Goal: Task Accomplishment & Management: Use online tool/utility

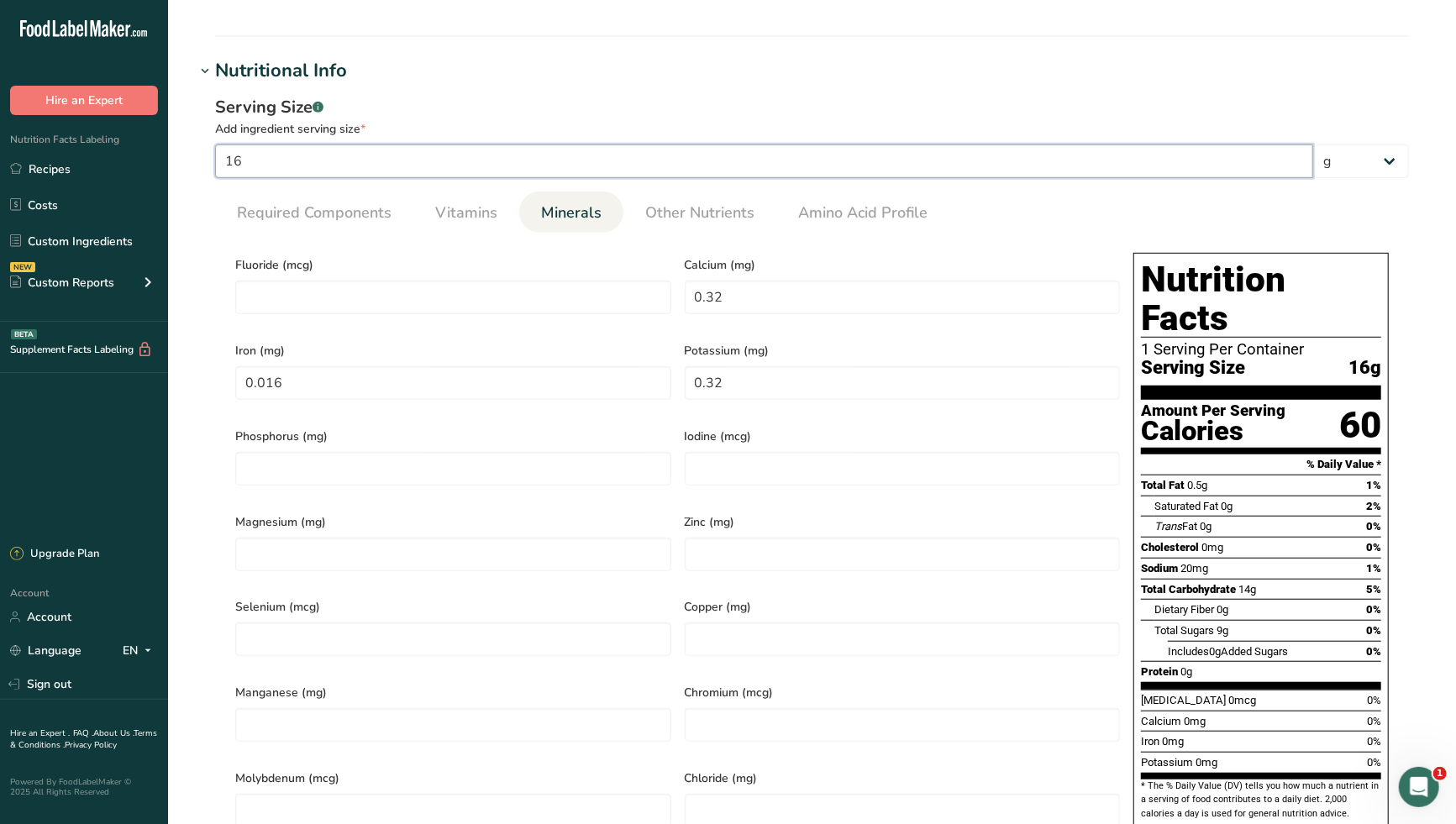
drag, startPoint x: 279, startPoint y: 158, endPoint x: 215, endPoint y: 166, distance: 64.5
click at [215, 166] on input "16" at bounding box center [764, 161] width 1098 height 33
type input "1"
type input "0.02"
type input "0.001"
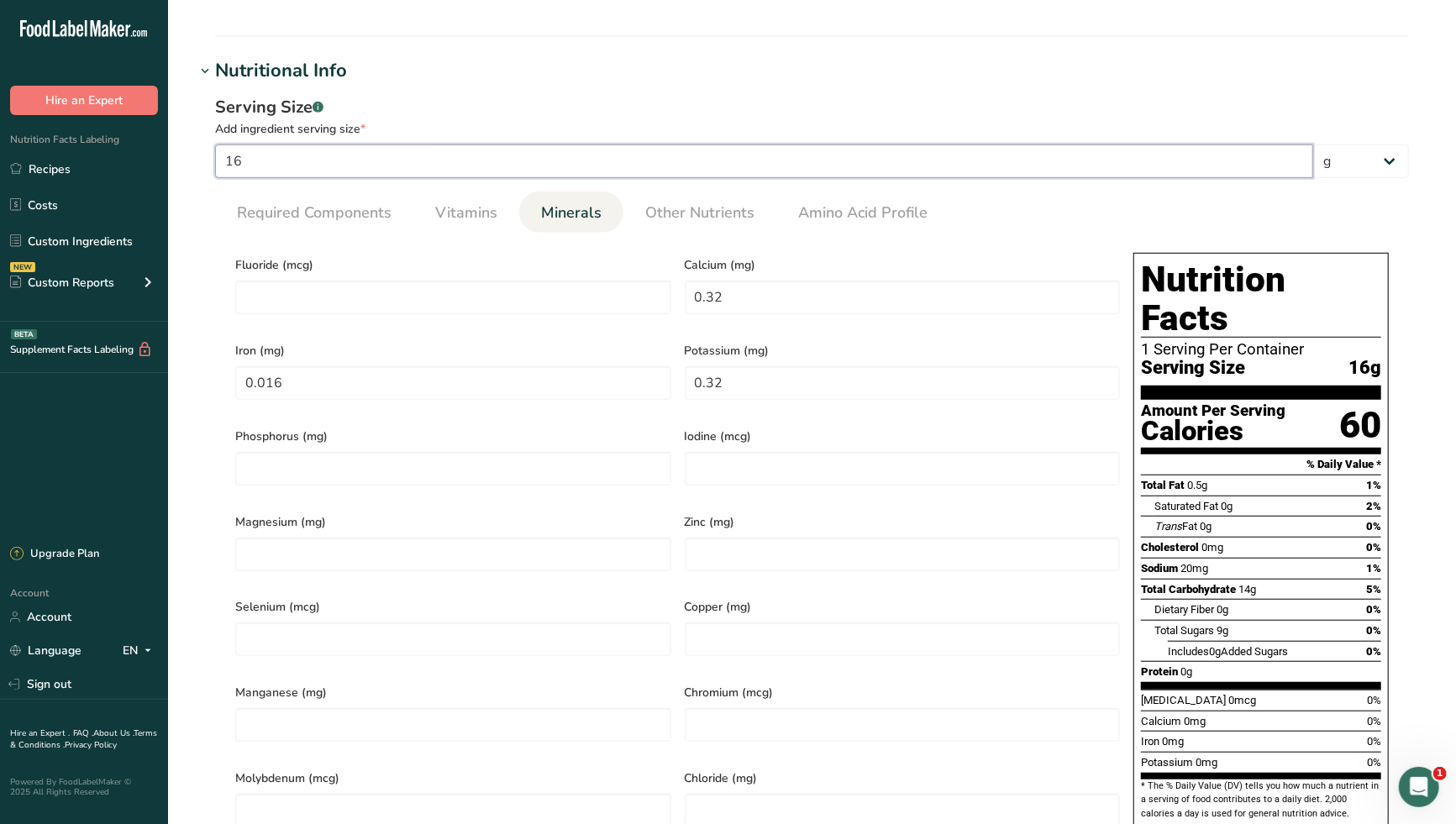
type input "0.02"
type input "10"
type input "0.2"
type input "0.01"
type input "0.2"
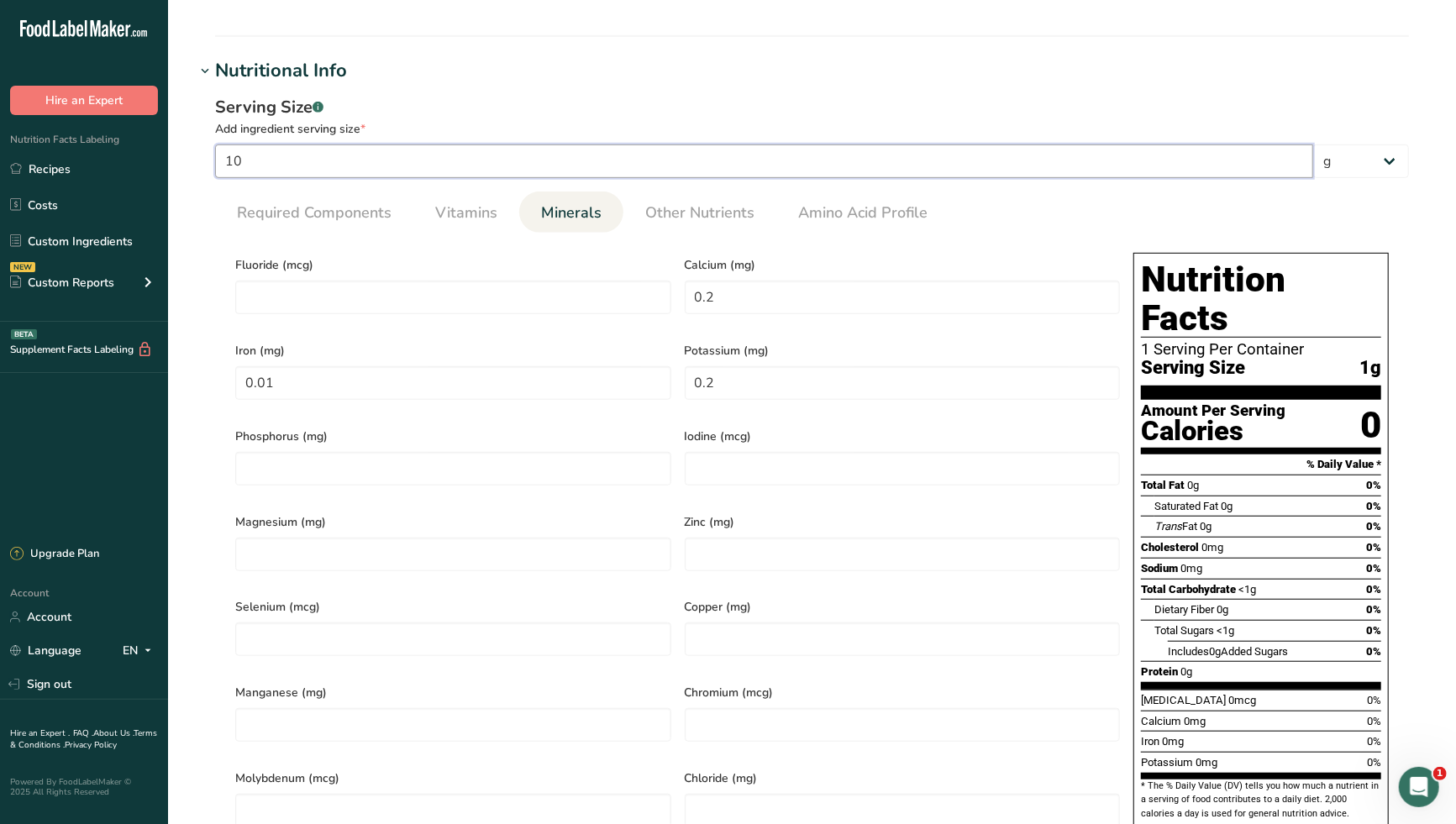
type input "100"
type input "2"
type input "0.1"
type input "2"
type input "100"
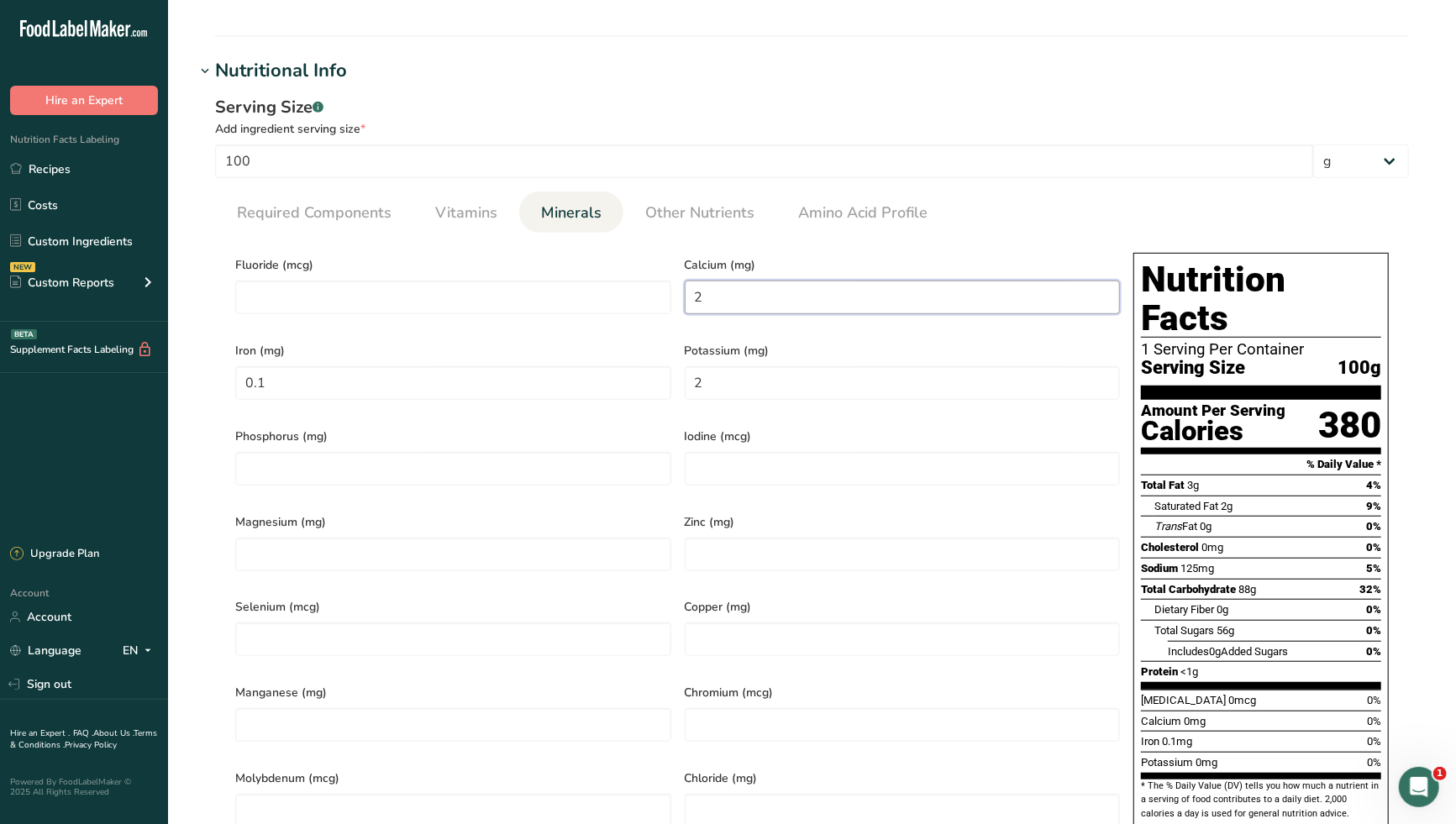
drag, startPoint x: 718, startPoint y: 296, endPoint x: 681, endPoint y: 299, distance: 37.1
click at [681, 299] on div "Calcium (mg) 2" at bounding box center [902, 289] width 449 height 86
type input "13"
drag, startPoint x: 311, startPoint y: 373, endPoint x: 236, endPoint y: 376, distance: 75.1
click at [236, 376] on input "0.1" at bounding box center [454, 383] width 436 height 33
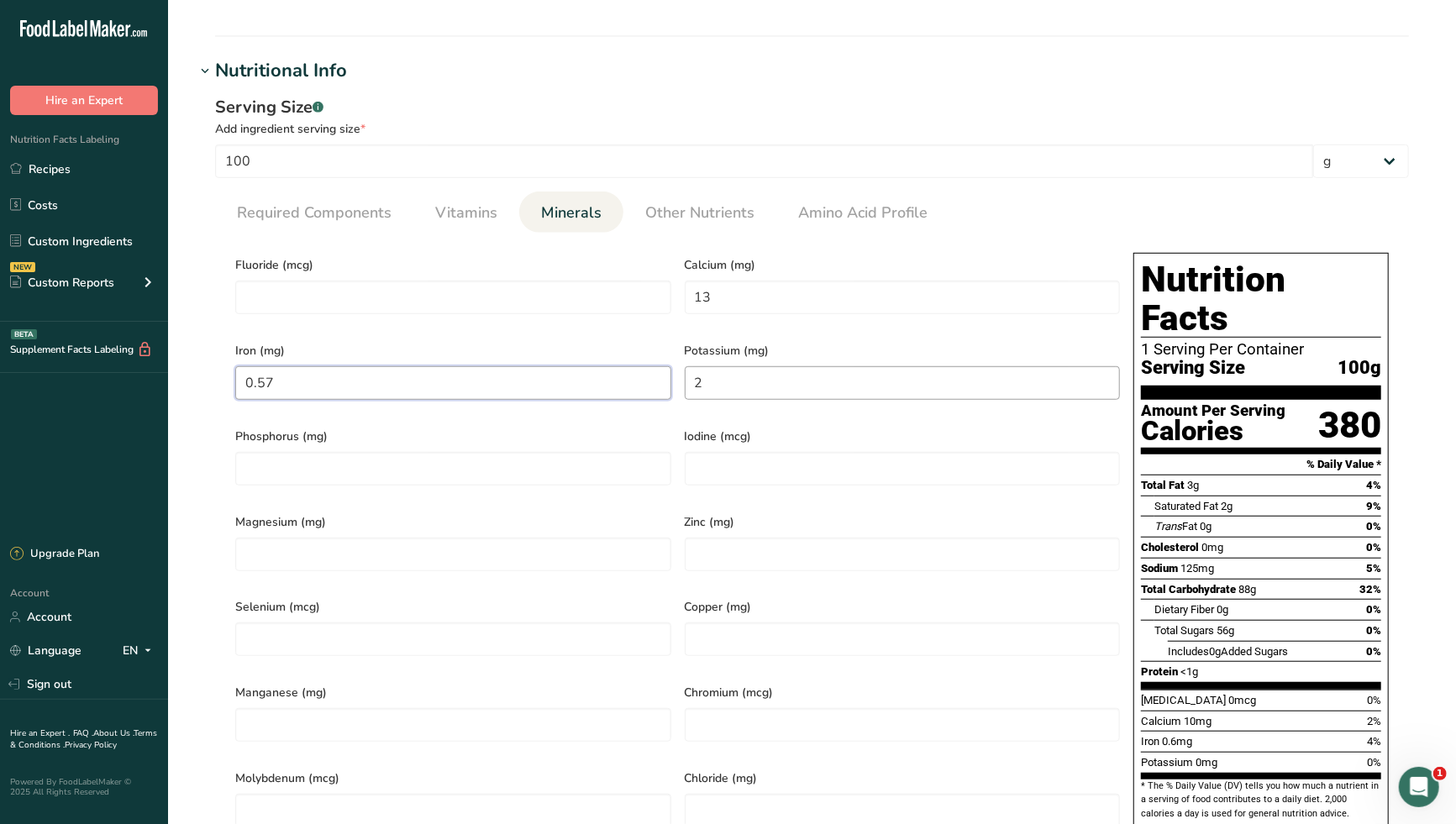
type input "0.57"
click at [734, 372] on input "2" at bounding box center [903, 383] width 436 height 33
drag, startPoint x: 719, startPoint y: 372, endPoint x: 677, endPoint y: 380, distance: 42.8
click at [678, 380] on div "Potassium (mg) 2" at bounding box center [902, 375] width 449 height 86
type input "0"
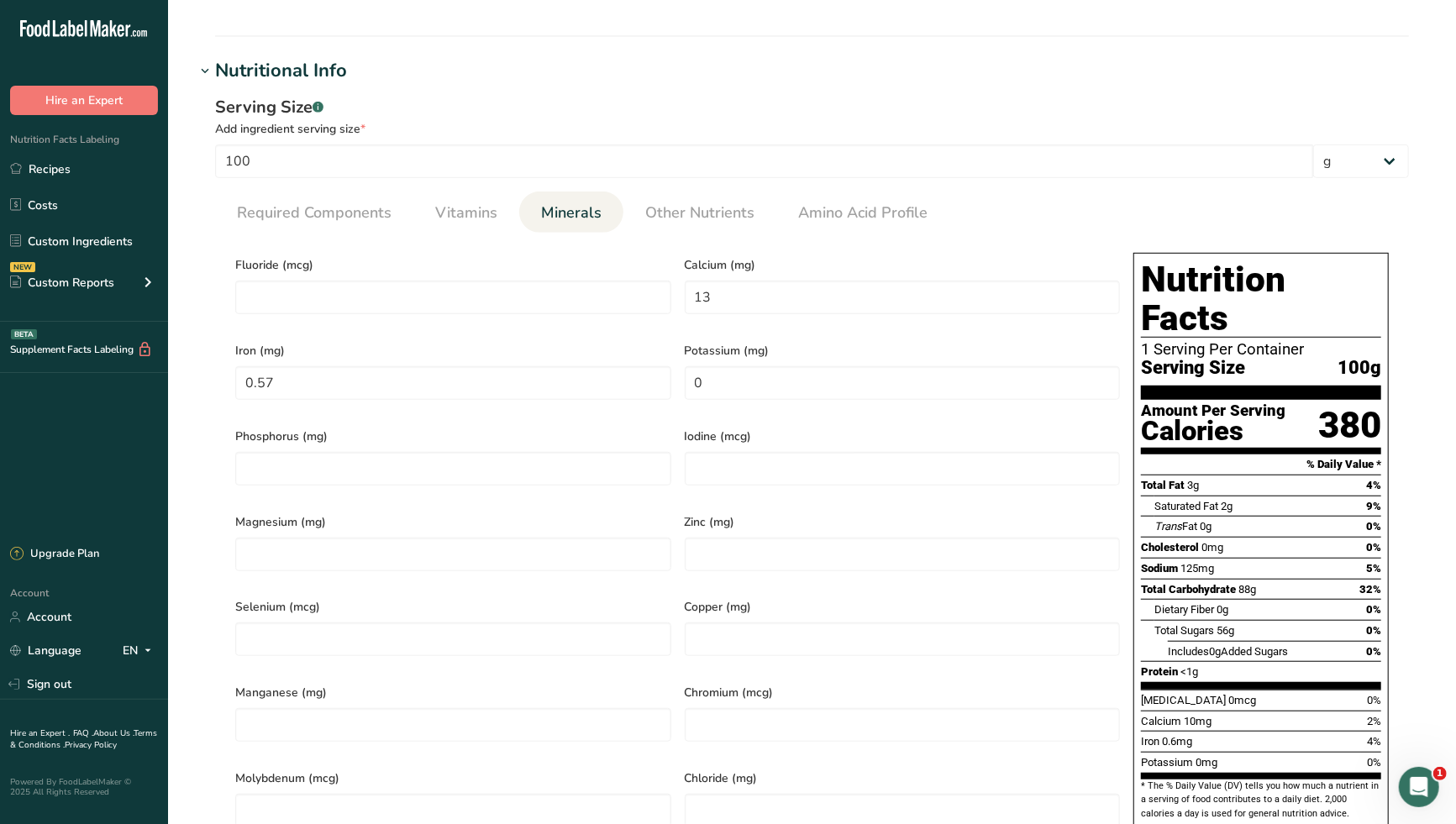
click at [834, 342] on span "Potassium (mg)" at bounding box center [903, 350] width 436 height 18
drag, startPoint x: 284, startPoint y: 154, endPoint x: 166, endPoint y: 167, distance: 118.7
click at [166, 166] on div ".a-20{fill:#fff;} Hire an Expert Nutrition Facts Labeling Recipes Costs Custom …" at bounding box center [728, 476] width 1456 height 2072
type input "1"
type input "0.02"
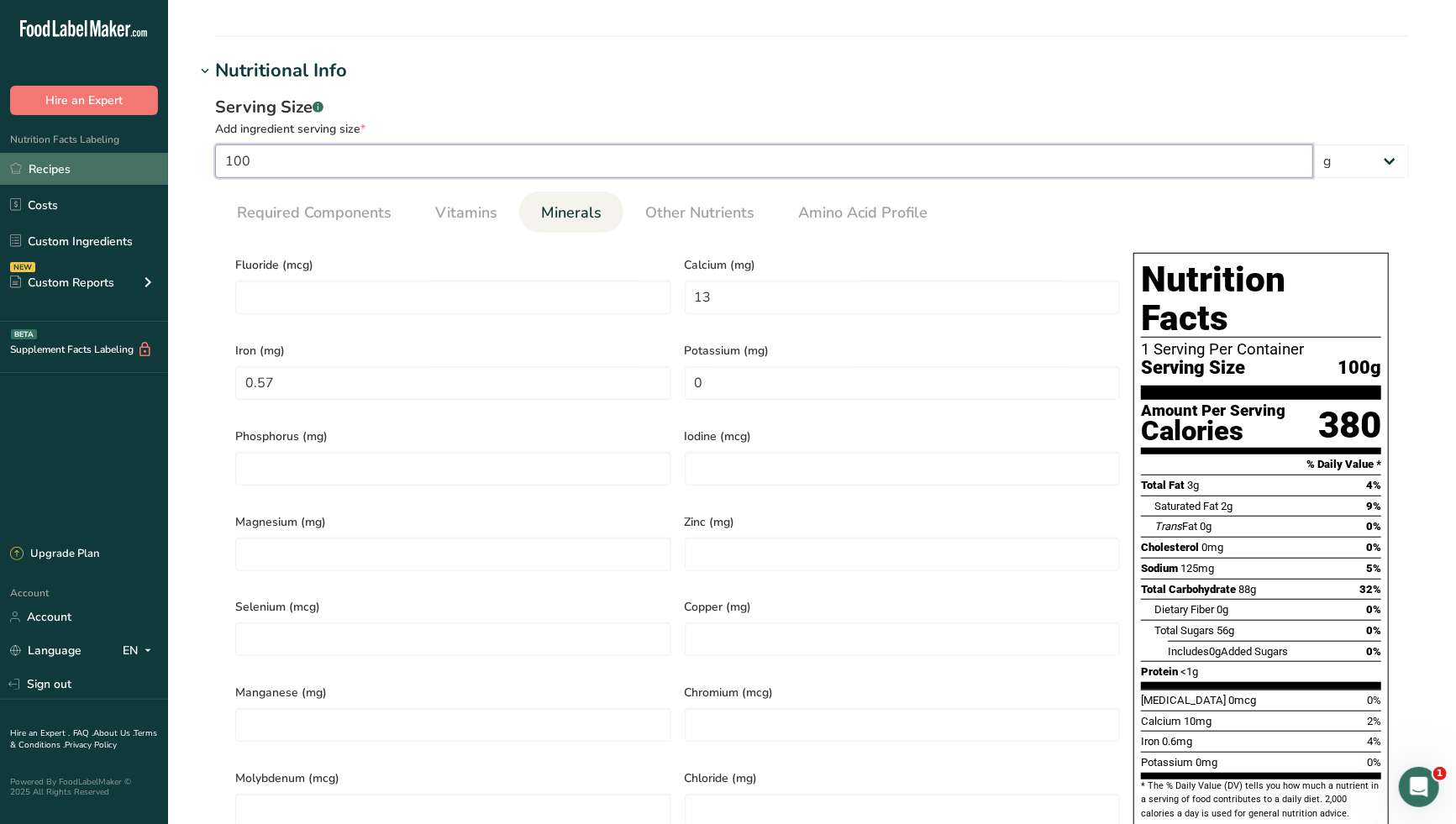
type input "0.001"
type input "0.02"
type input "16"
type input "0.32"
type input "0.016"
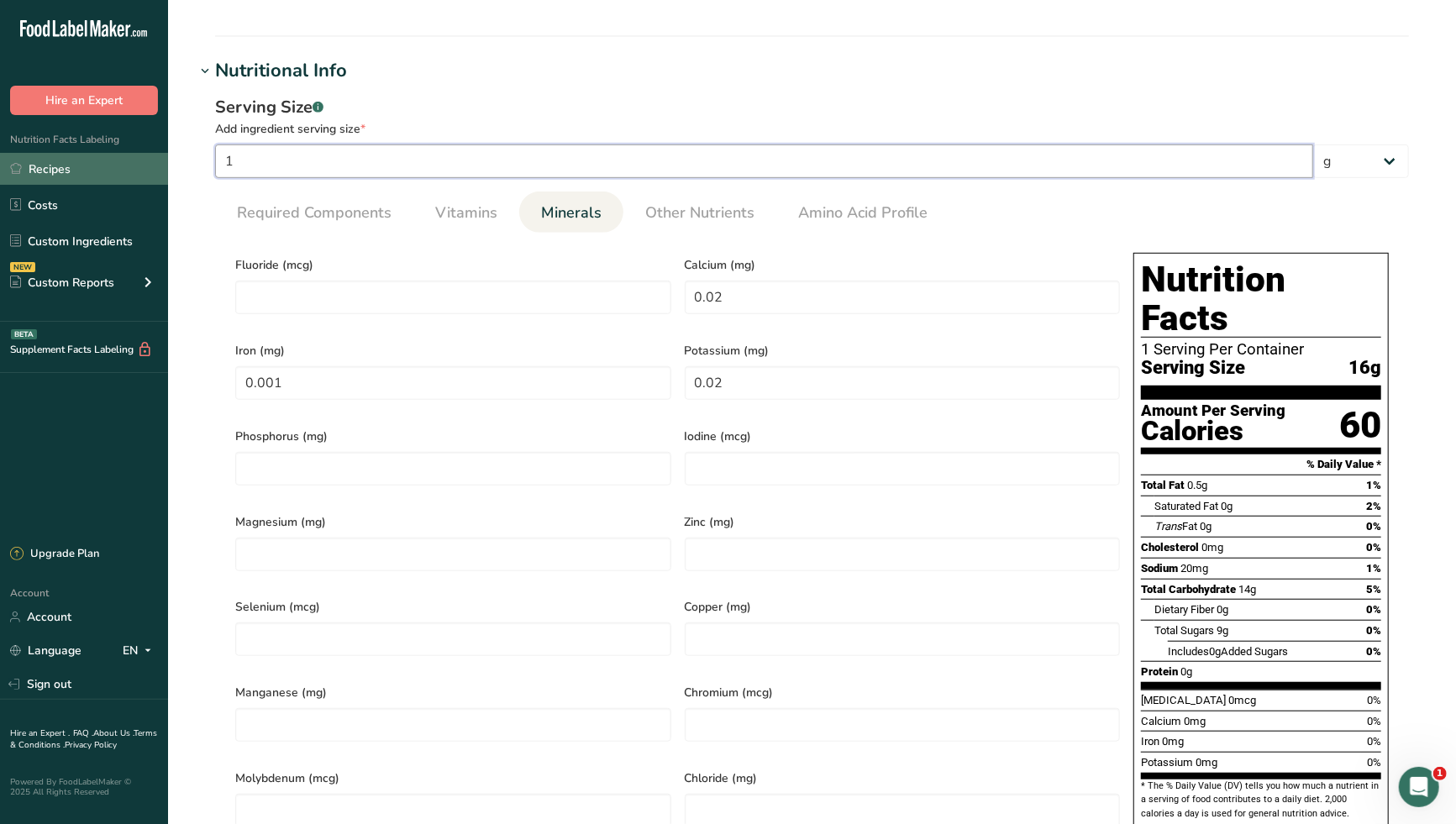
type input "0.32"
click at [748, 76] on h1 "Nutritional Info" at bounding box center [812, 71] width 1234 height 28
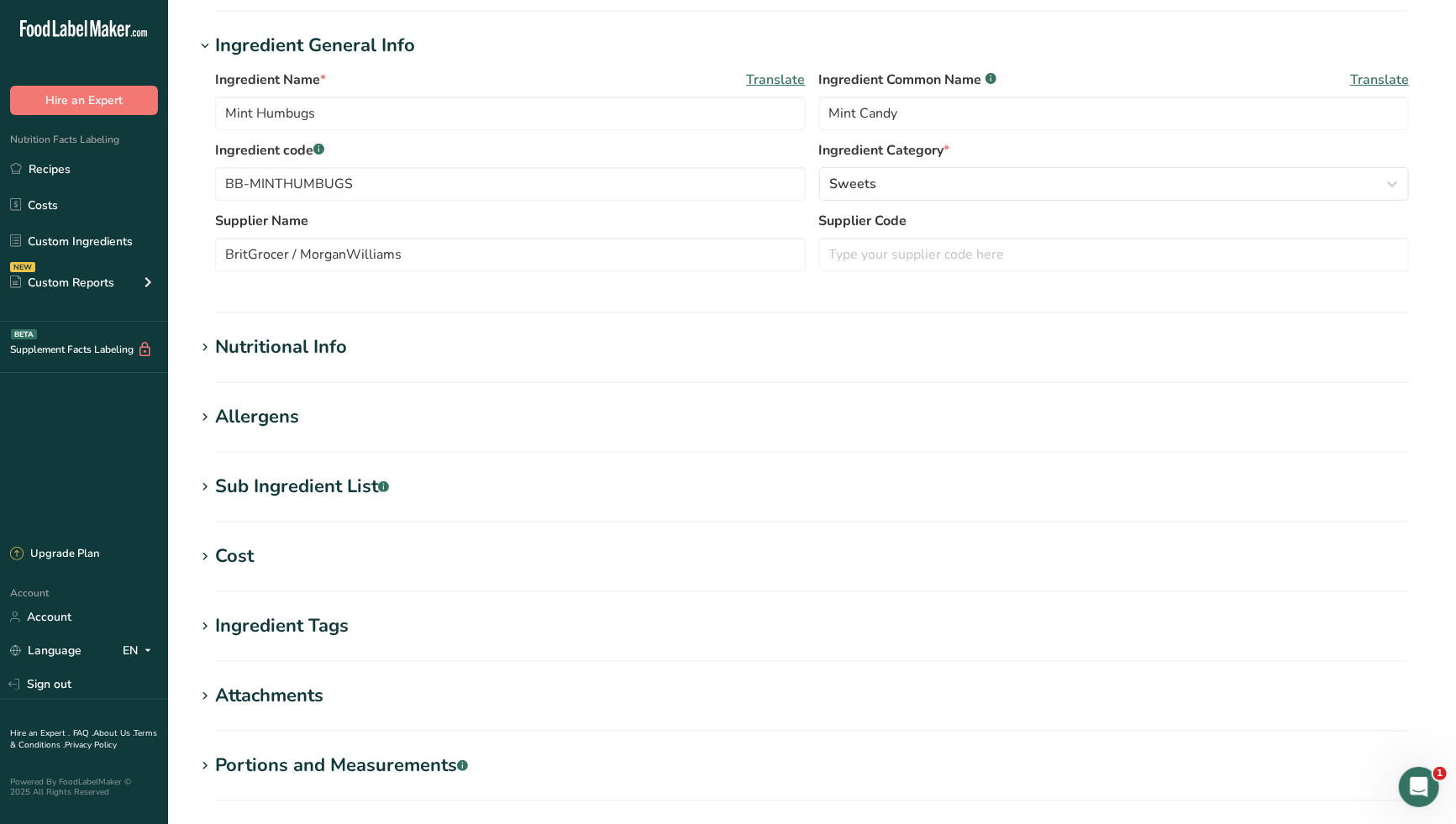
scroll to position [277, 0]
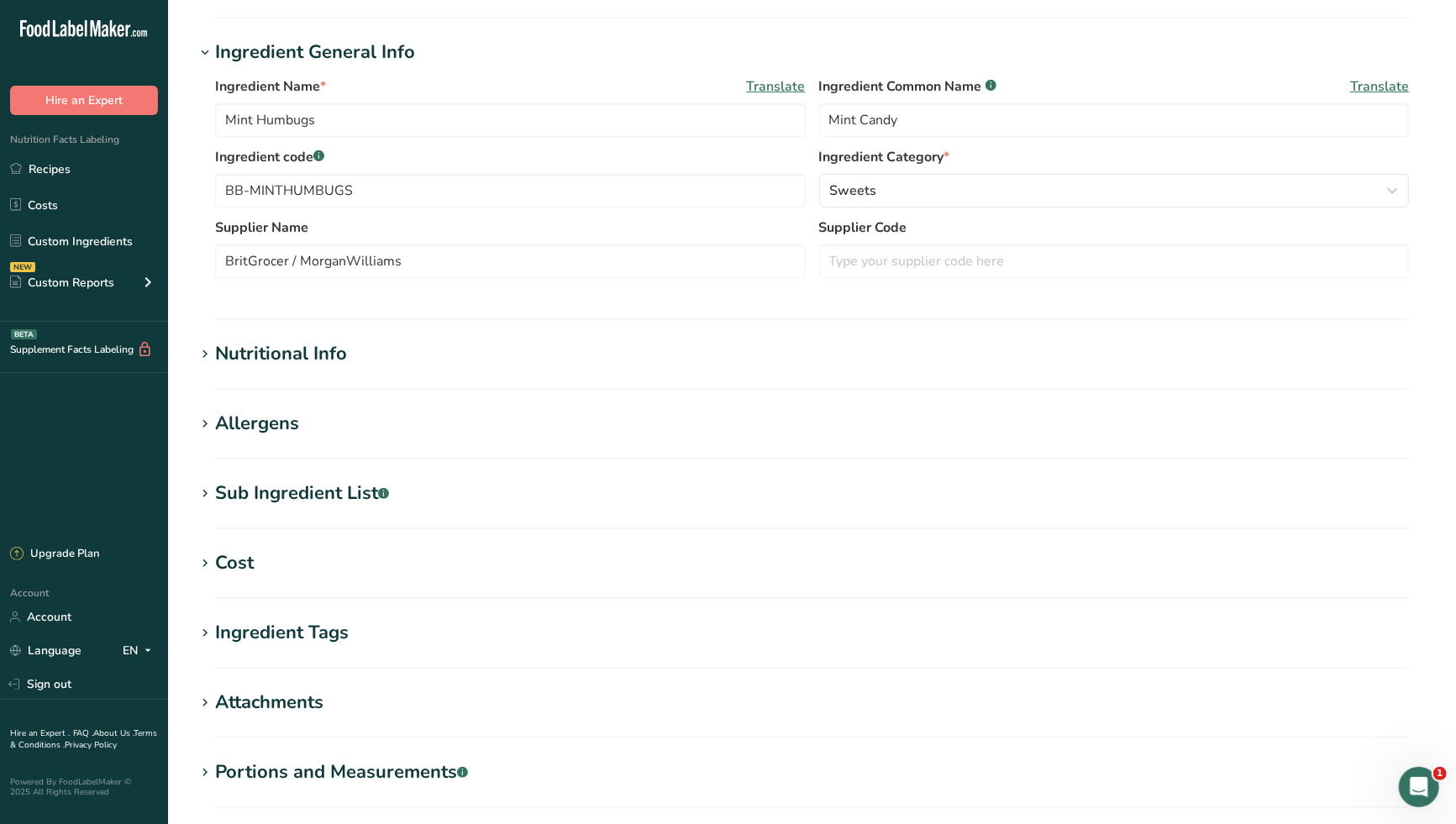
click at [354, 349] on h1 "Nutritional Info" at bounding box center [812, 355] width 1234 height 28
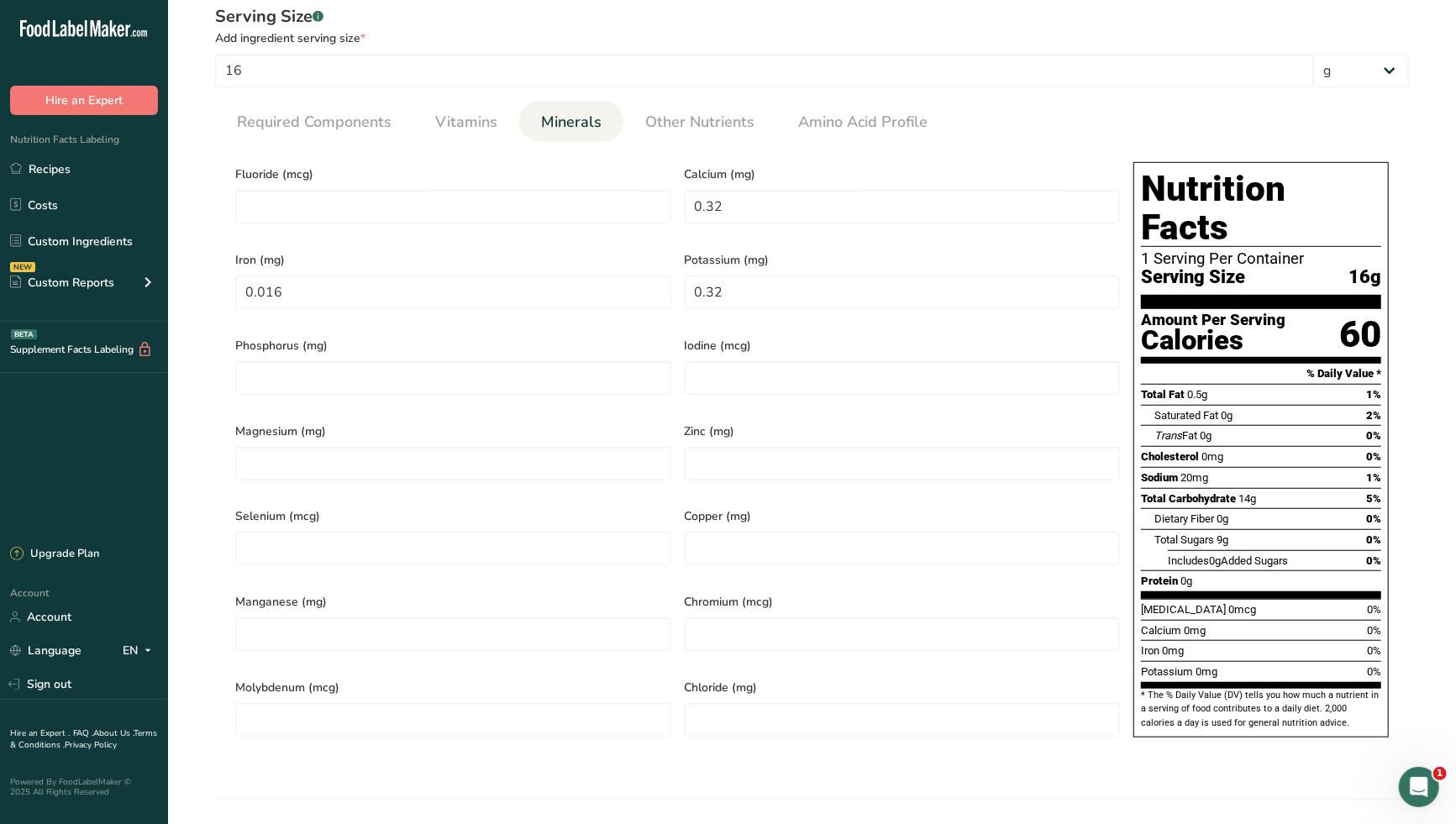
scroll to position [464, 0]
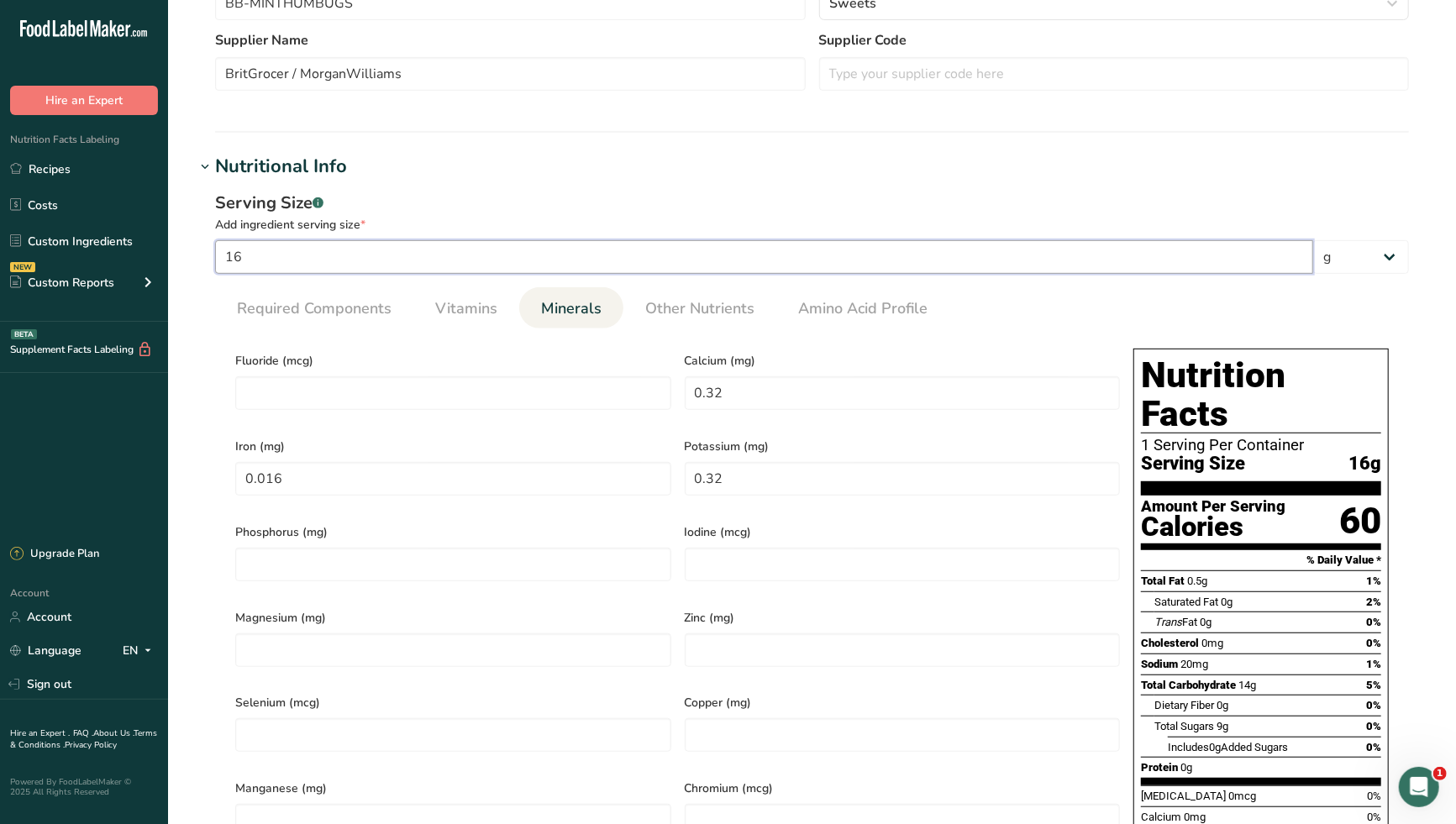
drag, startPoint x: 264, startPoint y: 254, endPoint x: 188, endPoint y: 267, distance: 77.1
click at [188, 267] on section "Edit Mint Humbugs Ingredient Spec Sheet .a-a{fill:#347362;}.b-a{fill:#fff;} Upl…" at bounding box center [812, 545] width 1288 height 2018
type input "1"
type input "0.02"
type input "0.001"
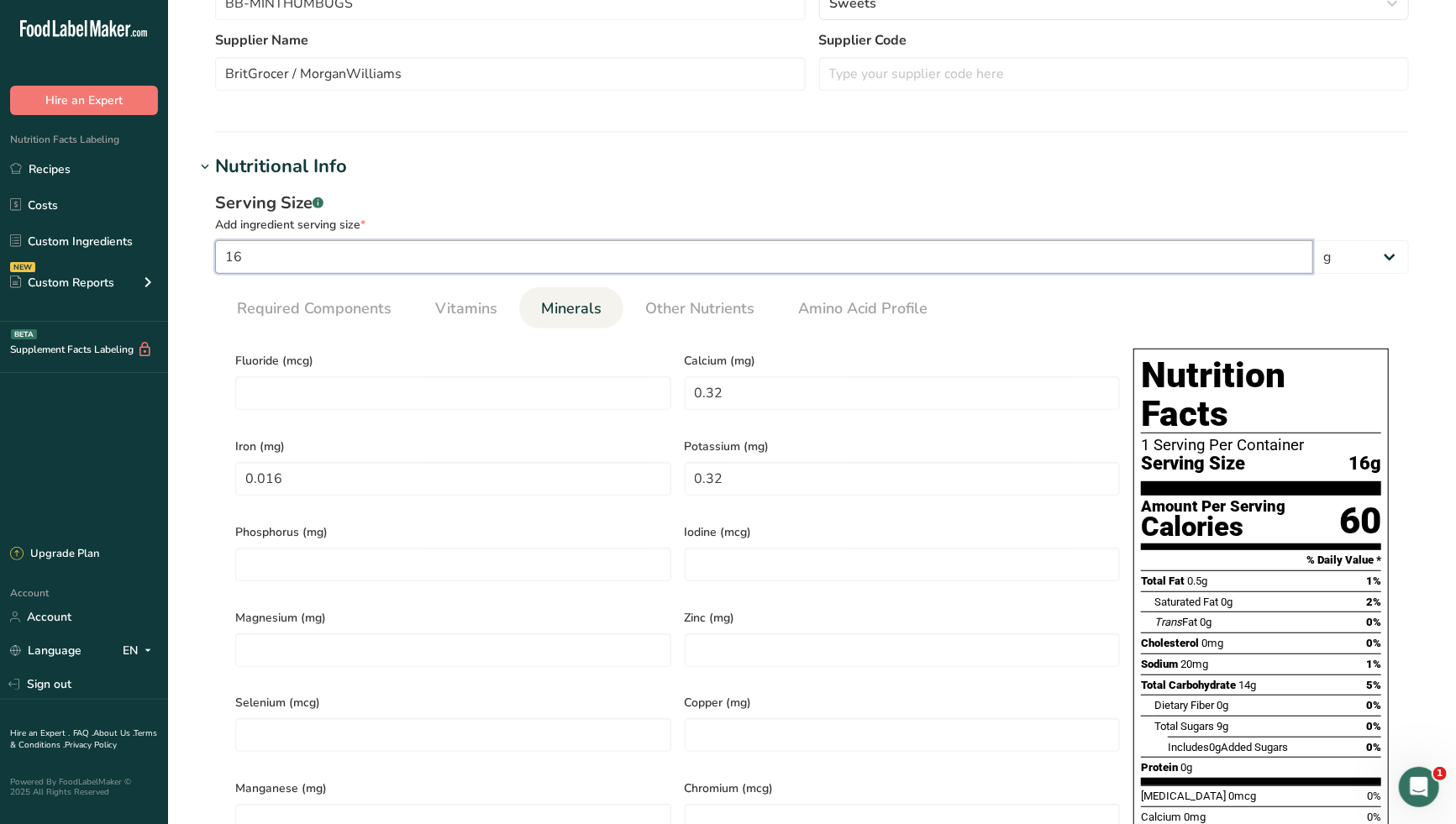
type input "0.02"
type input "10"
type input "0.2"
type input "0.01"
type input "0.2"
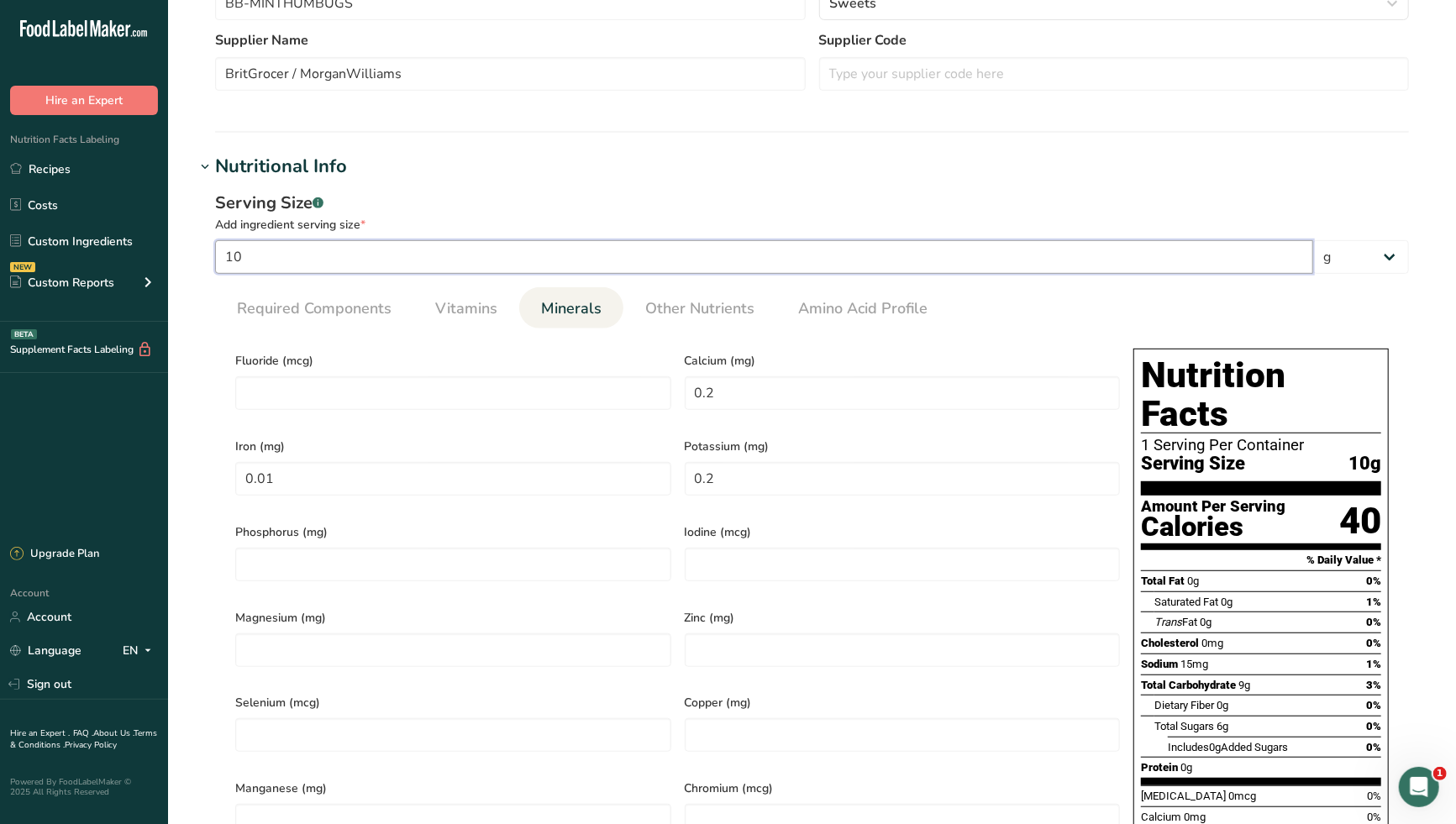
type input "100"
type input "2"
type input "0.1"
type input "2"
type input "100"
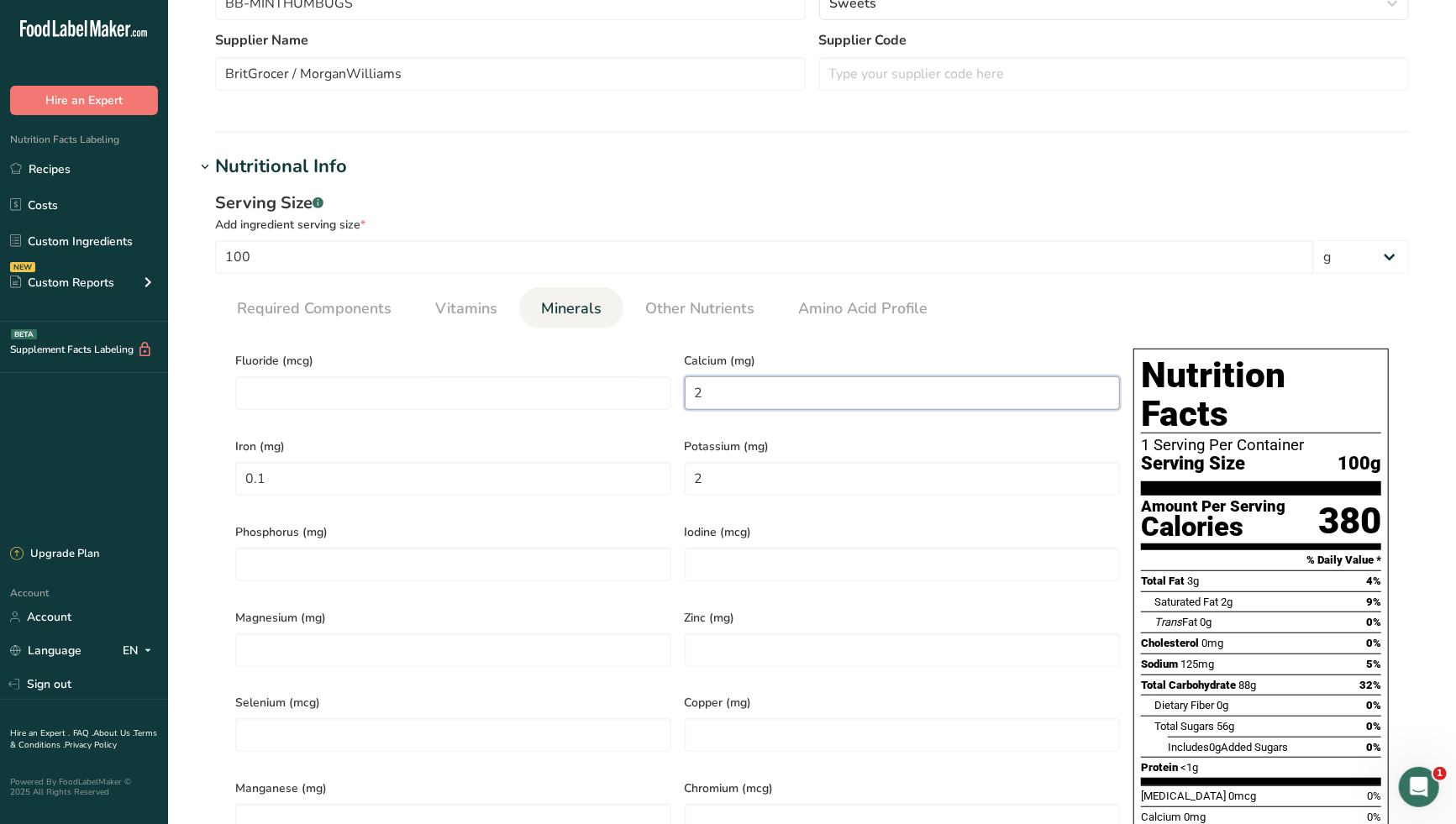
click at [725, 395] on input "2" at bounding box center [903, 393] width 436 height 33
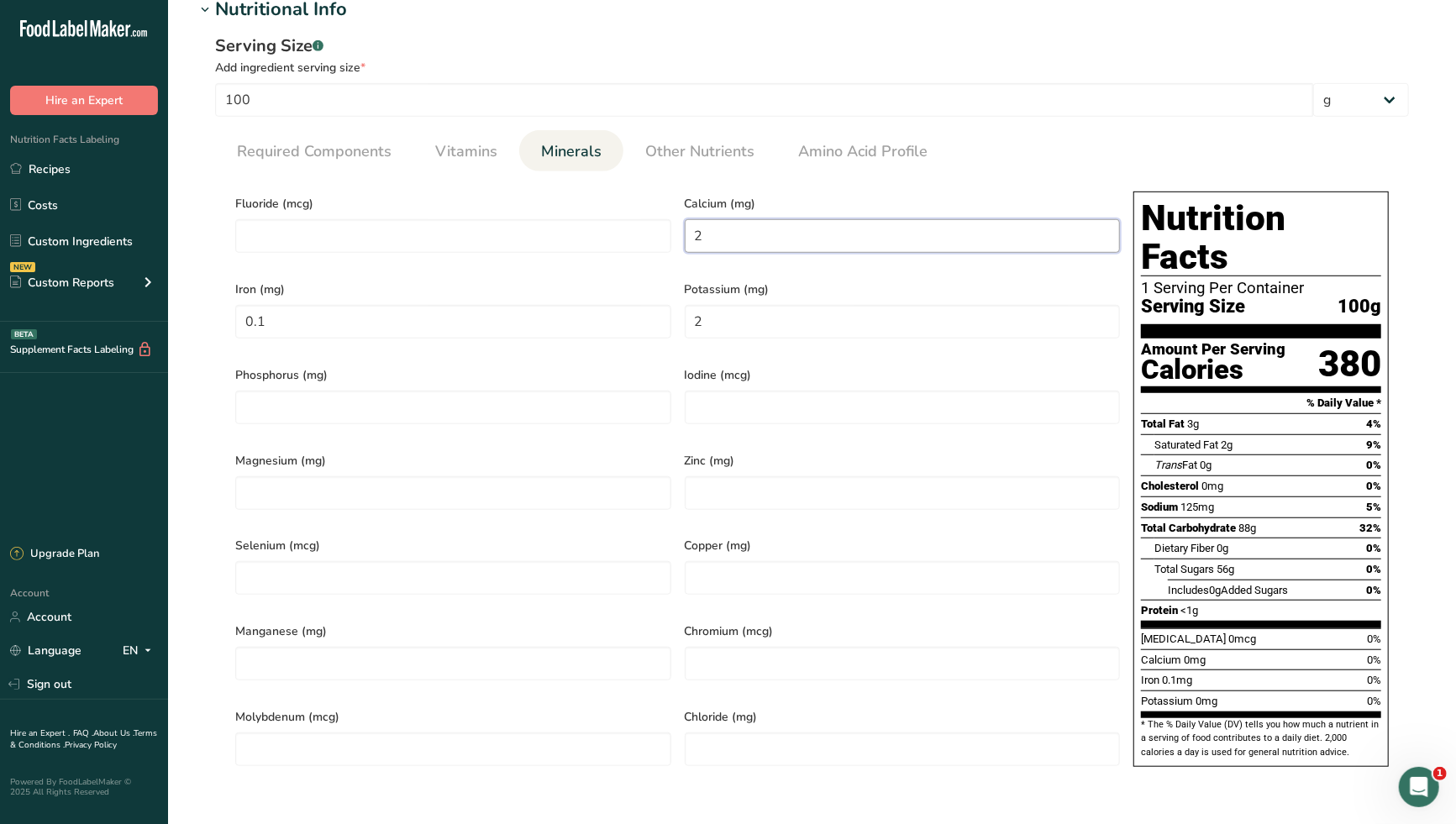
scroll to position [651, 0]
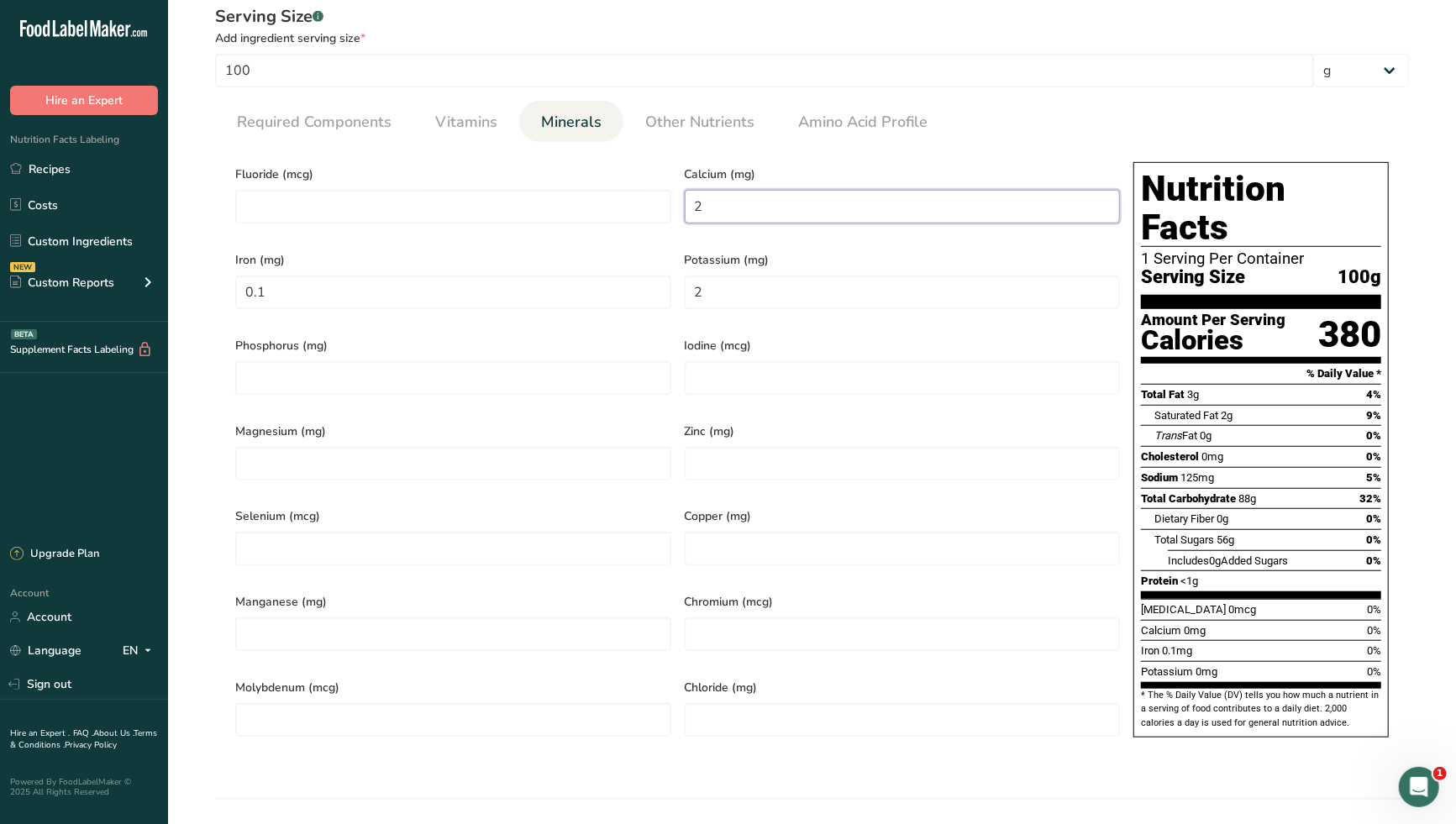
drag, startPoint x: 712, startPoint y: 208, endPoint x: 672, endPoint y: 209, distance: 40.0
click at [672, 209] on div "Fluoride (mcg) Calcium (mg) 2 Iron (mg) 0.1 Potassium (mg) 2 Phosphorus (mg) Io…" at bounding box center [678, 454] width 898 height 599
type input "13"
drag, startPoint x: 300, startPoint y: 285, endPoint x: 225, endPoint y: 292, distance: 75.3
click at [225, 292] on section "Calories (kcal) * 375 Energy KJ (kj) * 1568.75 Total Fat (g) * 3.125 Saturated …" at bounding box center [812, 454] width 1193 height 626
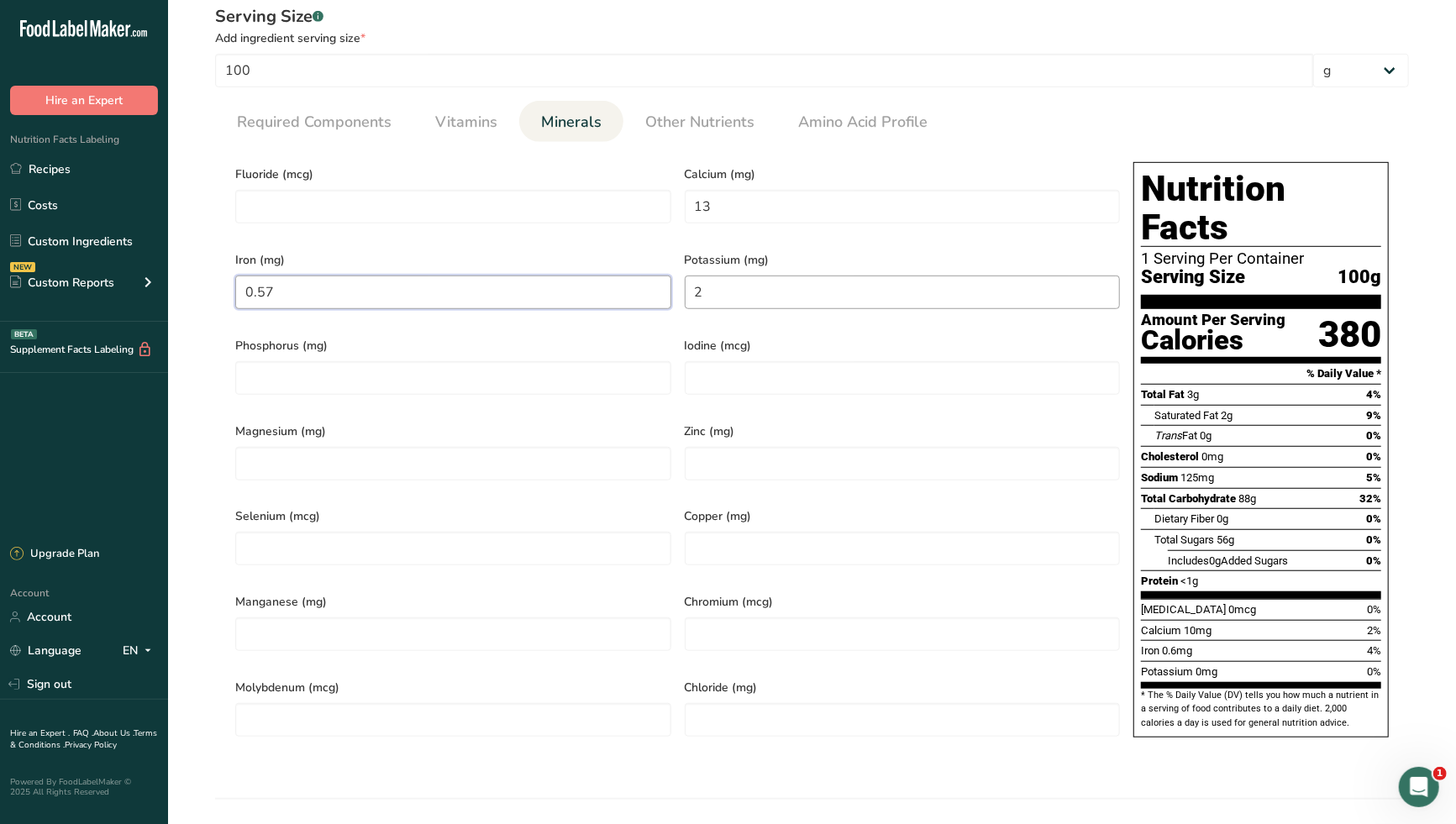
type input "0.57"
drag, startPoint x: 725, startPoint y: 289, endPoint x: 672, endPoint y: 295, distance: 53.3
click at [672, 295] on div "Fluoride (mcg) Calcium (mg) 13 Iron (mg) 0.57 Potassium (mg) 2 Phosphorus (mg) …" at bounding box center [678, 454] width 898 height 599
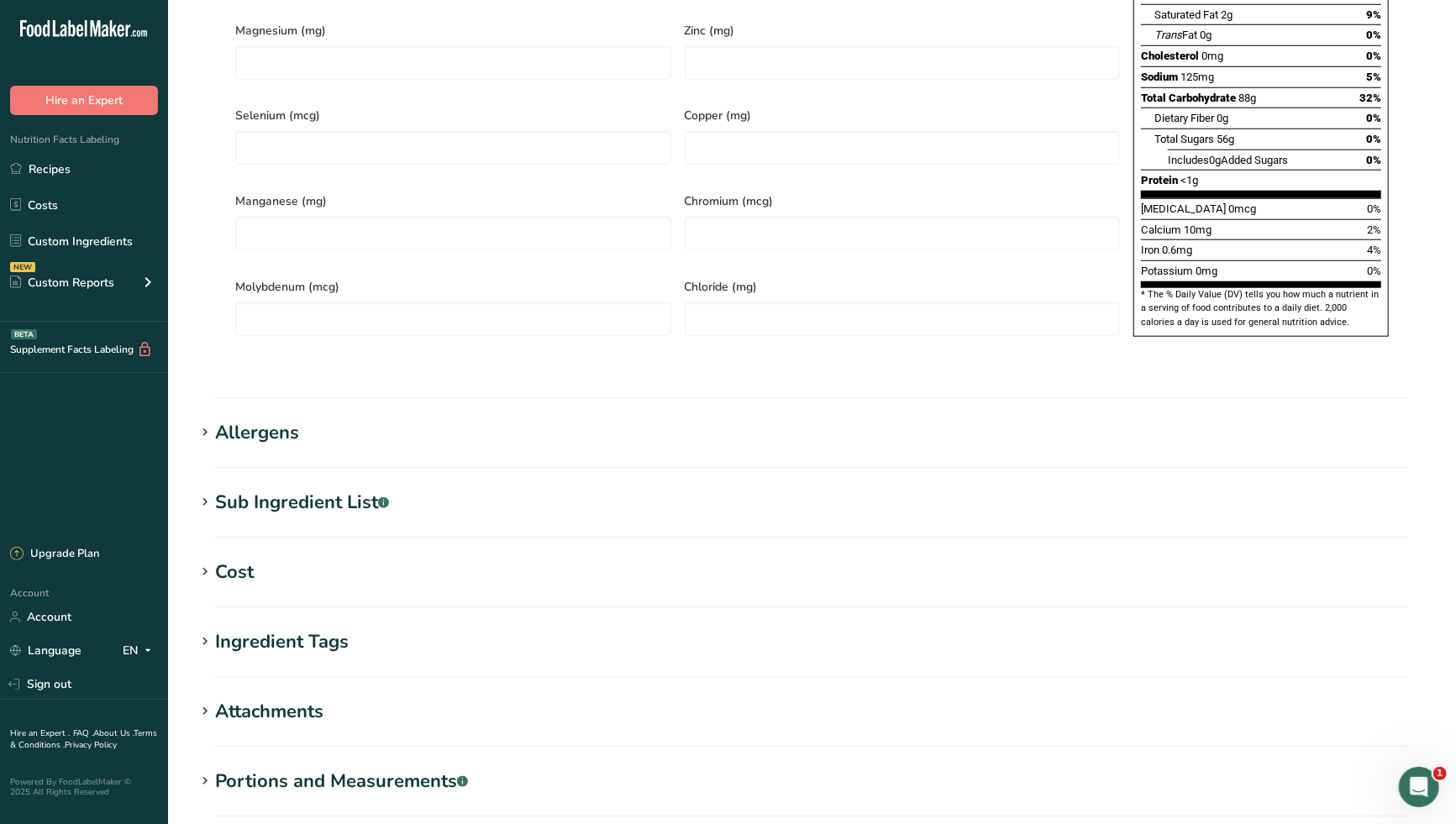
scroll to position [1207, 0]
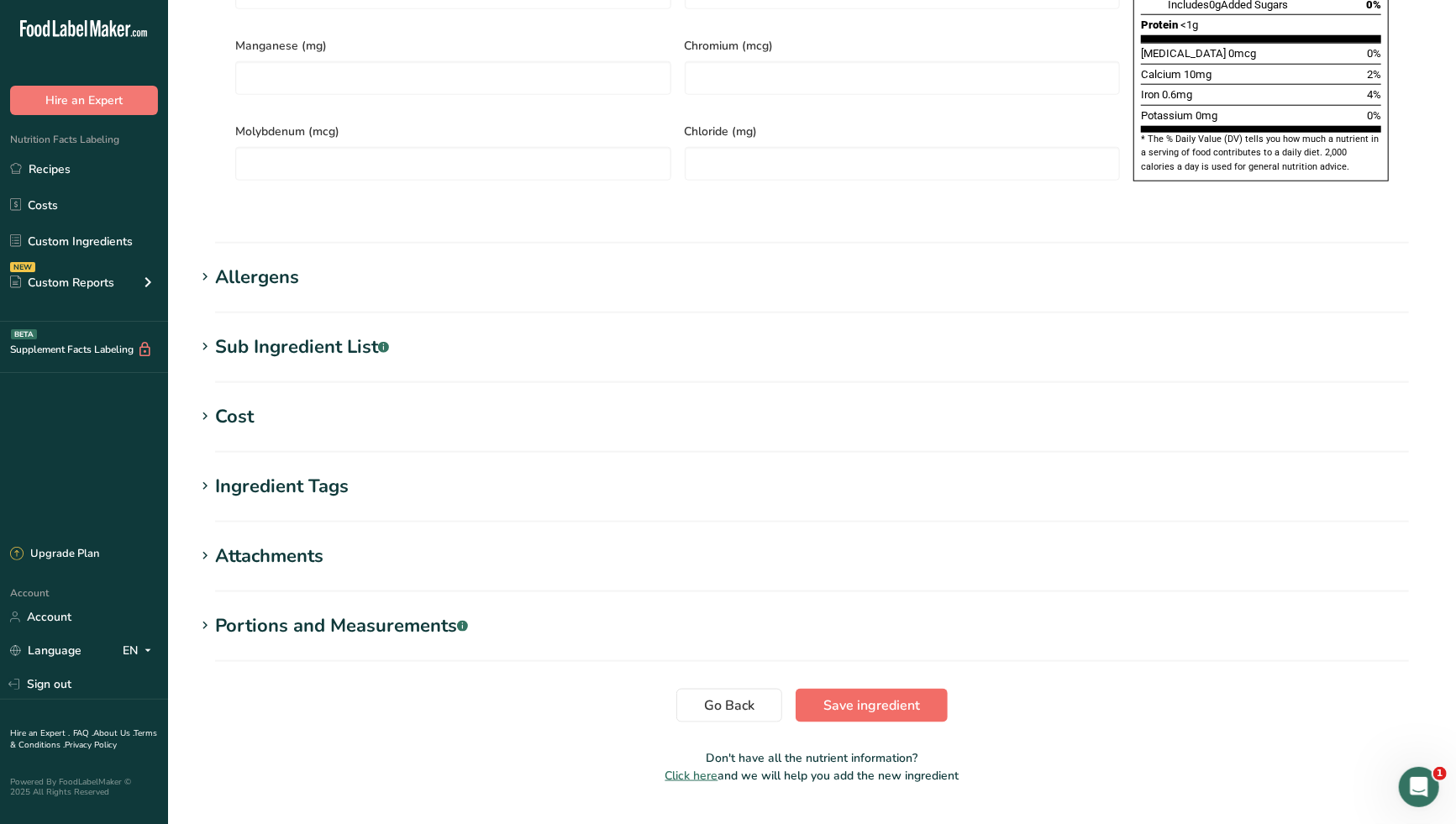
type input "0"
click at [867, 695] on span "Save ingredient" at bounding box center [871, 705] width 96 height 20
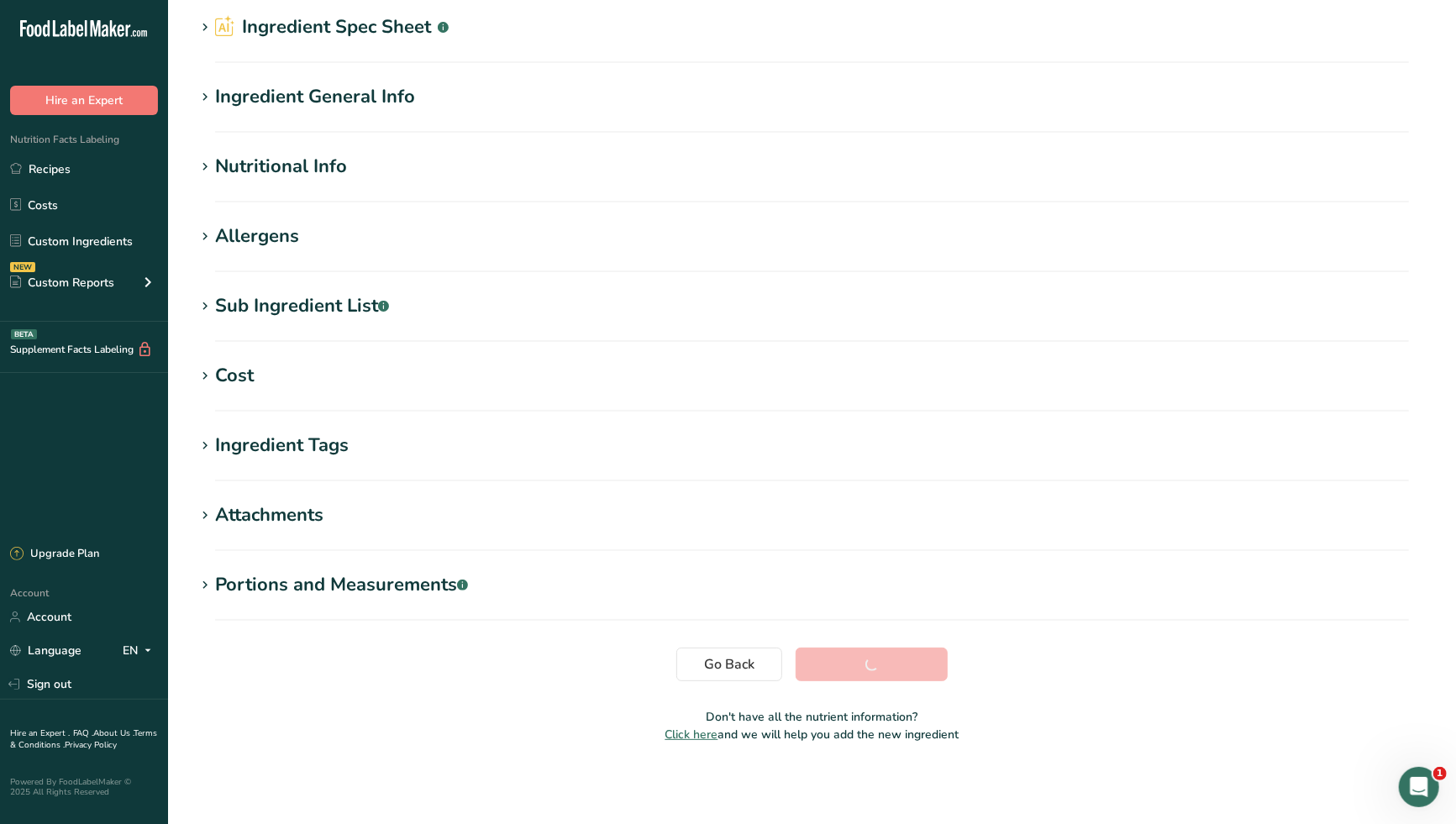
scroll to position [64, 0]
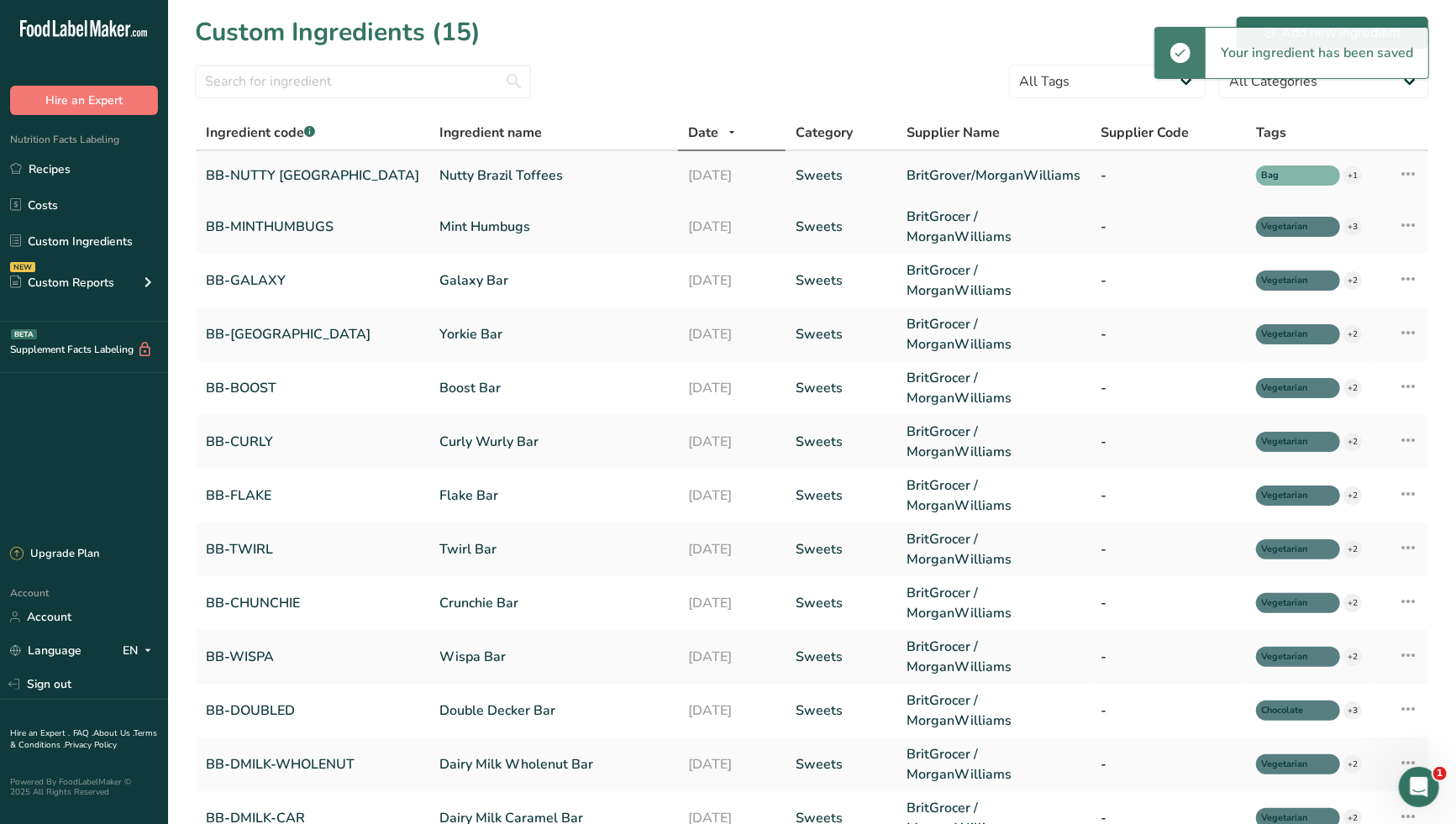
click at [485, 177] on link "Nutty Brazil Toffees" at bounding box center [553, 175] width 229 height 20
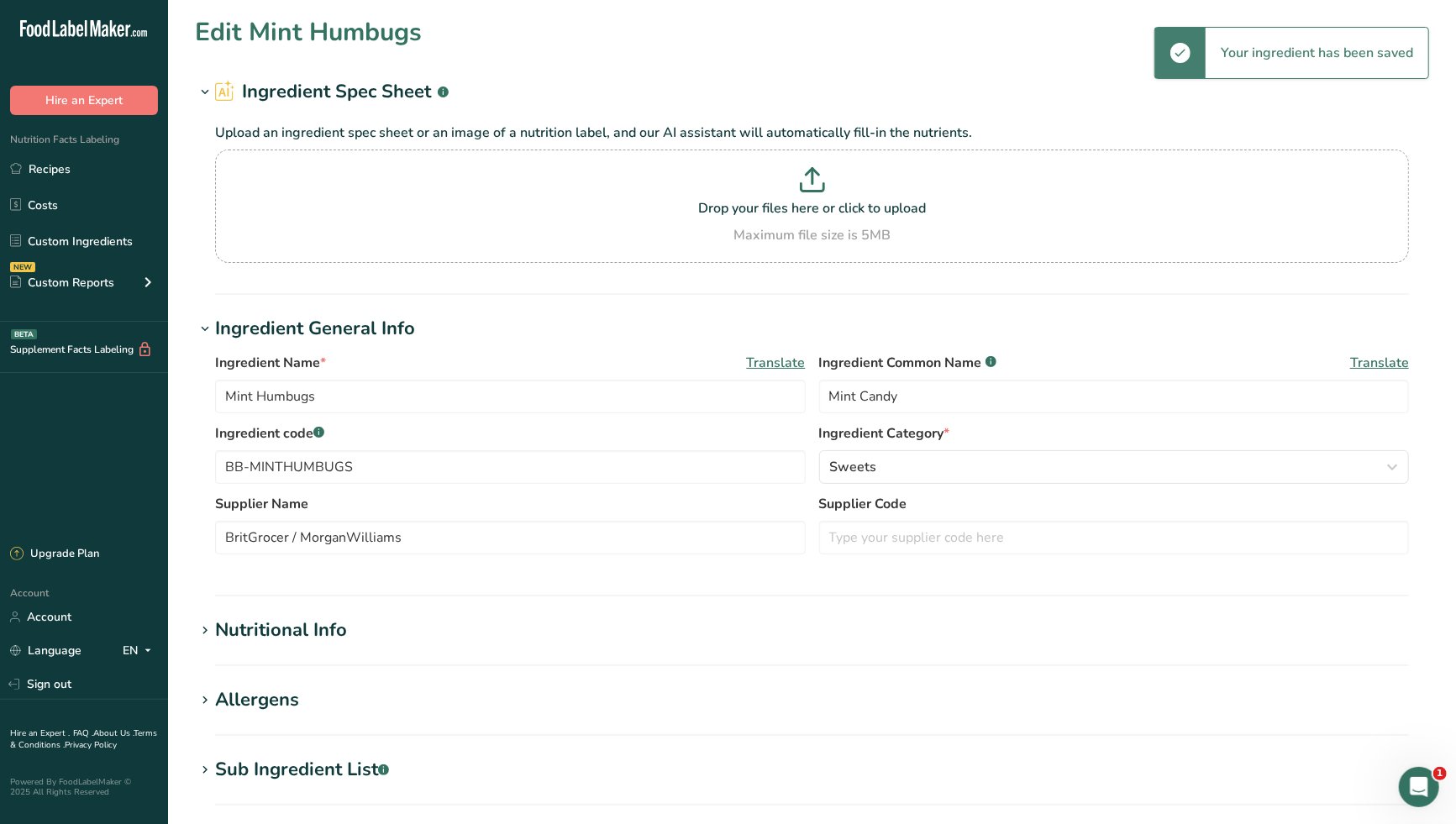
type input "Nutty Brazil Toffees"
type input "Toffees with Brazil nuts"
type input "BB-NUTTY [GEOGRAPHIC_DATA]"
type input "BritGrover/MorganWilliams"
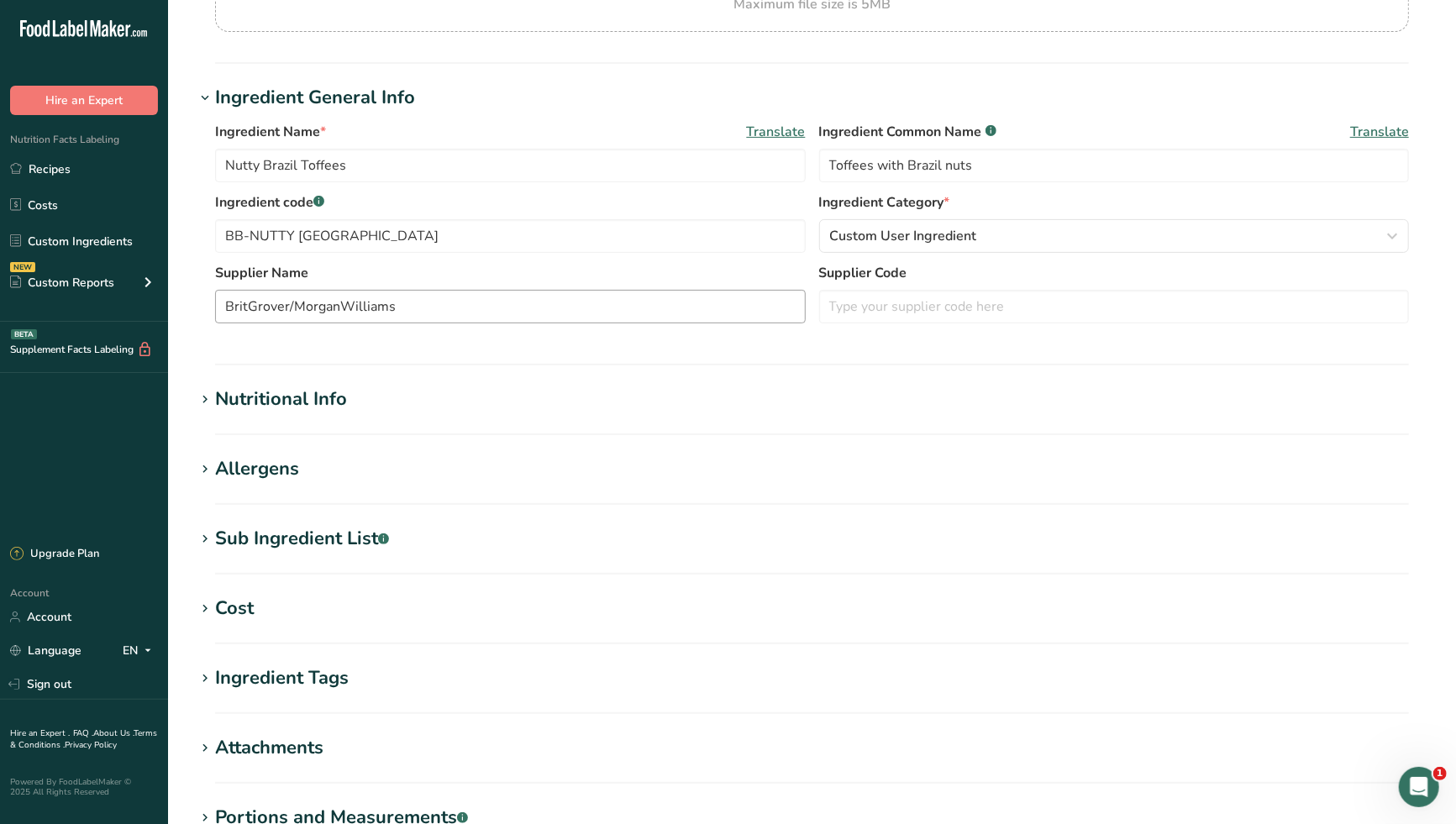
scroll to position [279, 0]
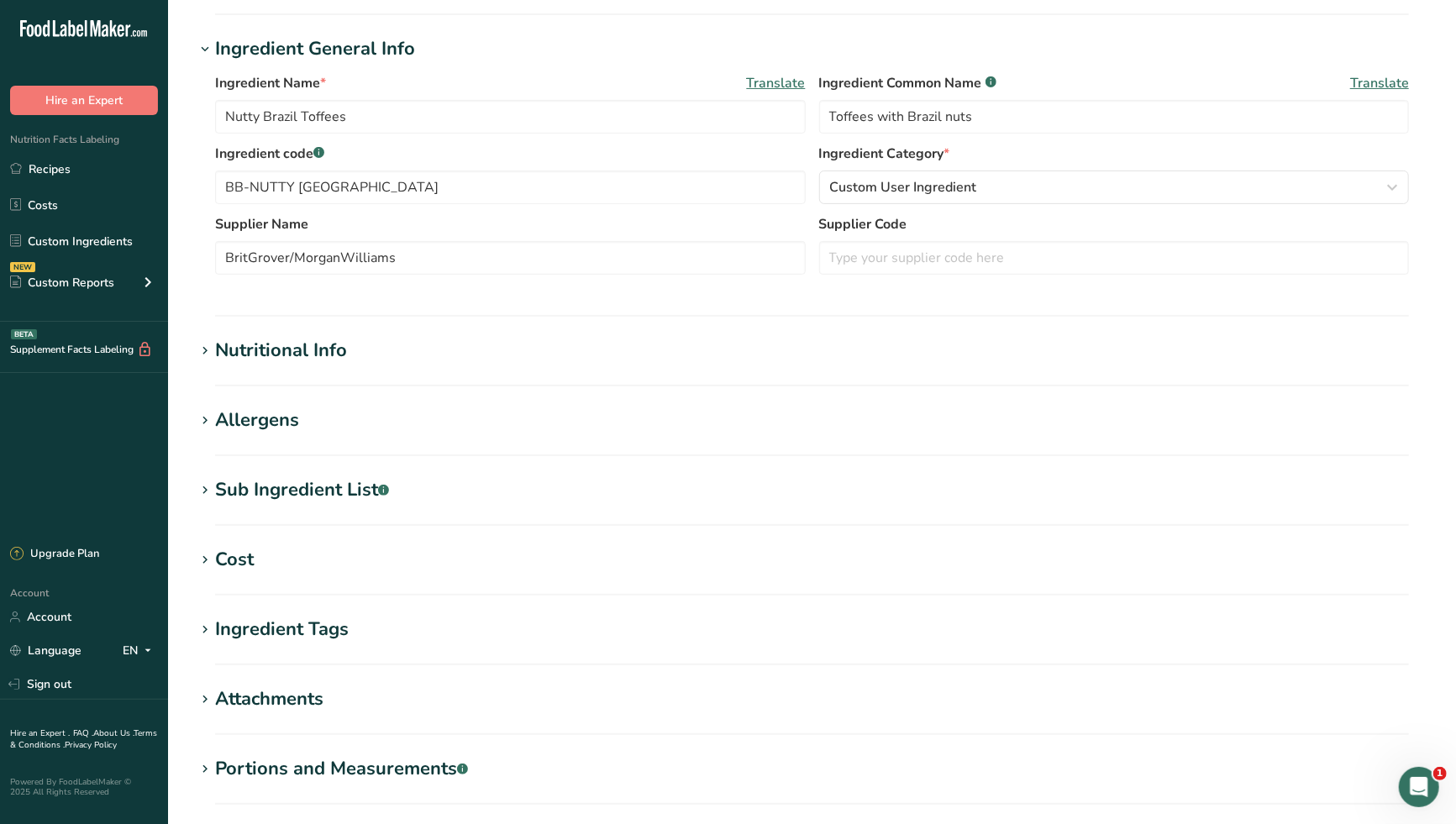
click at [296, 348] on div "Nutritional Info" at bounding box center [281, 351] width 132 height 28
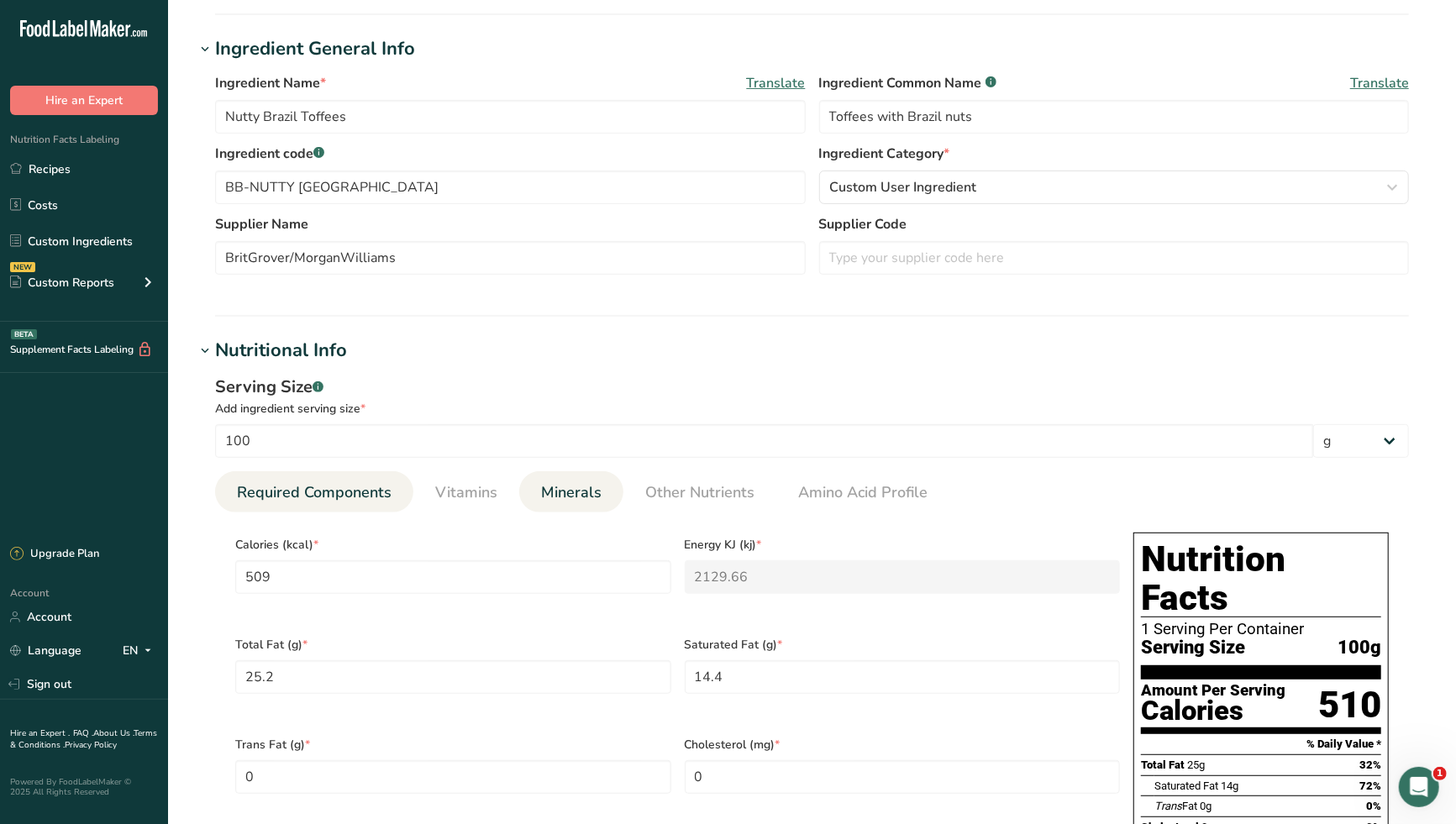
click at [571, 491] on span "Minerals" at bounding box center [571, 493] width 60 height 23
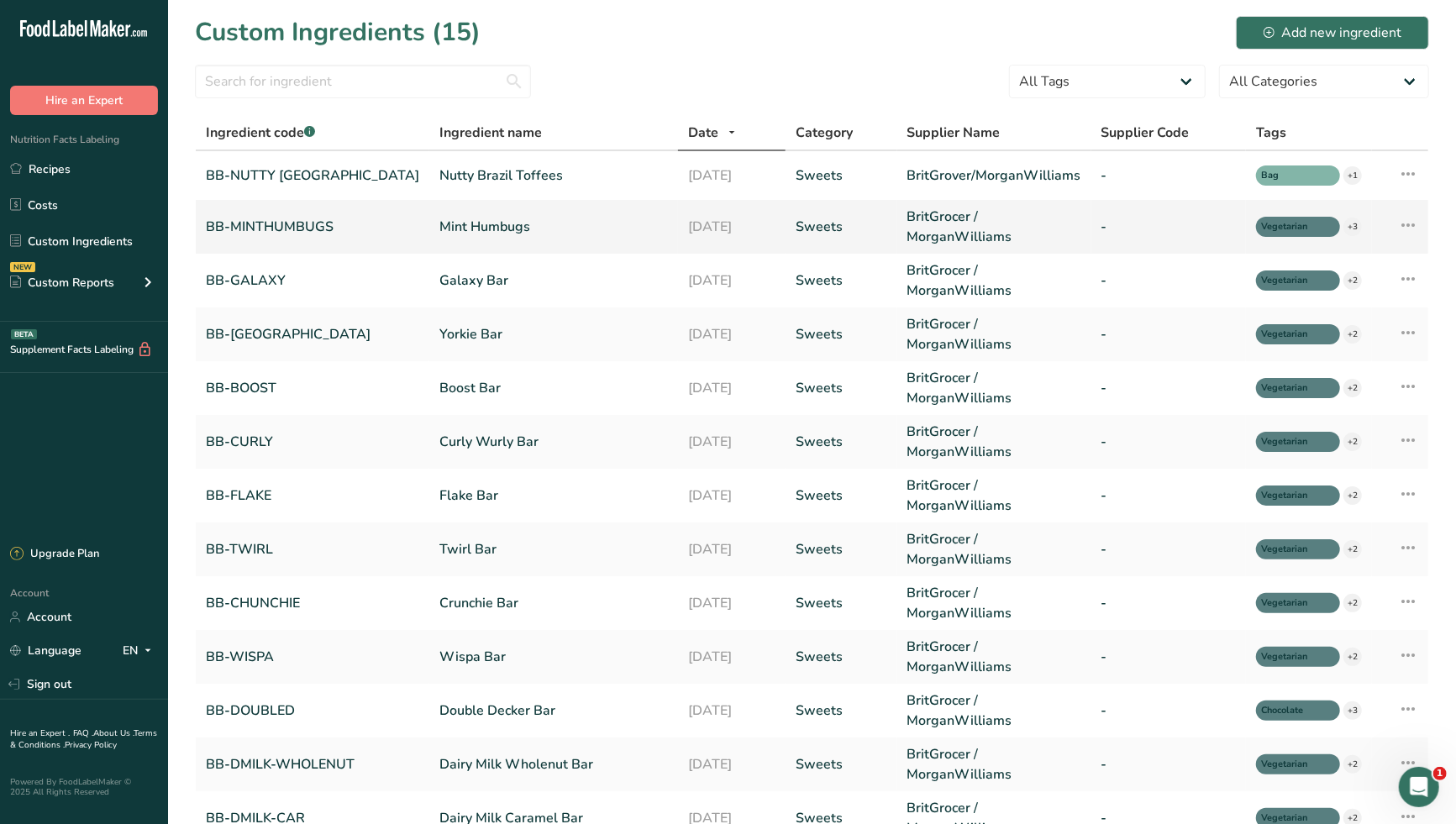
click at [459, 224] on link "Mint Humbugs" at bounding box center [553, 227] width 229 height 20
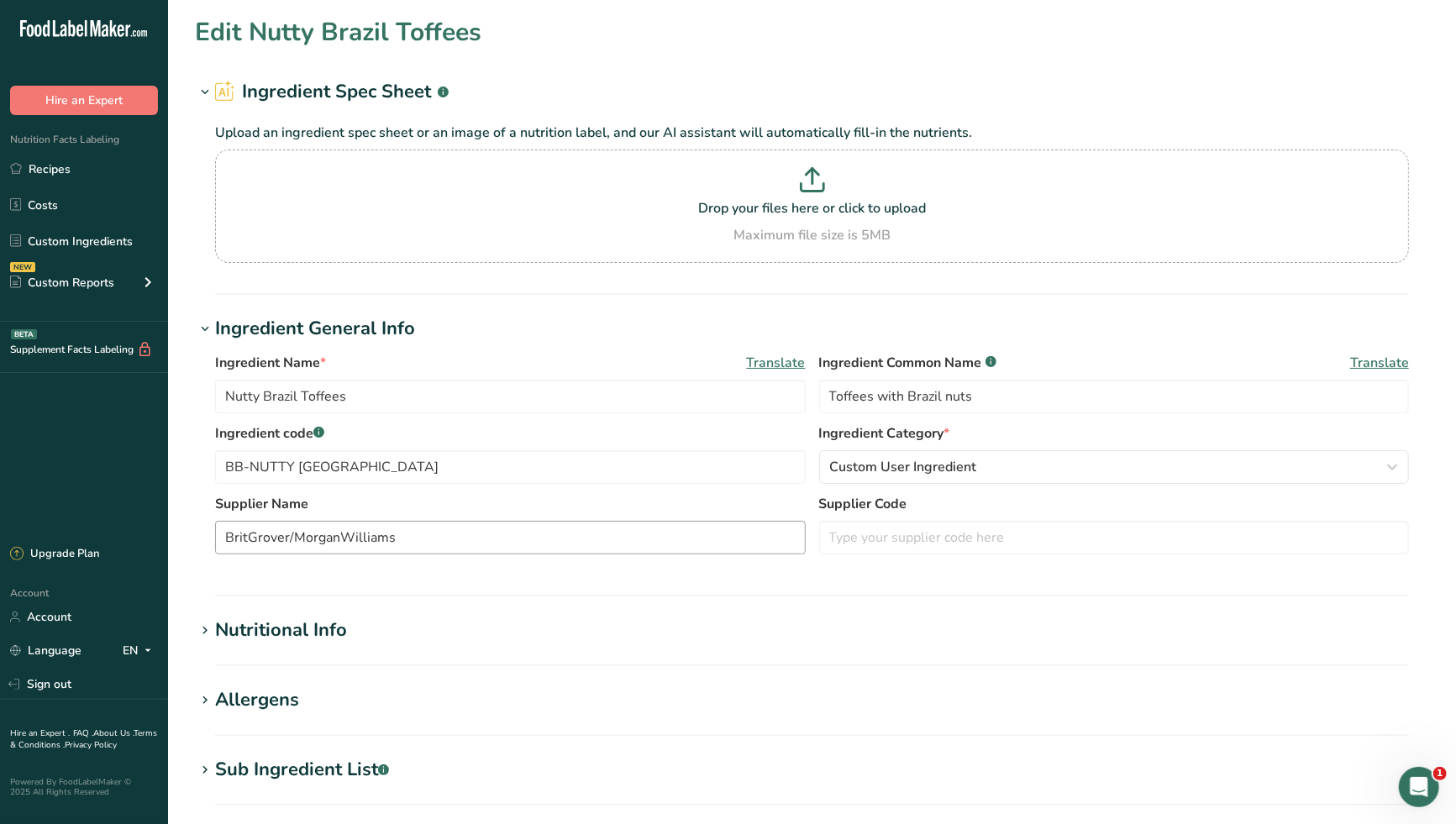
type input "Mint Humbugs"
type input "Mint Candy"
type input "BB-MINTHUMBUGS"
type input "BritGrocer / MorganWilliams"
type input "375"
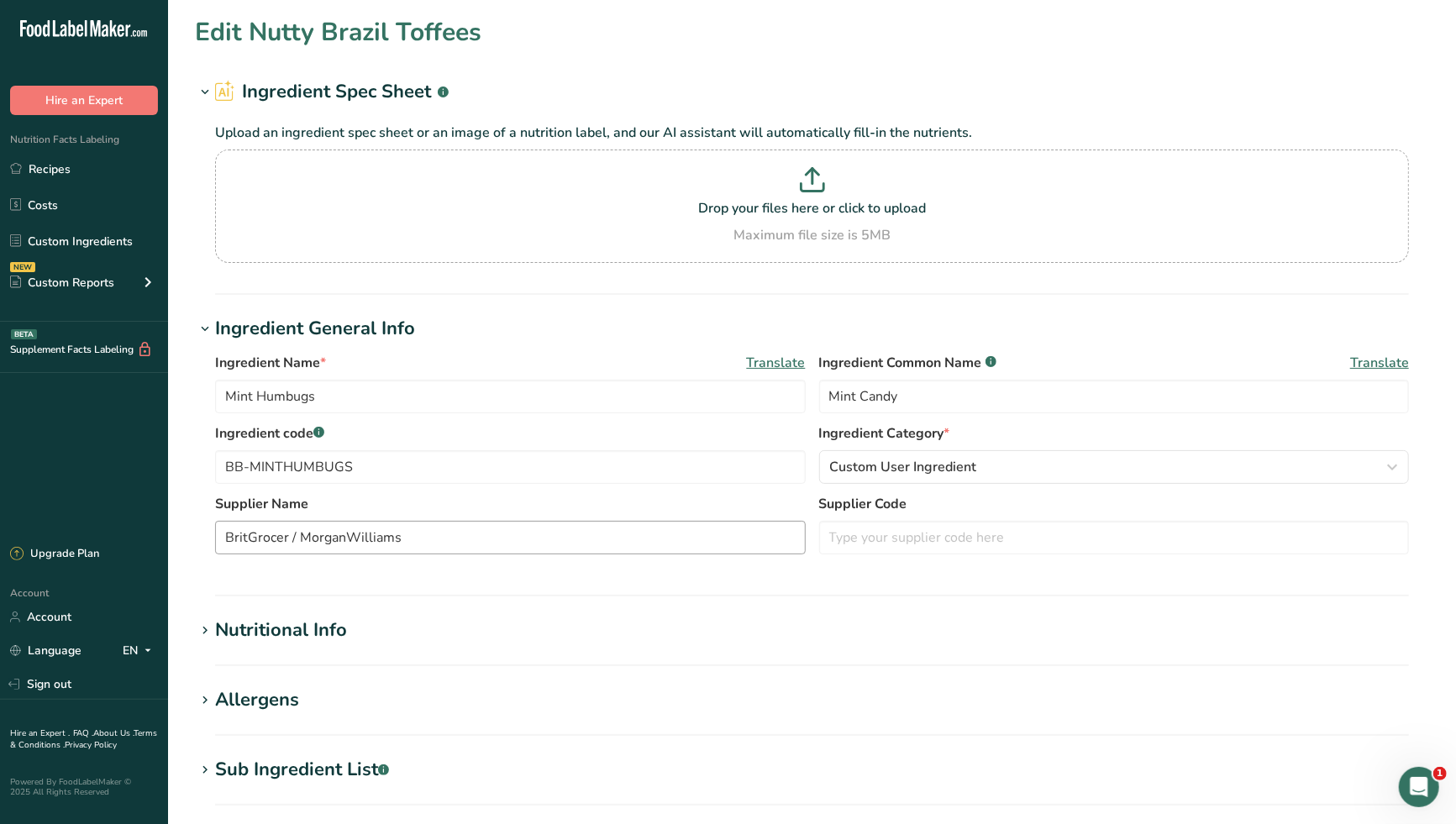
type KJ "1568.75"
type Fat "3.125"
type Fat "1.875"
type Fat "0"
type input "0"
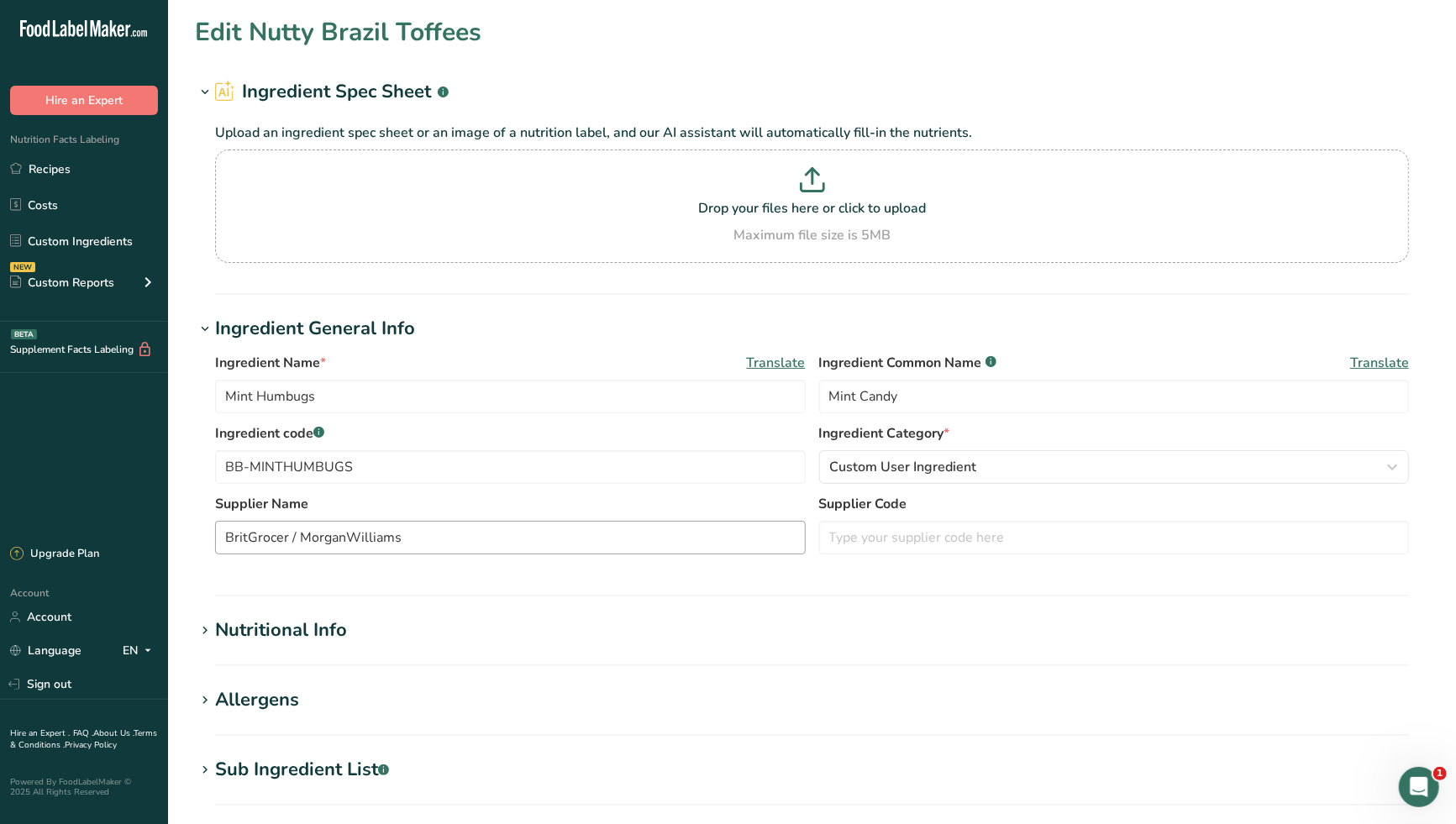
type input "125"
type Carbohydrates "87.5"
type Fiber "0.1"
type Sugars "56.25"
type Sugars "0"
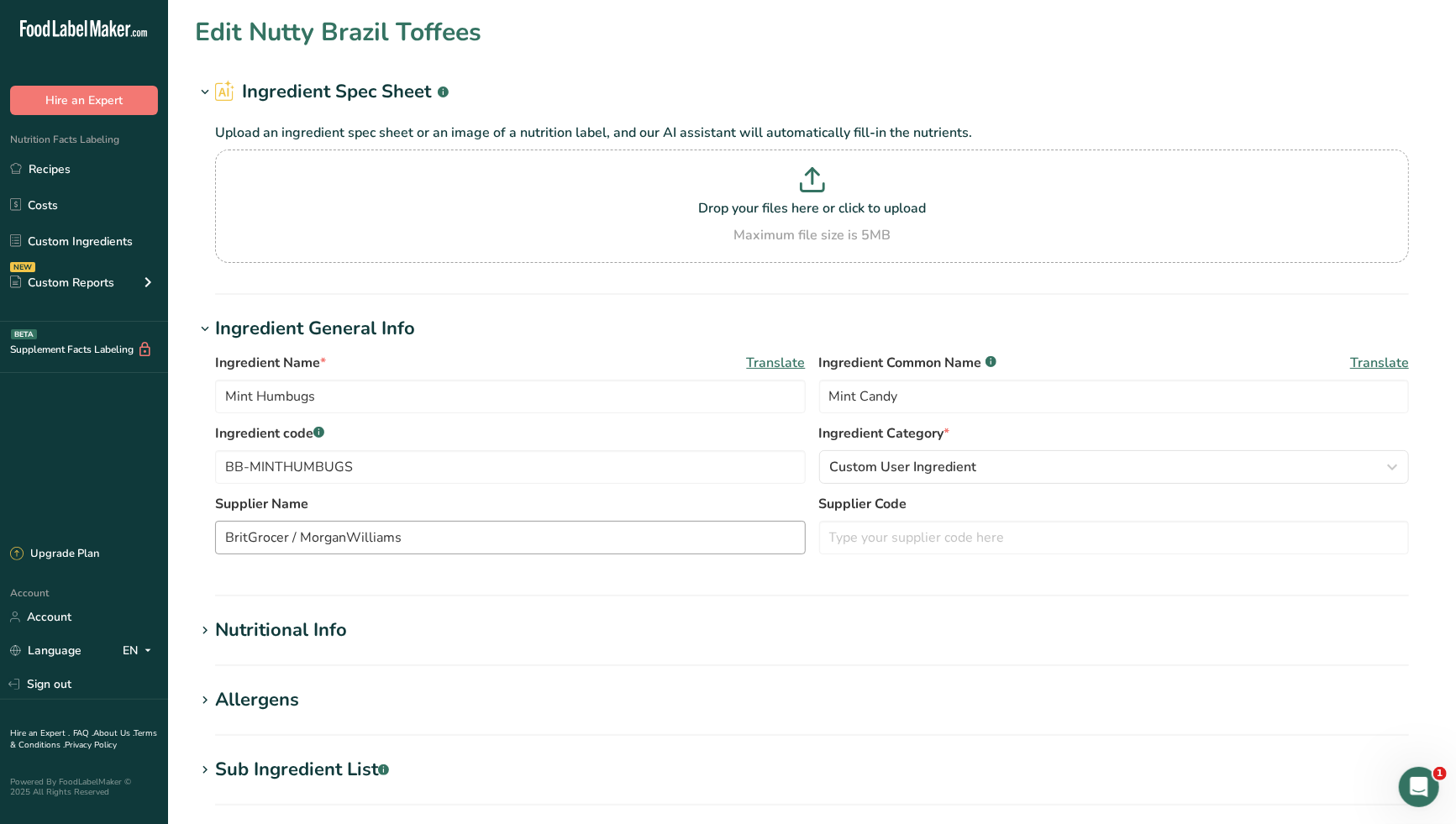
type input "0.625"
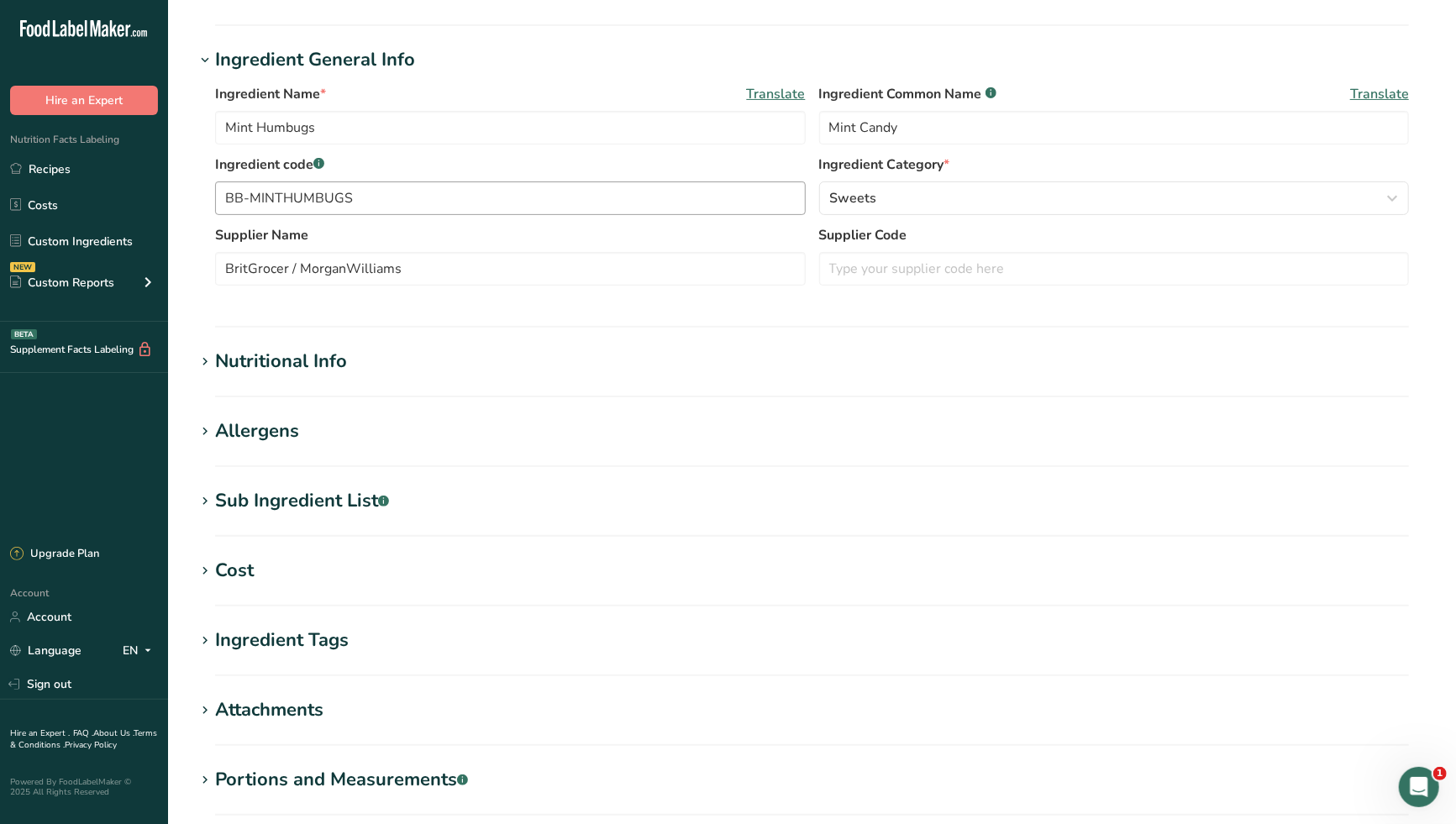
scroll to position [279, 0]
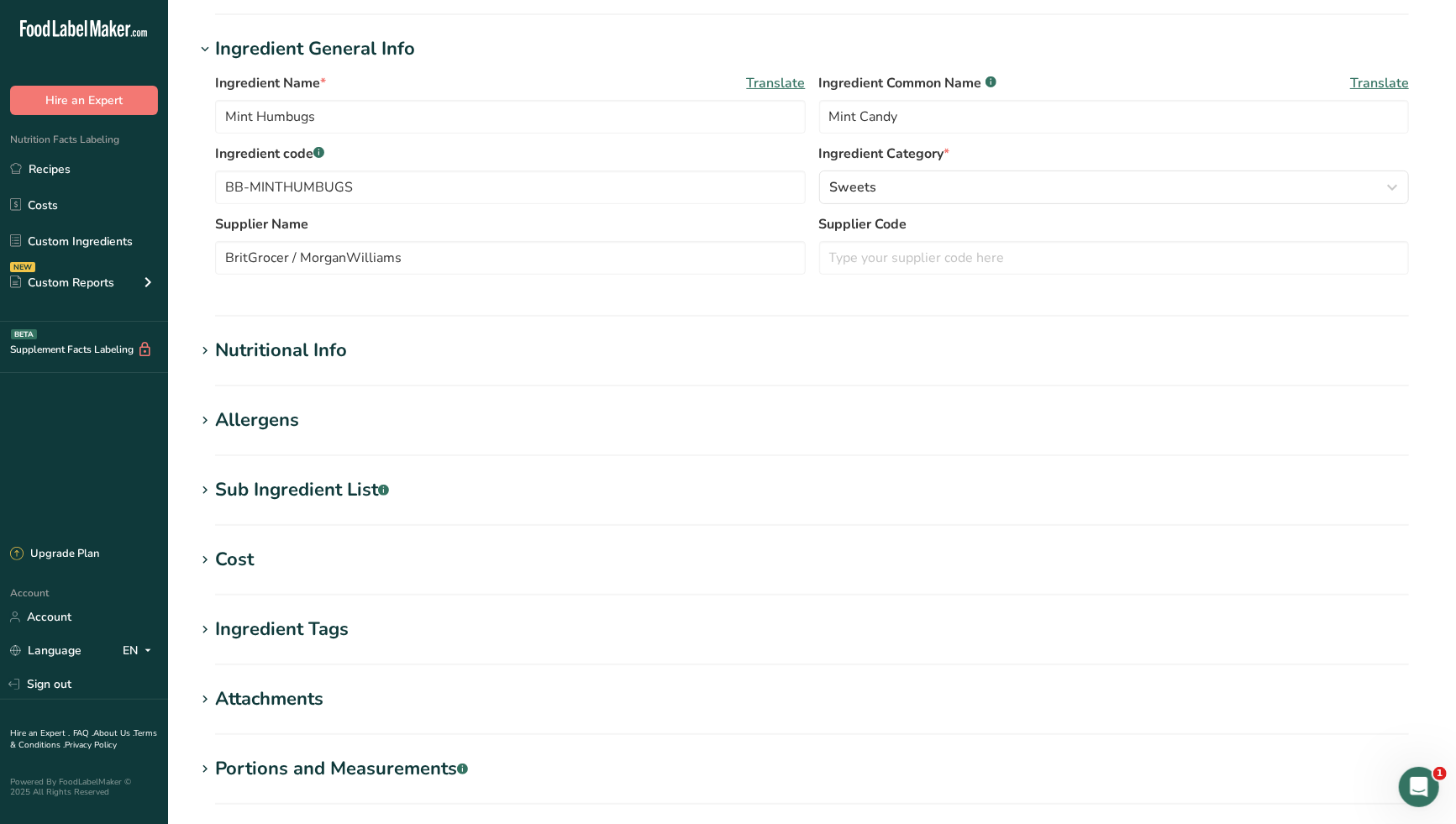
click at [363, 342] on h1 "Nutritional Info" at bounding box center [812, 351] width 1234 height 28
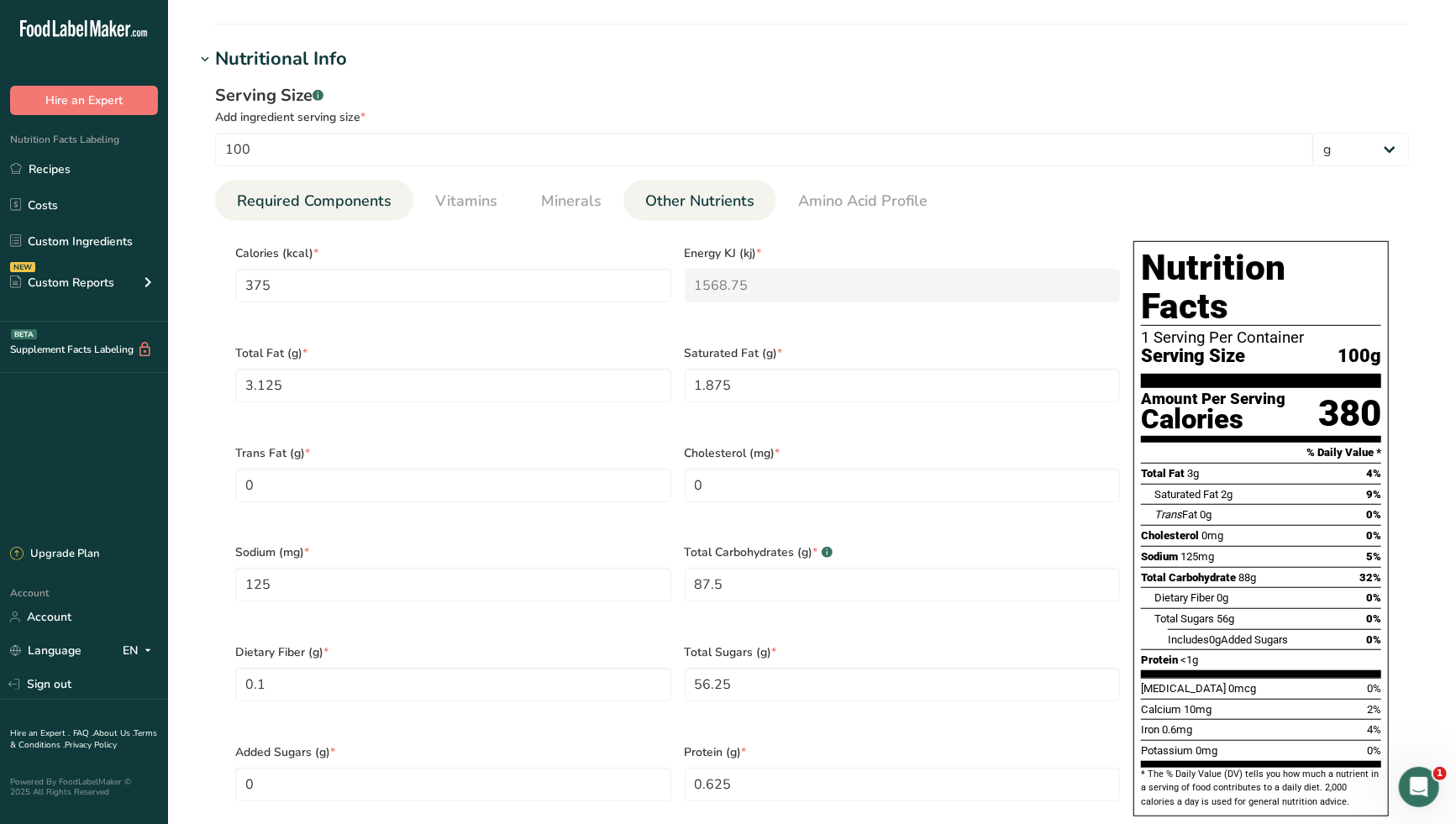
scroll to position [560, 0]
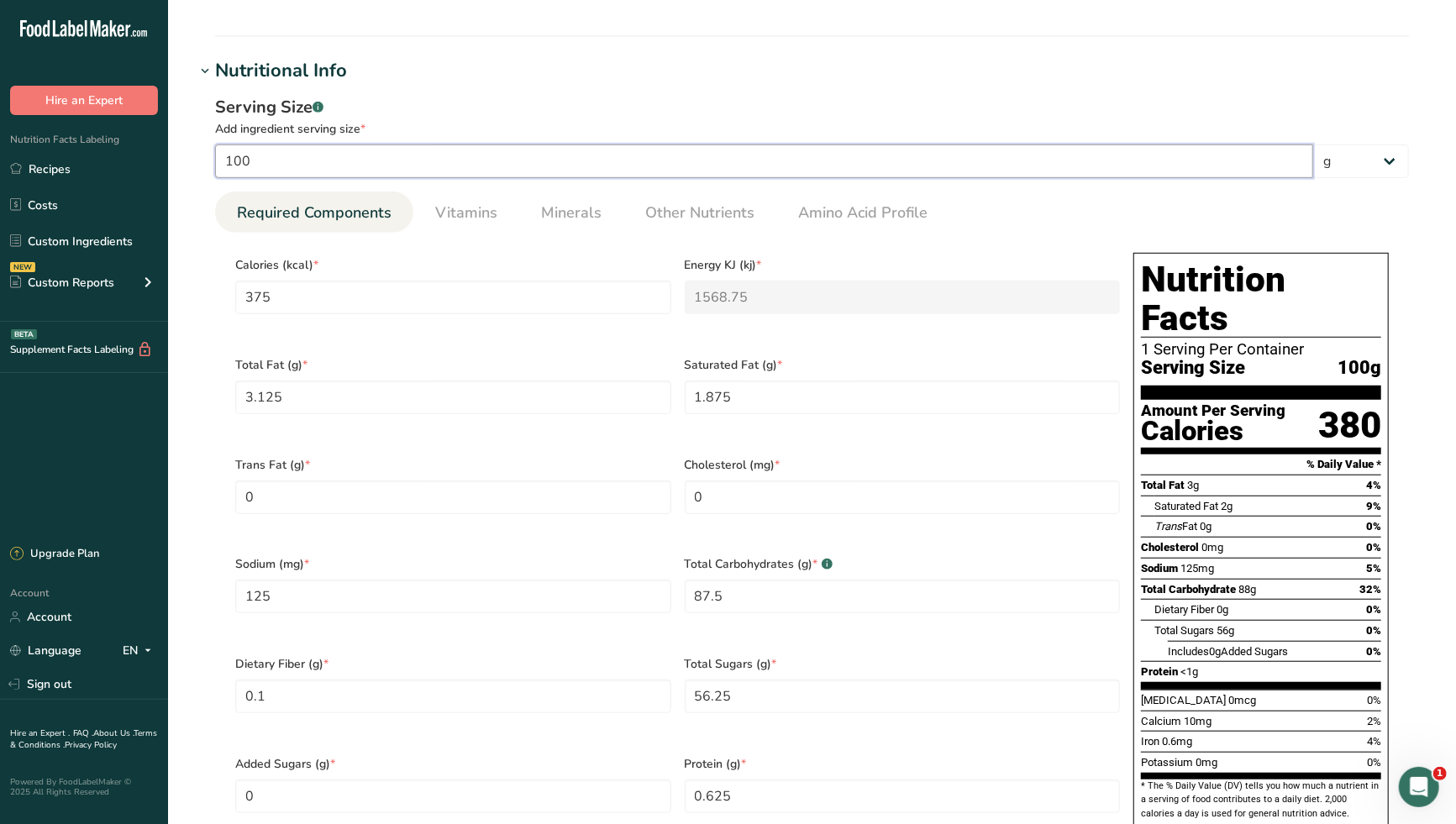
drag, startPoint x: 279, startPoint y: 157, endPoint x: 209, endPoint y: 165, distance: 70.5
click at [209, 165] on div "Serving Size .a-a{fill:#347362;}.b-a{fill:#fff;} Add ingredient serving size * …" at bounding box center [812, 476] width 1234 height 784
type input "1"
type input "3.75"
type KJ "15.6875"
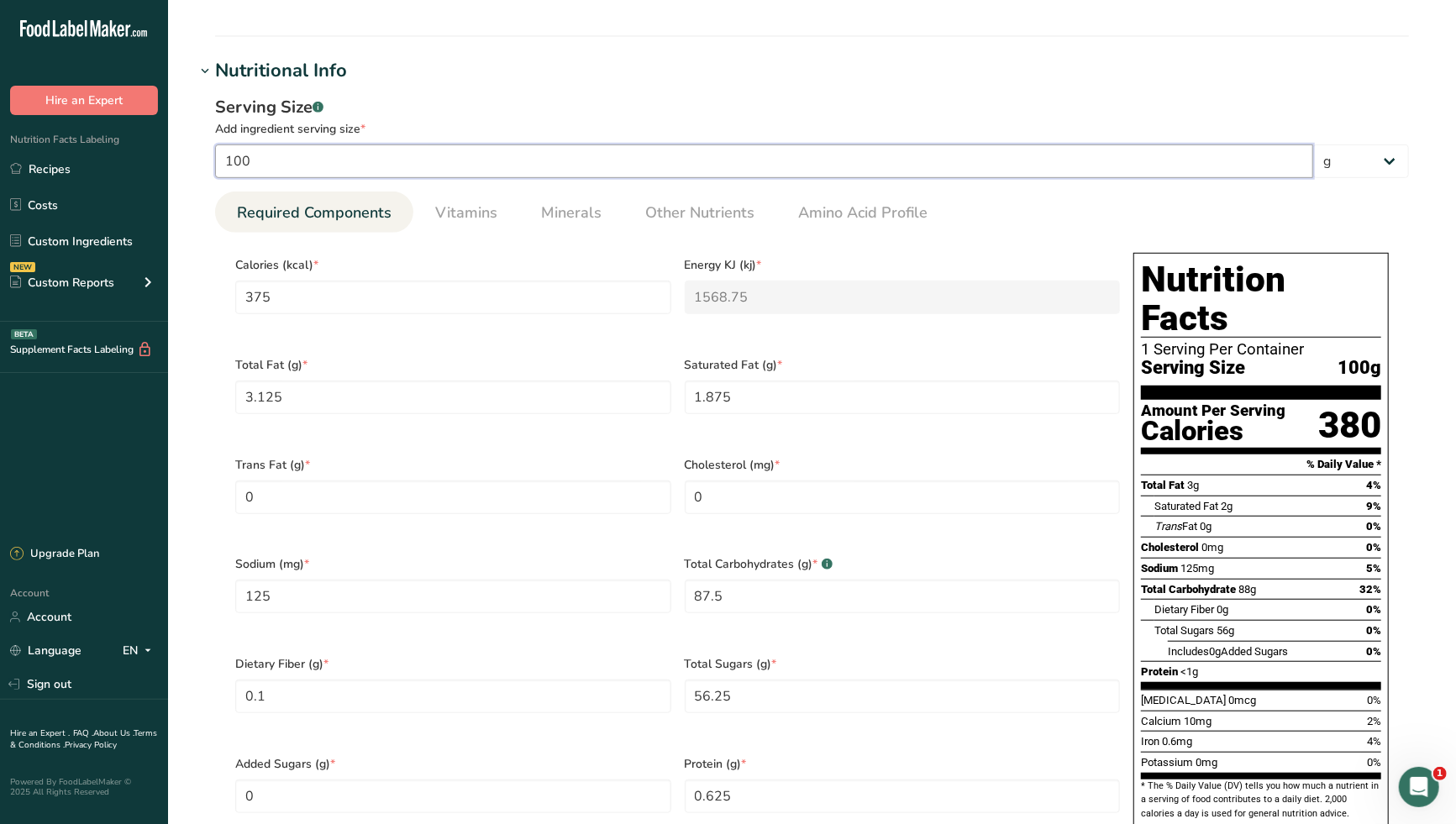
type Fat "0.0313"
type Fat "0.0188"
type input "1.25"
type Carbohydrates "0.875"
type Fiber "0.001"
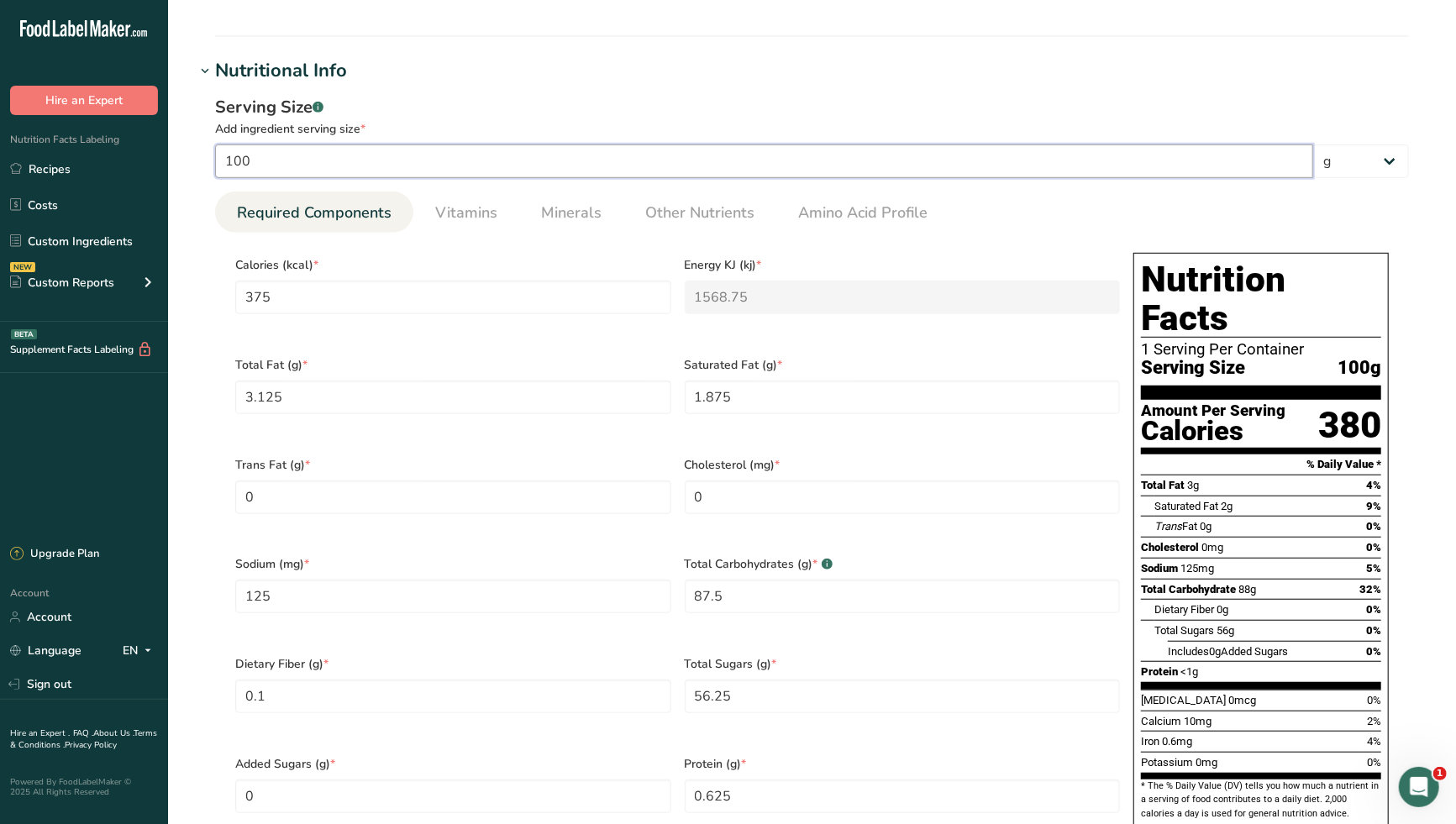
type Sugars "0.5625"
type input "0.0063"
type input "16"
type input "60"
type KJ "251"
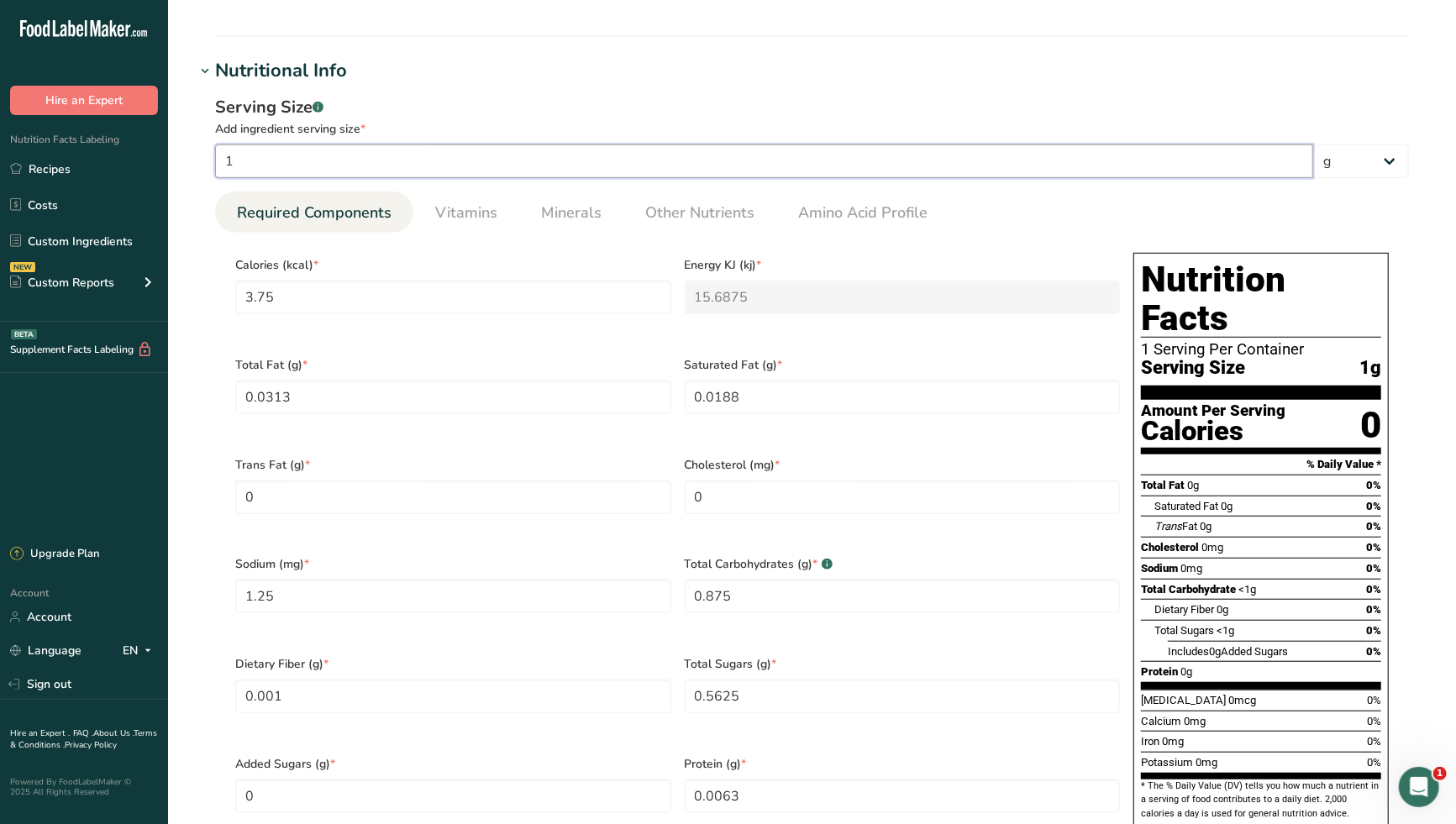
type Fat "0.5"
type Fat "0.3"
type input "20"
type Carbohydrates "14"
type Fiber "0.016"
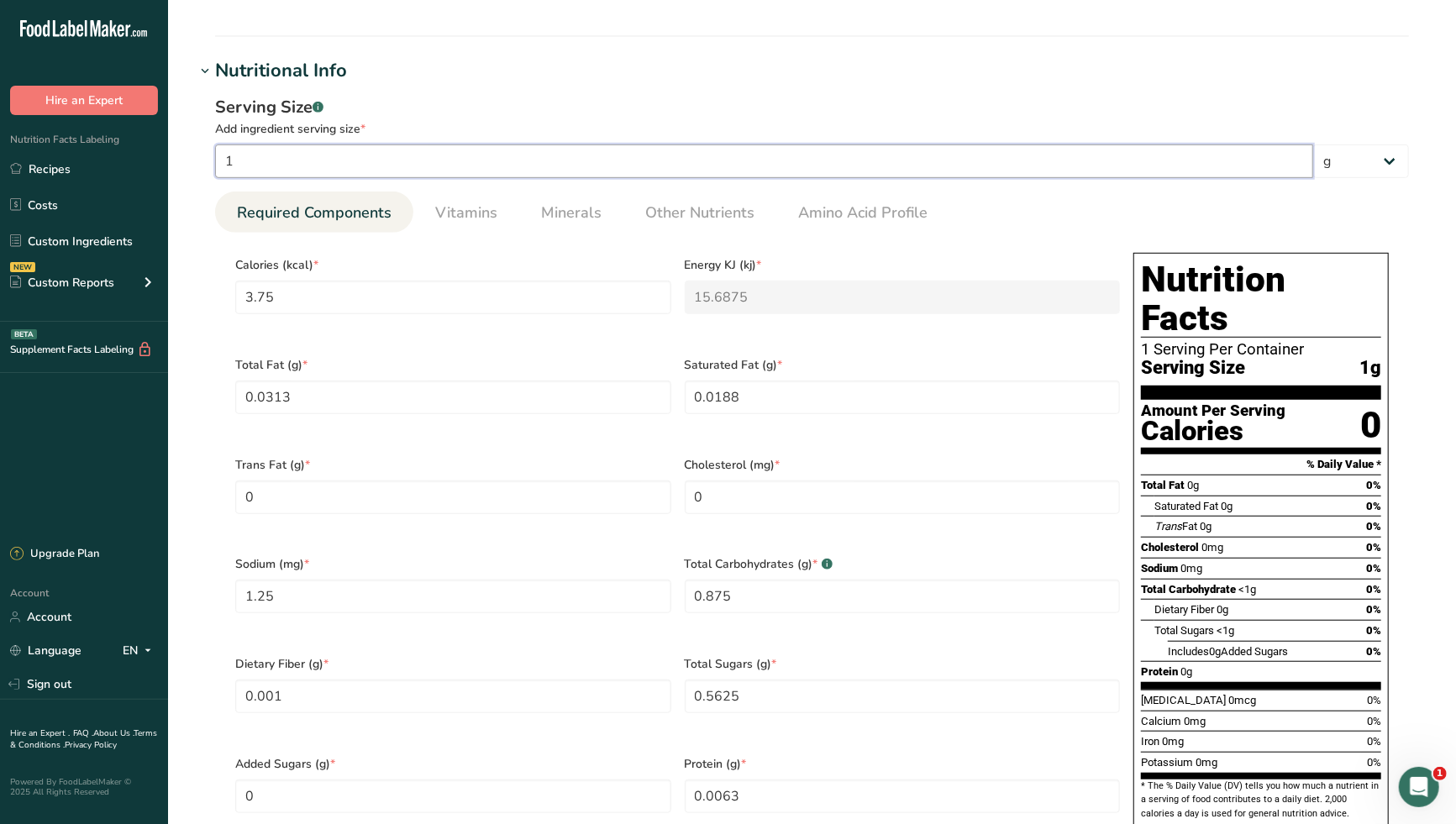
type Sugars "9"
type input "0.1"
type input "16"
click at [547, 82] on h1 "Nutritional Info" at bounding box center [812, 71] width 1234 height 28
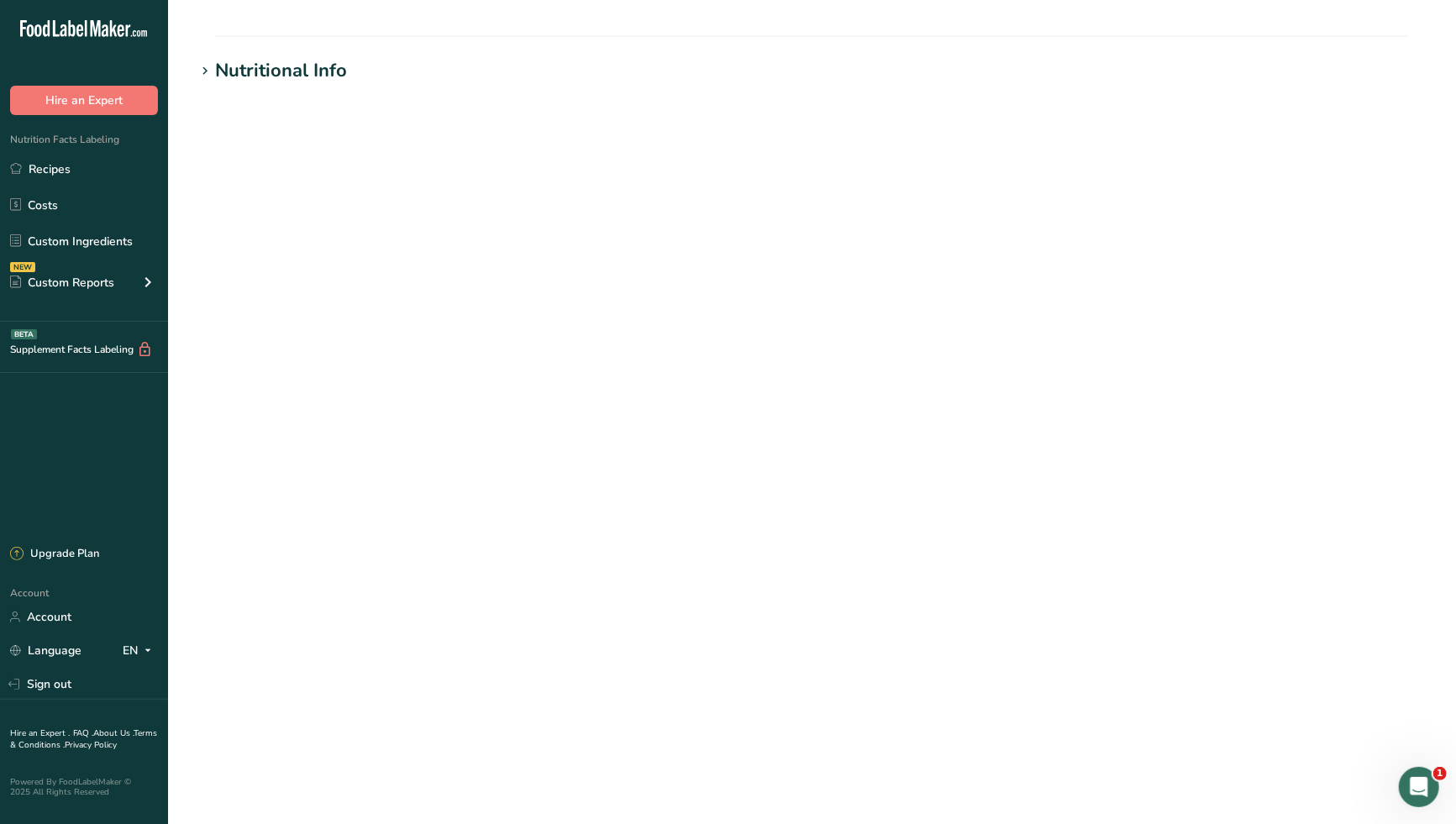
scroll to position [464, 0]
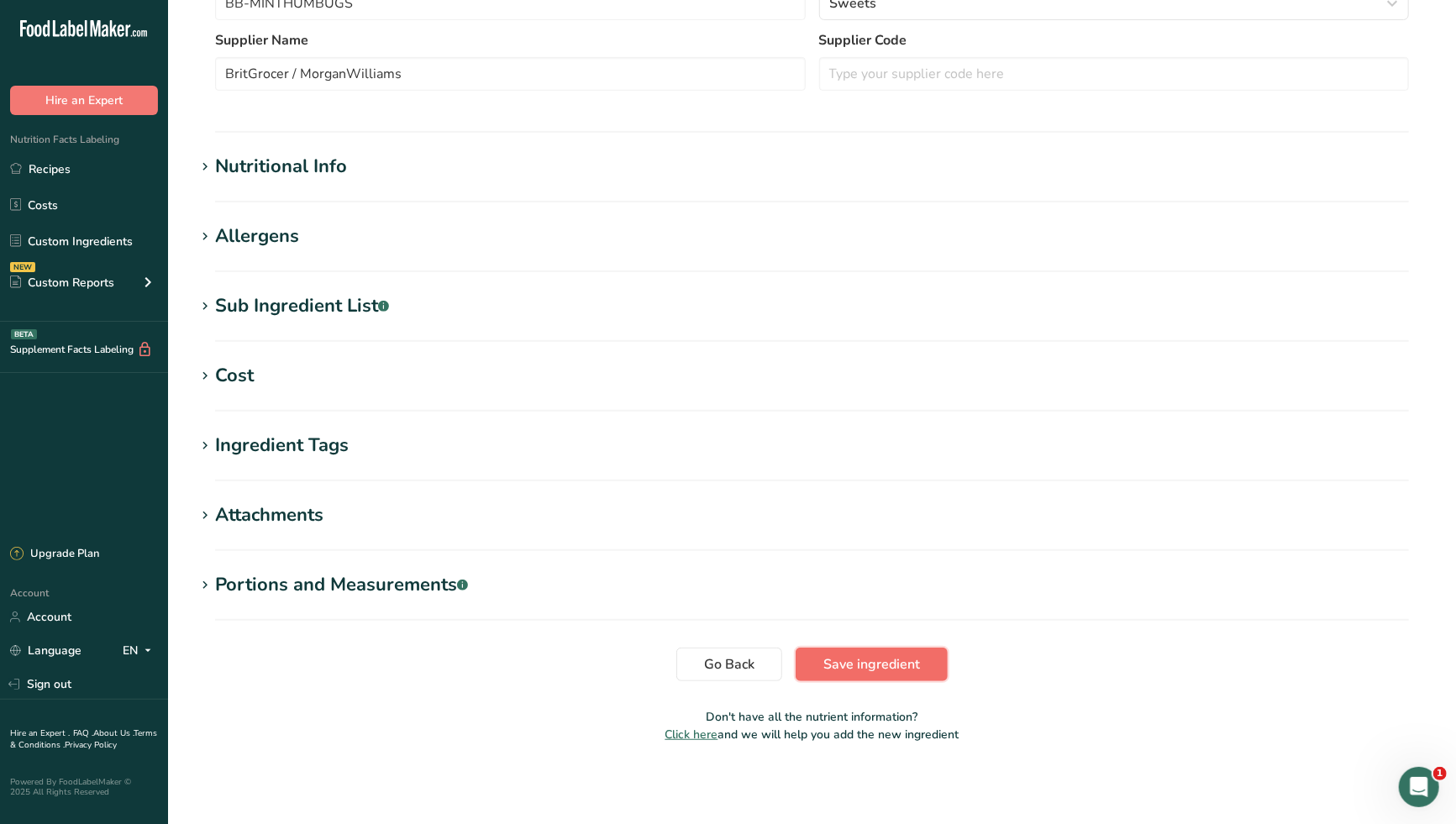
click at [862, 664] on span "Save ingredient" at bounding box center [871, 664] width 96 height 20
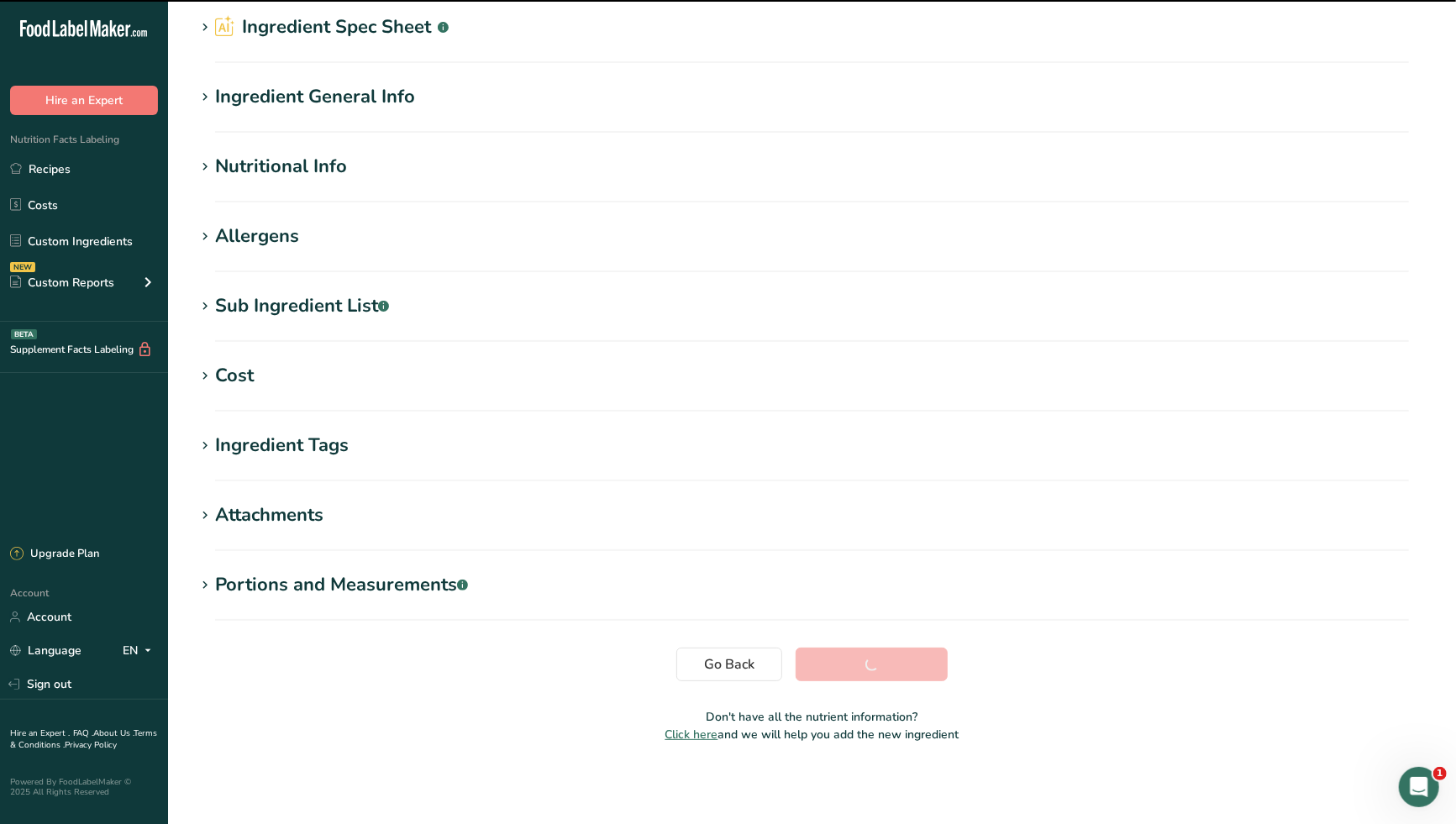
scroll to position [64, 0]
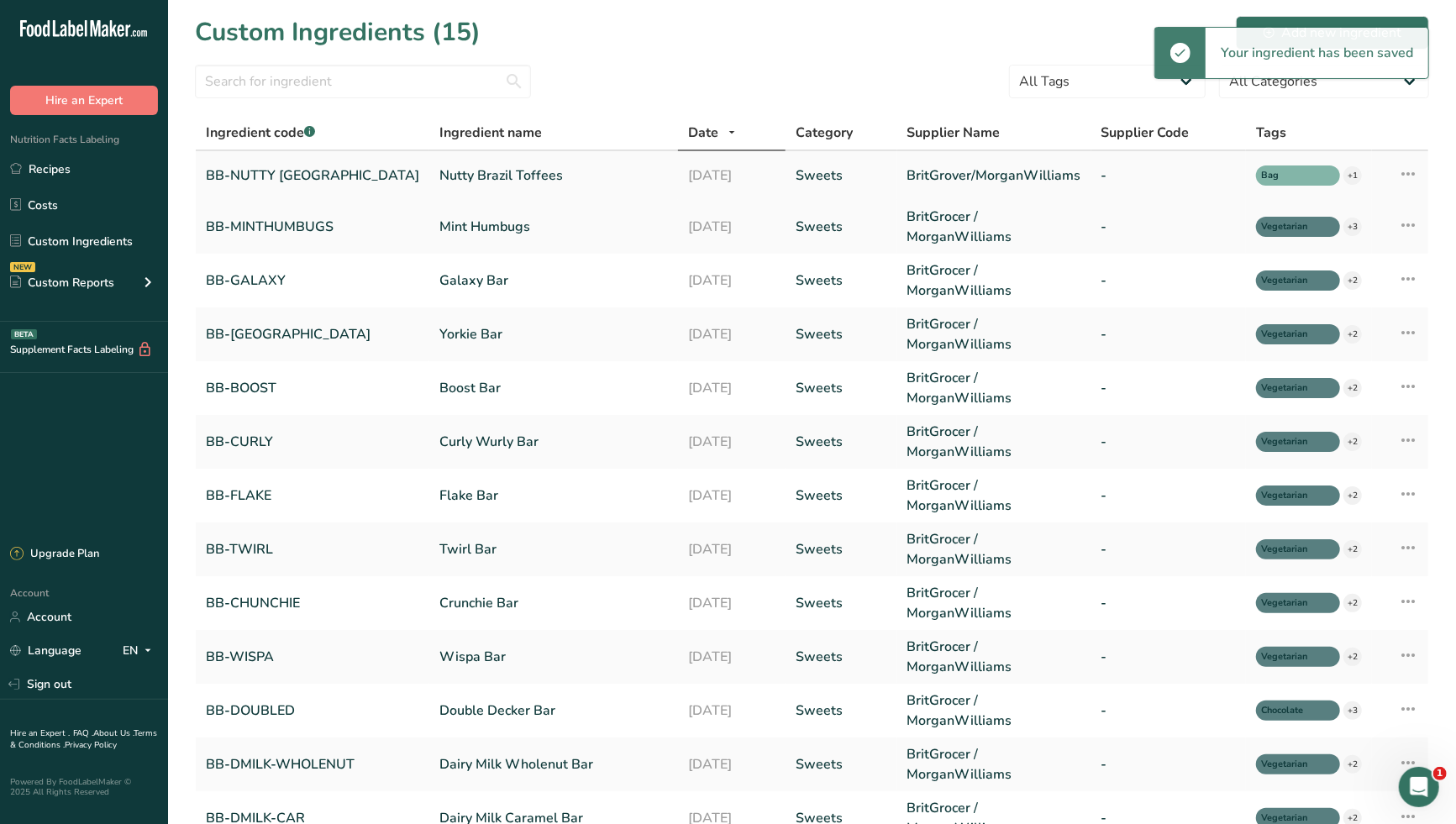
click at [474, 173] on link "Nutty Brazil Toffees" at bounding box center [553, 175] width 229 height 20
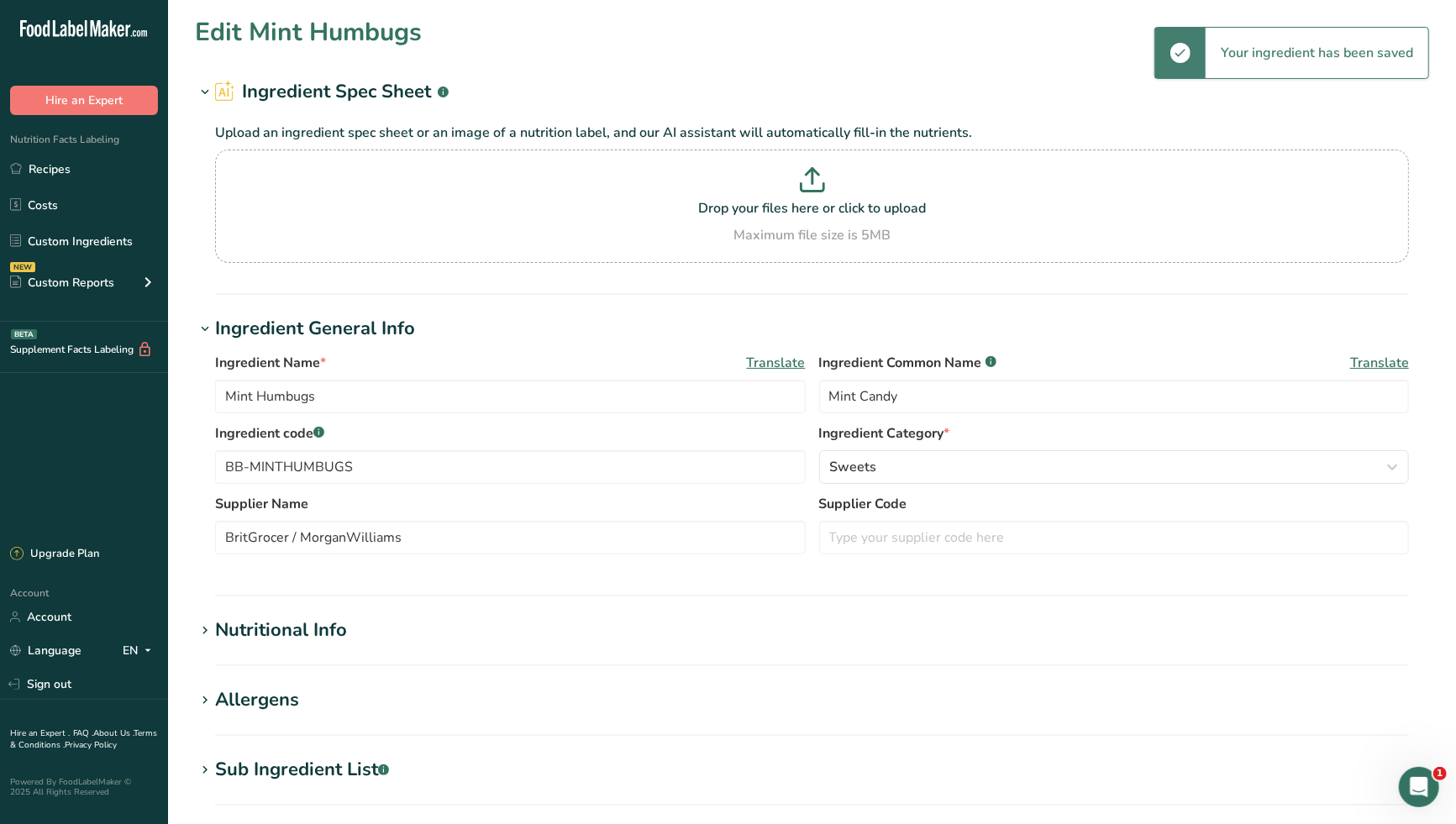
type input "Nutty Brazil Toffees"
type input "Toffees with Brazil nuts"
type input "BB-NUTTY [GEOGRAPHIC_DATA]"
type input "BritGrover/MorganWilliams"
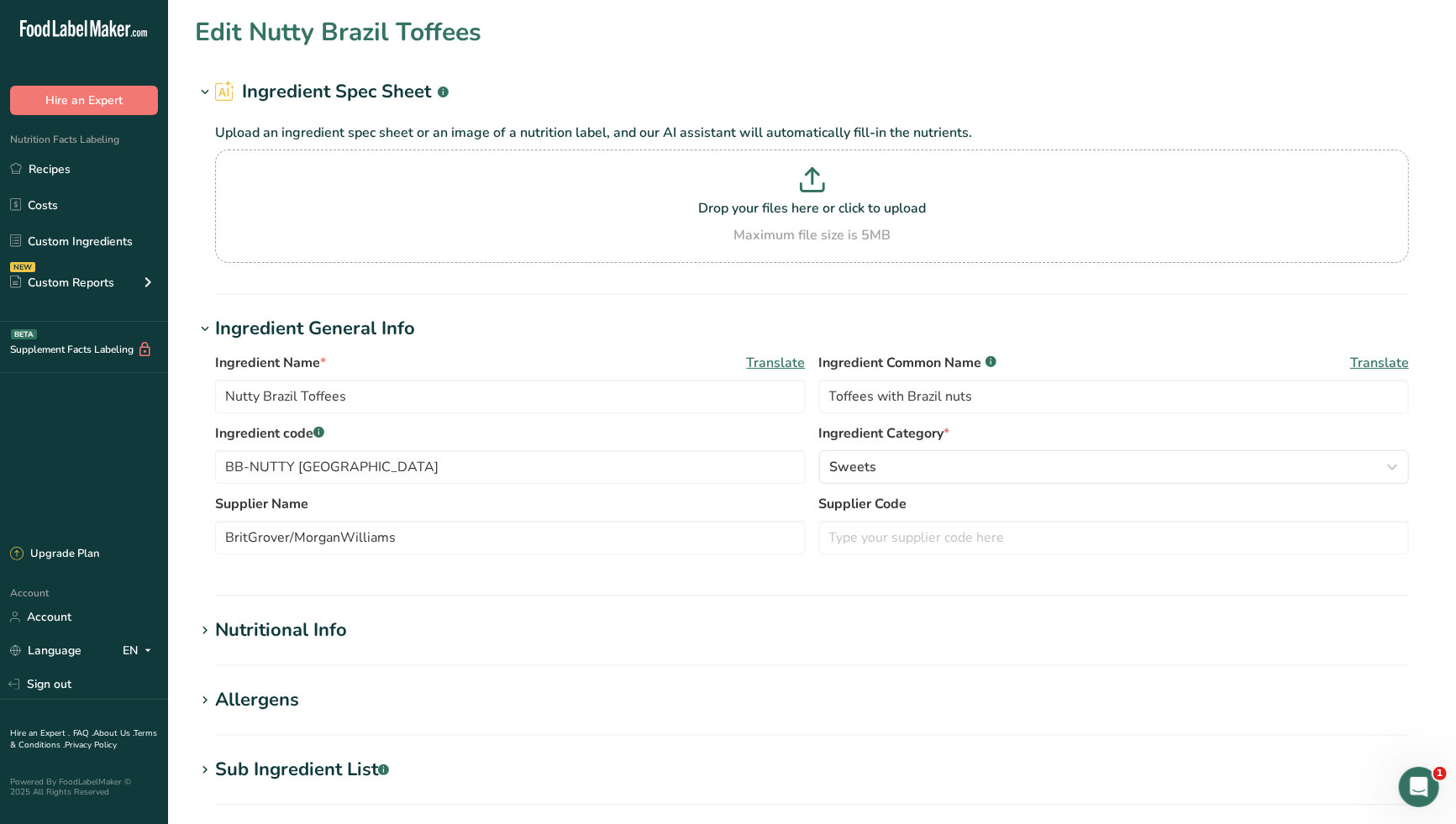
click at [373, 644] on h1 "Nutritional Info" at bounding box center [812, 630] width 1234 height 28
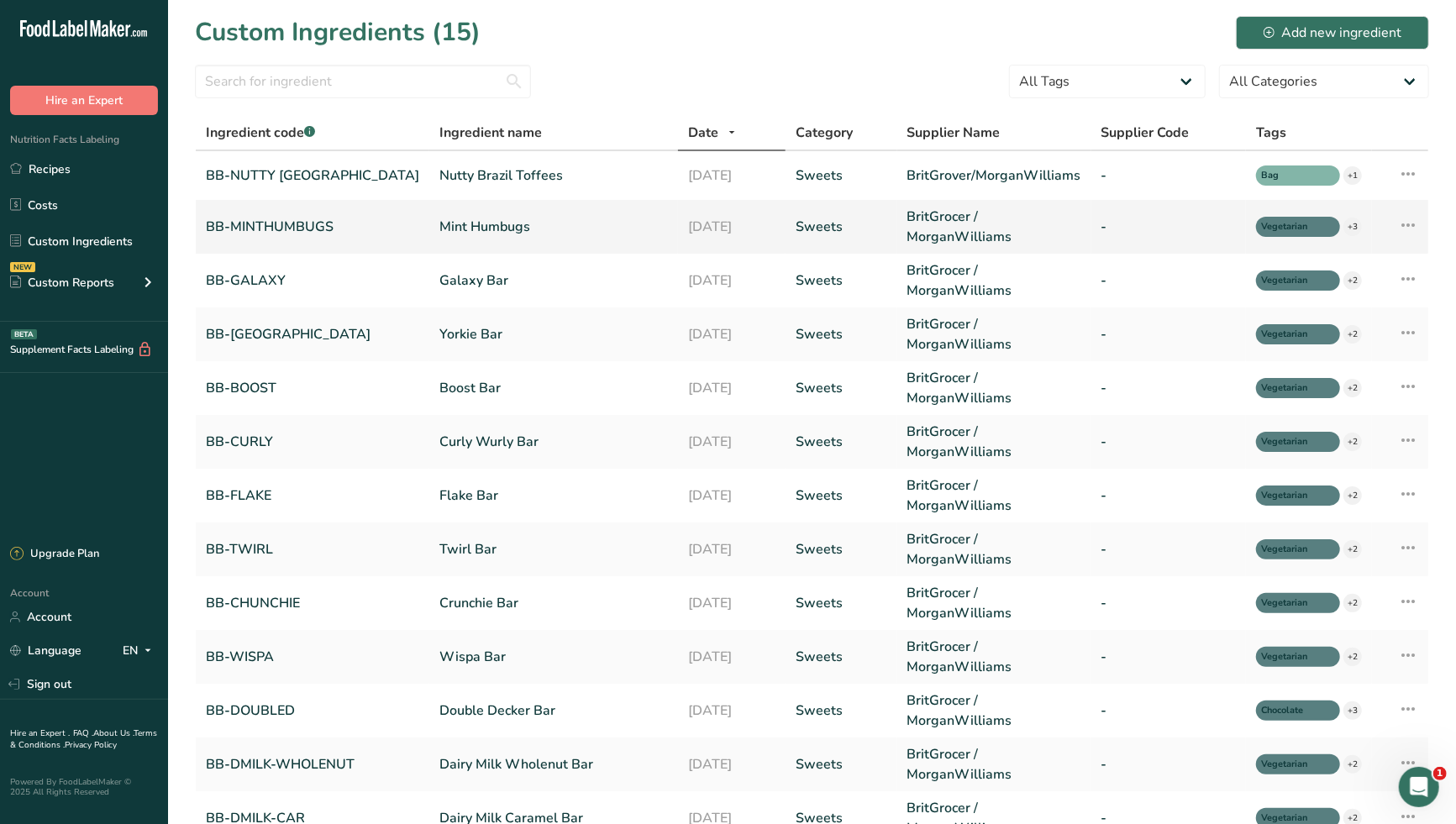
click at [484, 222] on link "Mint Humbugs" at bounding box center [553, 227] width 229 height 20
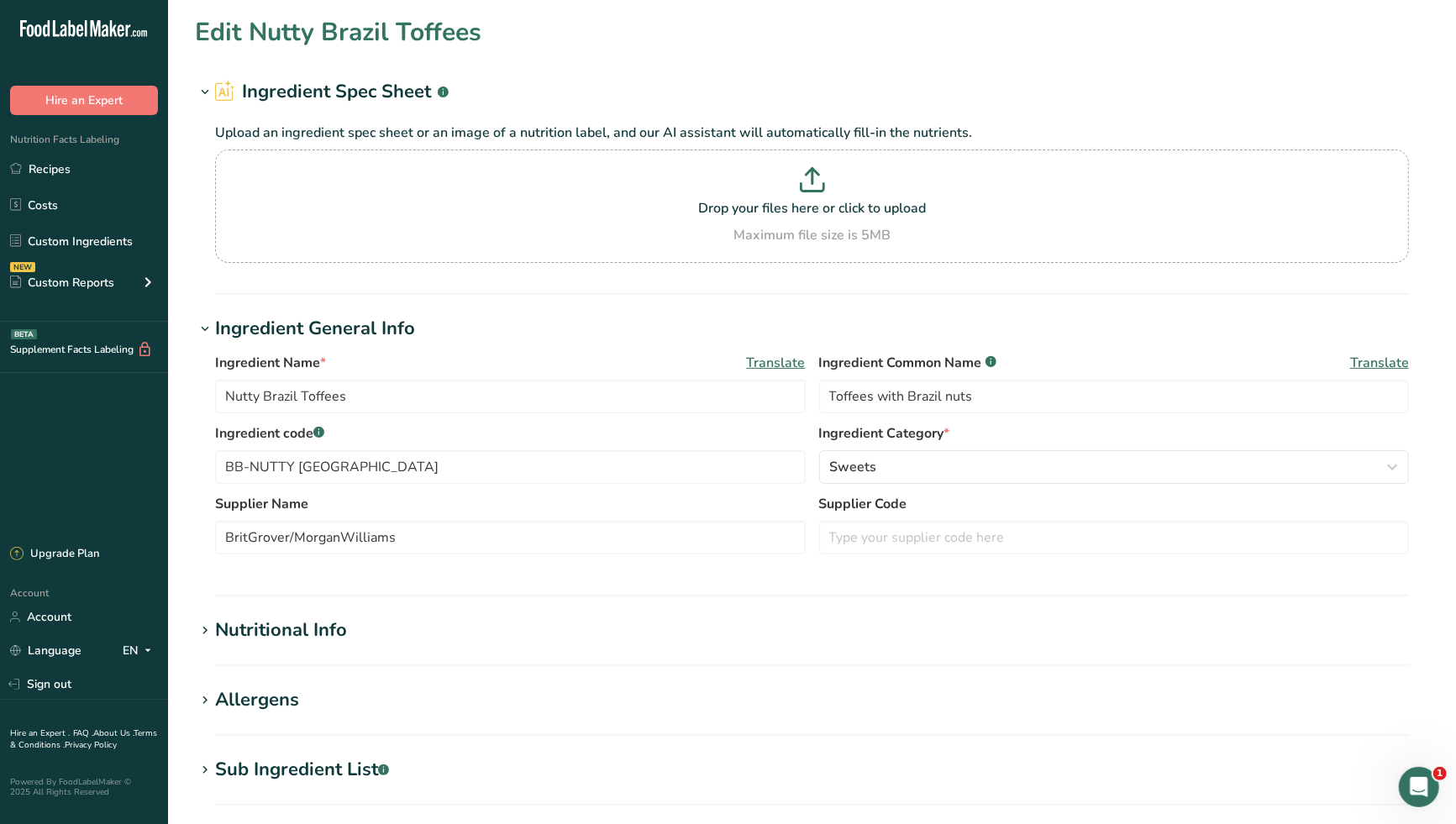
type input "Mint Humbugs"
type input "Mint Candy"
type input "BB-MINTHUMBUGS"
type input "BritGrocer / MorganWilliams"
type input "16"
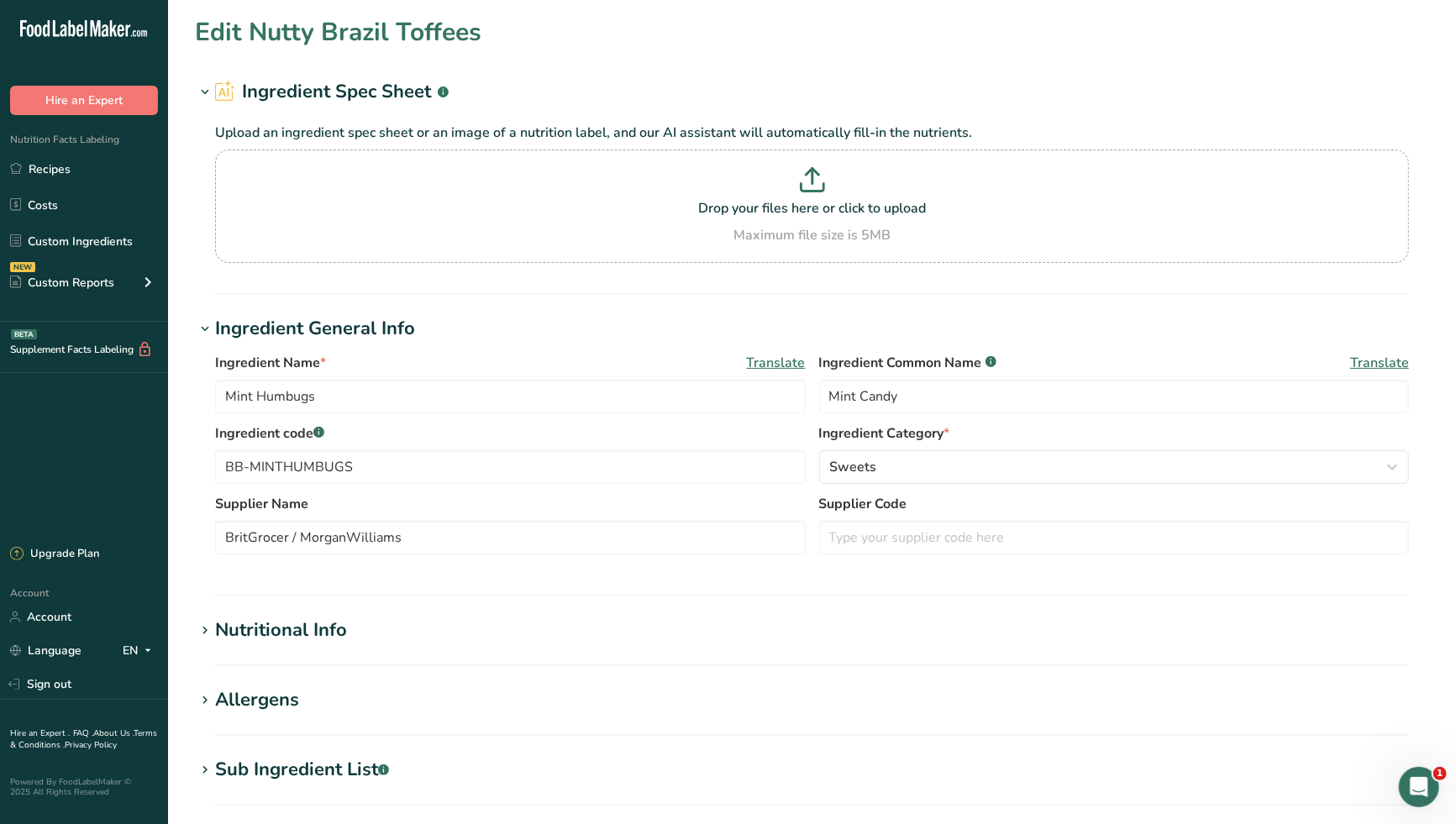
type input "60"
type KJ "251"
type Fat "0.5"
type Fat "0.3"
type Fat "0"
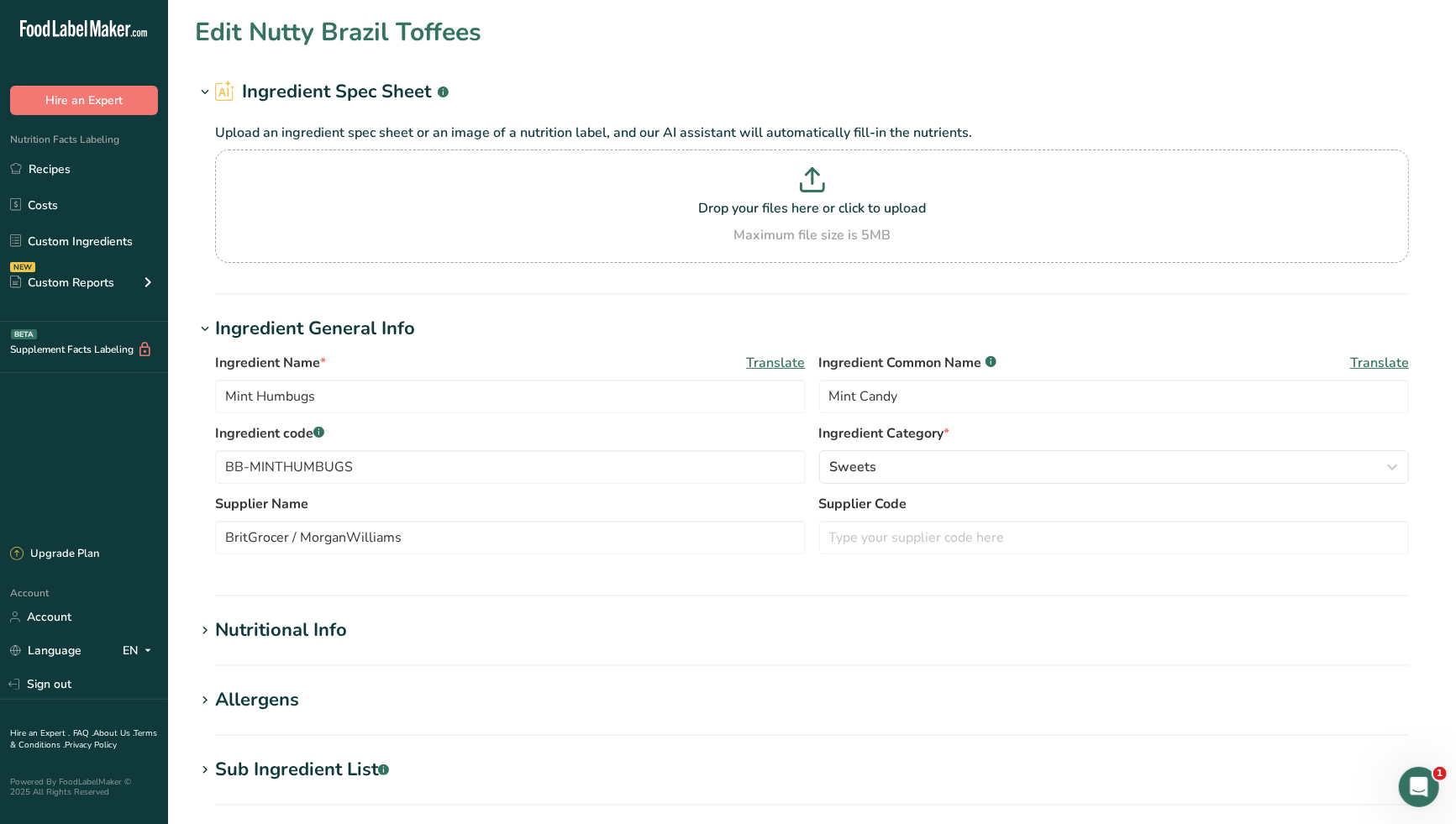
type input "0"
type input "20"
type Carbohydrates "14"
type Fiber "0.016"
type Sugars "9"
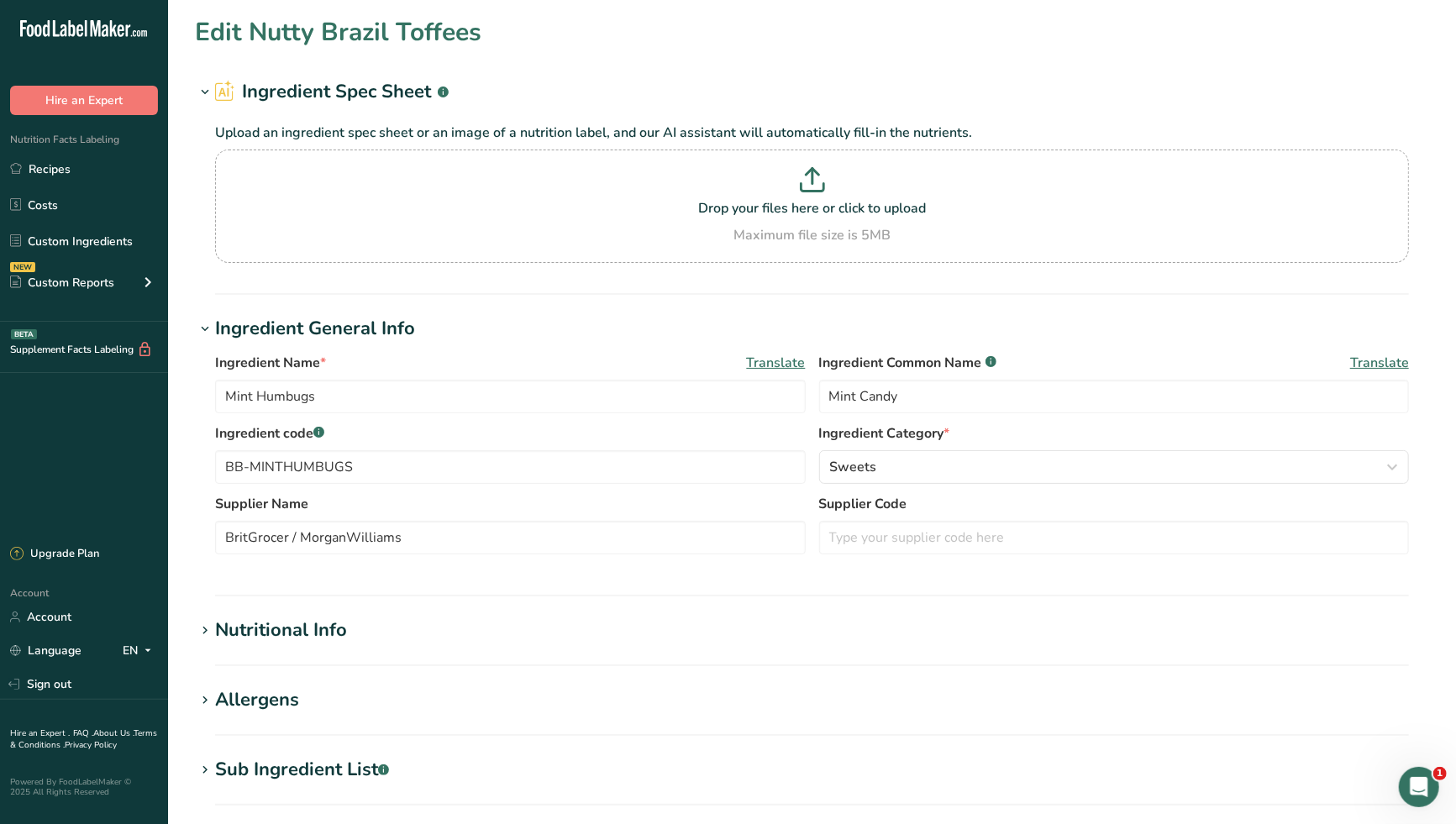
type Sugars "0"
type input "0.1"
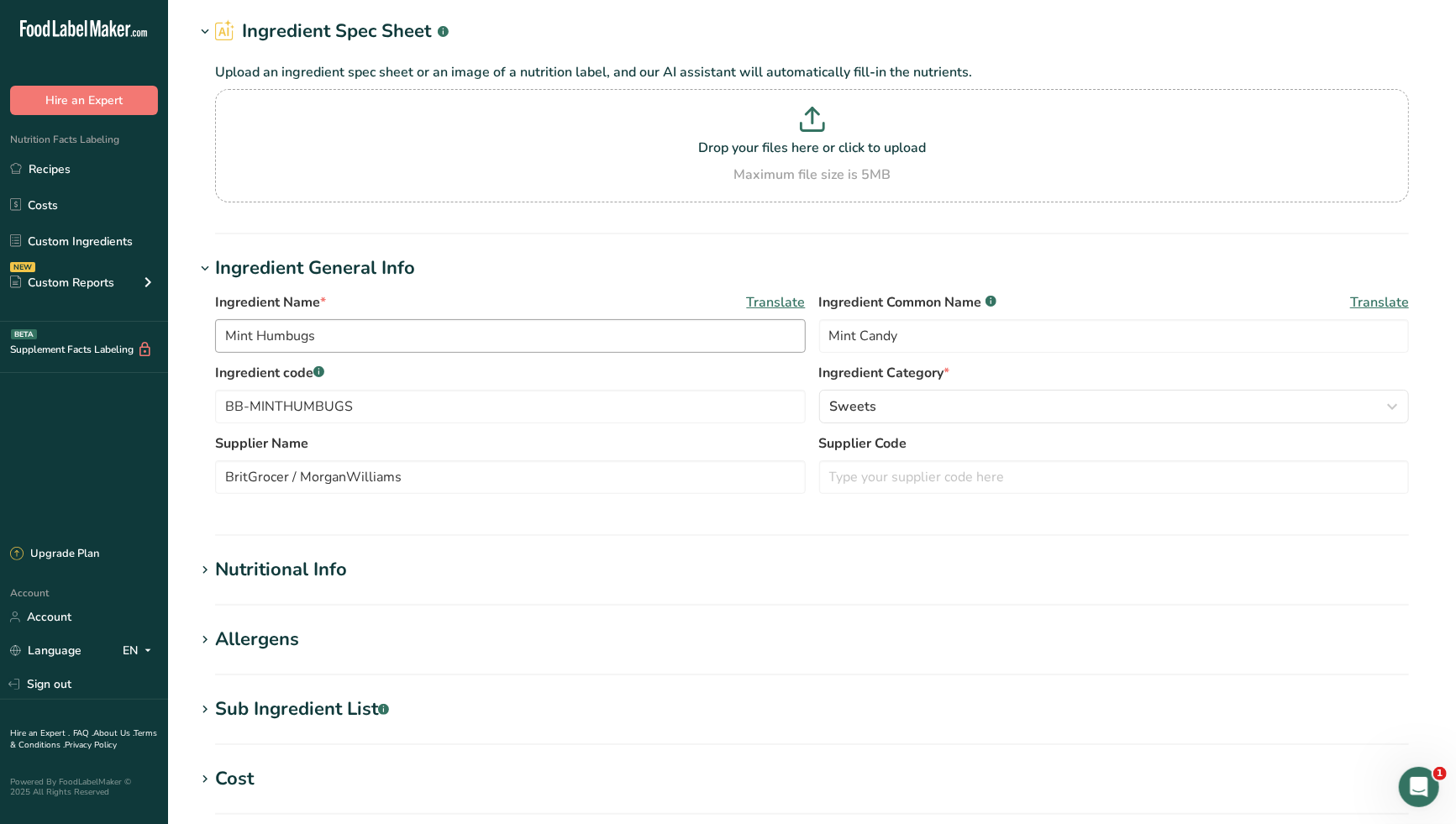
scroll to position [187, 0]
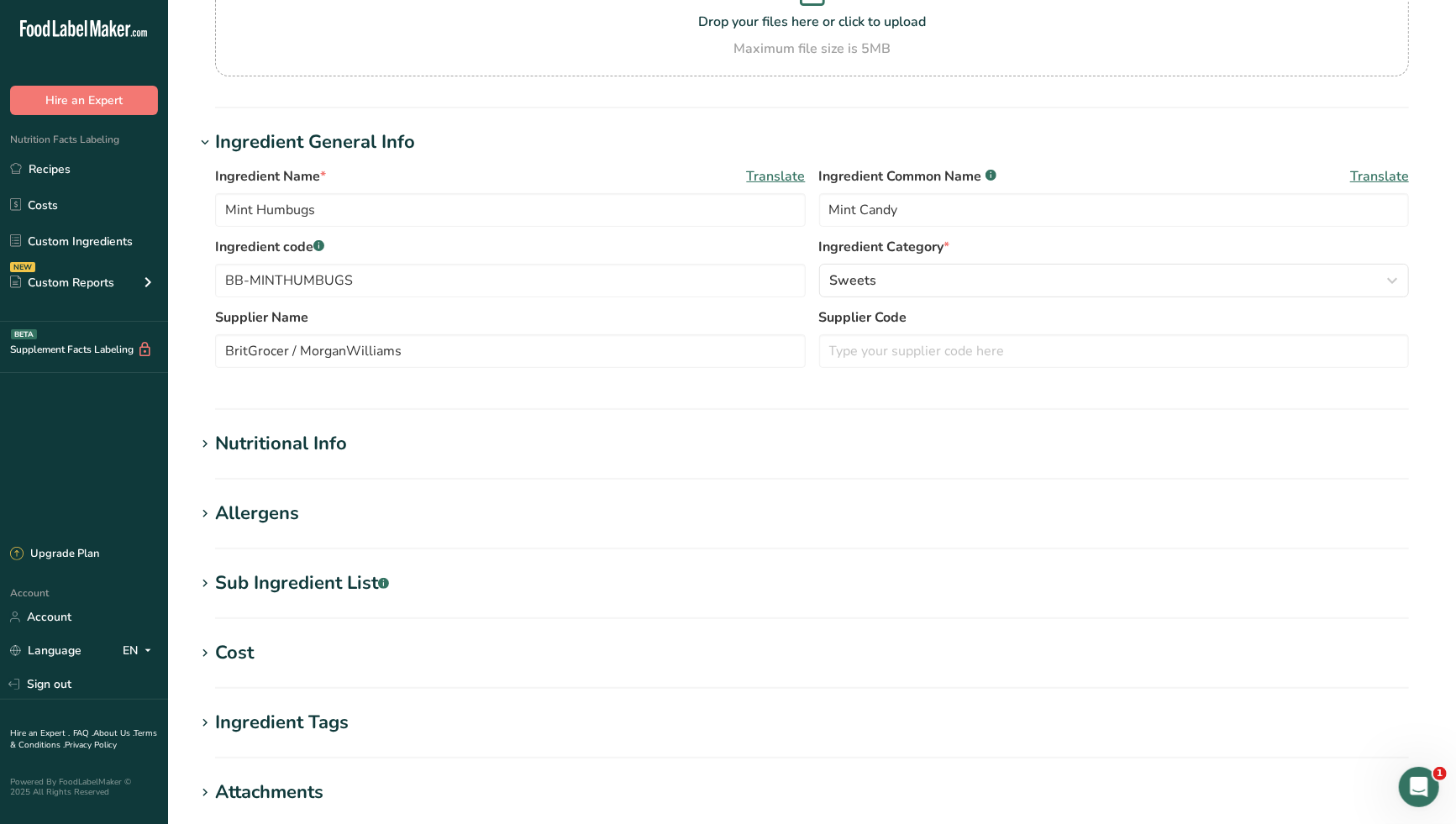
click at [337, 446] on div "Nutritional Info" at bounding box center [281, 444] width 132 height 28
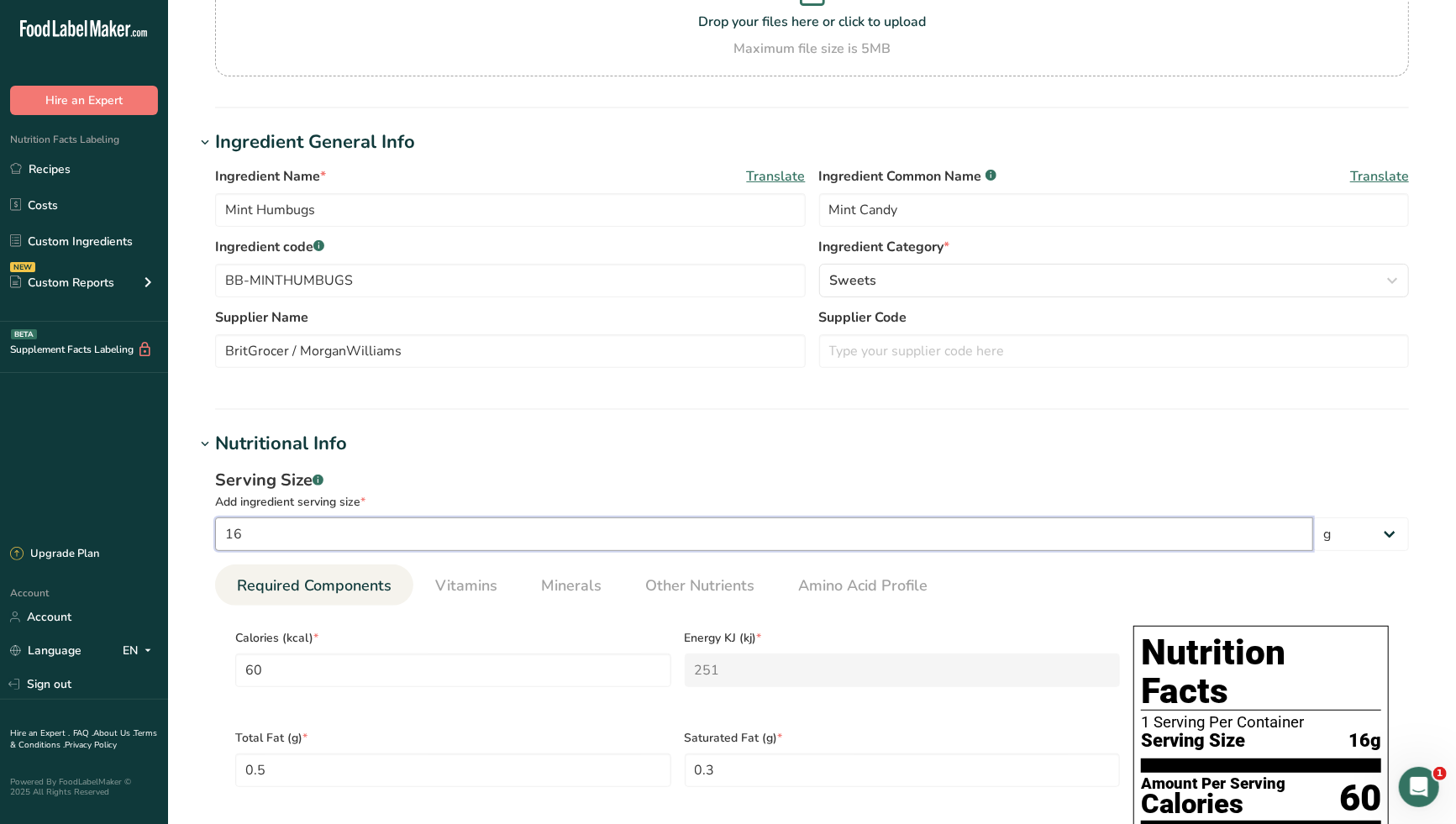
drag, startPoint x: 257, startPoint y: 538, endPoint x: 208, endPoint y: 540, distance: 49.0
type input "1"
type input "3.75"
type KJ "15.6875"
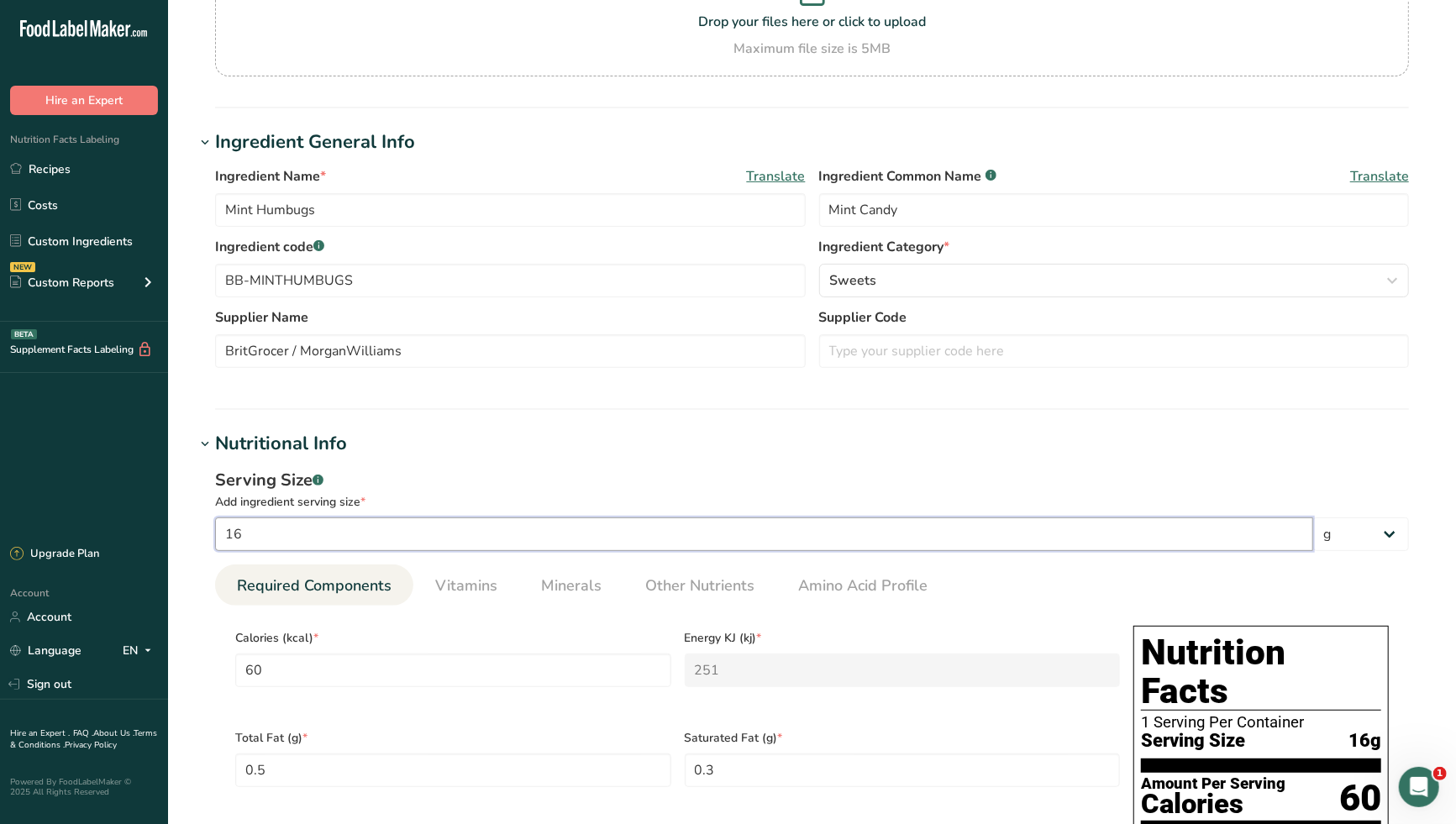
type Fat "0.0313"
type Fat "0.0188"
type input "1.25"
type Carbohydrates "0.875"
type Fiber "0.001"
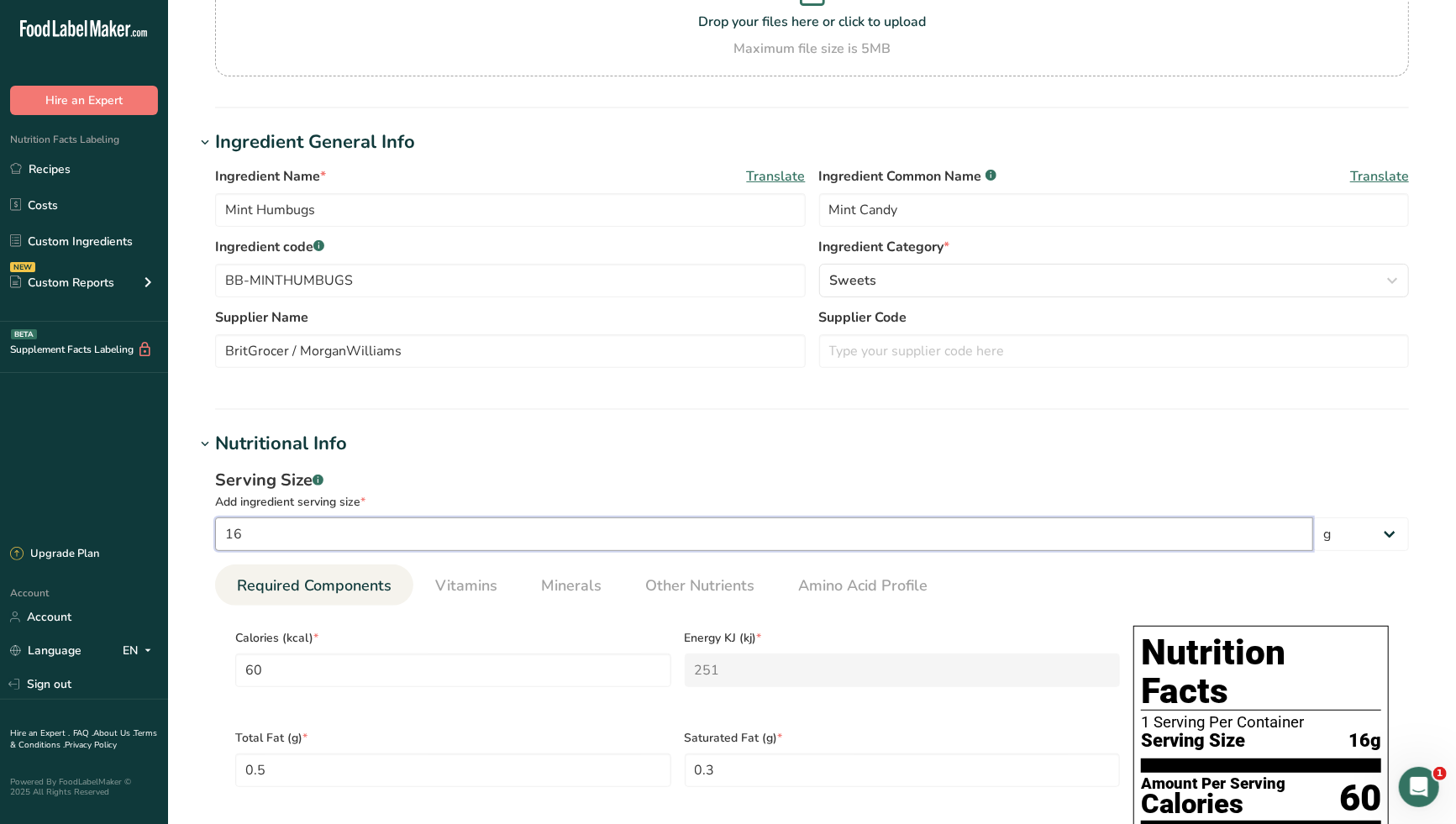
type Sugars "0.5625"
type input "0.0063"
type input "10"
type input "37.5"
type KJ "156.875"
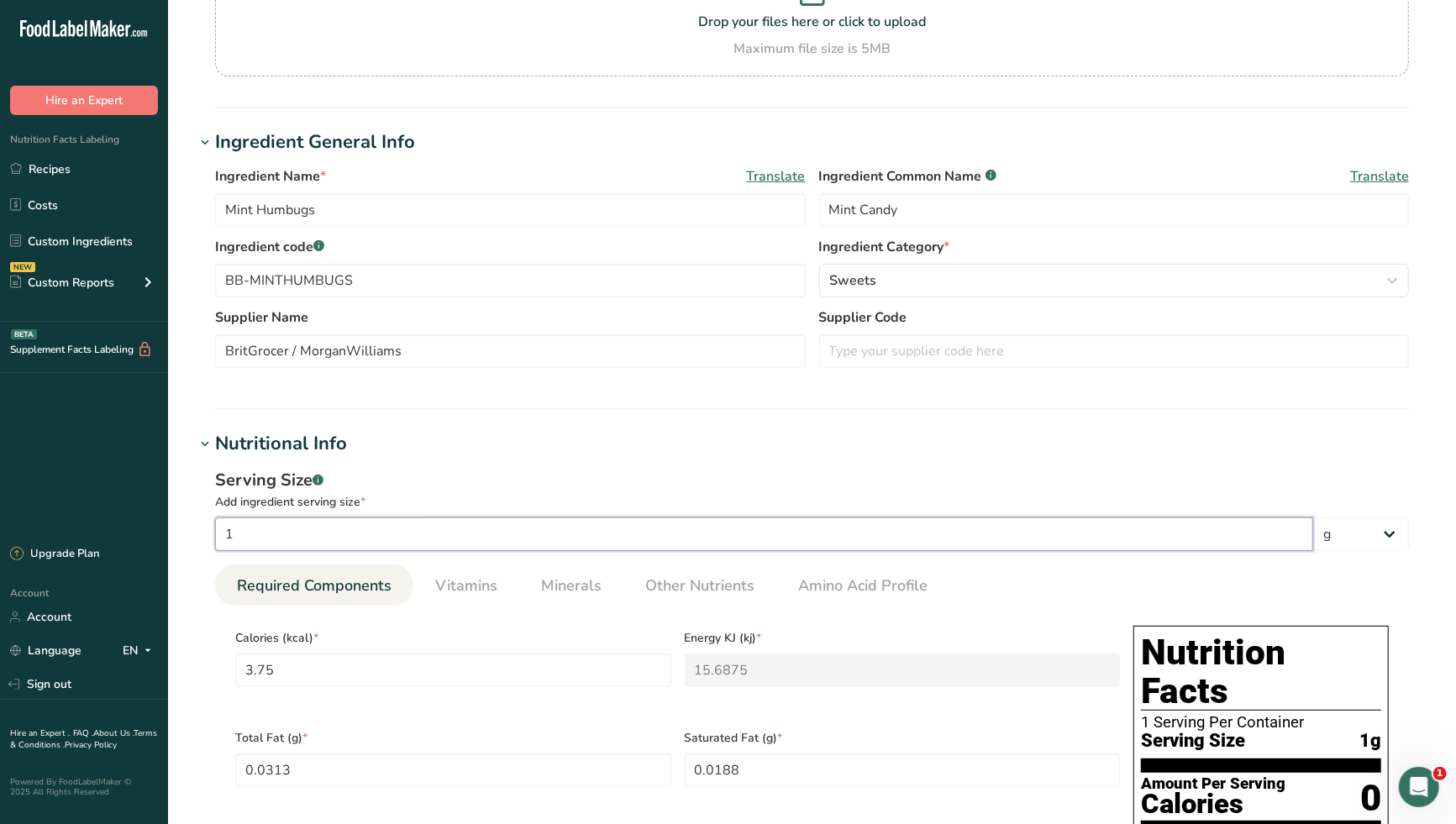
type Fat "0.3125"
type Fat "0.1875"
type input "12.5"
type Carbohydrates "8.75"
type Fiber "0.01"
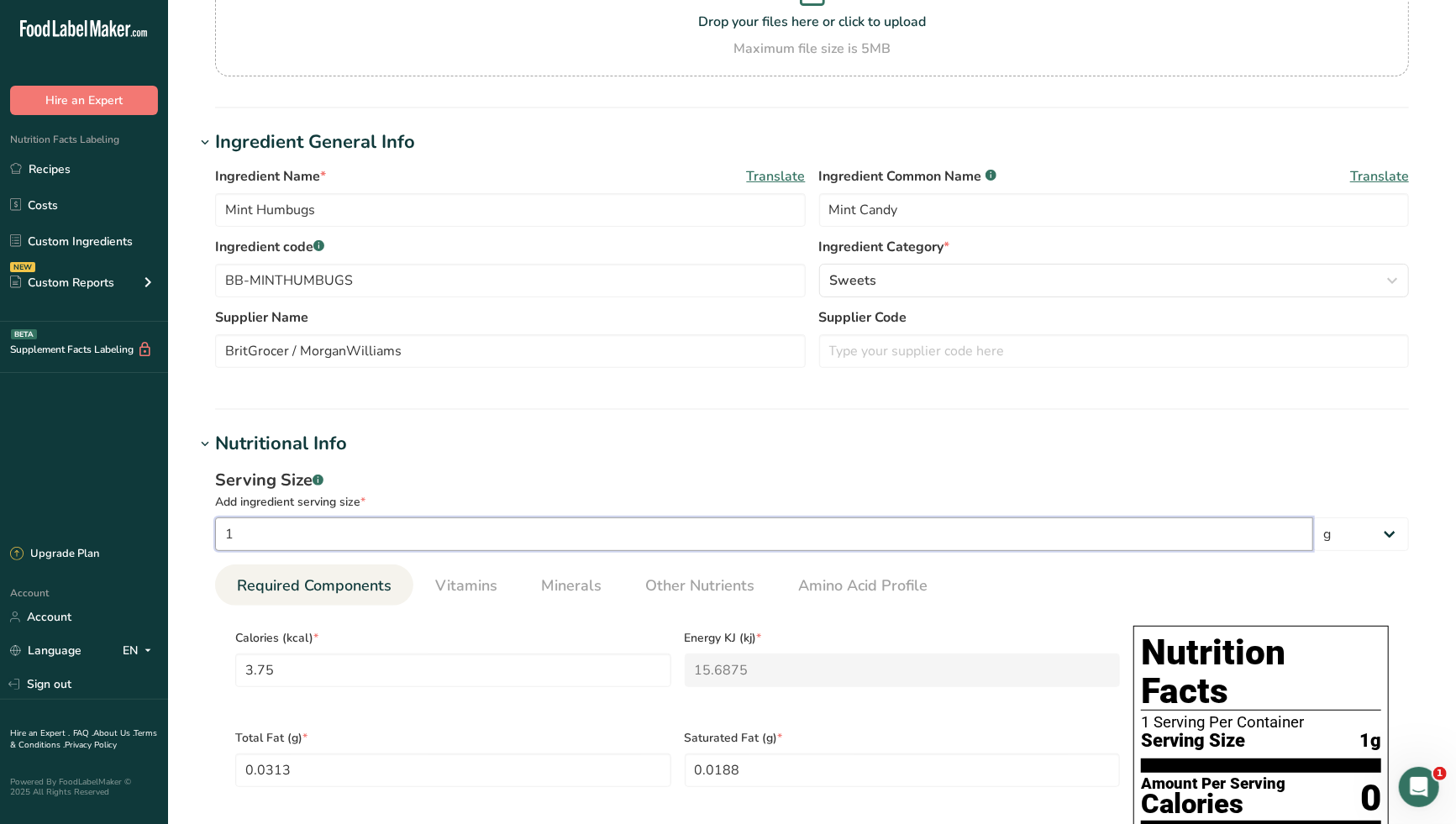
type Sugars "5.625"
type input "0.0625"
type input "100"
type input "375"
type KJ "1568.75"
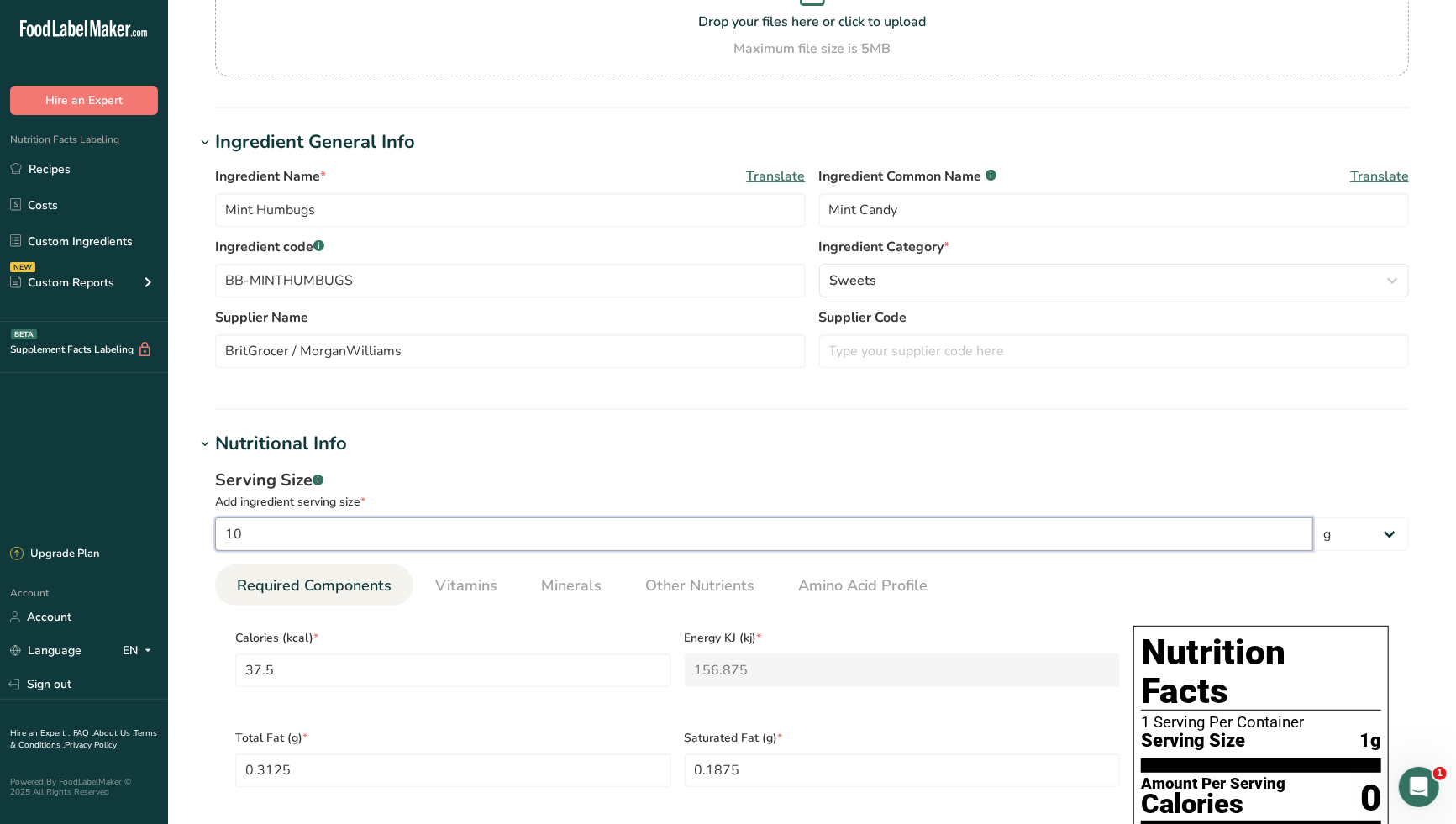
type Fat "3.125"
type Fat "1.875"
type input "125"
type Carbohydrates "87.5"
type Fiber "0.1"
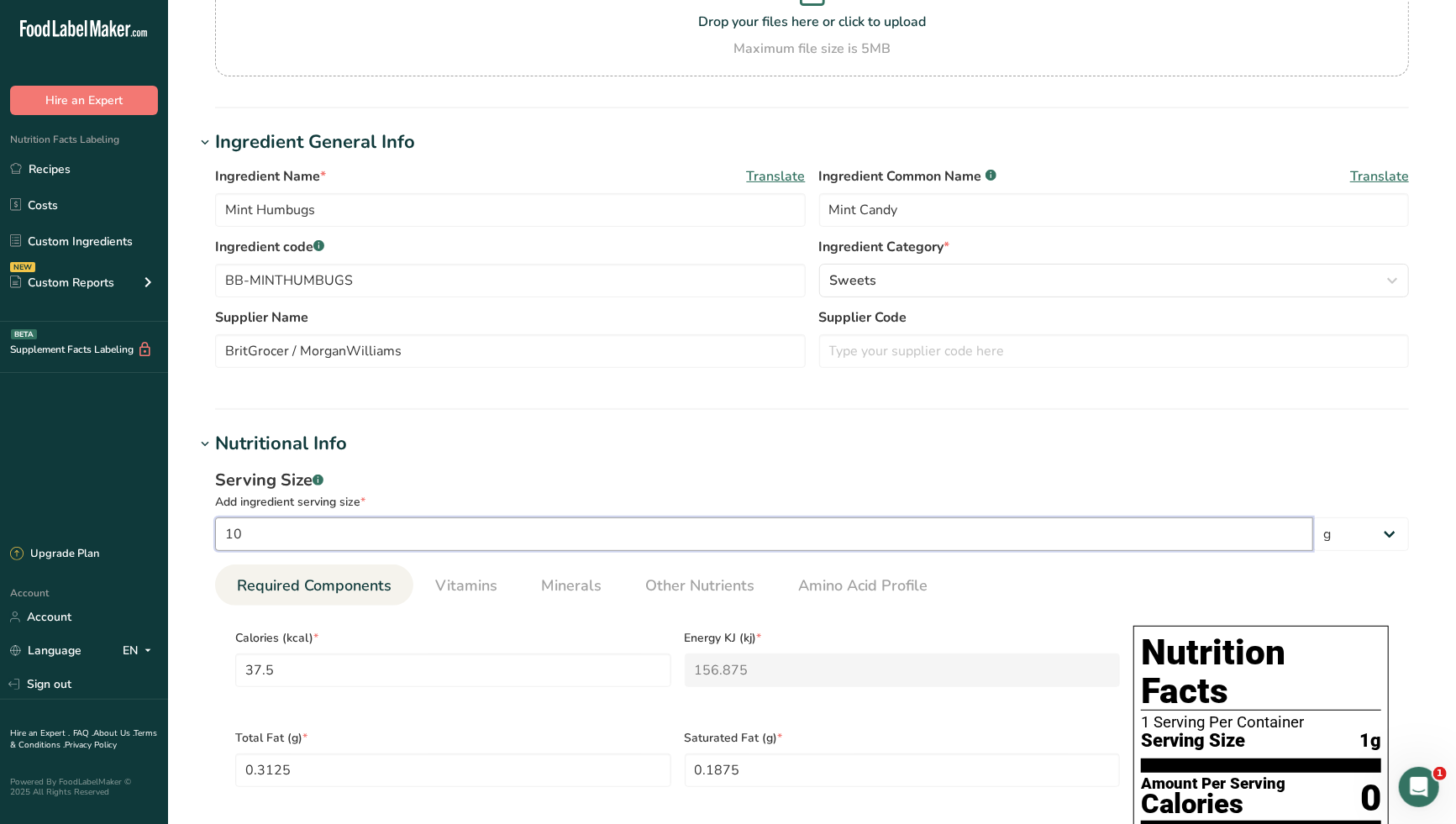
type Sugars "56.25"
type input "0.625"
type input "100"
click at [645, 447] on h1 "Nutritional Info" at bounding box center [812, 444] width 1234 height 28
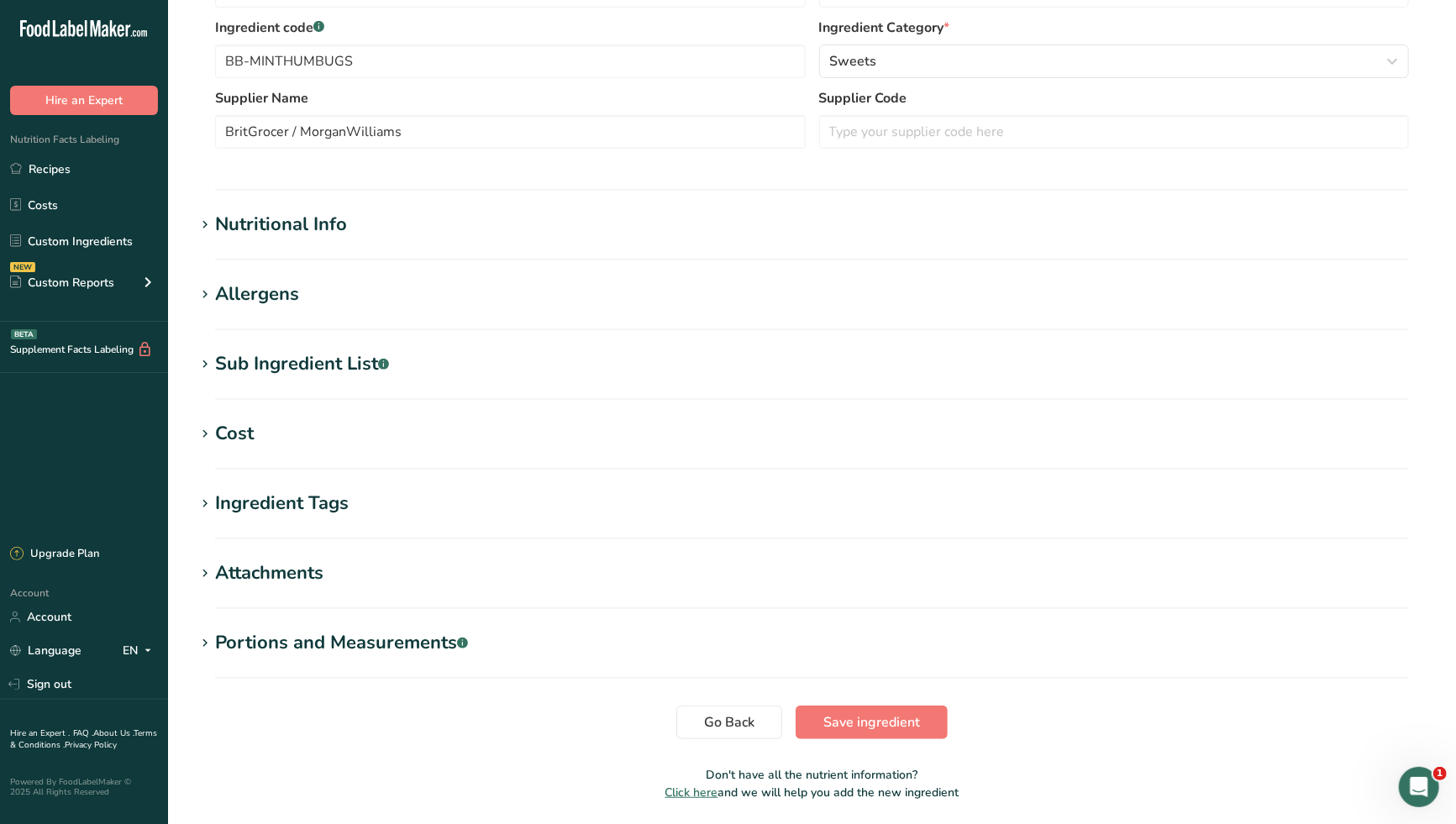
scroll to position [464, 0]
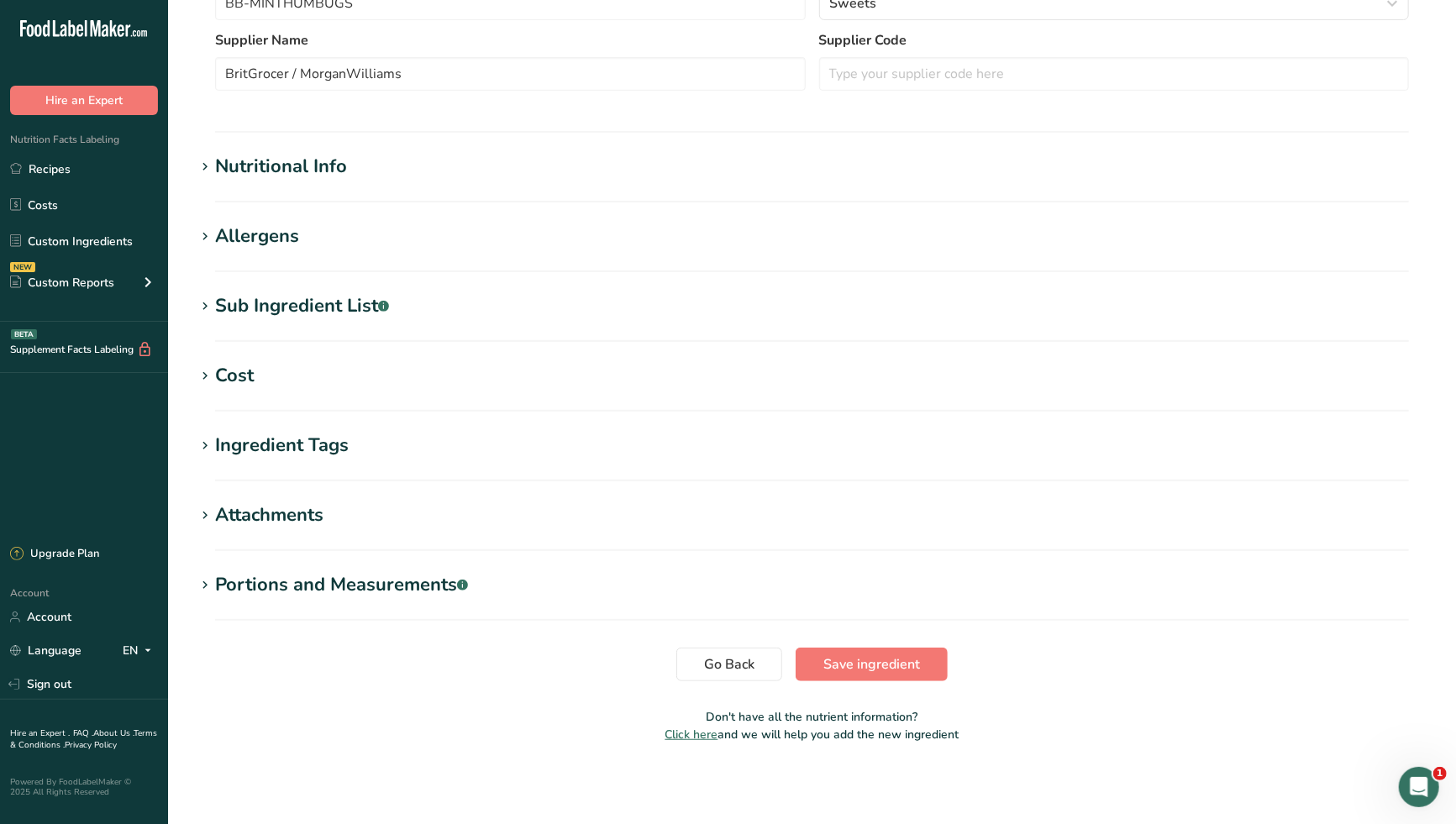
click at [278, 173] on div "Nutritional Info" at bounding box center [281, 167] width 132 height 28
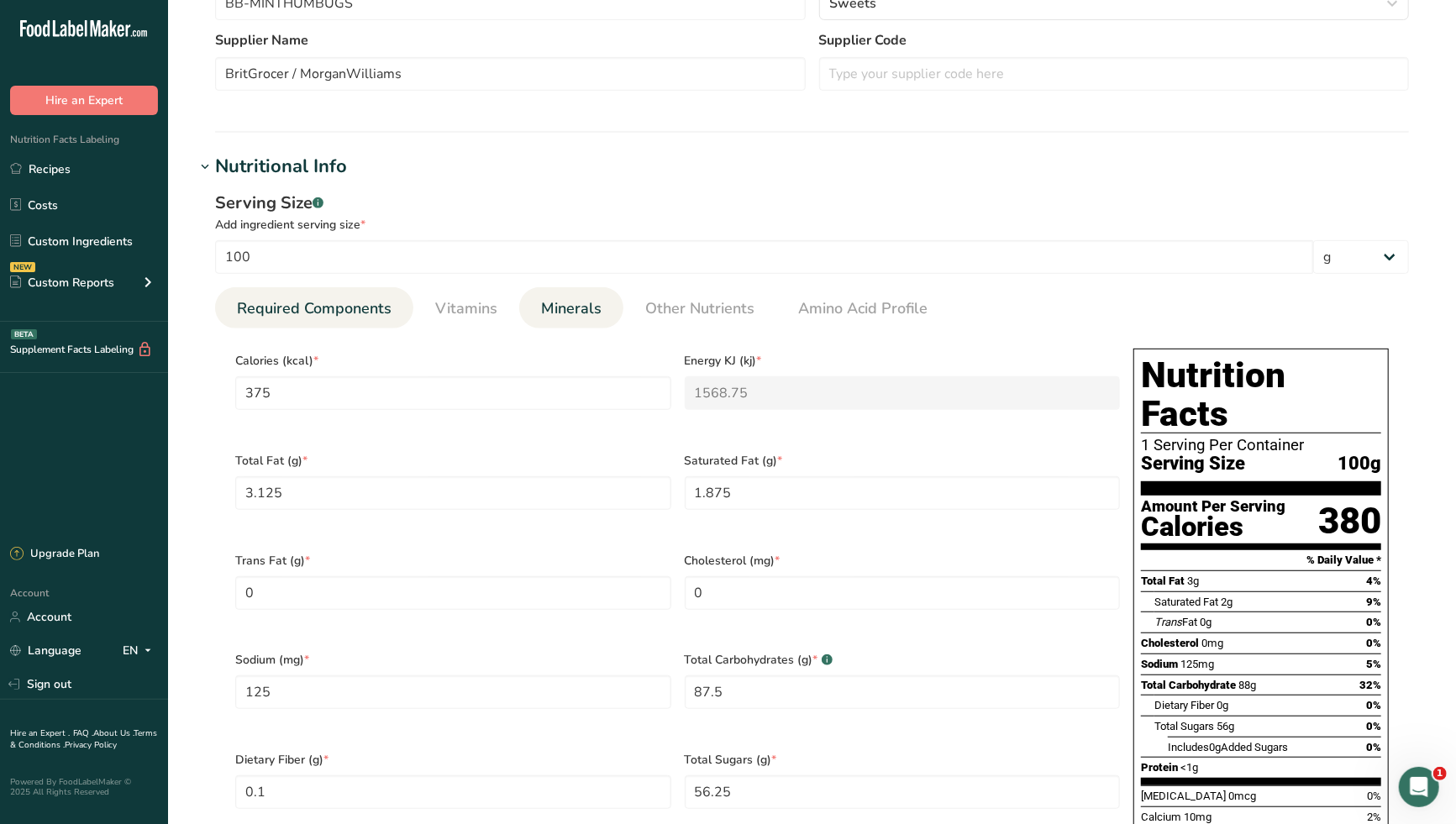
click at [579, 312] on span "Minerals" at bounding box center [571, 309] width 60 height 23
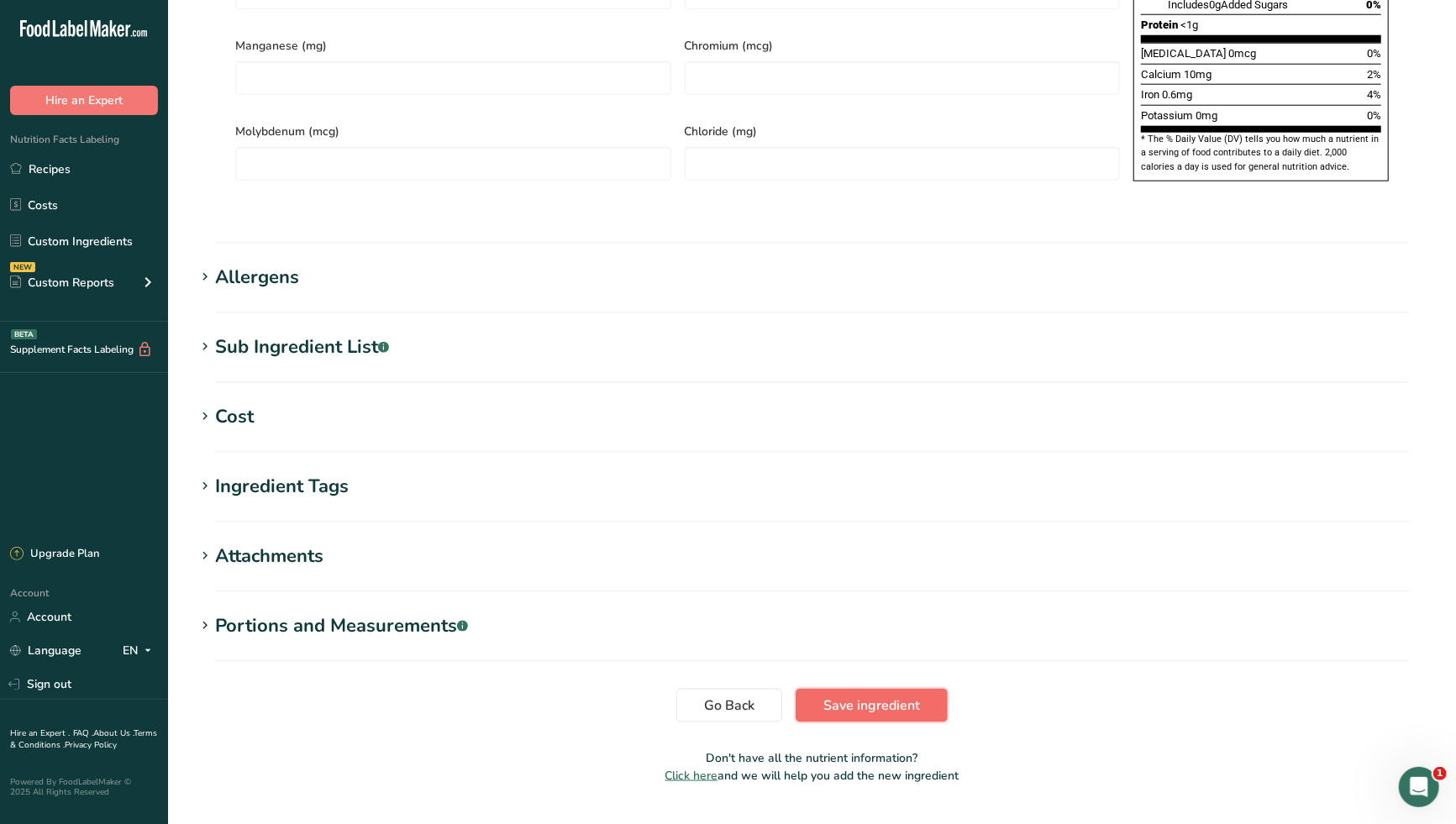
click at [859, 695] on span "Save ingredient" at bounding box center [871, 705] width 96 height 20
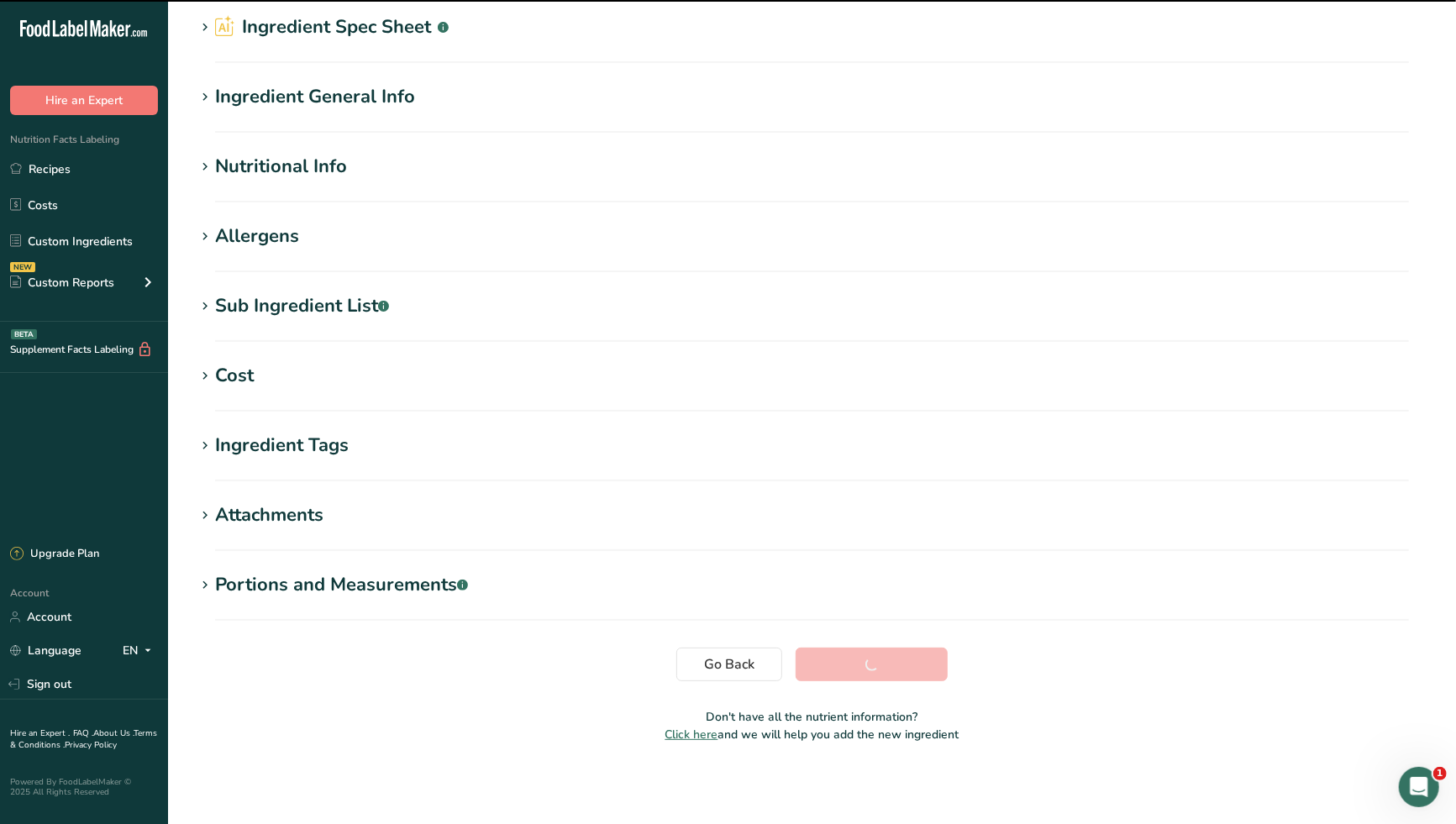
scroll to position [64, 0]
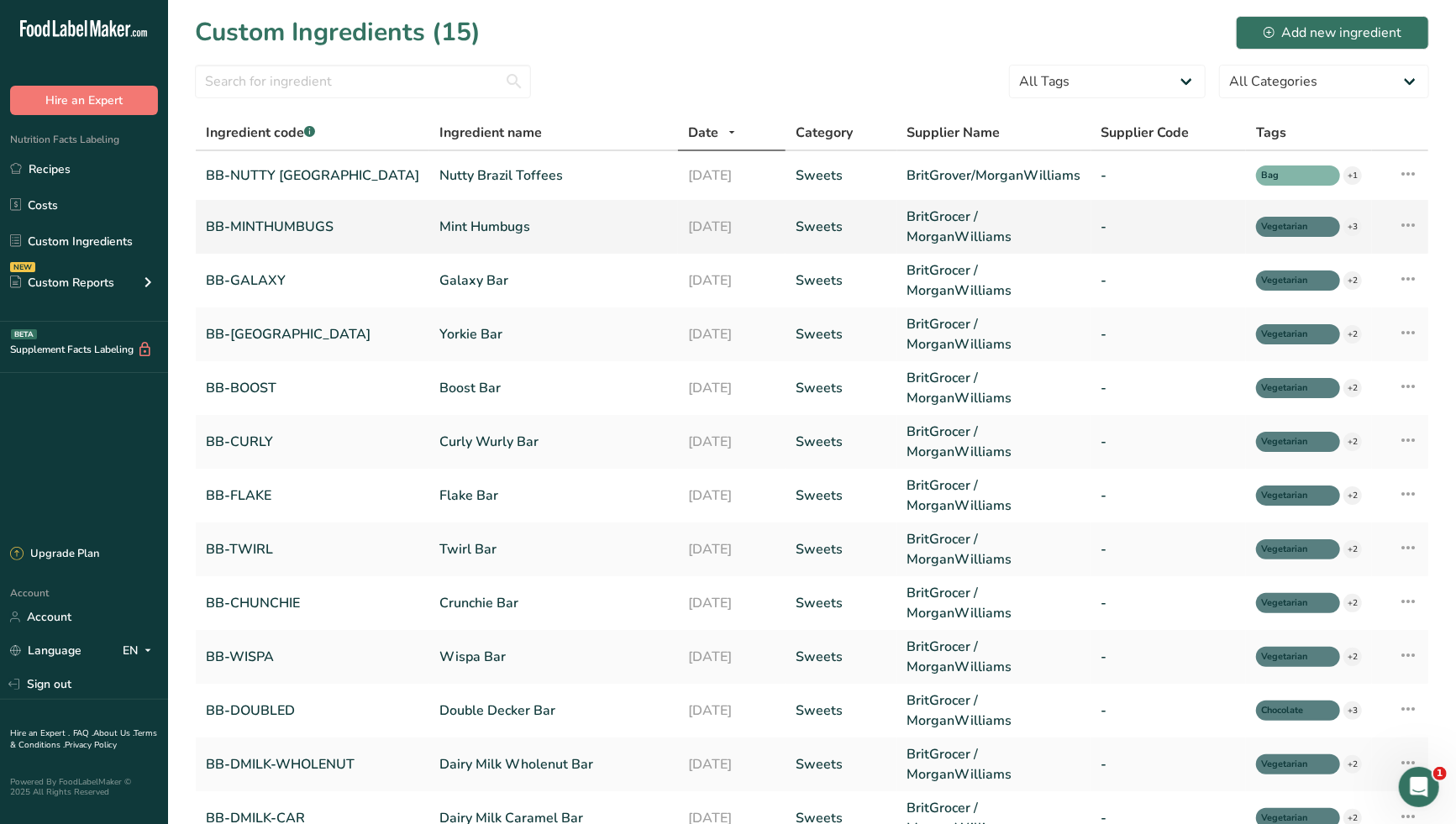
click at [444, 224] on link "Mint Humbugs" at bounding box center [553, 227] width 229 height 20
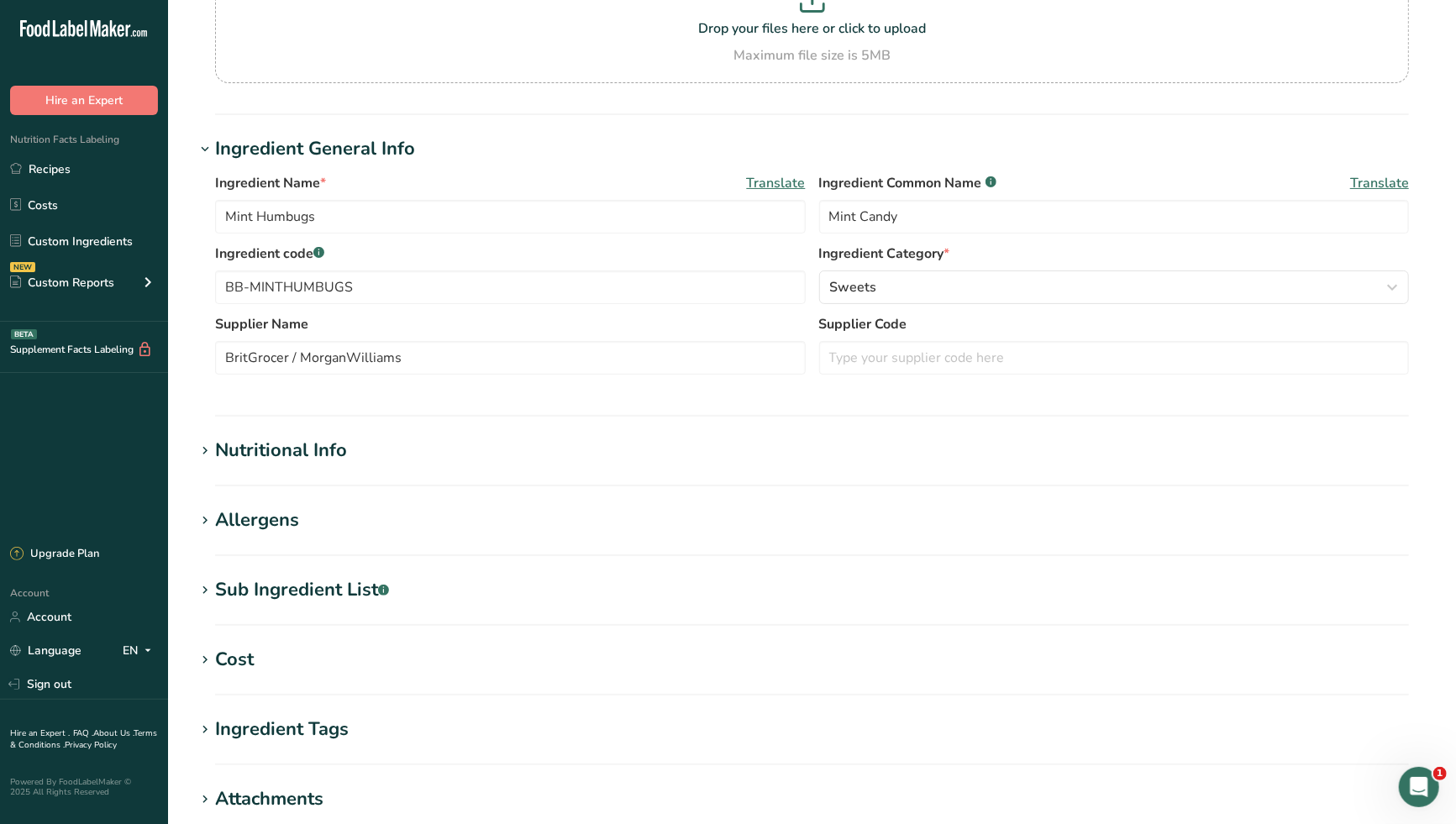
scroll to position [187, 0]
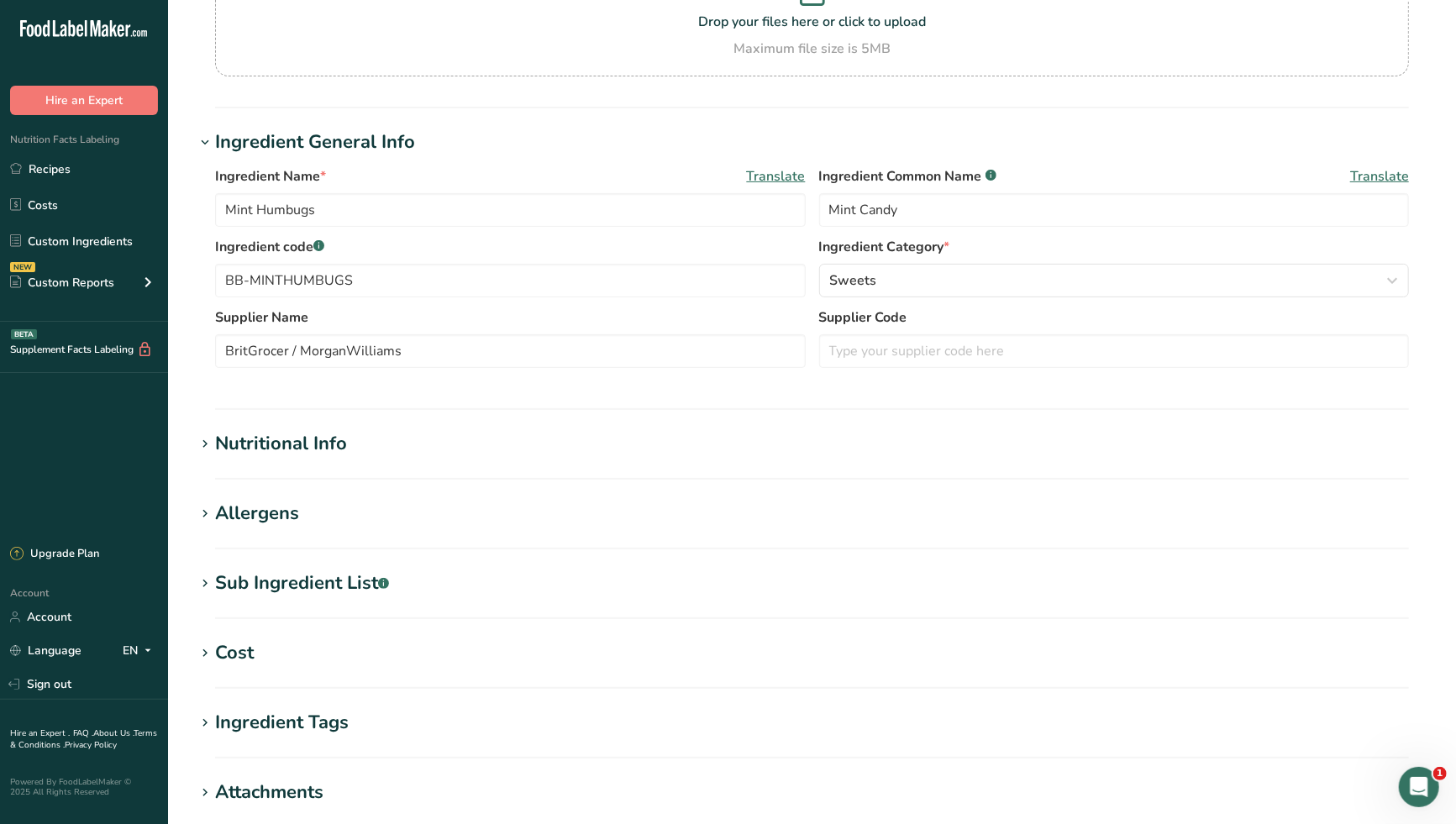
click at [341, 444] on div "Nutritional Info" at bounding box center [281, 444] width 132 height 28
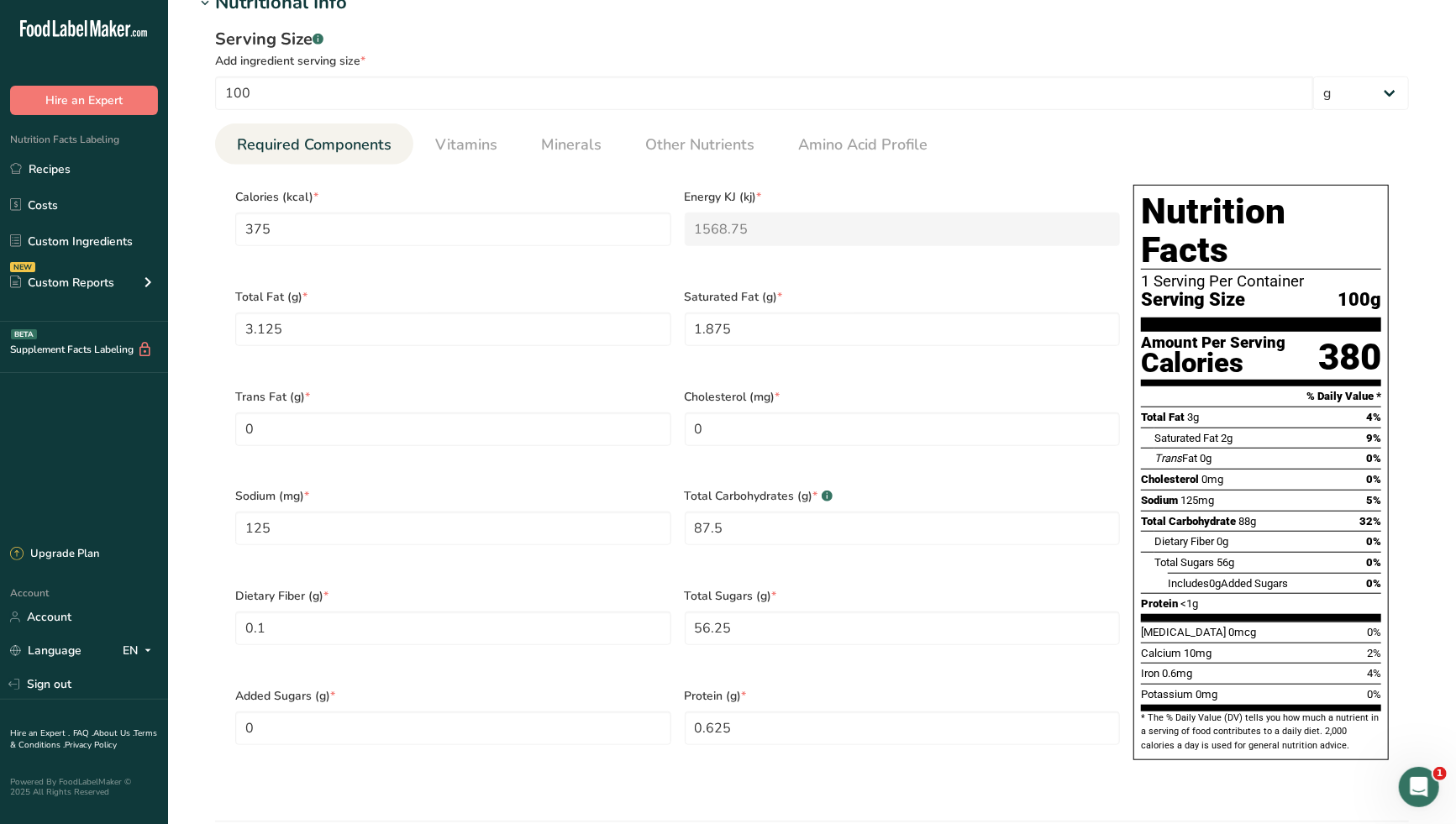
scroll to position [652, 0]
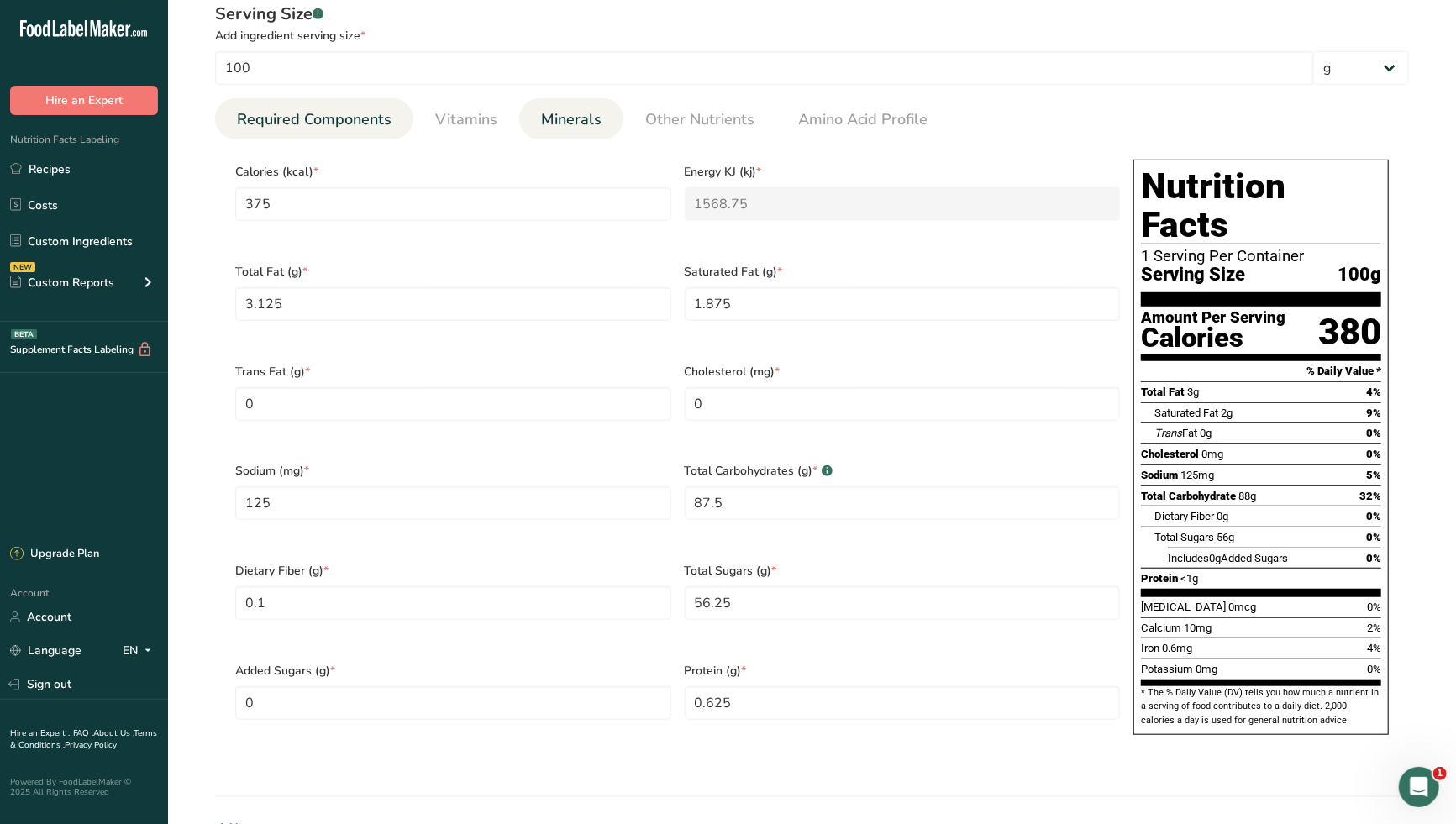
click at [574, 123] on span "Minerals" at bounding box center [571, 120] width 60 height 23
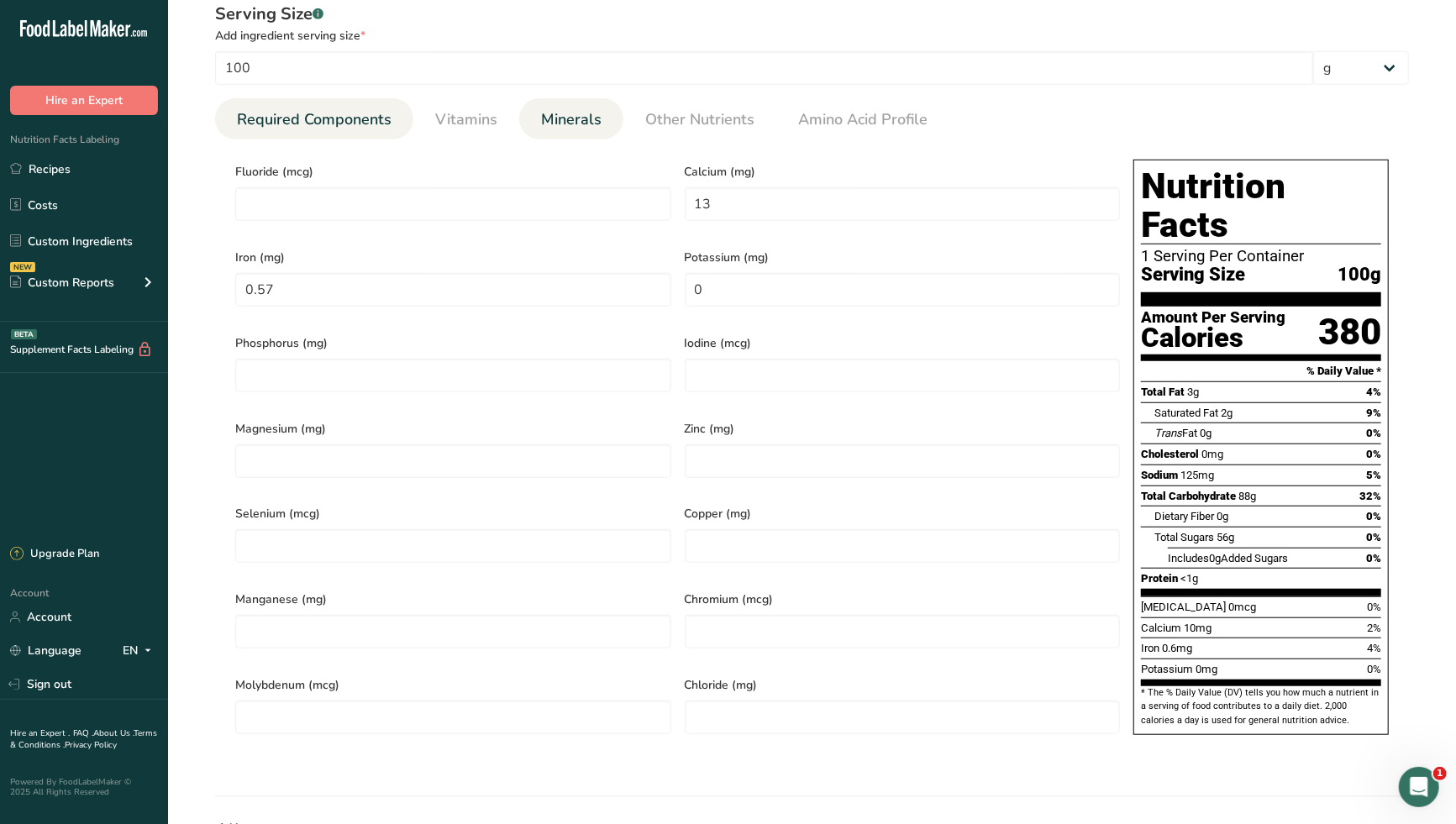
click at [383, 116] on span "Required Components" at bounding box center [314, 120] width 155 height 23
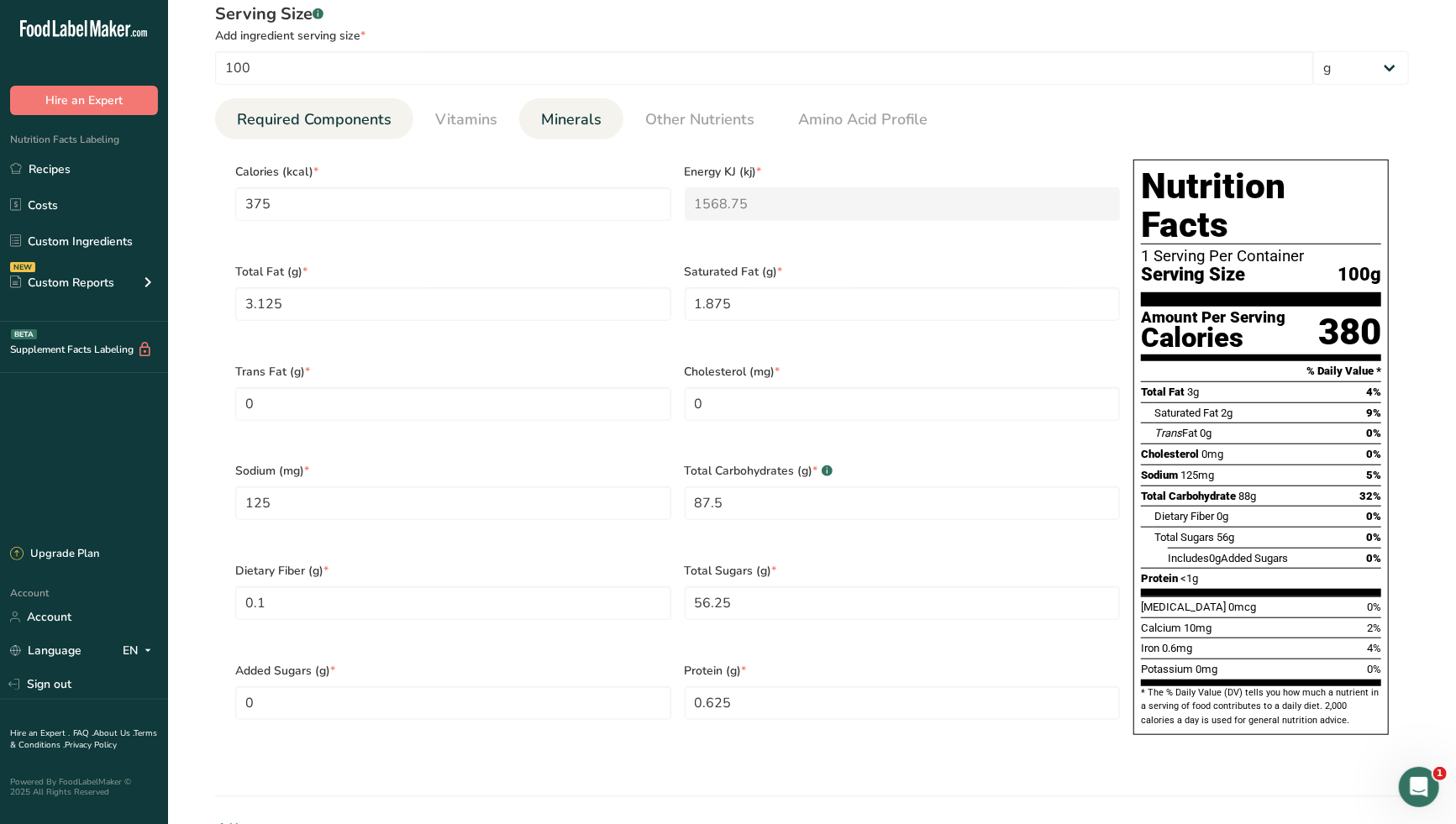
click at [569, 114] on span "Minerals" at bounding box center [571, 120] width 60 height 23
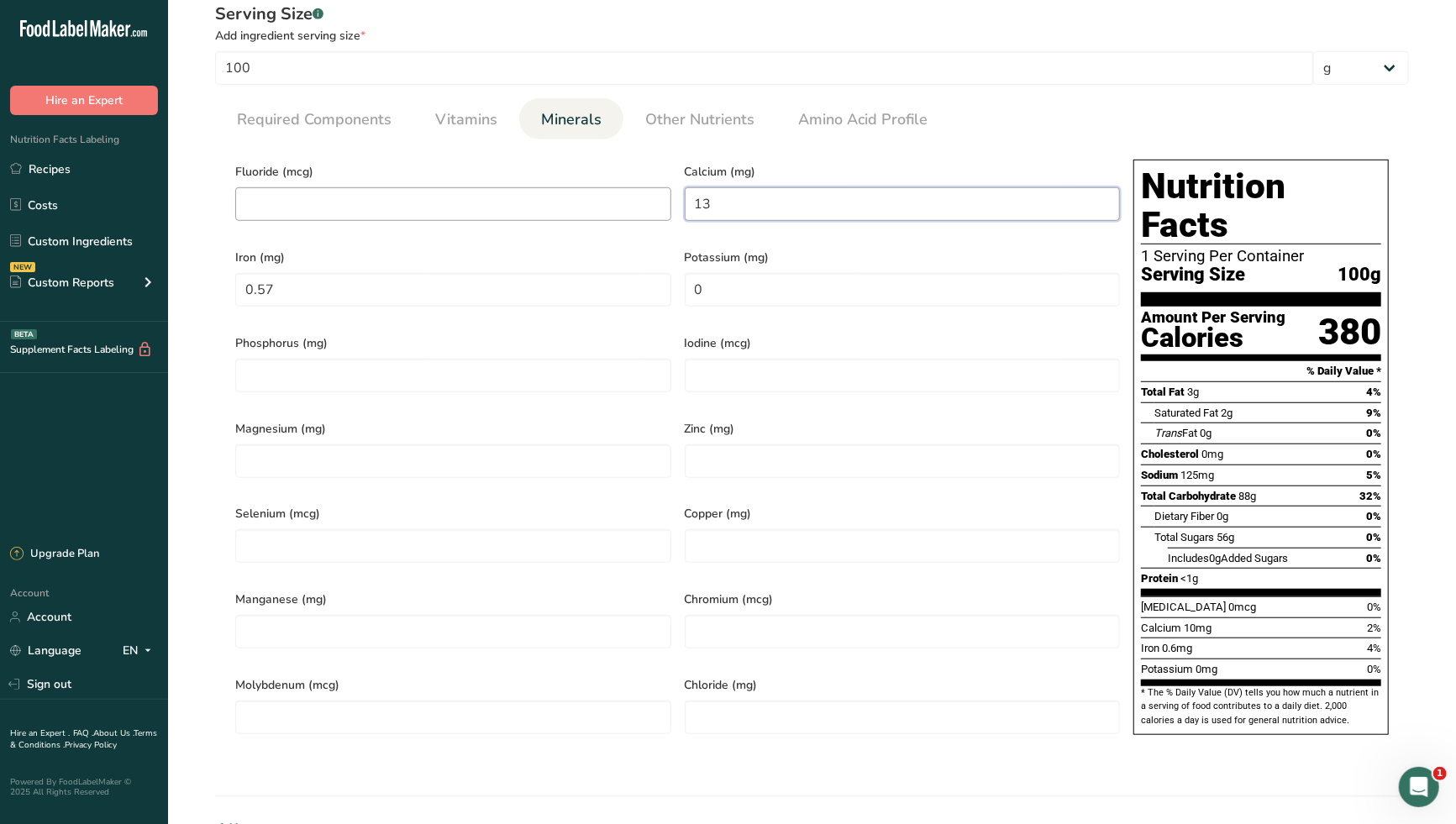
drag, startPoint x: 731, startPoint y: 208, endPoint x: 658, endPoint y: 213, distance: 73.2
click at [658, 213] on div "Fluoride (mcg) Calcium (mg) 13 Iron (mg) 0.57 Potassium (mg) 0 Phosphorus (mg) …" at bounding box center [678, 453] width 898 height 599
type input "34"
drag, startPoint x: 323, startPoint y: 288, endPoint x: 230, endPoint y: 286, distance: 93.0
click at [230, 286] on div "Iron (mg) 0.57" at bounding box center [453, 281] width 449 height 86
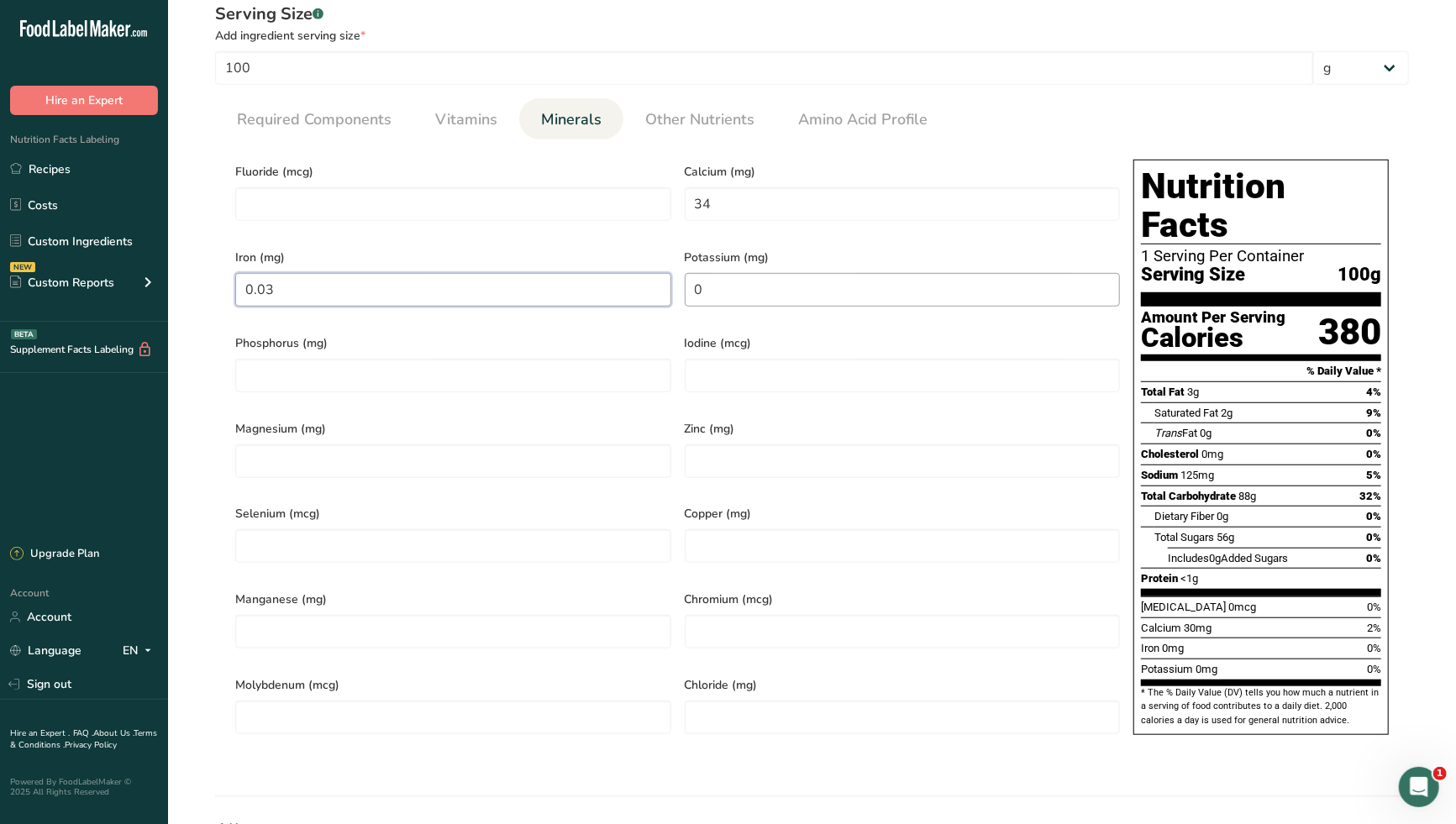
type input "0.03"
drag, startPoint x: 725, startPoint y: 279, endPoint x: 651, endPoint y: 280, distance: 74.0
click at [651, 280] on div "Fluoride (mcg) Calcium (mg) 34 Iron (mg) 0.03 Potassium (mg) 0 Phosphorus (mg) …" at bounding box center [678, 453] width 898 height 599
type input "51"
click at [667, 239] on div "Iron (mg) 0.03" at bounding box center [453, 281] width 449 height 86
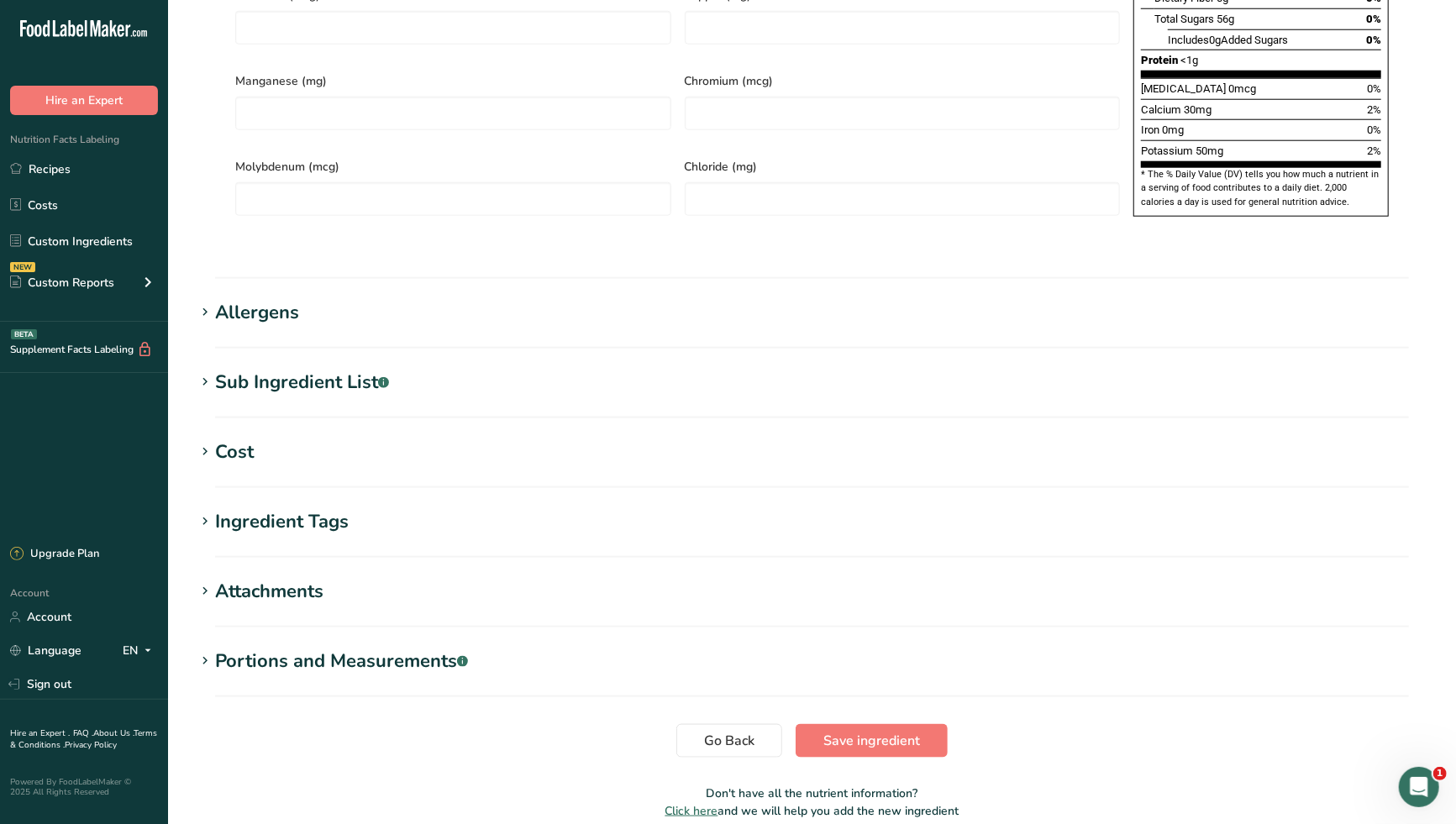
scroll to position [1207, 0]
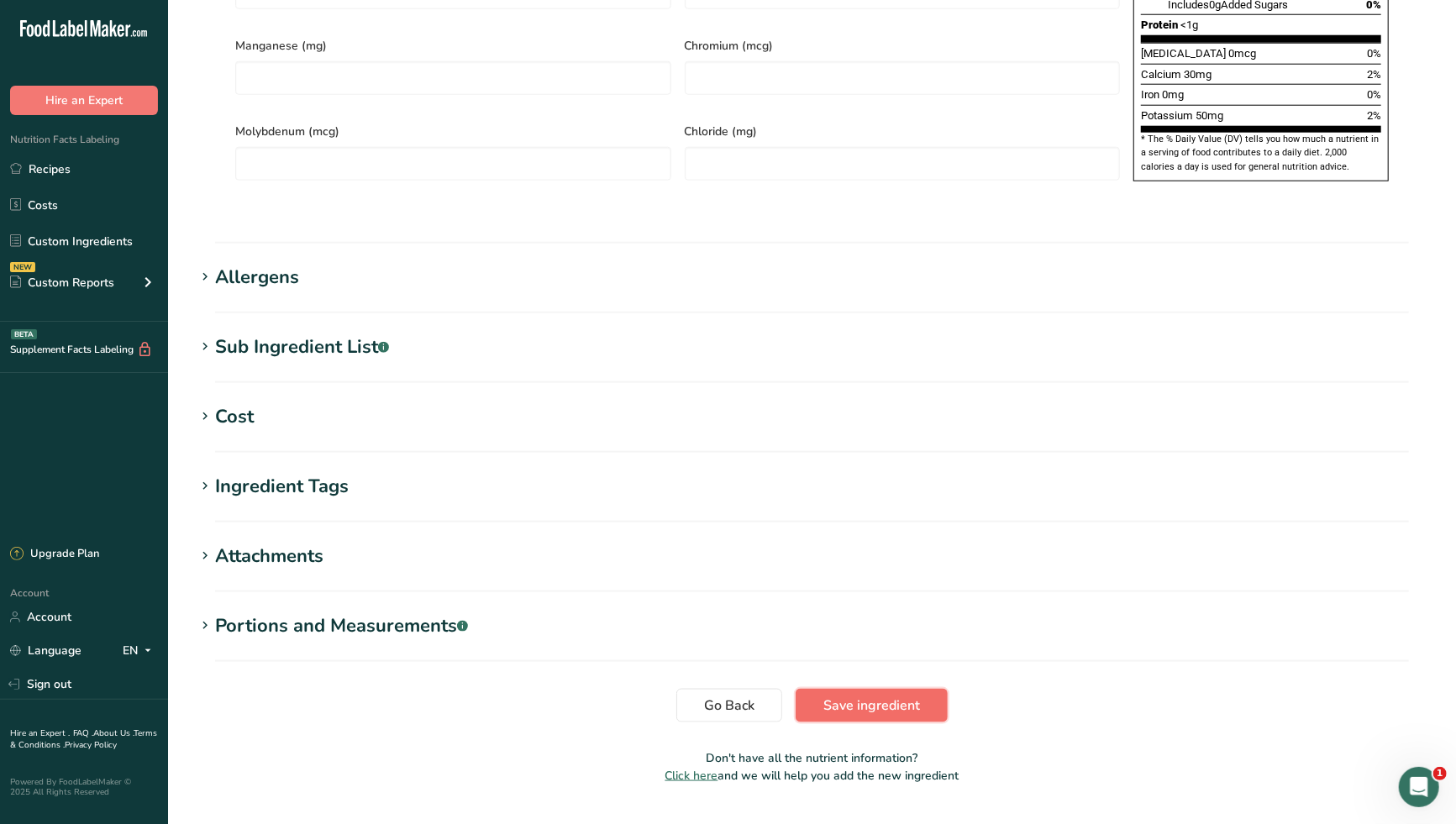
click at [855, 695] on span "Save ingredient" at bounding box center [871, 705] width 96 height 20
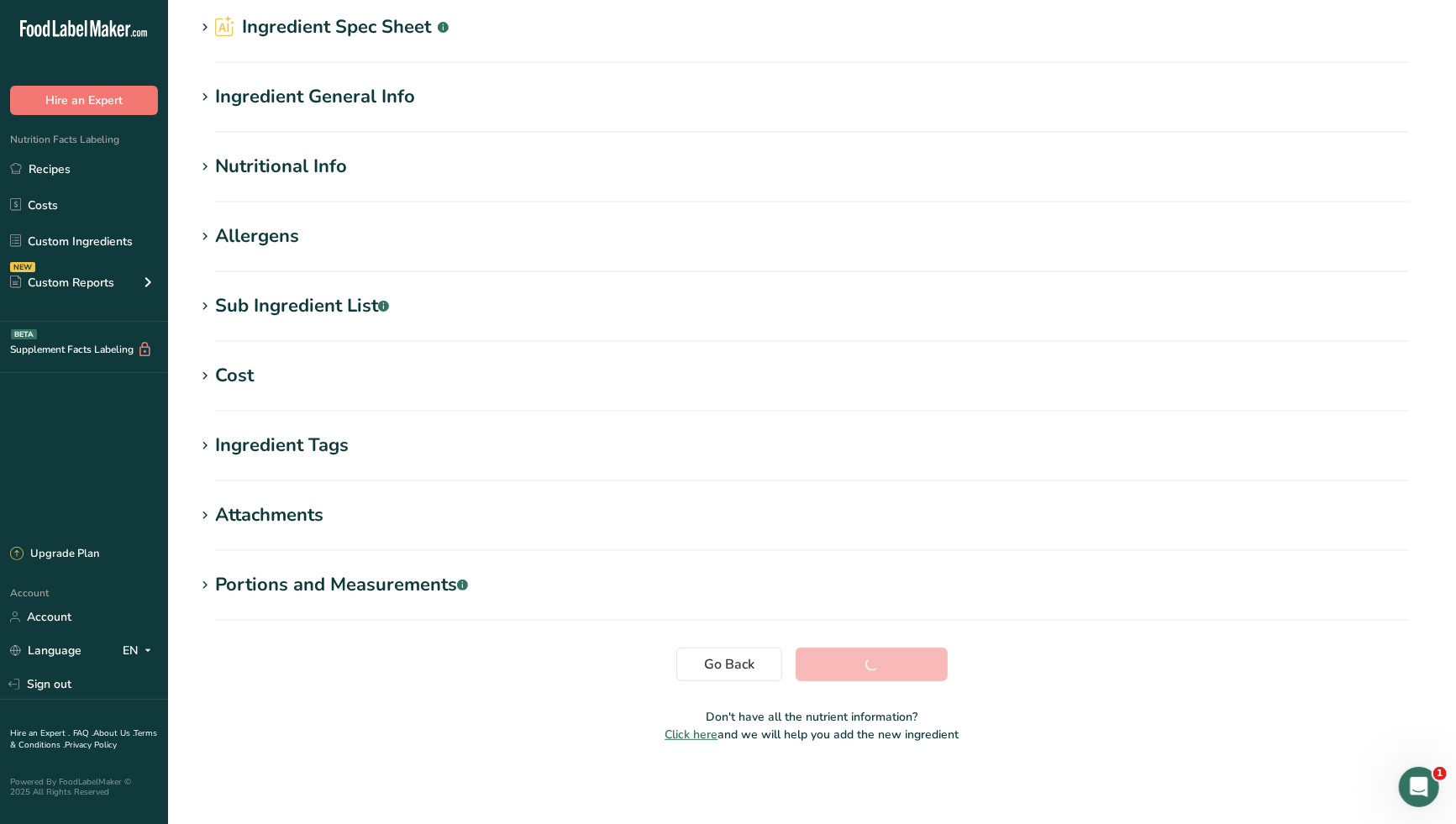
scroll to position [64, 0]
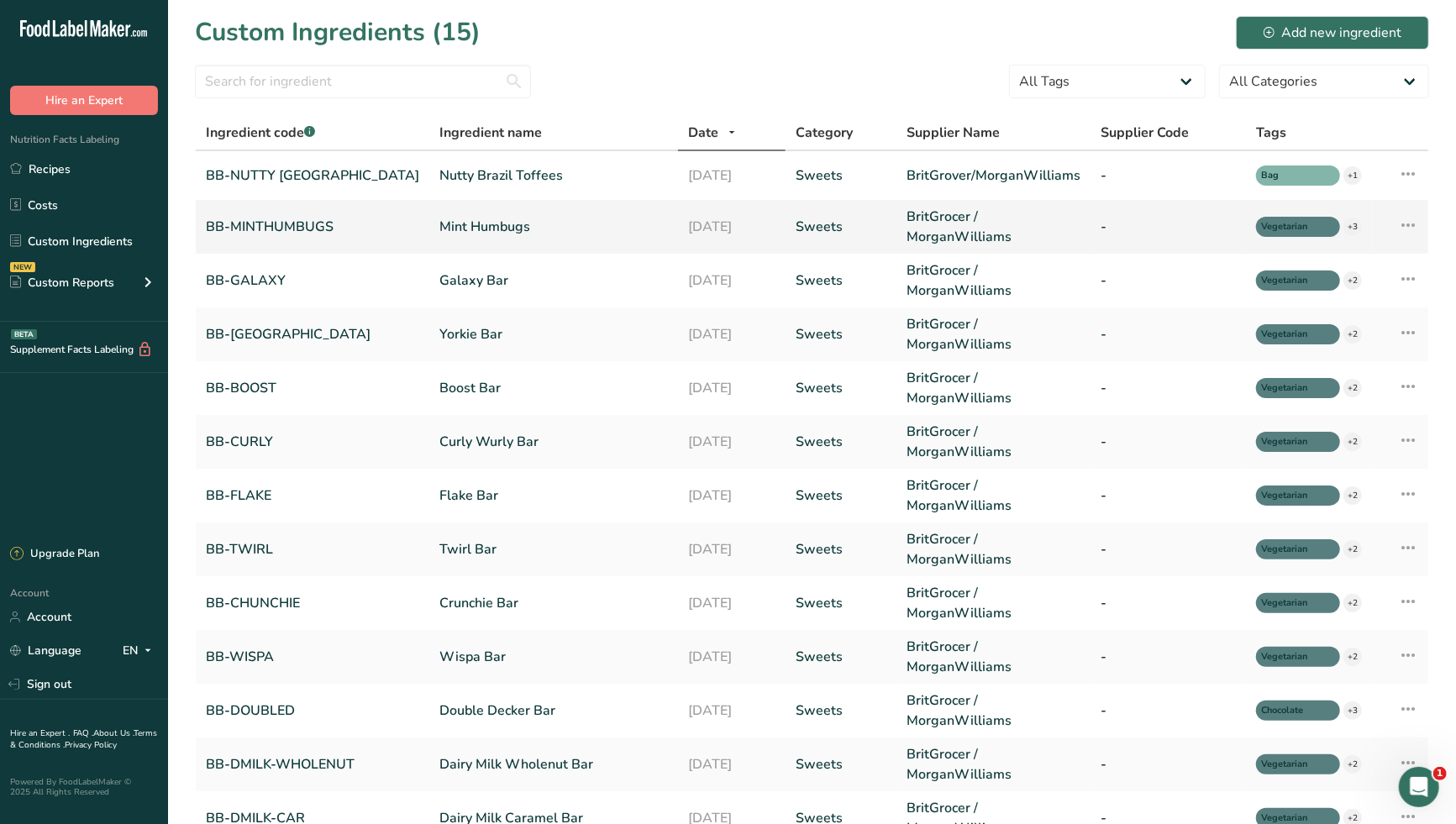
click at [484, 229] on link "Mint Humbugs" at bounding box center [553, 227] width 229 height 20
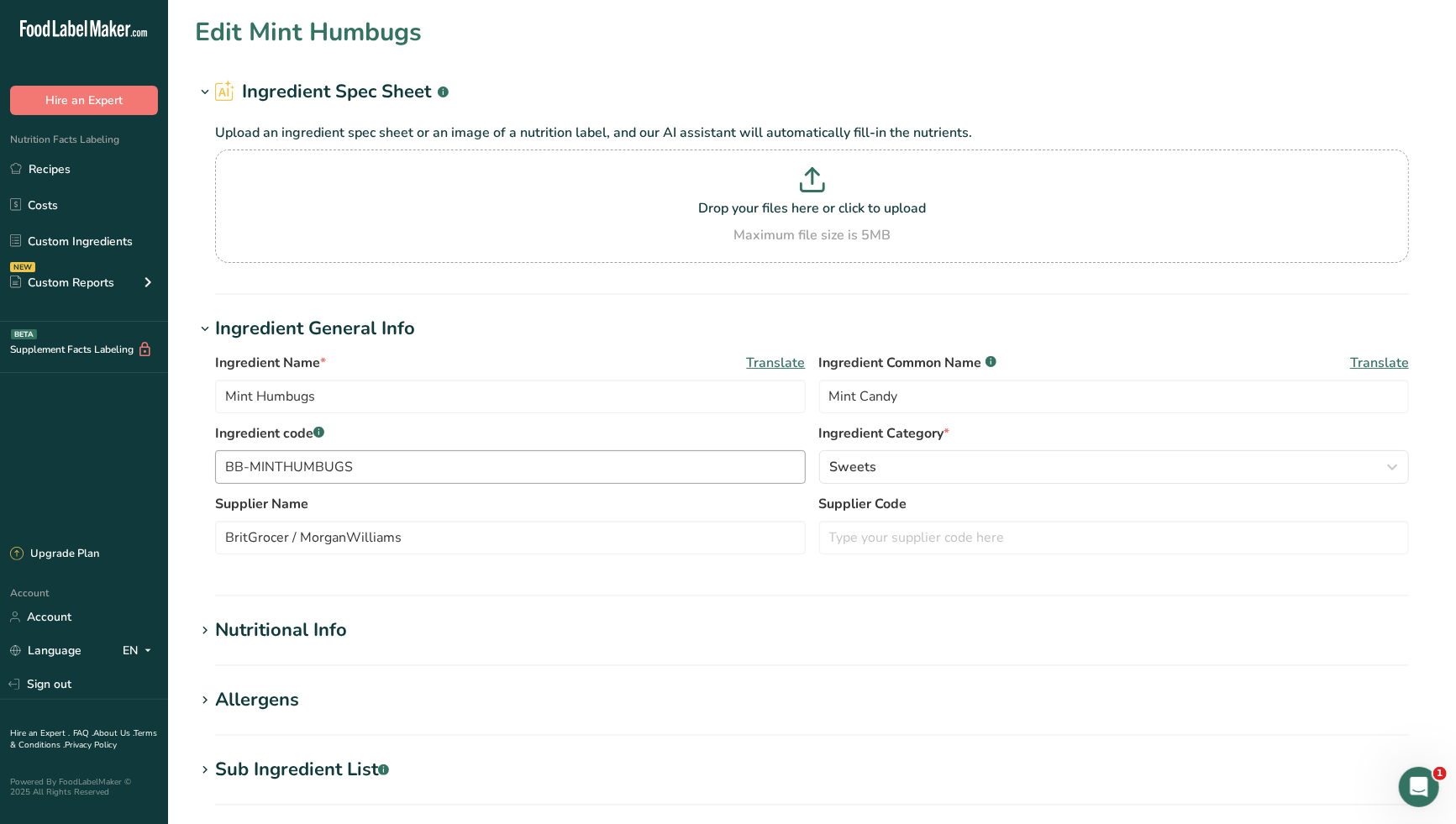
type input "375"
type KJ "1568.75"
type Fat "3.125"
type Fat "1.875"
type Fat "0"
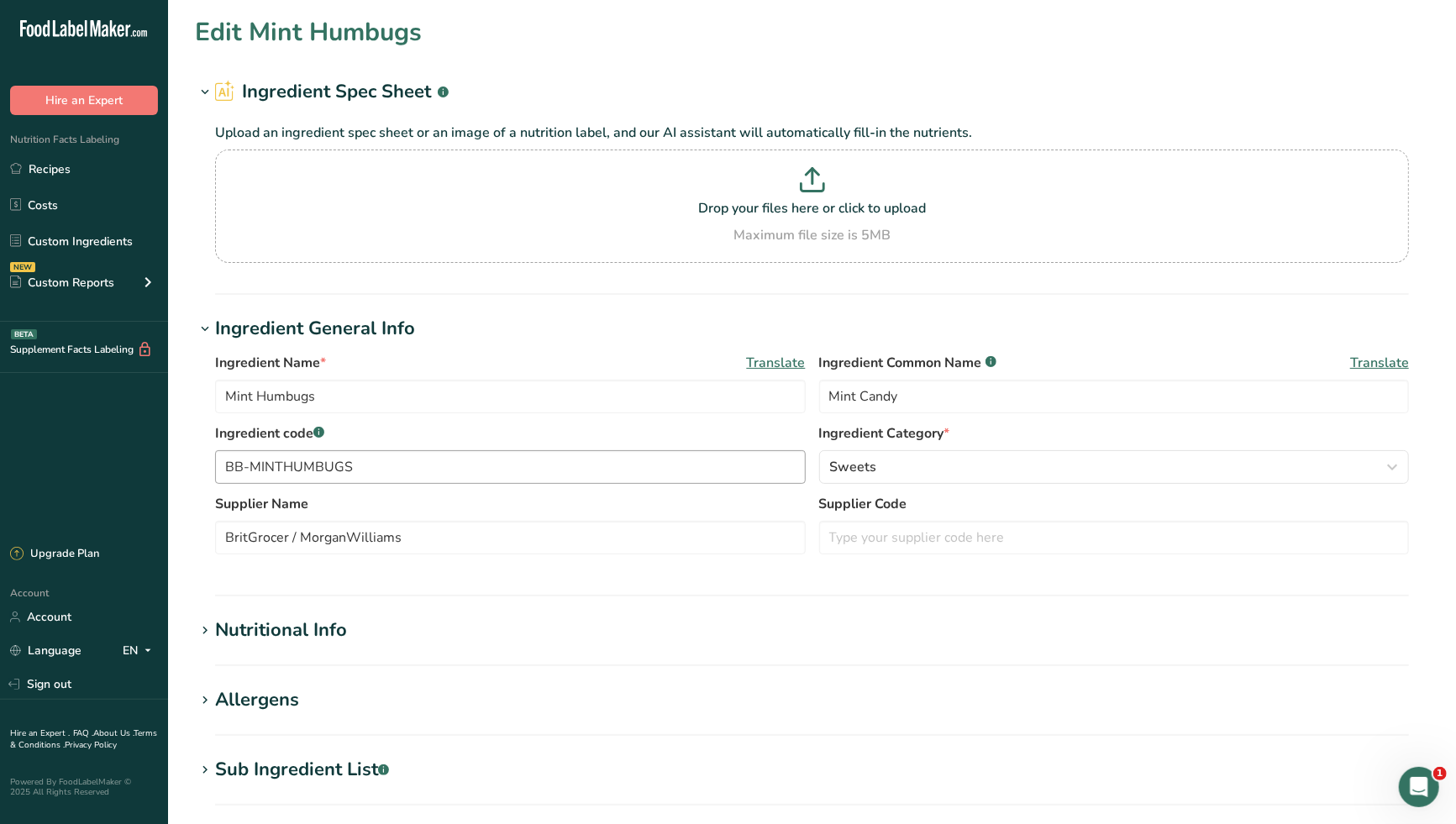
type input "0"
type input "125"
type Carbohydrates "87.5"
type Fiber "0.1"
type Sugars "56.25"
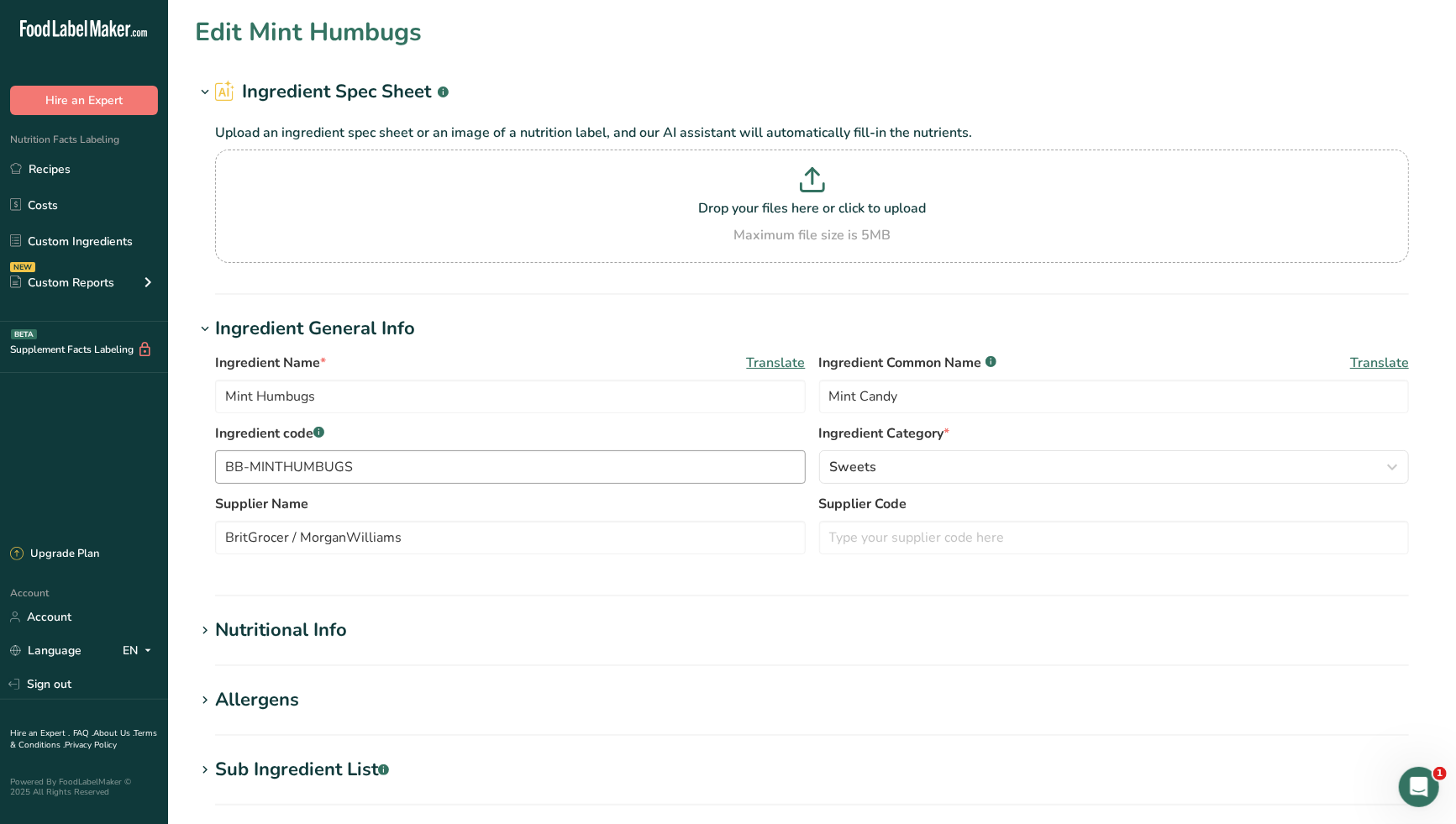
type Sugars "0"
type input "0.625"
click at [387, 623] on h1 "Nutritional Info" at bounding box center [812, 630] width 1234 height 28
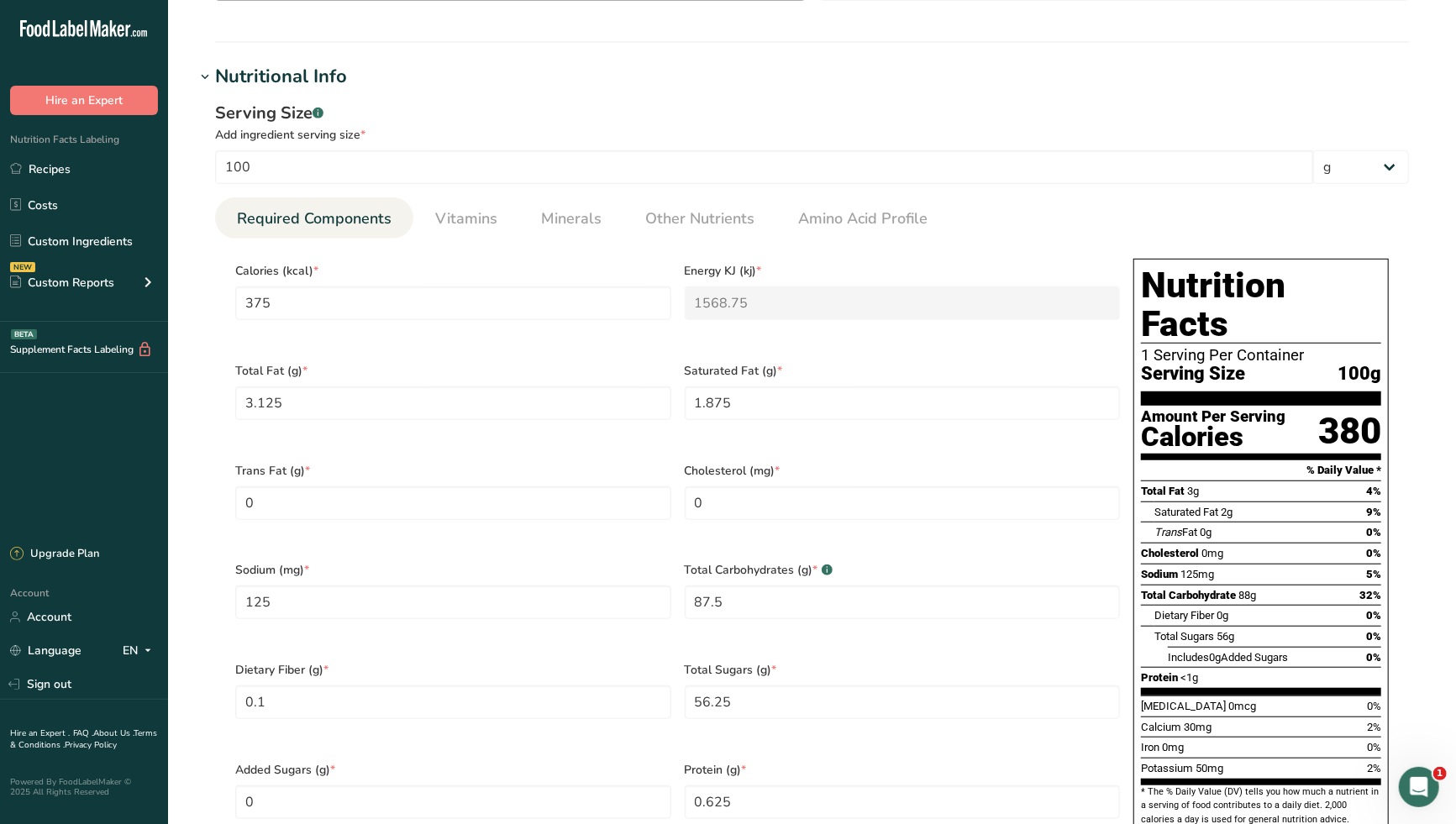
scroll to position [560, 0]
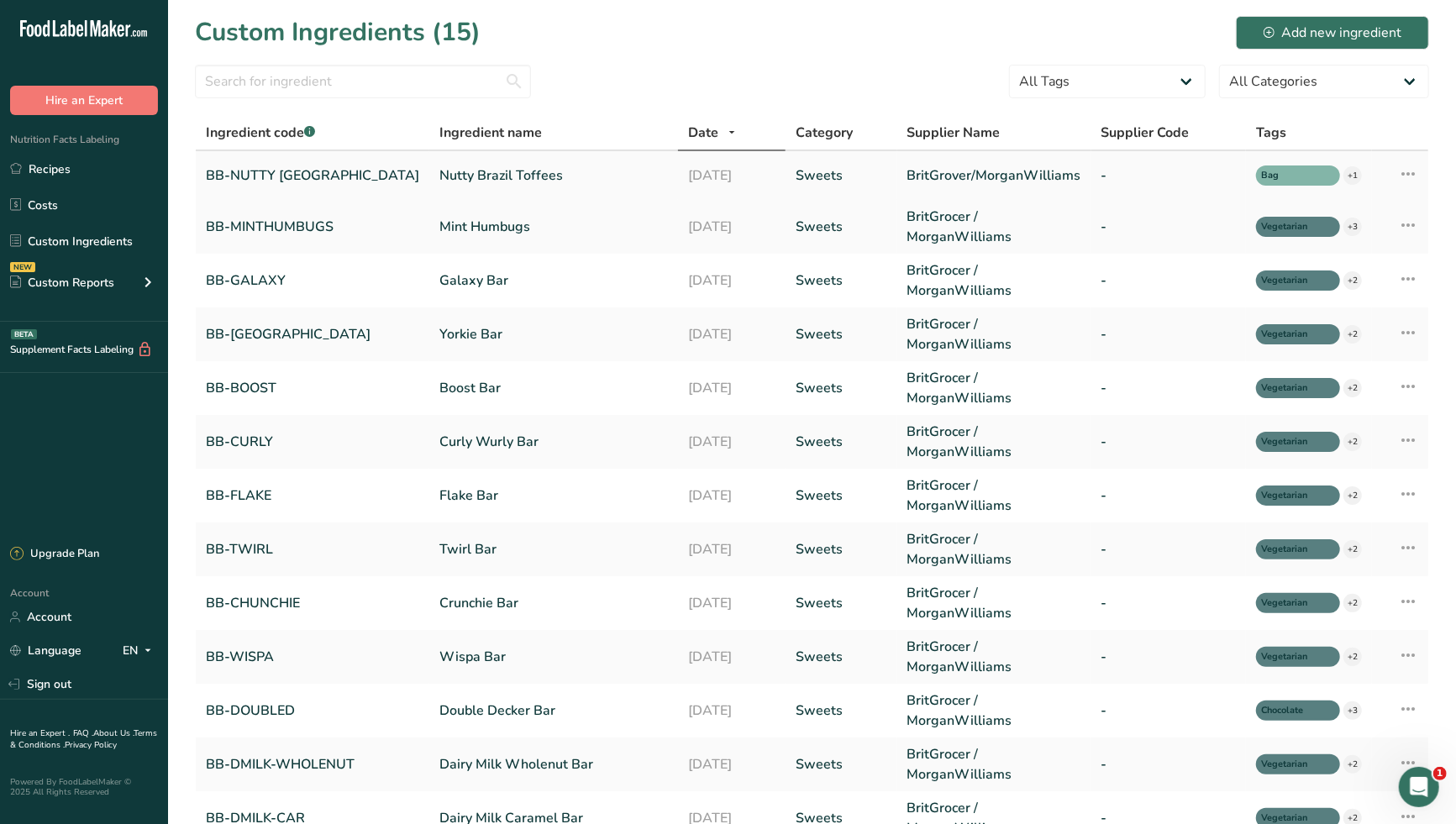
click at [484, 176] on link "Nutty Brazil Toffees" at bounding box center [553, 175] width 229 height 20
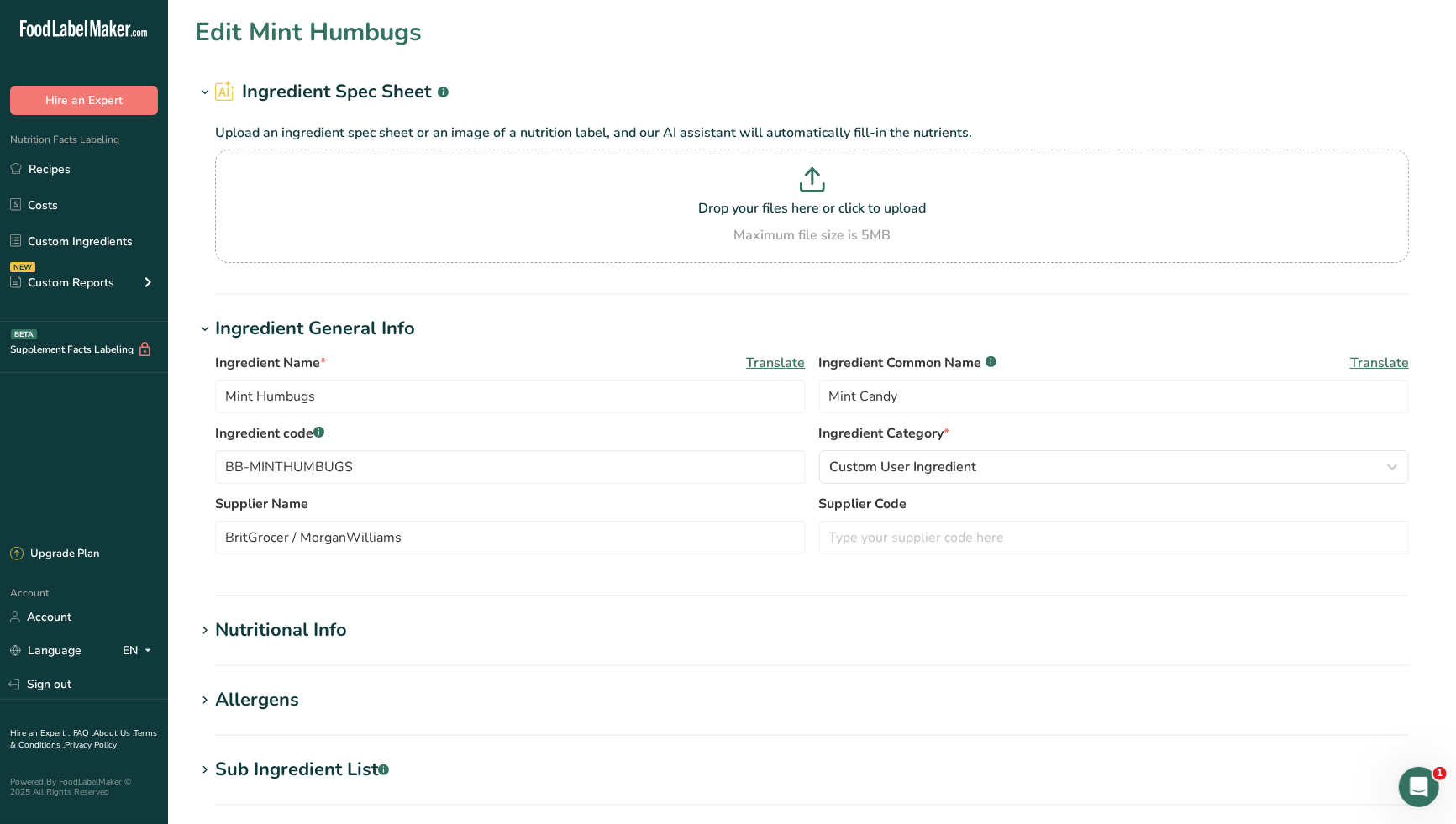
type input "Nutty Brazil Toffees"
type input "Toffees with Brazil nuts"
type input "BB-NUTTY [GEOGRAPHIC_DATA]"
type input "BritGrover/MorganWilliams"
type input "509"
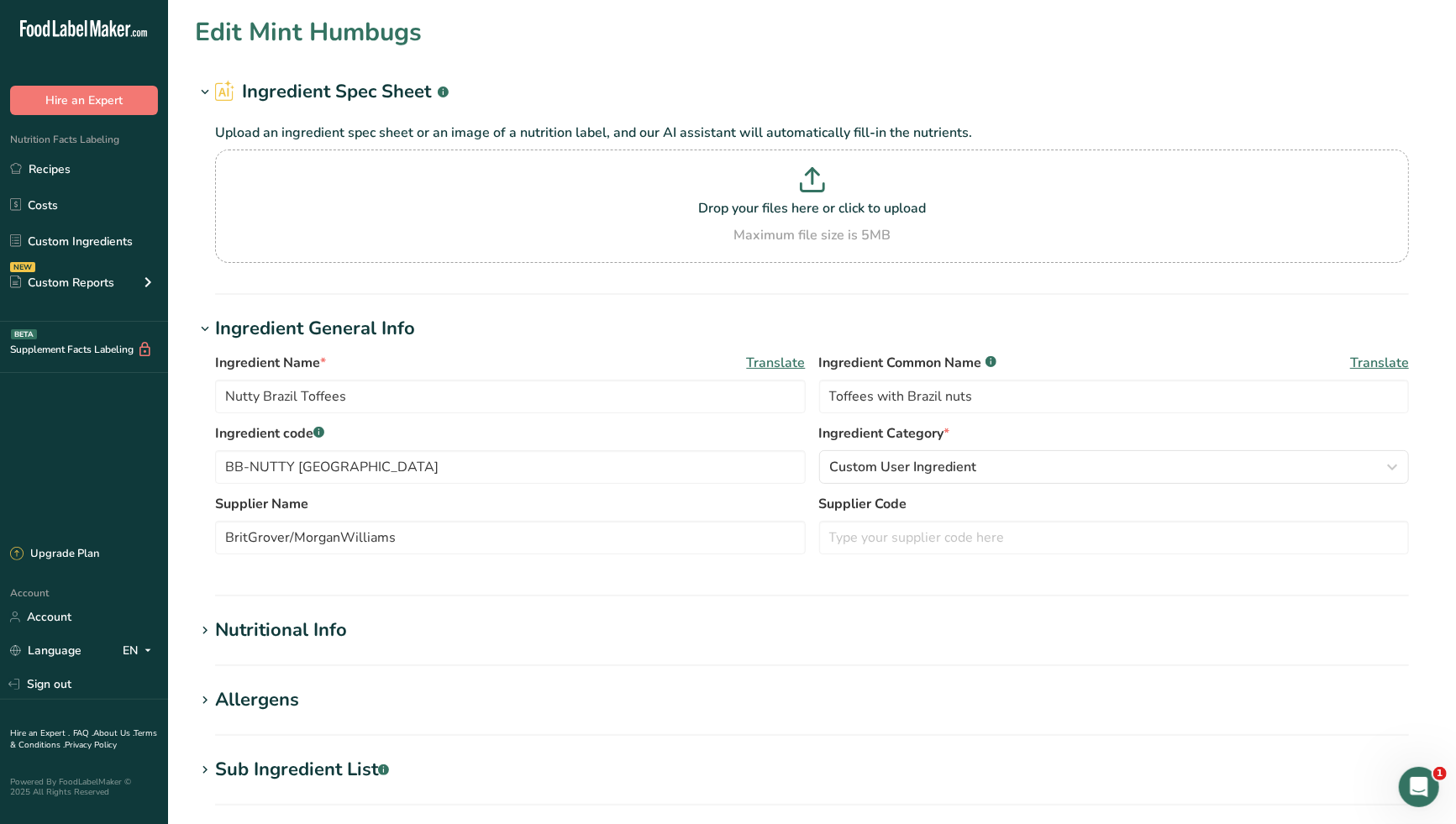
type KJ "2129.66"
type Fat "25.2"
type Fat "14.4"
type Fat "0"
type input "0"
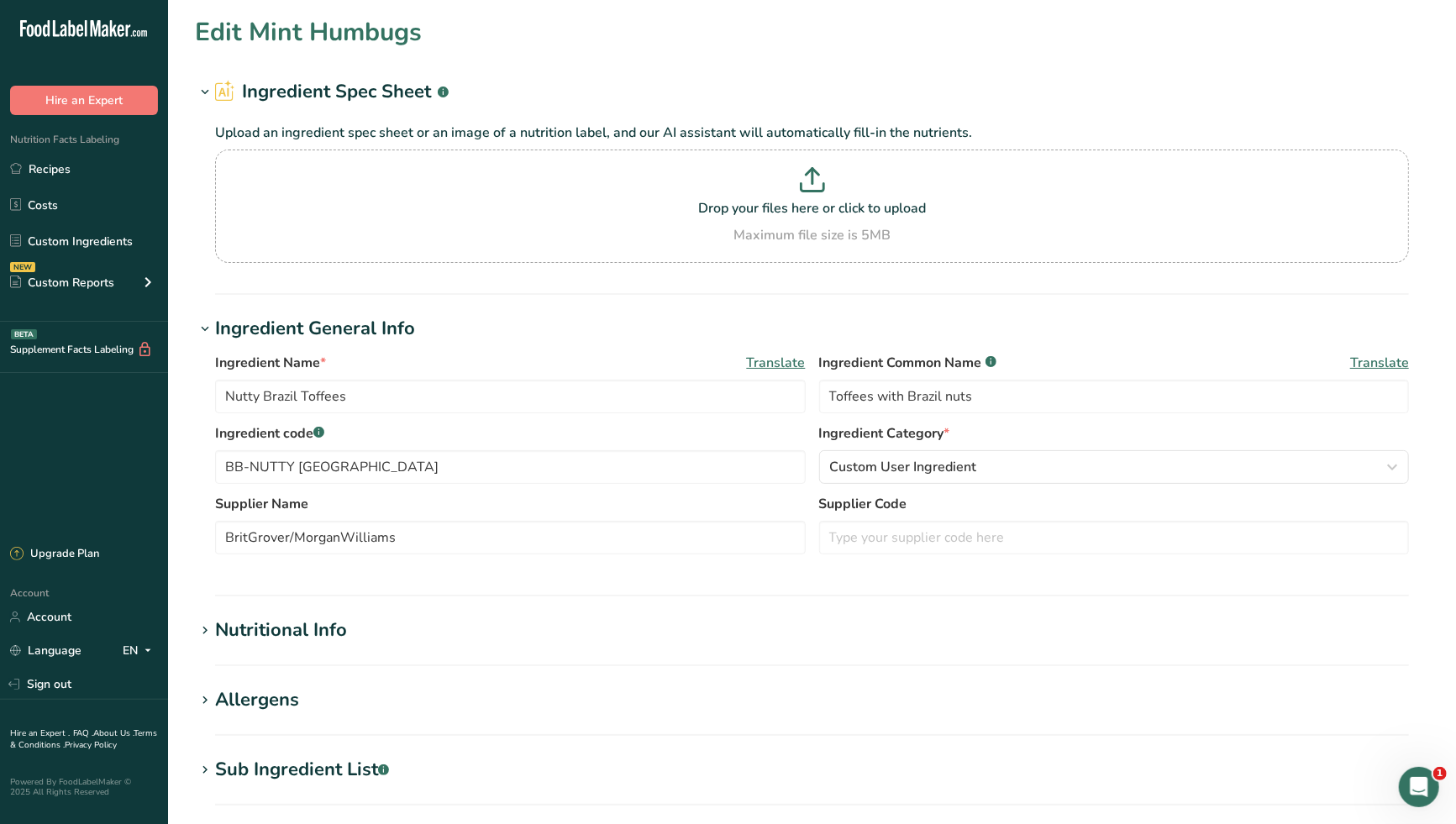
type input "197"
type Carbohydrates "67.3"
type Fiber "0"
type Sugars "46.6"
type Sugars "0"
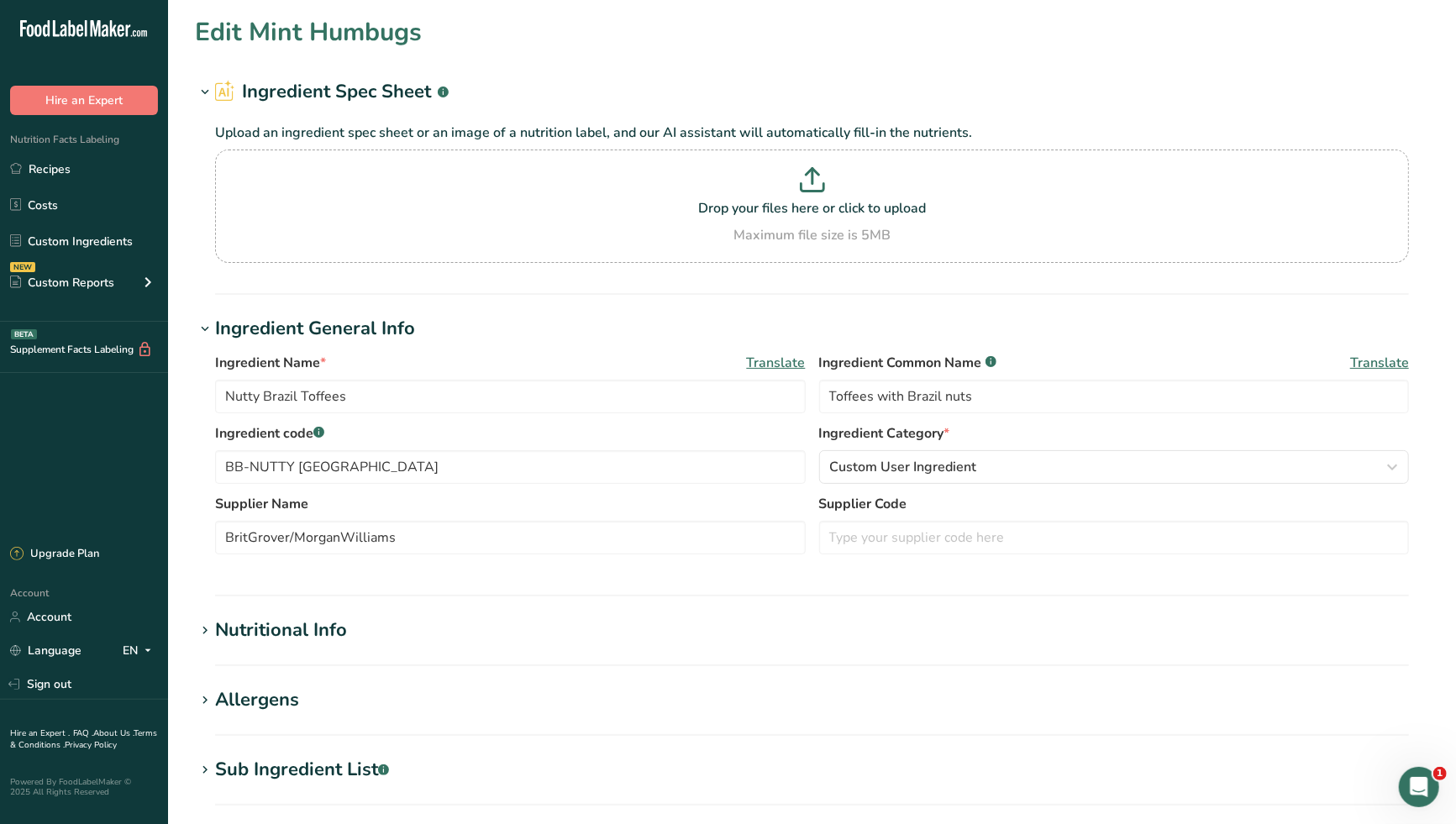
type input "2.9"
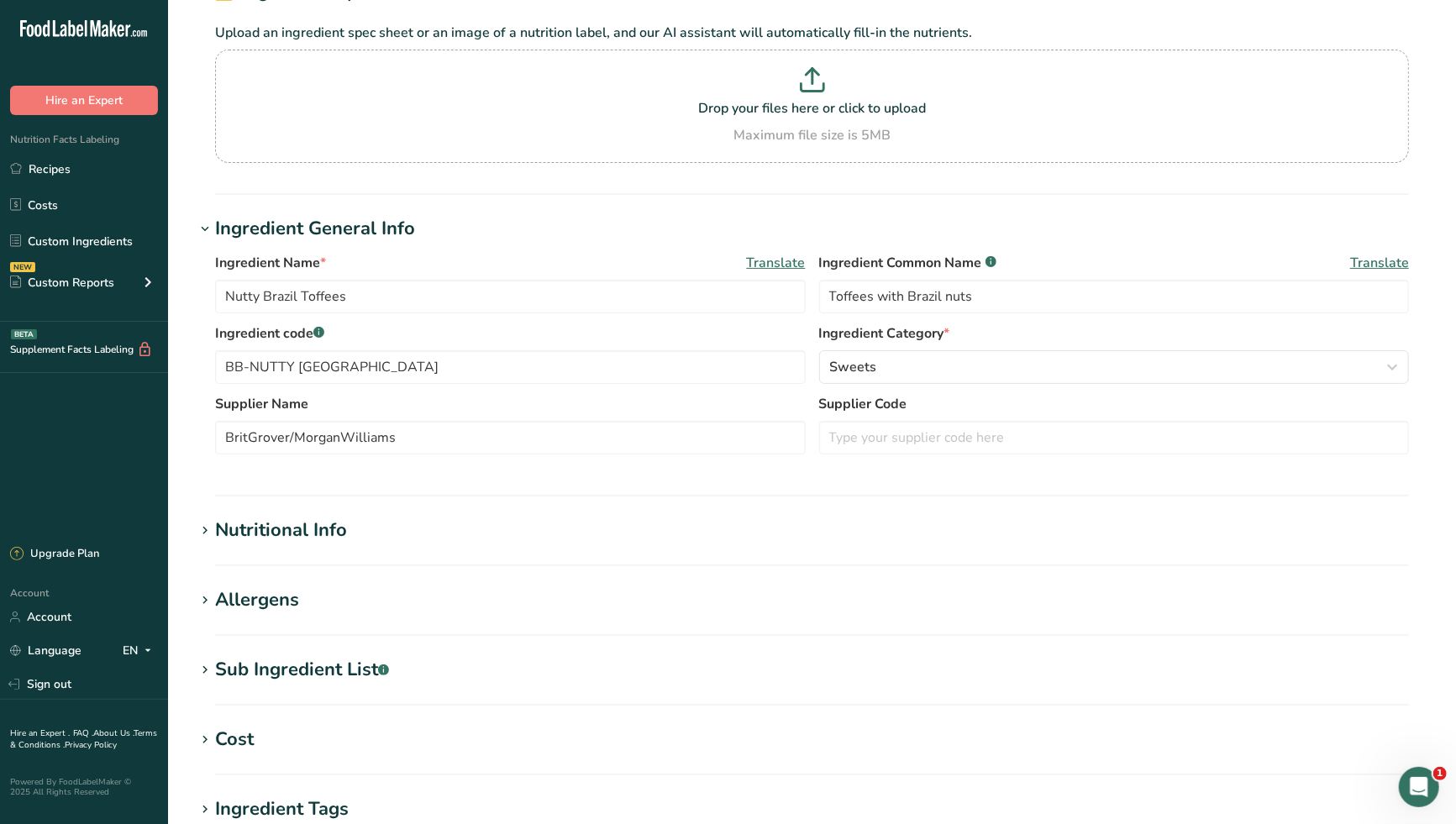
scroll to position [373, 0]
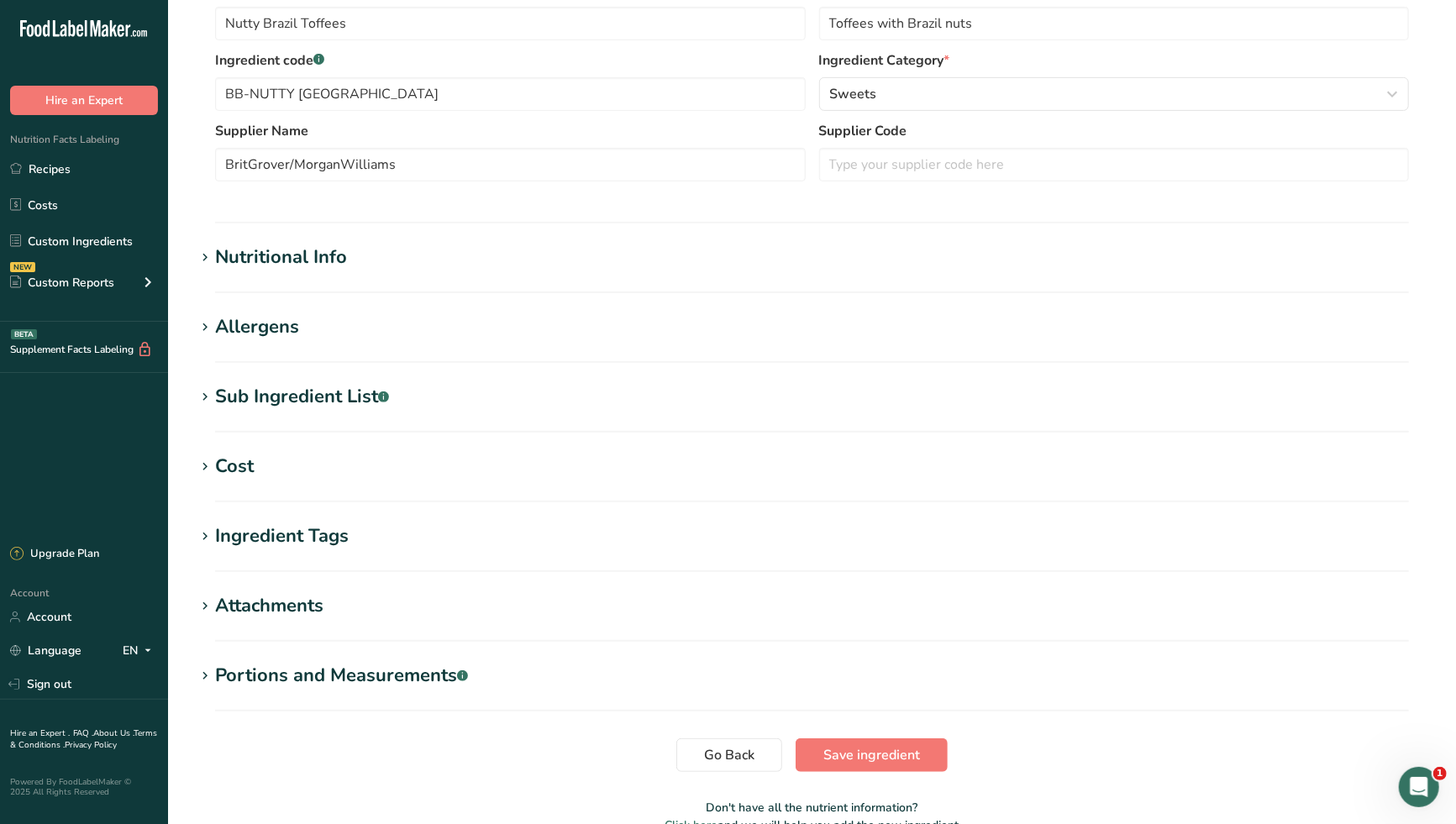
click at [437, 263] on h1 "Nutritional Info" at bounding box center [812, 257] width 1234 height 28
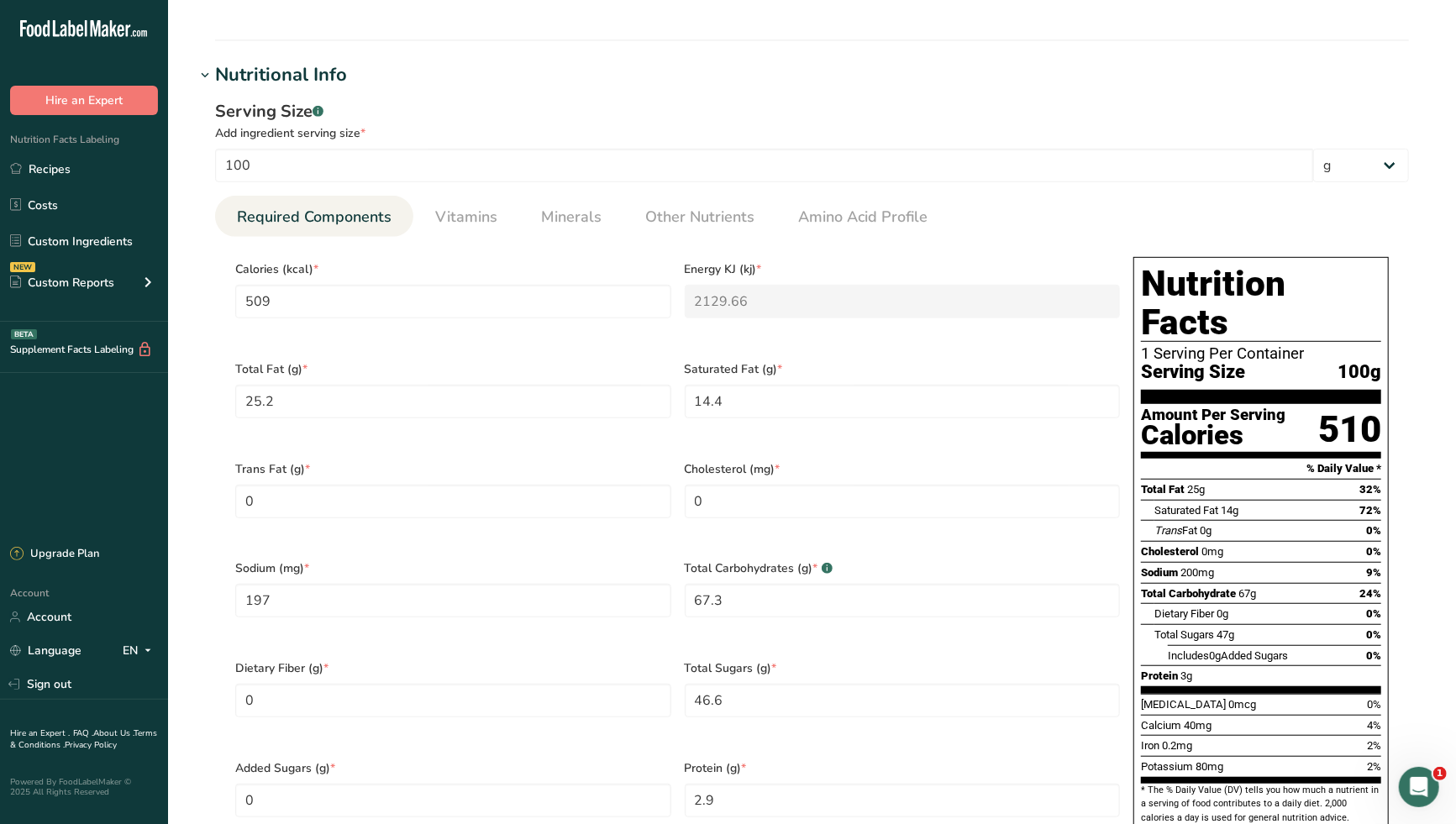
scroll to position [466, 0]
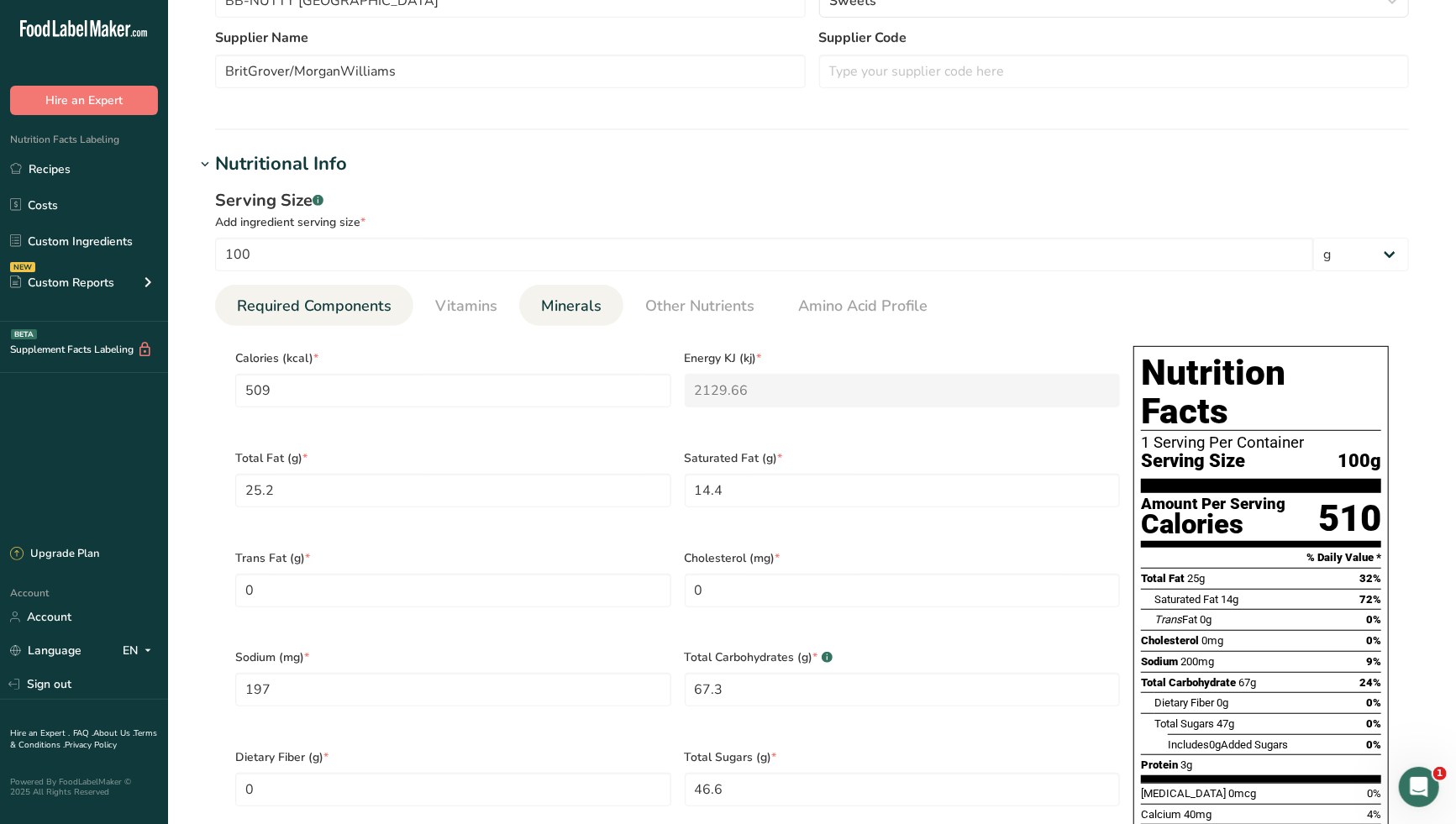
click at [573, 310] on span "Minerals" at bounding box center [571, 306] width 60 height 23
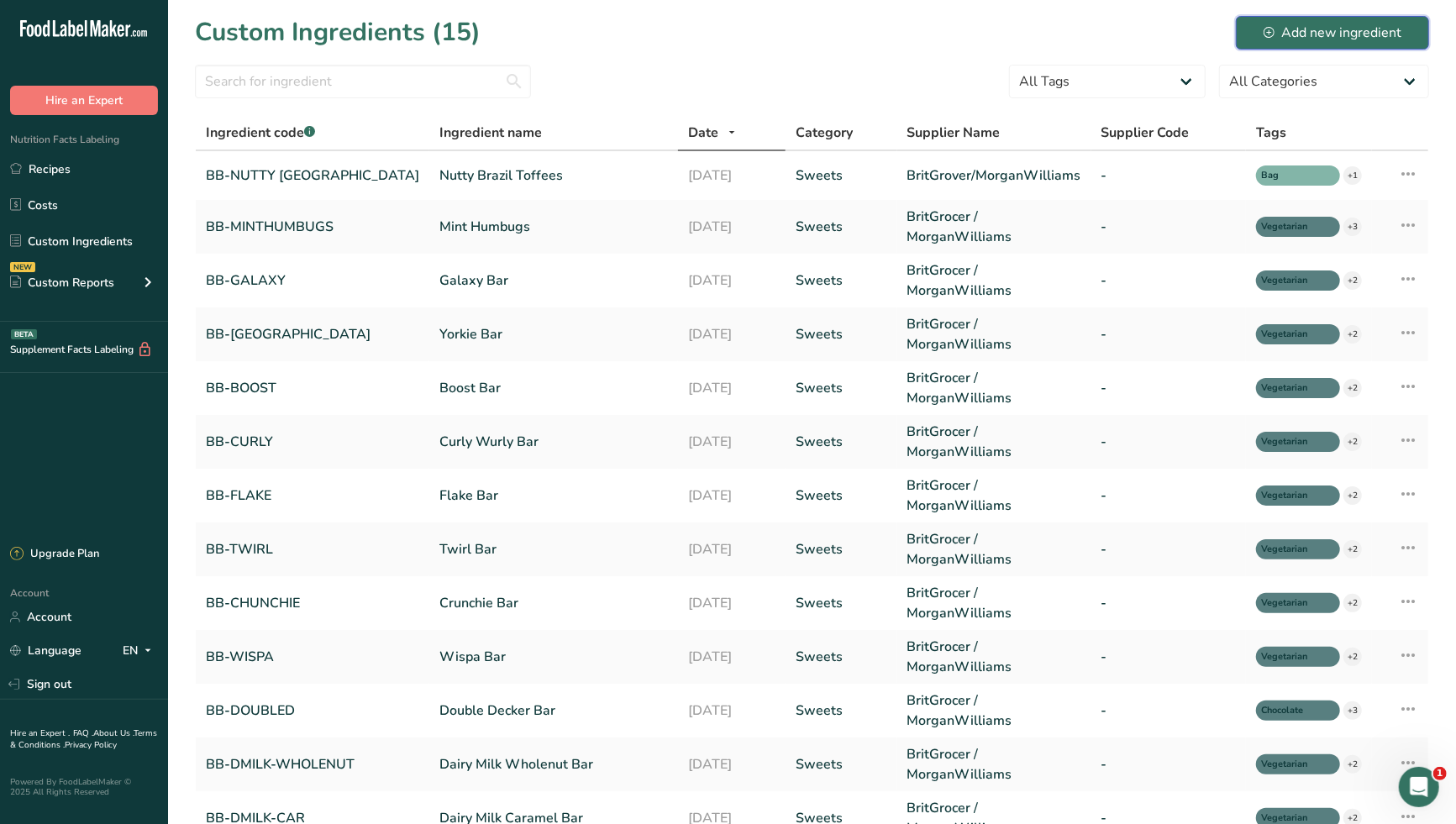
click at [1347, 39] on div "Add new ingredient" at bounding box center [1332, 32] width 137 height 20
click at [502, 175] on link "Nutty Brazil Toffees" at bounding box center [553, 175] width 229 height 20
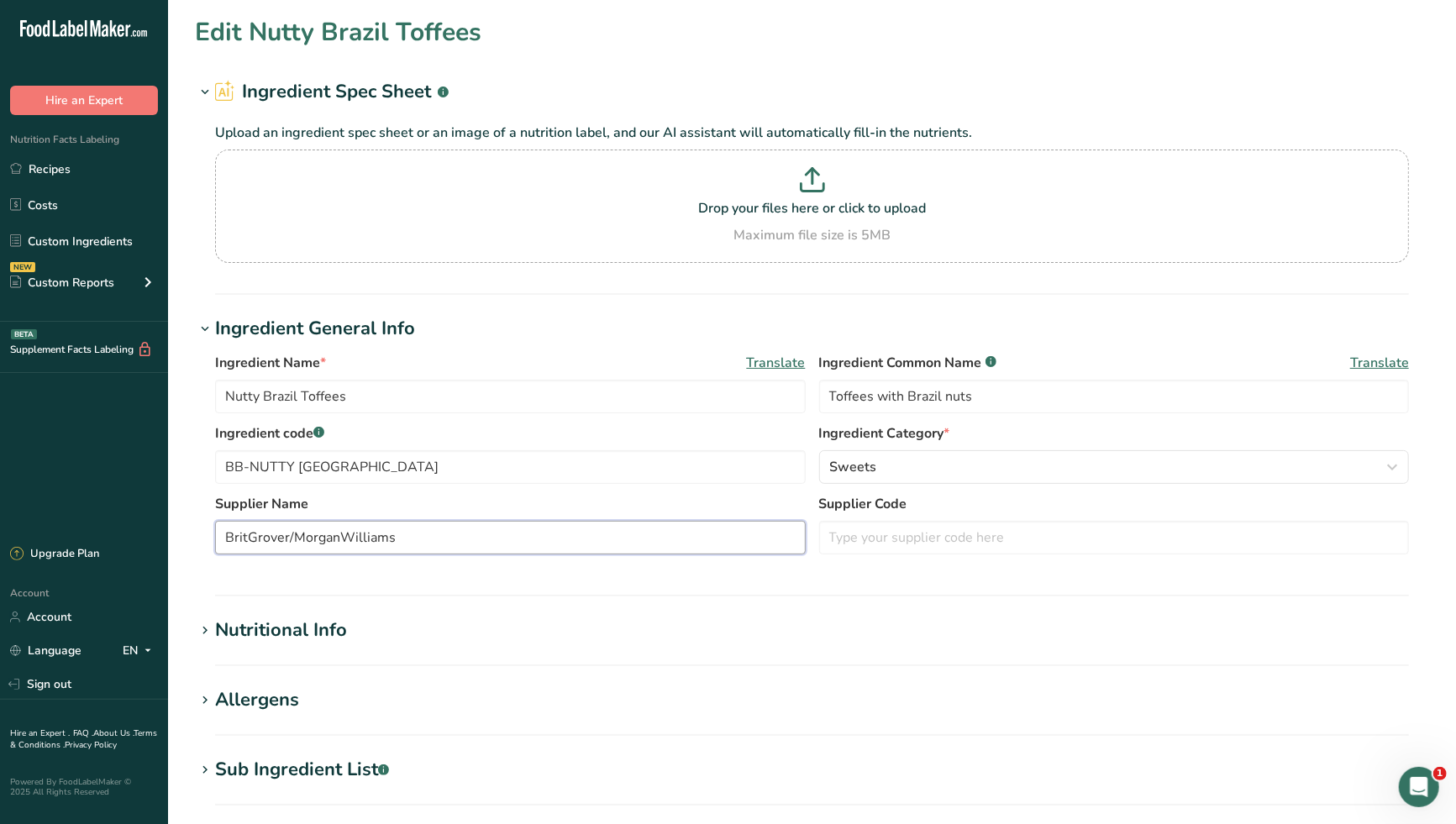
click at [271, 541] on input "BritGrover/MorganWilliams" at bounding box center [510, 538] width 590 height 33
click at [273, 539] on input "BritGrover/MorganWilliams" at bounding box center [510, 538] width 590 height 33
click at [638, 583] on section "Ingredient General Info Ingredient Name * Translate Nutty Brazil Toffees Ingred…" at bounding box center [812, 455] width 1234 height 281
click at [1379, 362] on span "Translate" at bounding box center [1379, 363] width 59 height 20
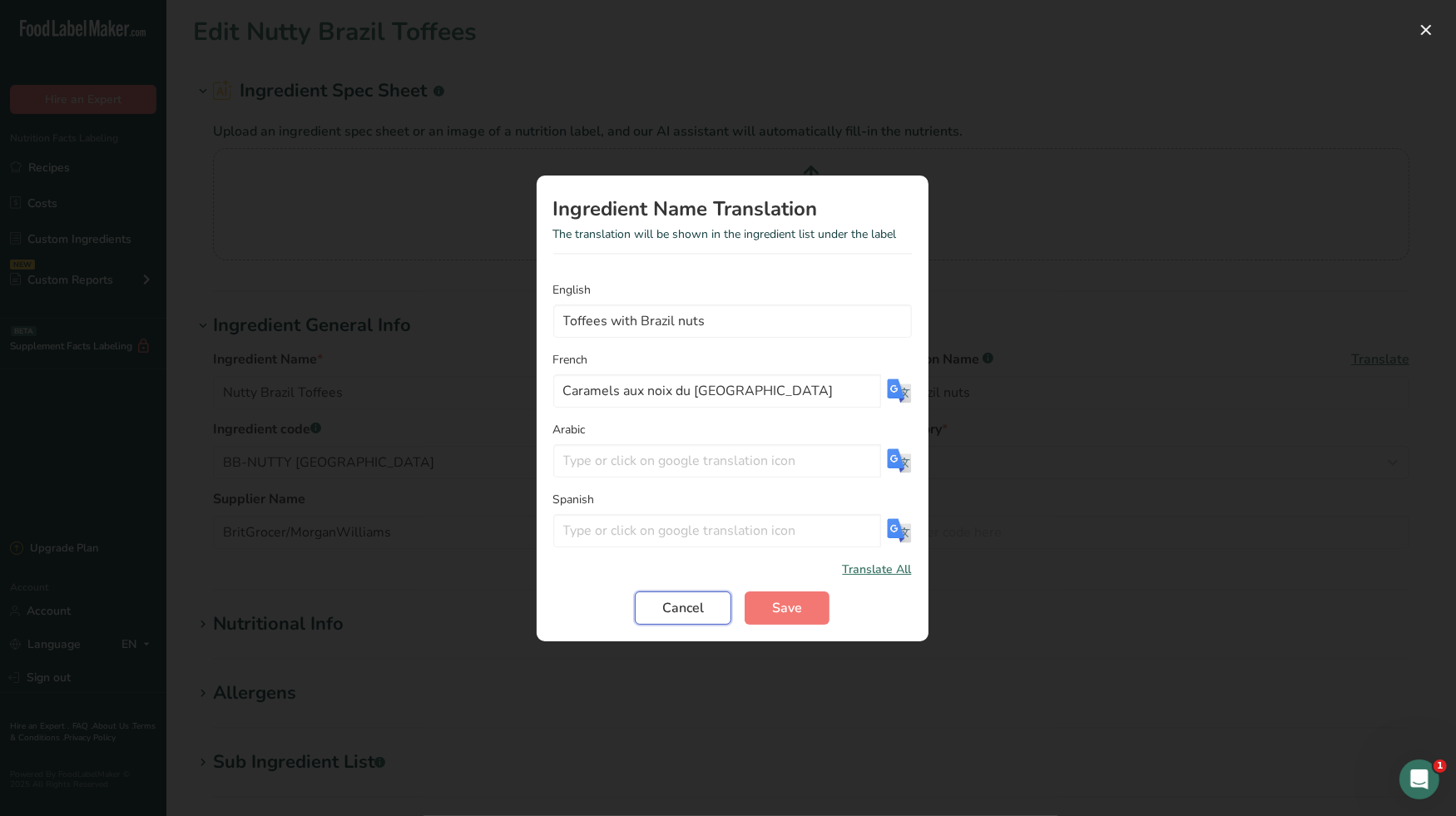
click at [692, 610] on span "Cancel" at bounding box center [683, 608] width 42 height 20
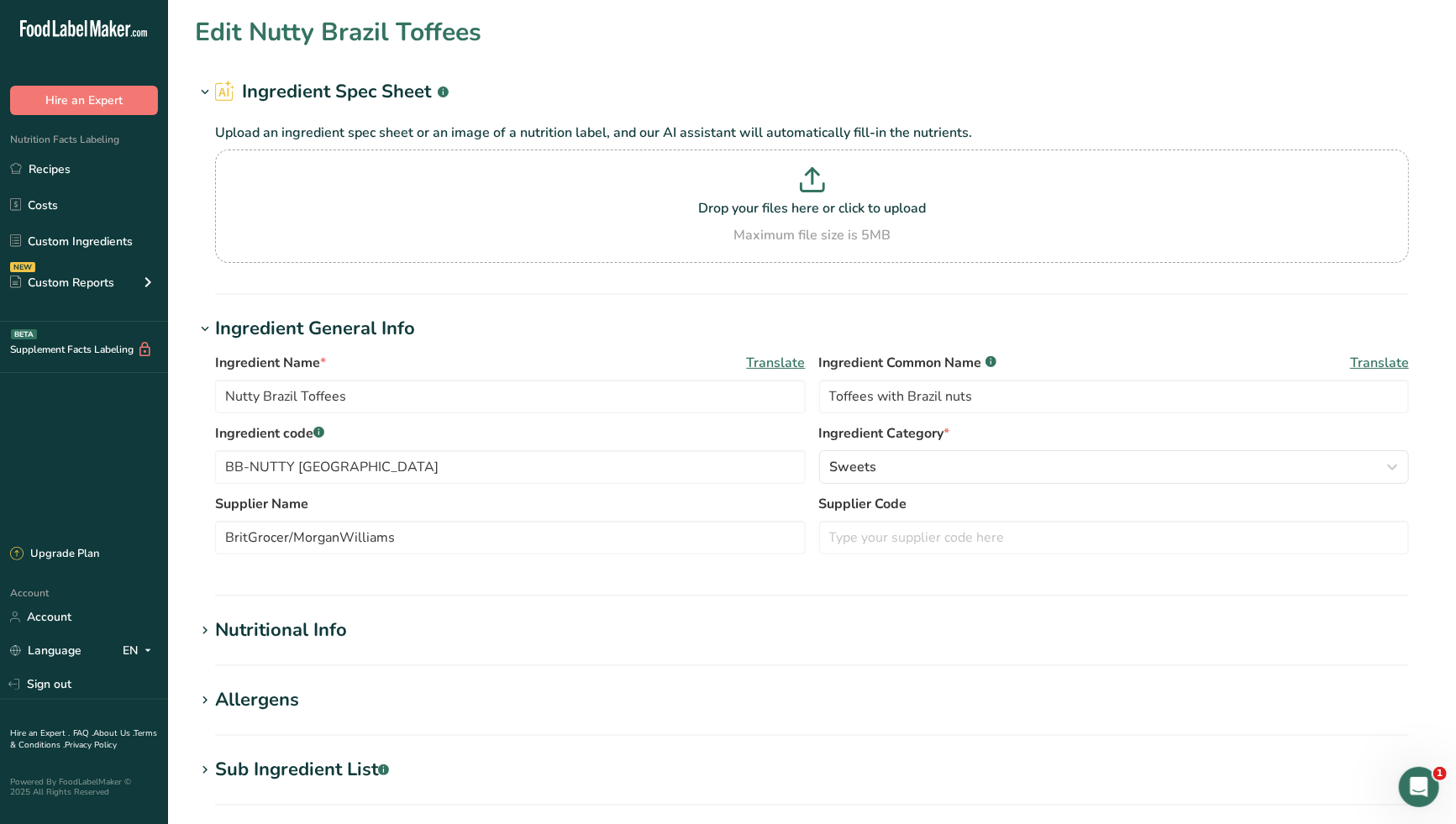
click at [709, 576] on section "Ingredient General Info Ingredient Name * Translate Nutty Brazil Toffees Ingred…" at bounding box center [812, 455] width 1234 height 281
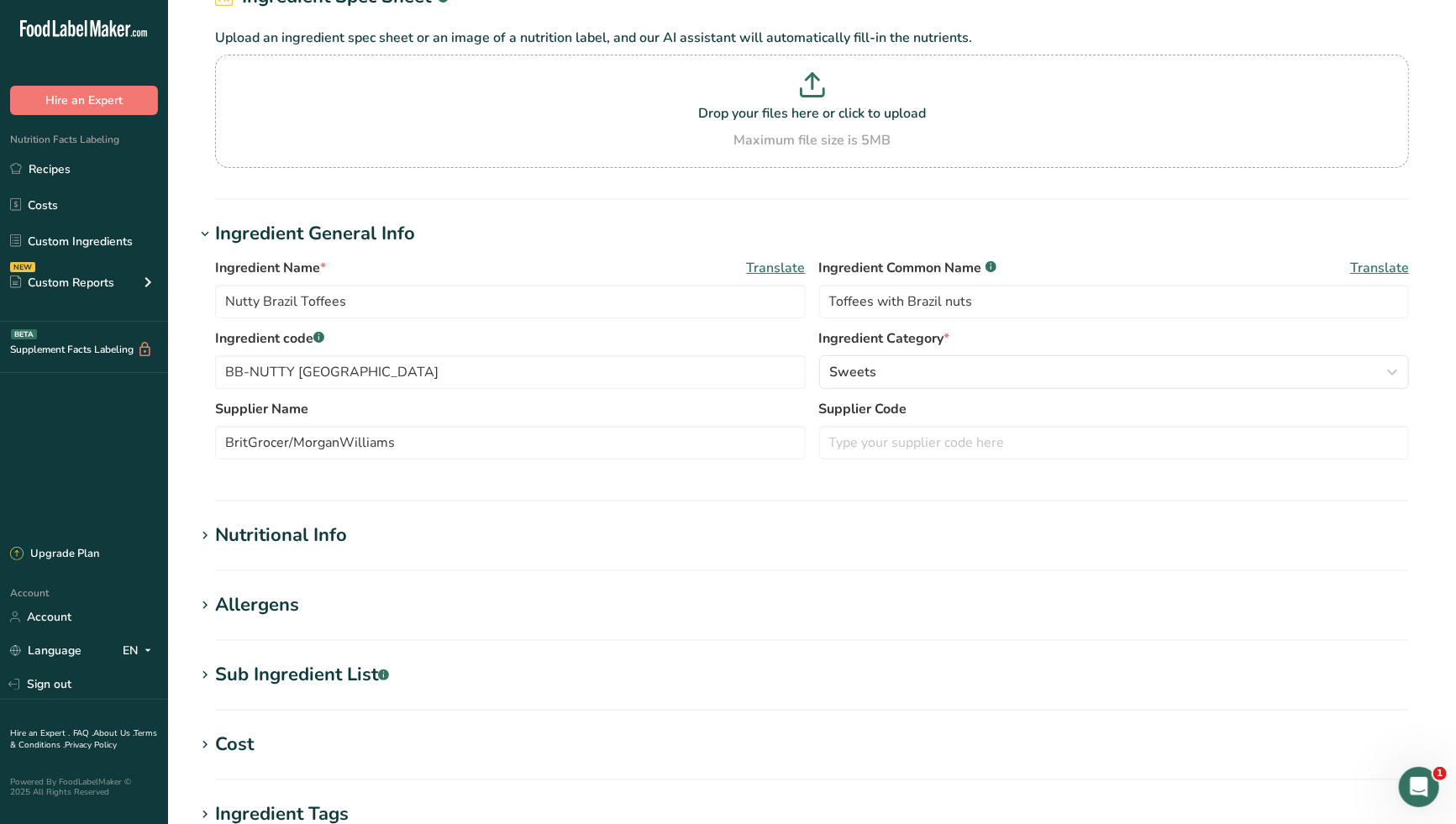
scroll to position [464, 0]
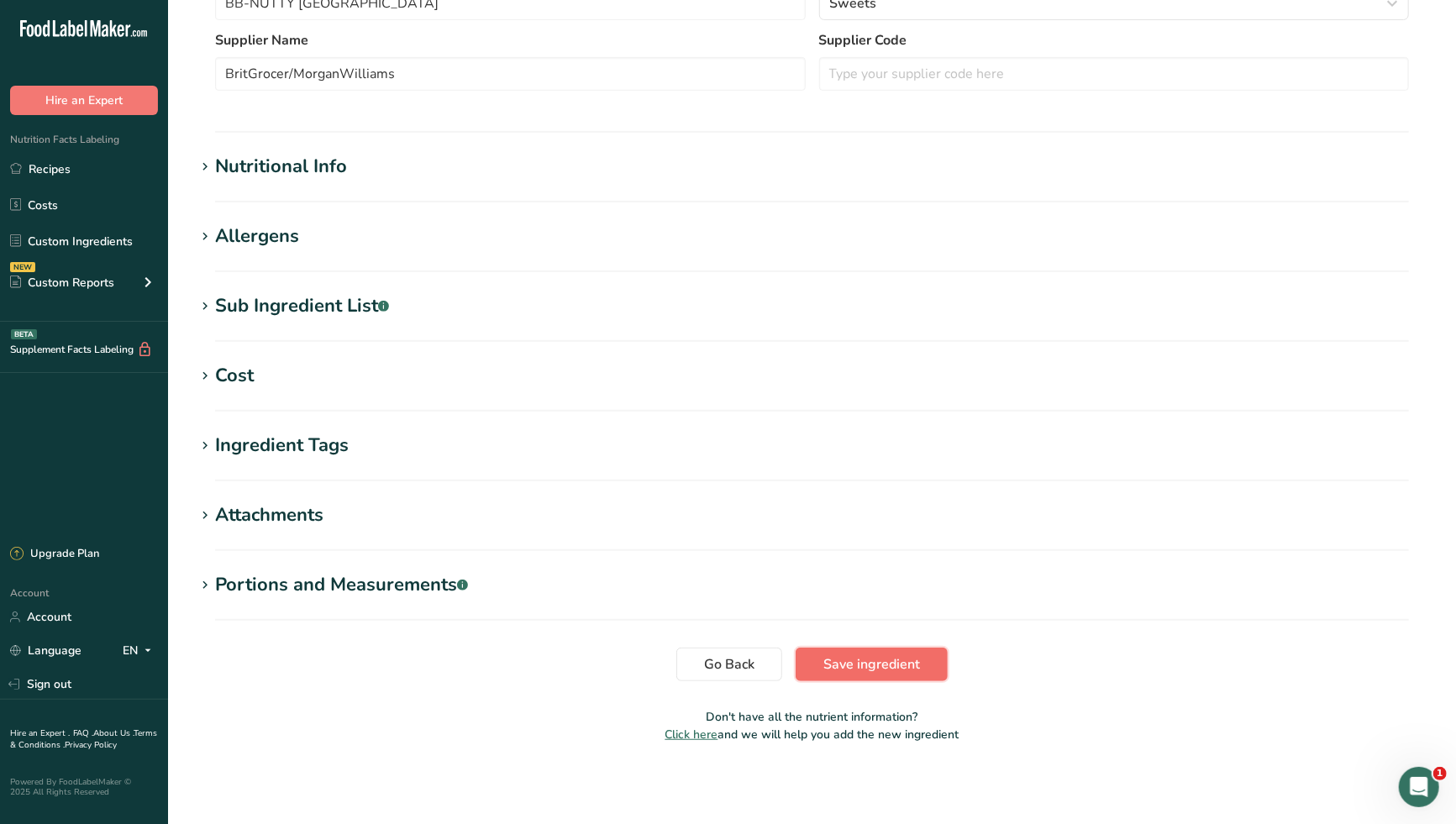
click at [863, 666] on span "Save ingredient" at bounding box center [871, 664] width 96 height 20
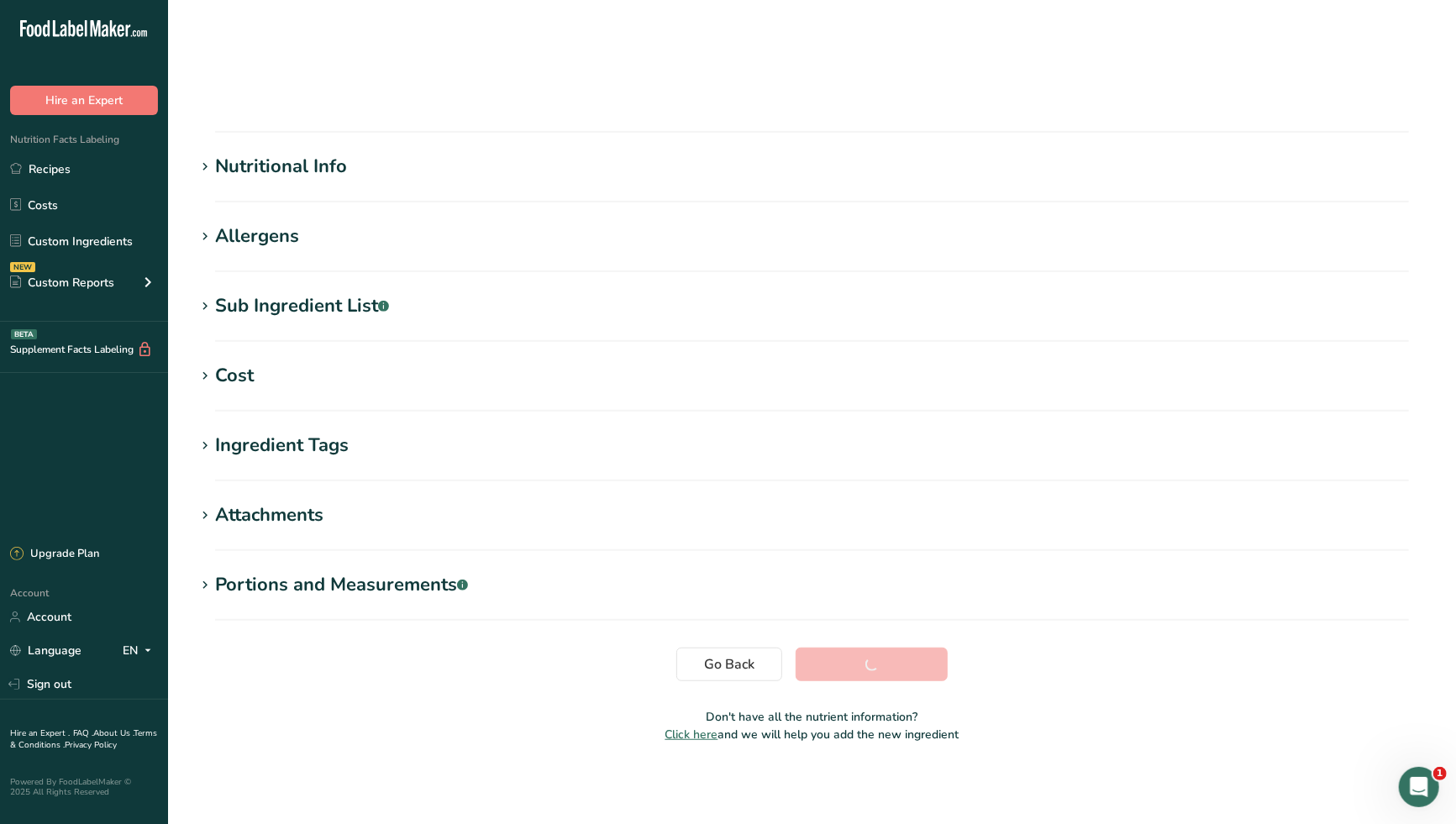
scroll to position [64, 0]
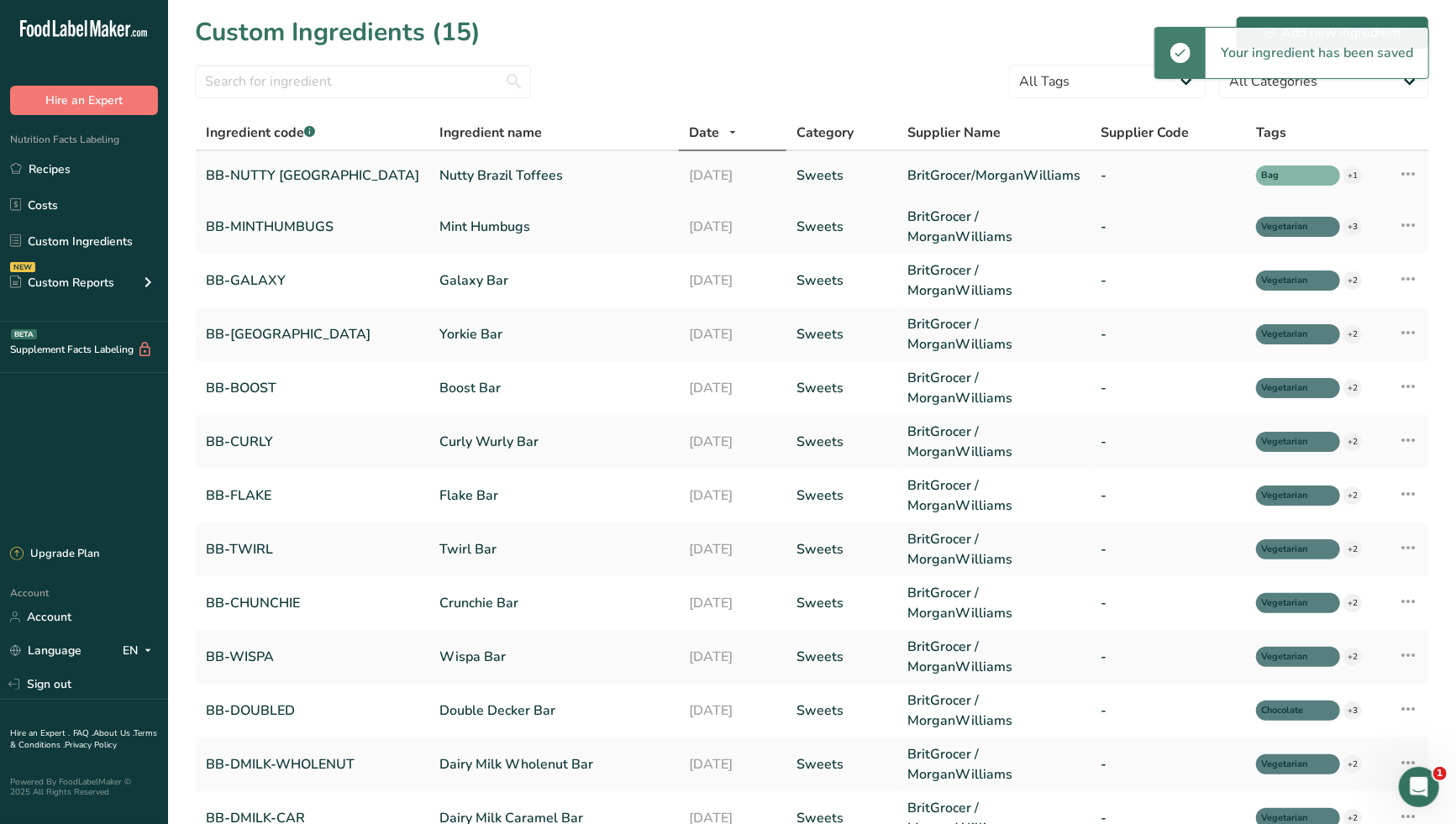
click at [448, 176] on link "Nutty Brazil Toffees" at bounding box center [554, 175] width 229 height 20
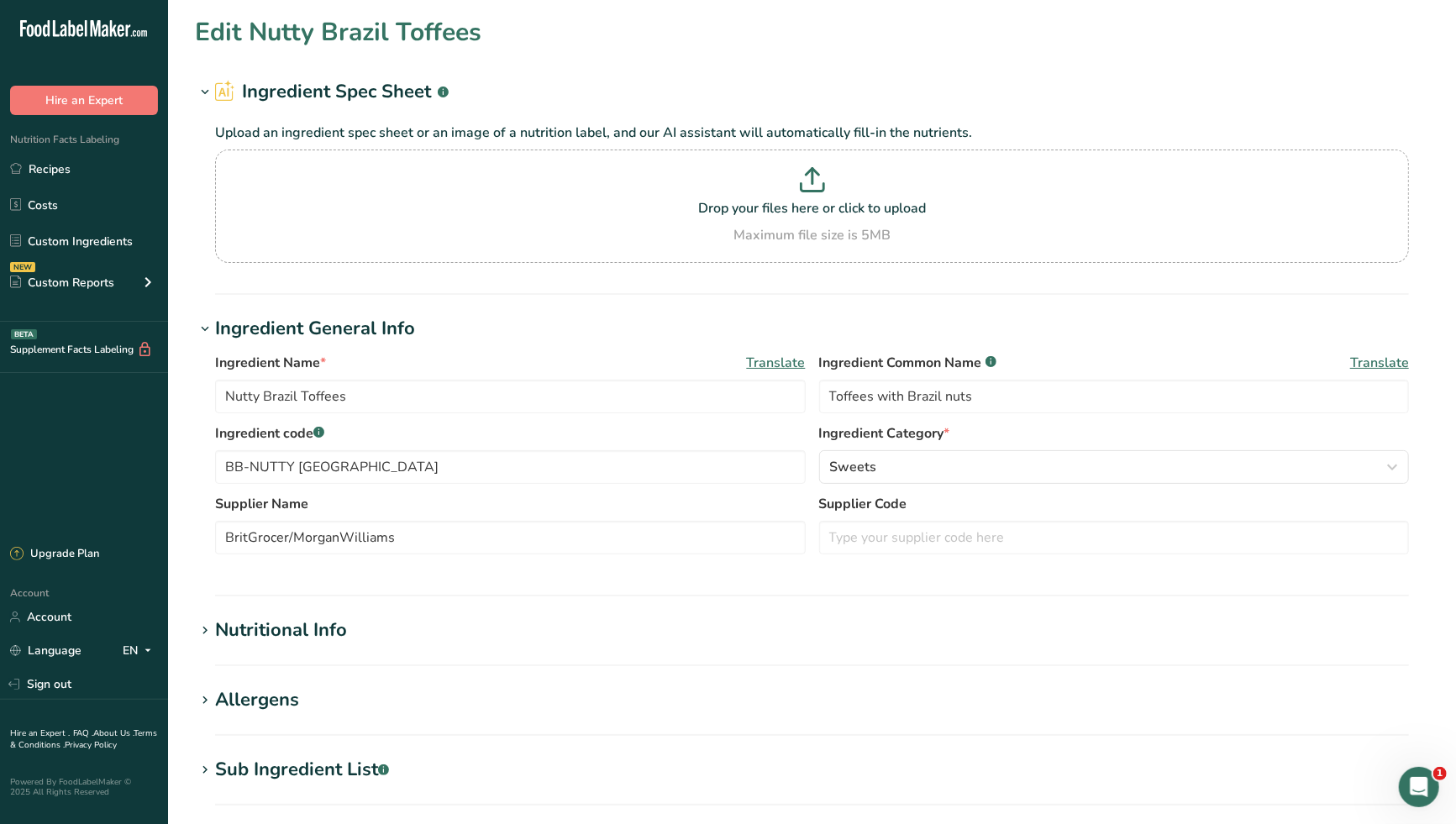
click at [338, 626] on div "Nutritional Info" at bounding box center [281, 630] width 132 height 28
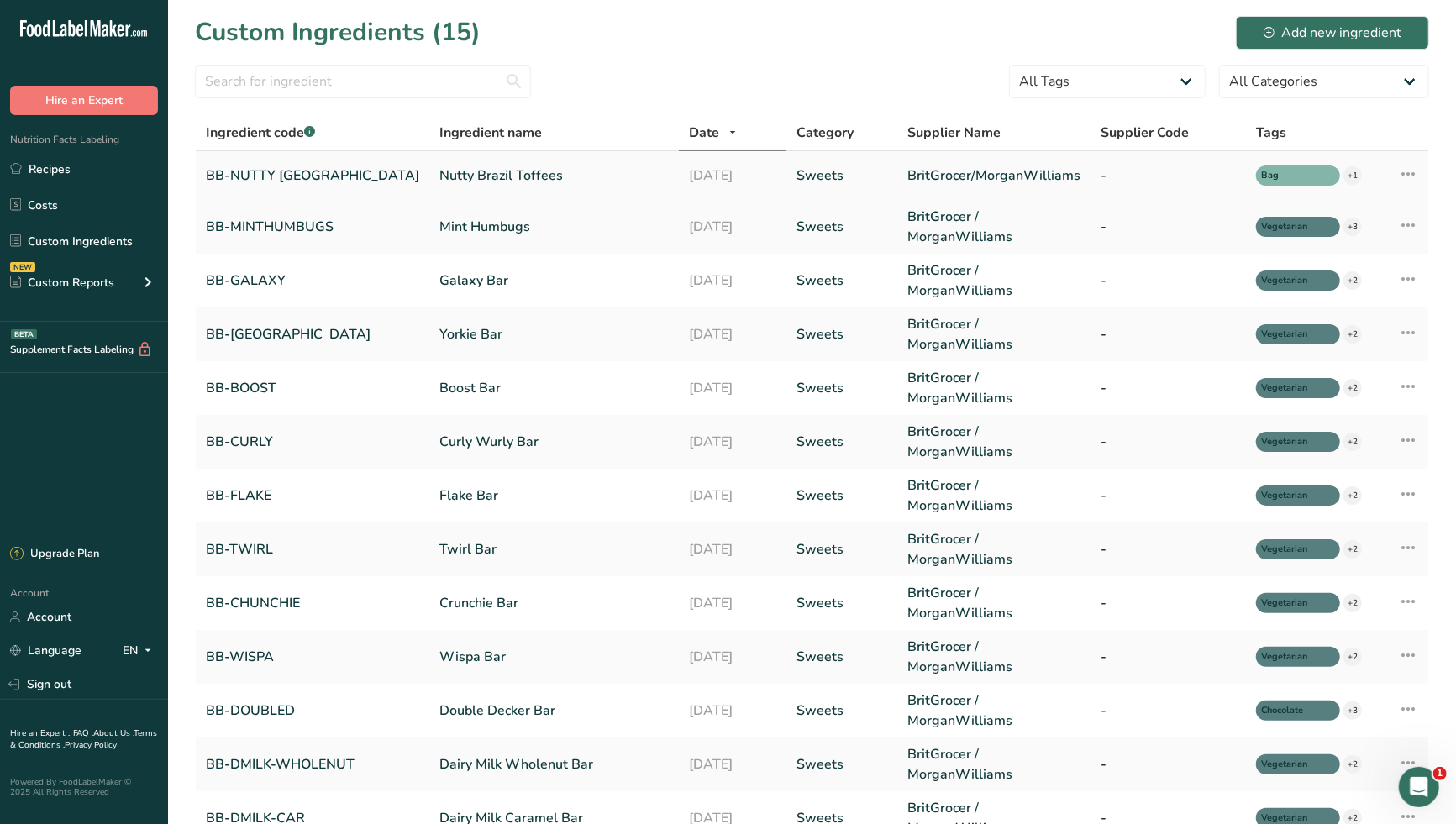
click at [549, 170] on link "Nutty Brazil Toffees" at bounding box center [554, 175] width 229 height 20
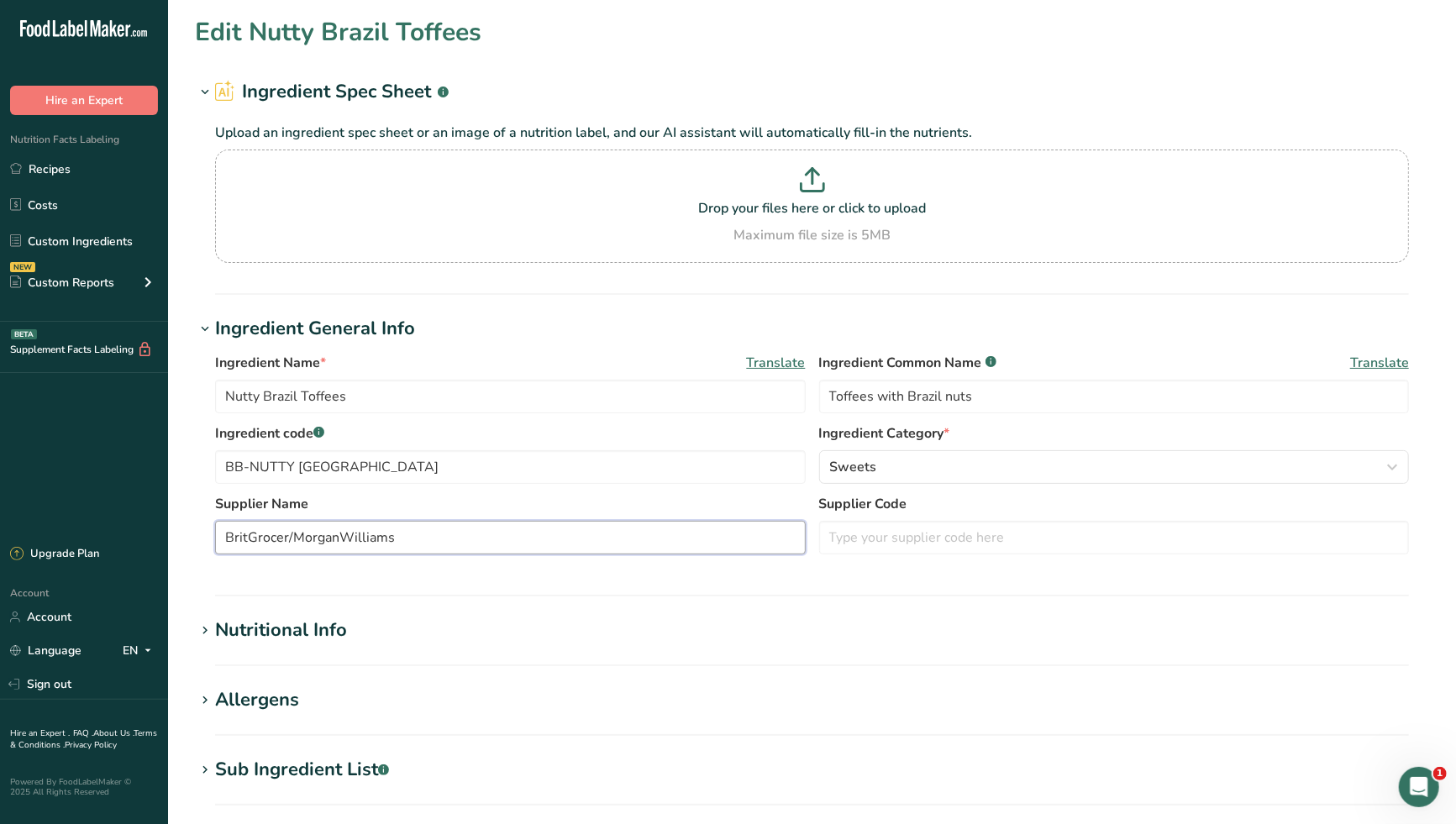
click at [285, 536] on input "BritGrocer/MorganWilliams" at bounding box center [510, 538] width 590 height 33
click at [294, 538] on input "BritGrocer /MorganWilliams" at bounding box center [510, 538] width 590 height 33
drag, startPoint x: 424, startPoint y: 538, endPoint x: 207, endPoint y: 544, distance: 217.1
click at [207, 544] on div "Ingredient Name * Translate Nutty [GEOGRAPHIC_DATA] Toffees Ingredient Common N…" at bounding box center [812, 458] width 1234 height 232
click at [603, 583] on section "Ingredient General Info Ingredient Name * Translate Nutty Brazil Toffees Ingred…" at bounding box center [812, 455] width 1234 height 281
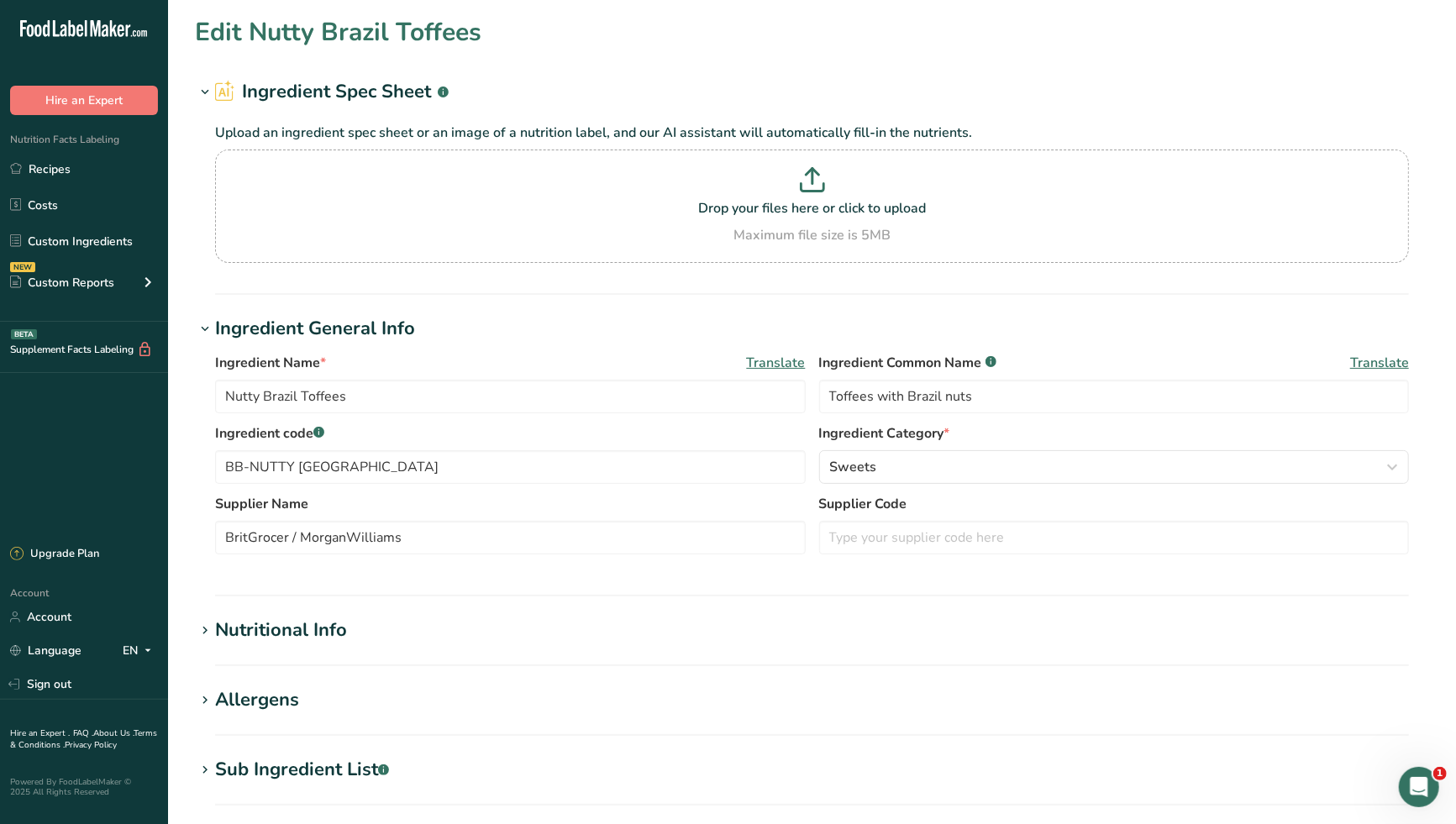
scroll to position [464, 0]
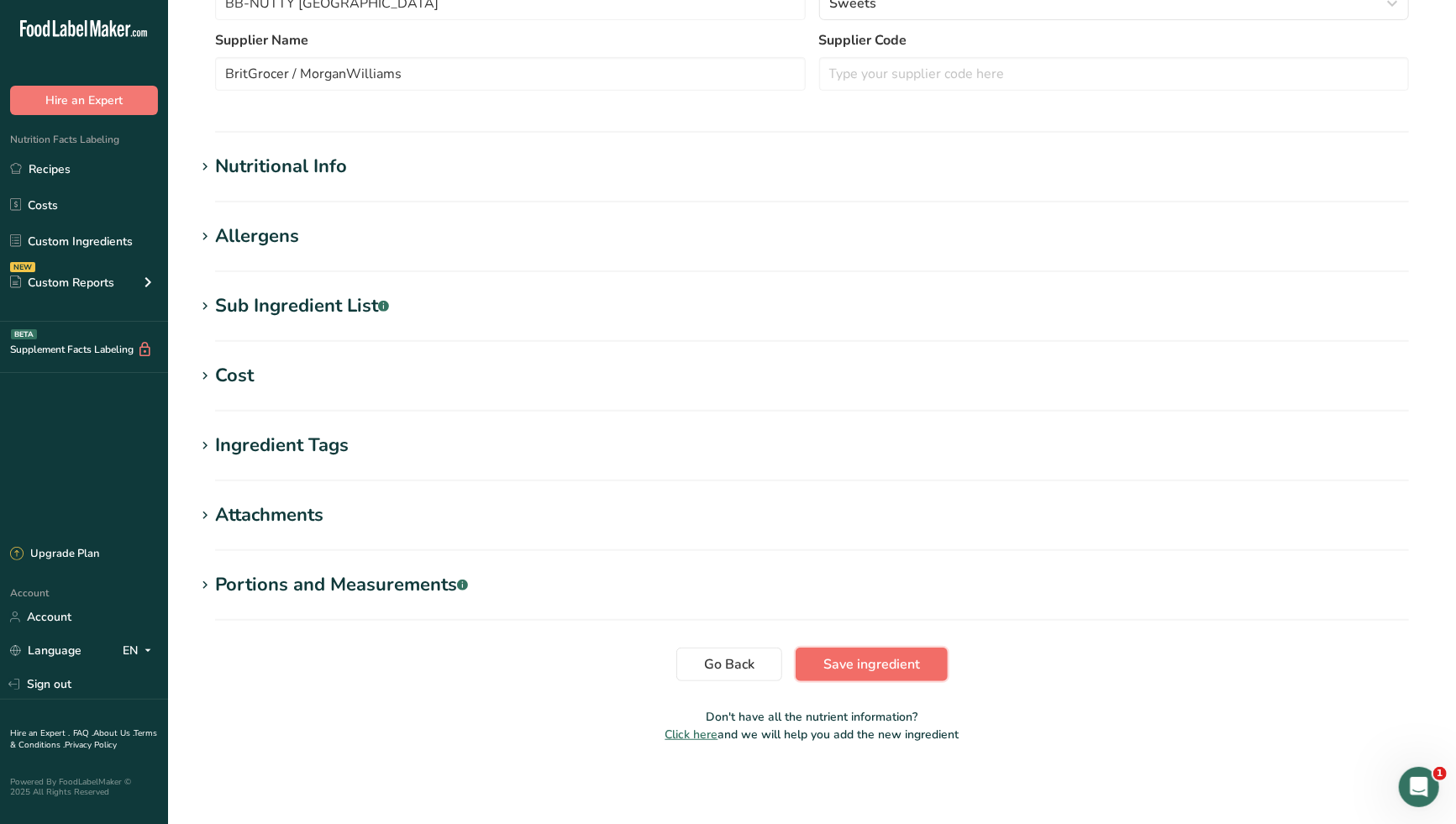
click at [840, 666] on span "Save ingredient" at bounding box center [871, 664] width 96 height 20
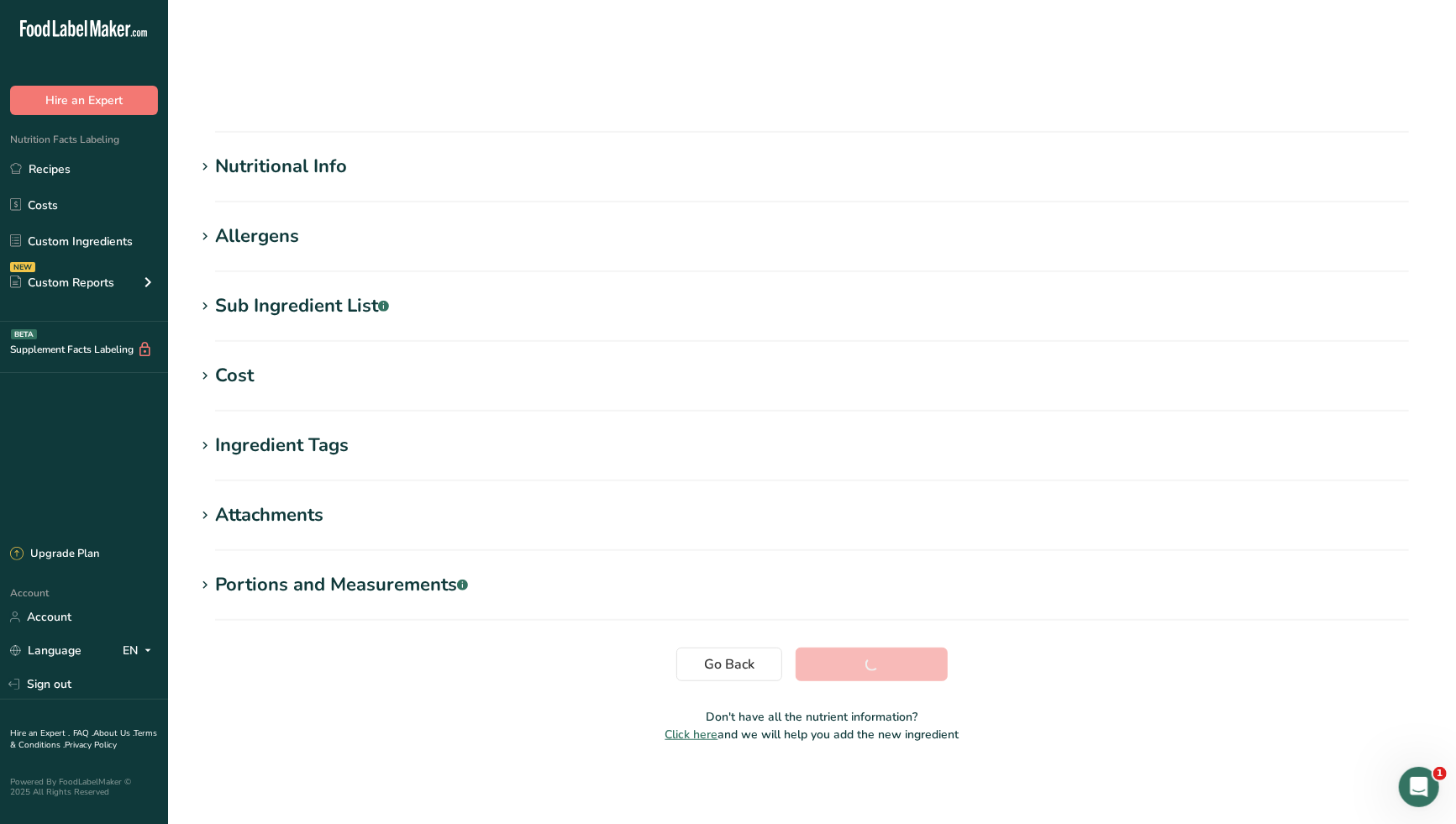
scroll to position [64, 0]
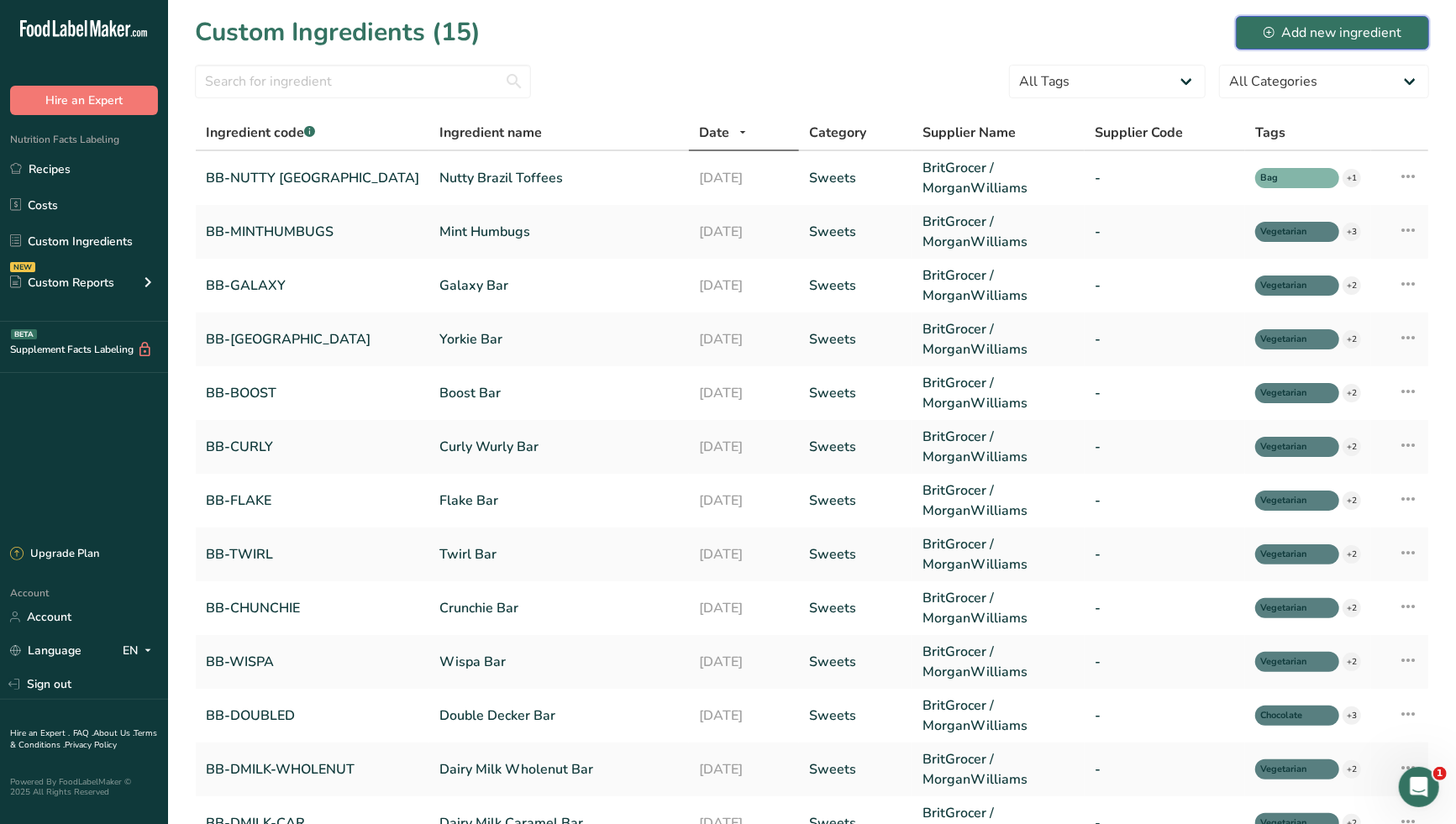
click at [1278, 32] on div "Add new ingredient" at bounding box center [1332, 32] width 137 height 20
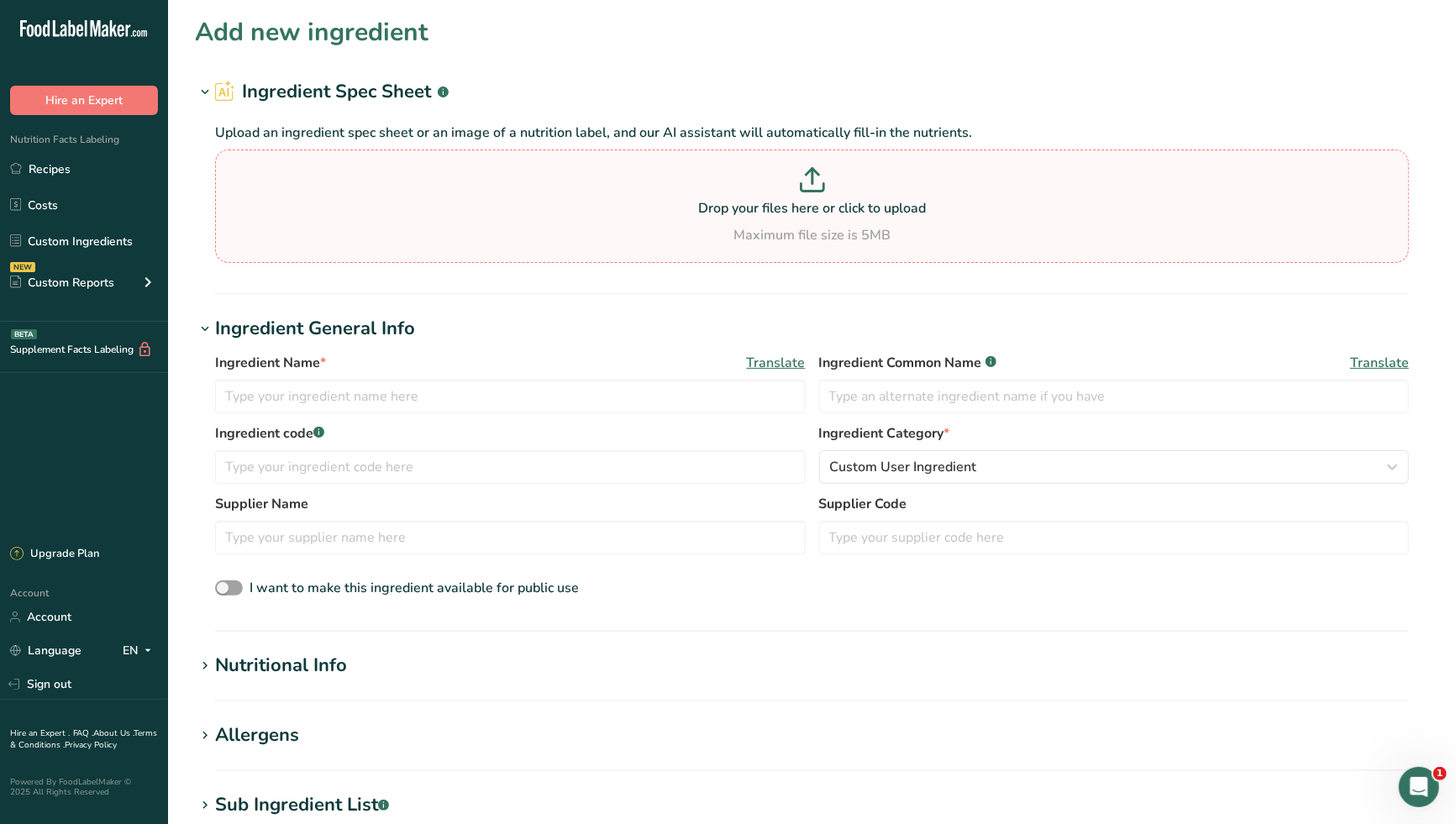
click at [819, 190] on icon at bounding box center [812, 187] width 23 height 8
click at [819, 190] on input "Drop your files here or click to upload Maximum file size is 5MB" at bounding box center [812, 207] width 1193 height 114
click at [809, 189] on icon at bounding box center [812, 180] width 25 height 25
click at [809, 189] on input "Drop your files here or click to upload Maximum file size is 5MB" at bounding box center [812, 207] width 1193 height 114
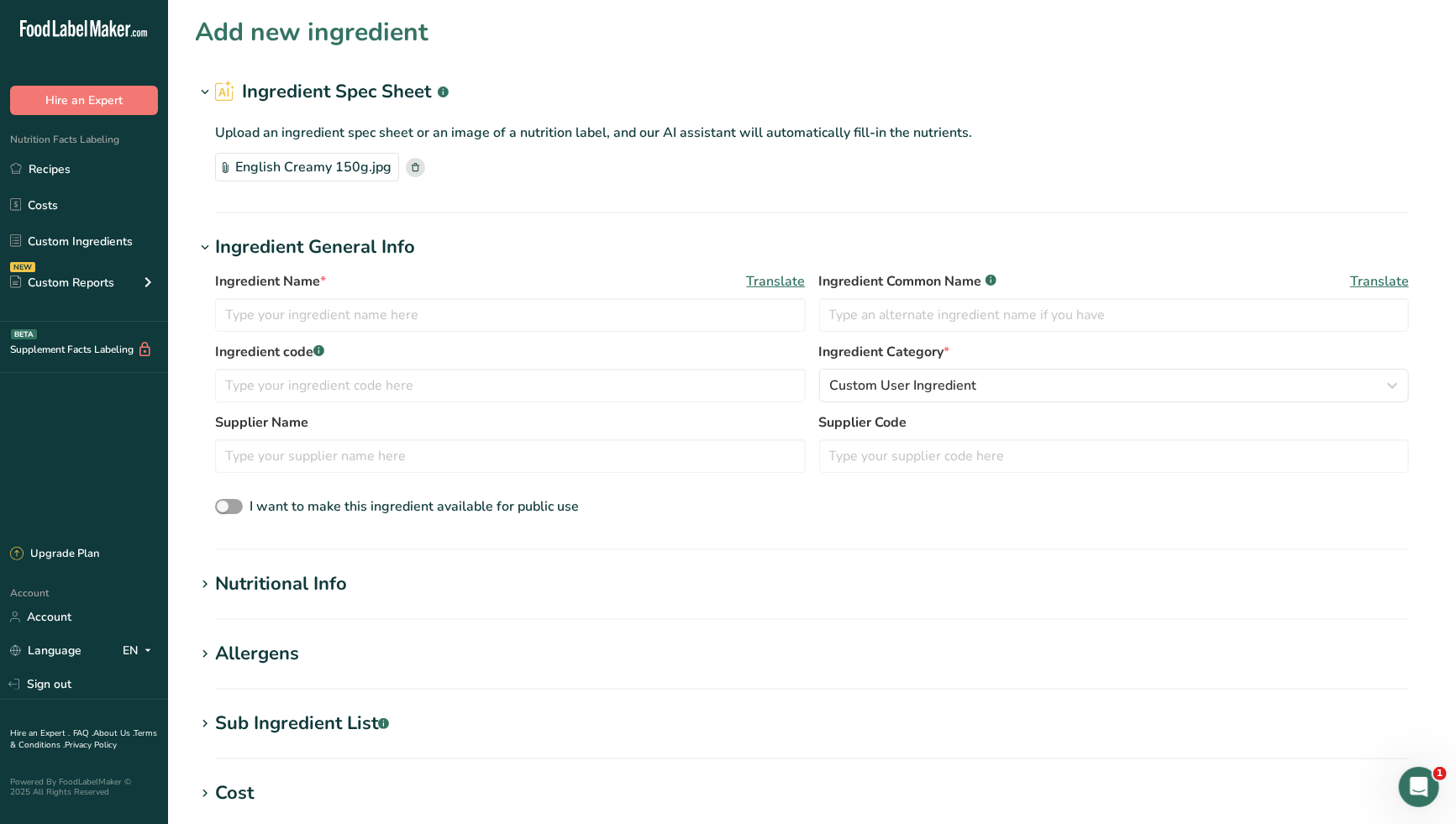
click at [1178, 148] on section "Upload an ingredient spec sheet or an image of a nutrition label, and our AI as…" at bounding box center [812, 151] width 1193 height 59
click at [931, 320] on input "text" at bounding box center [1114, 315] width 590 height 33
click at [476, 313] on input "text" at bounding box center [510, 315] width 590 height 33
click at [423, 385] on input "text" at bounding box center [510, 385] width 590 height 33
click at [439, 463] on input "text" at bounding box center [510, 456] width 590 height 33
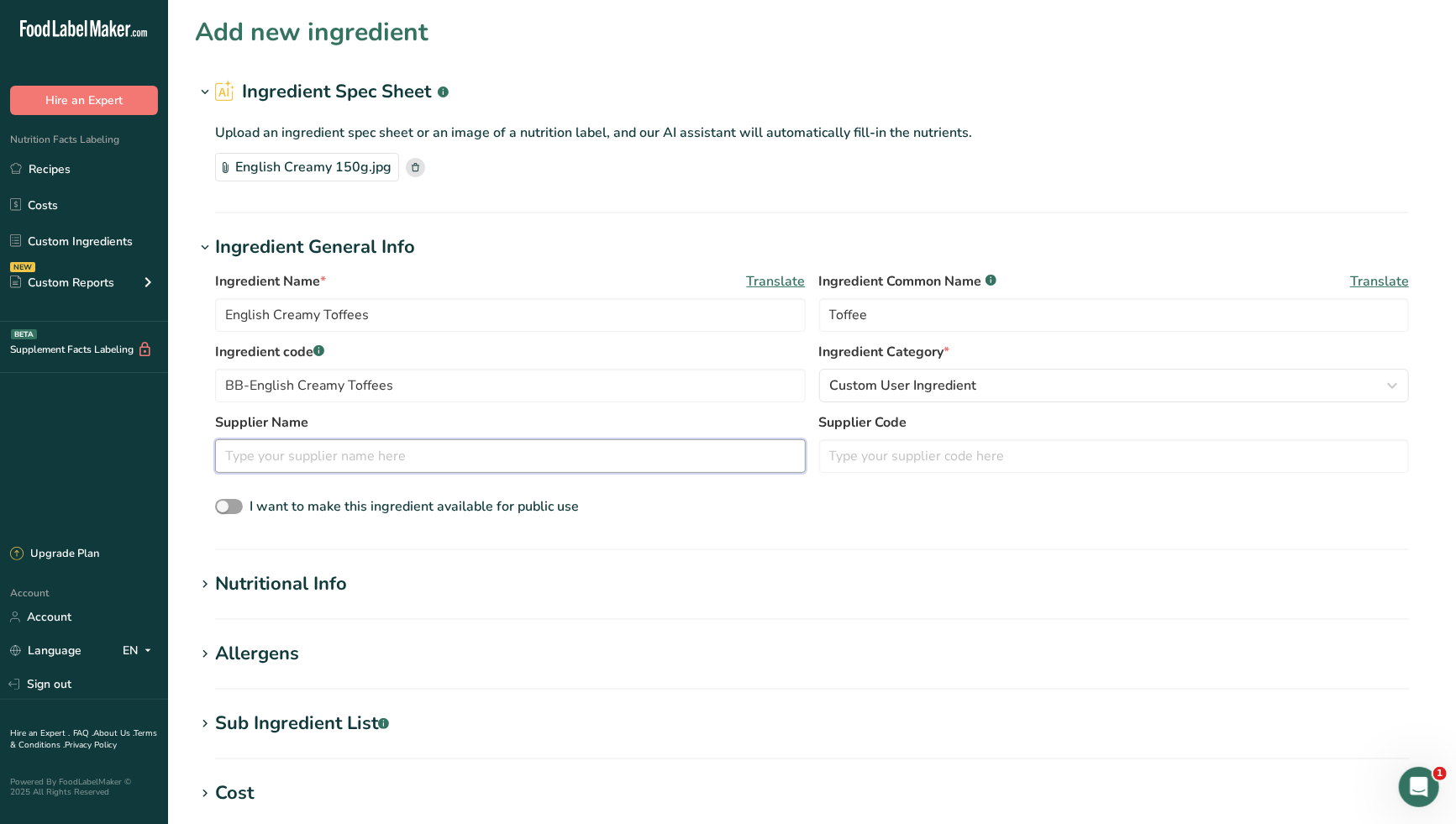
paste input "BritGrocer / MorganWilliams"
click at [900, 381] on span "Custom User Ingredient" at bounding box center [904, 385] width 147 height 20
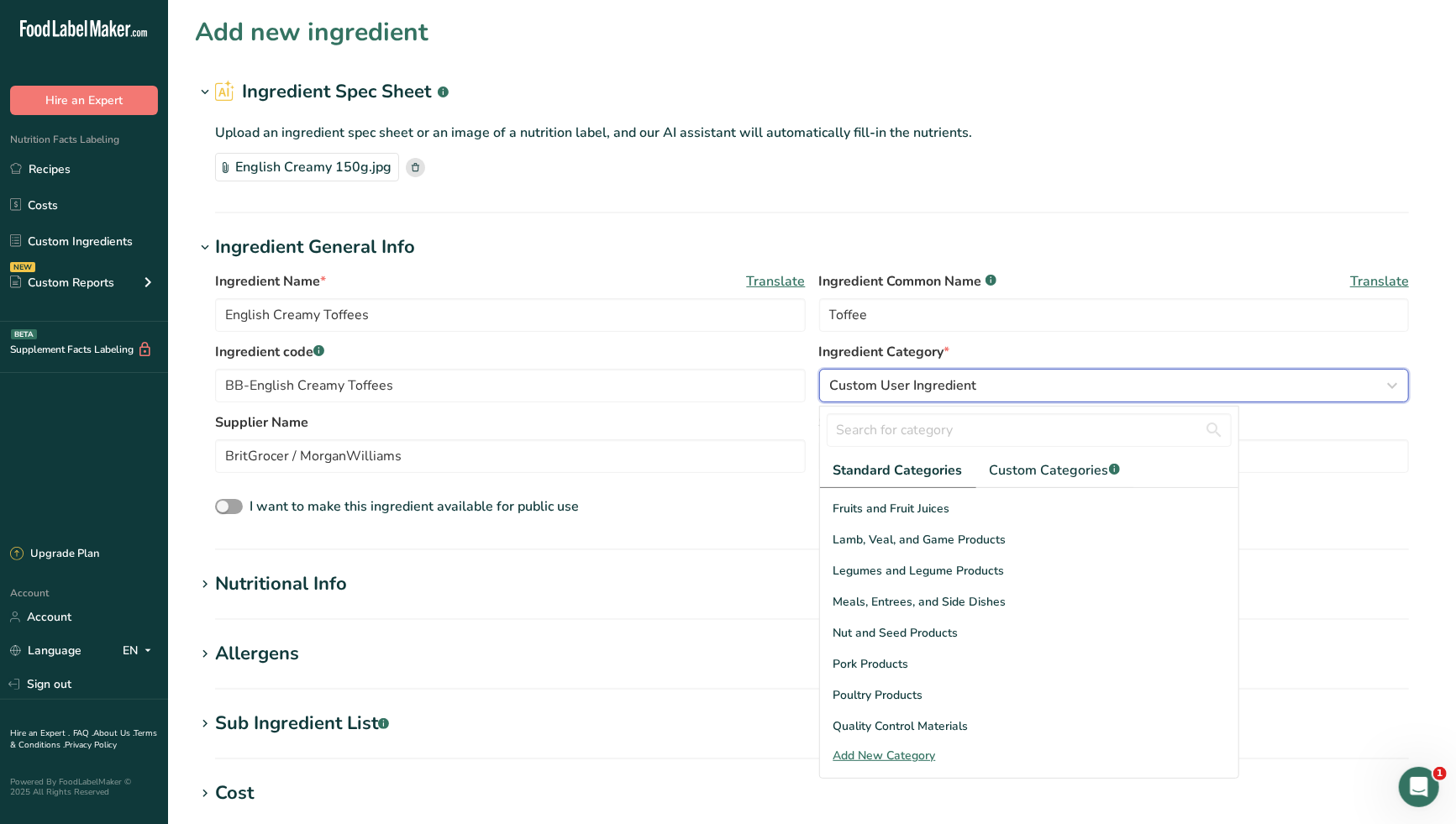
scroll to position [649, 0]
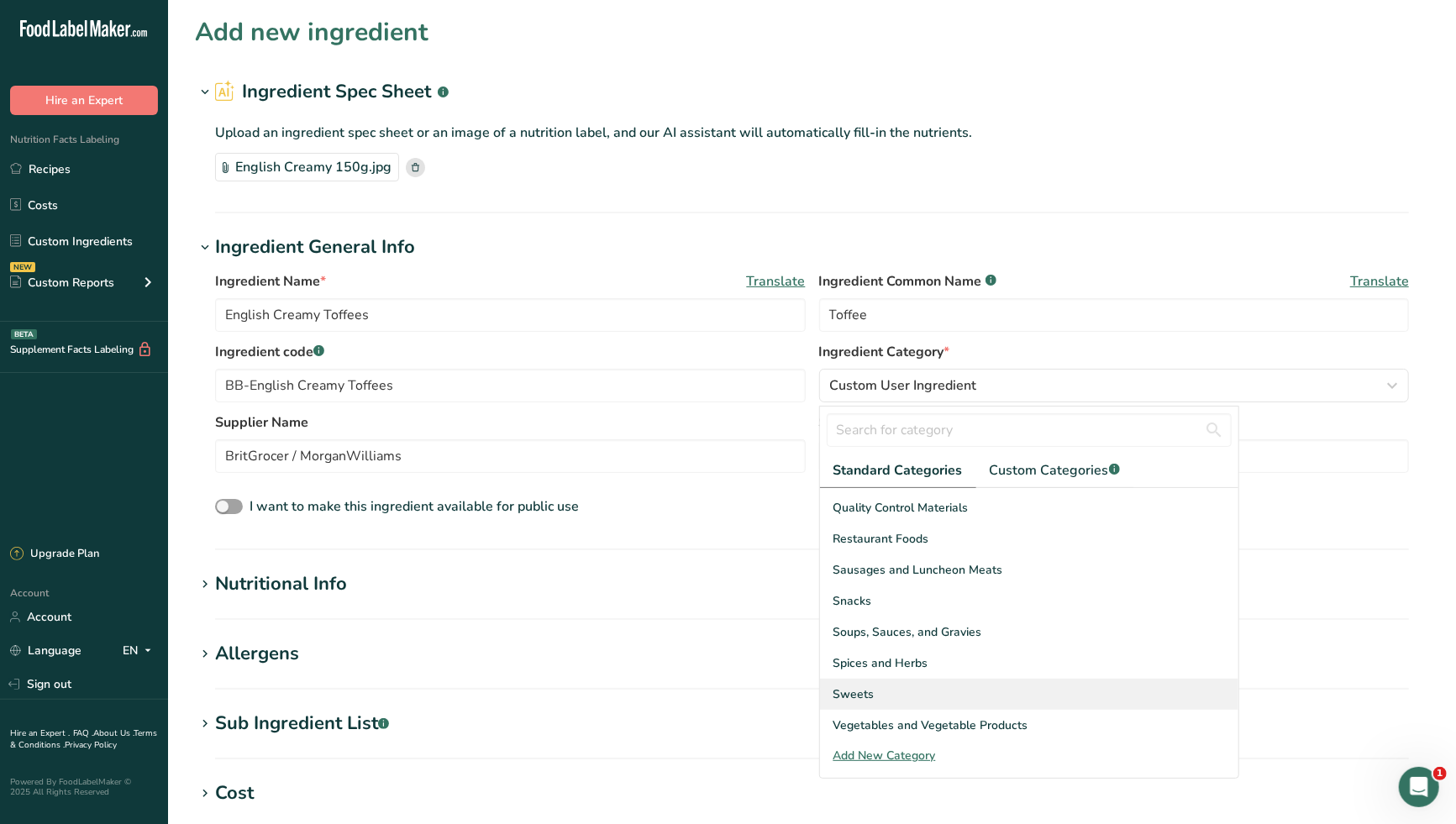
click at [887, 695] on div "Sweets" at bounding box center [1029, 694] width 419 height 31
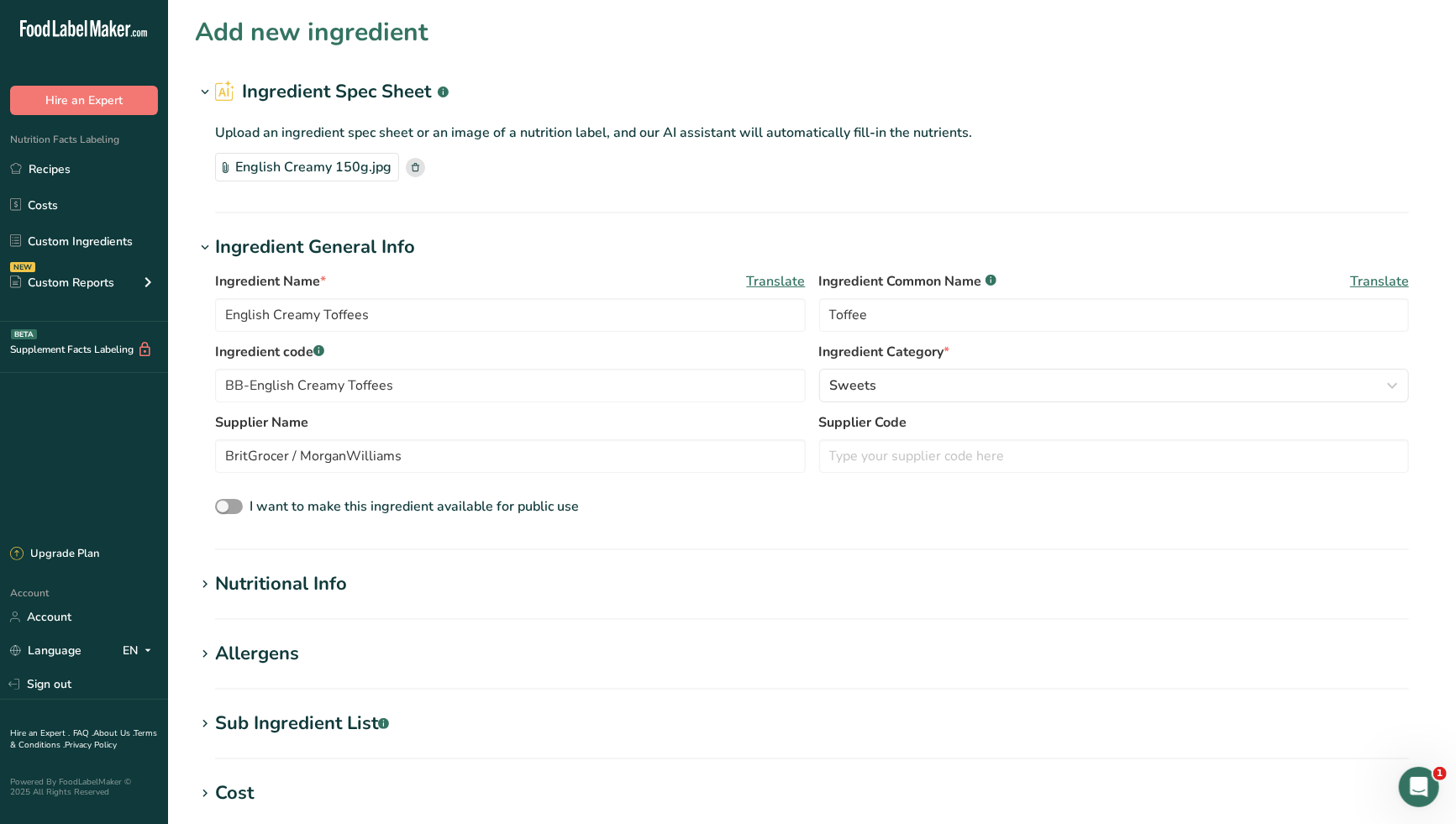
click at [768, 516] on div "I want to make this ingredient available for public use" at bounding box center [812, 507] width 1193 height 22
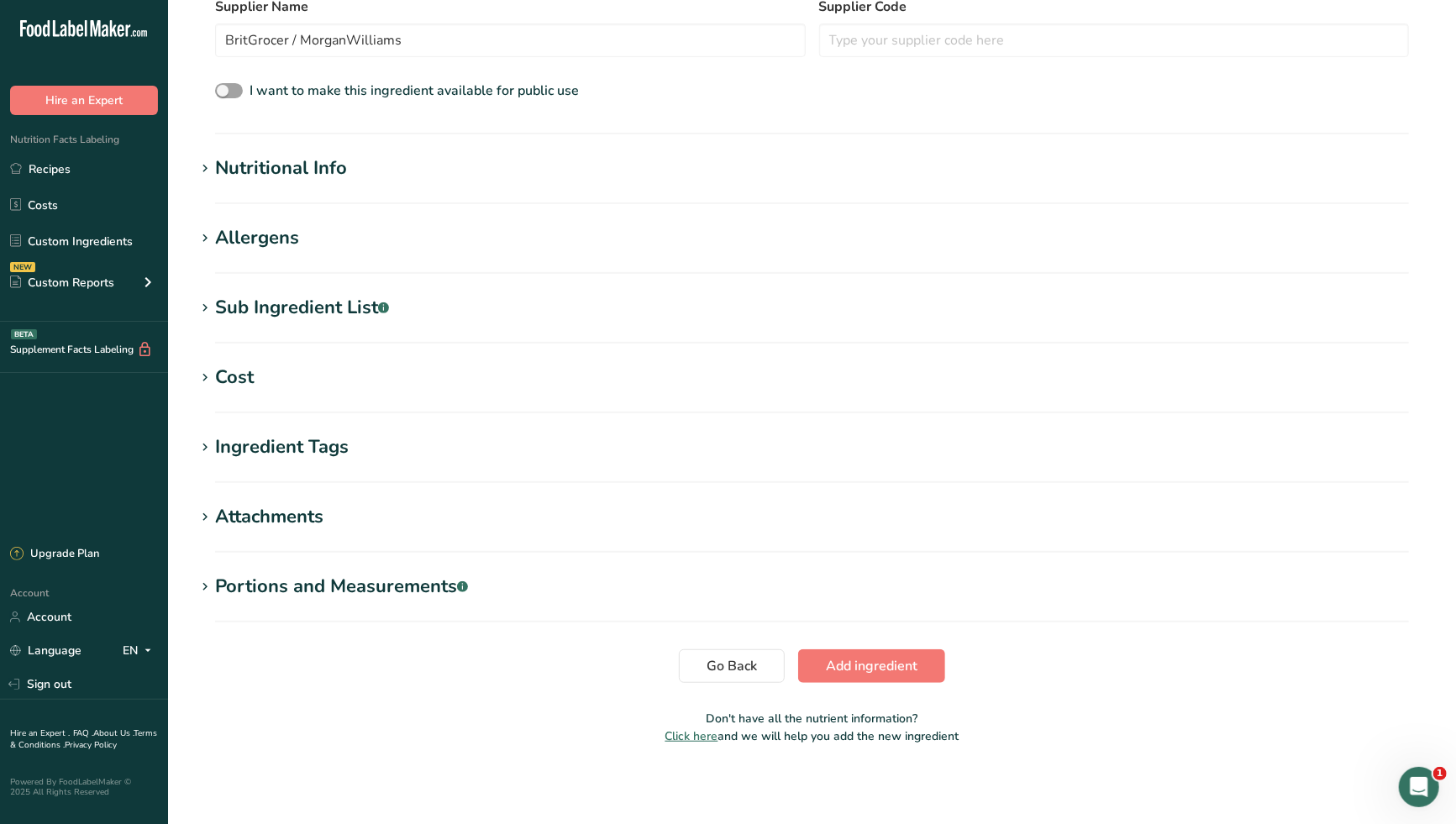
scroll to position [417, 0]
click at [848, 666] on span "Add ingredient" at bounding box center [871, 665] width 92 height 20
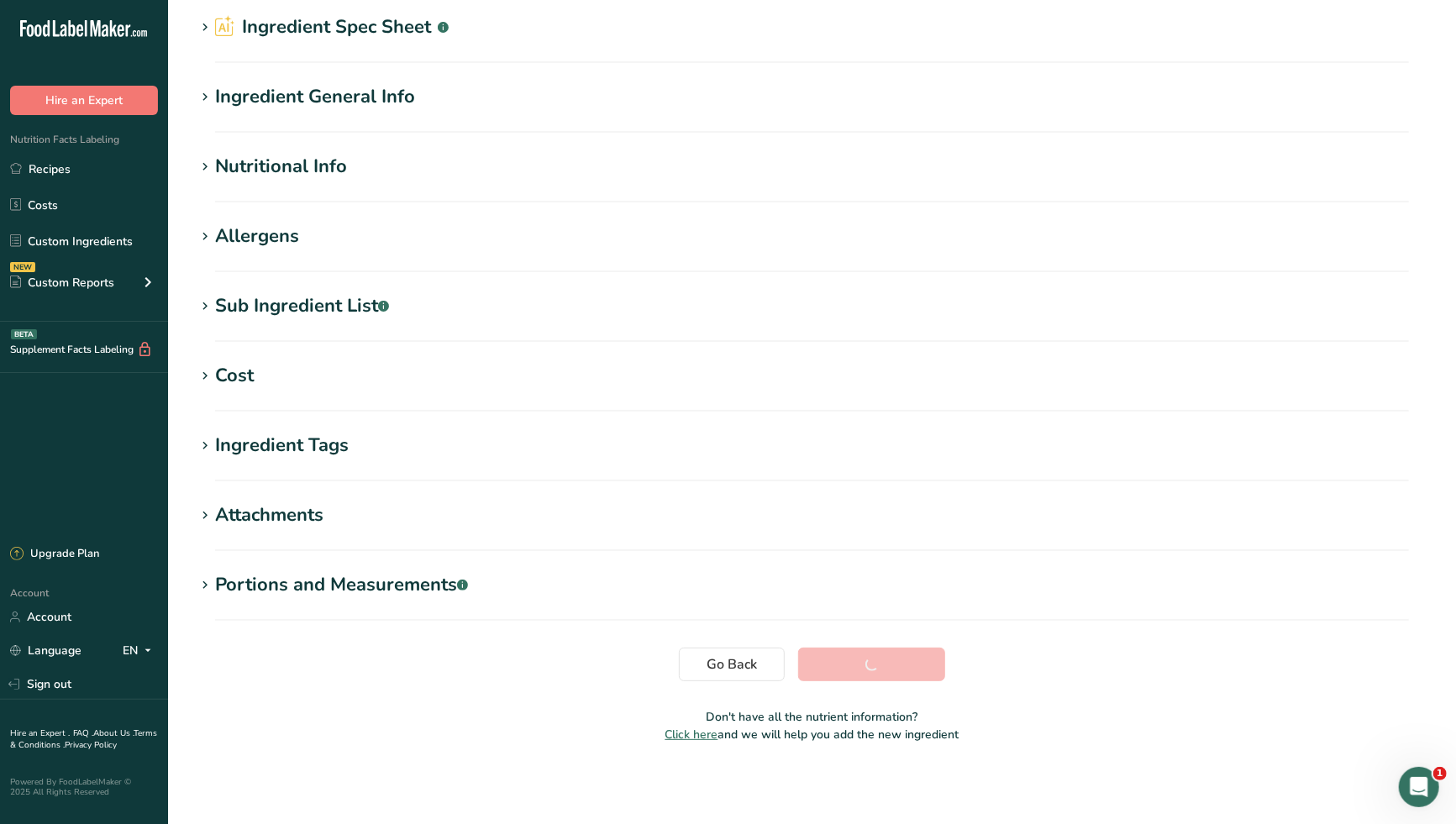
scroll to position [64, 0]
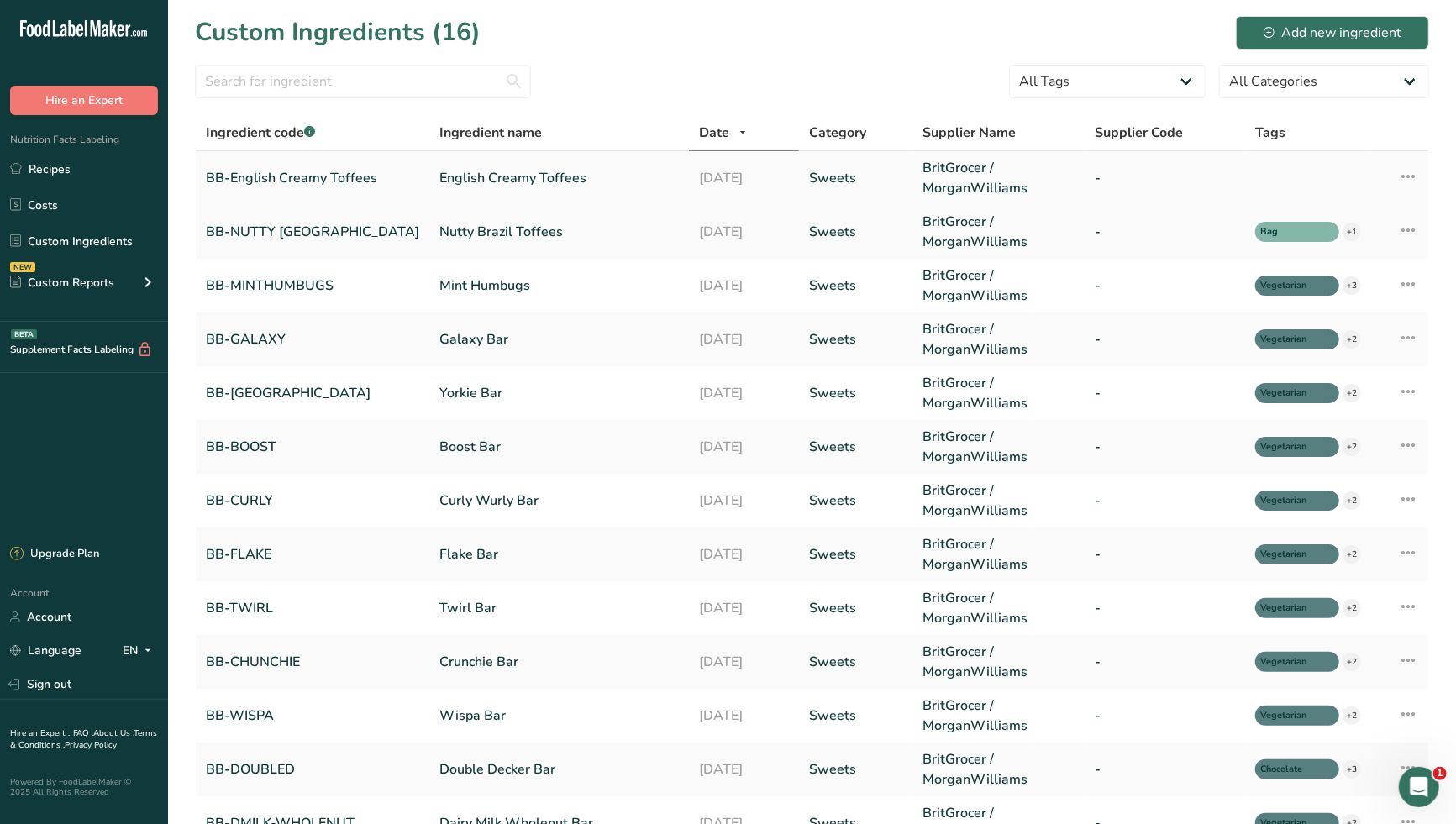
click at [369, 182] on link "BB-English Creamy Toffees" at bounding box center [313, 178] width 214 height 20
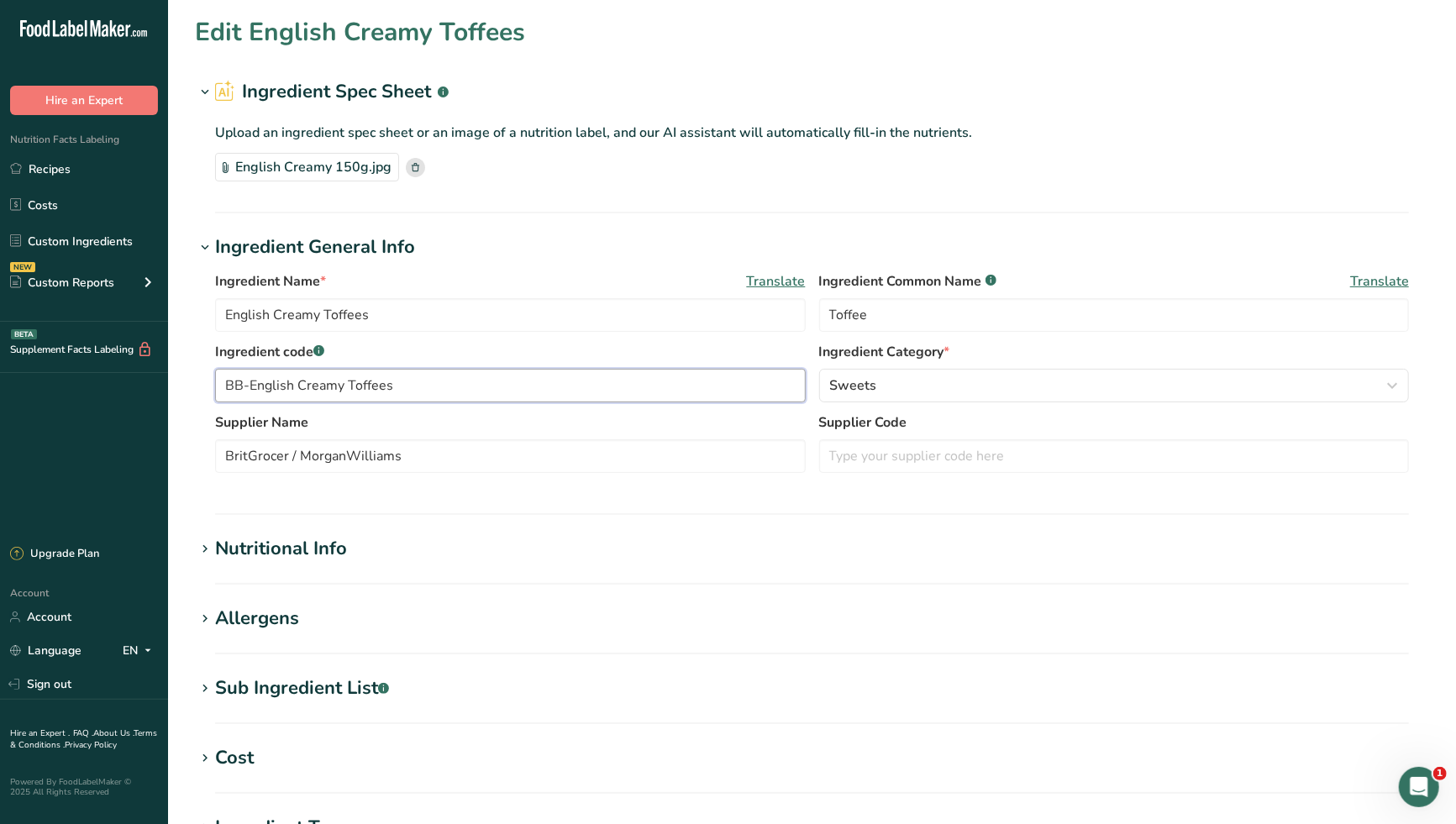
drag, startPoint x: 399, startPoint y: 388, endPoint x: 258, endPoint y: 383, distance: 141.1
click at [258, 383] on input "BB-English Creamy Toffees" at bounding box center [510, 385] width 590 height 33
click at [344, 544] on div "Nutritional Info" at bounding box center [281, 549] width 132 height 28
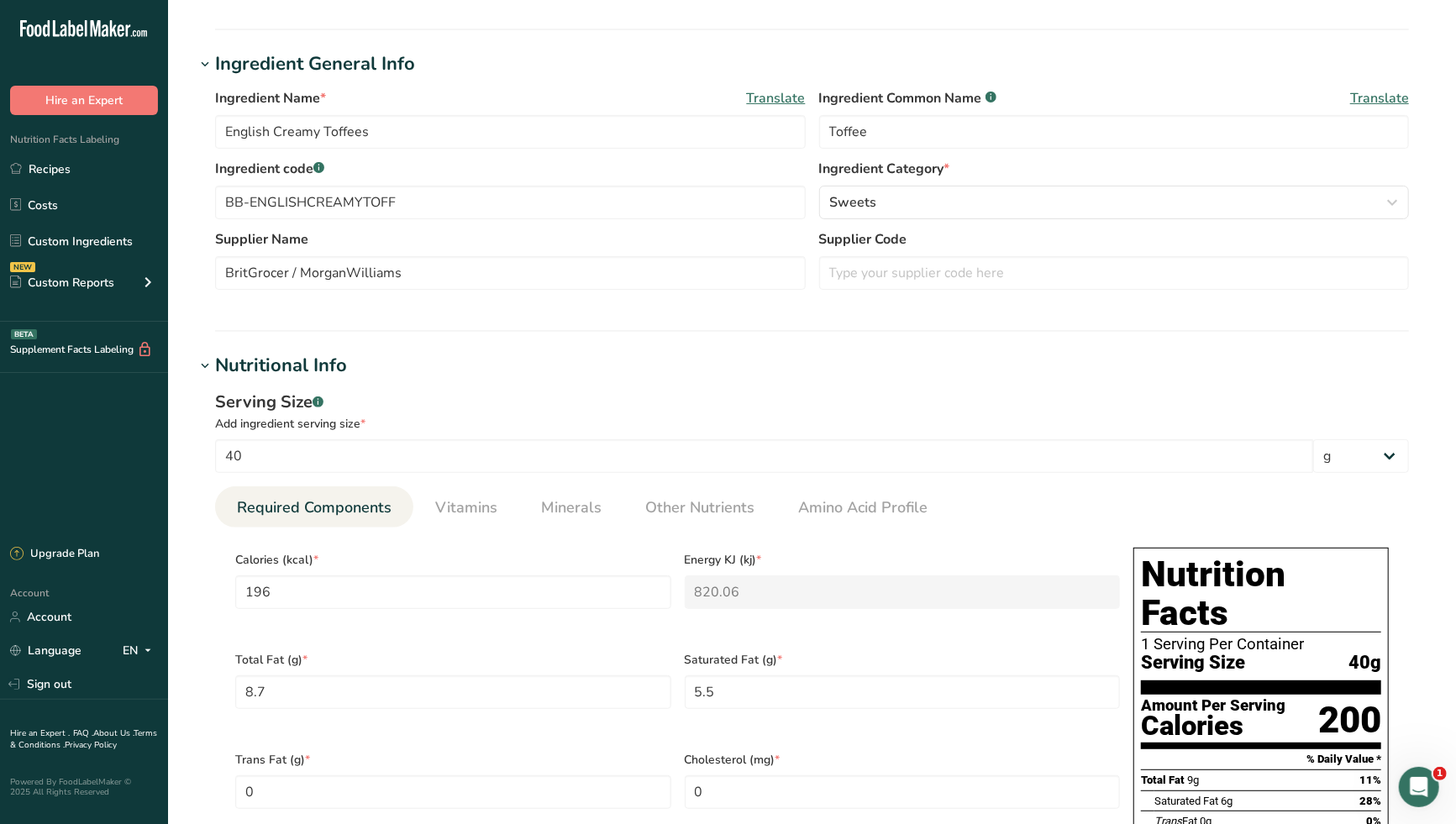
scroll to position [279, 0]
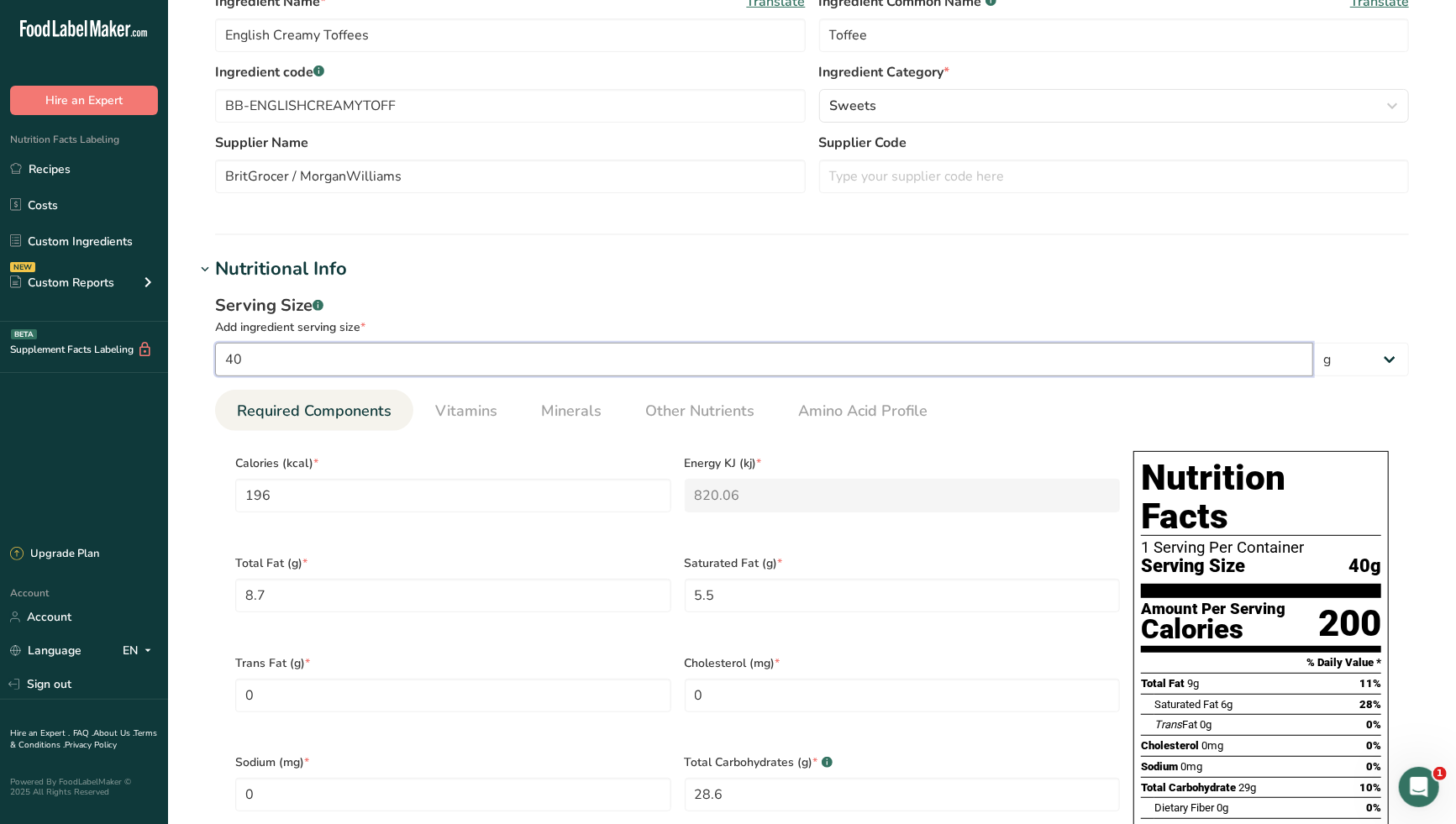
drag, startPoint x: 270, startPoint y: 360, endPoint x: 210, endPoint y: 364, distance: 60.1
click at [210, 364] on div "Serving Size .a-a{fill:#347362;}.b-a{fill:#fff;} Add ingredient serving size * …" at bounding box center [812, 674] width 1234 height 784
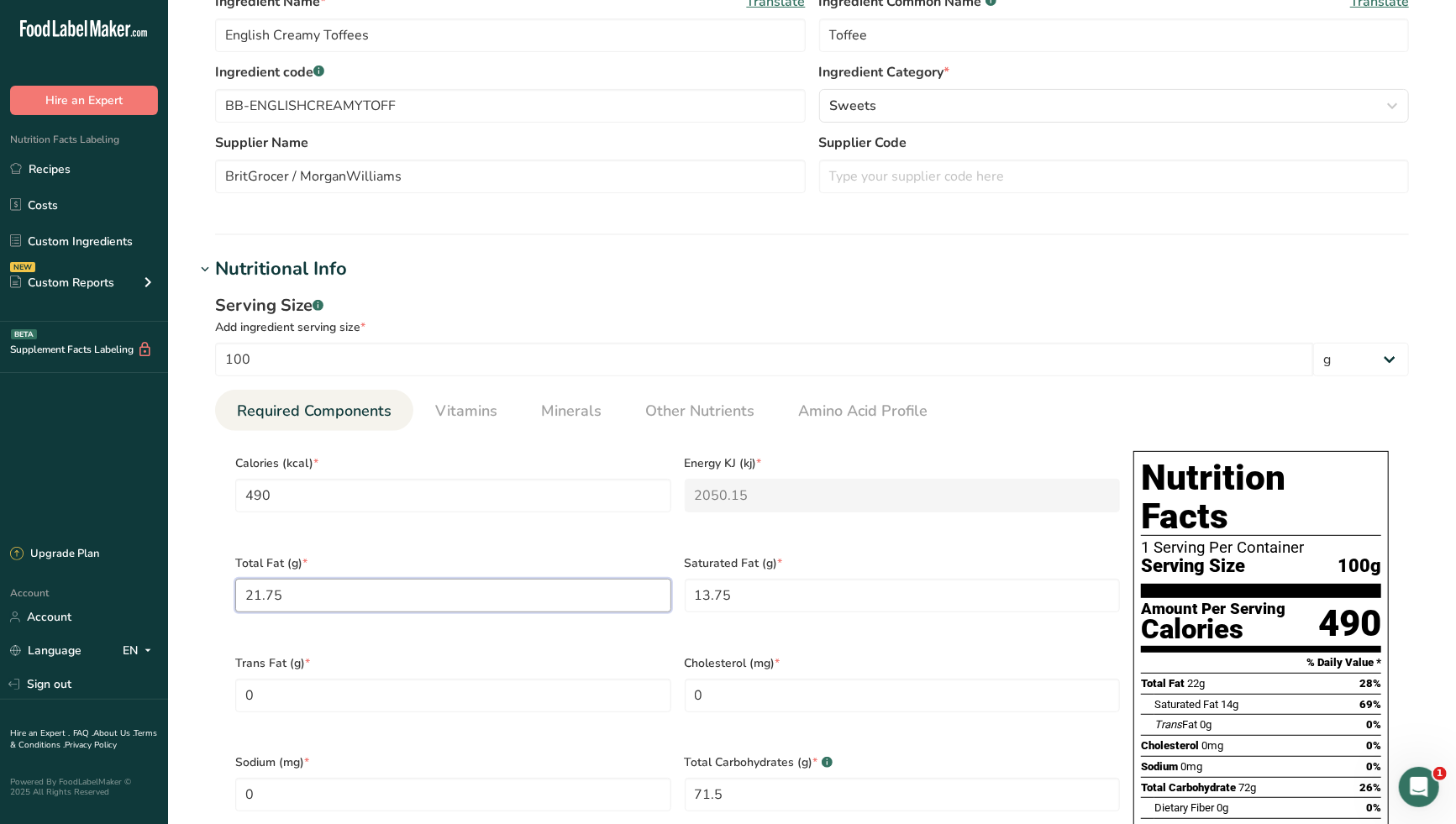
click at [313, 591] on Fat "21.75" at bounding box center [454, 595] width 436 height 33
click at [769, 591] on Fat "13.75" at bounding box center [903, 595] width 436 height 33
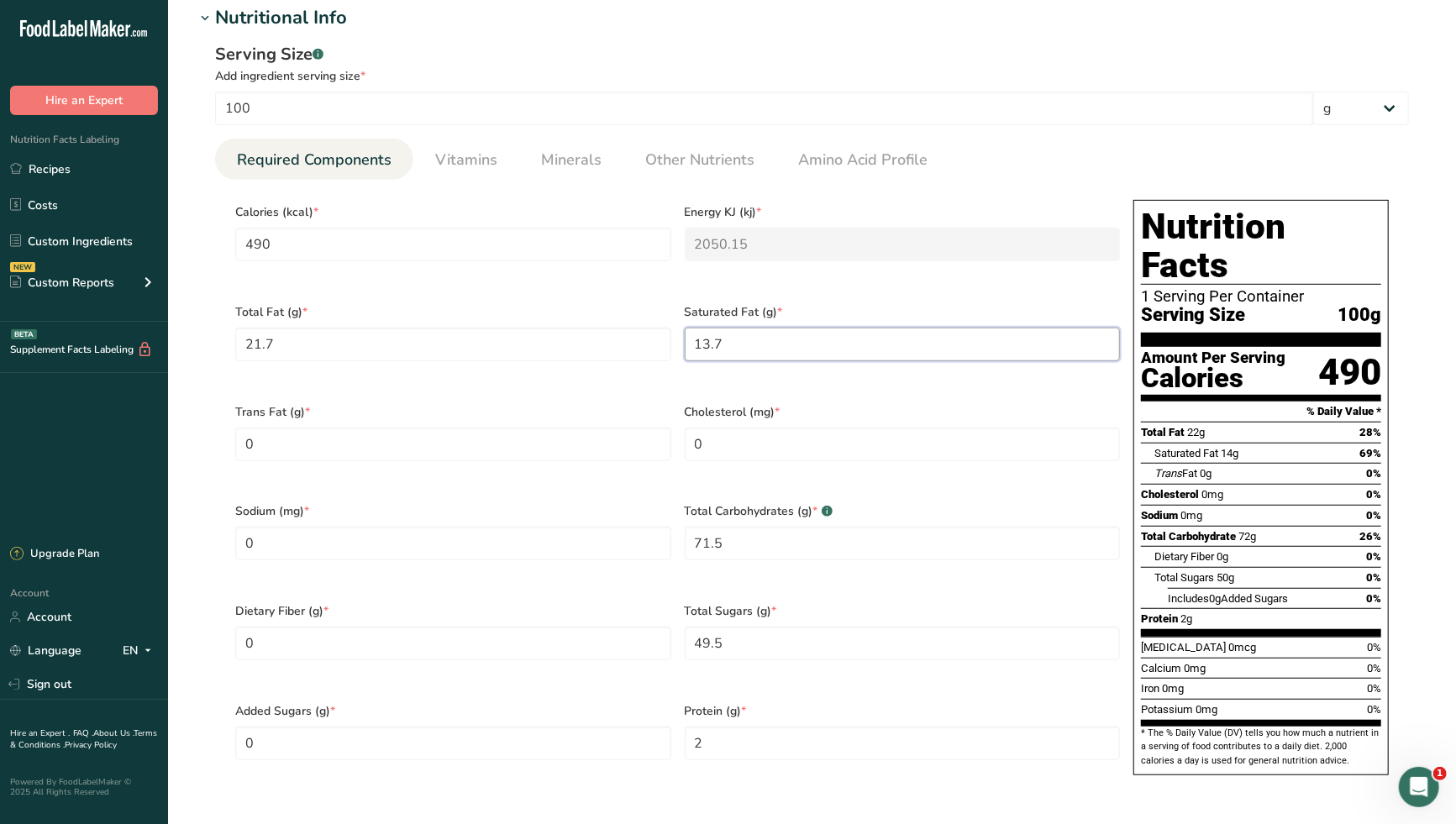
scroll to position [560, 0]
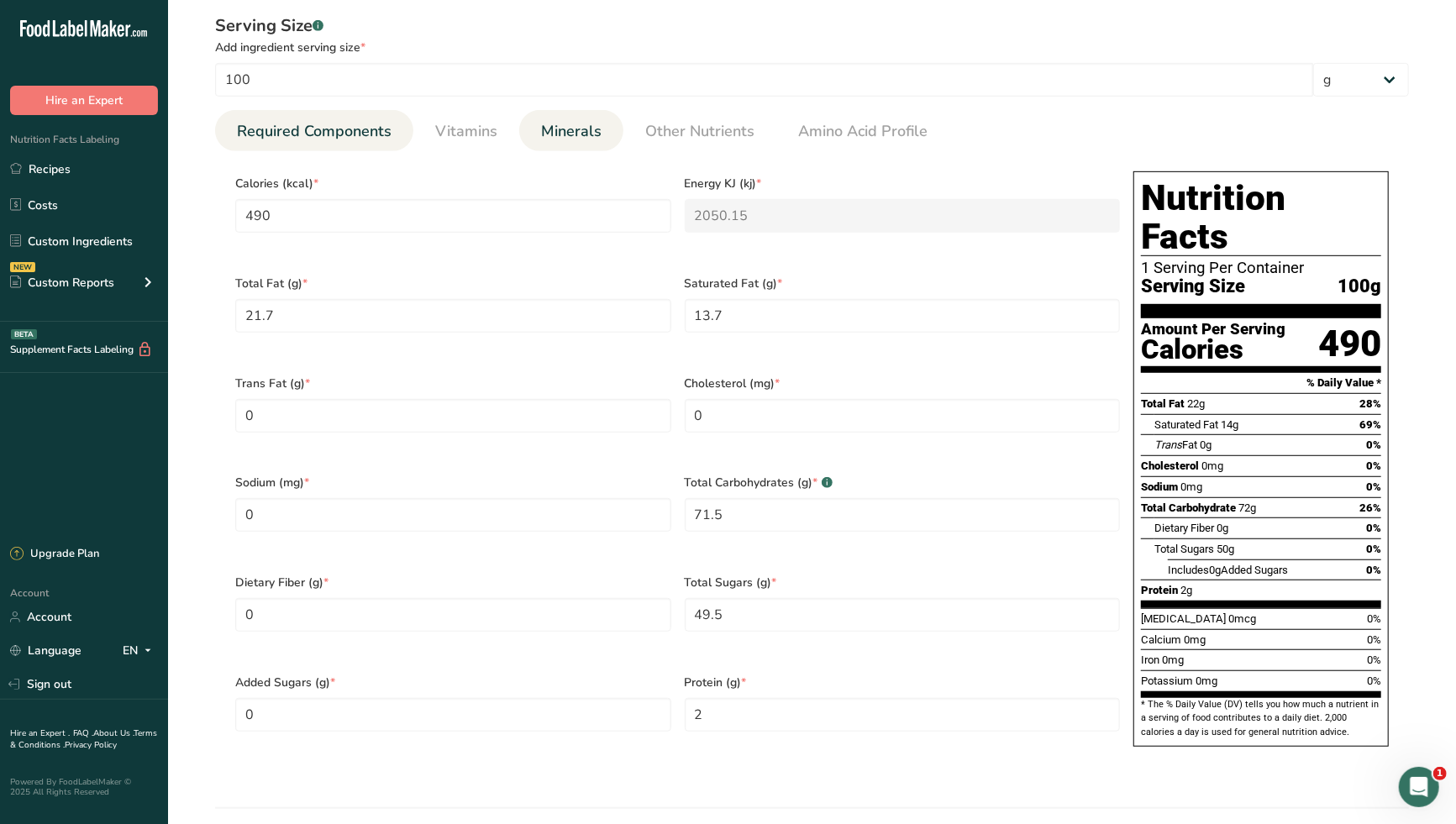
click at [569, 133] on span "Minerals" at bounding box center [571, 131] width 60 height 23
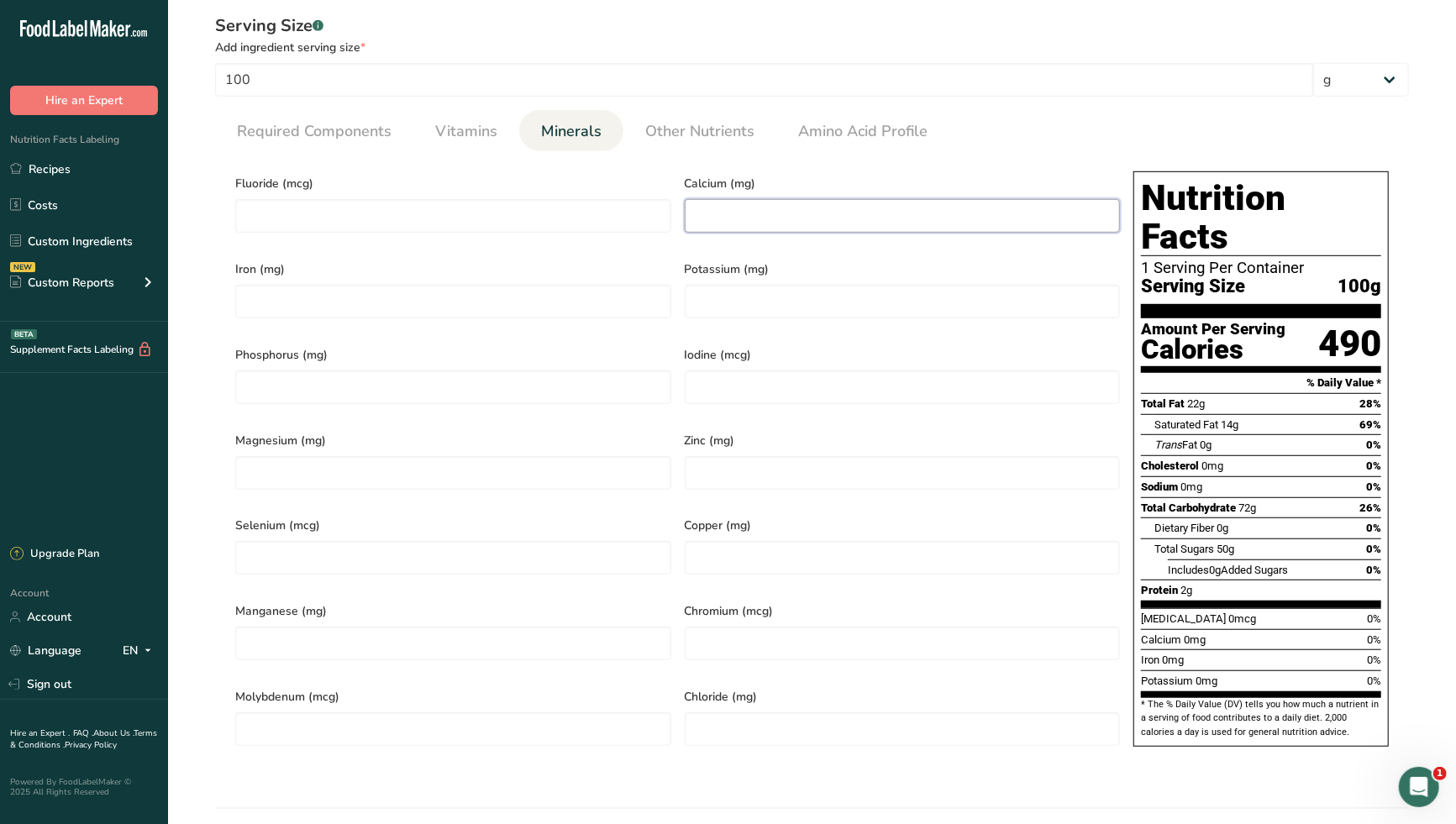
click at [721, 221] on input "number" at bounding box center [903, 215] width 436 height 33
click at [510, 300] on input "number" at bounding box center [454, 301] width 436 height 33
click at [727, 299] on input "number" at bounding box center [903, 301] width 436 height 33
click at [649, 346] on span "Phosphorus (mg)" at bounding box center [454, 355] width 436 height 18
click at [362, 139] on span "Required Components" at bounding box center [314, 131] width 155 height 23
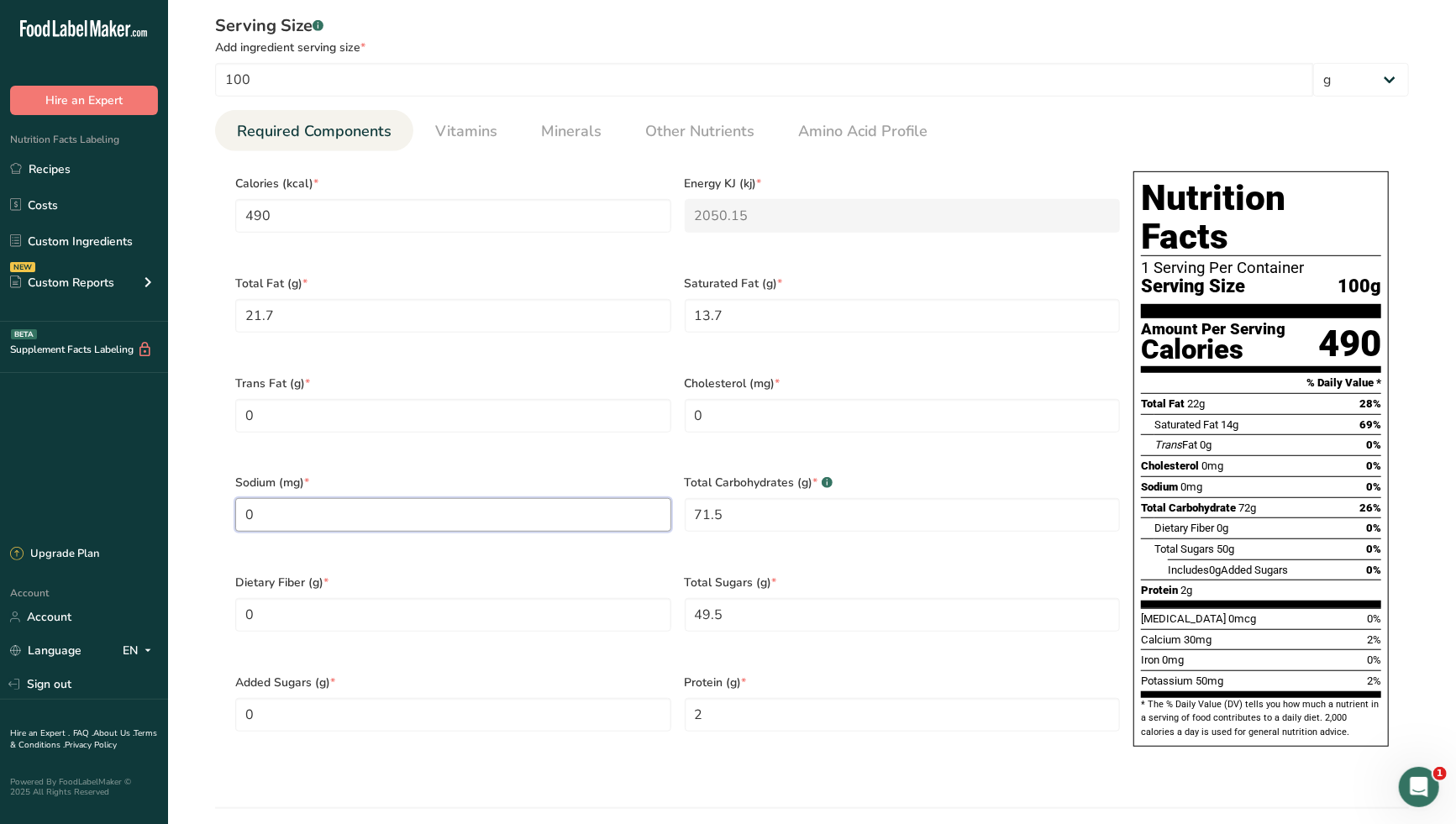
drag, startPoint x: 279, startPoint y: 497, endPoint x: 212, endPoint y: 501, distance: 67.1
click at [212, 501] on div "Serving Size .a-a{fill:#347362;}.b-a{fill:#fff;} Add ingredient serving size * …" at bounding box center [812, 395] width 1234 height 784
click at [650, 438] on div "Trans Fat (g) * 0" at bounding box center [453, 414] width 449 height 100
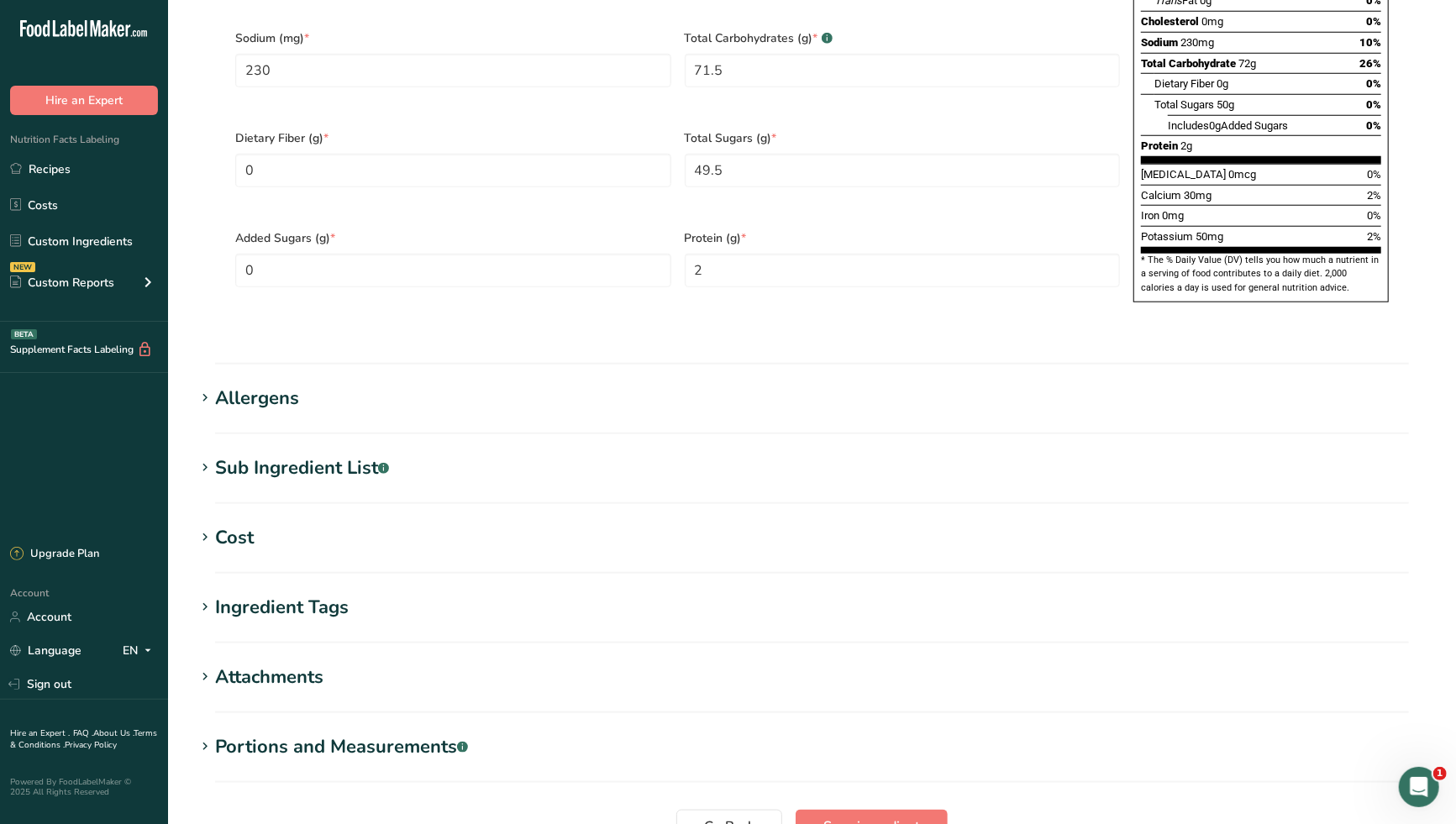
scroll to position [1125, 0]
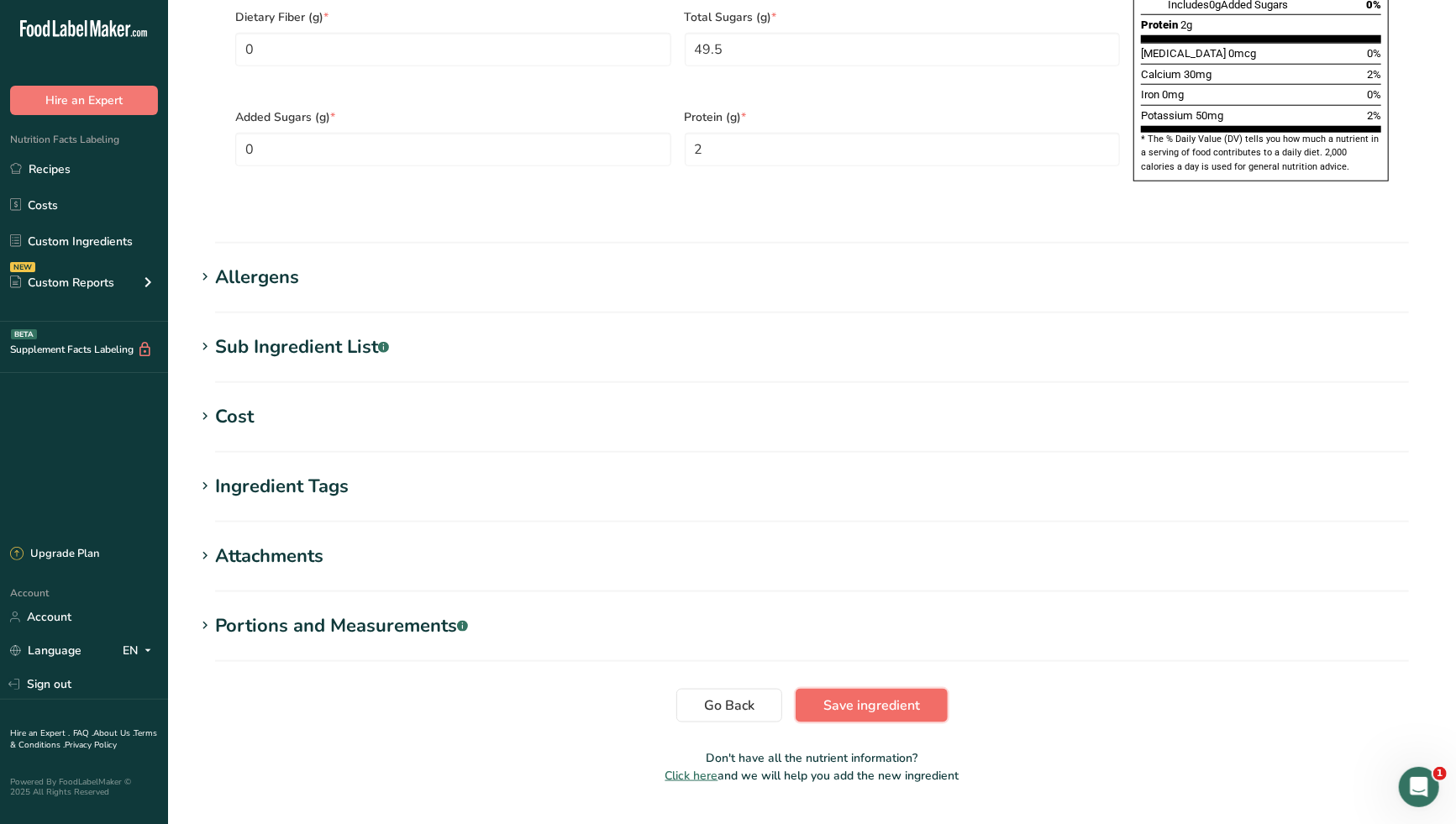
click at [904, 695] on span "Save ingredient" at bounding box center [871, 705] width 96 height 20
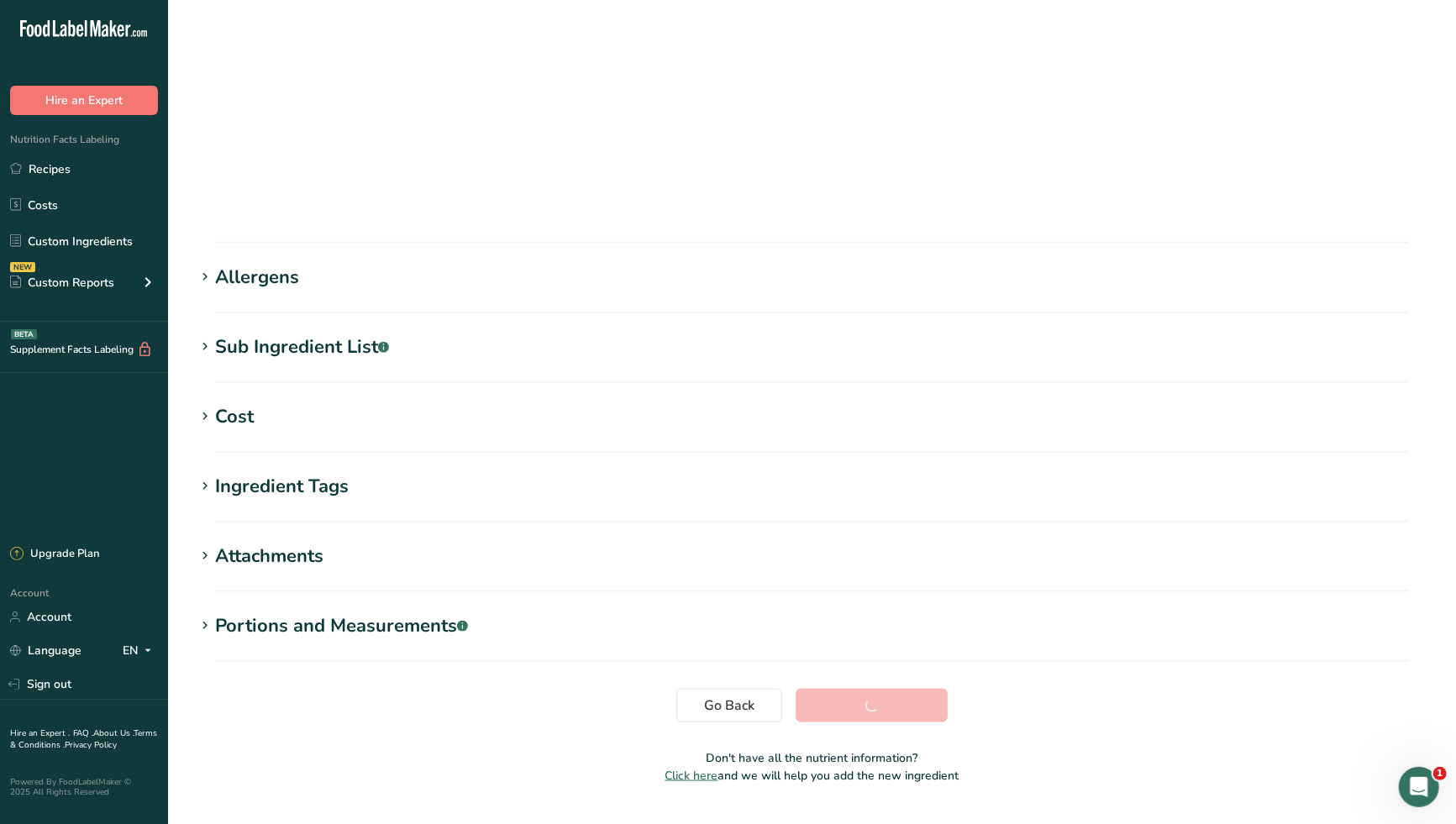
scroll to position [64, 0]
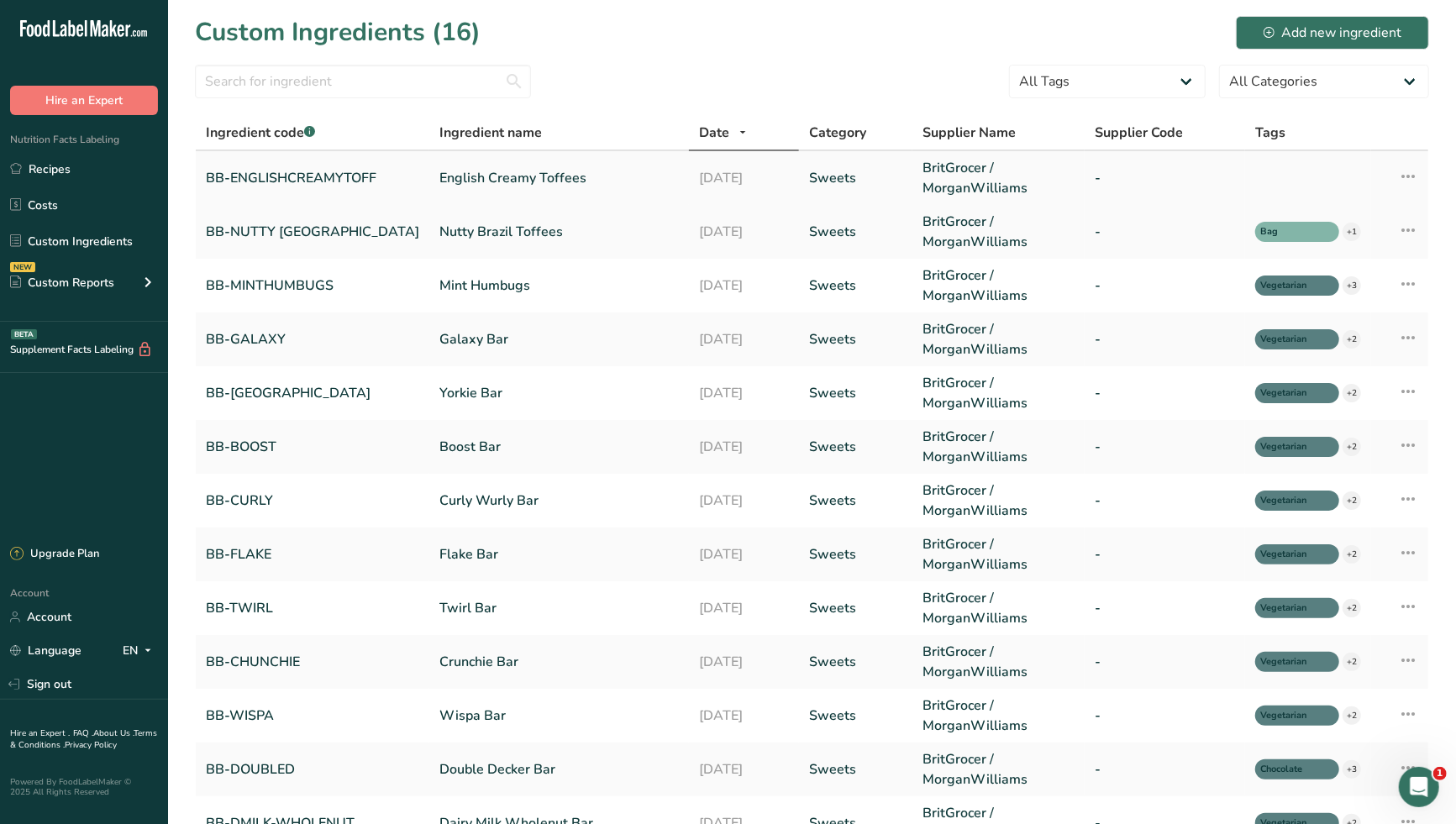
click at [503, 179] on link "English Creamy Toffees" at bounding box center [559, 178] width 239 height 20
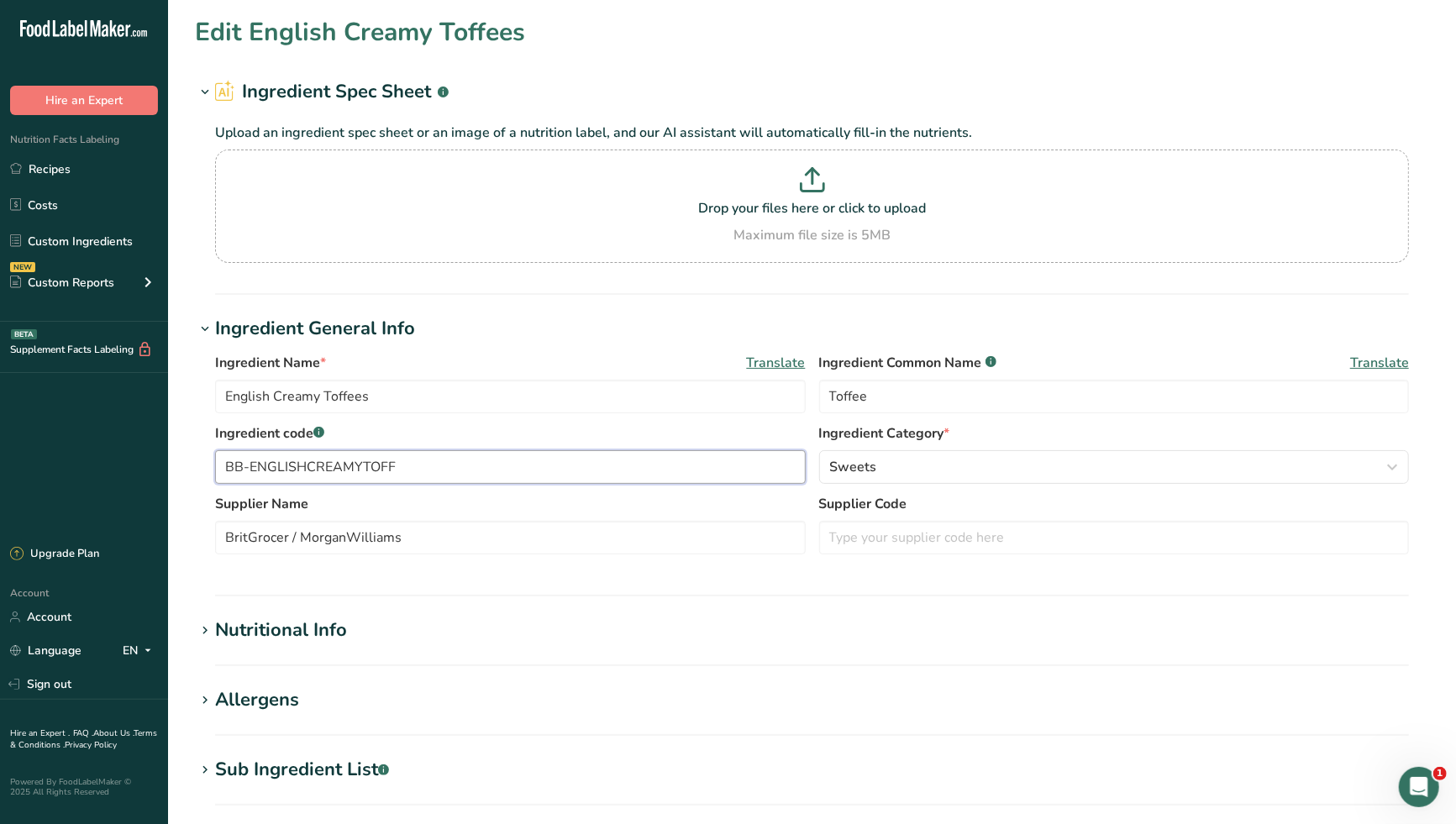
click at [410, 468] on input "BB-ENGLISHCREAMYTOFF" at bounding box center [510, 467] width 590 height 33
click at [470, 505] on label "Supplier Name" at bounding box center [510, 504] width 590 height 20
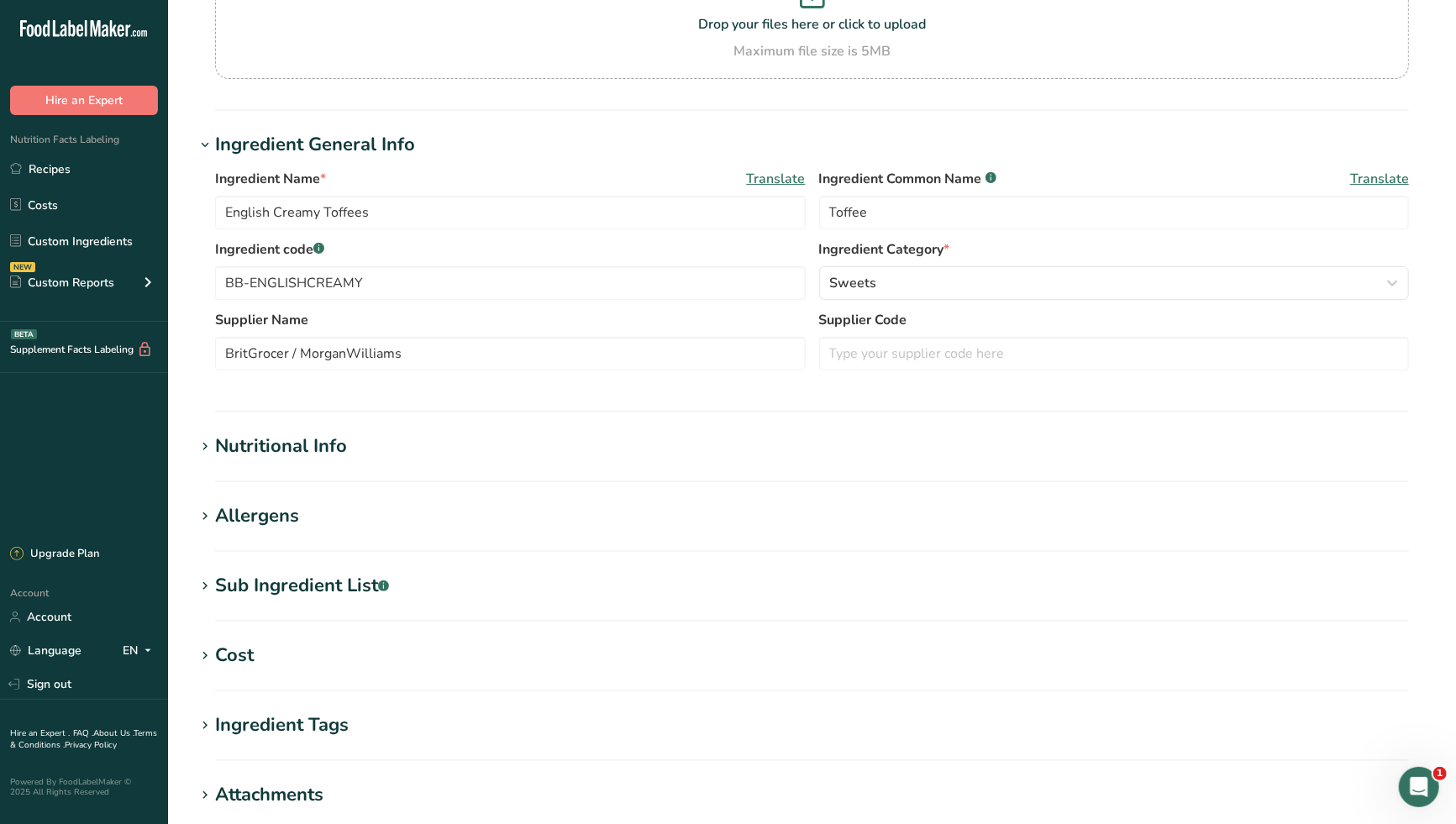
scroll to position [279, 0]
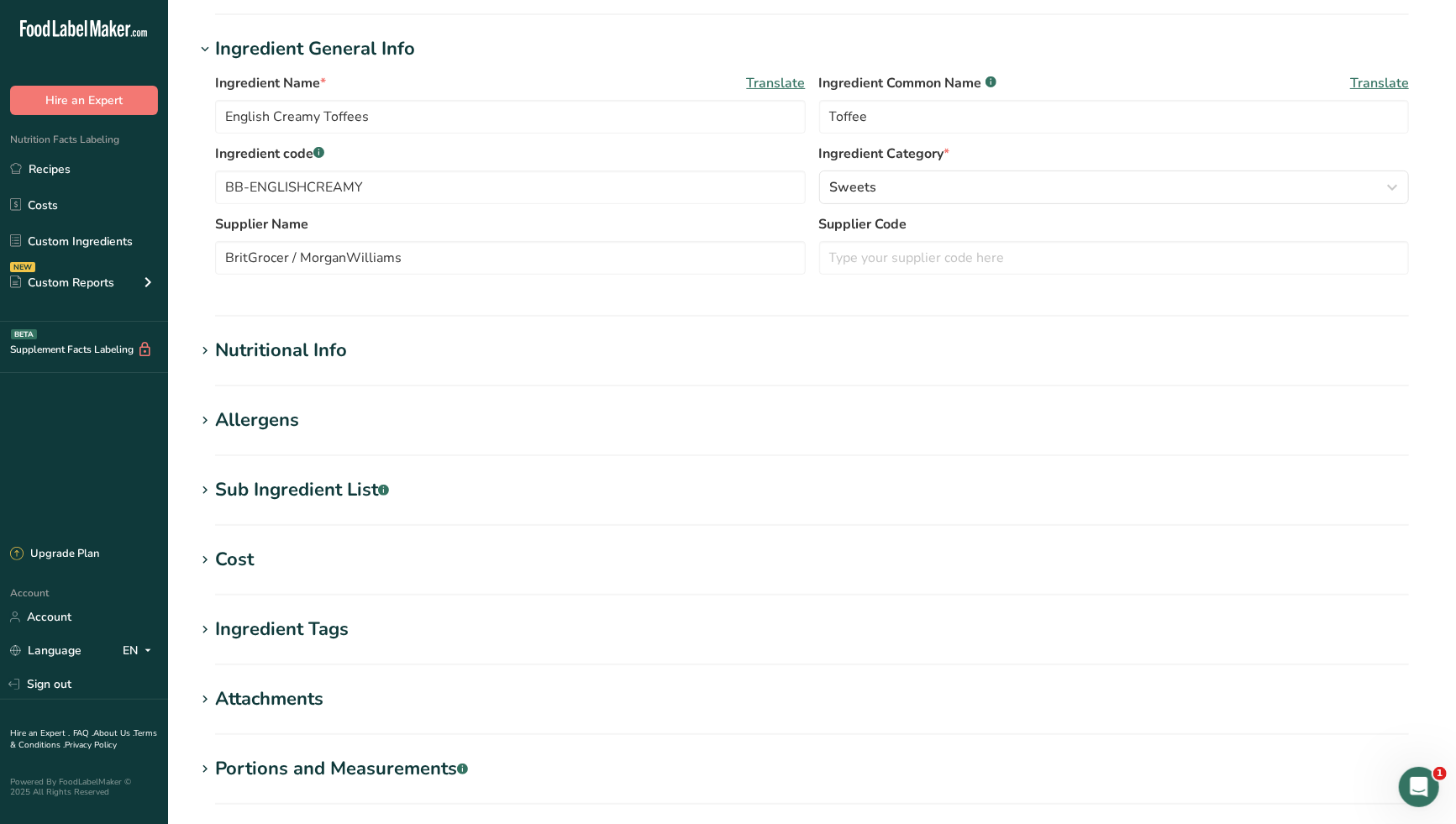
click at [335, 352] on div "Nutritional Info" at bounding box center [281, 351] width 132 height 28
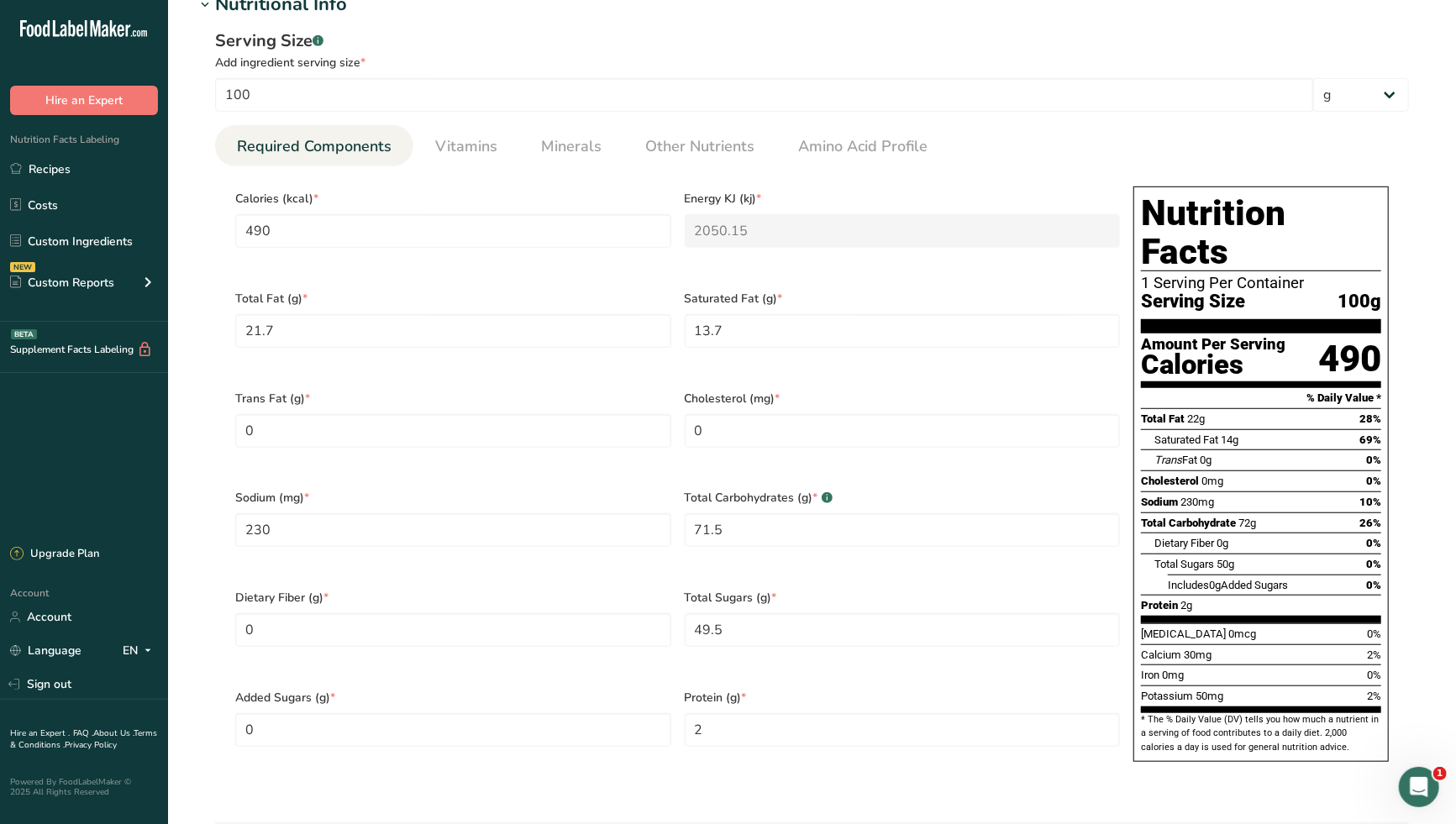
scroll to position [652, 0]
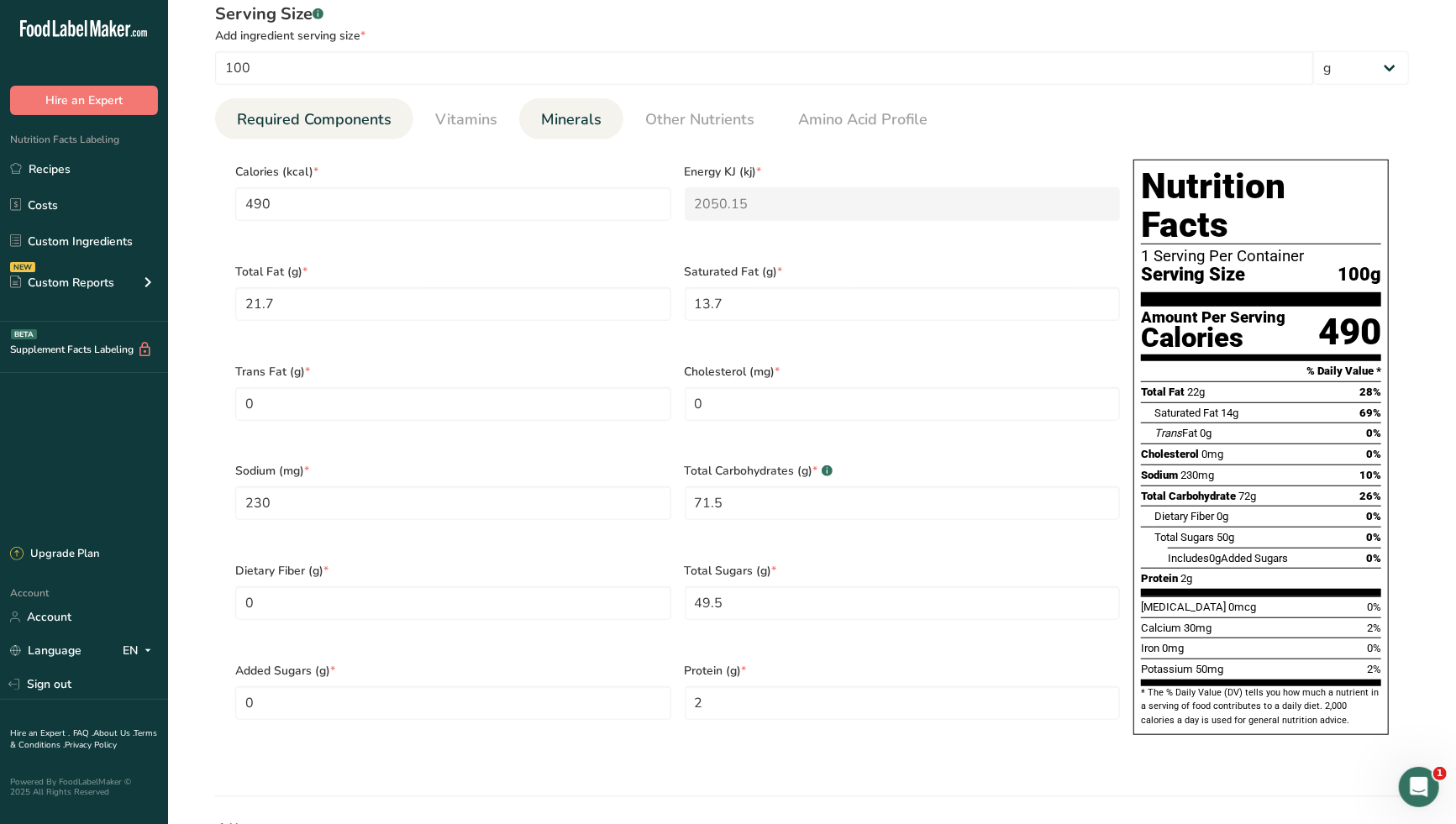
click at [566, 121] on span "Minerals" at bounding box center [571, 120] width 60 height 23
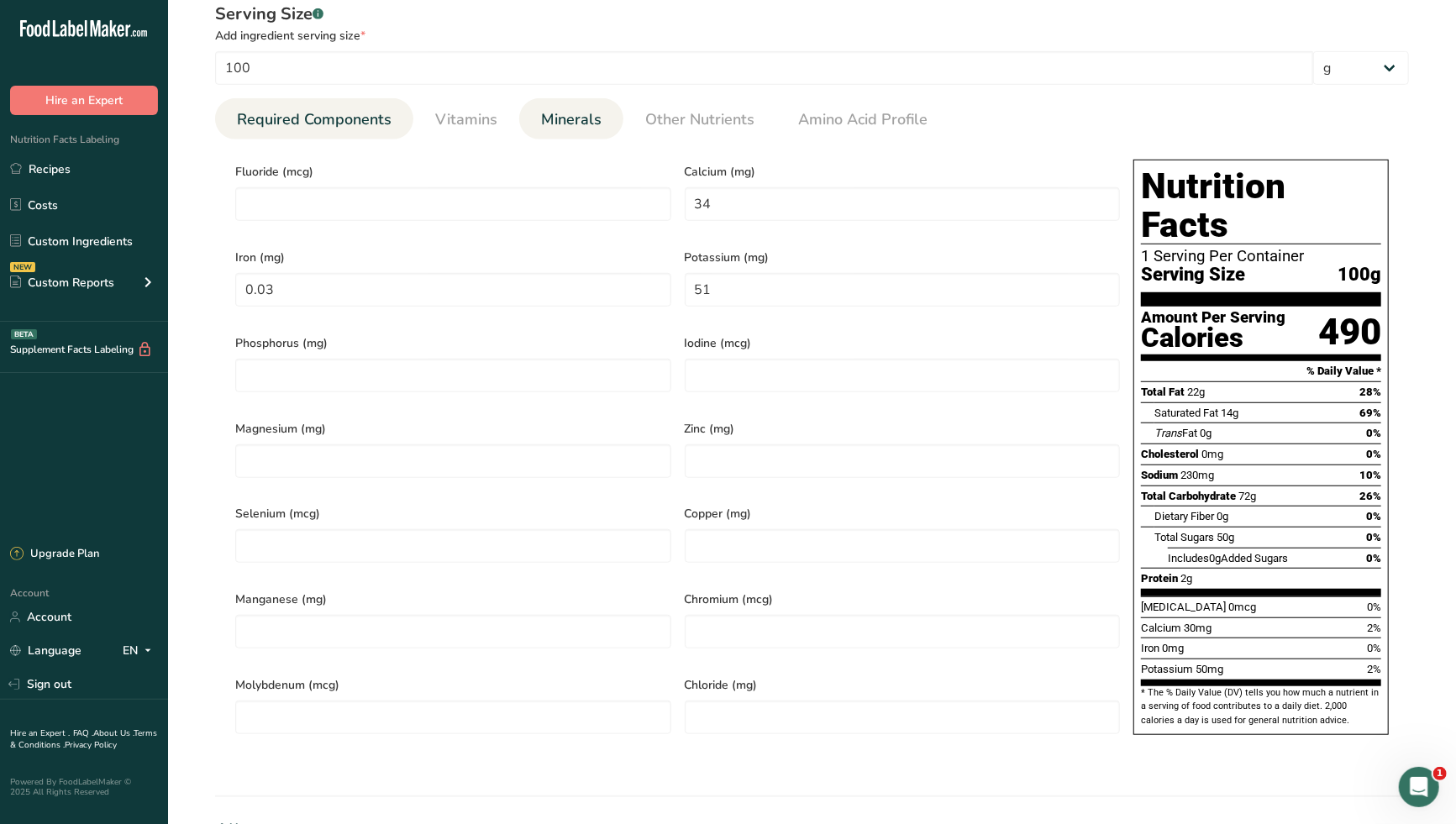
click at [358, 114] on span "Required Components" at bounding box center [314, 120] width 155 height 23
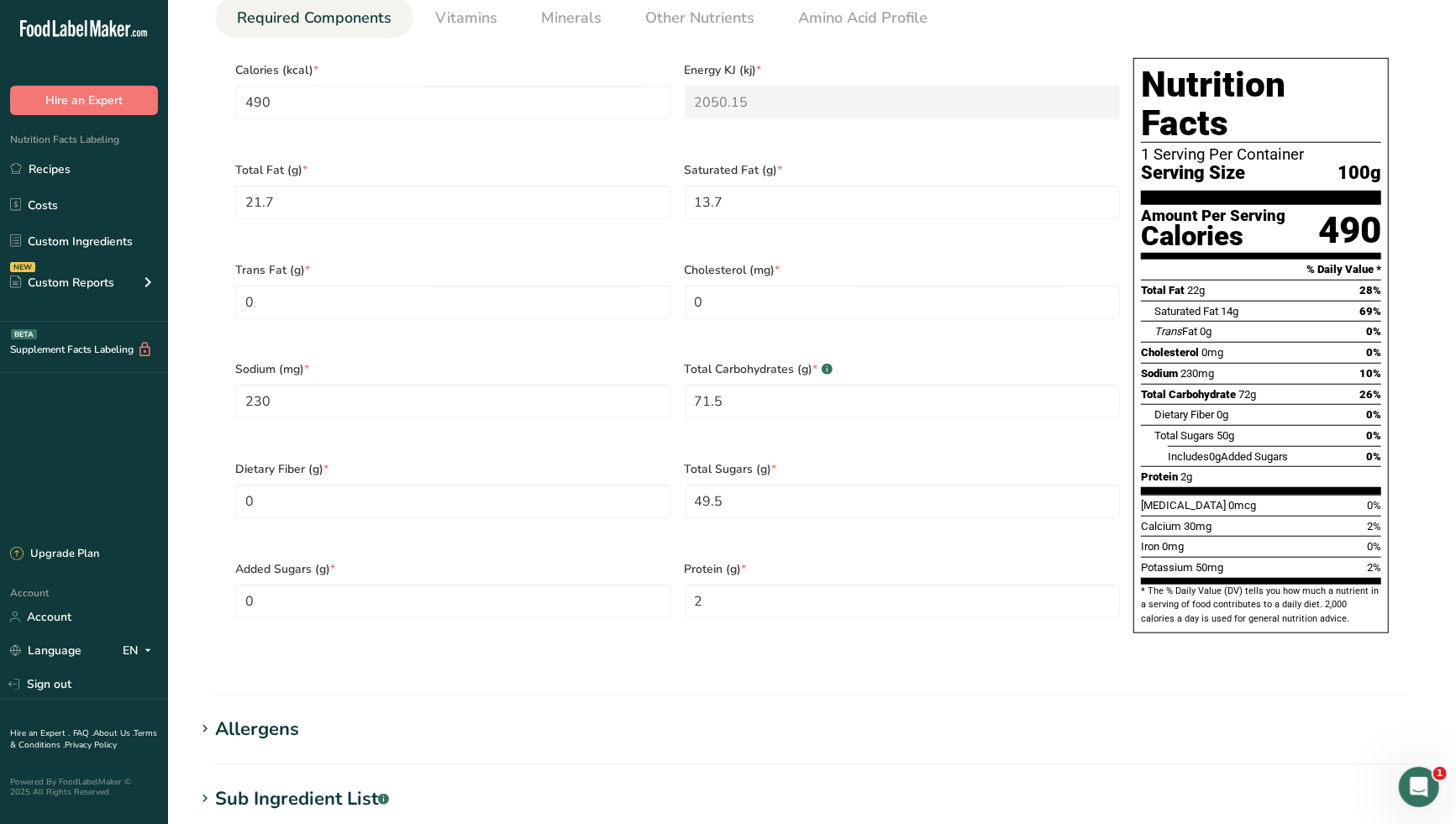
scroll to position [933, 0]
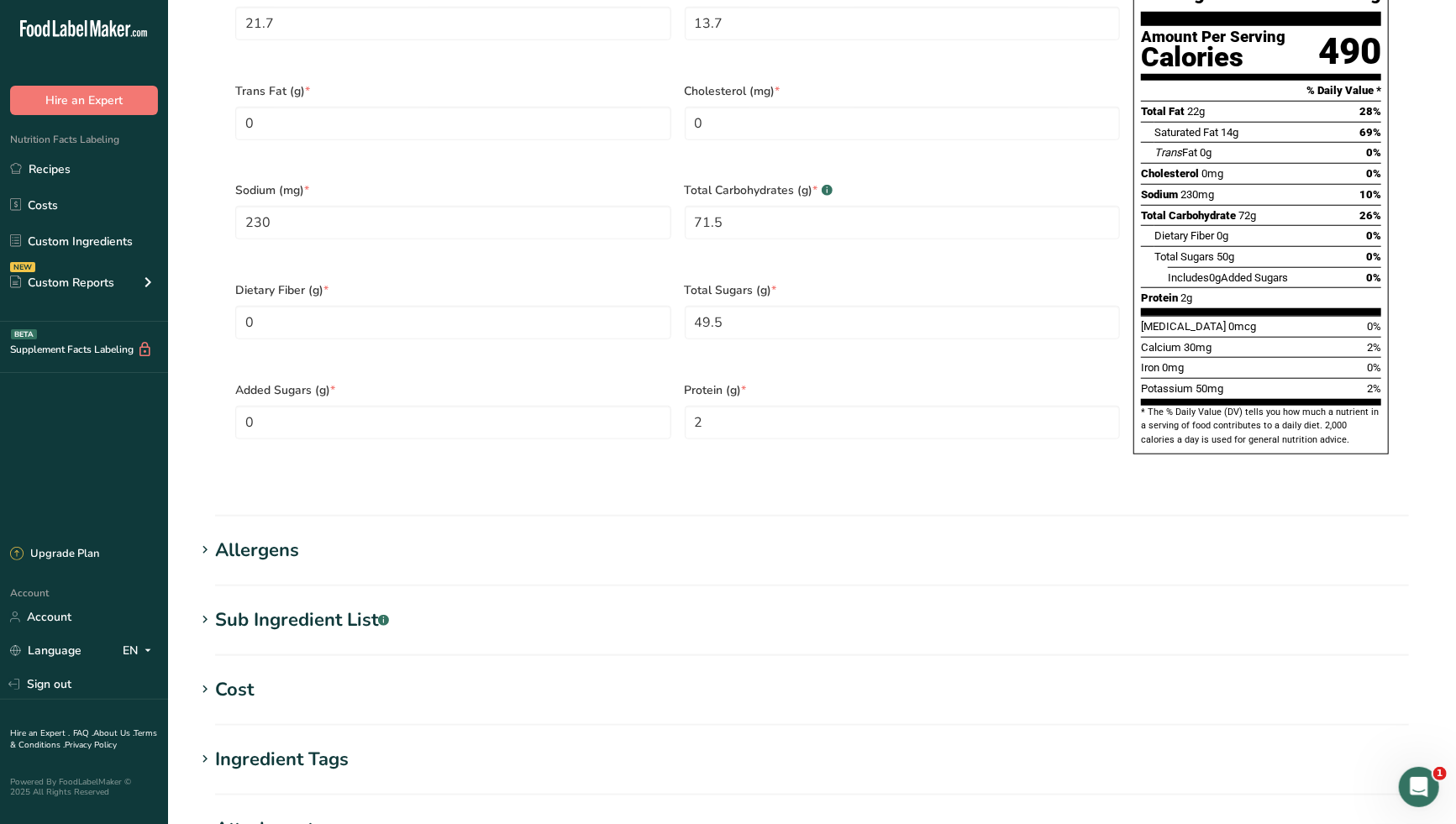
click at [306, 537] on h1 "Allergens" at bounding box center [812, 551] width 1234 height 28
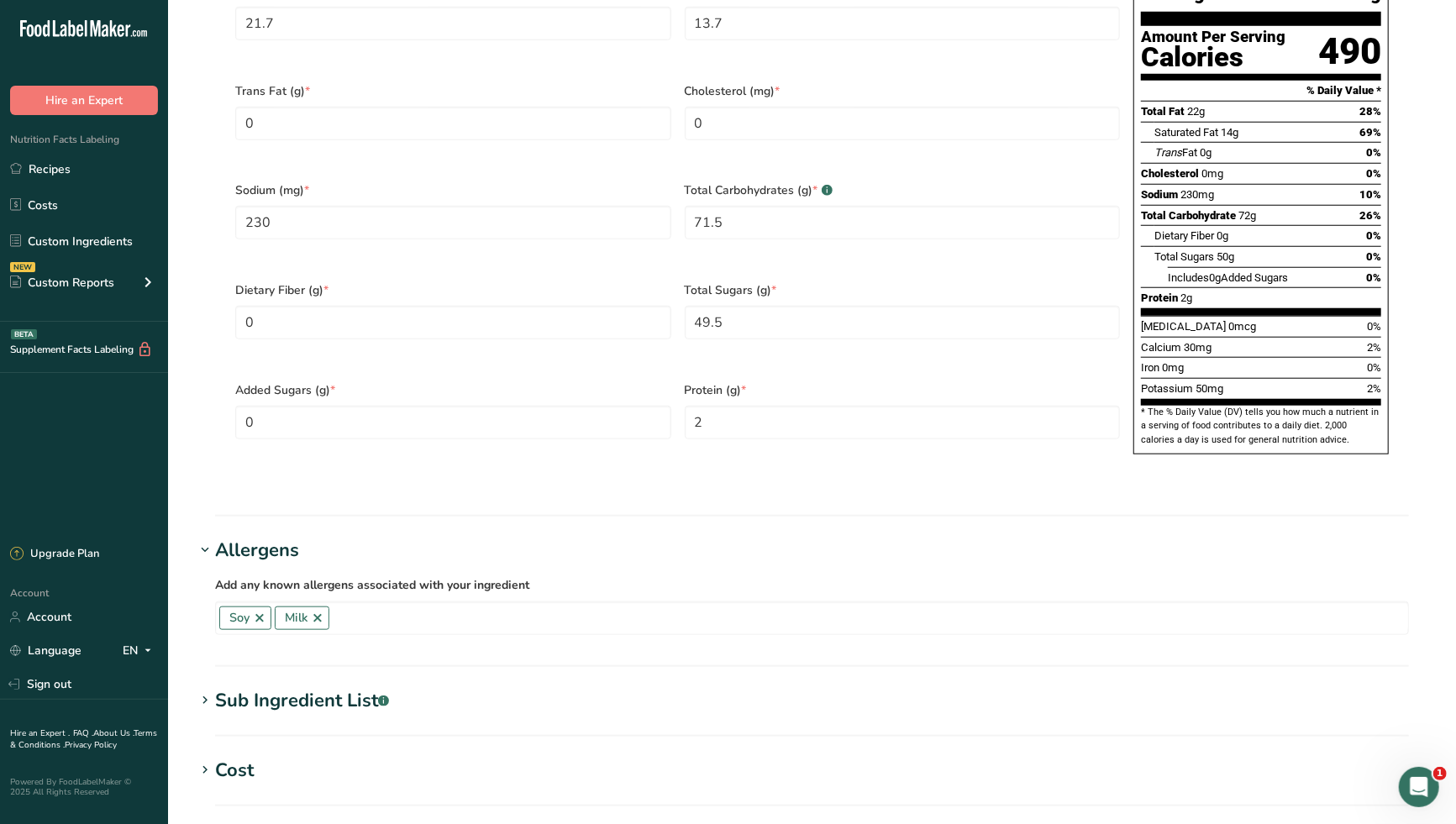
click at [333, 687] on div "Sub Ingredient List .a-a{fill:#347362;}.b-a{fill:#fff;}" at bounding box center [302, 701] width 174 height 28
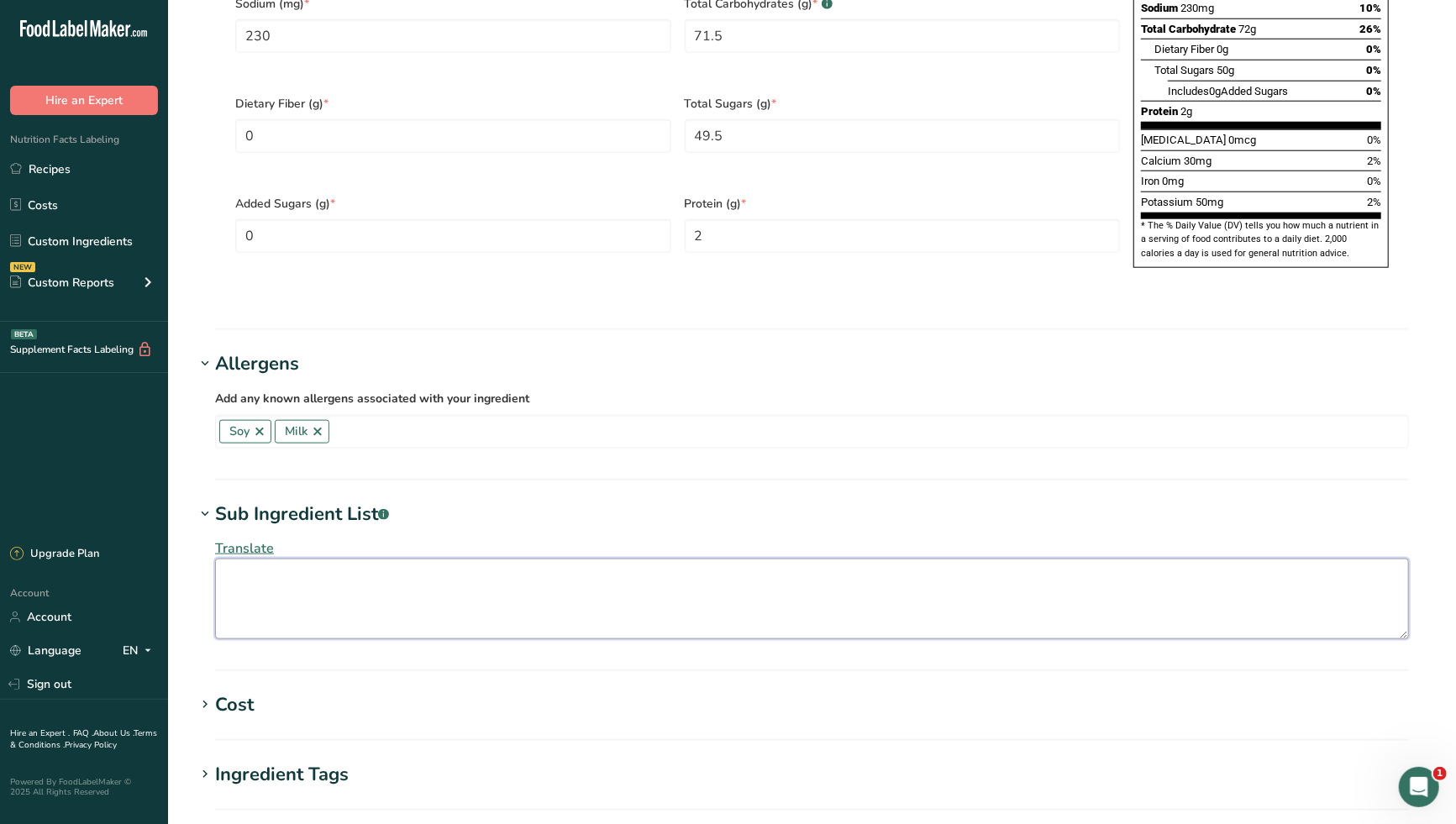
click at [356, 559] on textarea at bounding box center [812, 599] width 1193 height 81
paste textarea "Sugar/glucose-fructose, milk ingredients, vegetable oil (palm, palm kernel), bu…"
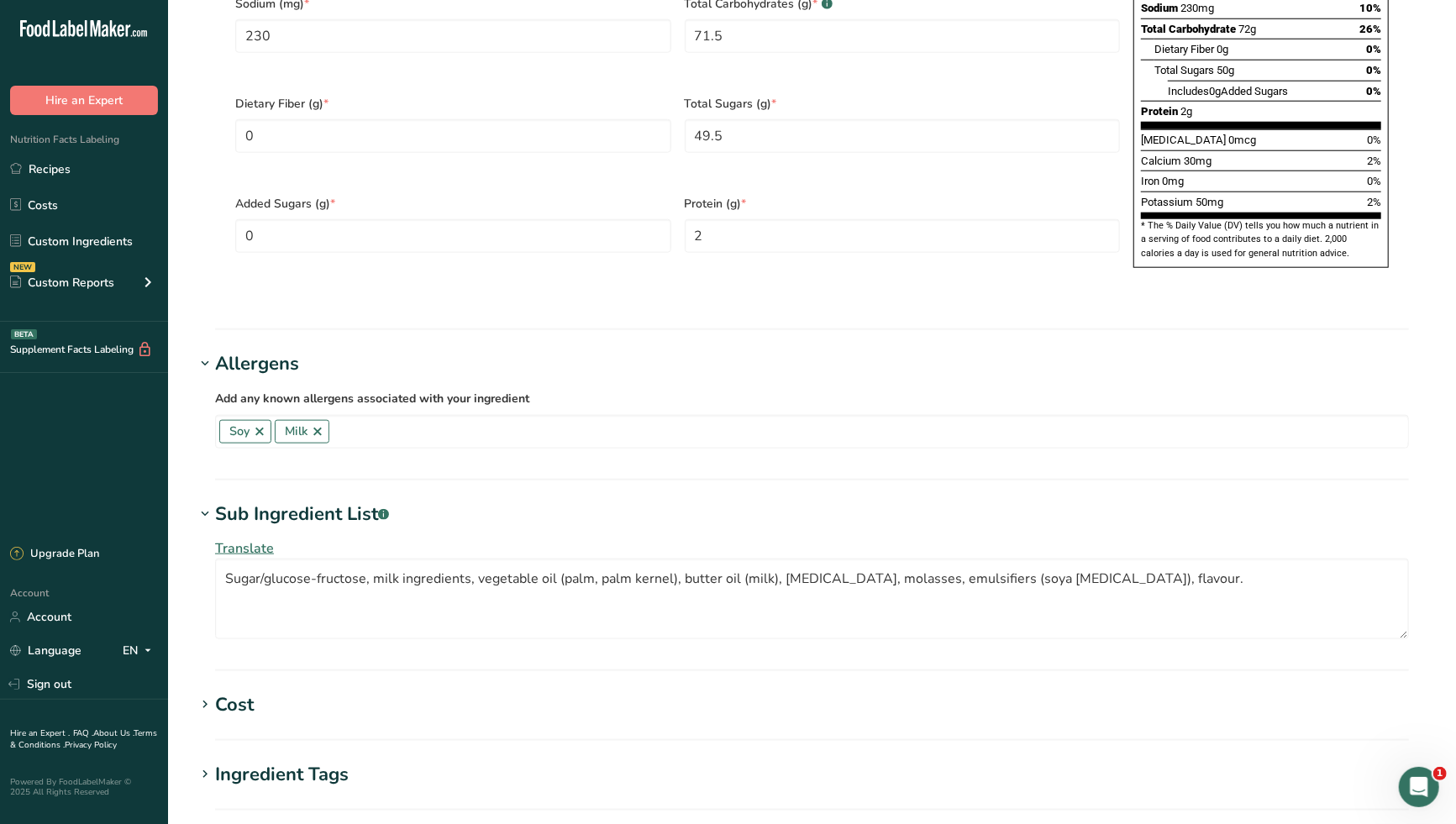
click at [258, 539] on span "Translate" at bounding box center [244, 548] width 59 height 18
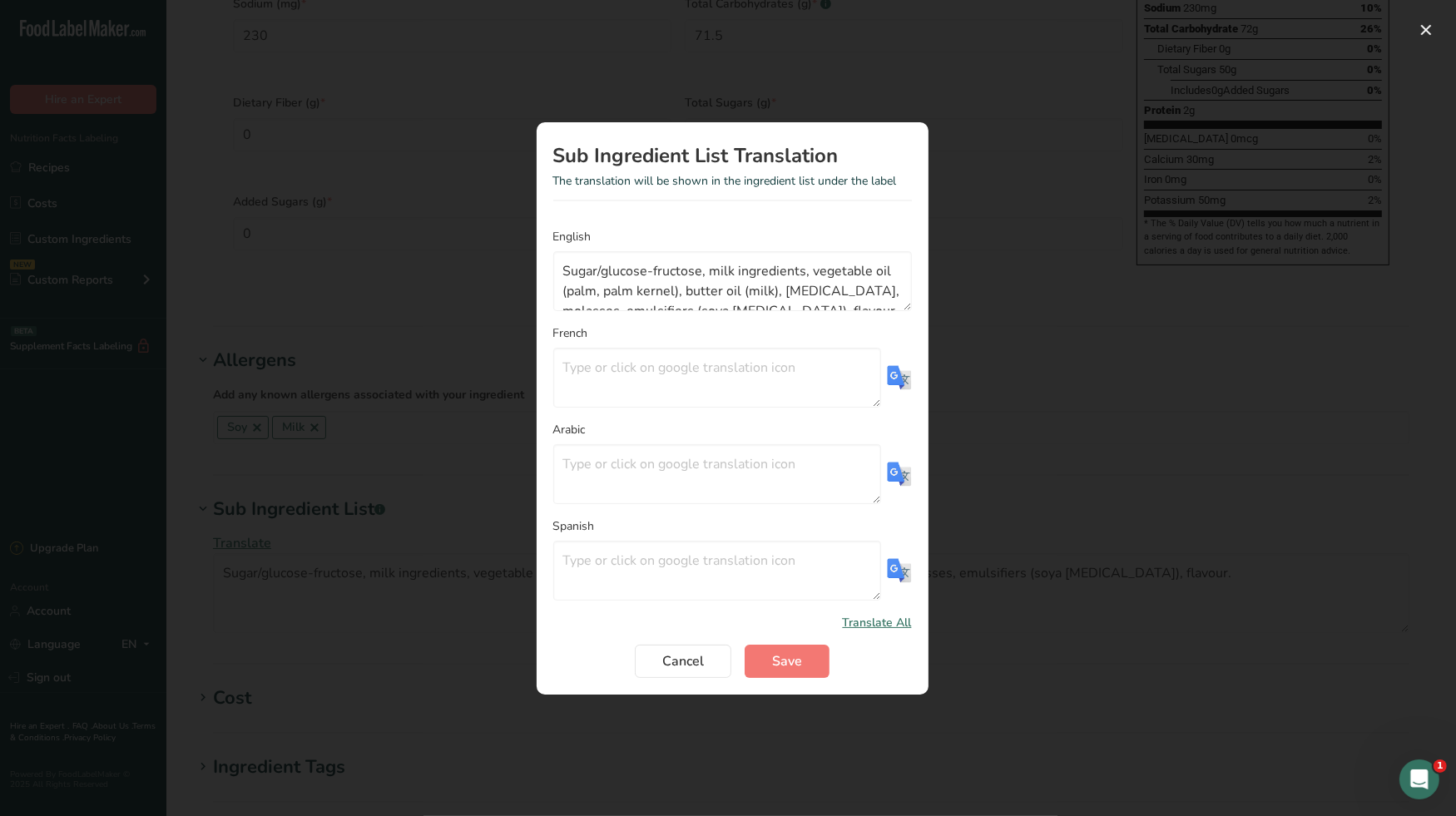
click at [898, 379] on img "Translation Modal" at bounding box center [899, 377] width 25 height 25
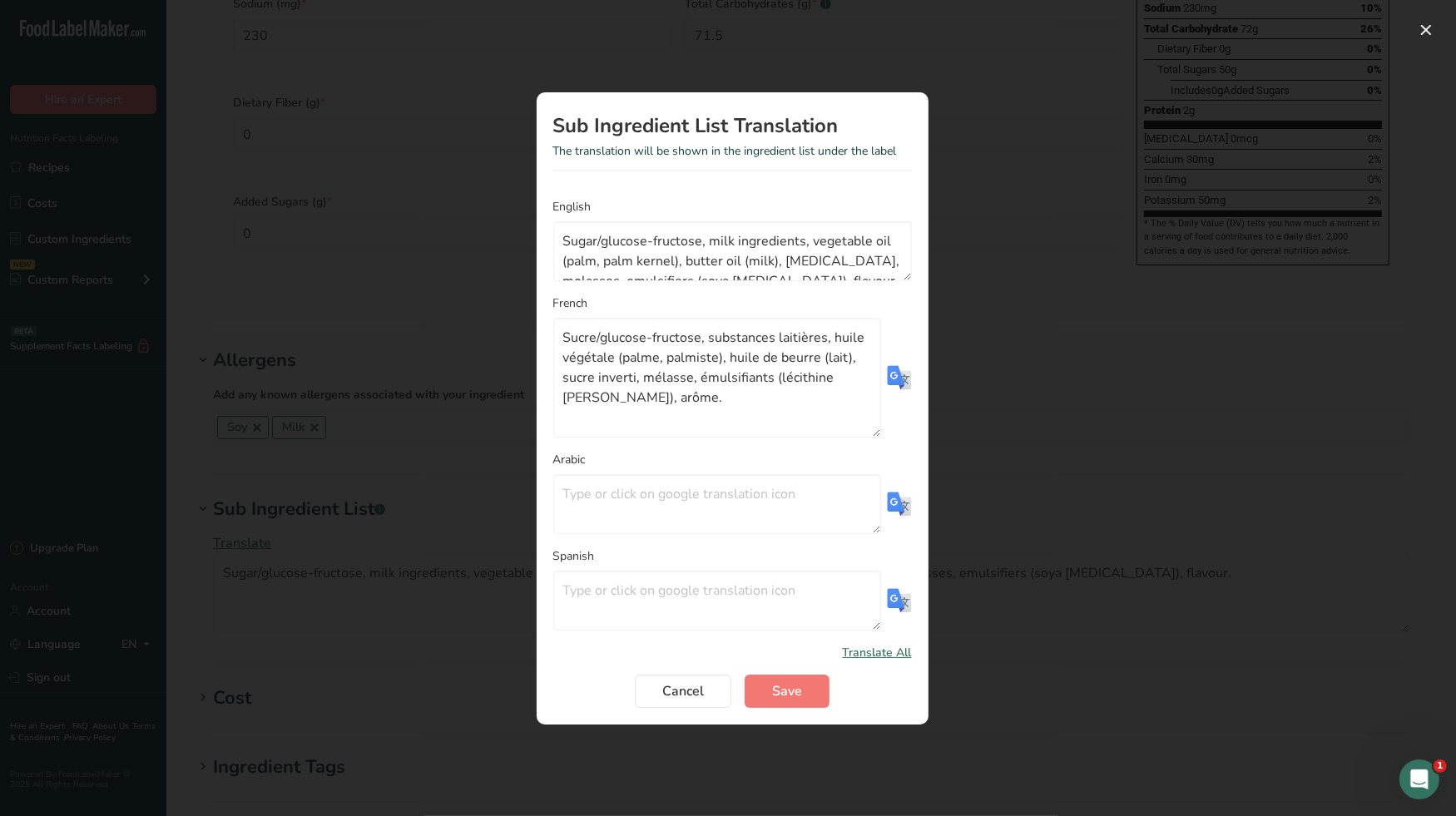
drag, startPoint x: 878, startPoint y: 404, endPoint x: 870, endPoint y: 464, distance: 60.5
click at [870, 464] on form "English Sugar/glucose-fructose, milk ingredients, vegetable oil (palm, palm ker…" at bounding box center [732, 453] width 358 height 510
drag, startPoint x: 655, startPoint y: 399, endPoint x: 519, endPoint y: 330, distance: 152.5
click at [519, 330] on div "Sub Ingredient List Translation The translation will be shown in the ingredient…" at bounding box center [732, 408] width 445 height 686
click at [806, 695] on button "Save" at bounding box center [787, 691] width 85 height 33
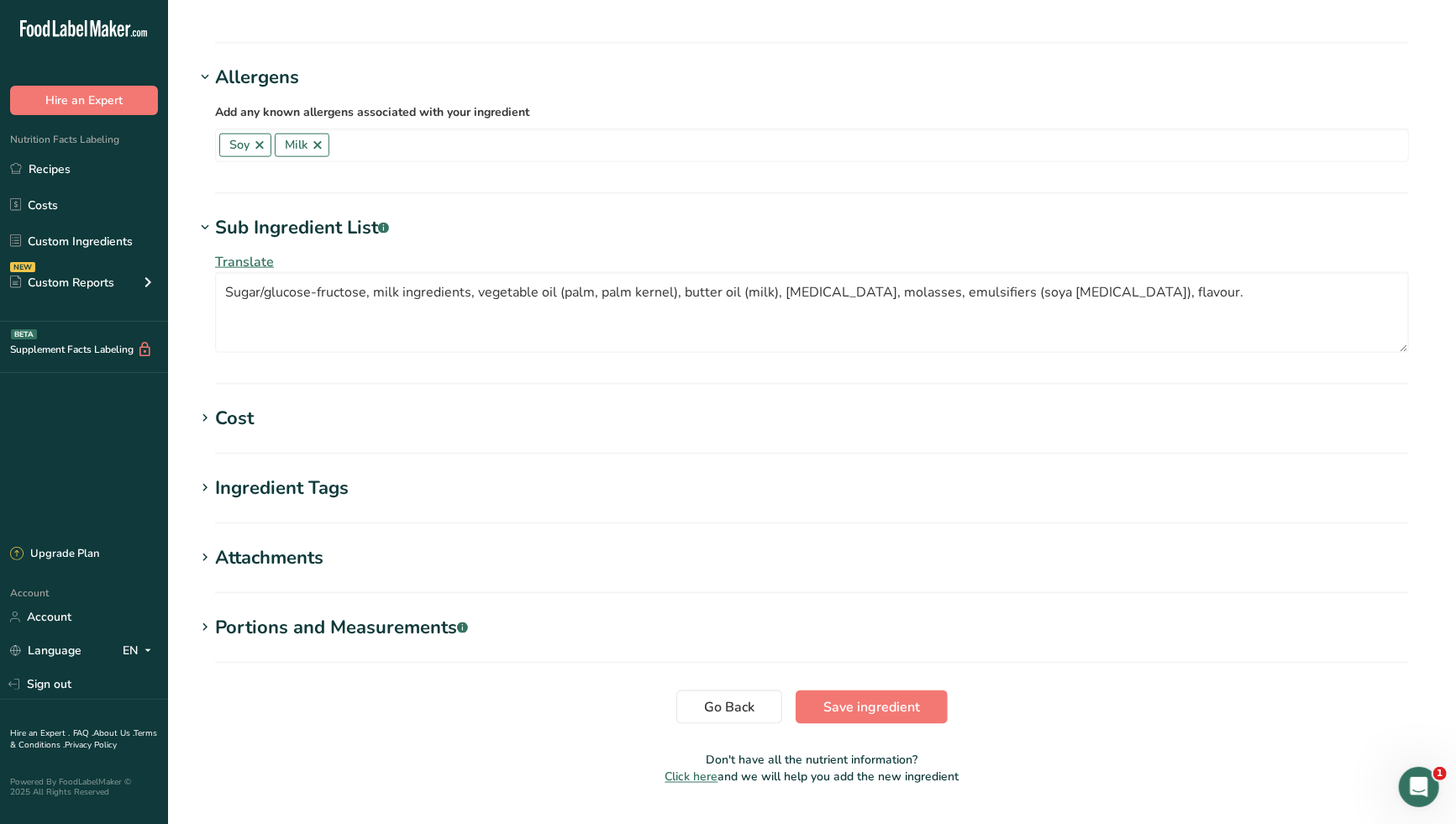
scroll to position [1407, 0]
click at [857, 696] on span "Save ingredient" at bounding box center [871, 706] width 96 height 20
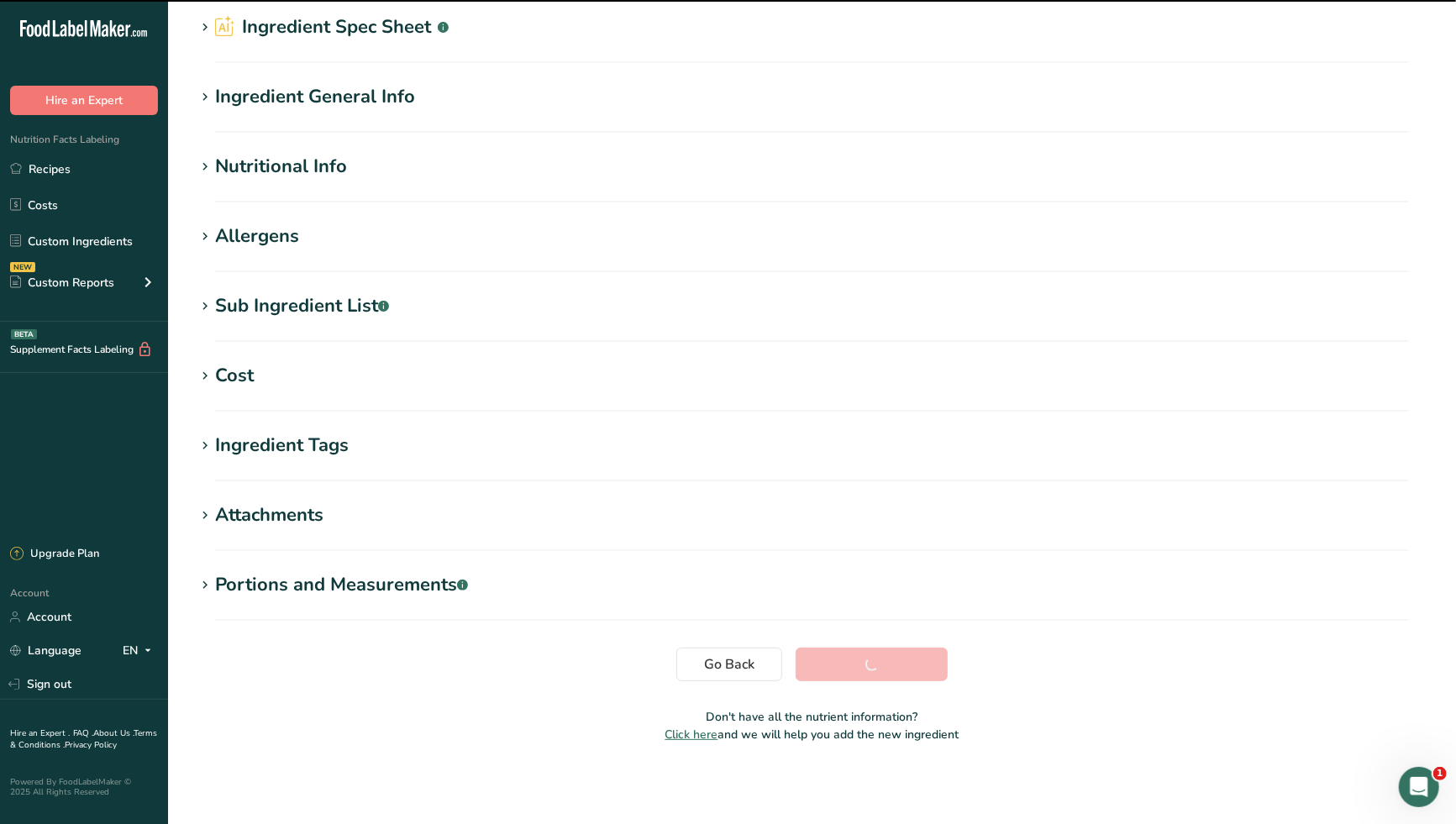
scroll to position [64, 0]
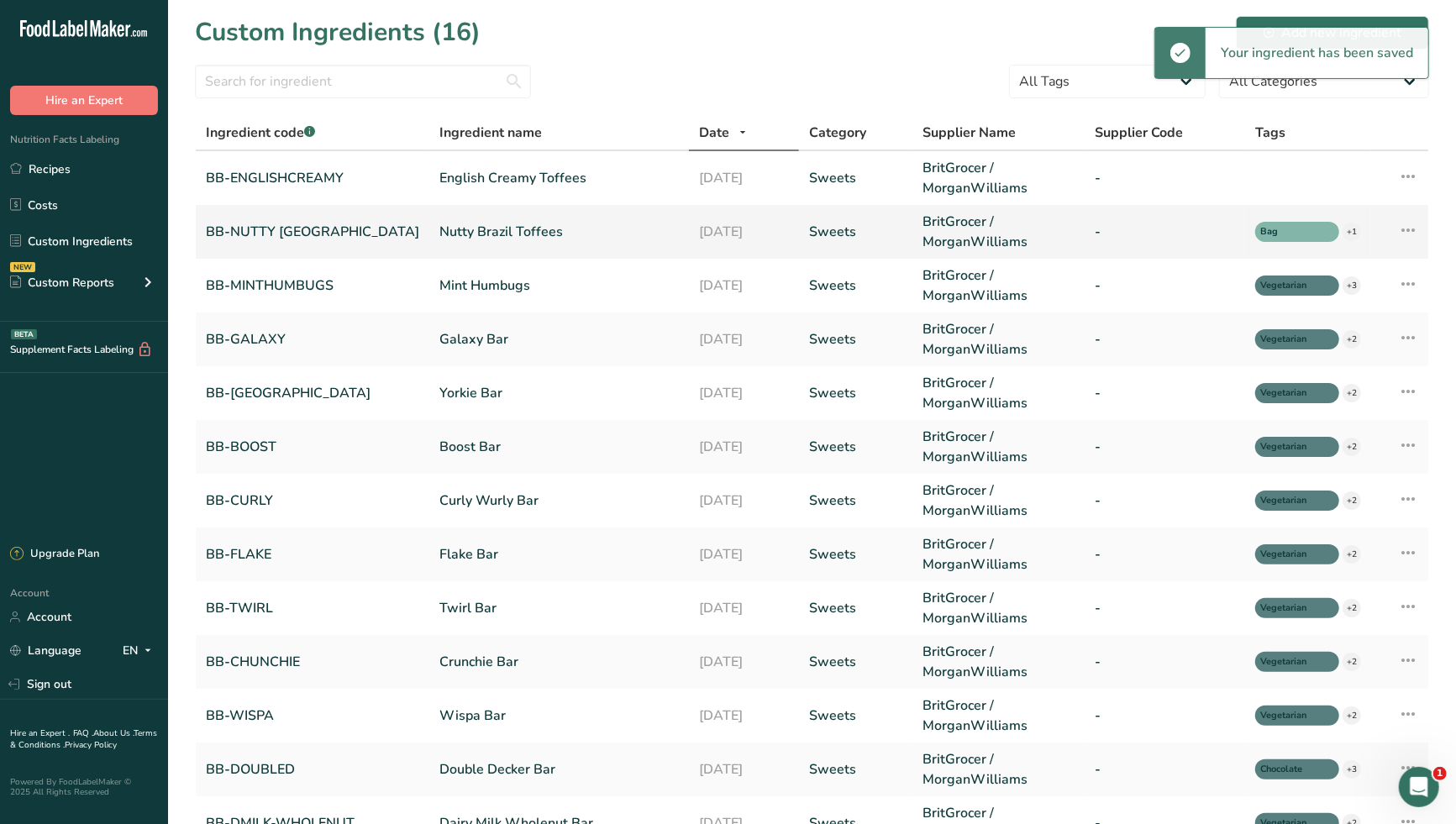
click at [440, 227] on link "Nutty Brazil Toffees" at bounding box center [559, 231] width 239 height 20
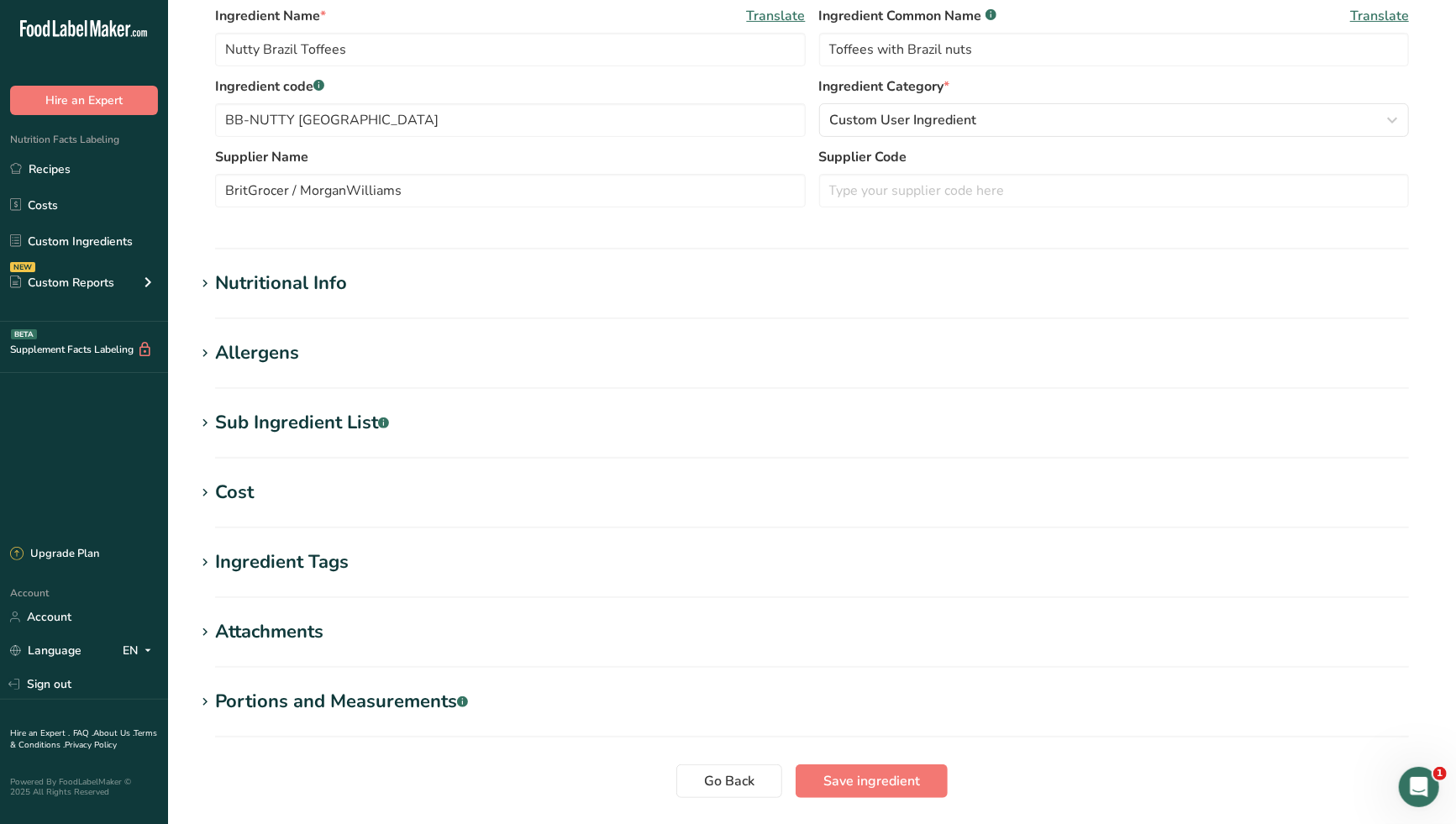
scroll to position [373, 0]
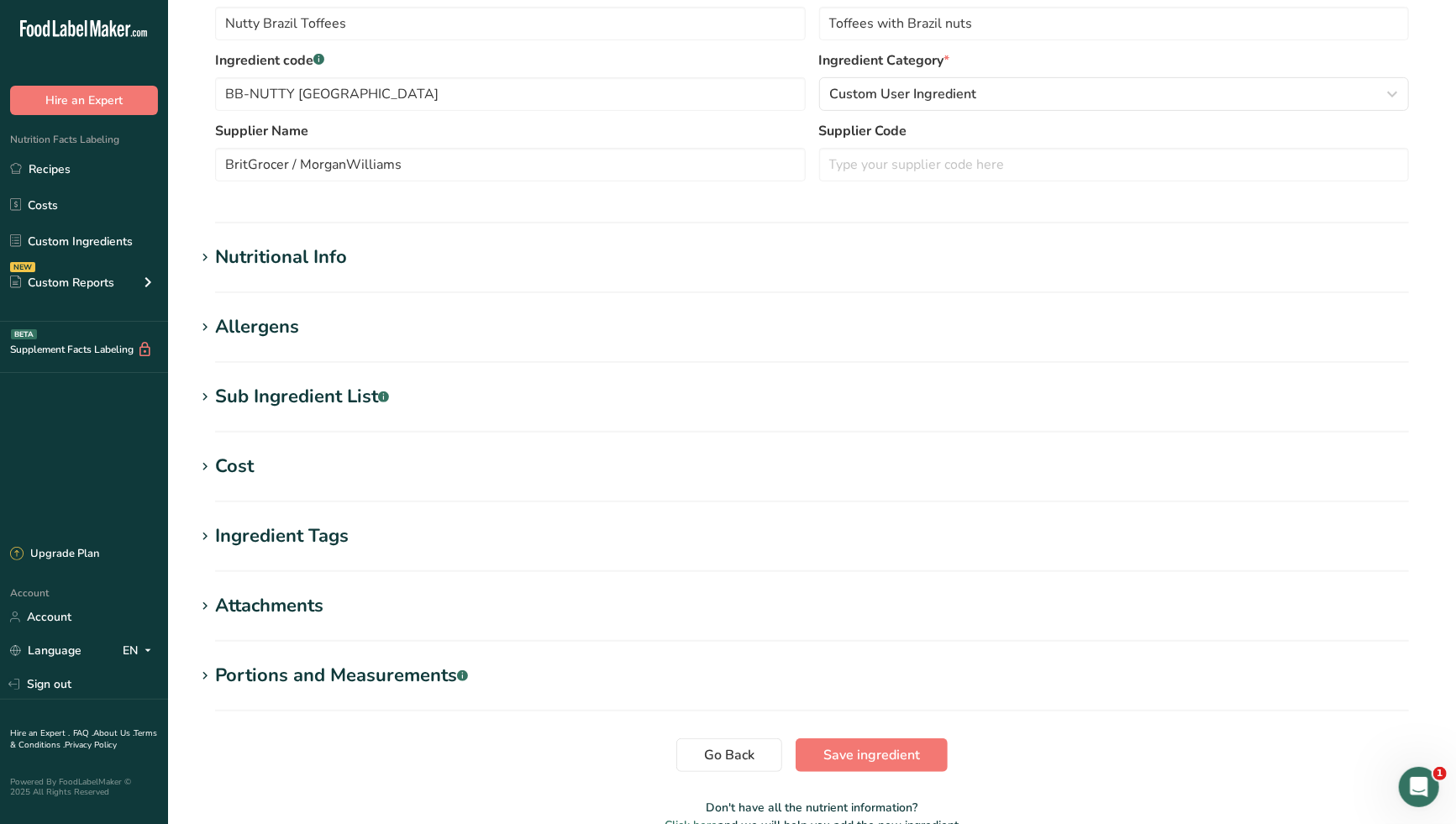
click at [339, 264] on div "Nutritional Info" at bounding box center [281, 257] width 132 height 28
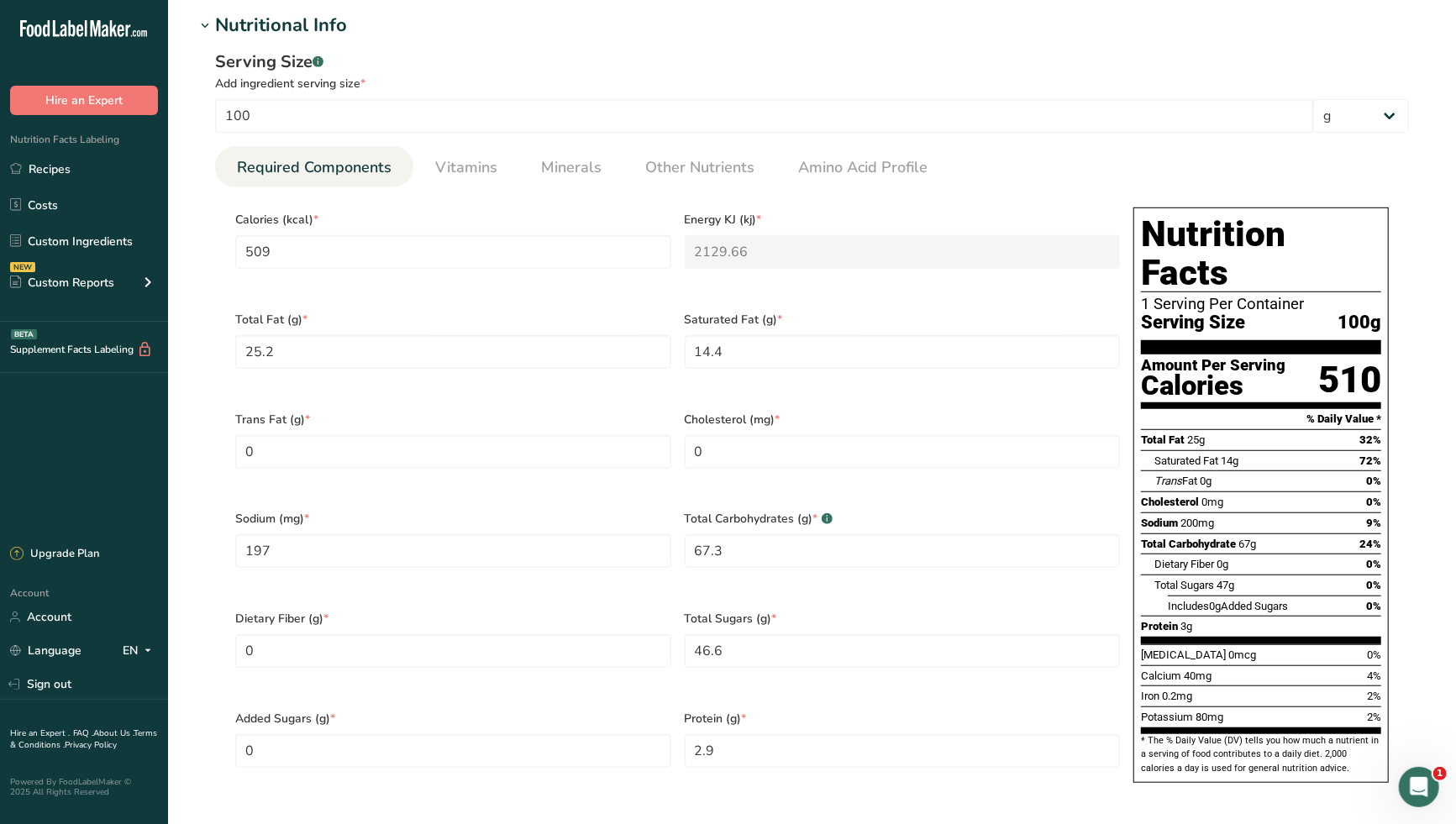
scroll to position [652, 0]
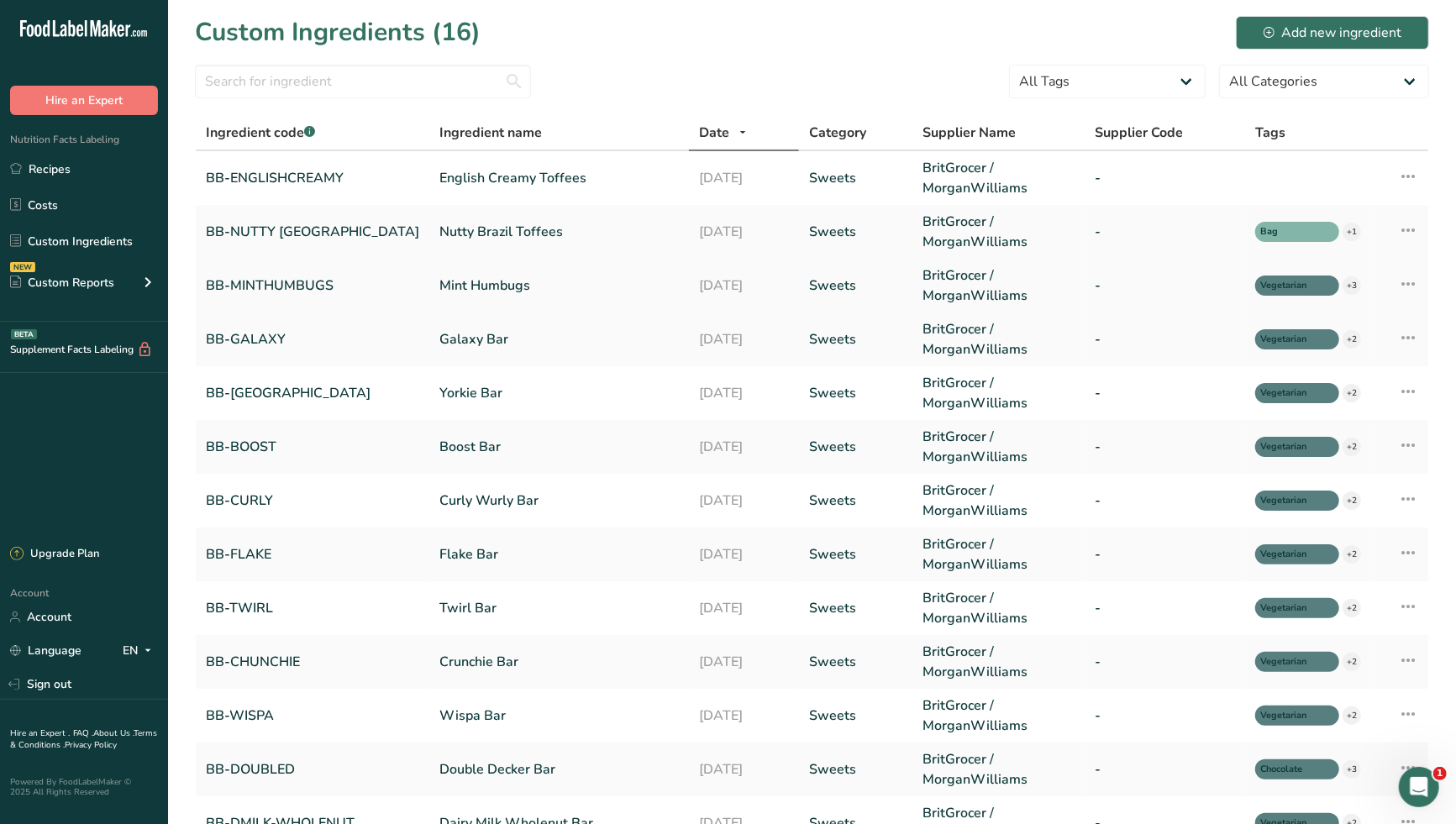
click at [440, 286] on link "Mint Humbugs" at bounding box center [559, 285] width 239 height 20
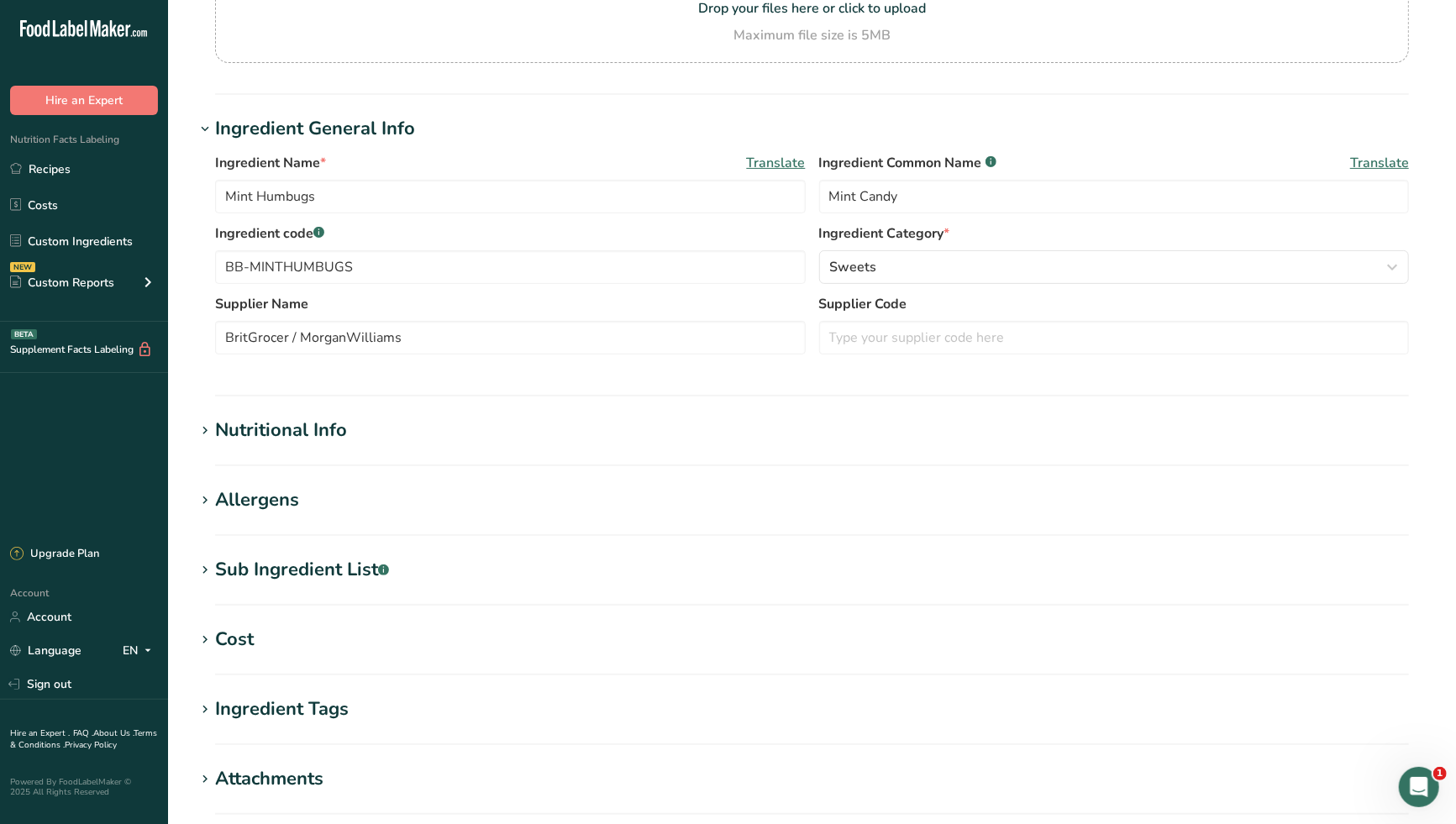
scroll to position [373, 0]
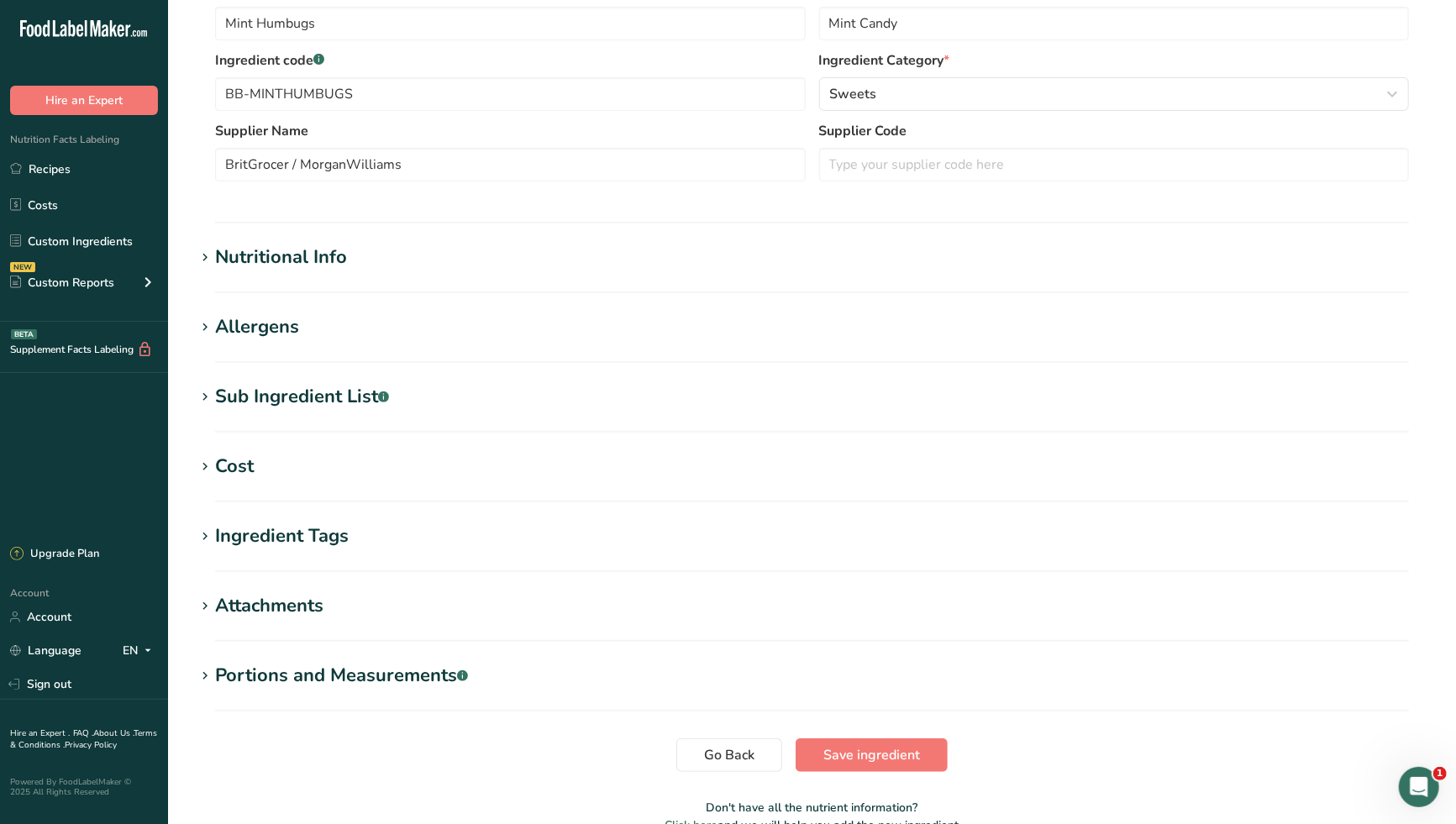
click at [369, 256] on h1 "Nutritional Info" at bounding box center [812, 257] width 1234 height 28
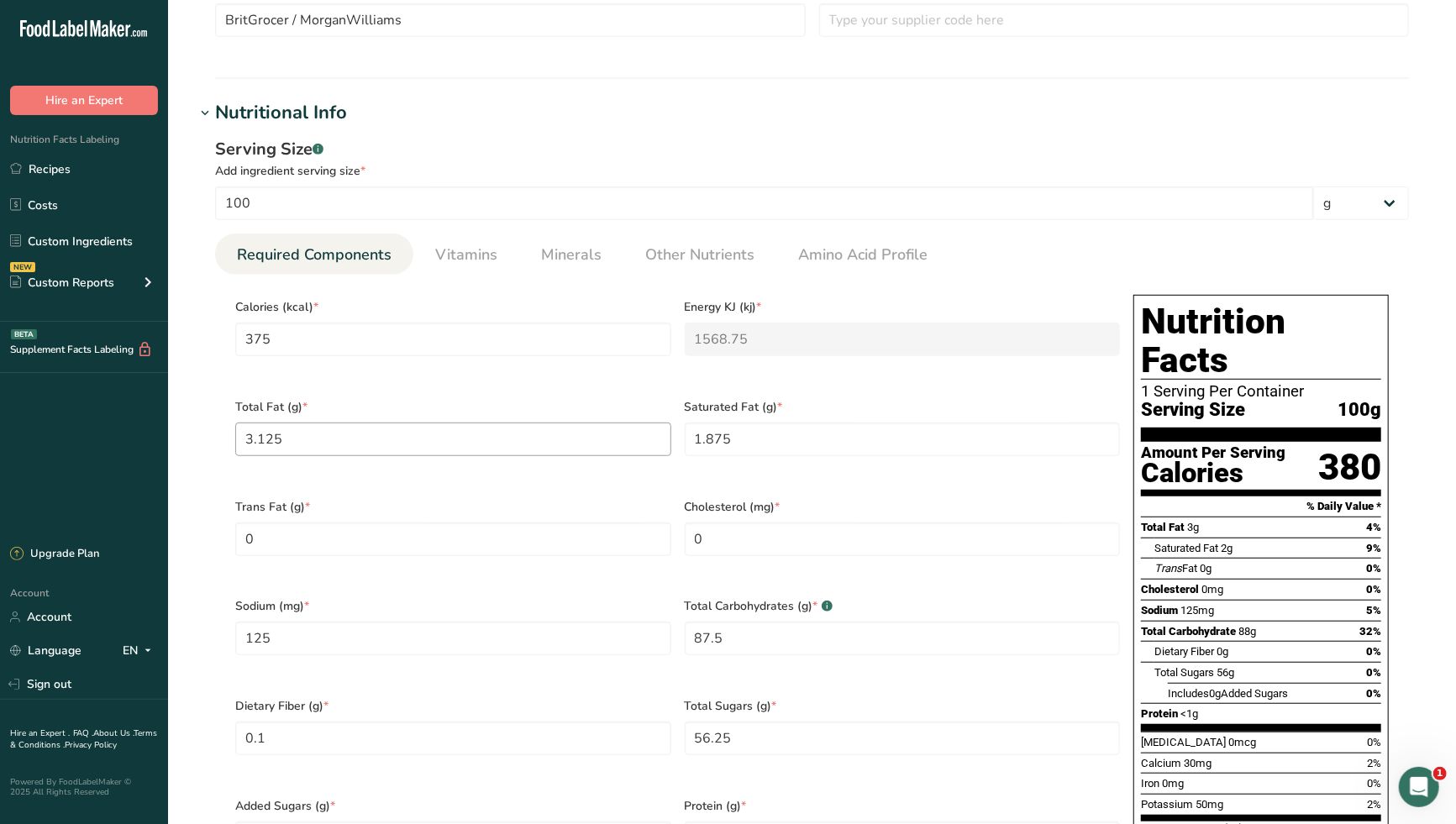
scroll to position [560, 0]
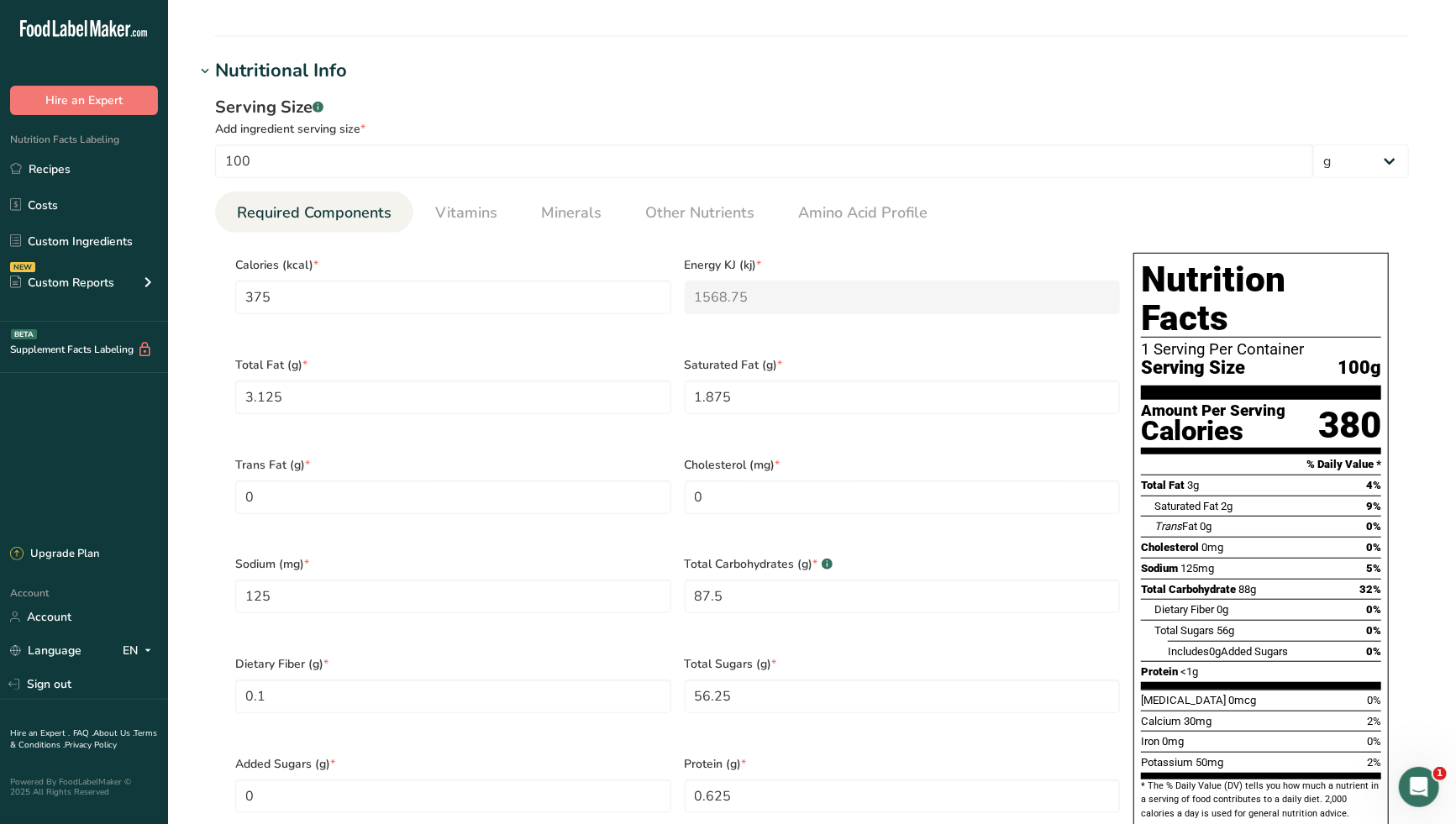
drag, startPoint x: 352, startPoint y: 161, endPoint x: 192, endPoint y: 154, distance: 160.2
click at [192, 154] on section "Edit Mint Humbugs Ingredient Spec Sheet .a-a{fill:#347362;}.b-a{fill:#fff;} Upl…" at bounding box center [812, 449] width 1288 height 2018
drag, startPoint x: 246, startPoint y: 154, endPoint x: 213, endPoint y: 160, distance: 33.5
click at [213, 160] on div "Serving Size .a-a{fill:#347362;}.b-a{fill:#fff;} Add ingredient serving size * …" at bounding box center [812, 476] width 1234 height 784
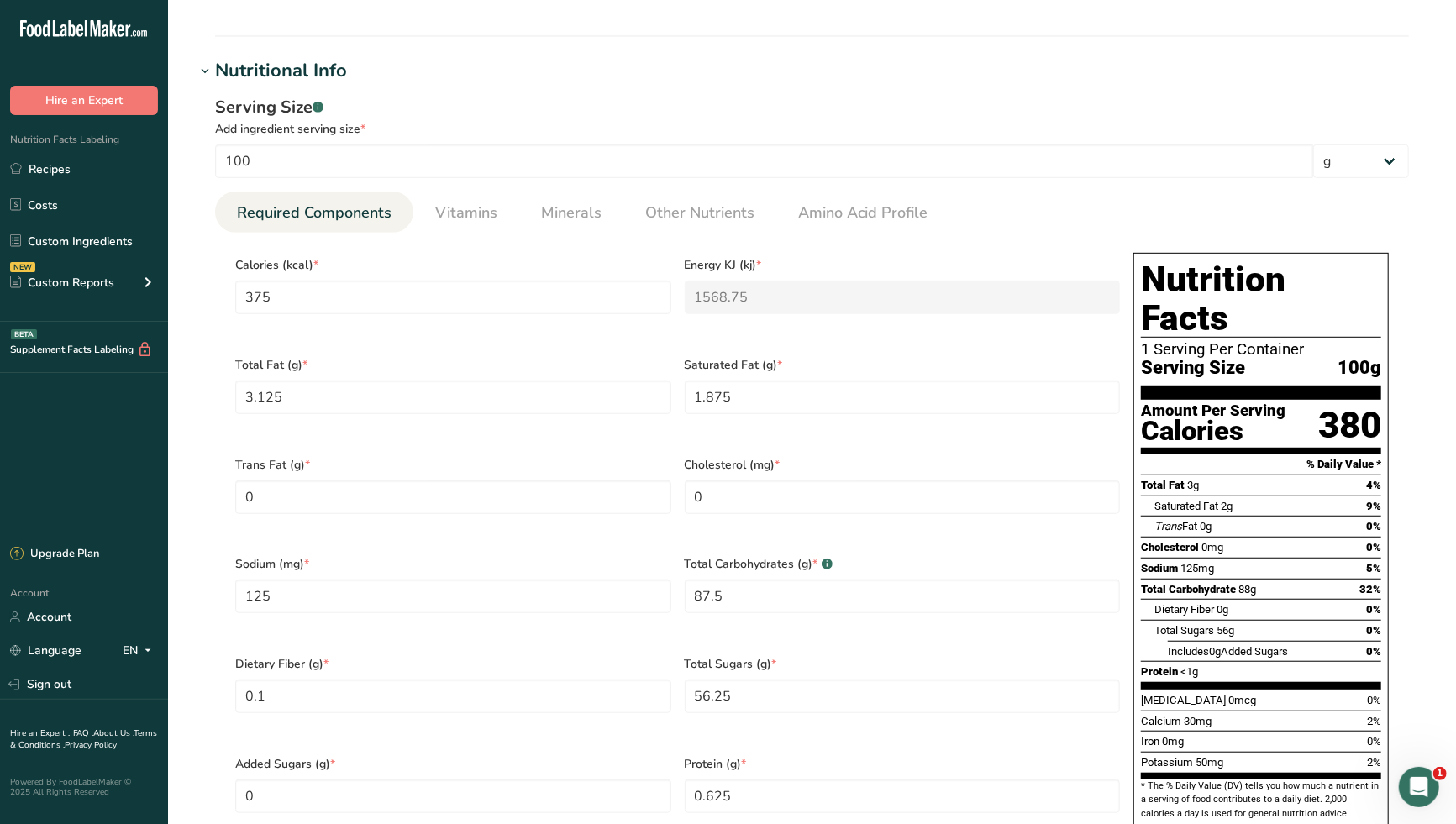
click at [497, 88] on div "Serving Size .a-a{fill:#347362;}.b-a{fill:#fff;} Add ingredient serving size * …" at bounding box center [812, 476] width 1234 height 784
drag, startPoint x: 279, startPoint y: 574, endPoint x: 223, endPoint y: 581, distance: 56.4
click at [223, 581] on section "Calories (kcal) * 375 Energy KJ (kj) * 1568.75 Total Fat (g) * 3.125 Saturated …" at bounding box center [812, 546] width 1193 height 626
click at [278, 158] on input "100" at bounding box center [764, 161] width 1098 height 33
drag, startPoint x: 278, startPoint y: 158, endPoint x: 214, endPoint y: 162, distance: 64.1
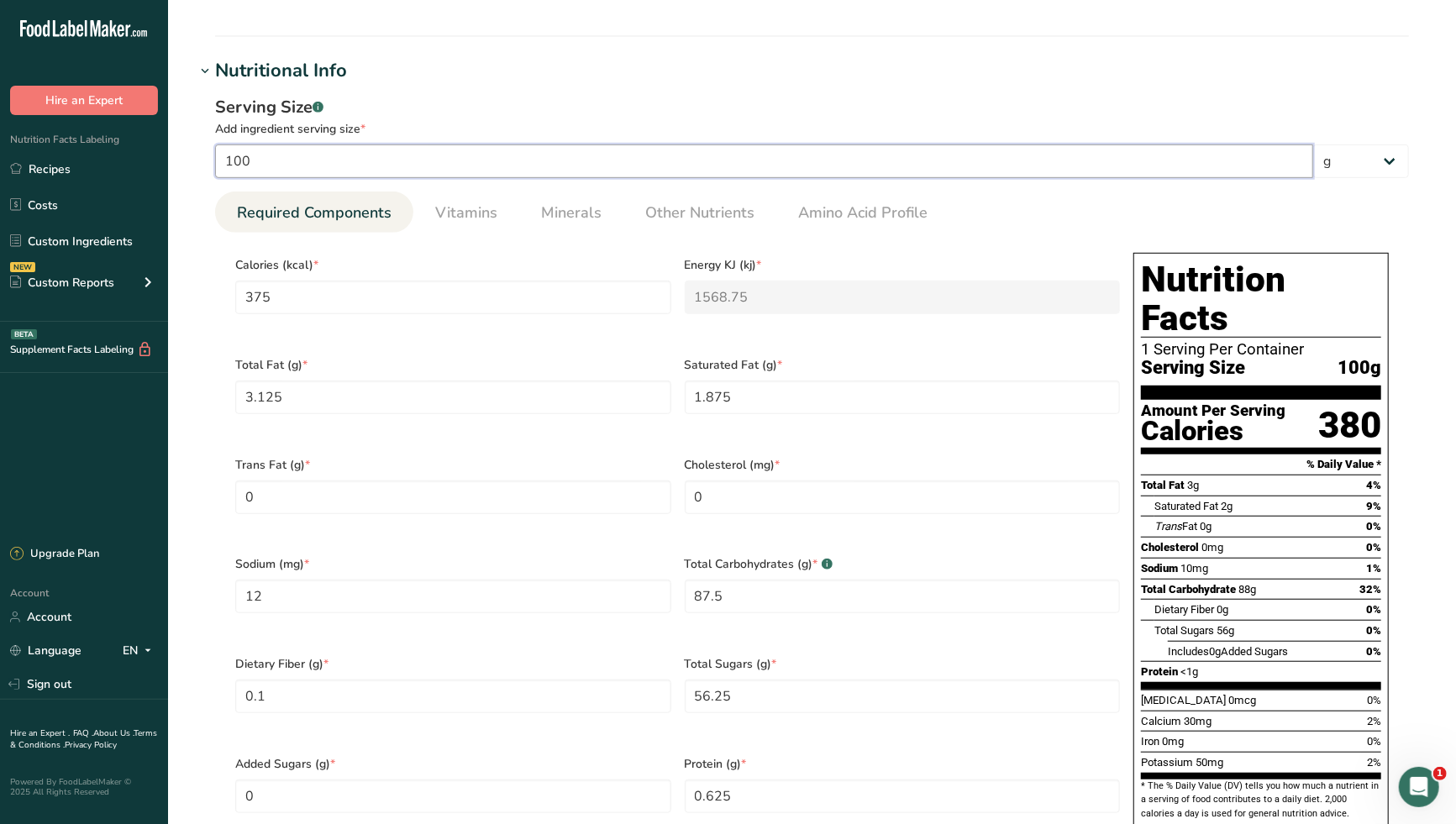
click at [214, 162] on div "Serving Size .a-a{fill:#347362;}.b-a{fill:#fff;} Add ingredient serving size * …" at bounding box center [812, 476] width 1234 height 784
drag, startPoint x: 256, startPoint y: 154, endPoint x: 201, endPoint y: 159, distance: 55.2
click at [201, 159] on div "Serving Size .a-a{fill:#347362;}.b-a{fill:#fff;} Add ingredient serving size * …" at bounding box center [812, 476] width 1234 height 784
click at [300, 580] on input "125" at bounding box center [454, 596] width 436 height 33
click at [420, 602] on div "Sodium (mg) * 12" at bounding box center [453, 595] width 449 height 100
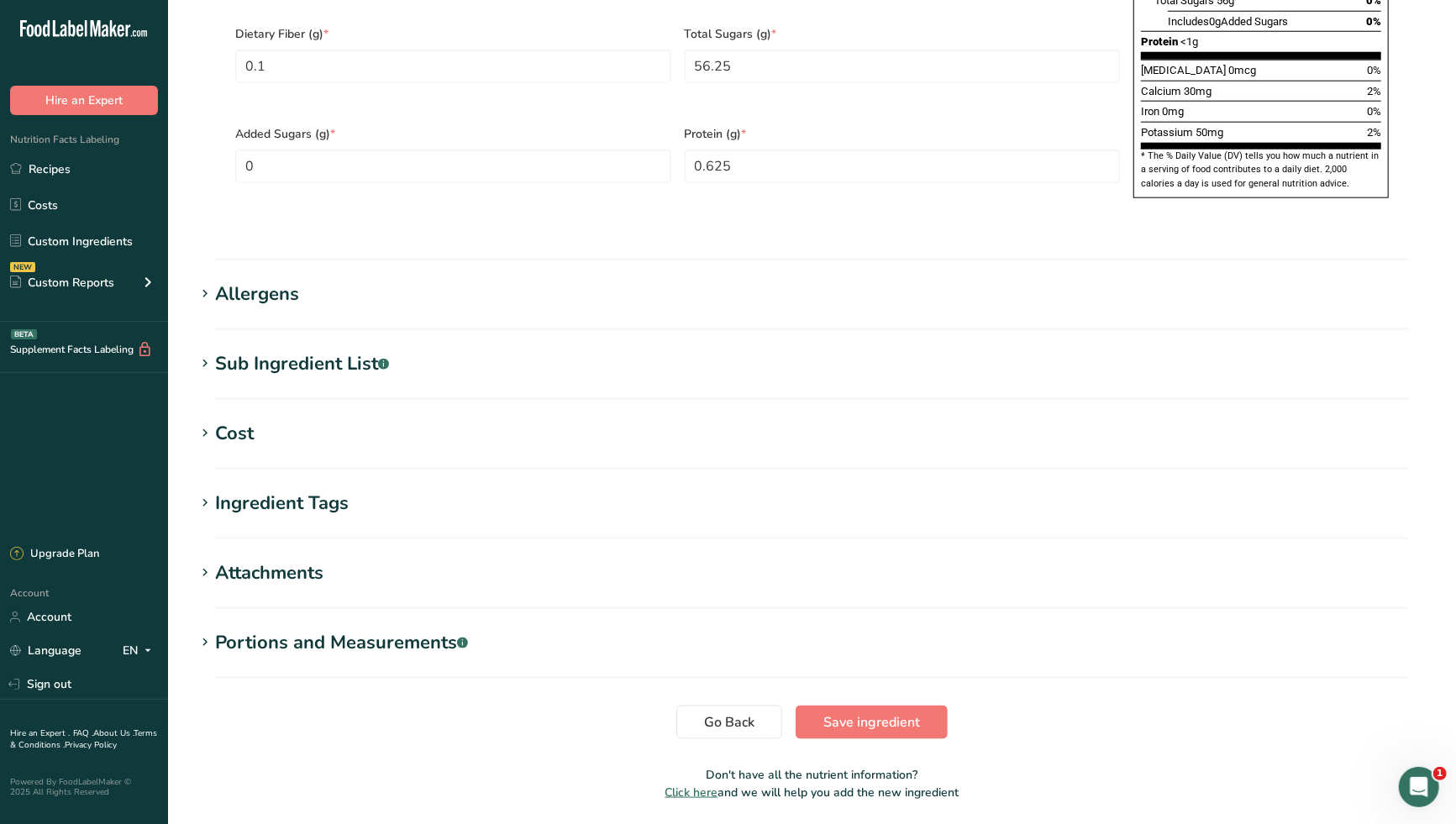
scroll to position [1207, 0]
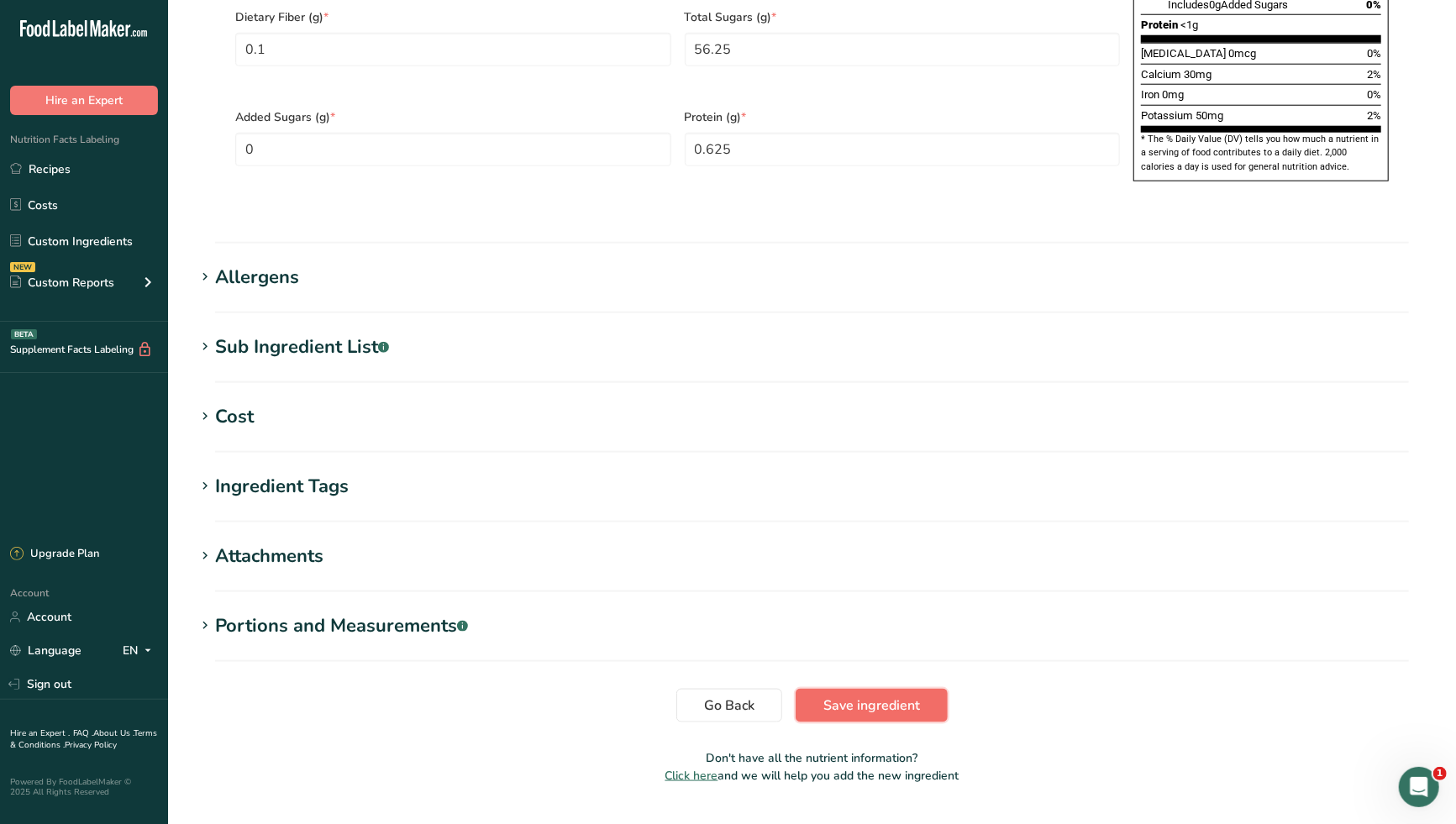
click at [862, 695] on span "Save ingredient" at bounding box center [871, 705] width 96 height 20
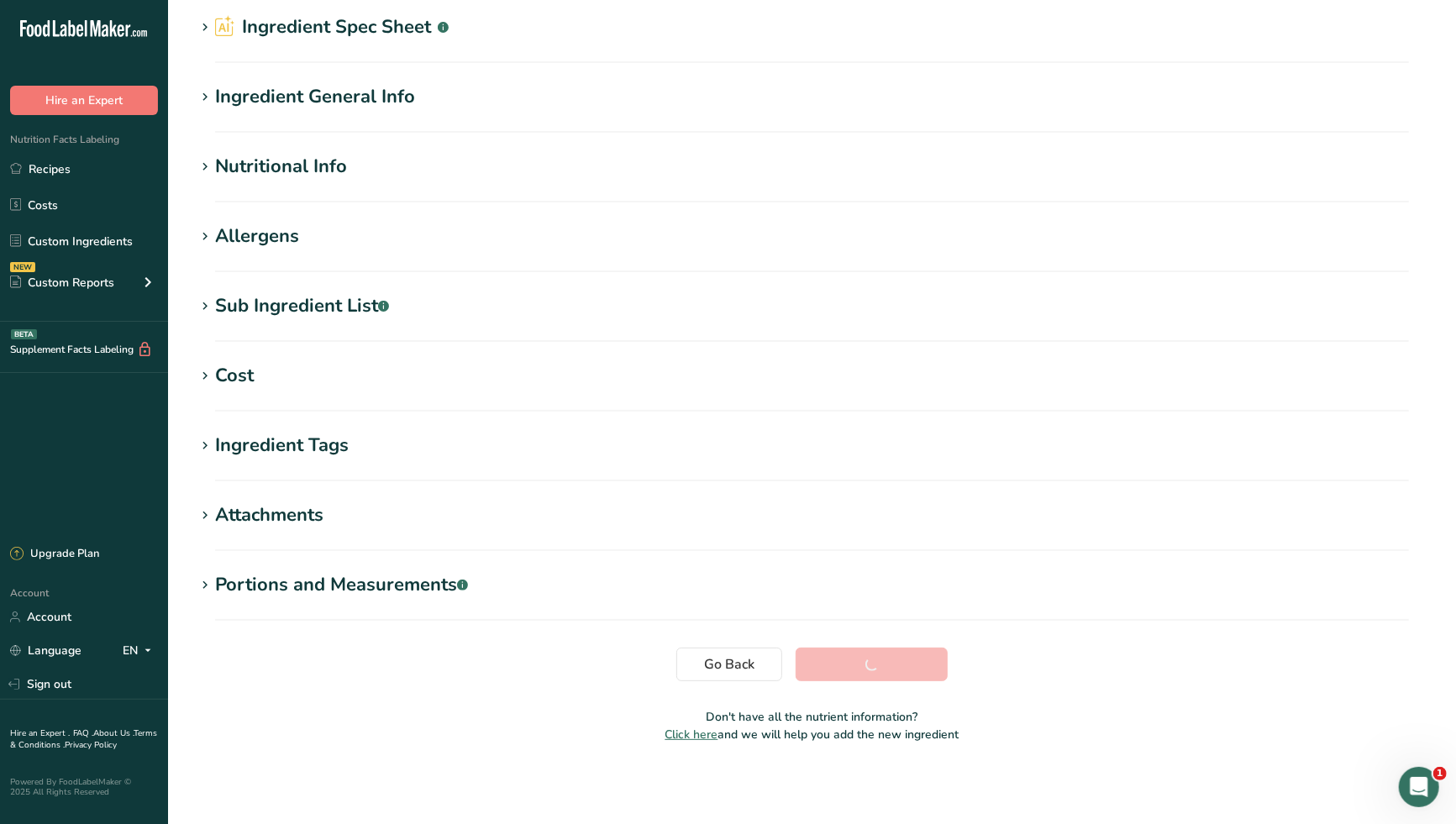
scroll to position [64, 0]
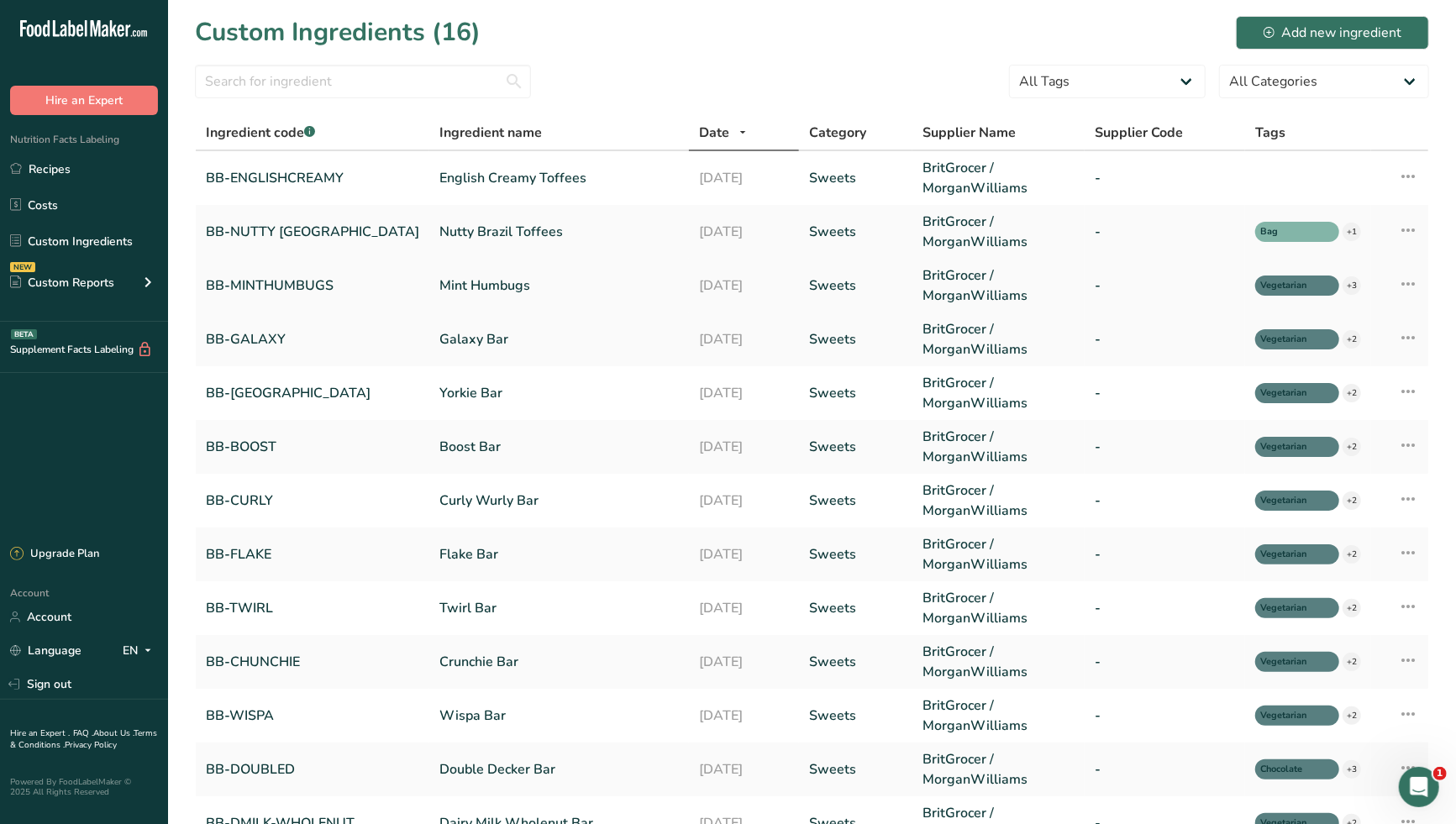
click at [440, 281] on link "Mint Humbugs" at bounding box center [559, 285] width 239 height 20
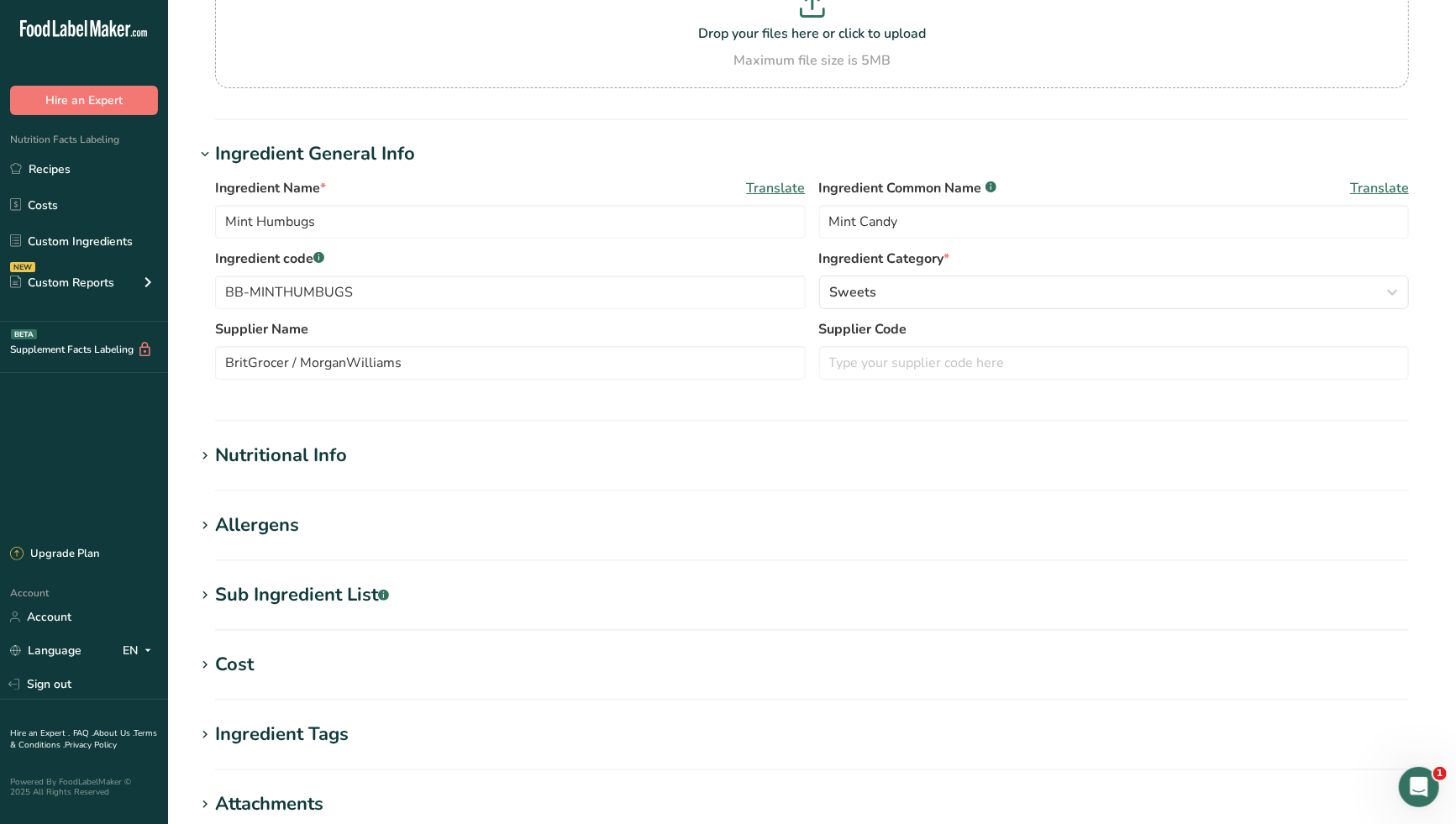
scroll to position [187, 0]
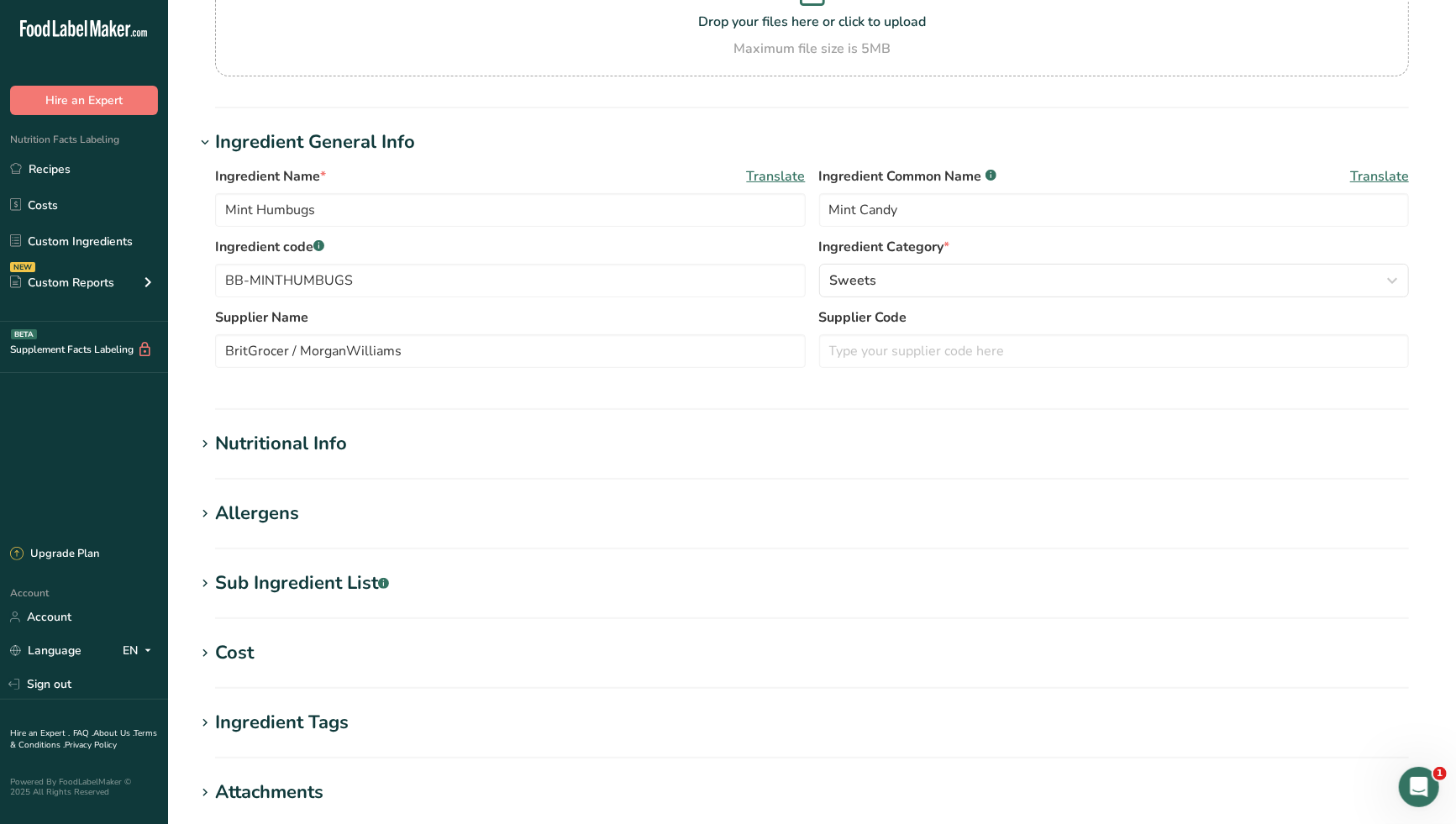
click at [302, 446] on div "Nutritional Info" at bounding box center [281, 444] width 132 height 28
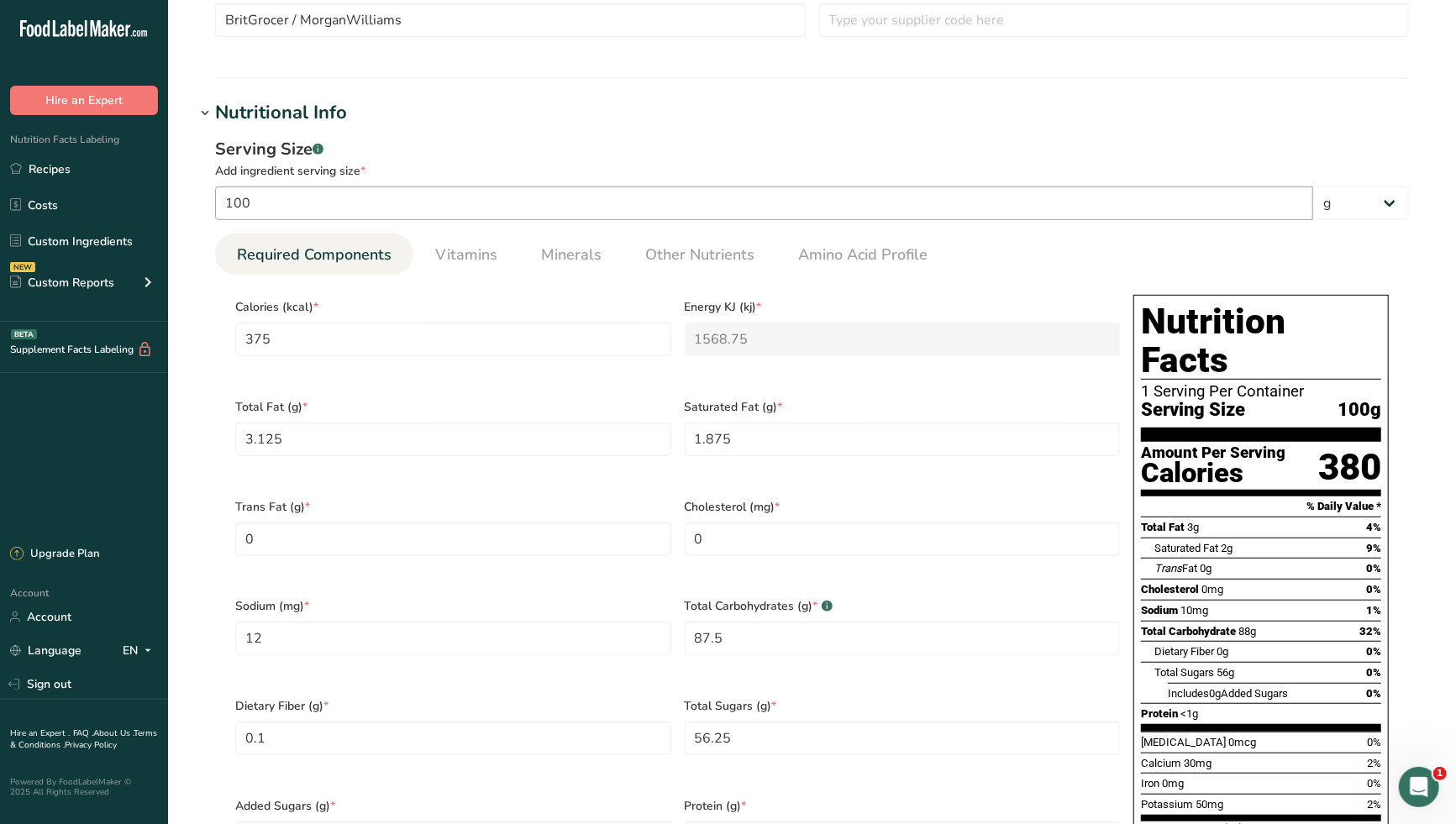
scroll to position [560, 0]
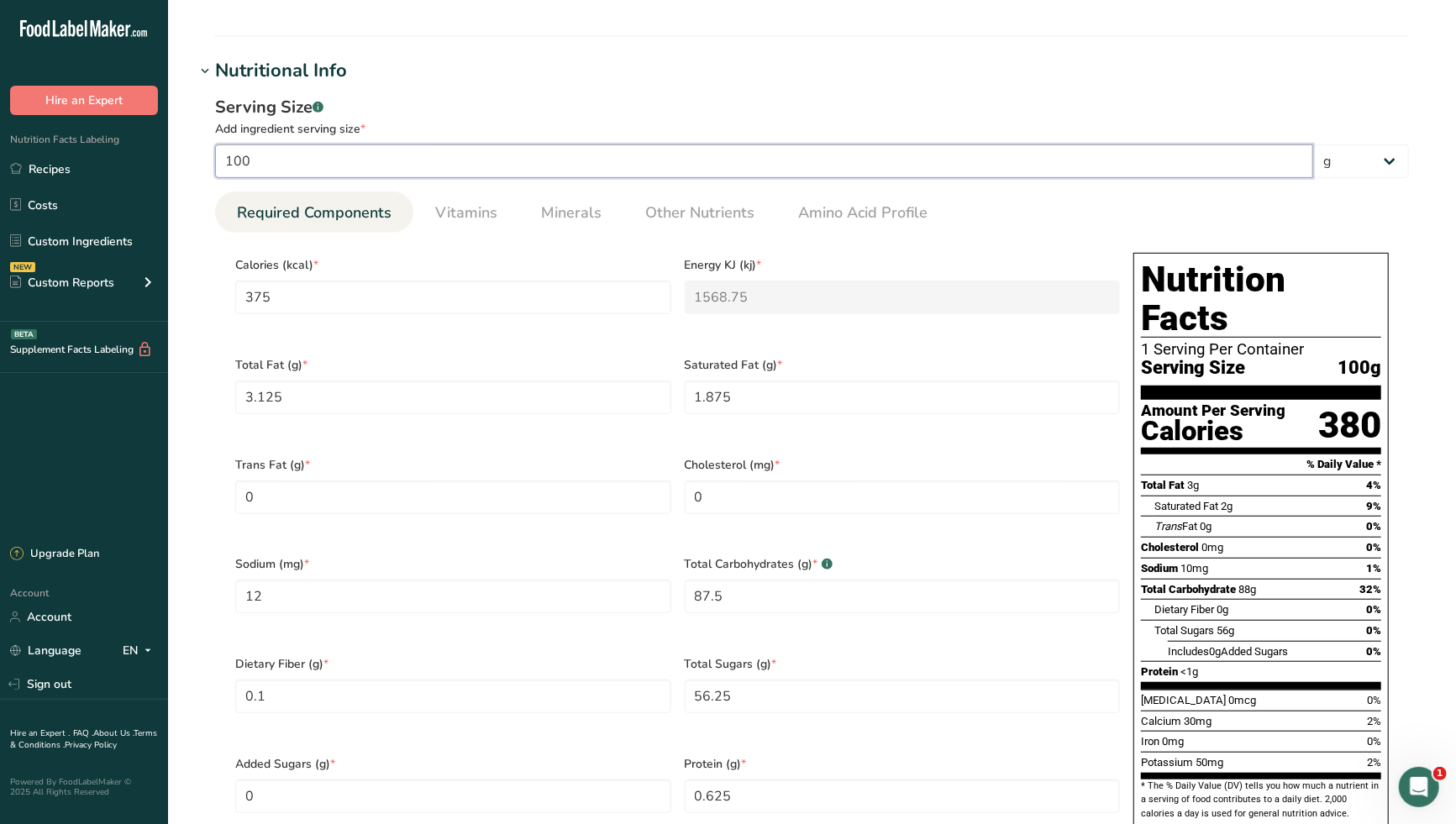
drag, startPoint x: 272, startPoint y: 157, endPoint x: 196, endPoint y: 166, distance: 76.5
click at [196, 166] on div "Serving Size .a-a{fill:#347362;}.b-a{fill:#fff;} Add ingredient serving size * …" at bounding box center [812, 476] width 1234 height 784
drag, startPoint x: 250, startPoint y: 159, endPoint x: 211, endPoint y: 160, distance: 39.0
click at [211, 160] on div "Serving Size .a-a{fill:#347362;}.b-a{fill:#fff;} Add ingredient serving size * …" at bounding box center [812, 476] width 1234 height 784
click at [527, 260] on span "Calories (kcal) *" at bounding box center [454, 265] width 436 height 18
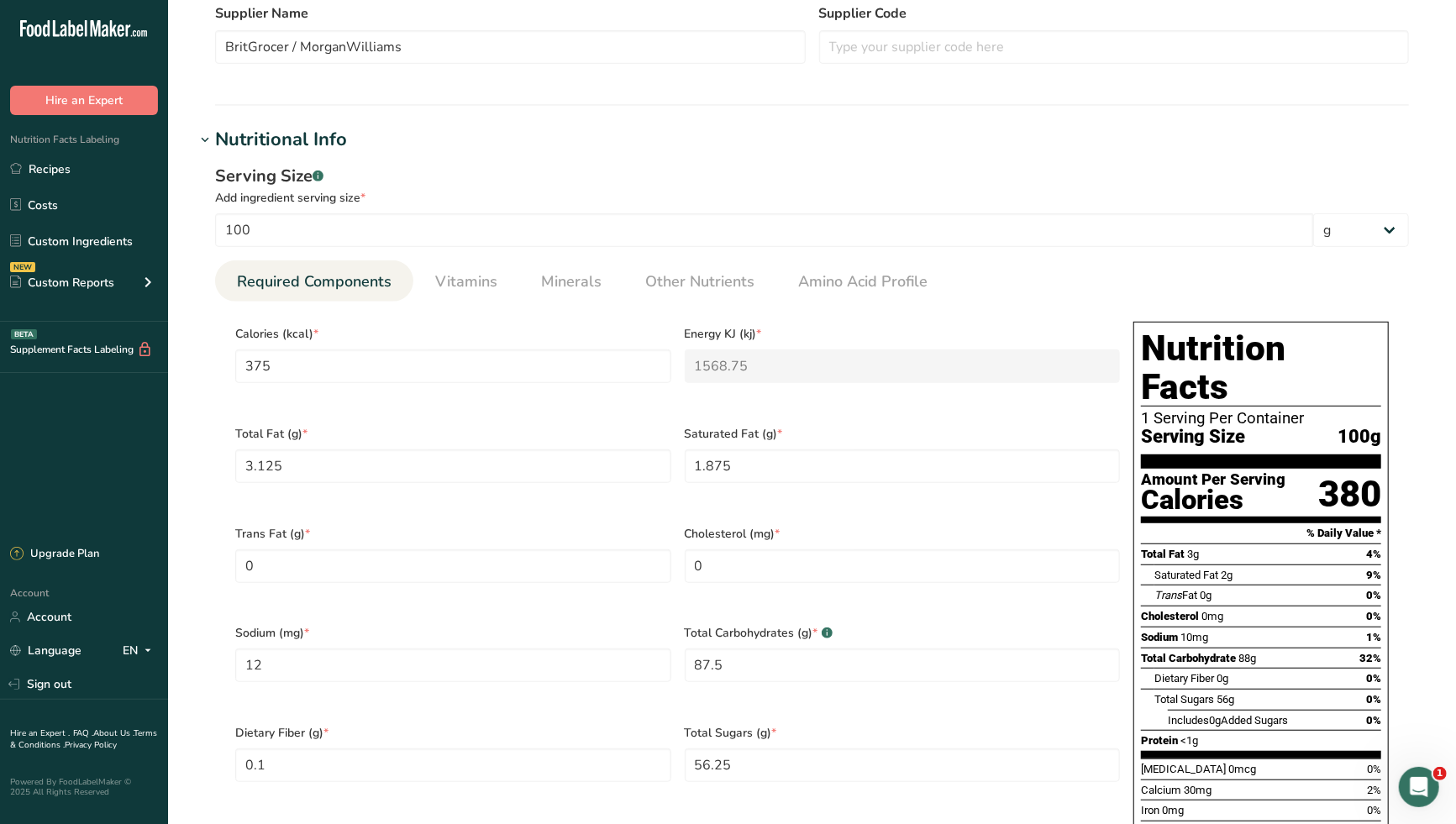
scroll to position [460, 0]
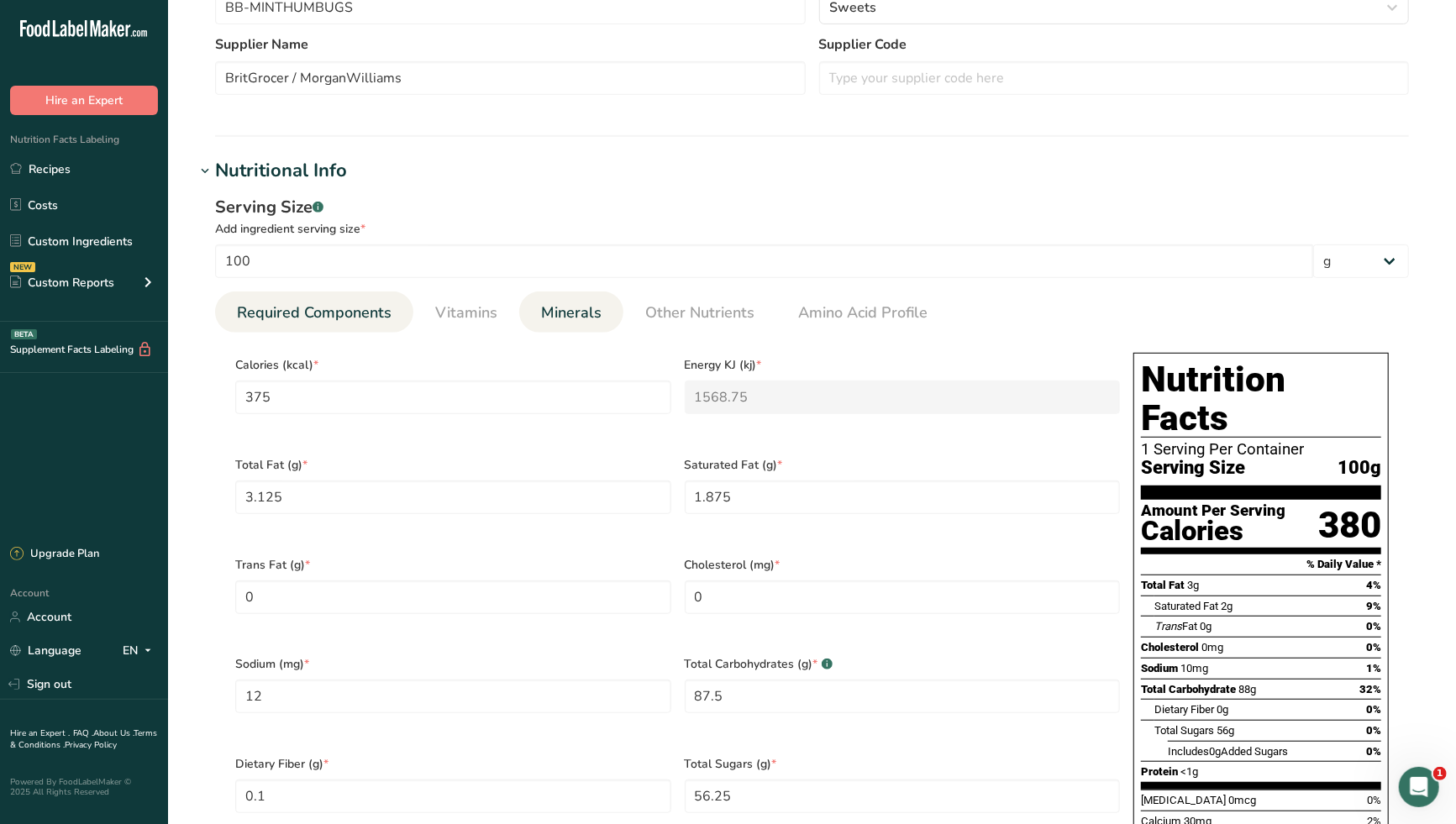
click at [558, 313] on span "Minerals" at bounding box center [571, 313] width 60 height 23
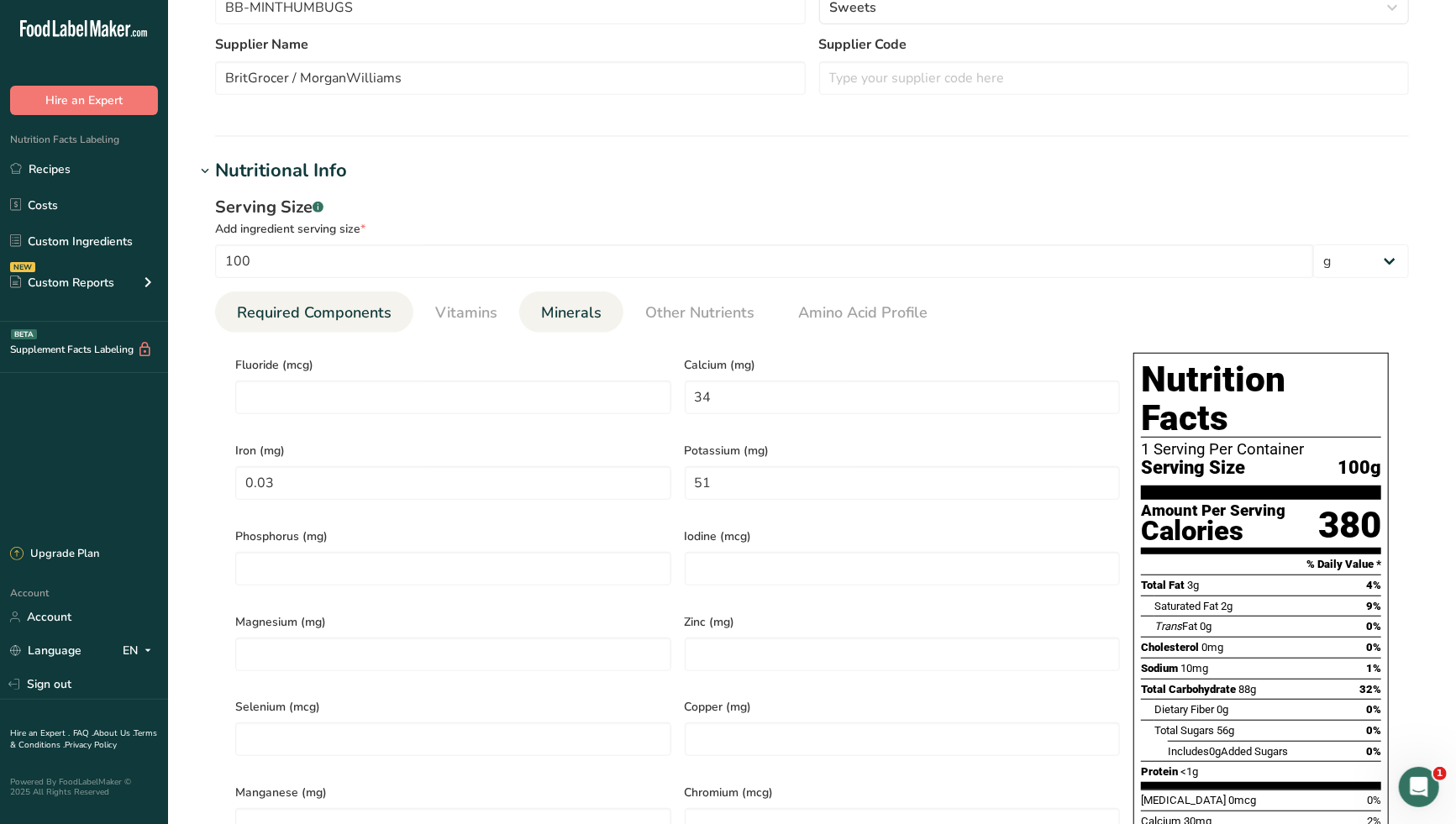
click at [300, 314] on span "Required Components" at bounding box center [314, 313] width 155 height 23
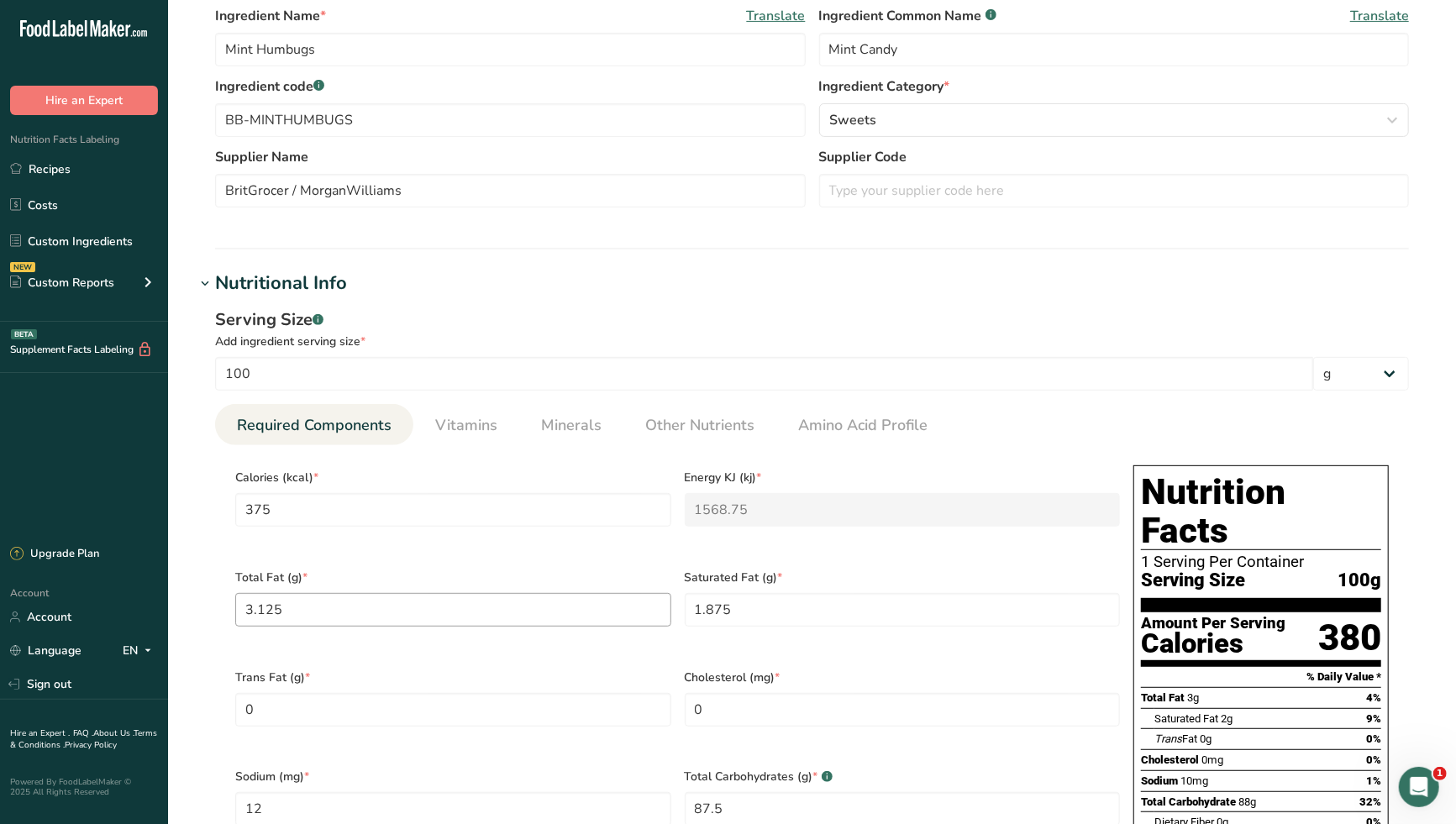
scroll to position [180, 0]
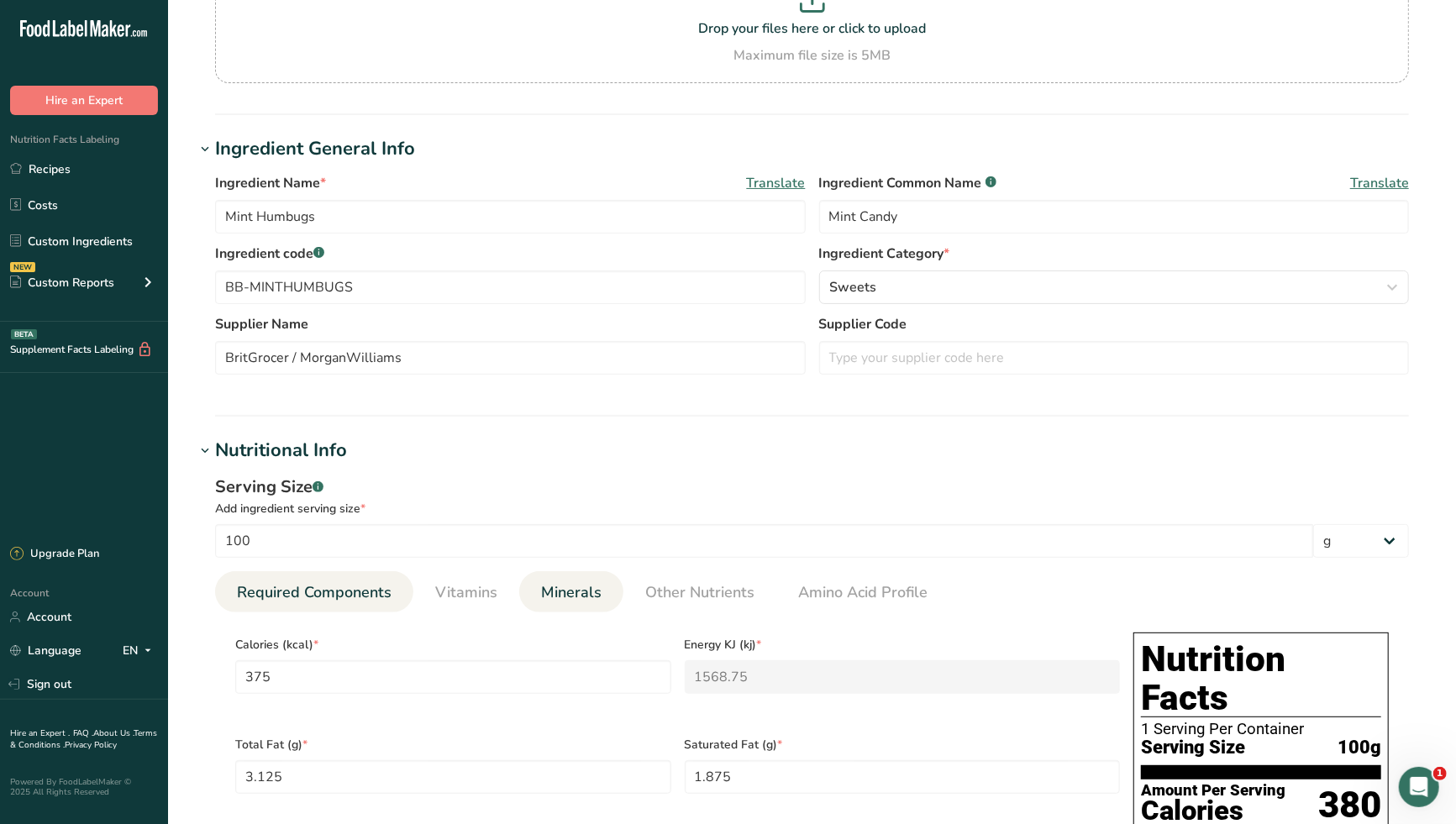
click at [567, 588] on span "Minerals" at bounding box center [571, 593] width 60 height 23
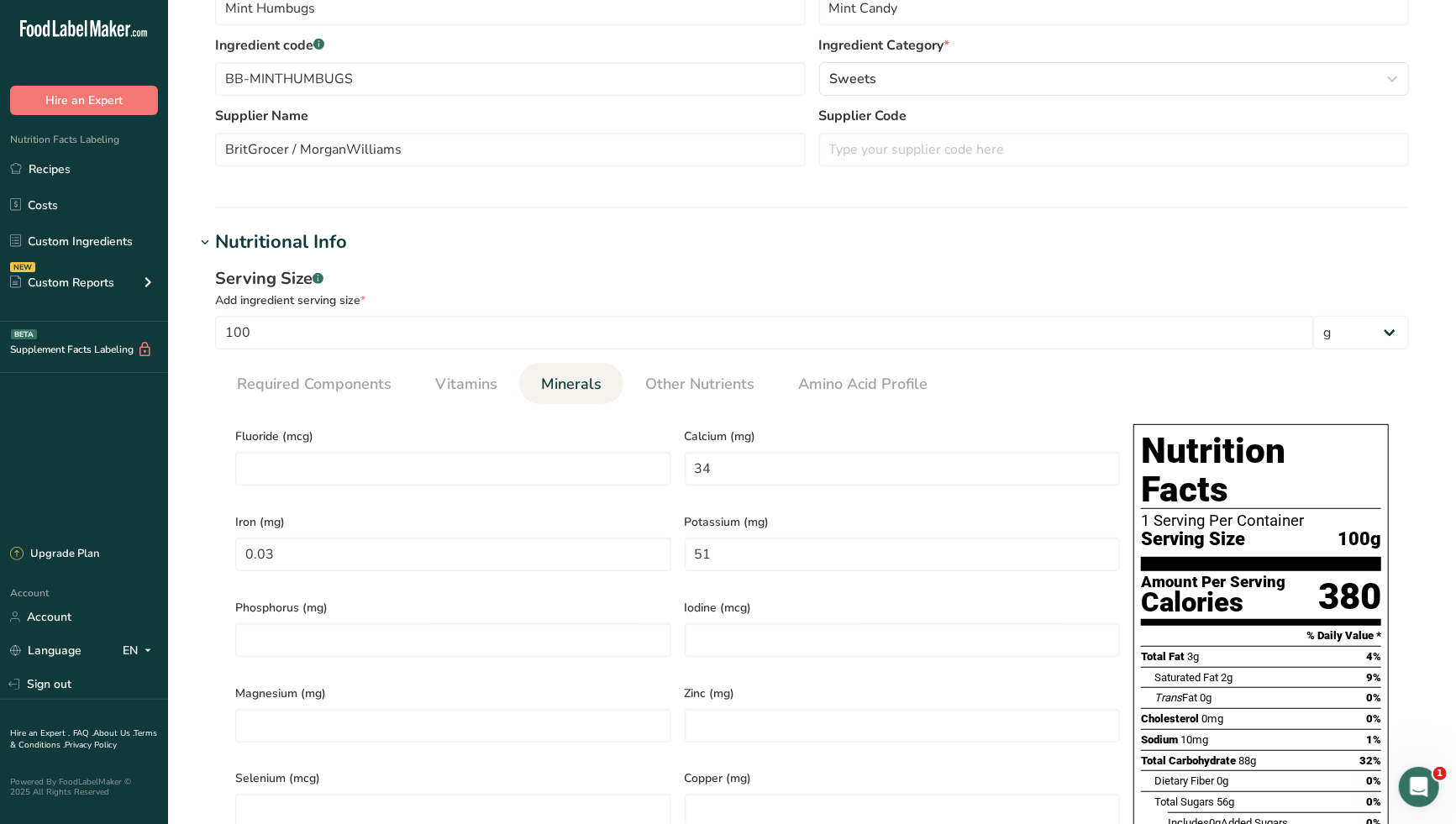
scroll to position [460, 0]
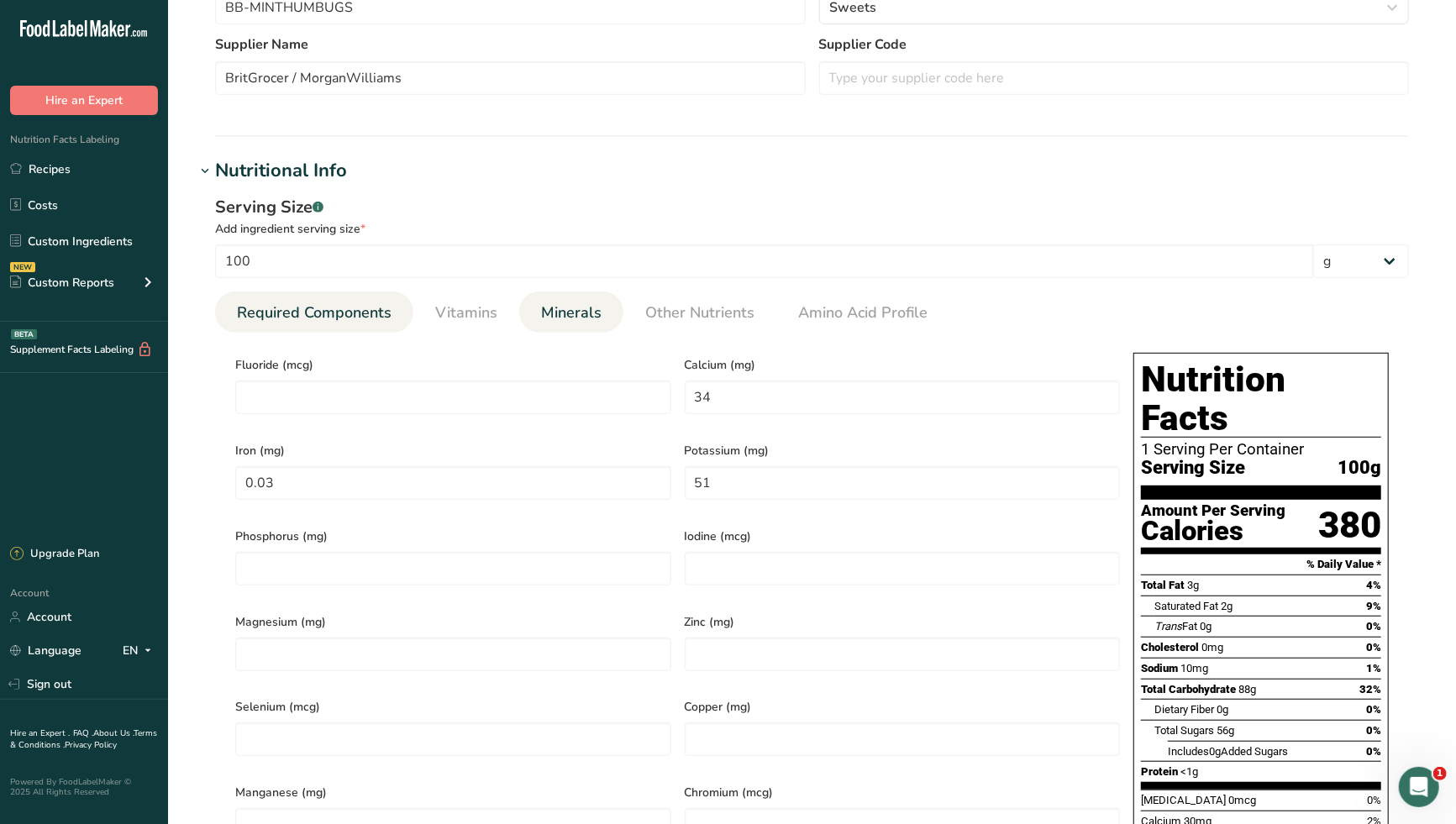
click at [326, 314] on span "Required Components" at bounding box center [314, 313] width 155 height 23
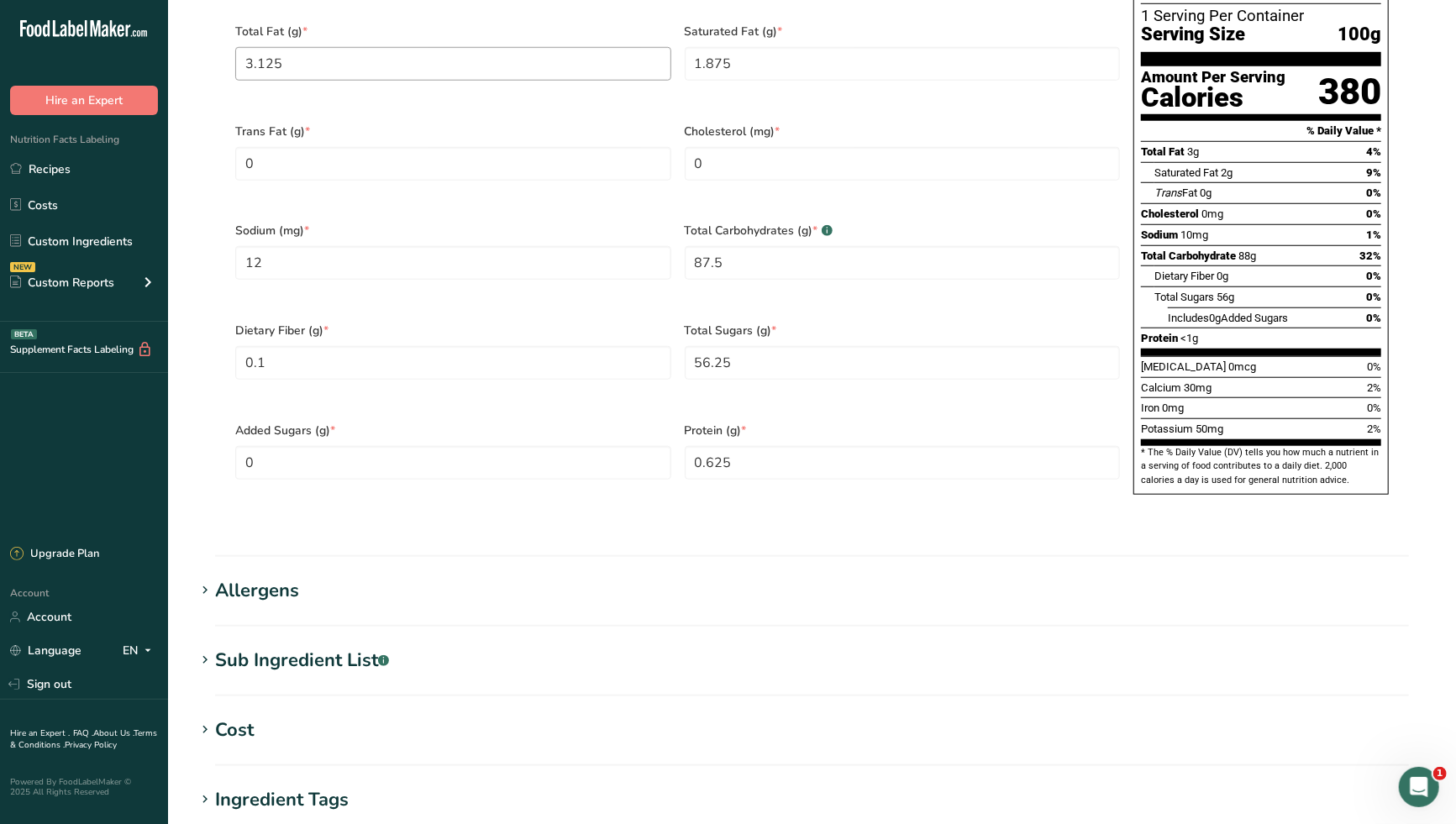
scroll to position [1207, 0]
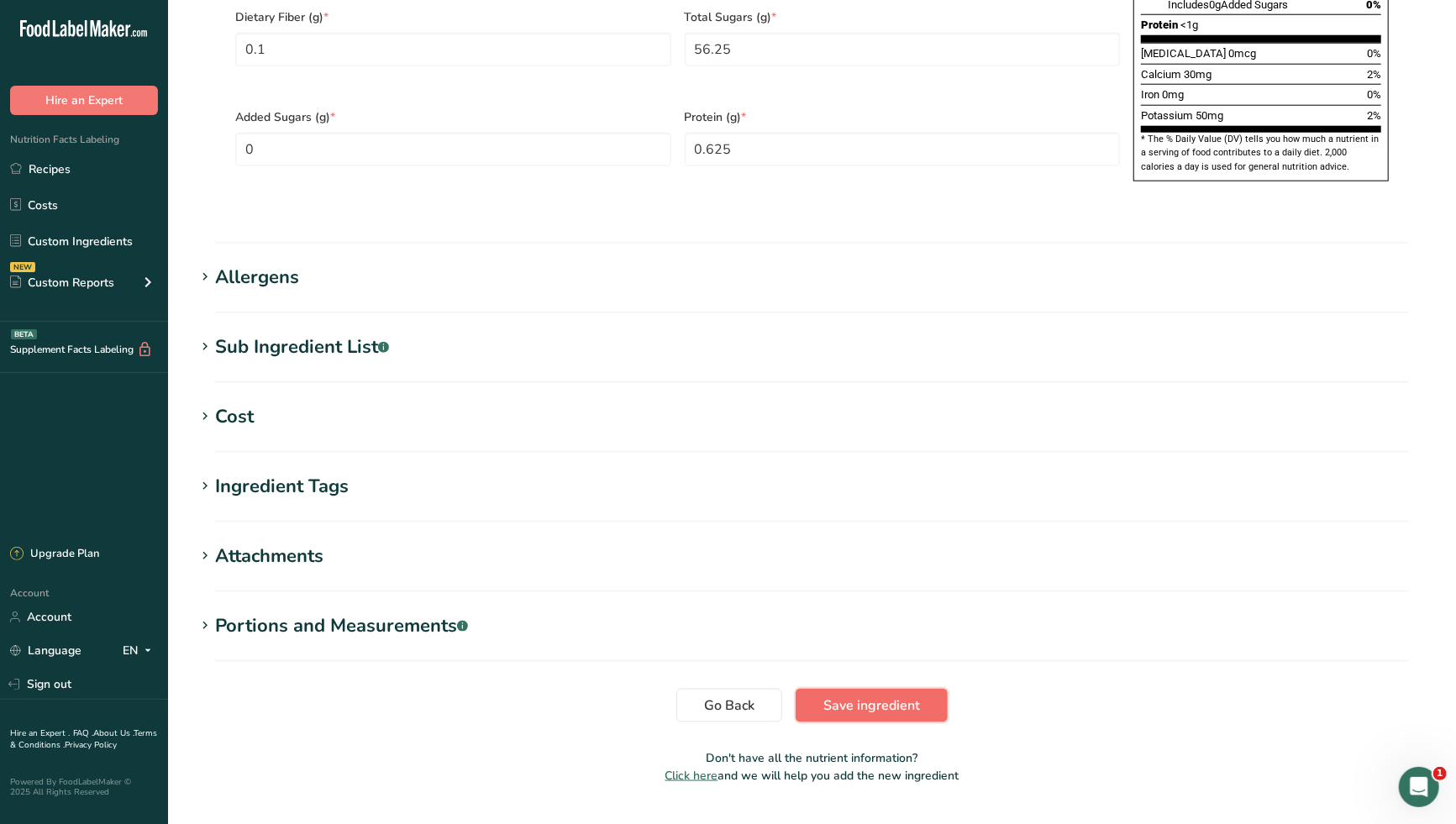
click at [901, 695] on span "Save ingredient" at bounding box center [871, 705] width 96 height 20
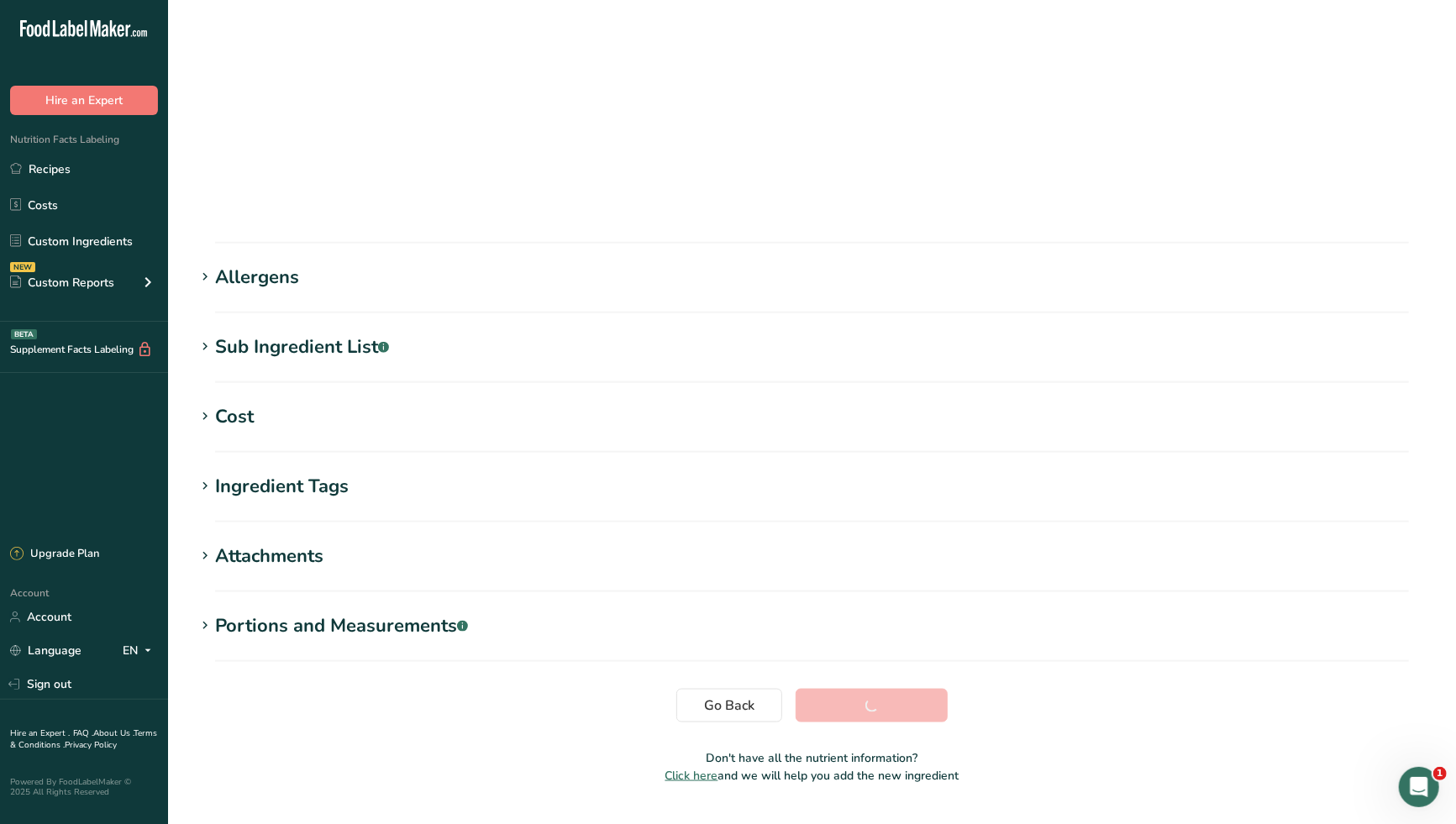
scroll to position [64, 0]
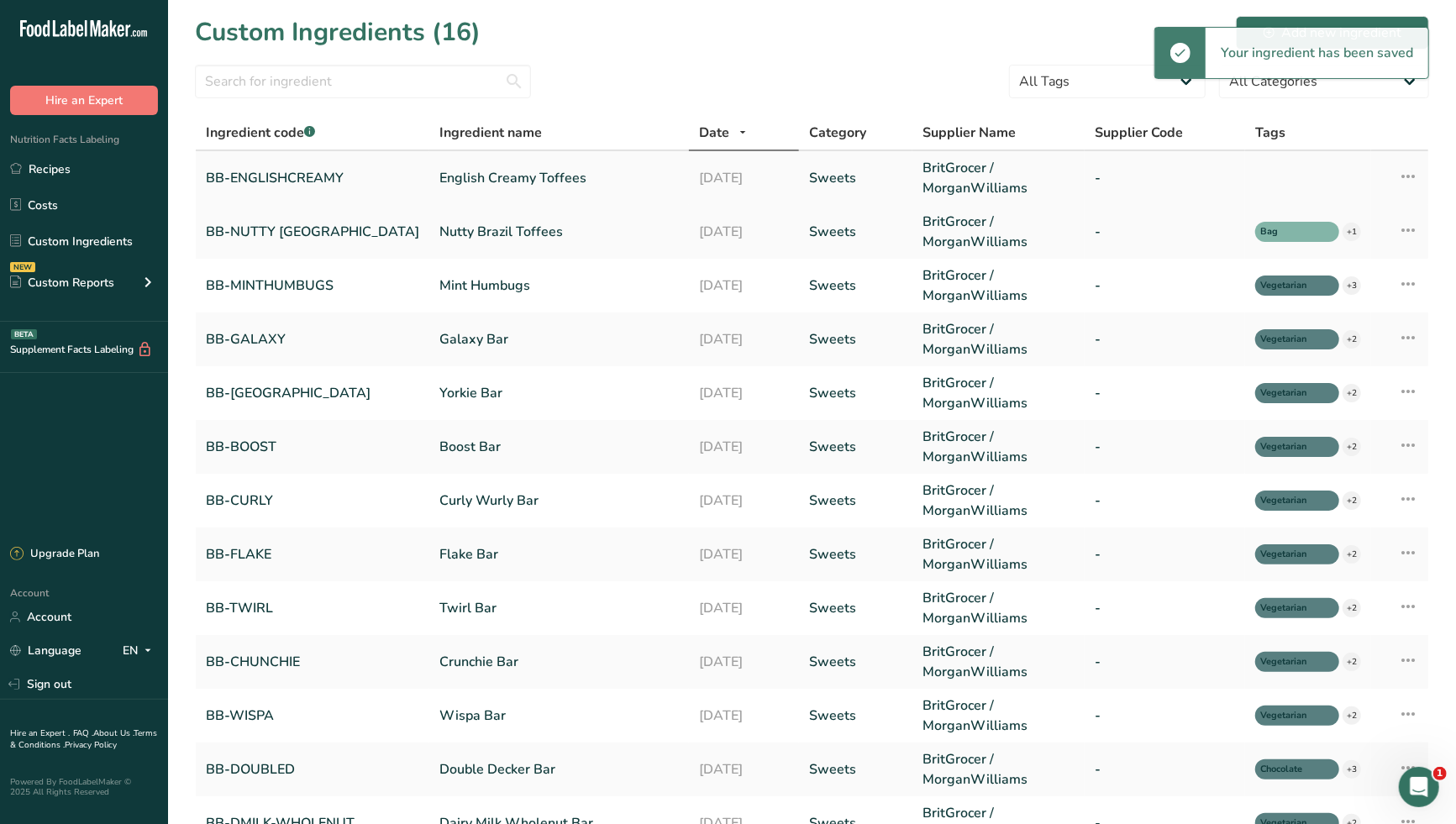
click at [449, 187] on link "English Creamy Toffees" at bounding box center [559, 178] width 239 height 20
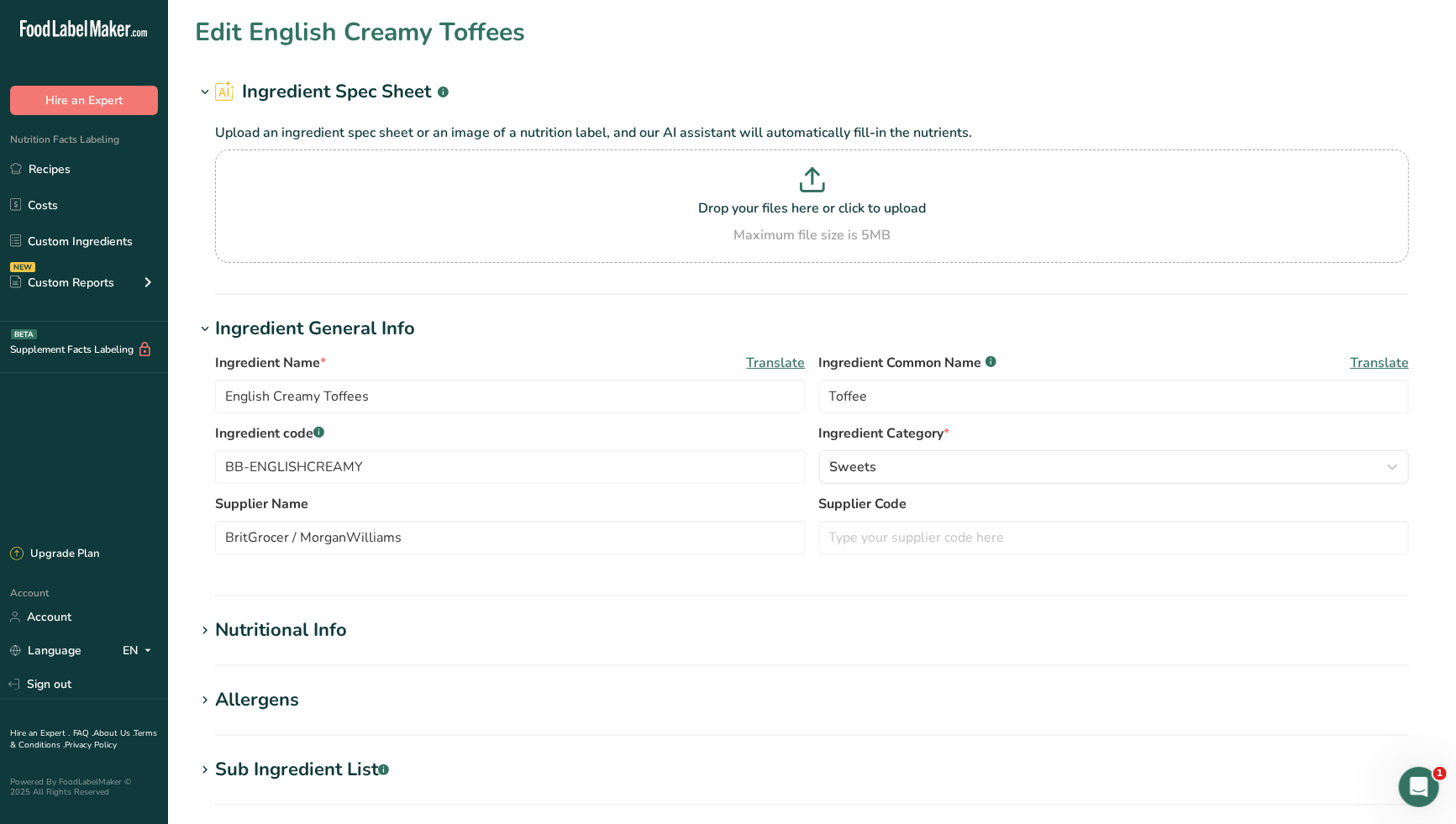
scroll to position [187, 0]
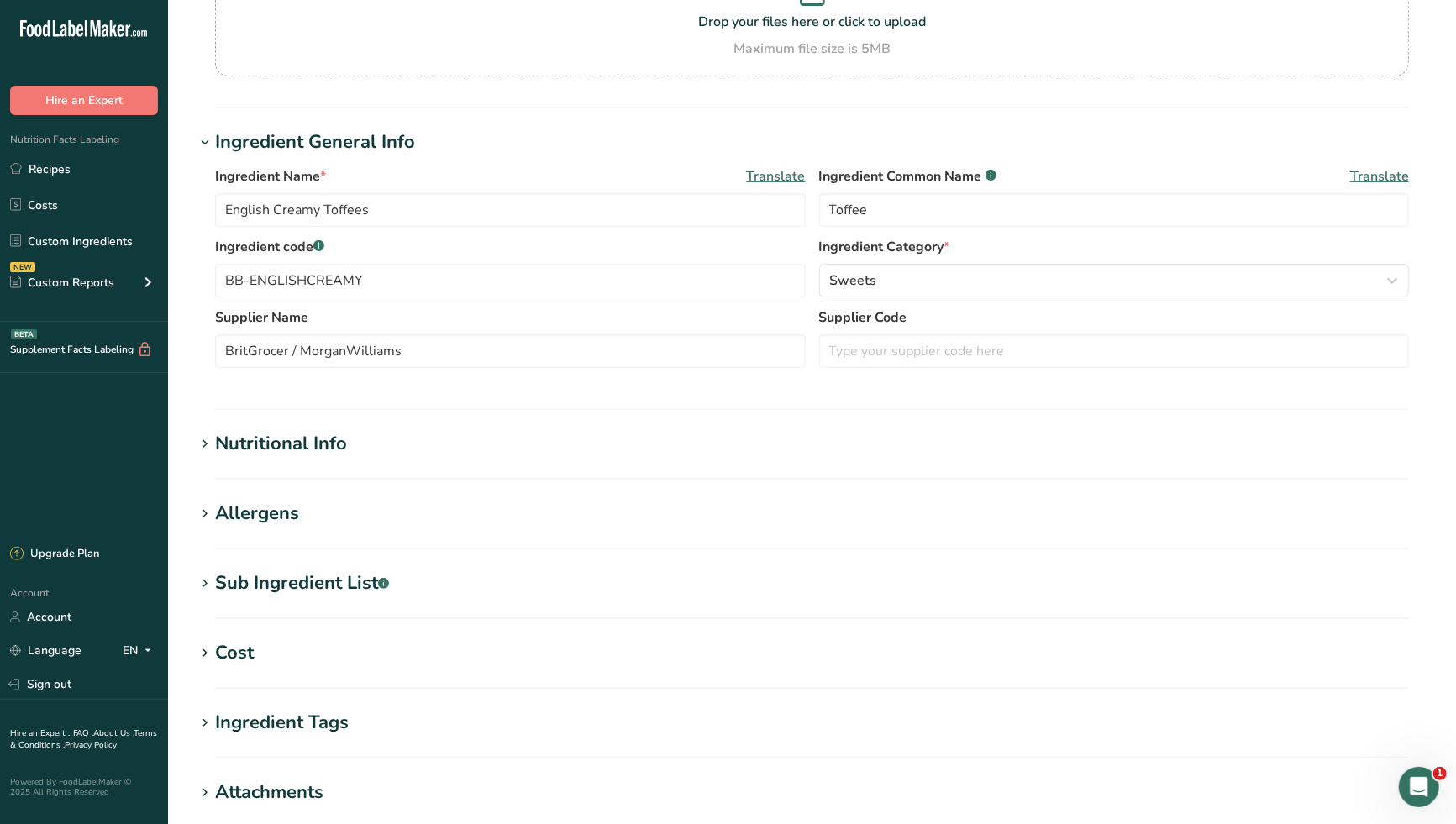
click at [294, 448] on div "Nutritional Info" at bounding box center [281, 444] width 132 height 28
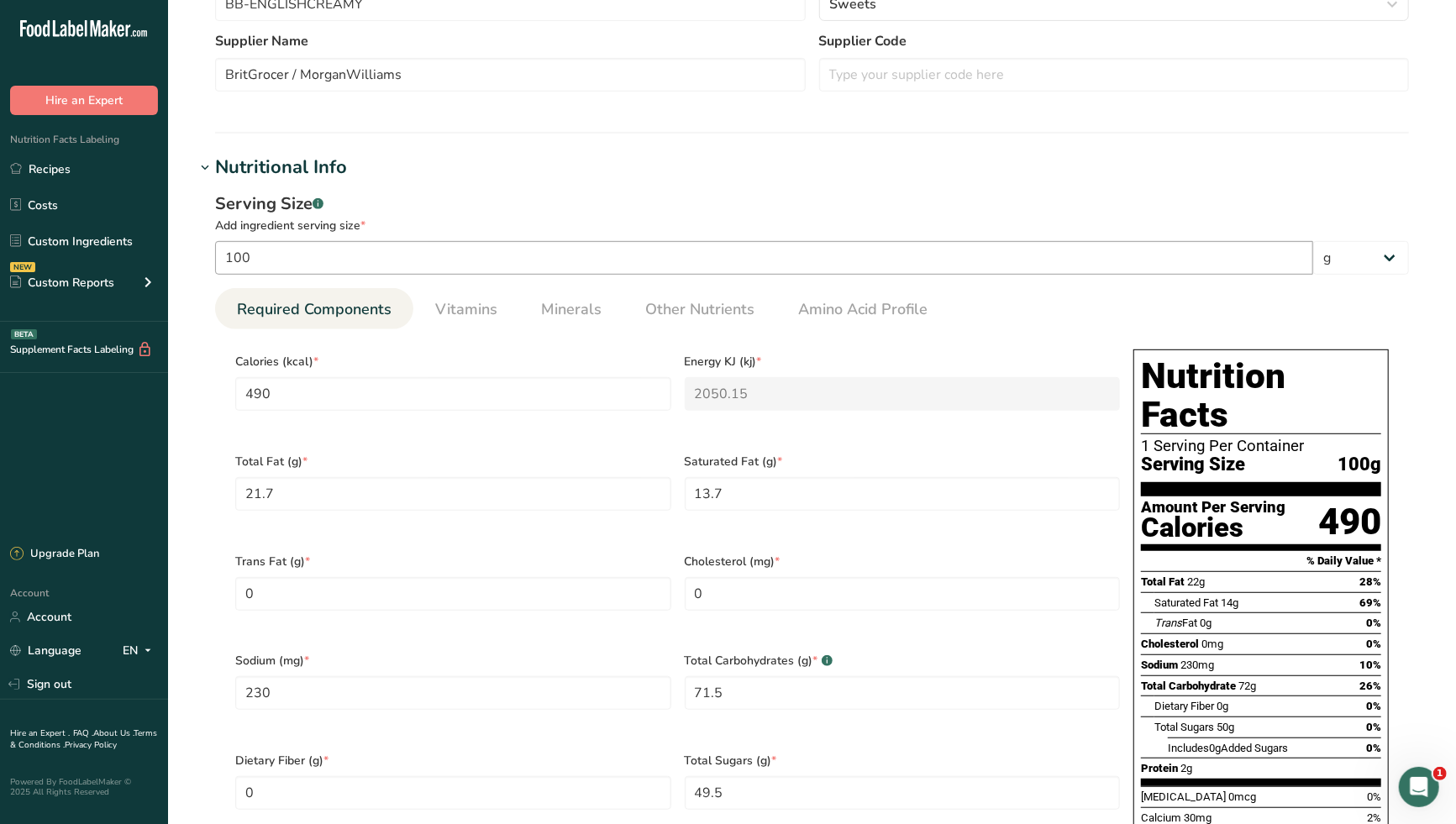
scroll to position [466, 0]
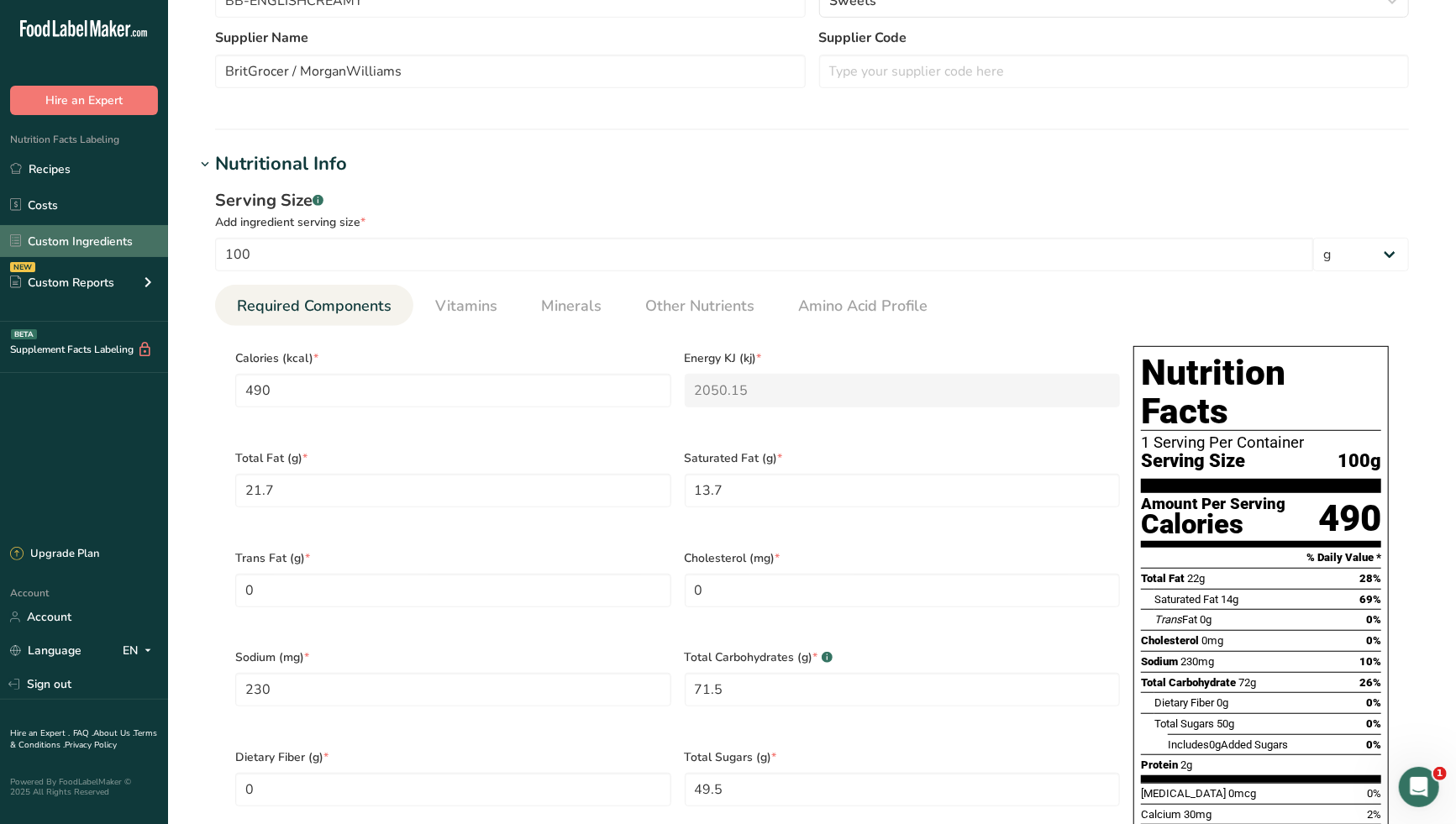
click at [68, 236] on link "Custom Ingredients" at bounding box center [84, 241] width 168 height 32
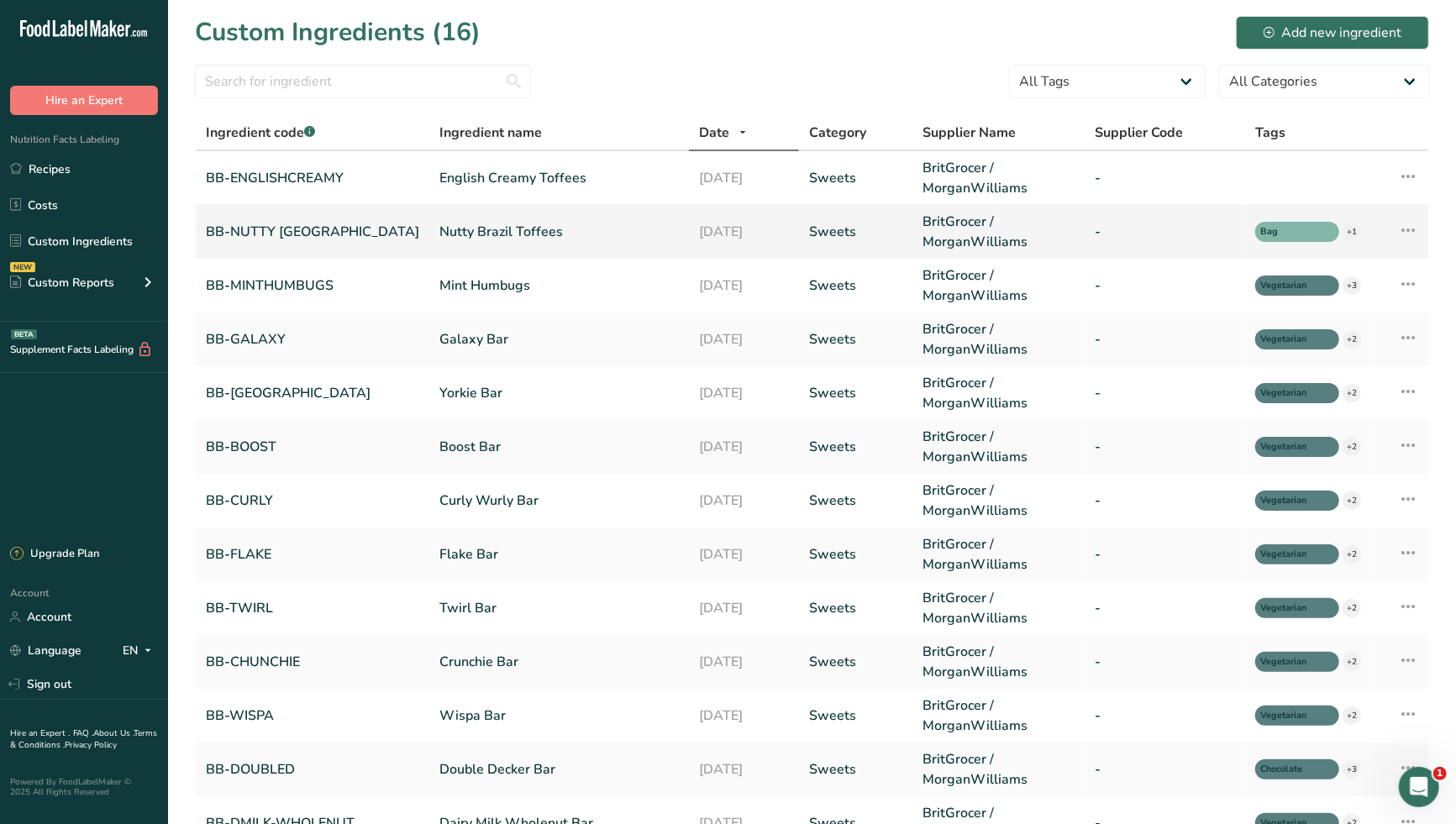
click at [445, 230] on link "Nutty Brazil Toffees" at bounding box center [559, 231] width 239 height 20
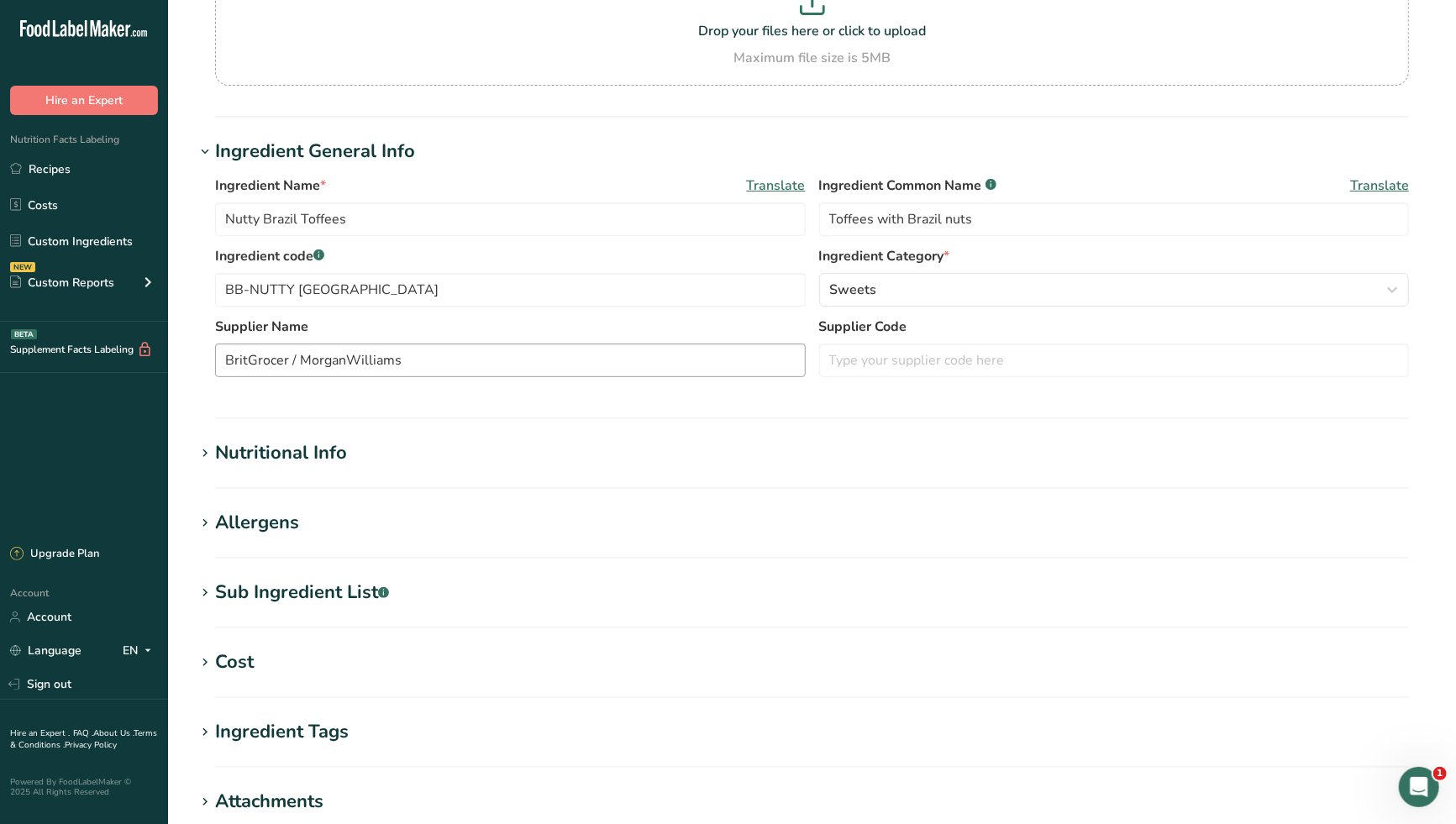
scroll to position [187, 0]
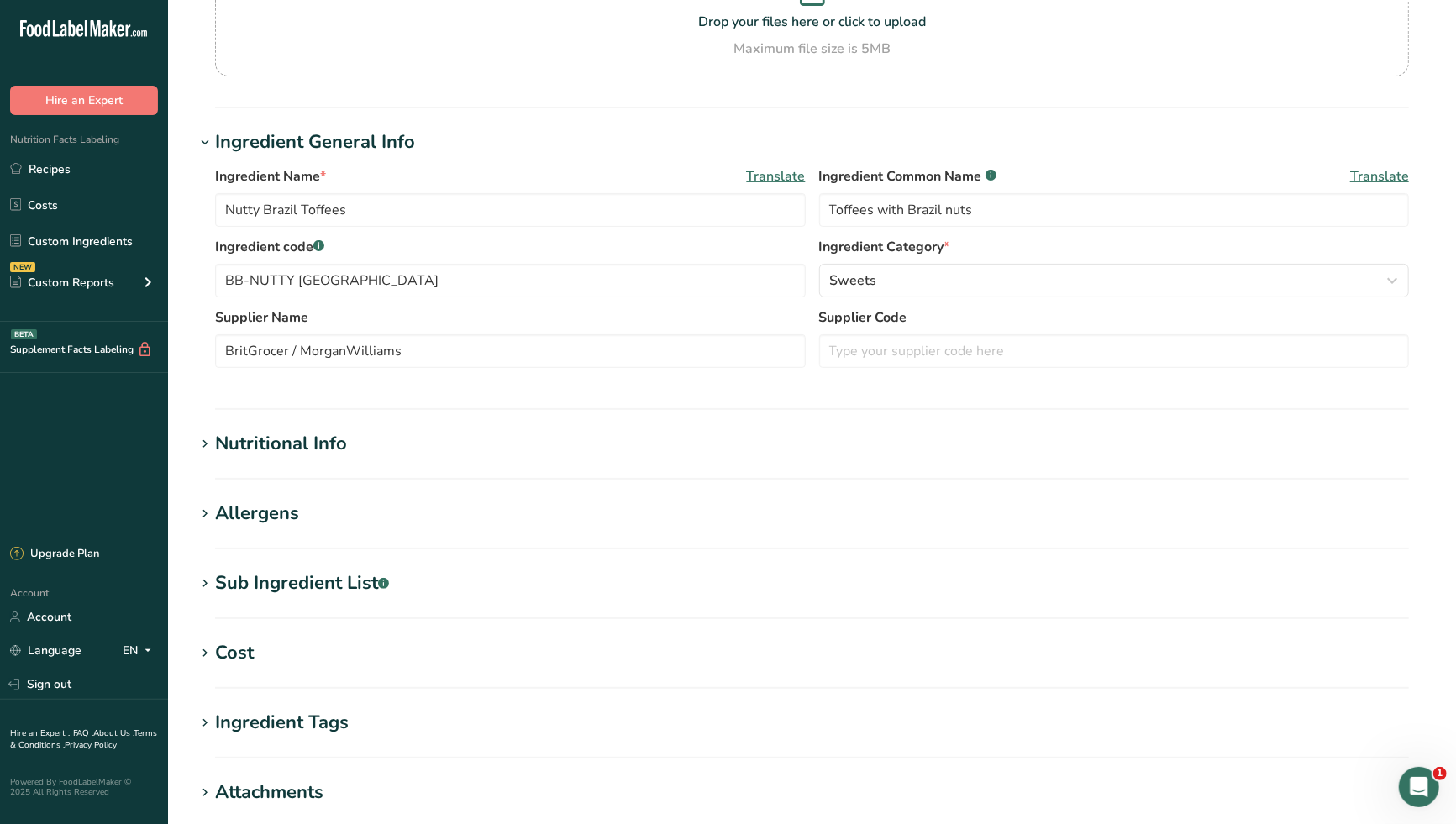
click at [351, 442] on h1 "Nutritional Info" at bounding box center [812, 444] width 1234 height 28
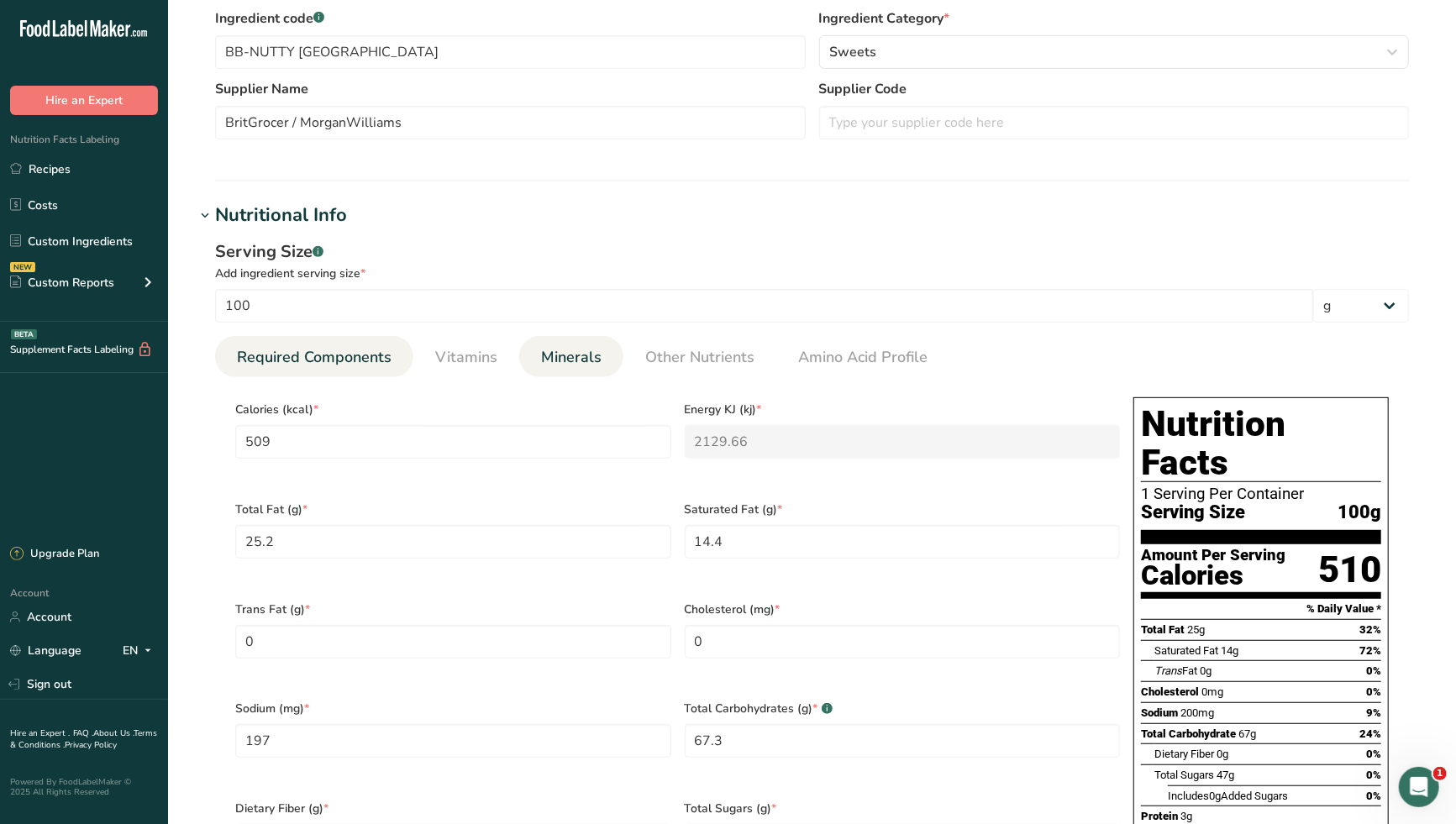
scroll to position [466, 0]
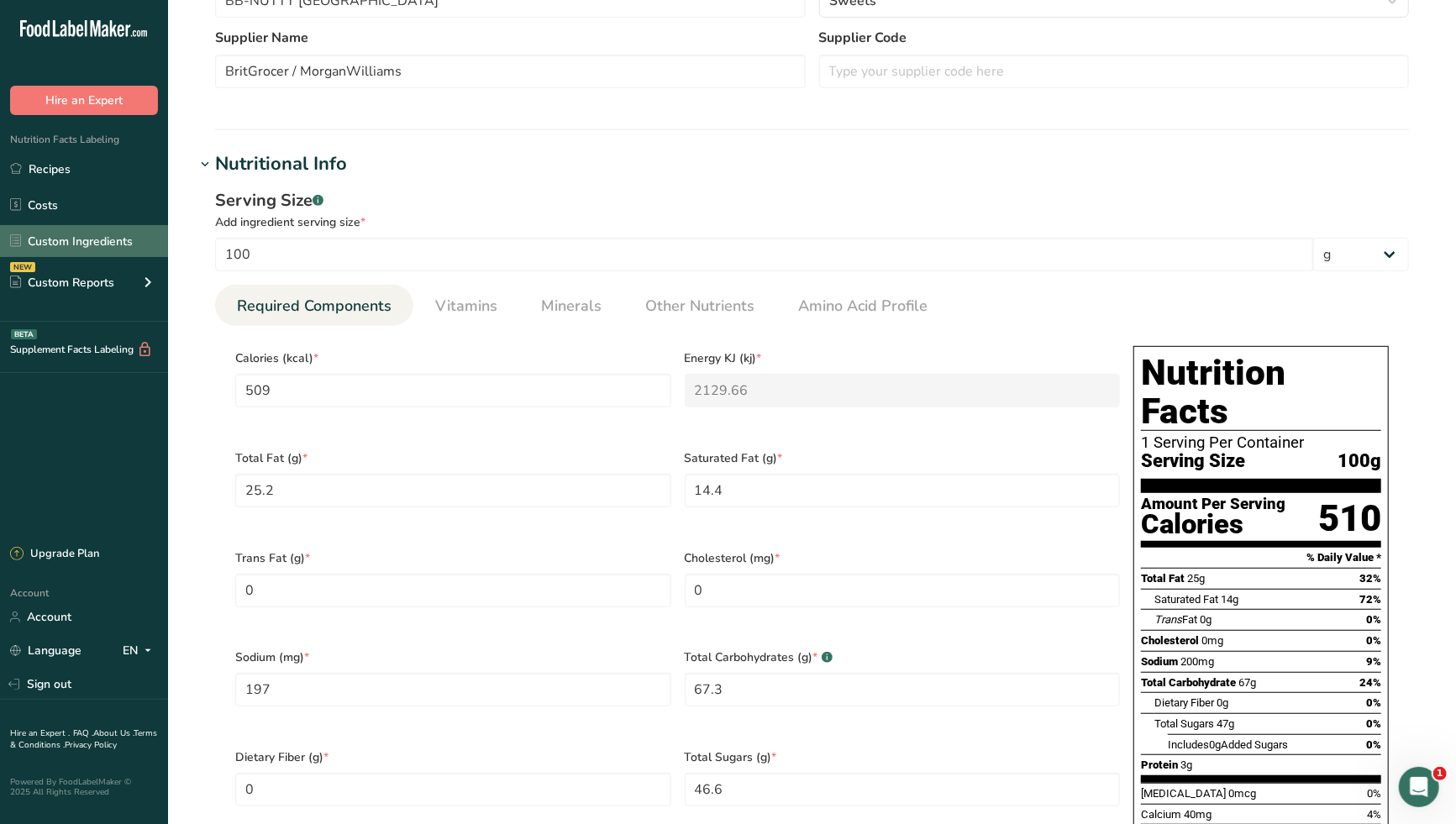
click at [67, 244] on link "Custom Ingredients" at bounding box center [84, 241] width 168 height 32
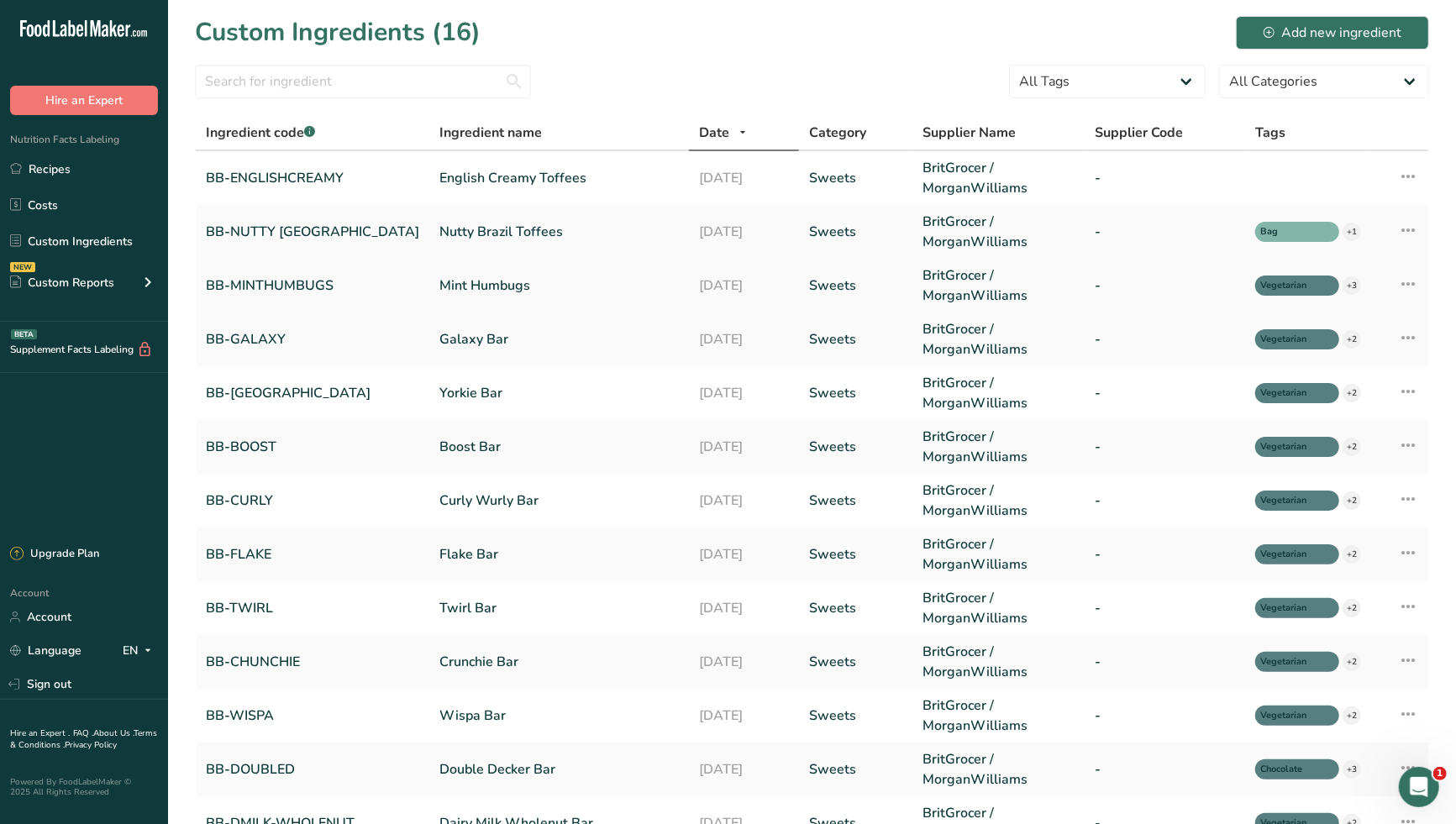
click at [456, 284] on link "Mint Humbugs" at bounding box center [559, 285] width 239 height 20
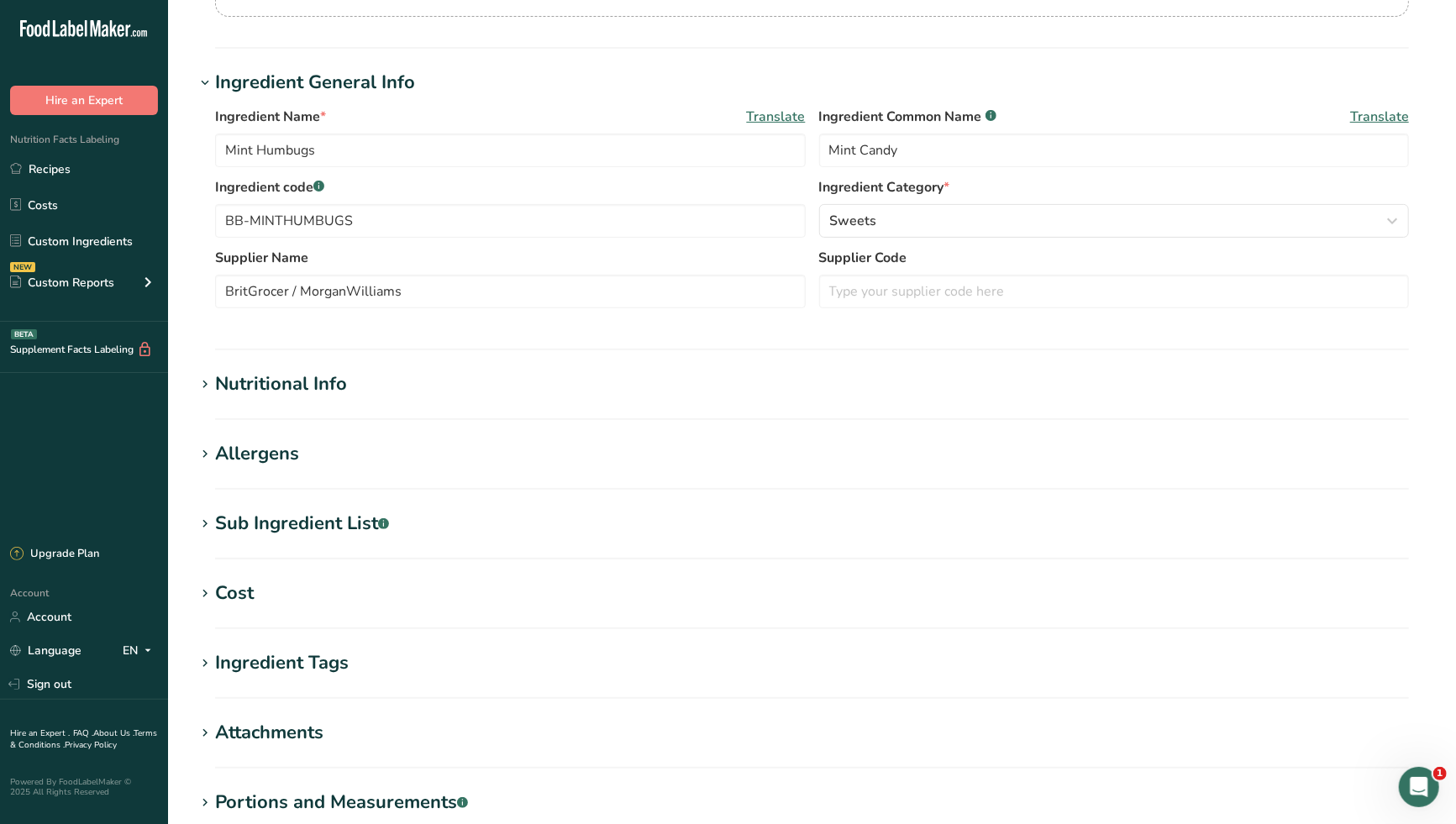
scroll to position [279, 0]
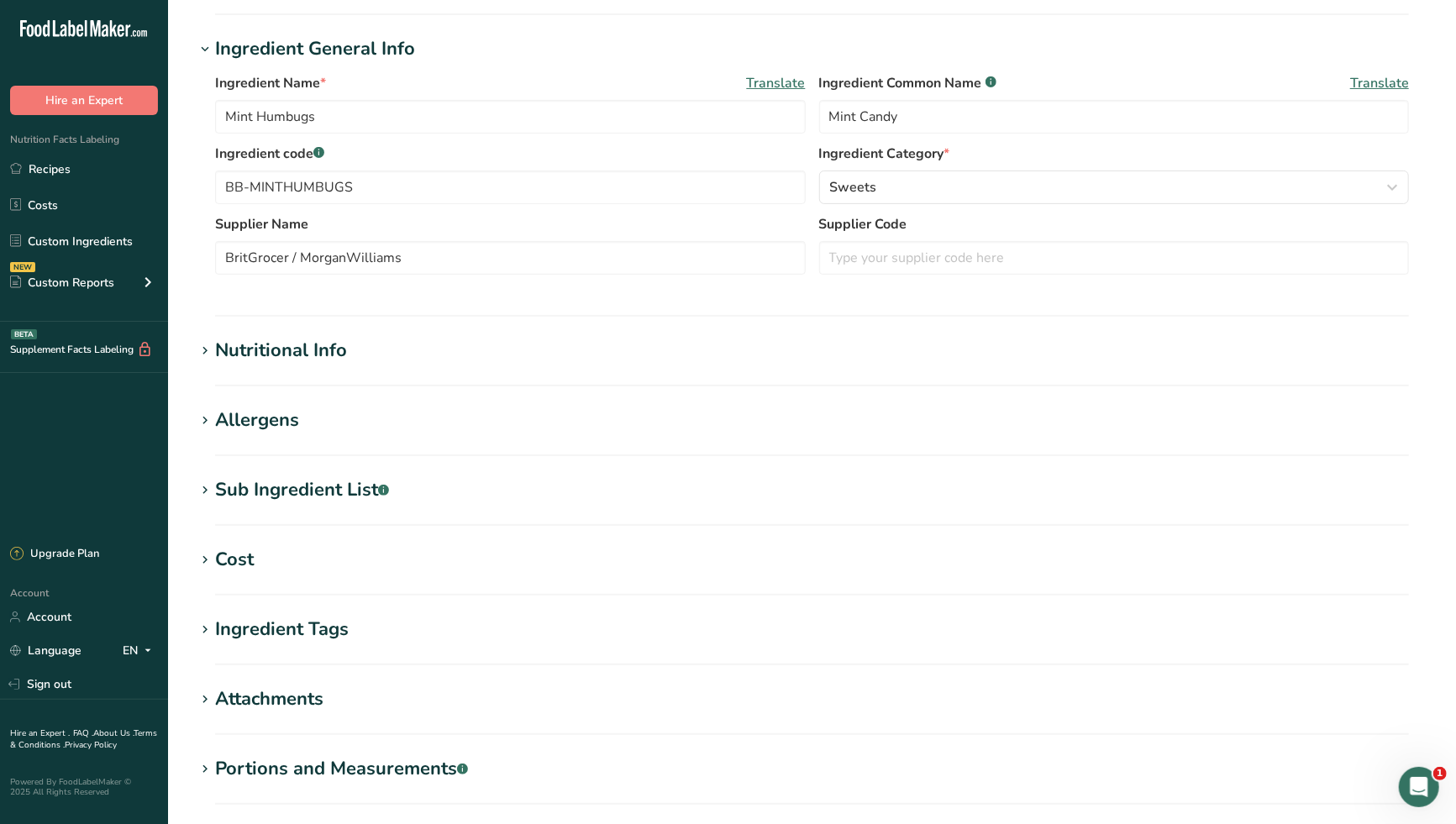
click at [337, 358] on div "Nutritional Info" at bounding box center [281, 351] width 132 height 28
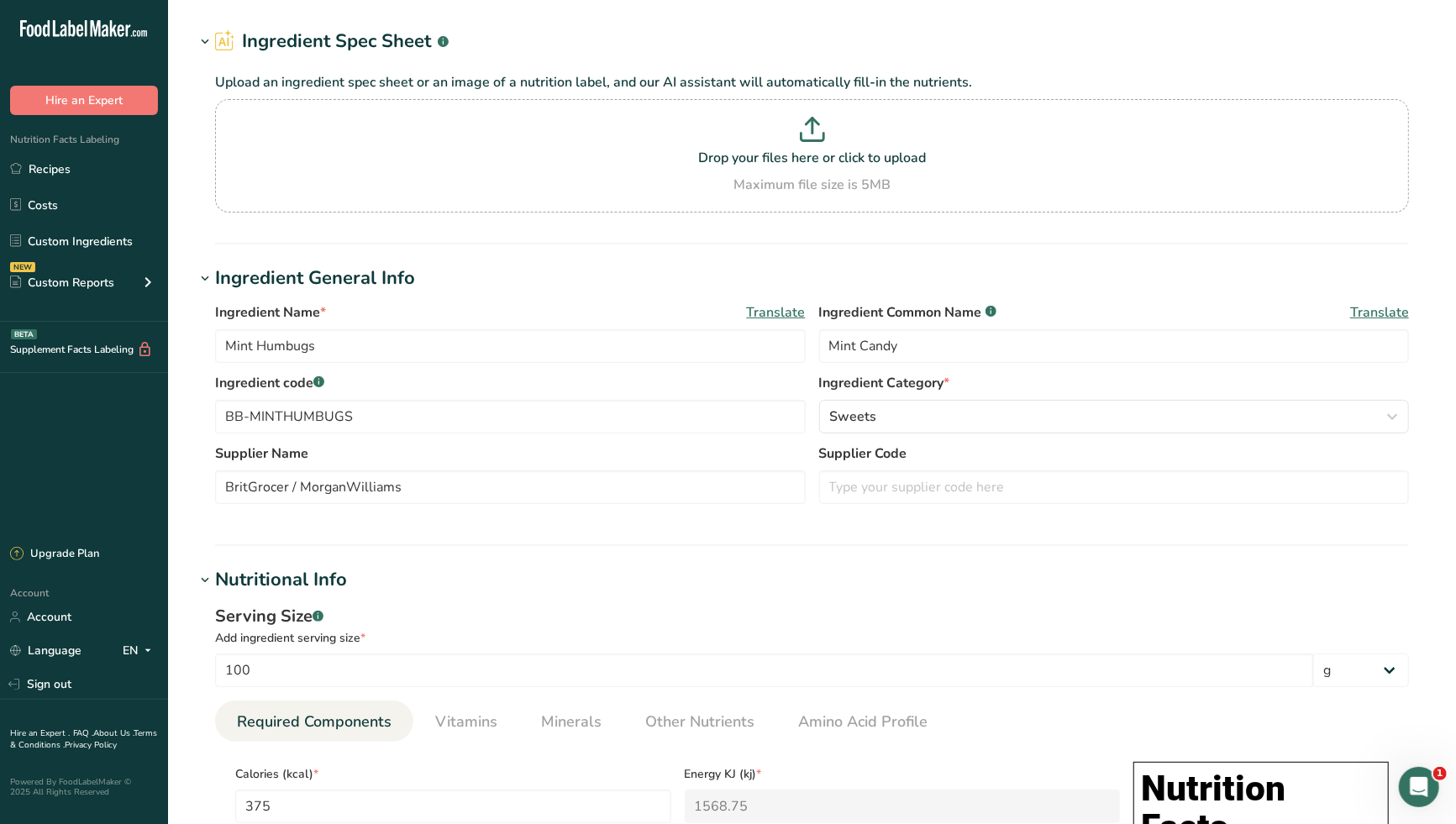
scroll to position [0, 0]
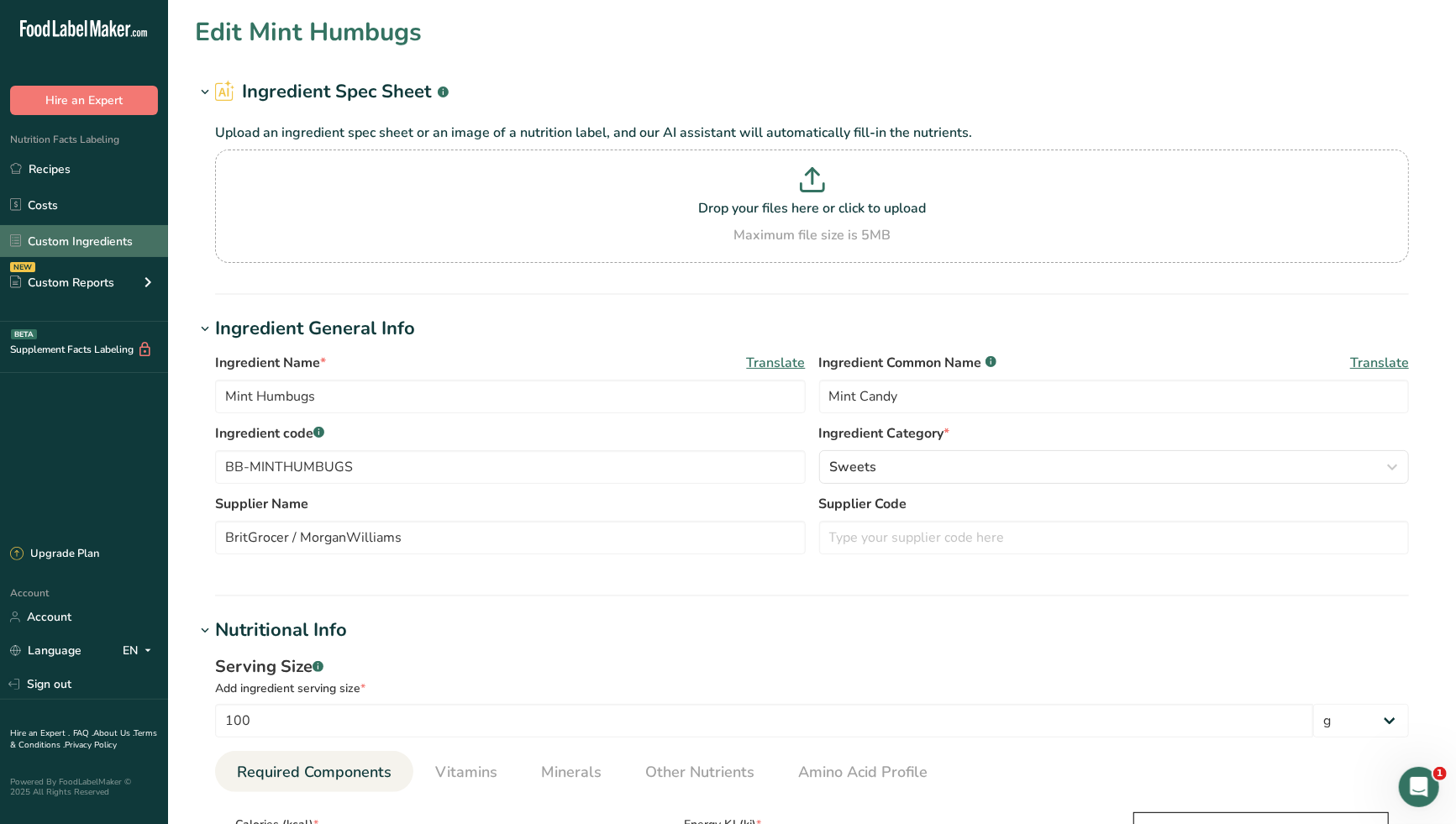
click at [100, 238] on link "Custom Ingredients" at bounding box center [84, 241] width 168 height 32
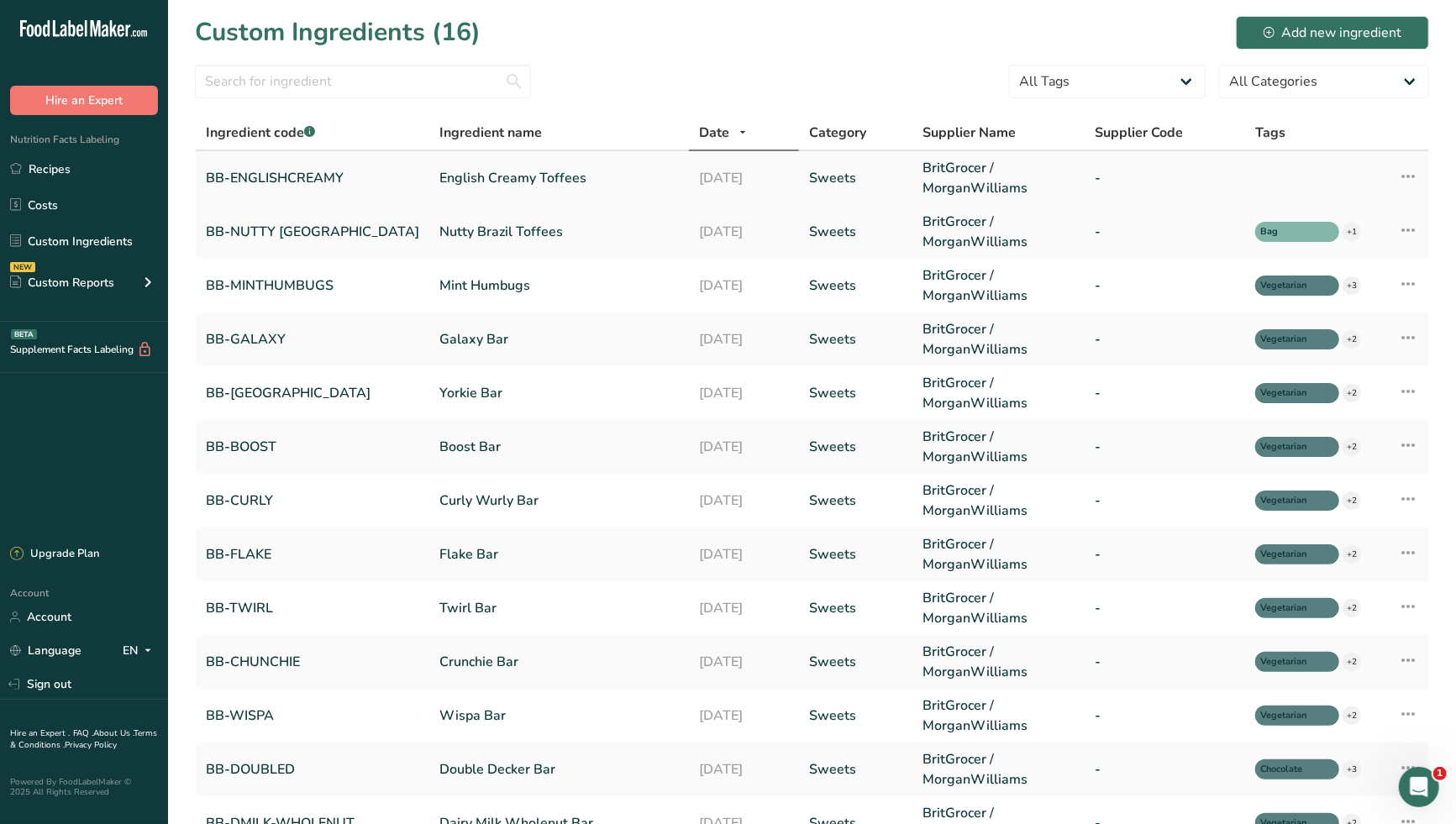
click at [470, 180] on link "English Creamy Toffees" at bounding box center [559, 178] width 239 height 20
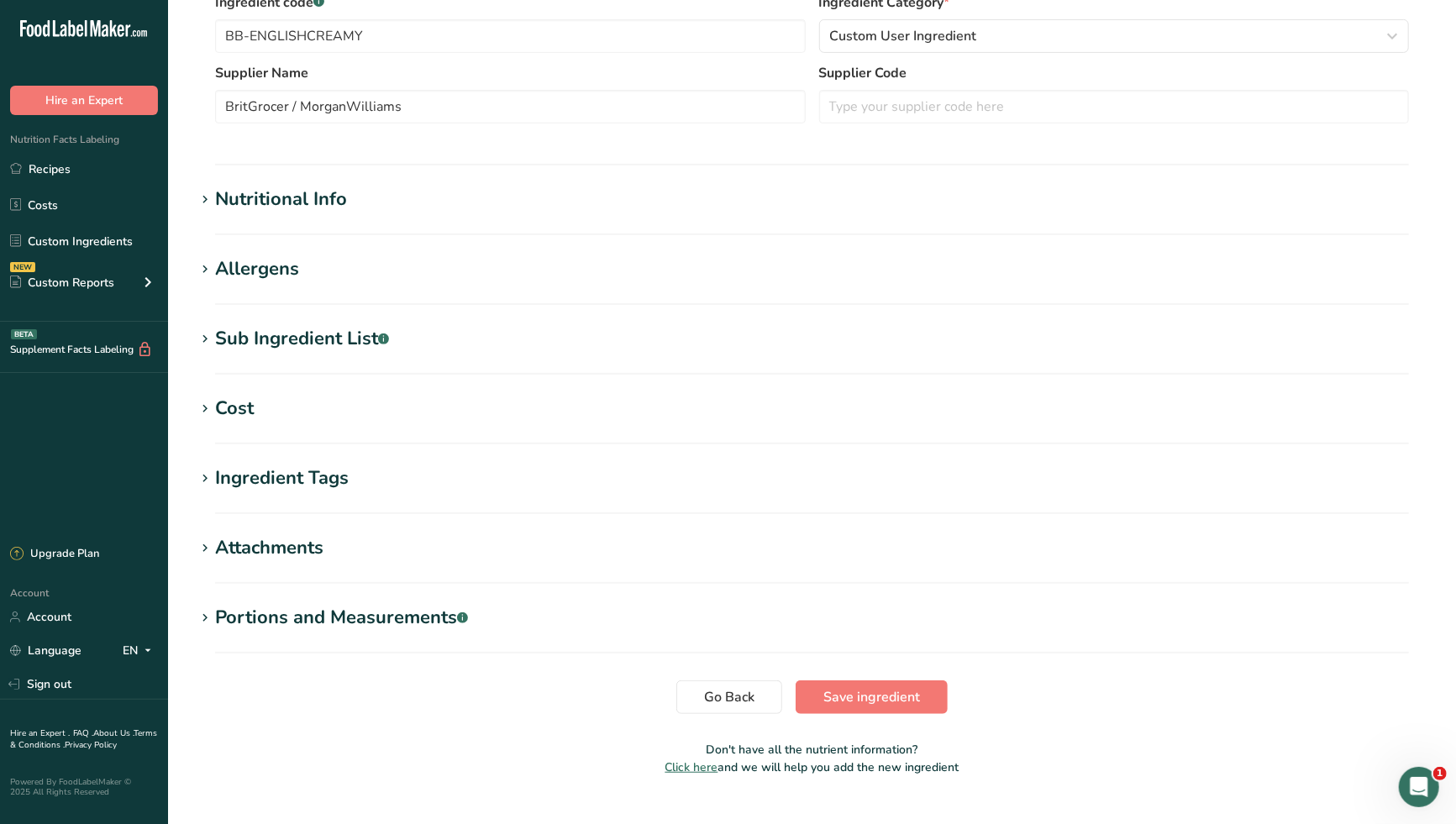
scroll to position [464, 0]
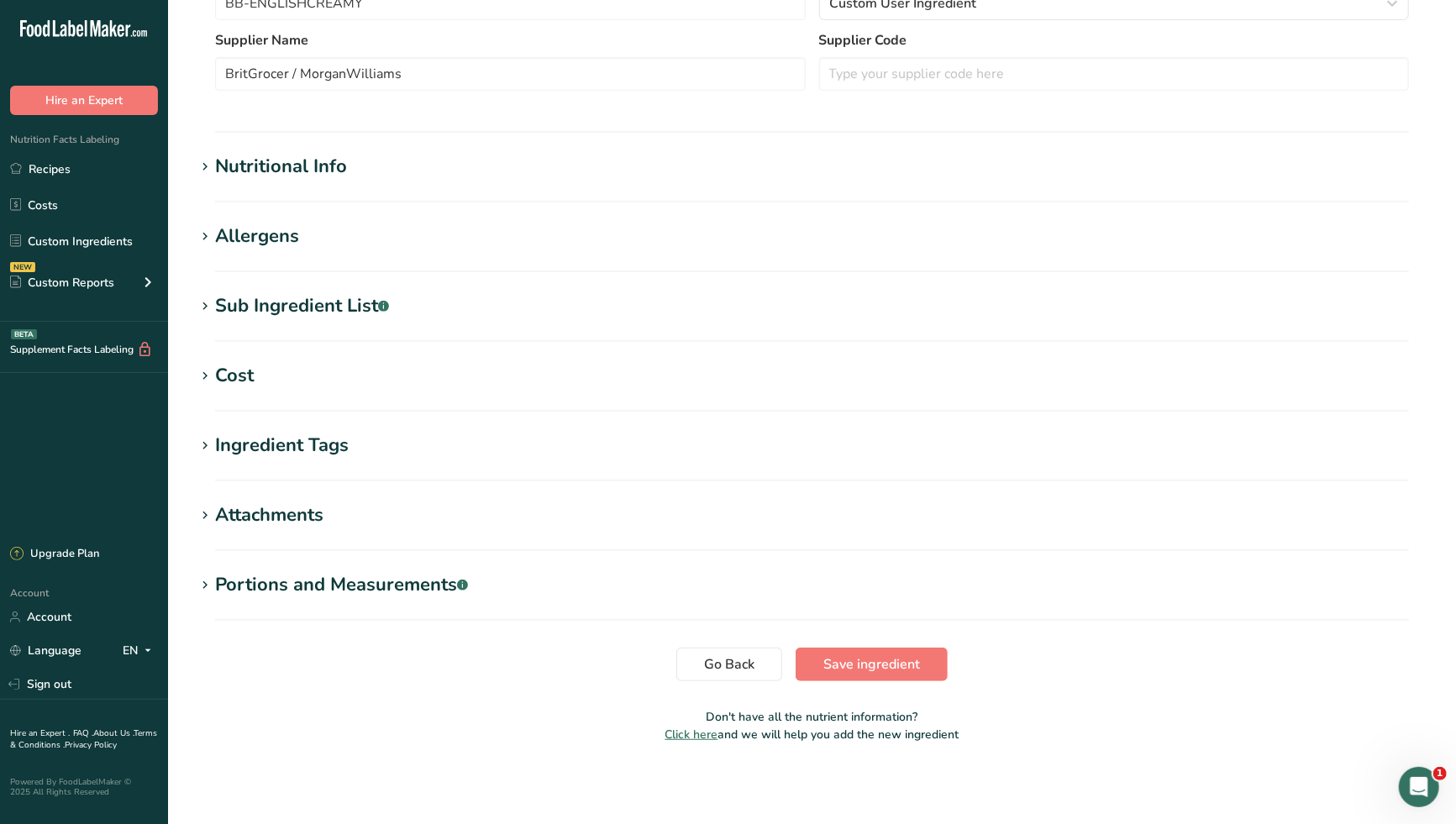
click at [356, 173] on h1 "Nutritional Info" at bounding box center [812, 167] width 1234 height 28
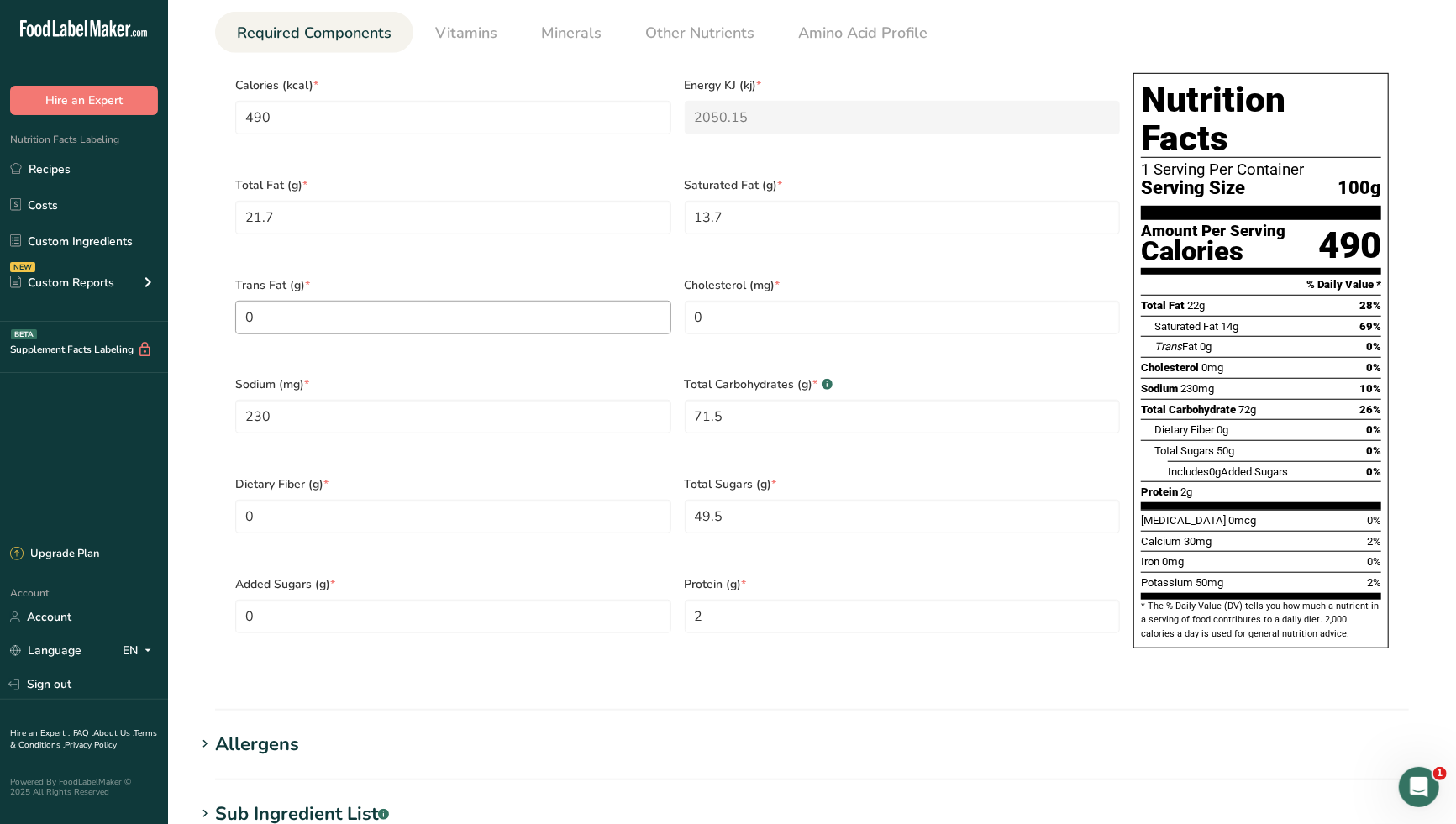
scroll to position [743, 0]
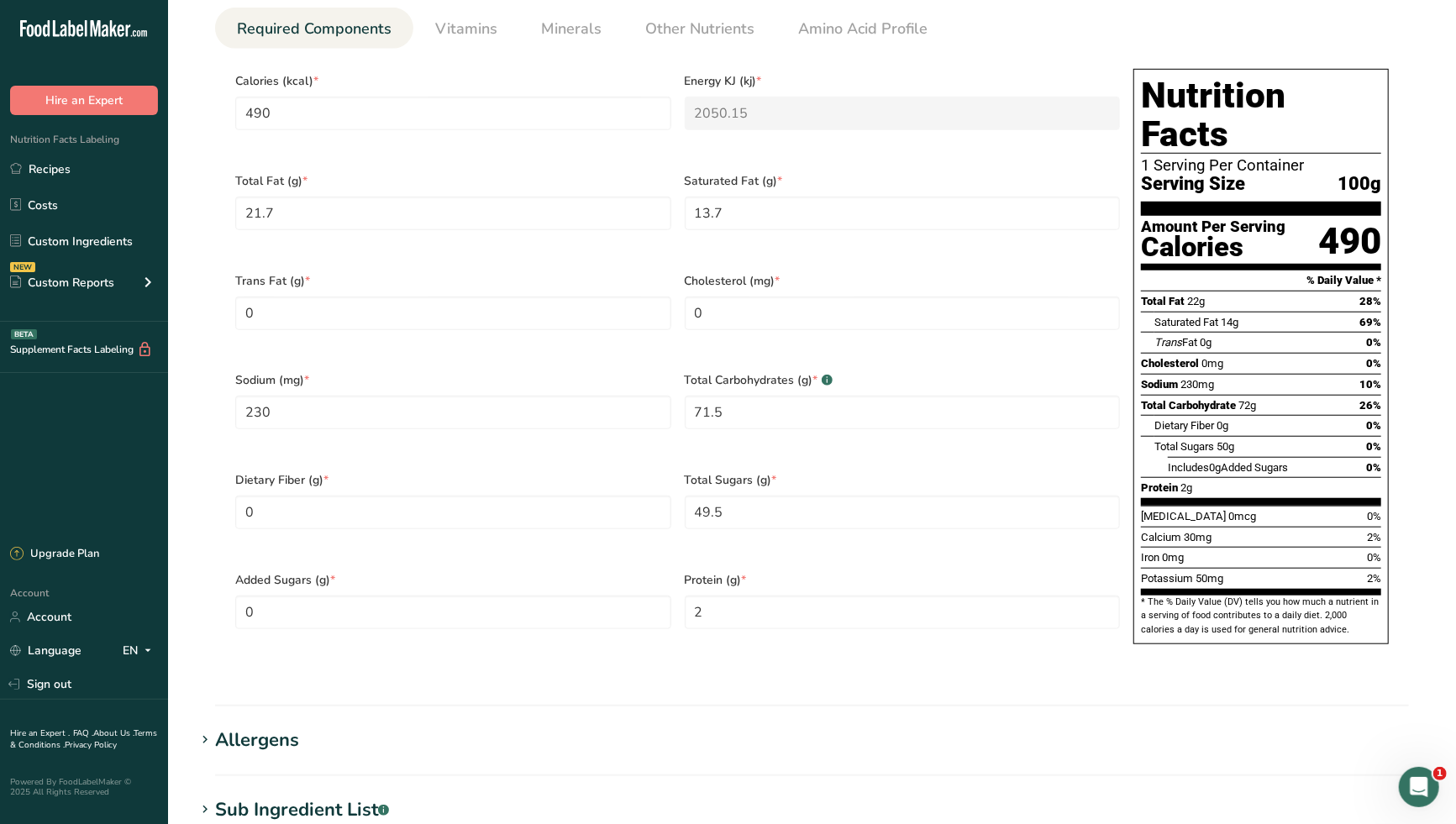
click at [1087, 245] on div "Saturated Fat (g) * 13.7" at bounding box center [902, 212] width 449 height 100
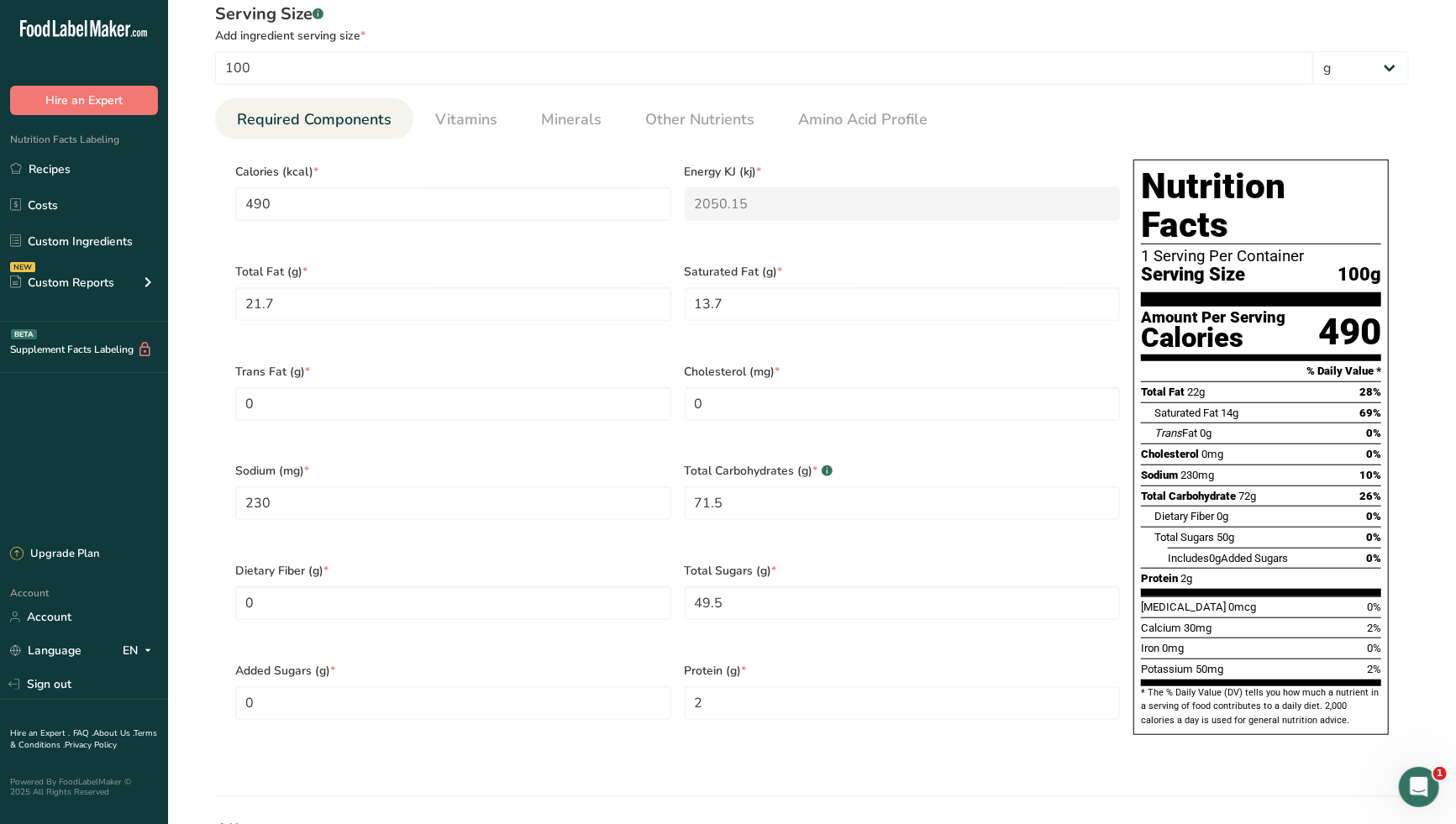
scroll to position [746, 0]
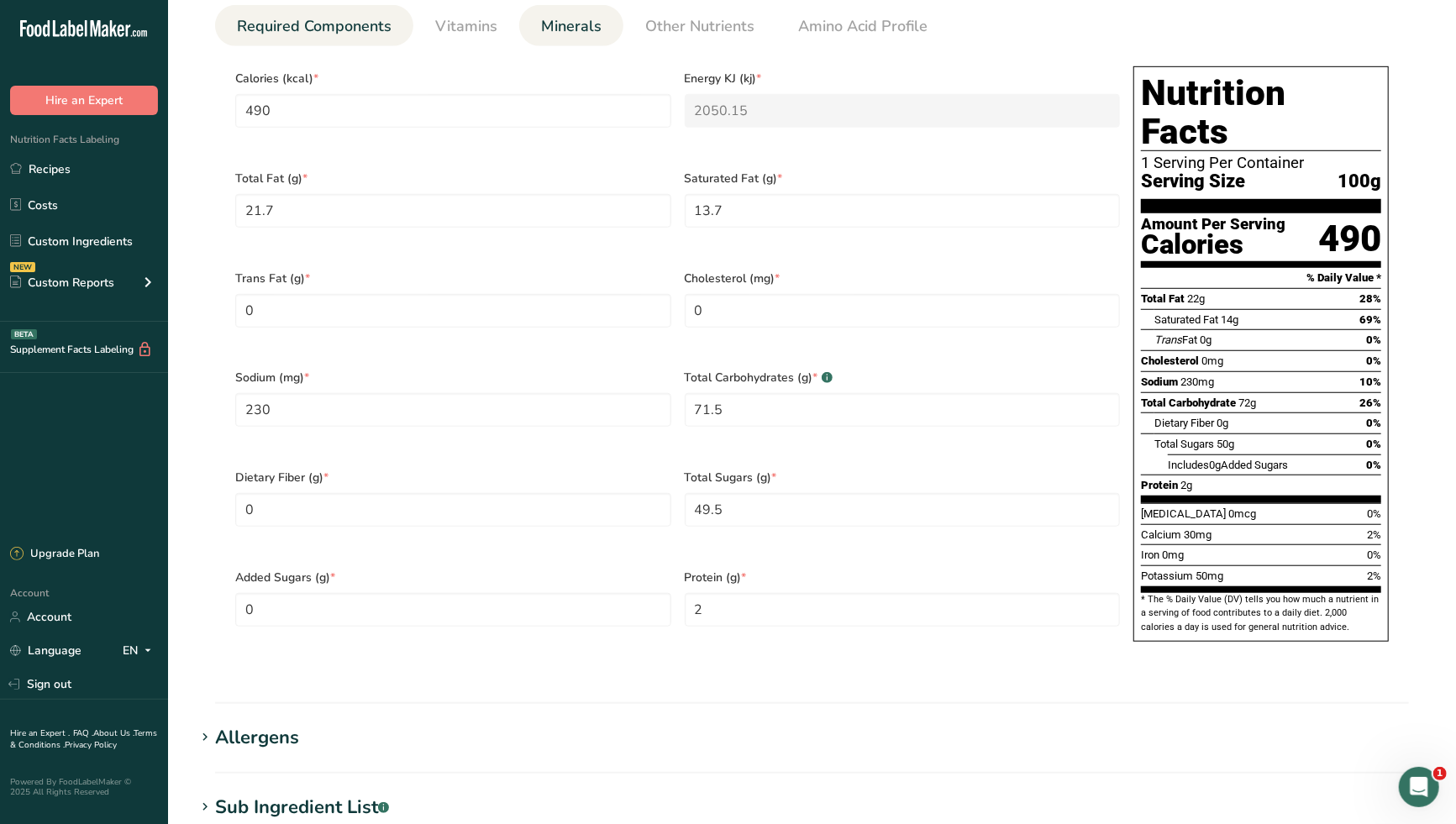
click at [571, 29] on span "Minerals" at bounding box center [571, 26] width 60 height 23
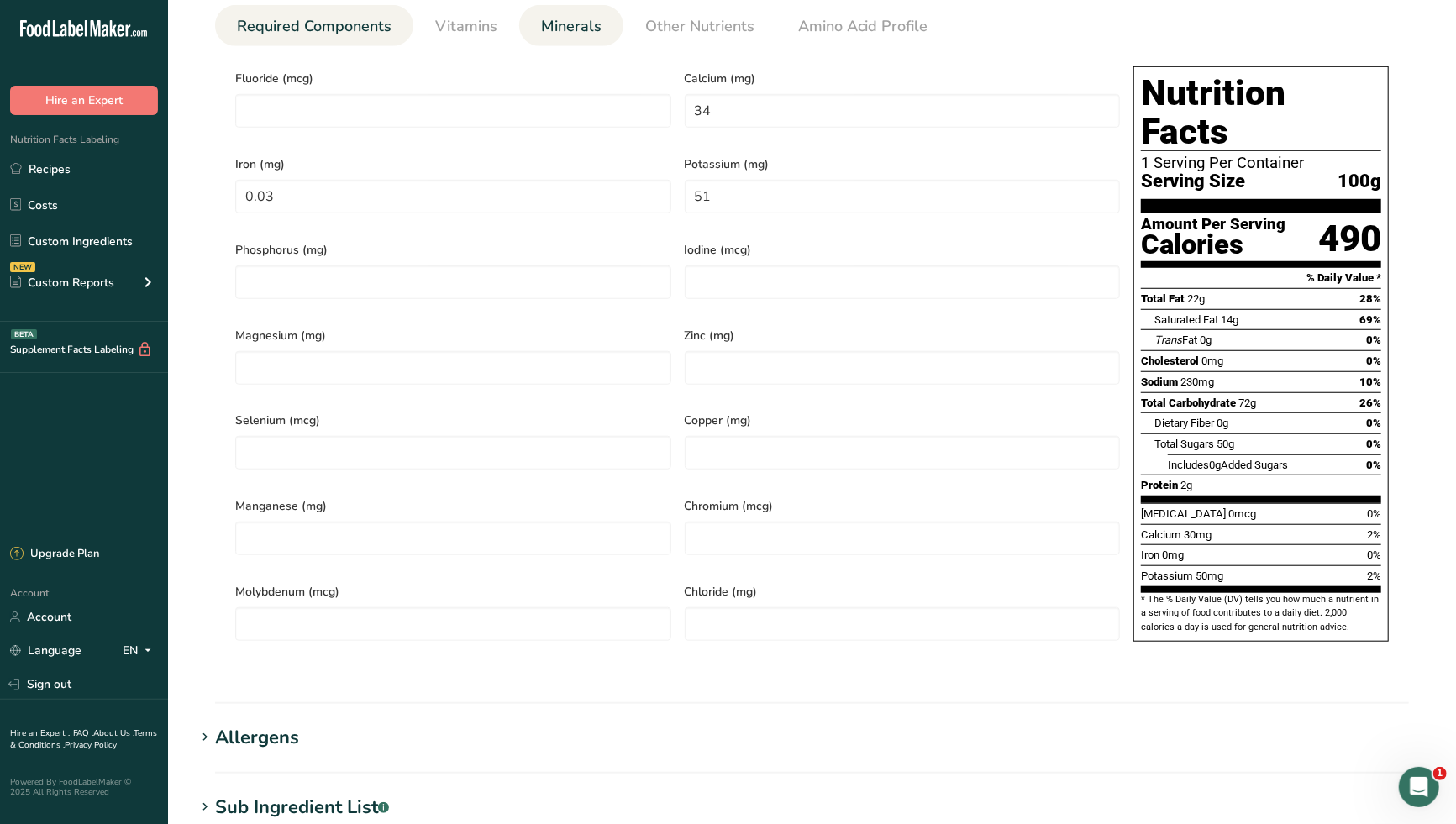
click at [349, 33] on span "Required Components" at bounding box center [314, 26] width 155 height 23
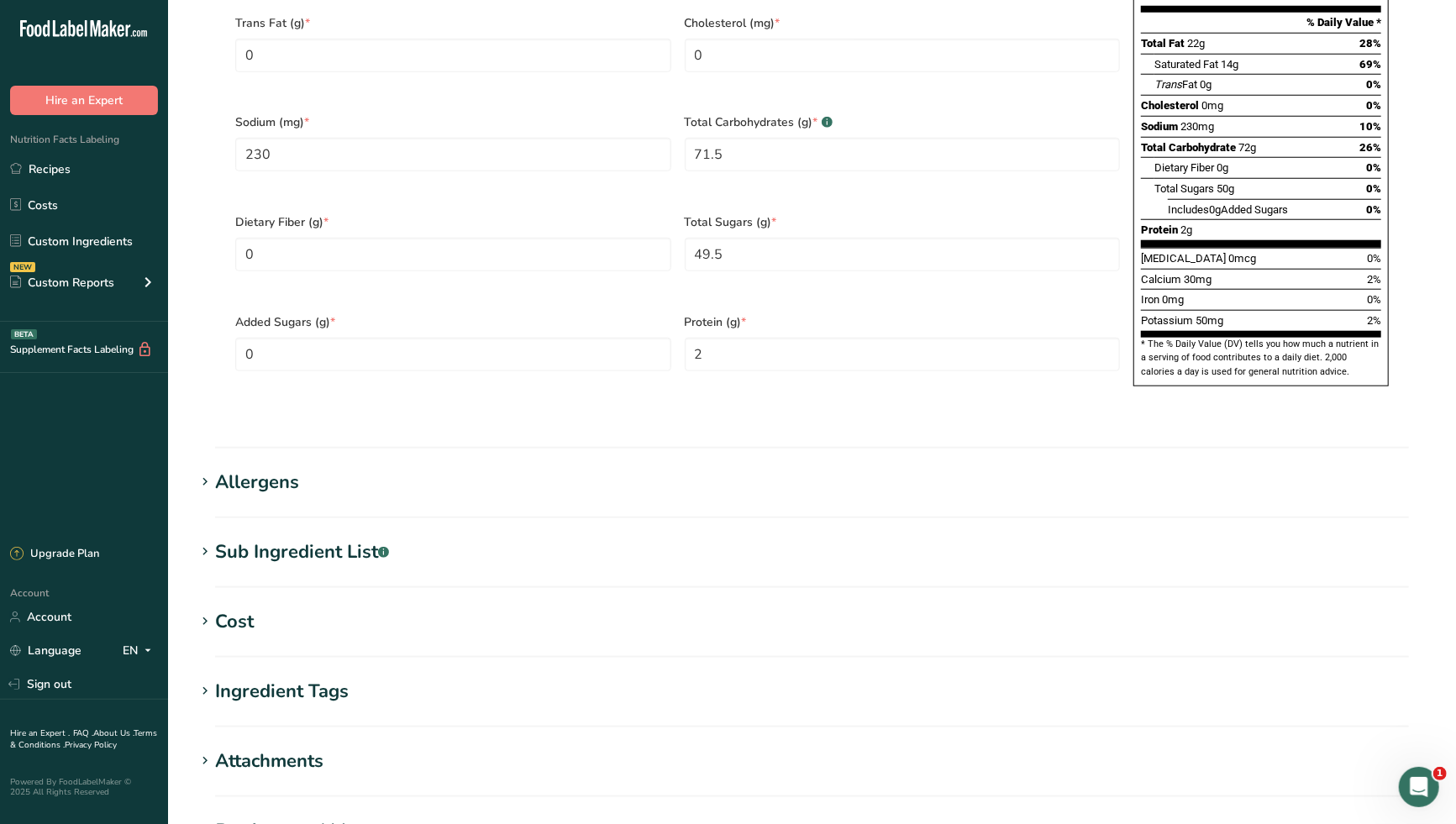
scroll to position [1026, 0]
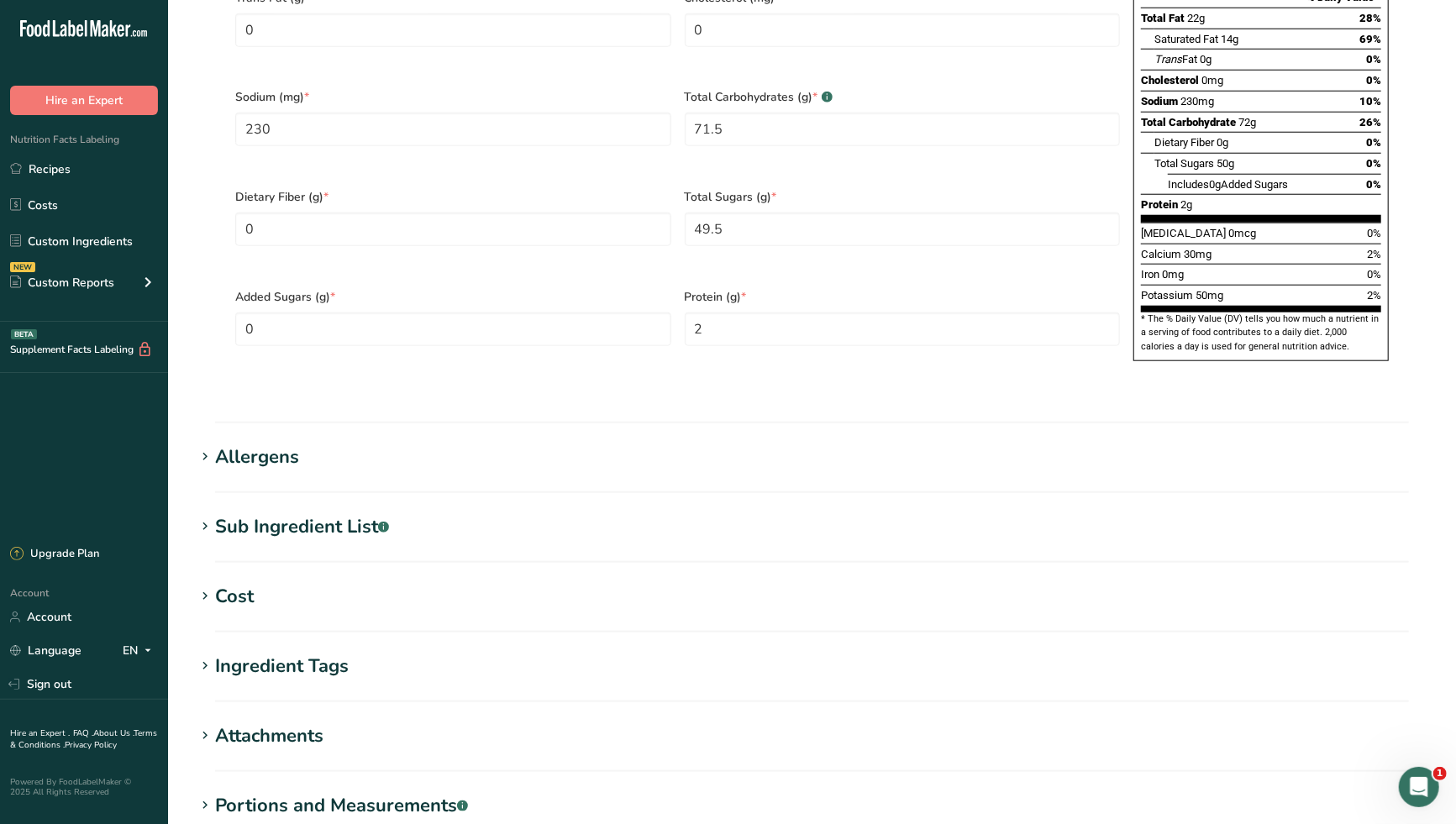
click at [293, 444] on div "Allergens" at bounding box center [257, 458] width 84 height 28
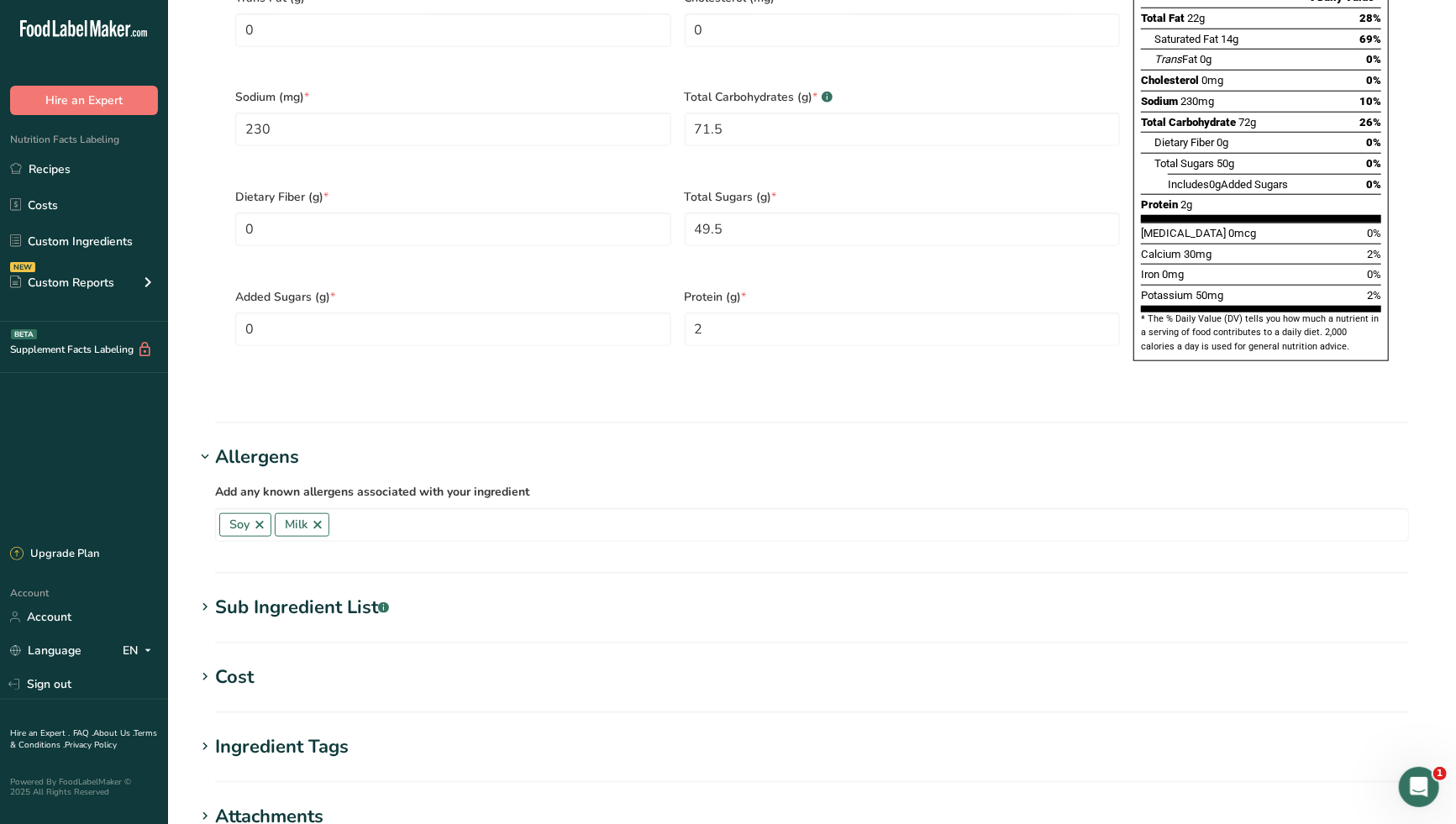
click at [341, 594] on div "Sub Ingredient List .a-a{fill:#347362;}.b-a{fill:#fff;}" at bounding box center [302, 608] width 174 height 28
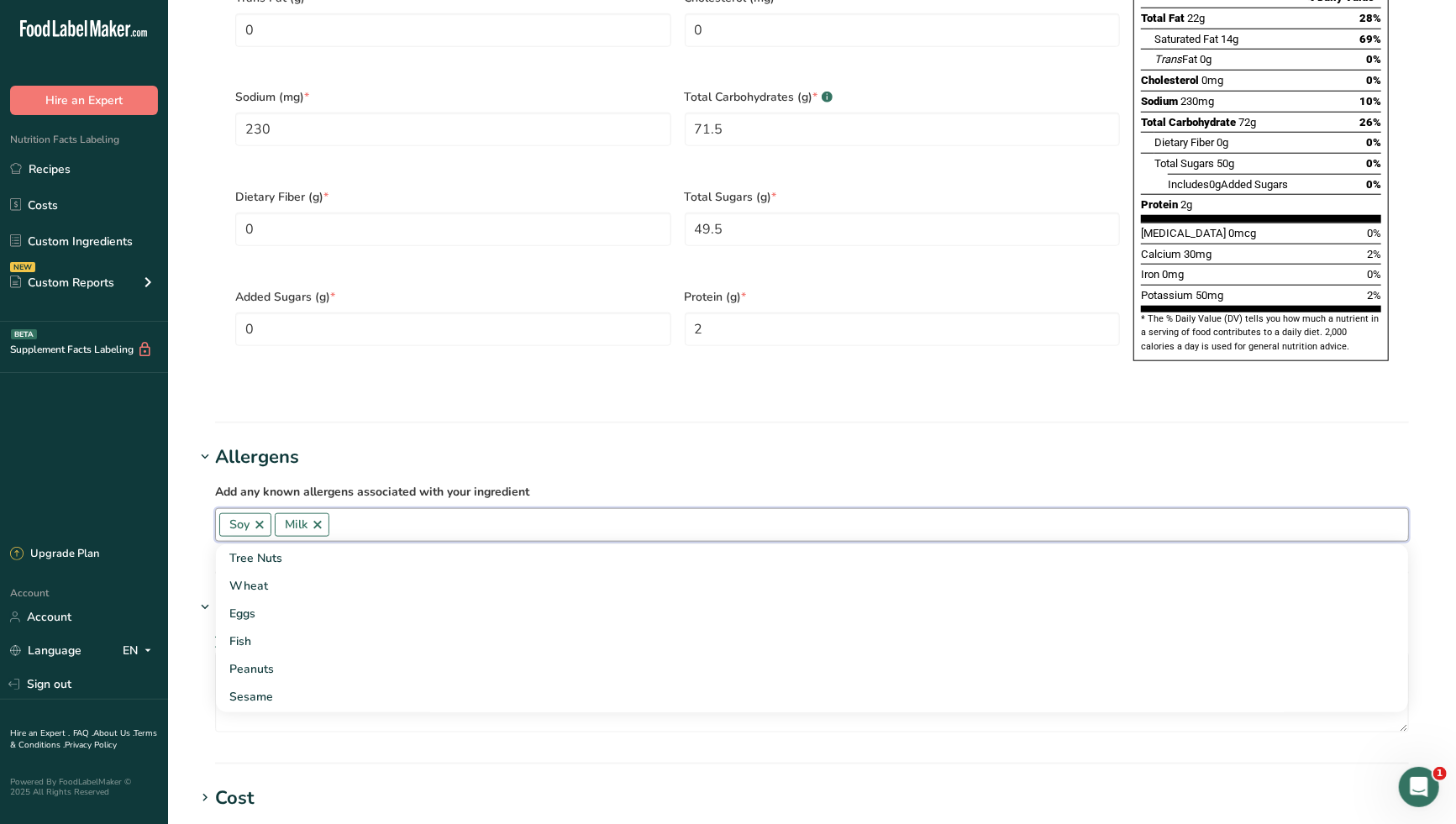
click at [654, 511] on input "text" at bounding box center [869, 525] width 1079 height 26
click at [504, 444] on h1 "Allergens" at bounding box center [812, 458] width 1234 height 28
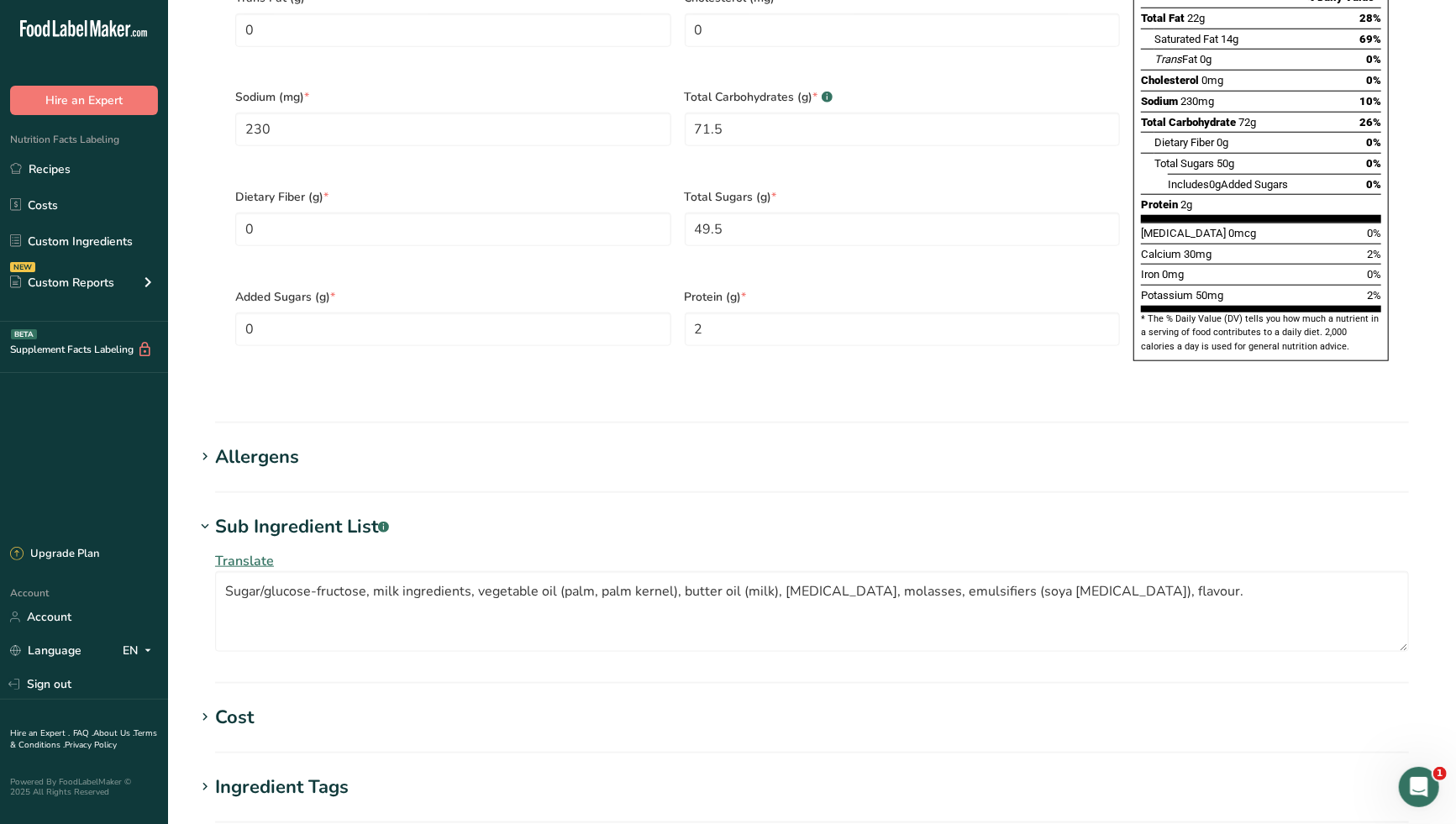
click at [251, 552] on span "Translate" at bounding box center [244, 560] width 59 height 18
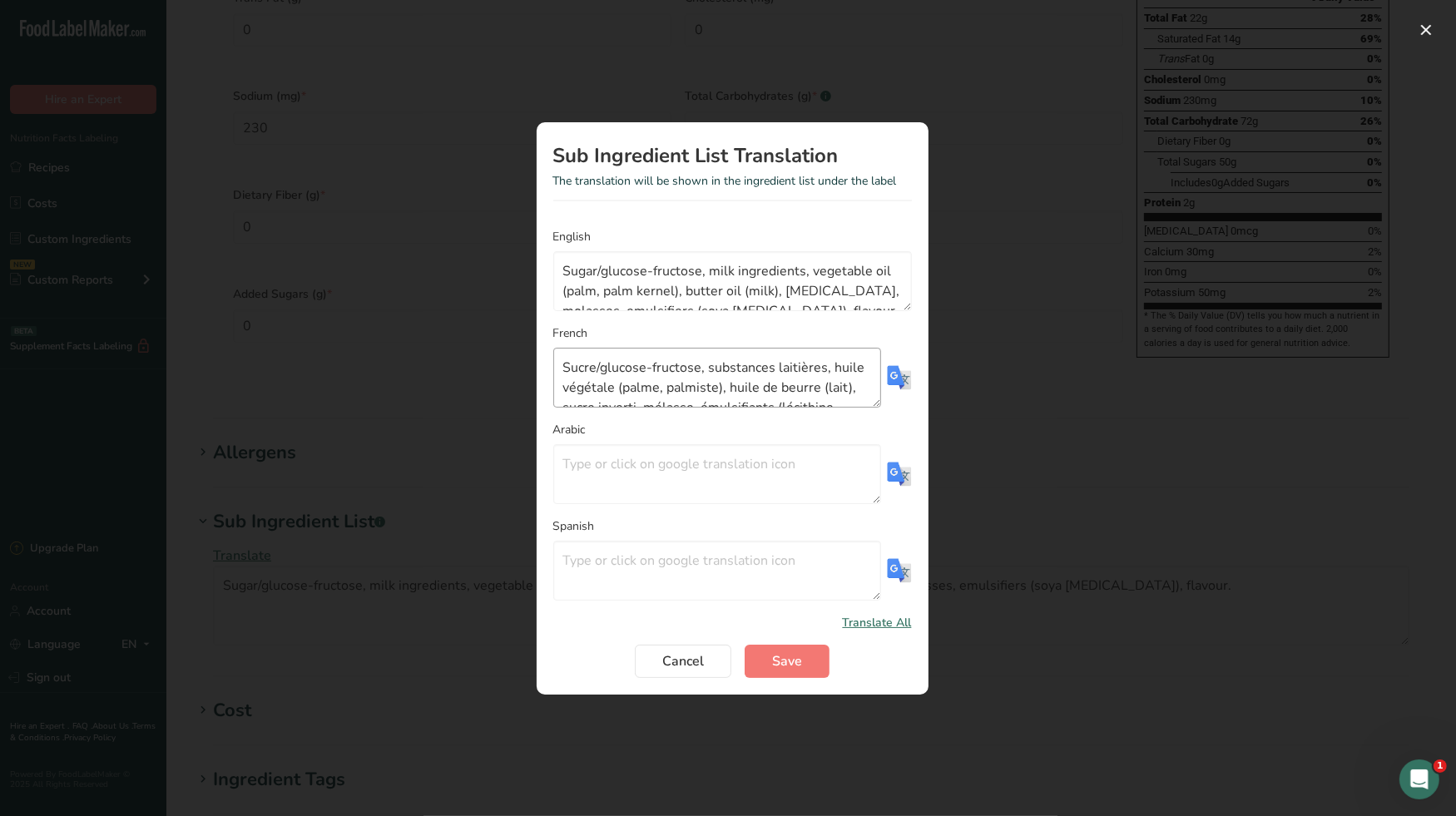
click at [871, 405] on textarea "Sucre/glucose-fructose, substances laitières, huile végétale (palme, palmiste),…" at bounding box center [717, 377] width 328 height 60
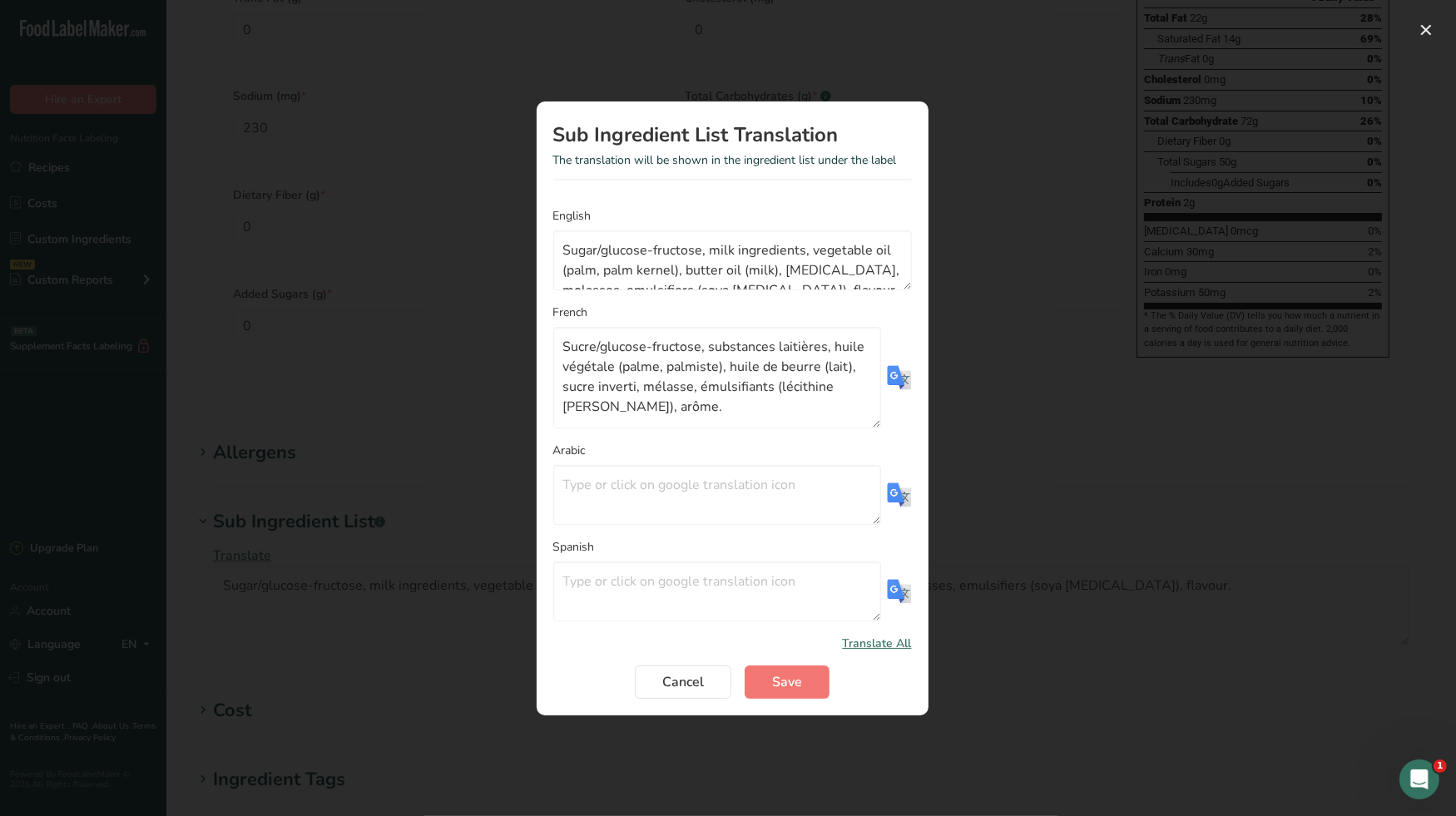
drag, startPoint x: 872, startPoint y: 401, endPoint x: 865, endPoint y: 469, distance: 68.4
click at [865, 469] on form "English Sugar/glucose-fructose, milk ingredients, vegetable oil (palm, palm ker…" at bounding box center [732, 453] width 358 height 492
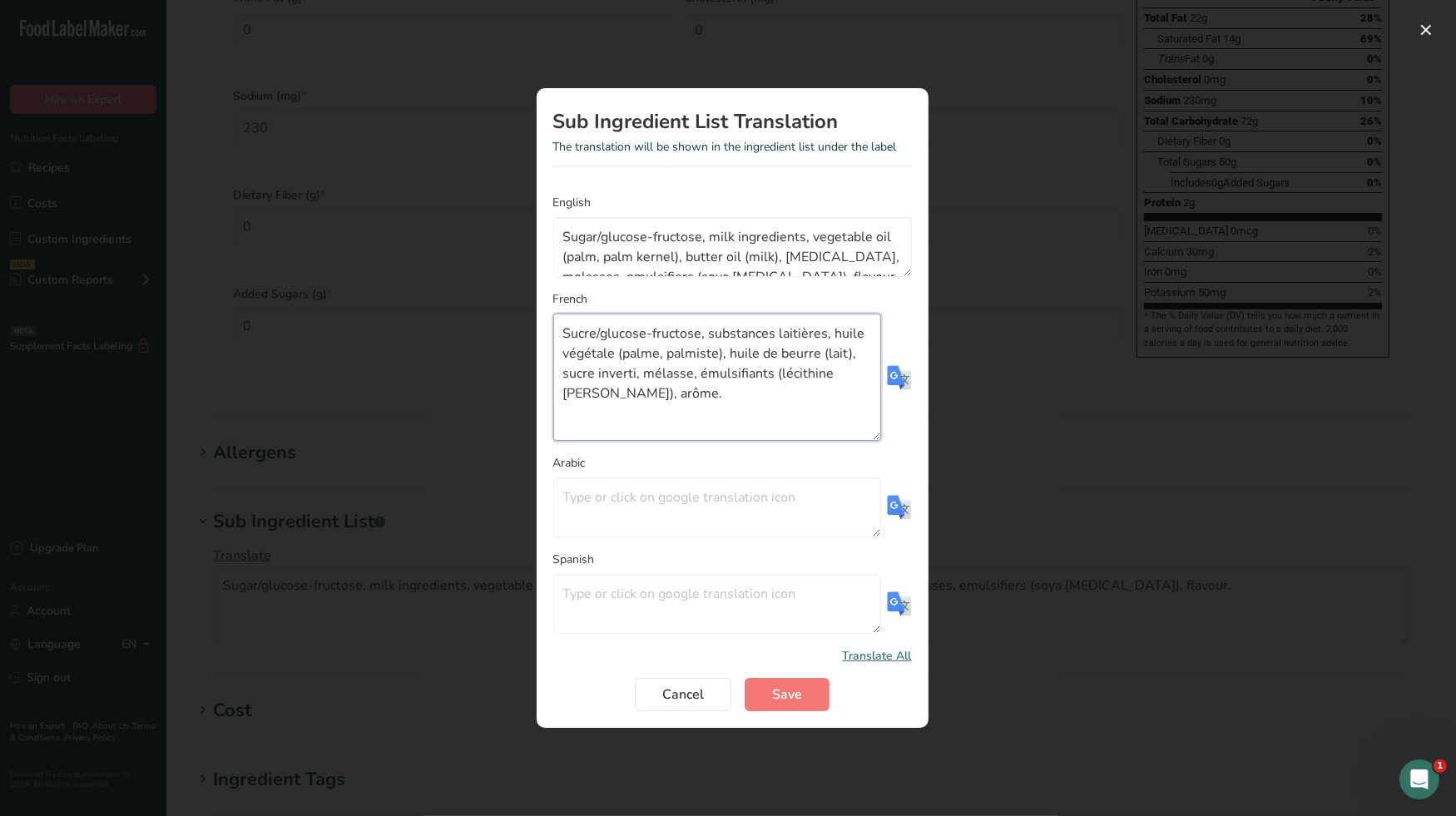
click at [695, 404] on textarea "Sucre/glucose-fructose, substances laitières, huile végétale (palme, palmiste),…" at bounding box center [717, 377] width 328 height 127
click at [710, 338] on textarea "Sucre/glucose-fructose, substances laitières, huile végétale (palme, palmiste),…" at bounding box center [717, 377] width 328 height 127
drag, startPoint x: 707, startPoint y: 337, endPoint x: 821, endPoint y: 334, distance: 114.0
click at [821, 334] on textarea "Sucre/glucose-fructose, substances laitières, huile végétale (palme, palmiste),…" at bounding box center [717, 377] width 328 height 127
click at [784, 690] on span "Save" at bounding box center [787, 695] width 30 height 20
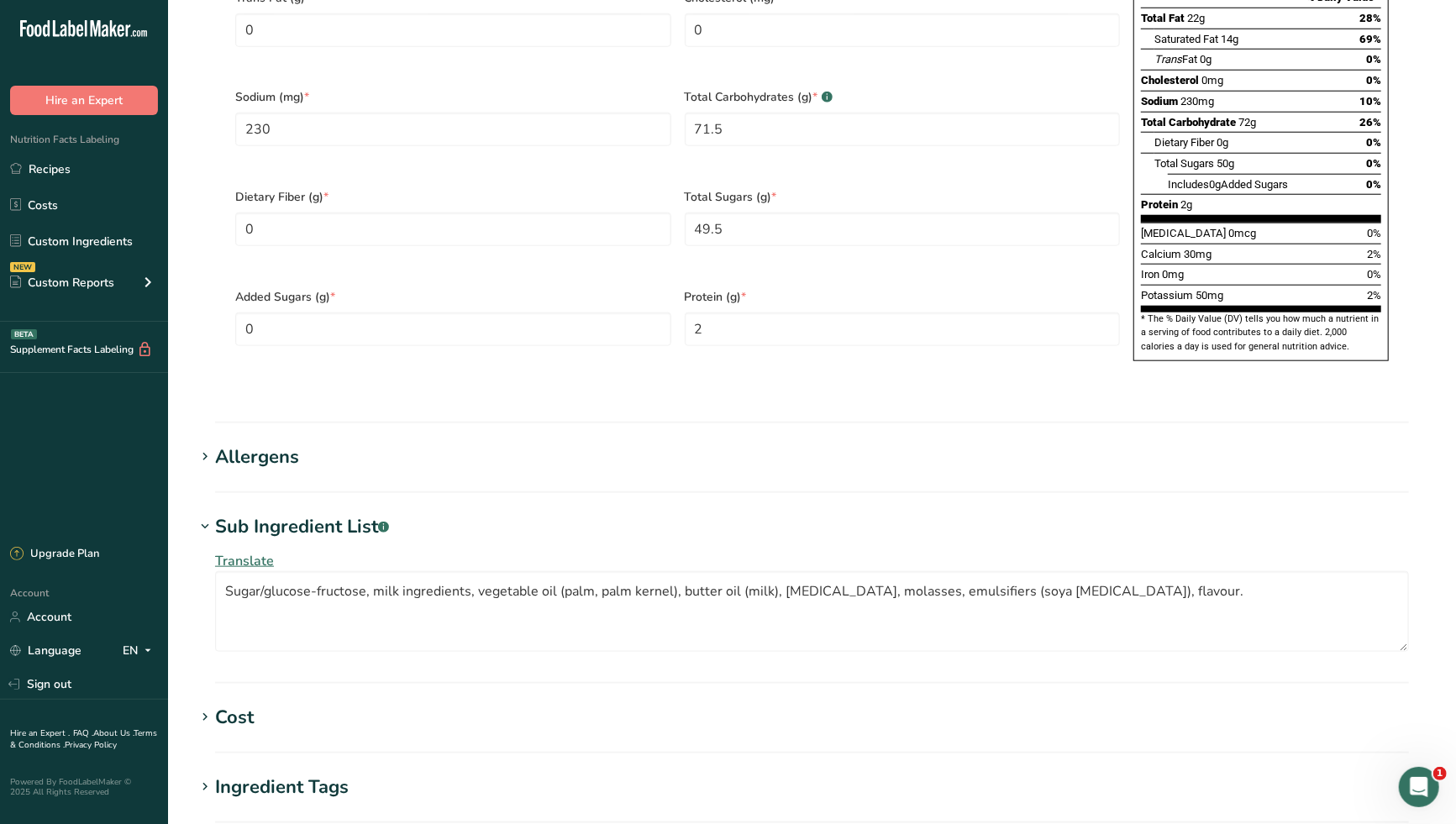
click at [574, 513] on h1 "Sub Ingredient List .a-a{fill:#347362;}.b-a{fill:#fff;}" at bounding box center [812, 527] width 1234 height 28
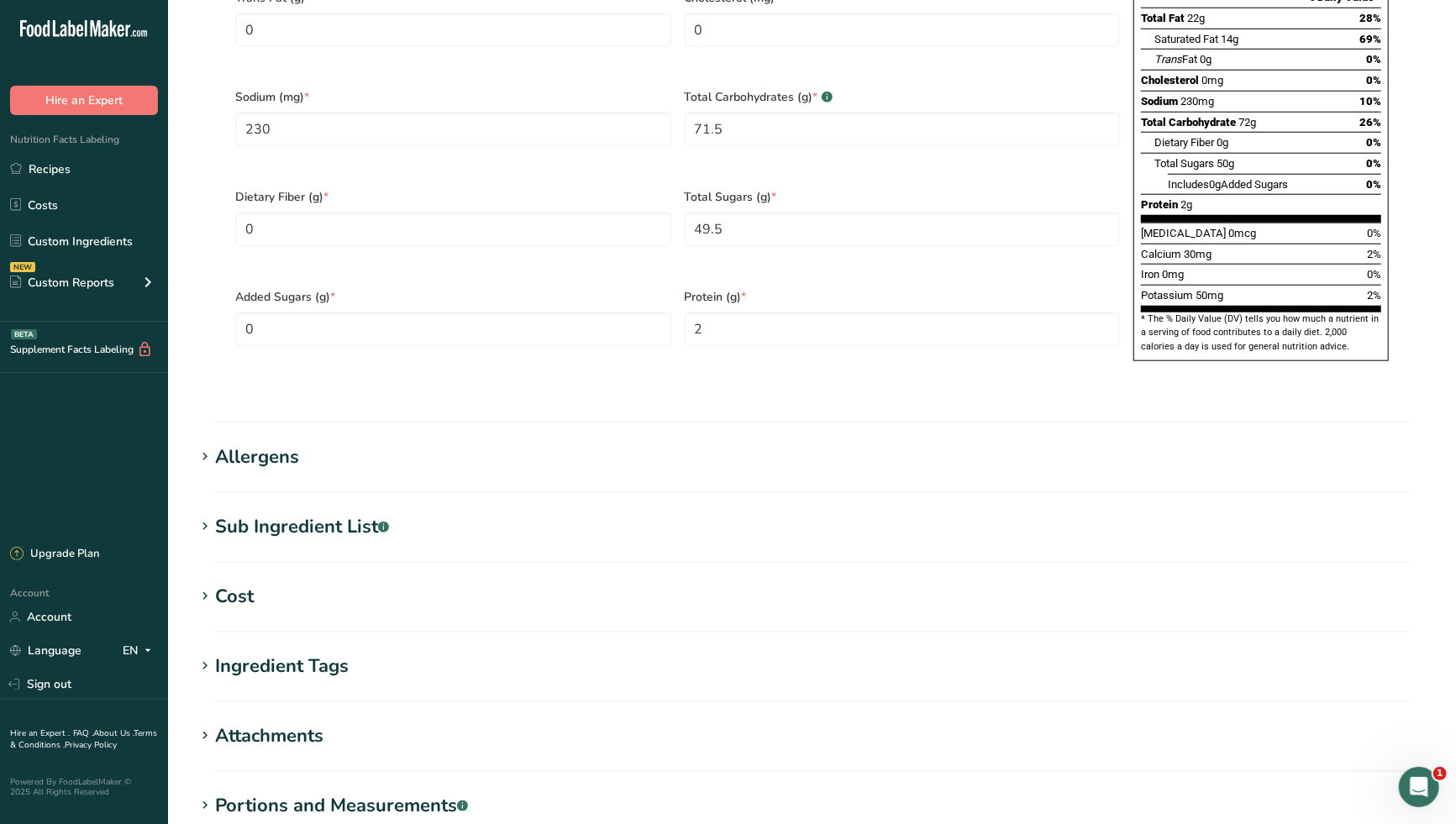
click at [300, 513] on div "Sub Ingredient List .a-a{fill:#347362;}.b-a{fill:#fff;}" at bounding box center [302, 527] width 174 height 28
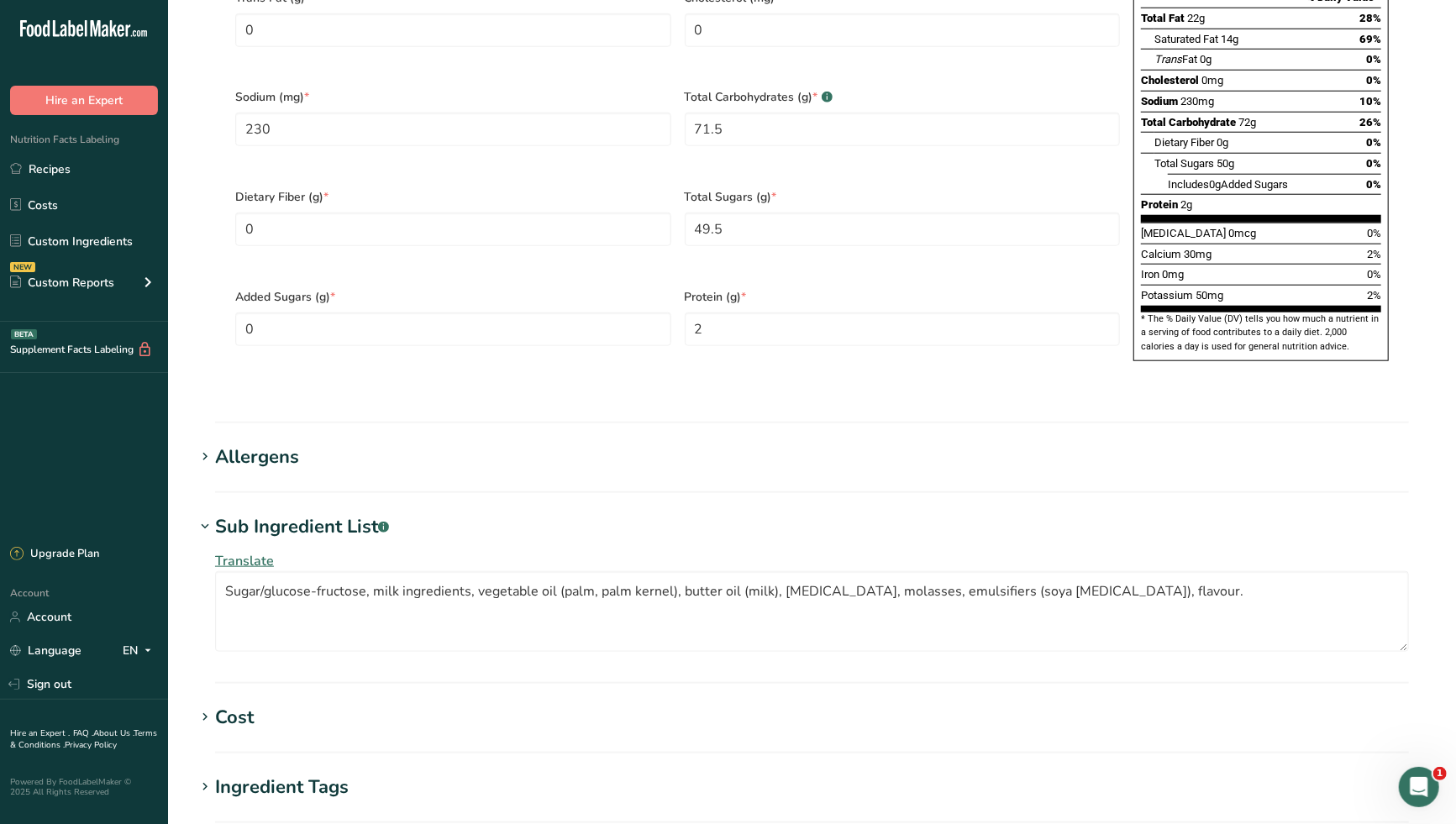
click at [256, 552] on span "Translate" at bounding box center [244, 560] width 59 height 18
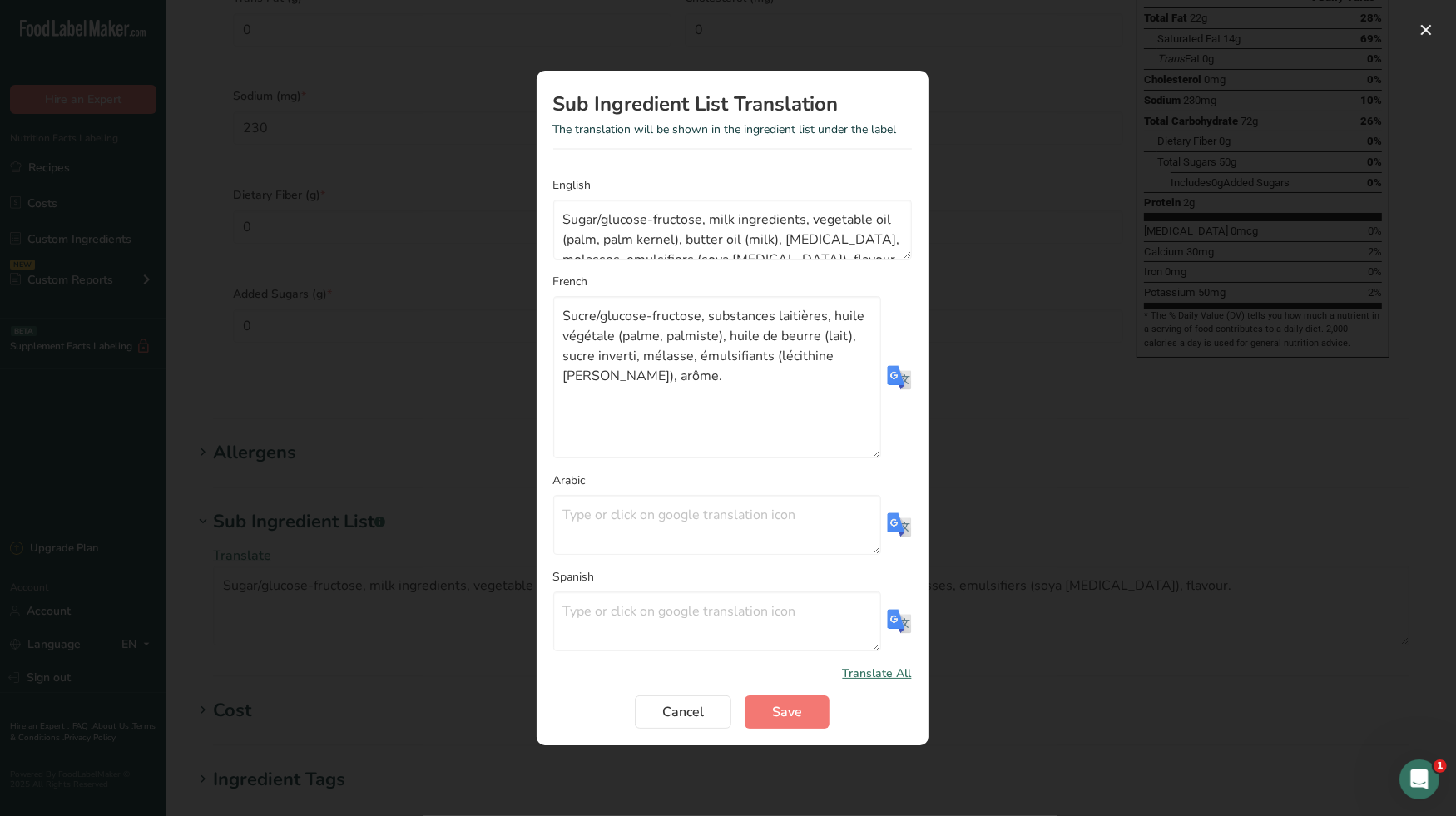
drag, startPoint x: 870, startPoint y: 404, endPoint x: 882, endPoint y: 506, distance: 102.7
click at [882, 506] on form "English Sugar/glucose-fructose, milk ingredients, vegetable oil (palm, palm ker…" at bounding box center [732, 452] width 358 height 552
click at [715, 379] on textarea "Sucre/glucose-fructose, substances laitières, huile végétale (palme, palmiste),…" at bounding box center [717, 377] width 328 height 162
paste textarea "ingrédients laitiers, huiles végétales (palme, palmiste), matière grasse de lai…"
click at [795, 707] on span "Save" at bounding box center [787, 712] width 30 height 20
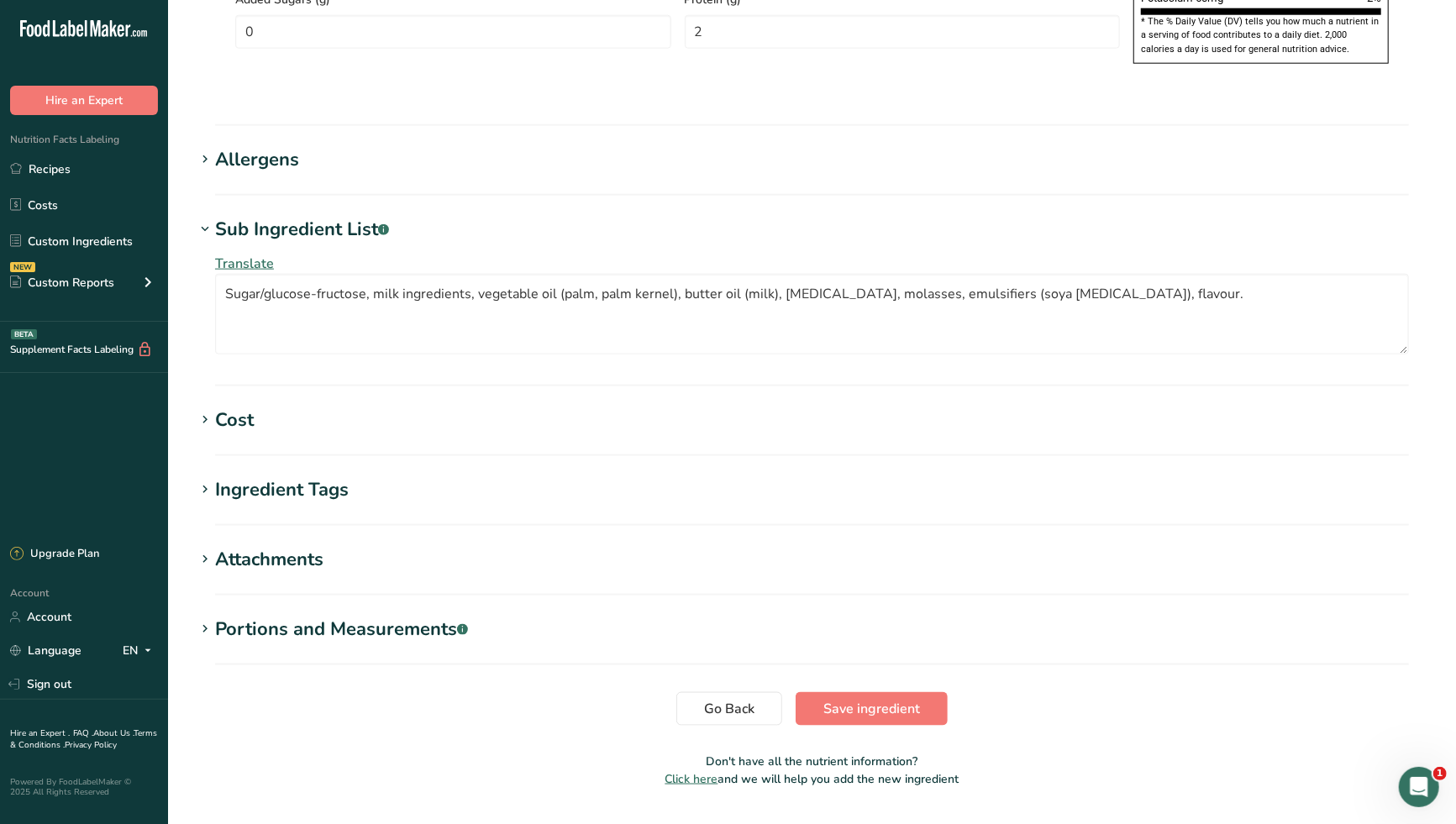
scroll to position [1328, 0]
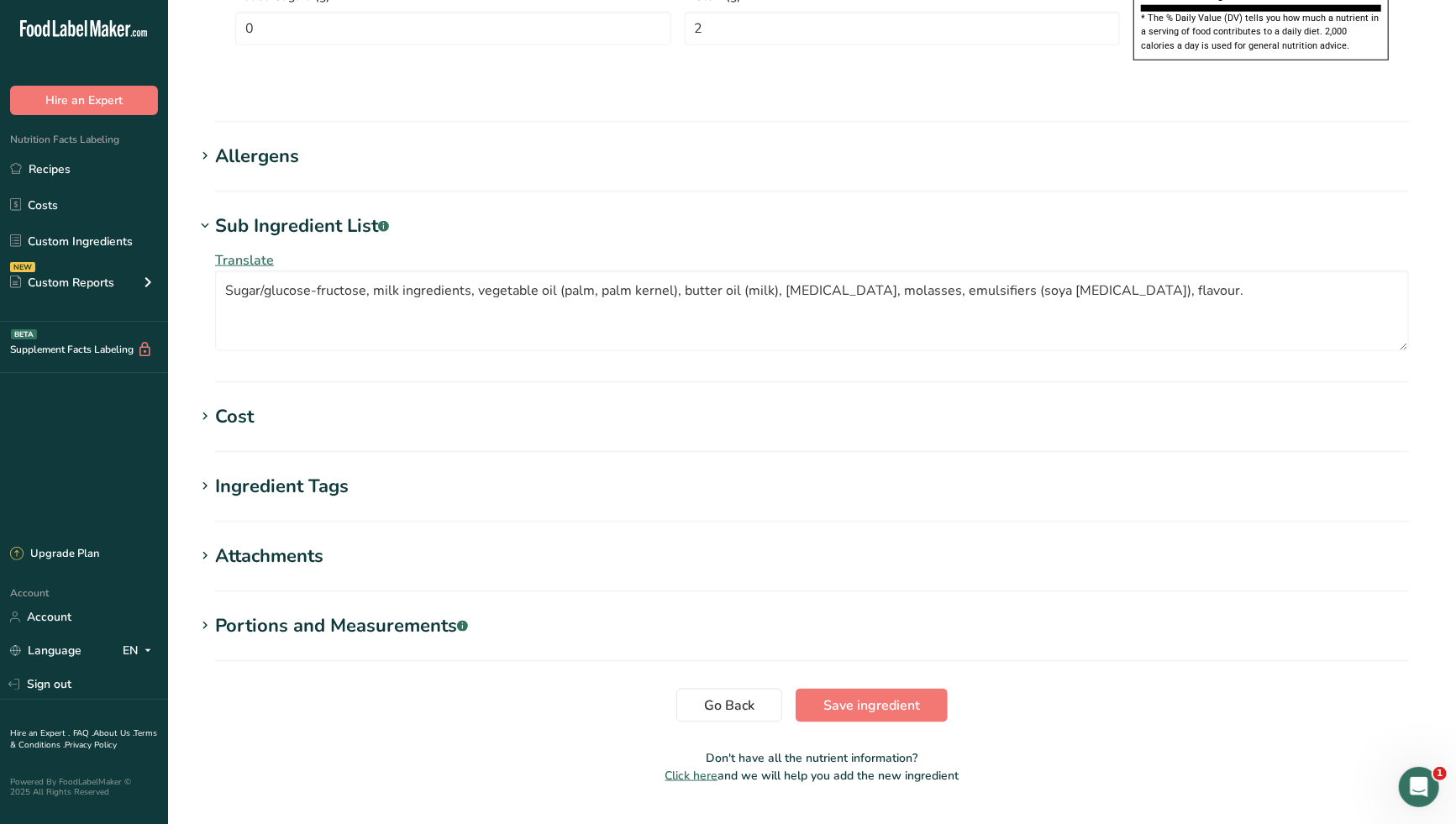
click at [327, 473] on div "Ingredient Tags" at bounding box center [282, 487] width 134 height 28
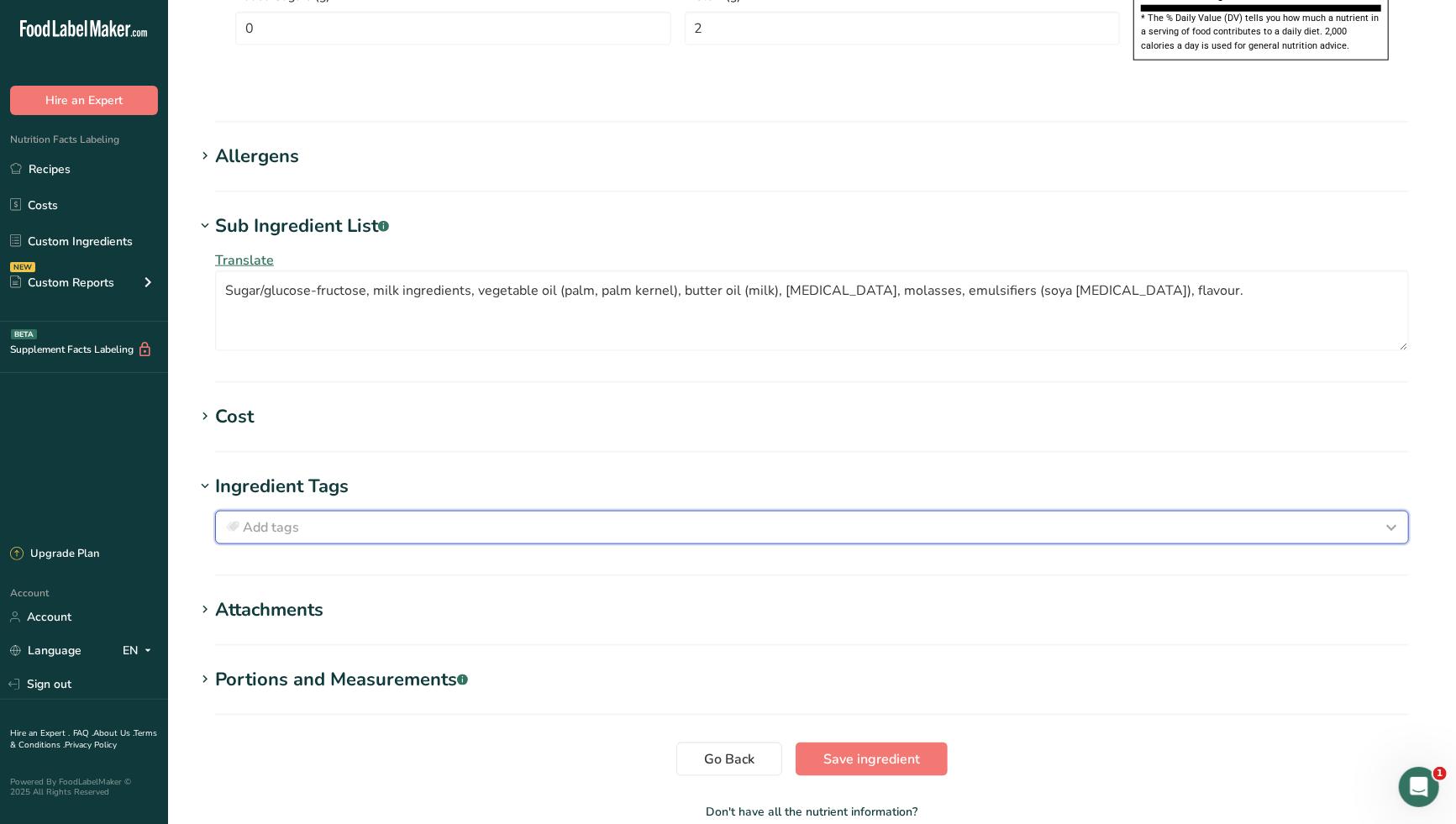
click at [306, 518] on div "Add tags" at bounding box center [812, 527] width 1178 height 20
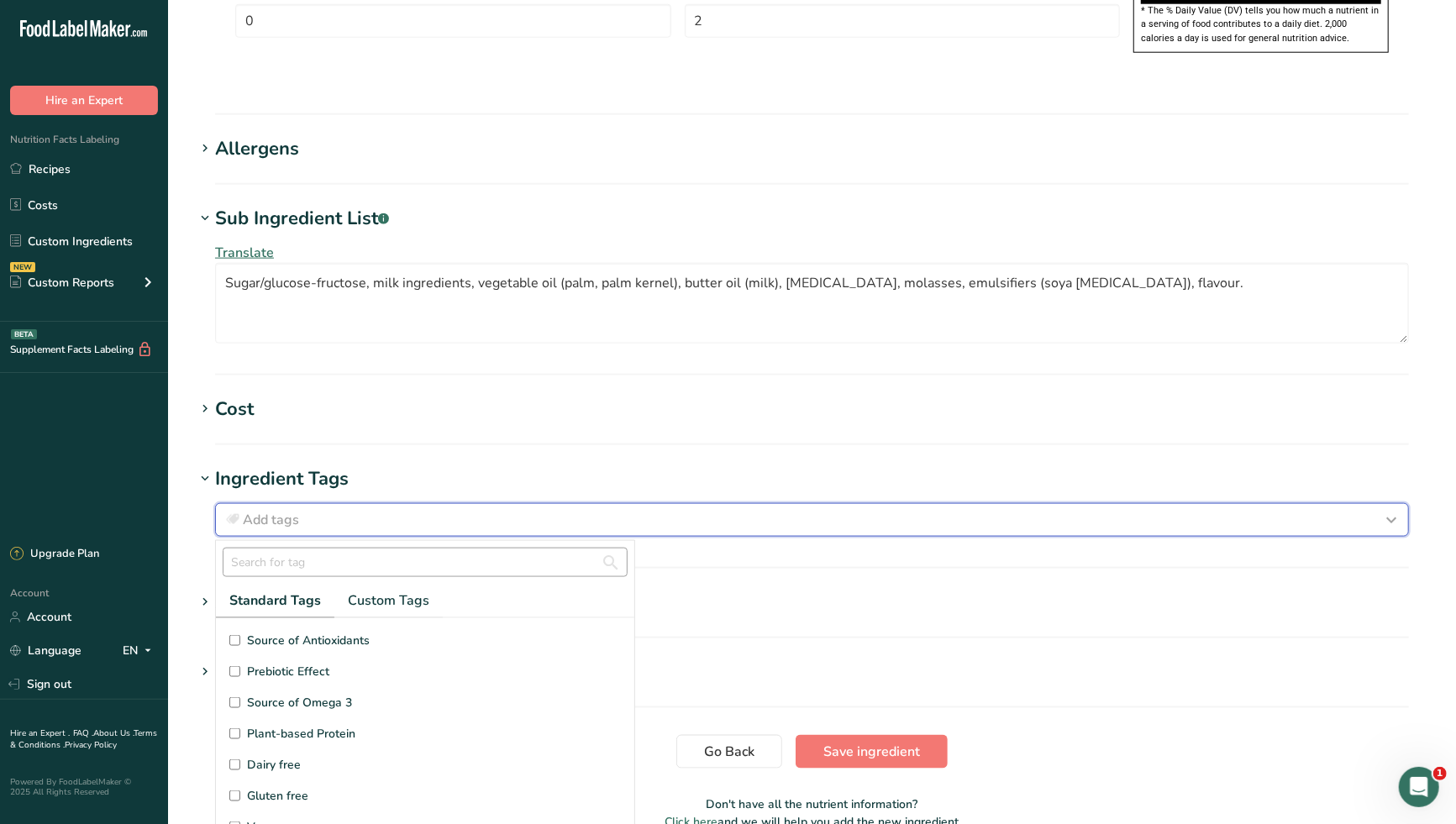
scroll to position [11, 0]
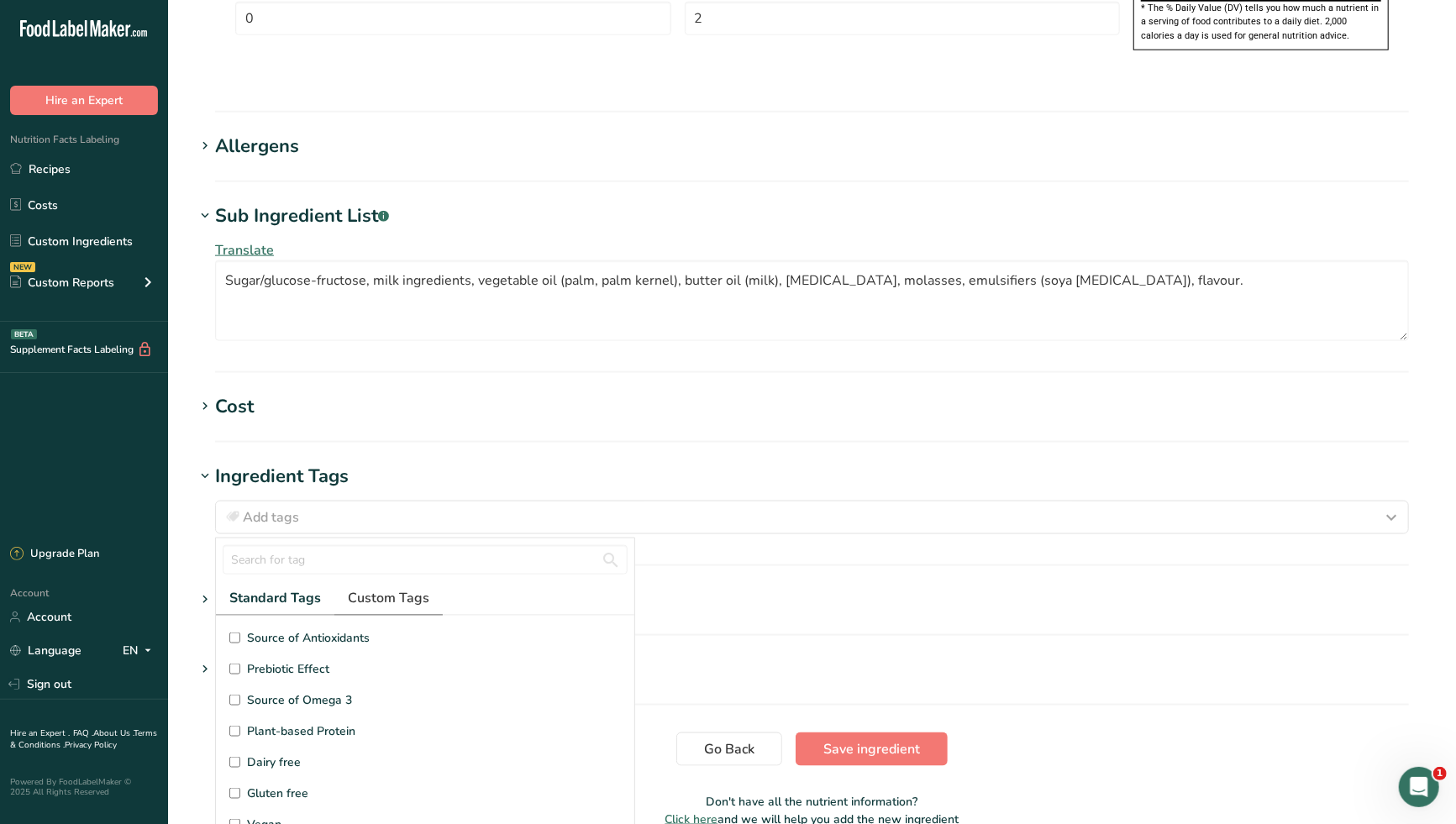
click at [371, 588] on span "Custom Tags" at bounding box center [388, 598] width 81 height 20
click at [236, 757] on input "Candy" at bounding box center [235, 762] width 11 height 11
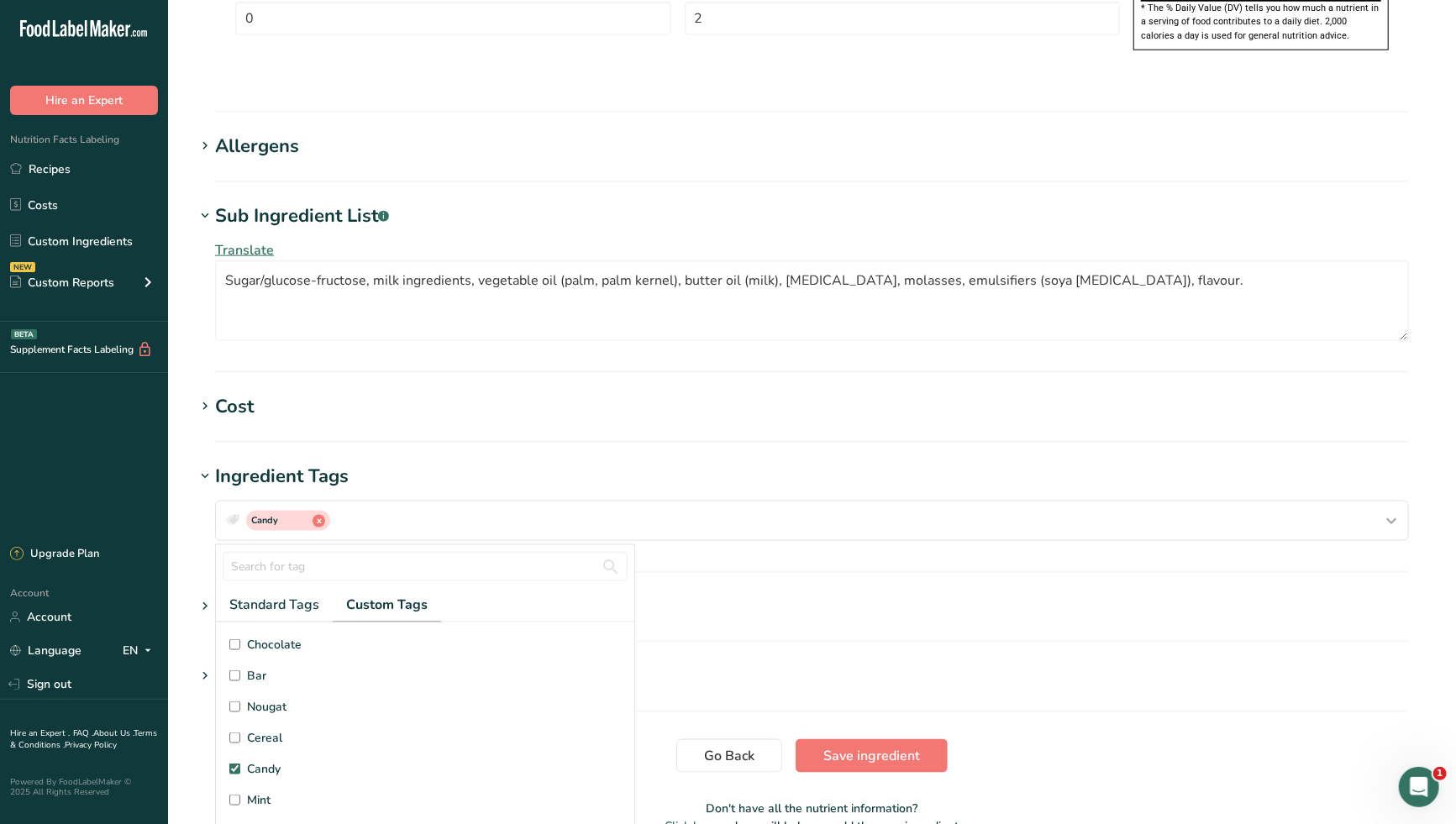
click at [236, 823] on input "Bag" at bounding box center [235, 831] width 11 height 11
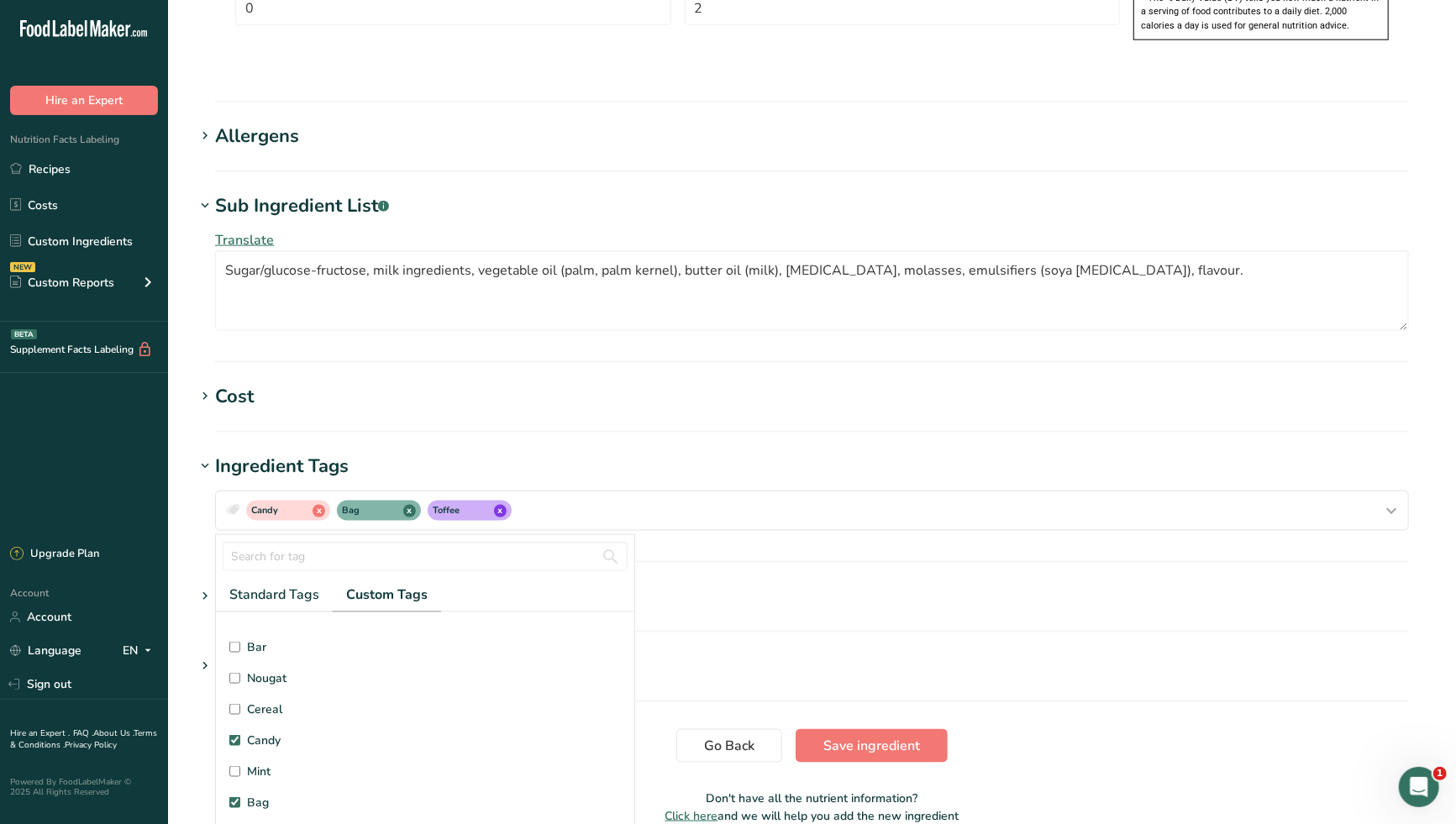
scroll to position [28, 0]
click at [723, 504] on section "Ingredient Tags Candy x Bag x Toffee x Standard Tags Custom Tags Source of Anti…" at bounding box center [812, 508] width 1234 height 110
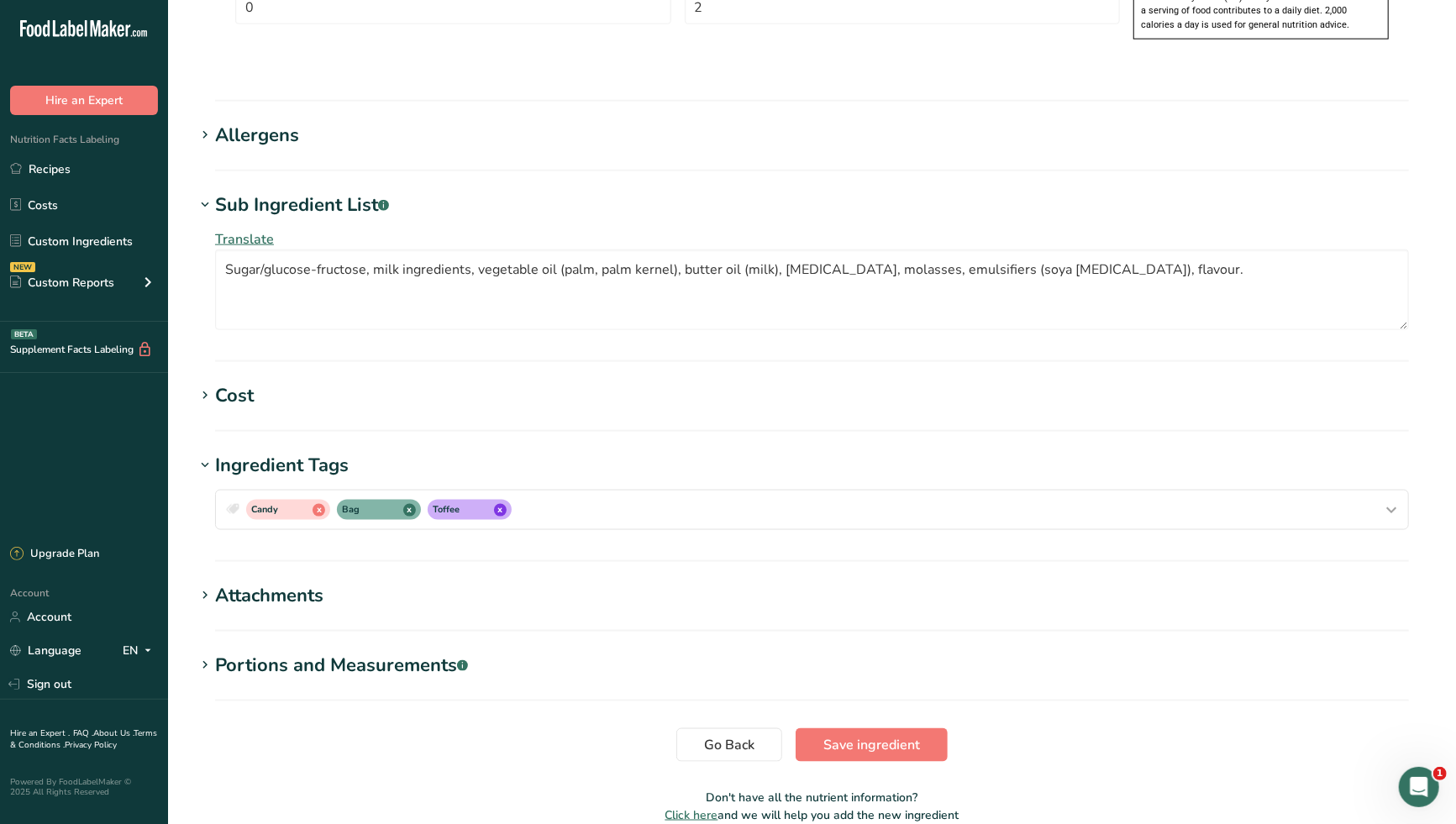
click at [346, 651] on div "Portions and Measurements .a-a{fill:#347362;}.b-a{fill:#fff;}" at bounding box center [341, 666] width 253 height 28
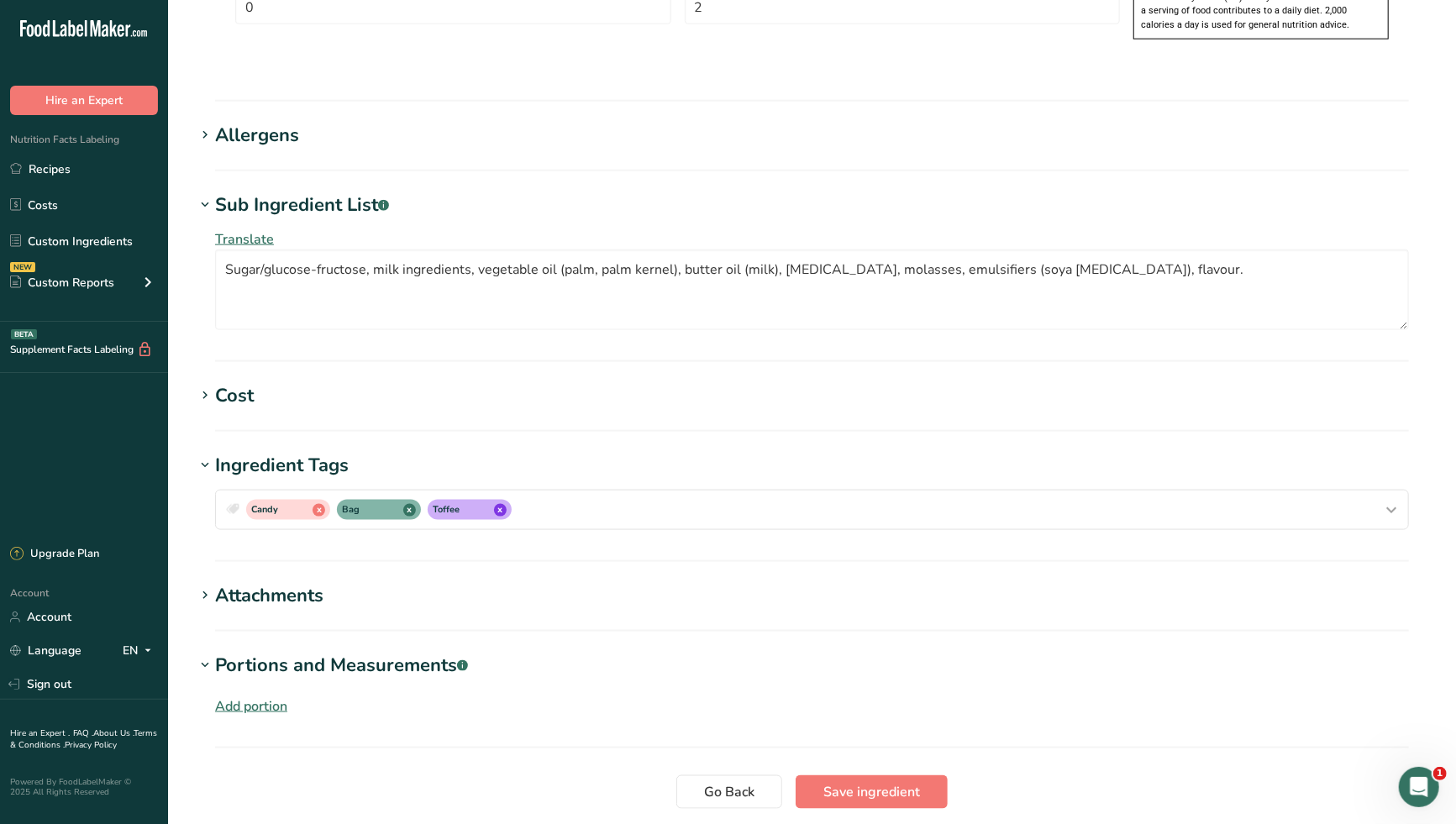
click at [264, 696] on div "Add portion" at bounding box center [251, 706] width 73 height 20
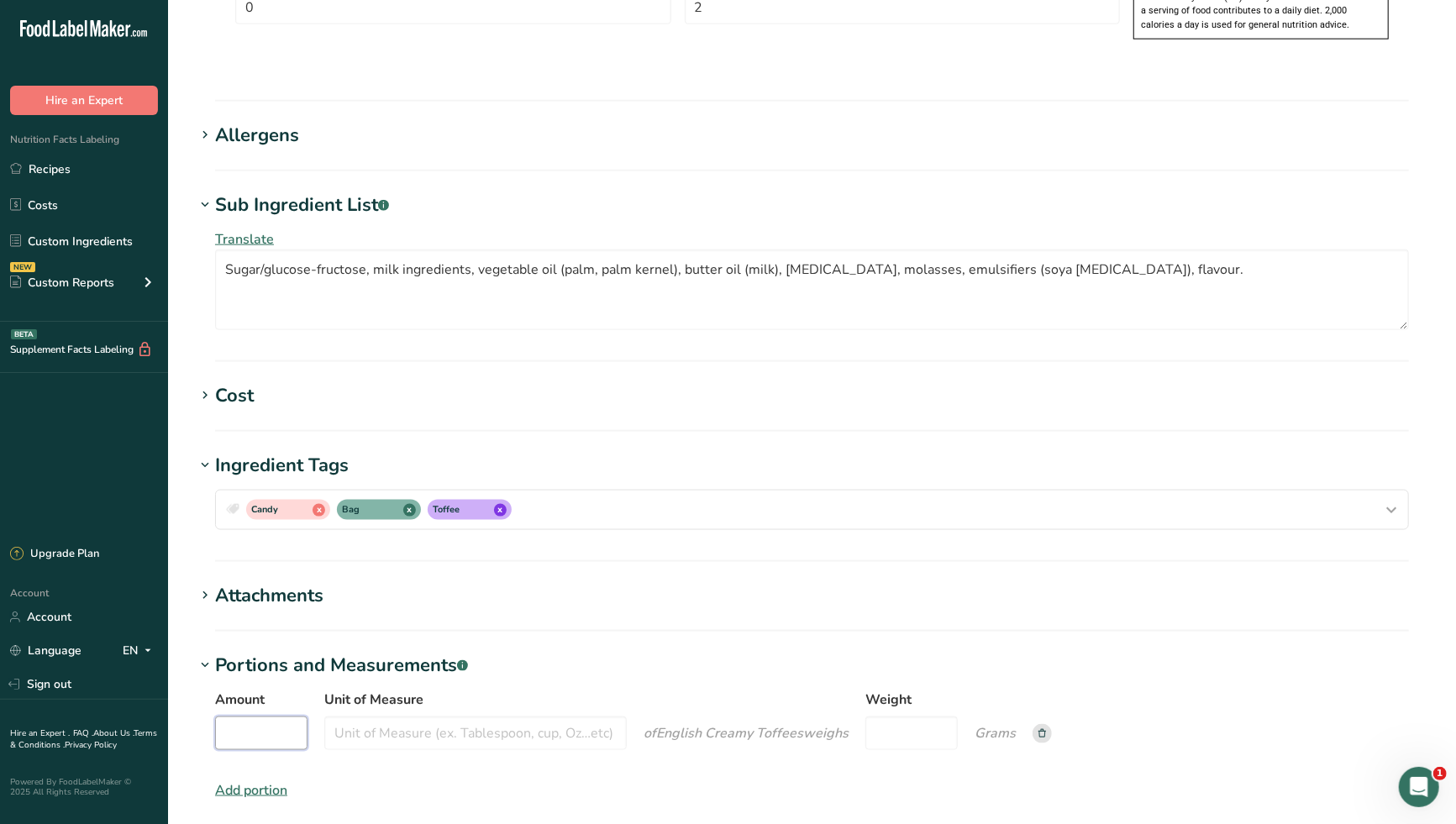
click at [258, 716] on input "Amount" at bounding box center [262, 733] width 93 height 33
click at [375, 716] on input "Unit of Measure" at bounding box center [475, 733] width 302 height 33
click at [903, 716] on input "Weight" at bounding box center [911, 733] width 93 height 33
click at [841, 651] on h1 "Portions and Measurements .a-a{fill:#347362;}.b-a{fill:#fff;}" at bounding box center [812, 666] width 1234 height 28
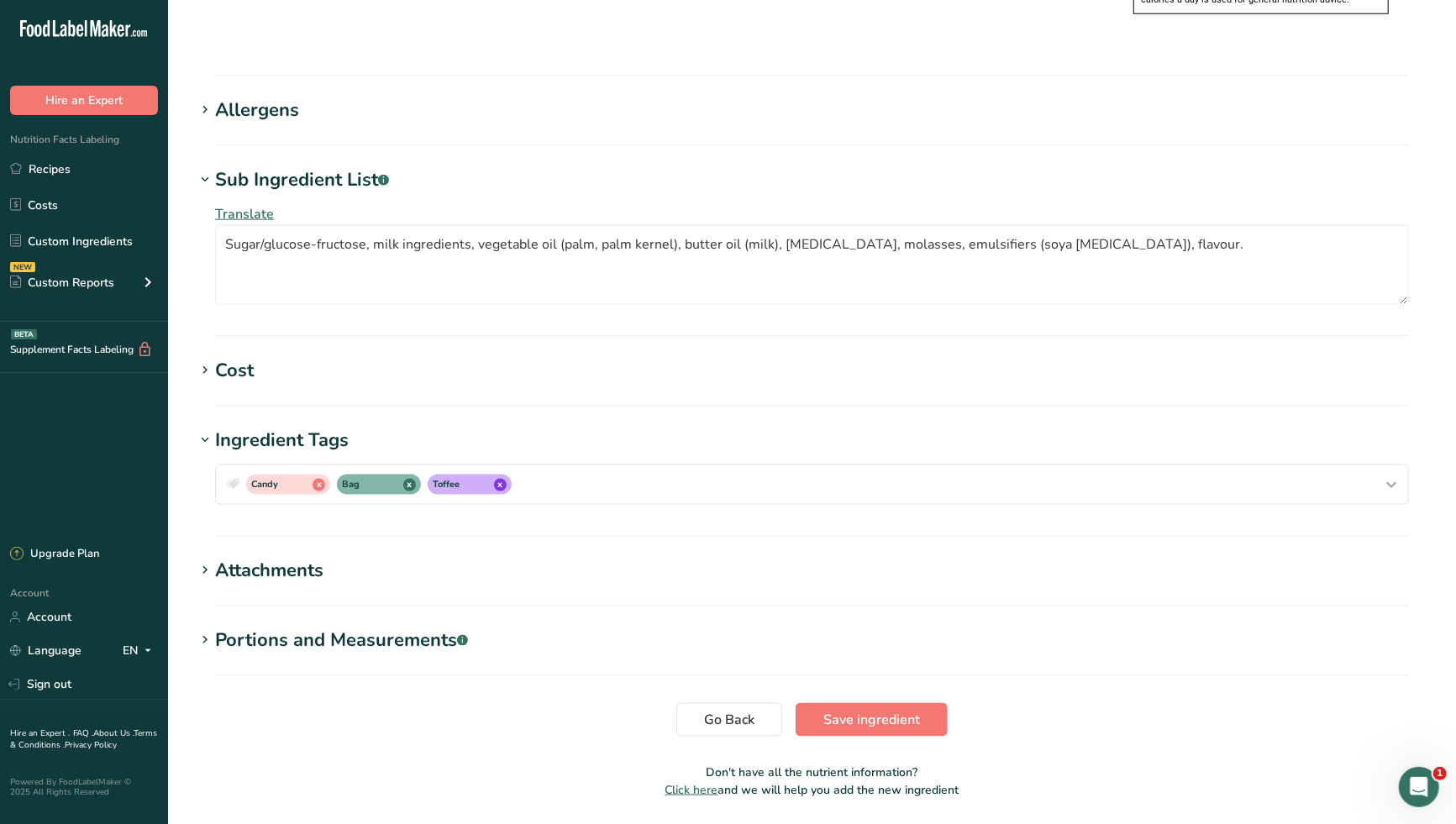
scroll to position [1388, 0]
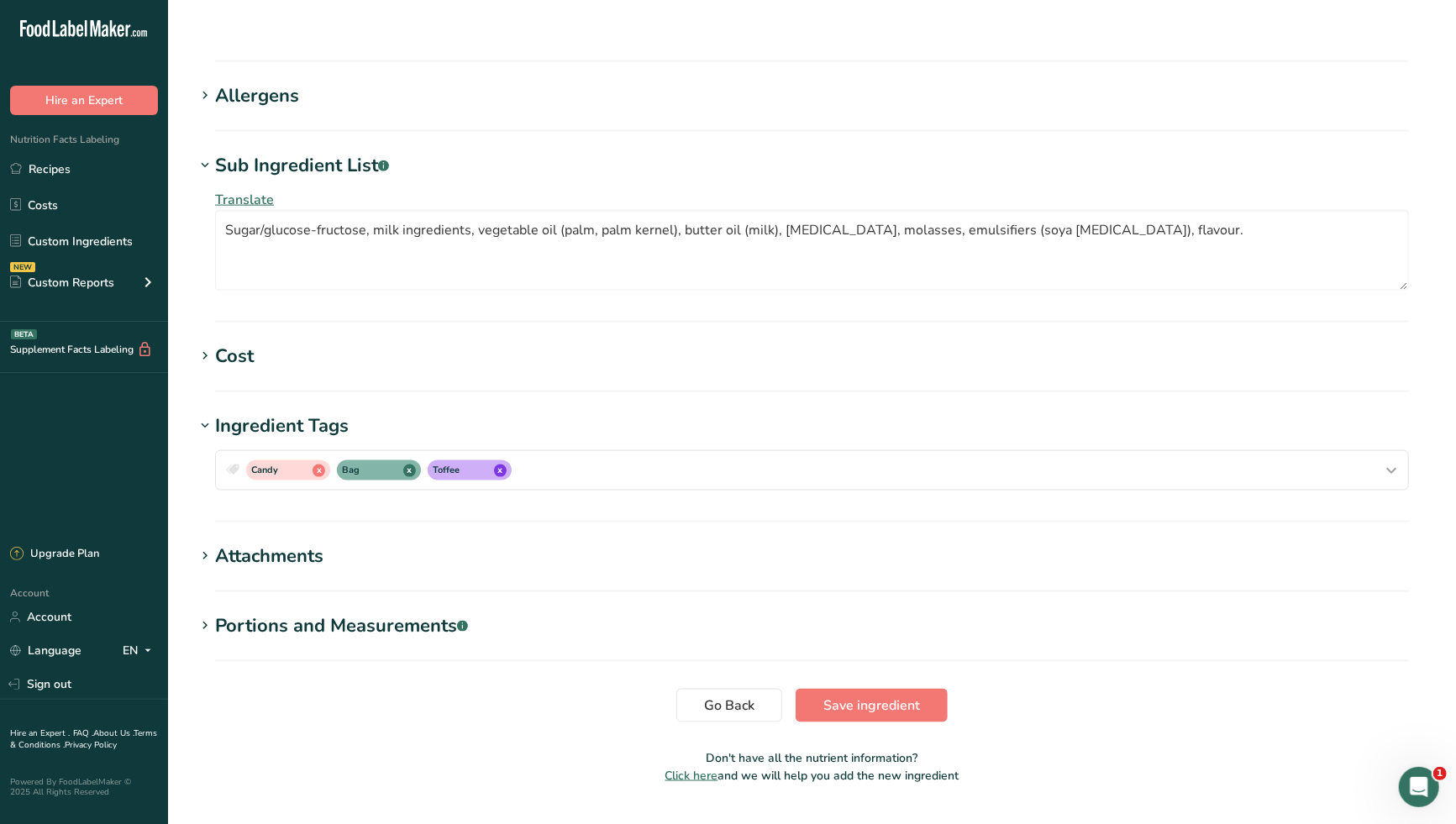
click at [390, 612] on div "Portions and Measurements .a-a{fill:#347362;}.b-a{fill:#fff;}" at bounding box center [341, 626] width 253 height 28
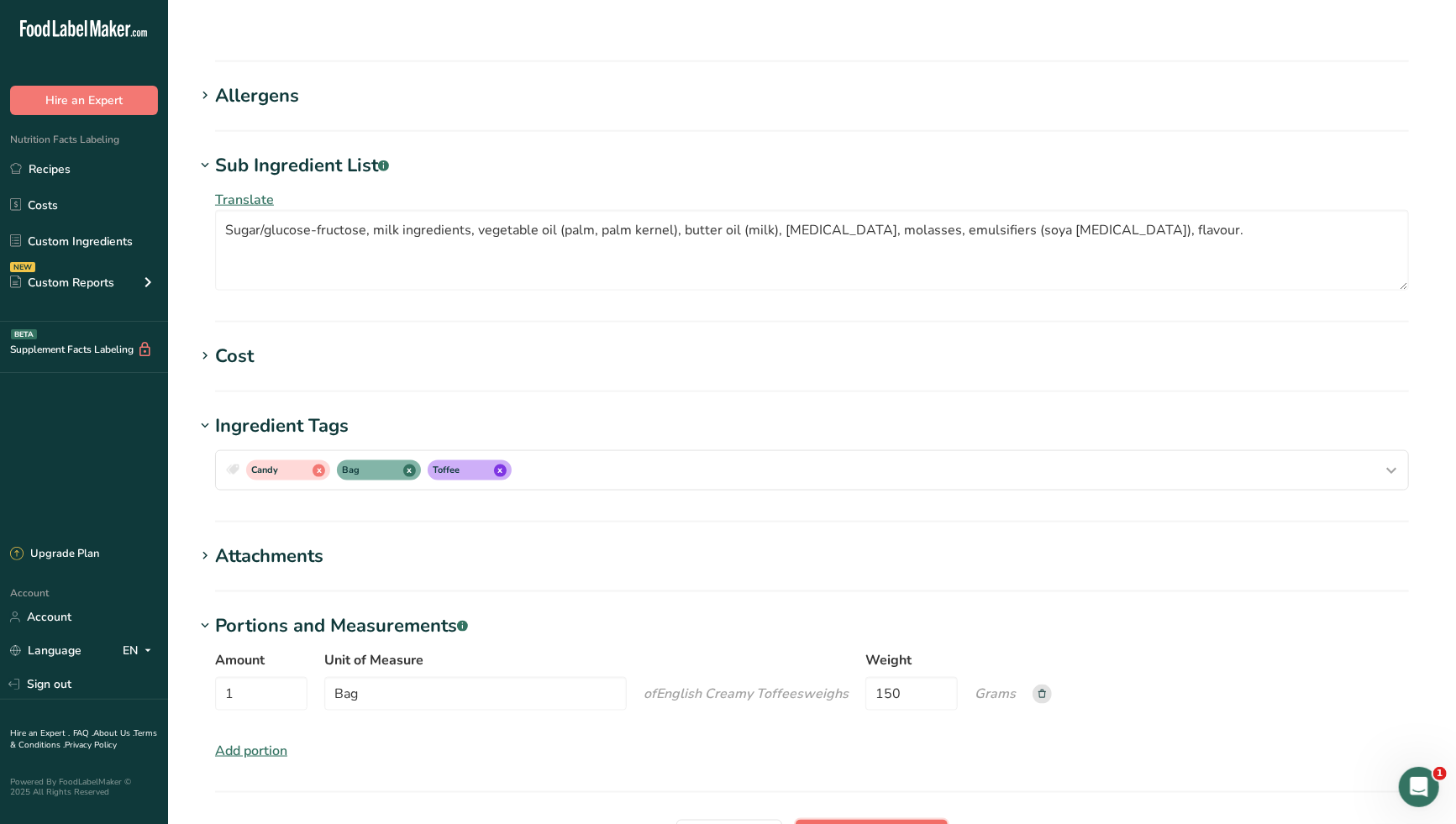
click at [882, 823] on span "Save ingredient" at bounding box center [871, 836] width 96 height 20
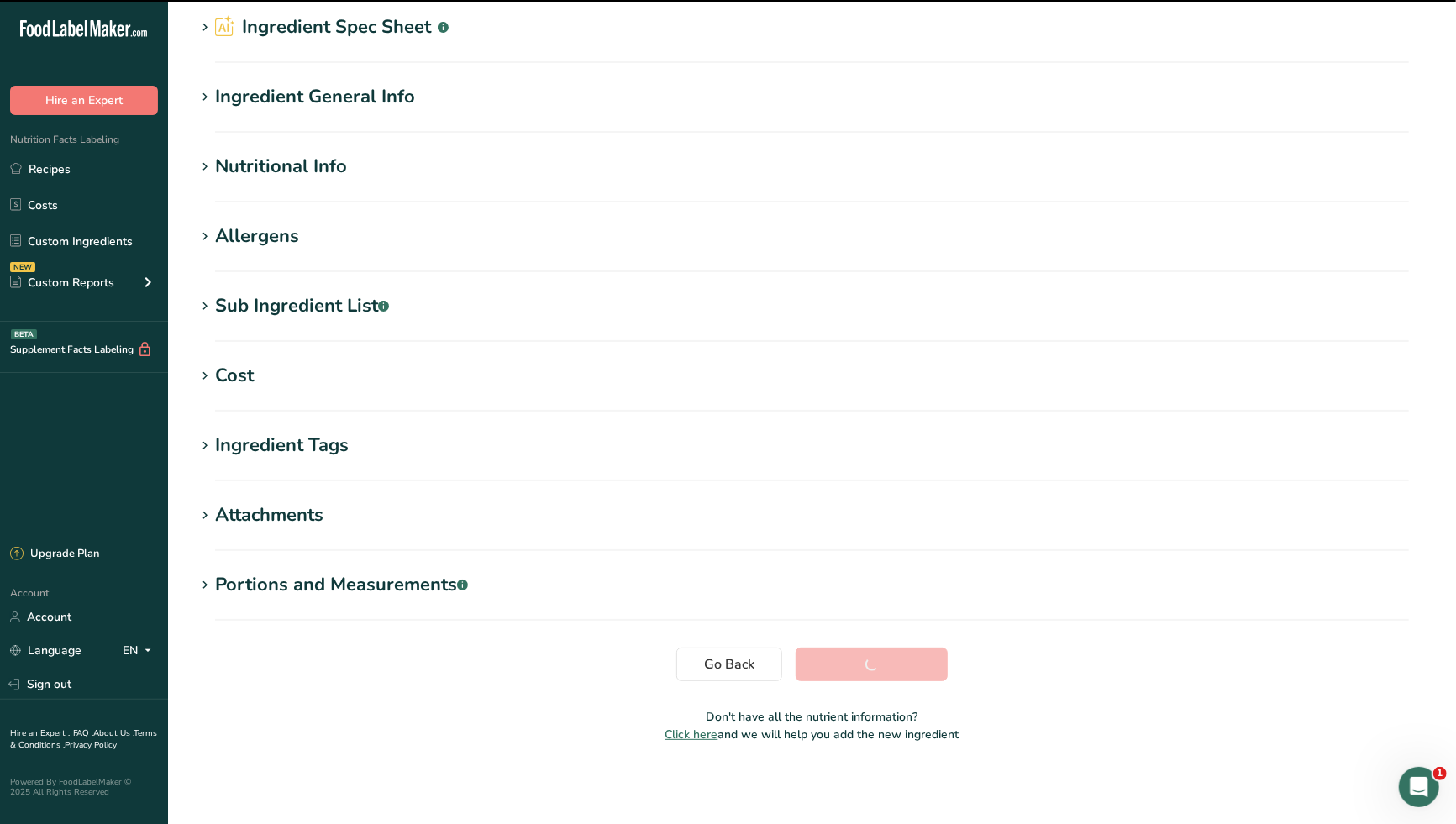
scroll to position [64, 0]
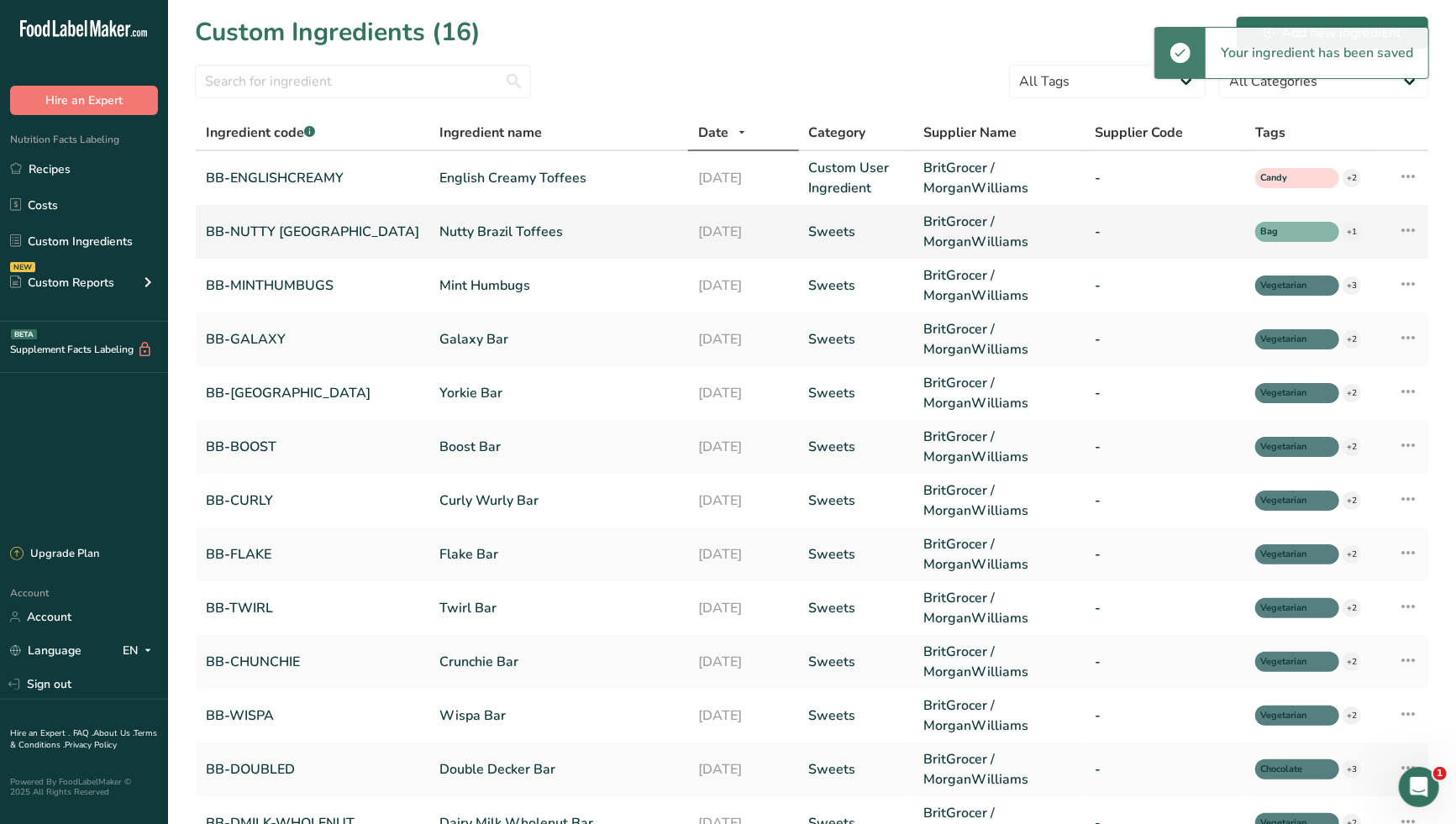
click at [457, 230] on link "Nutty Brazil Toffees" at bounding box center [559, 231] width 238 height 20
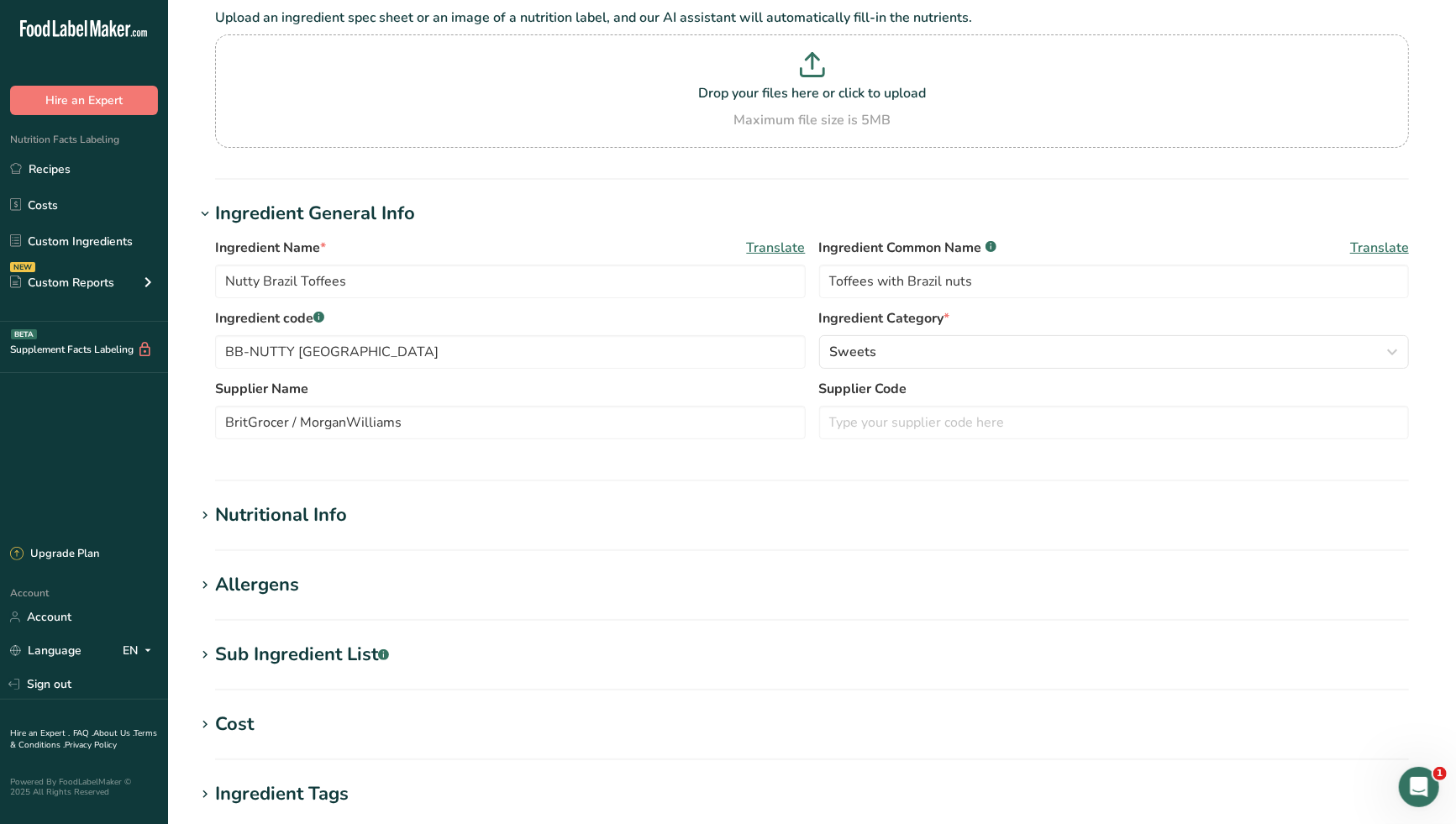
scroll to position [464, 0]
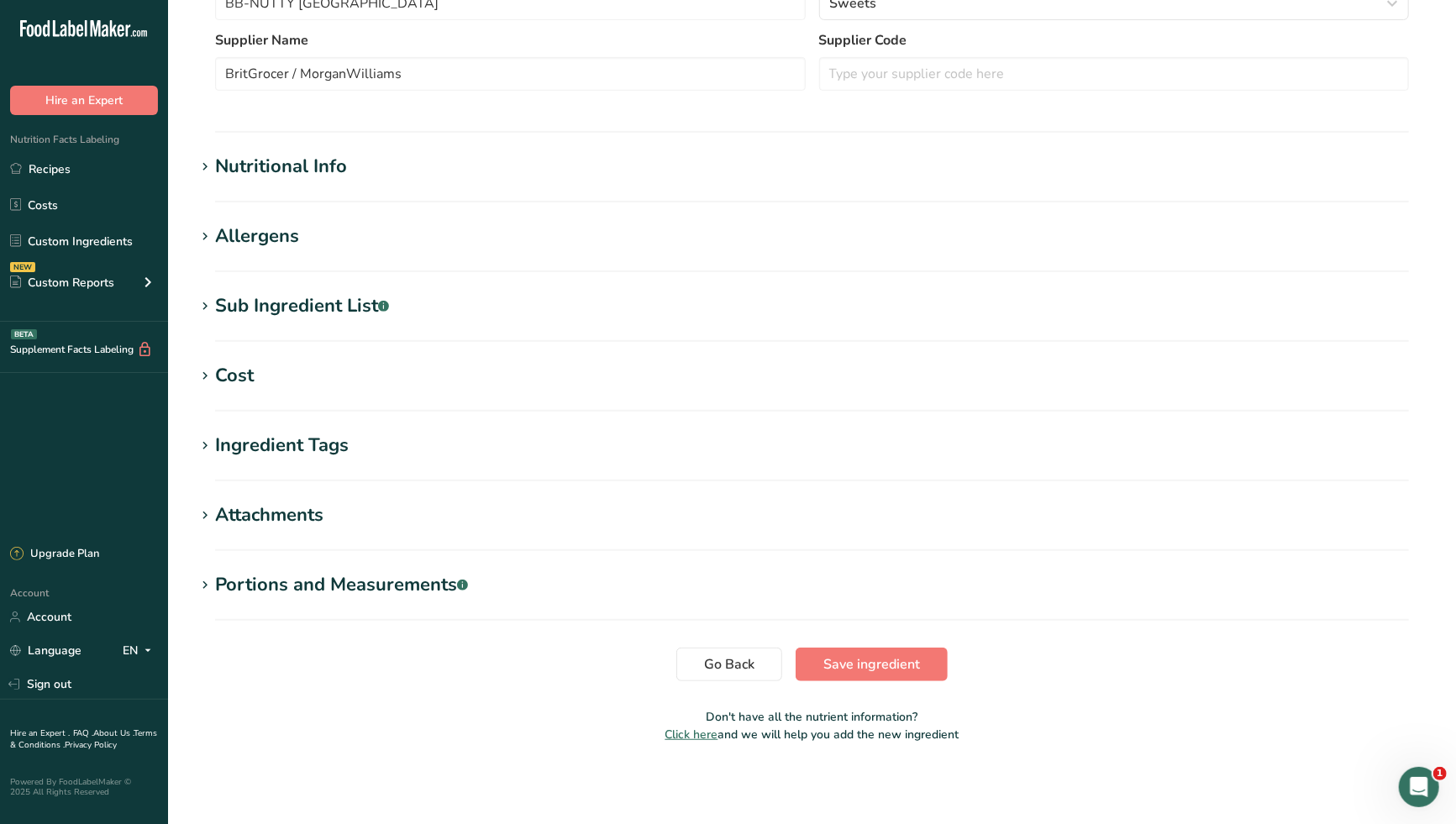
click at [329, 589] on div "Portions and Measurements .a-a{fill:#347362;}.b-a{fill:#fff;}" at bounding box center [341, 585] width 253 height 28
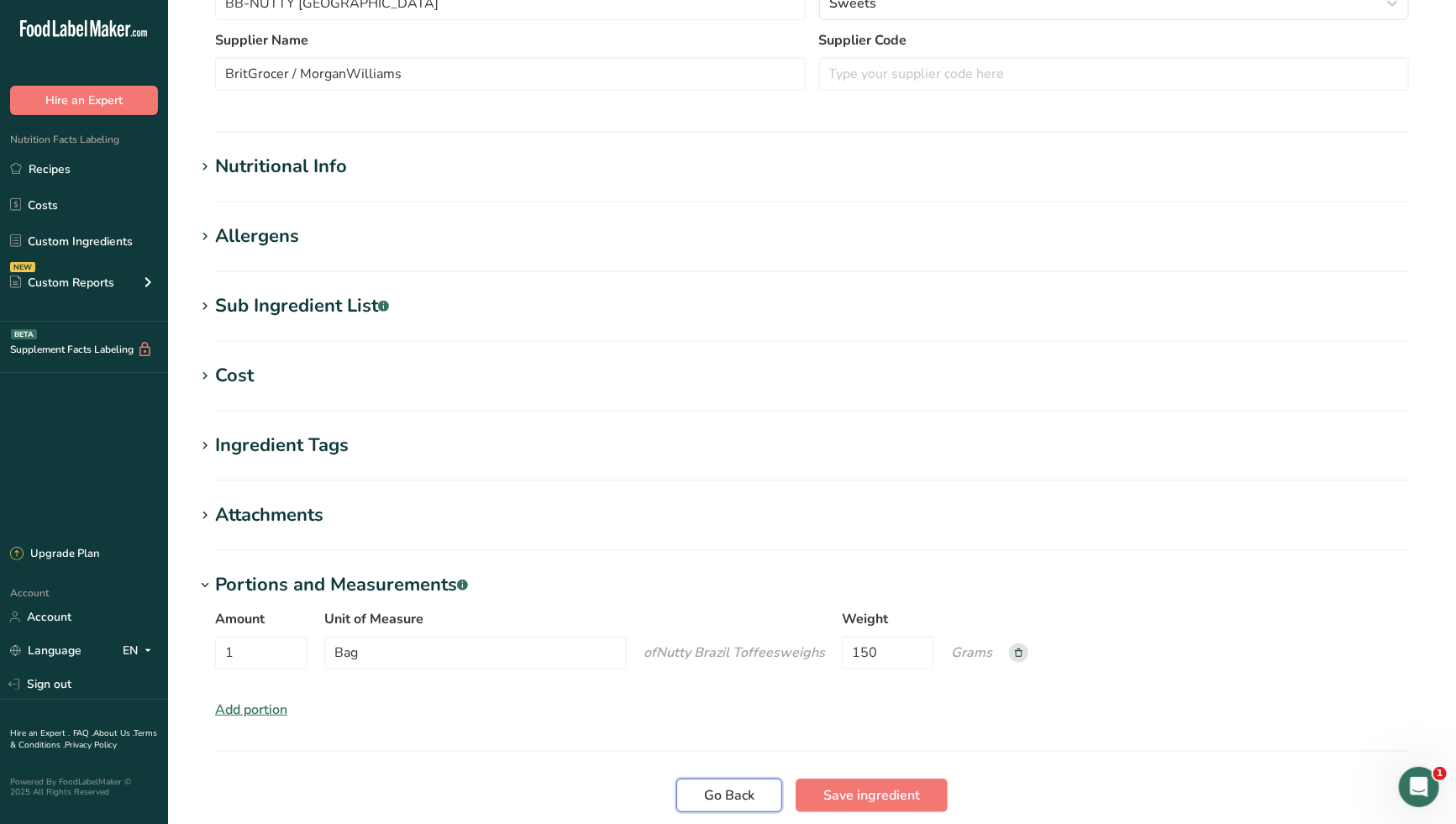
click at [728, 795] on span "Go Back" at bounding box center [729, 795] width 51 height 20
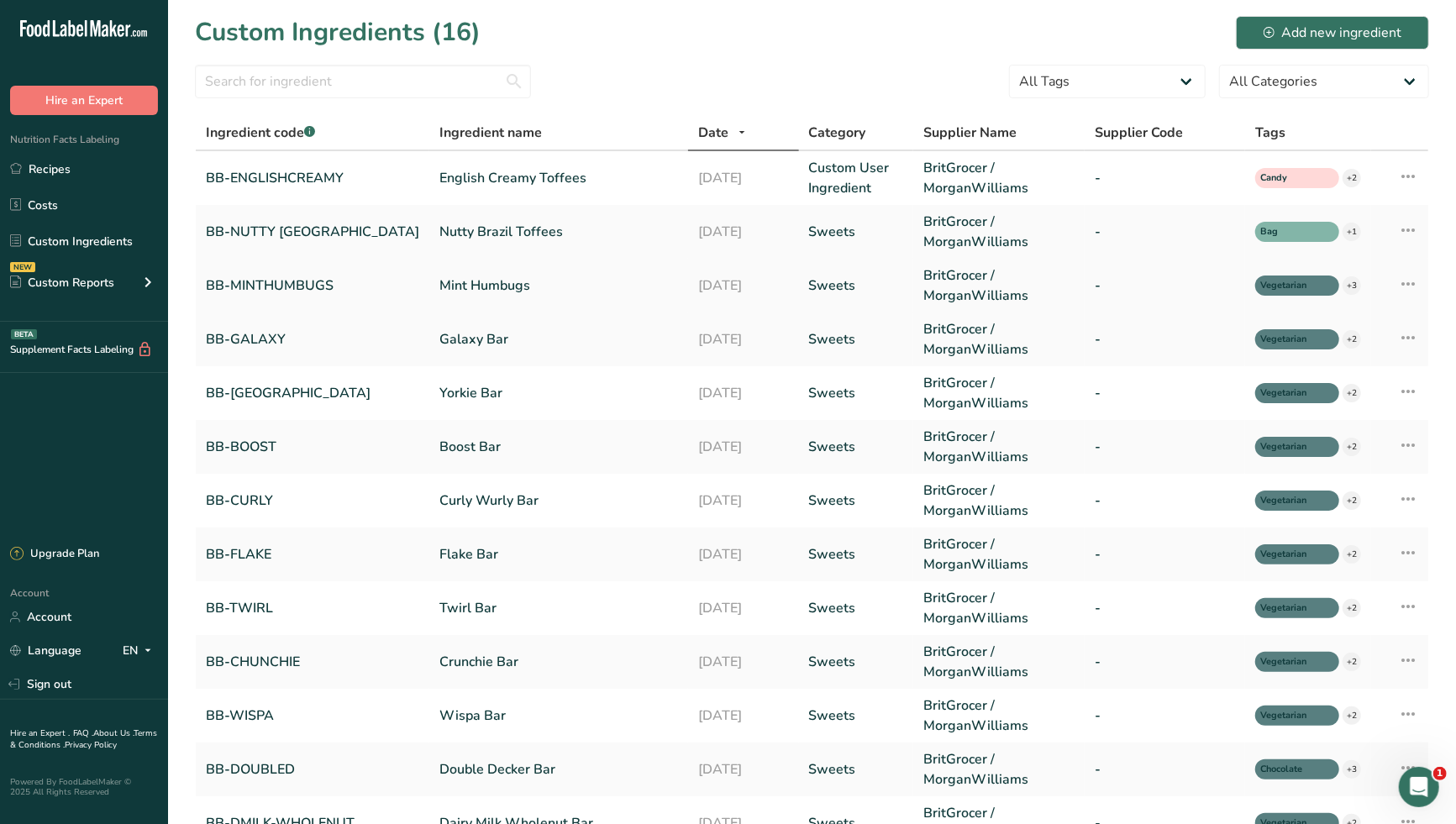
click at [445, 289] on link "Mint Humbugs" at bounding box center [559, 285] width 238 height 20
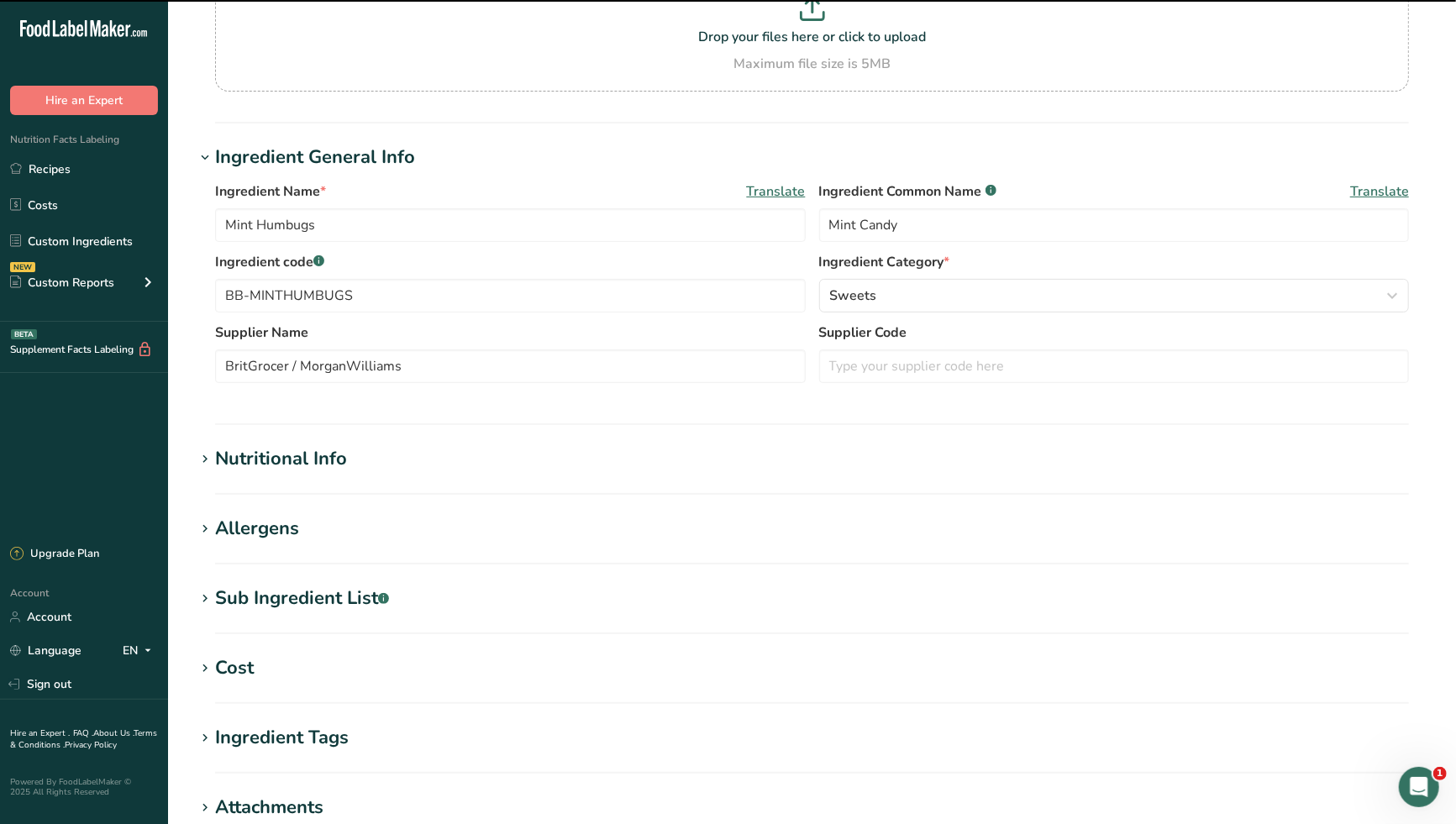
scroll to position [464, 0]
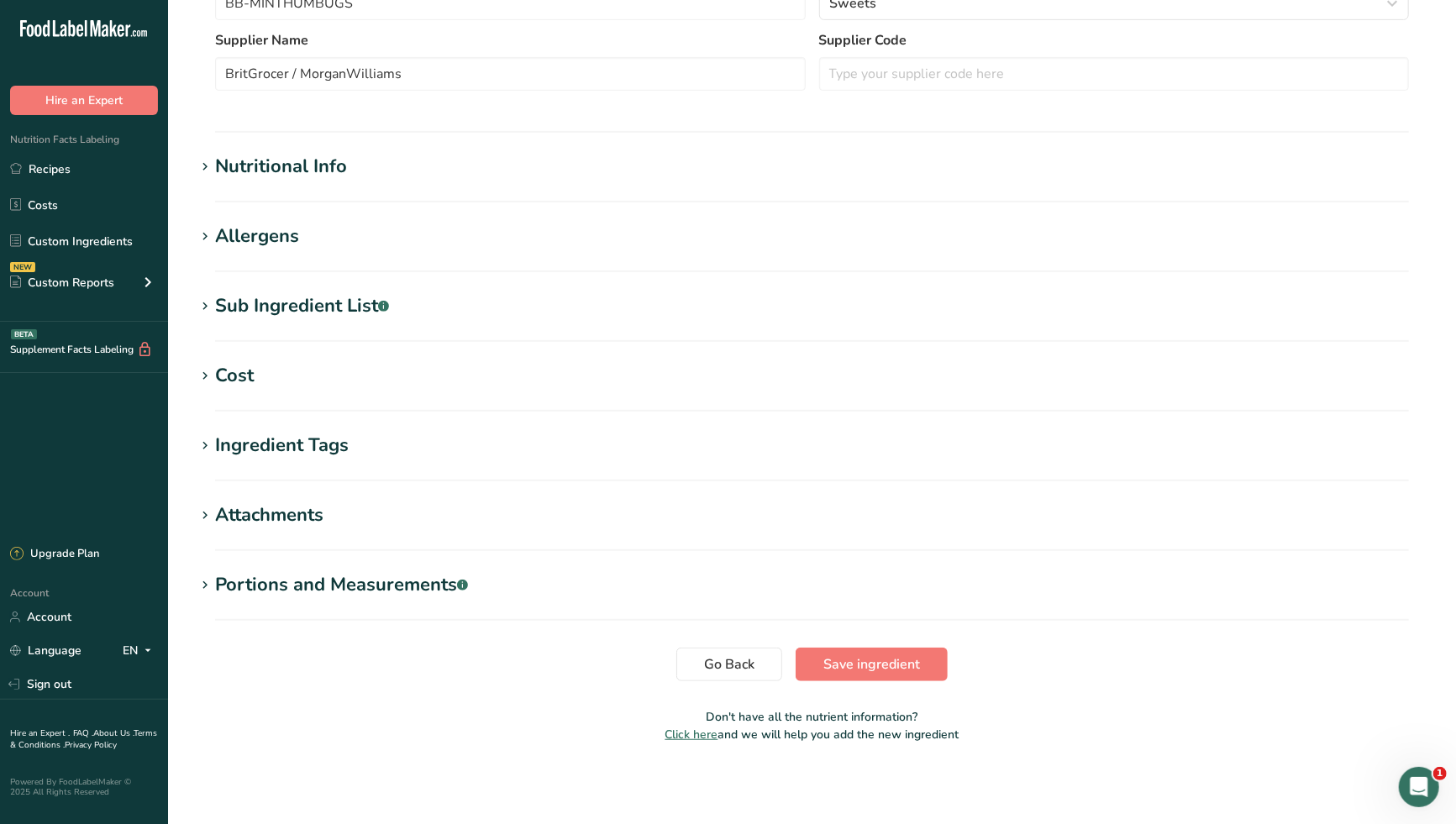
click at [320, 586] on div "Portions and Measurements .a-a{fill:#347362;}.b-a{fill:#fff;}" at bounding box center [341, 585] width 253 height 28
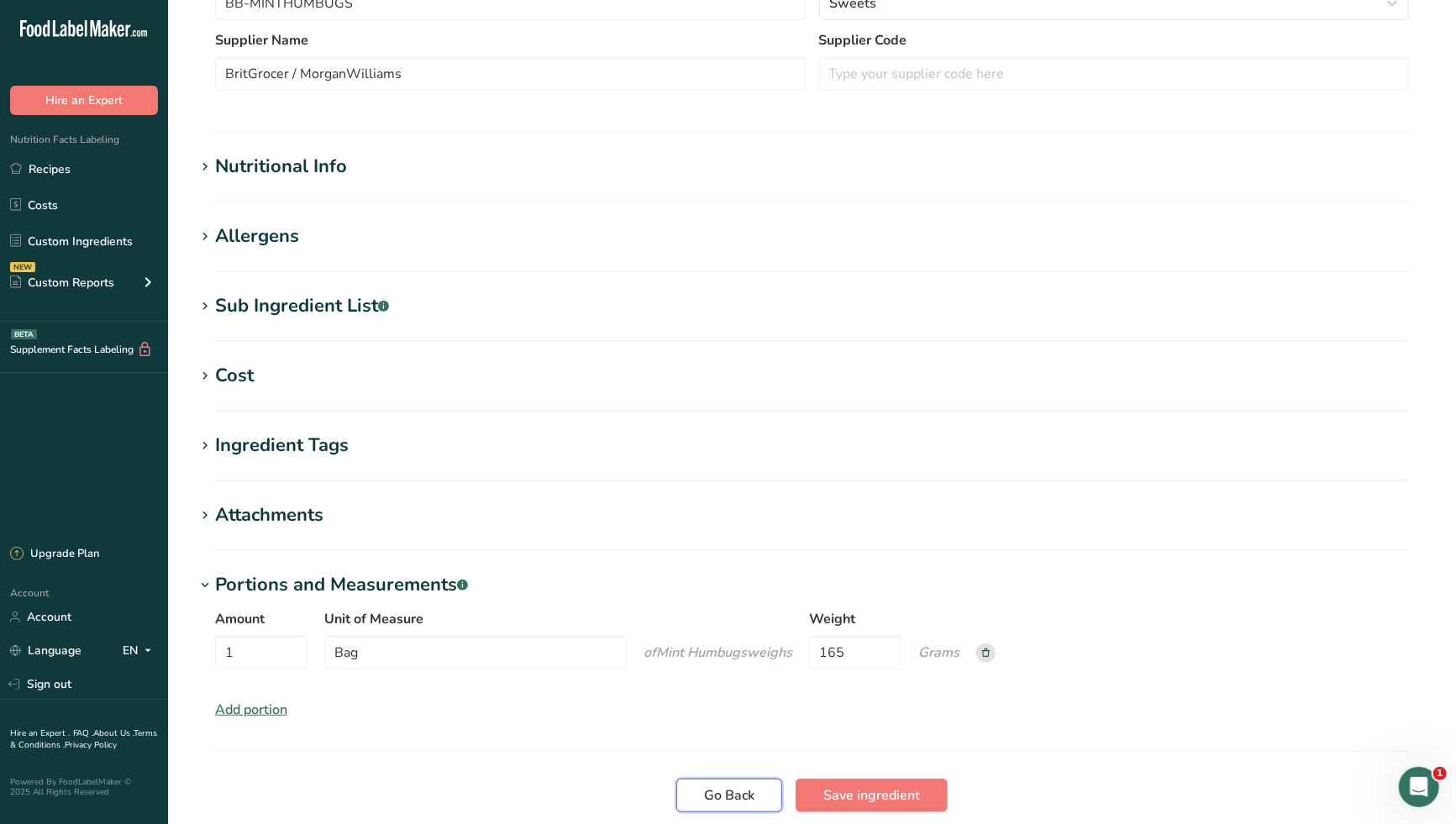
click at [726, 799] on span "Go Back" at bounding box center [729, 795] width 51 height 20
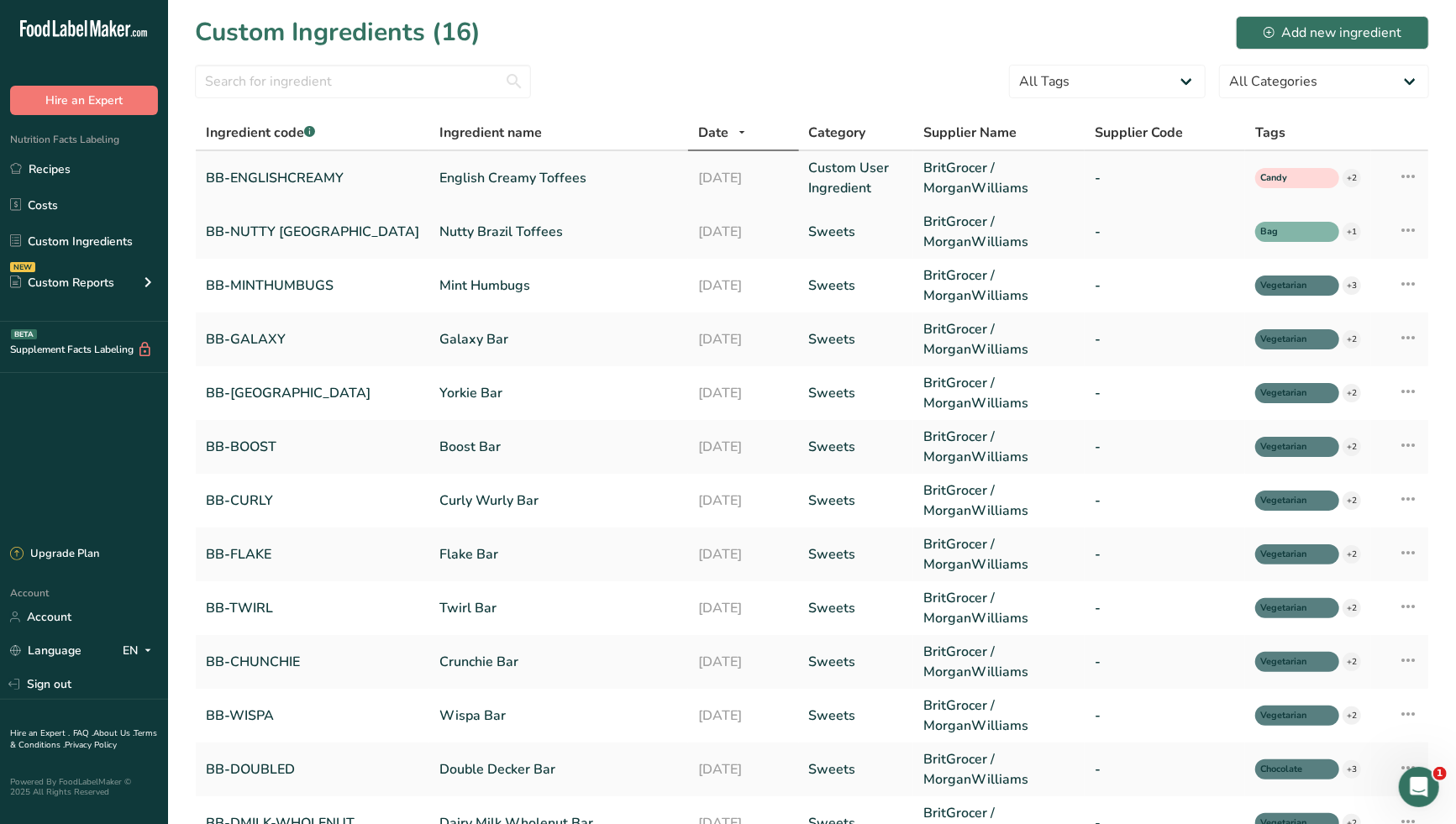
click at [477, 177] on link "English Creamy Toffees" at bounding box center [559, 178] width 238 height 20
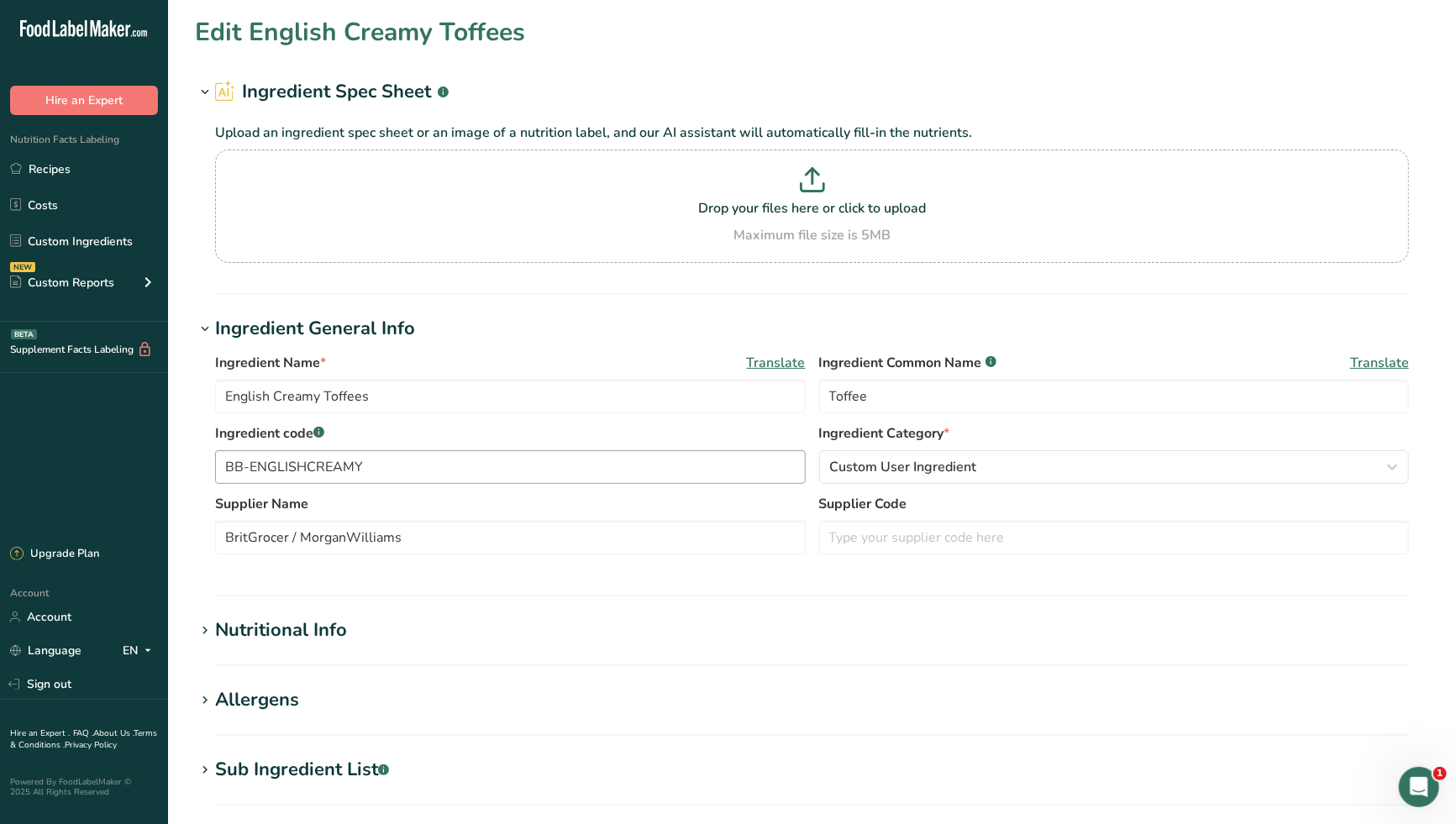
scroll to position [187, 0]
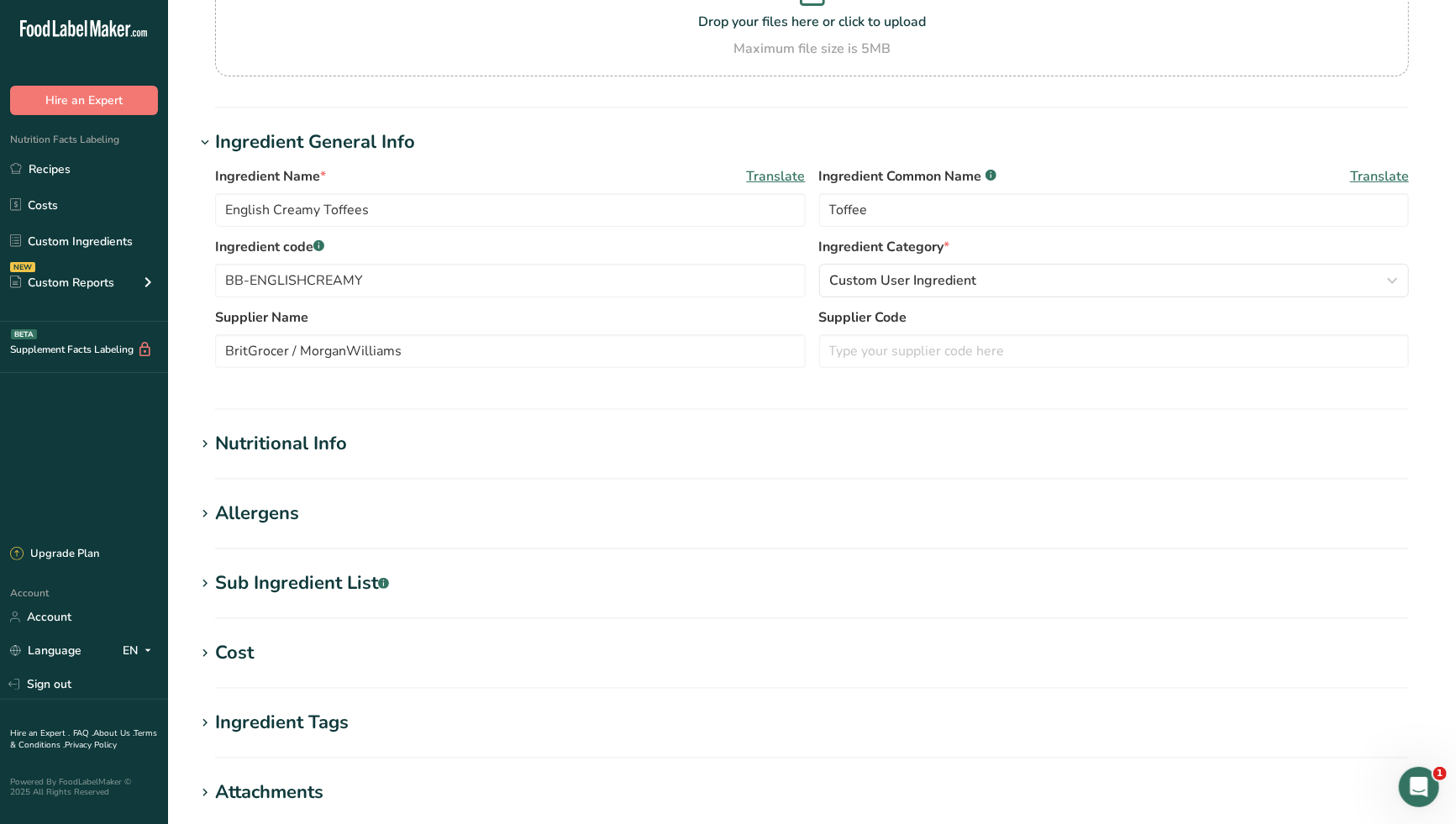
click at [350, 442] on h1 "Nutritional Info" at bounding box center [812, 444] width 1234 height 28
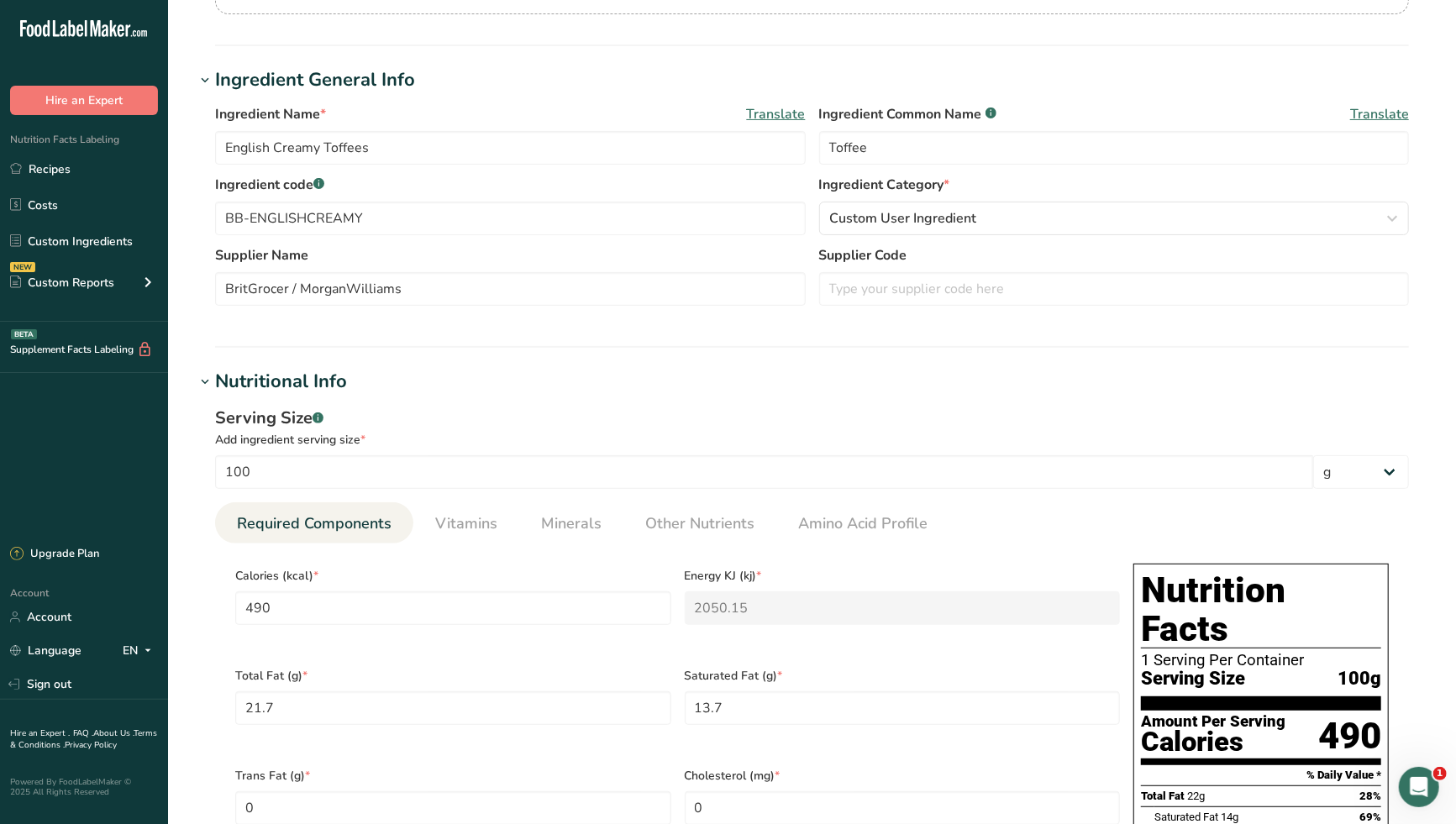
scroll to position [560, 0]
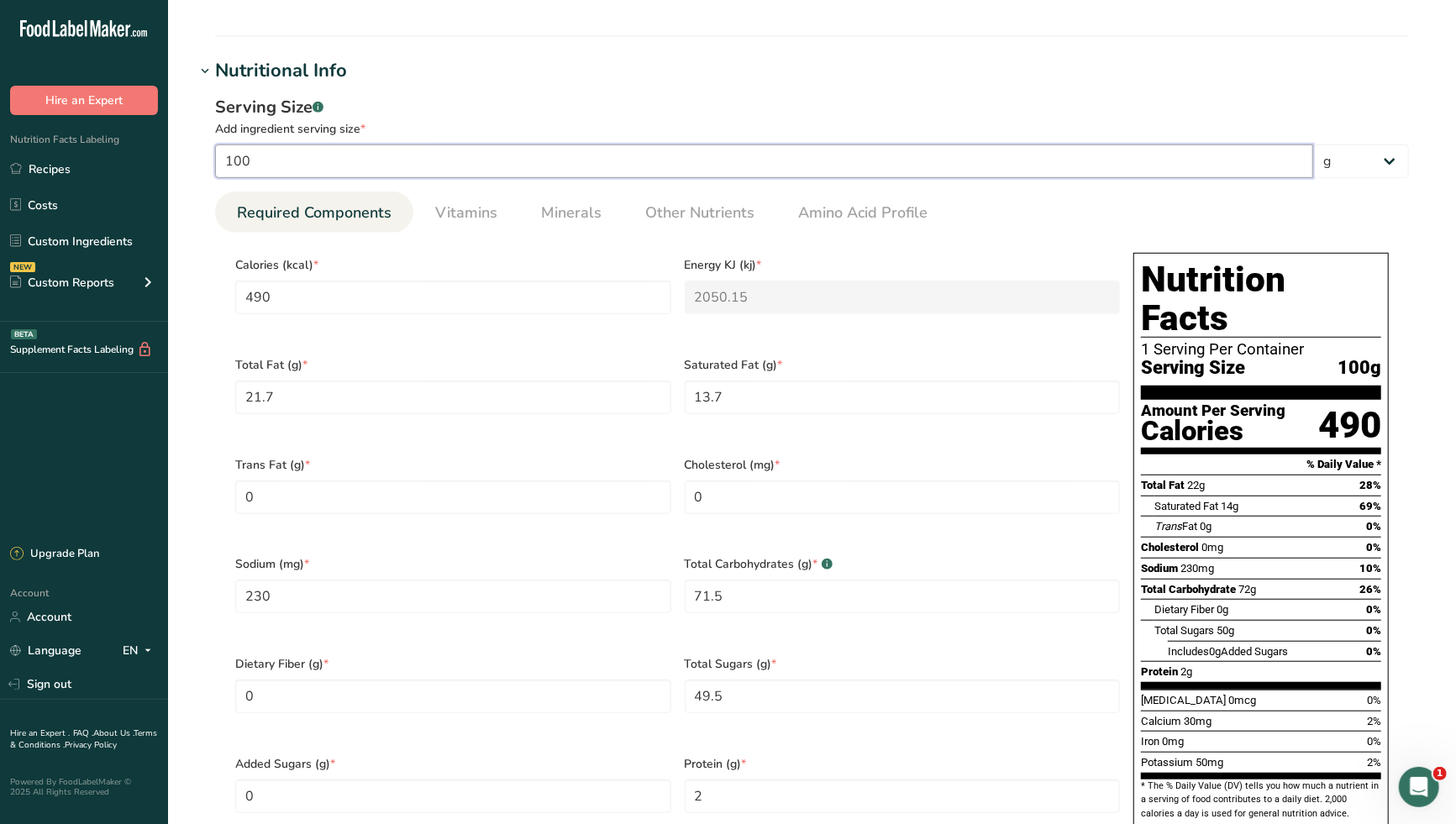
drag, startPoint x: 270, startPoint y: 158, endPoint x: 224, endPoint y: 159, distance: 46.0
click at [224, 159] on input "100" at bounding box center [764, 161] width 1098 height 33
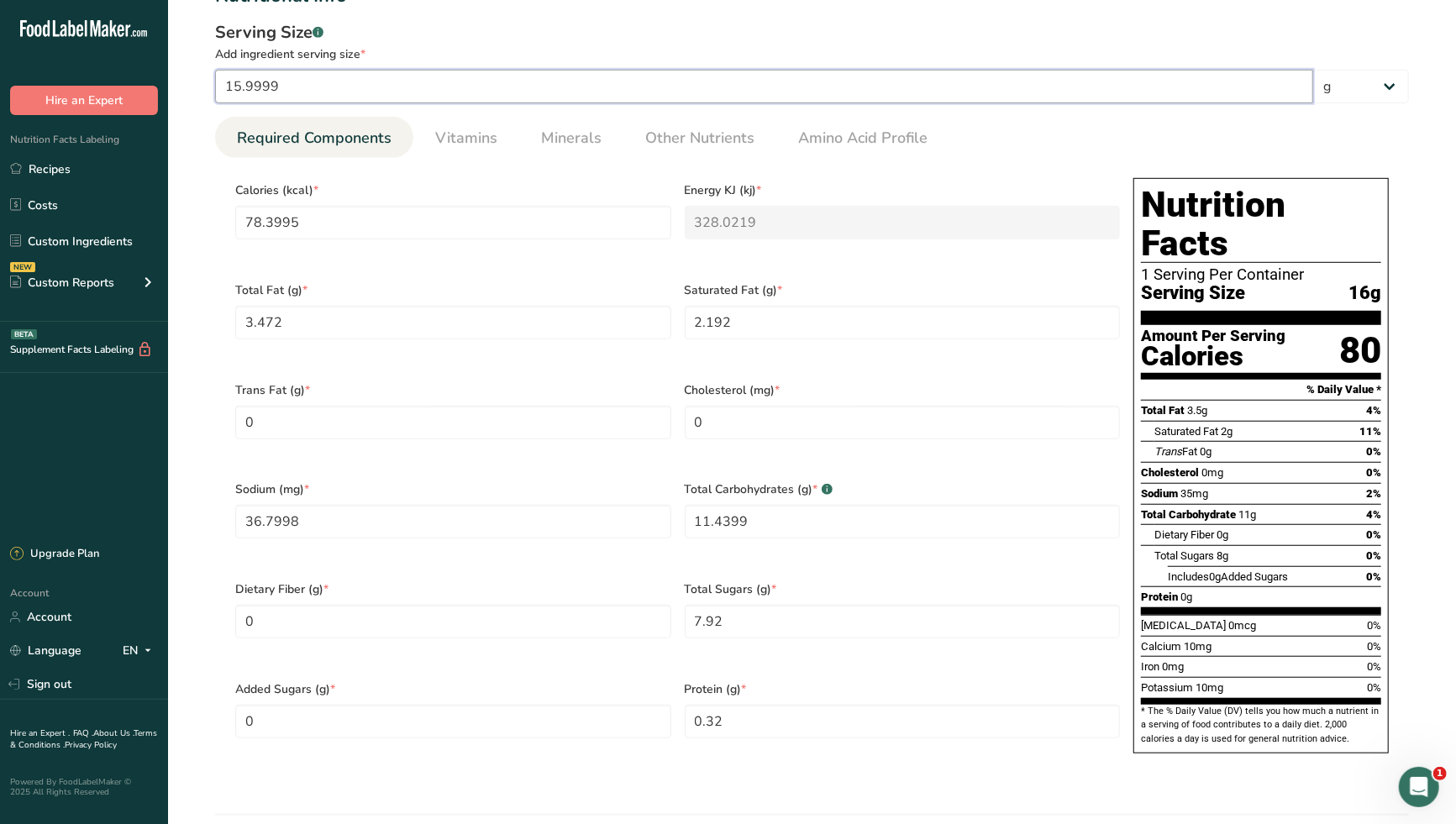
scroll to position [652, 0]
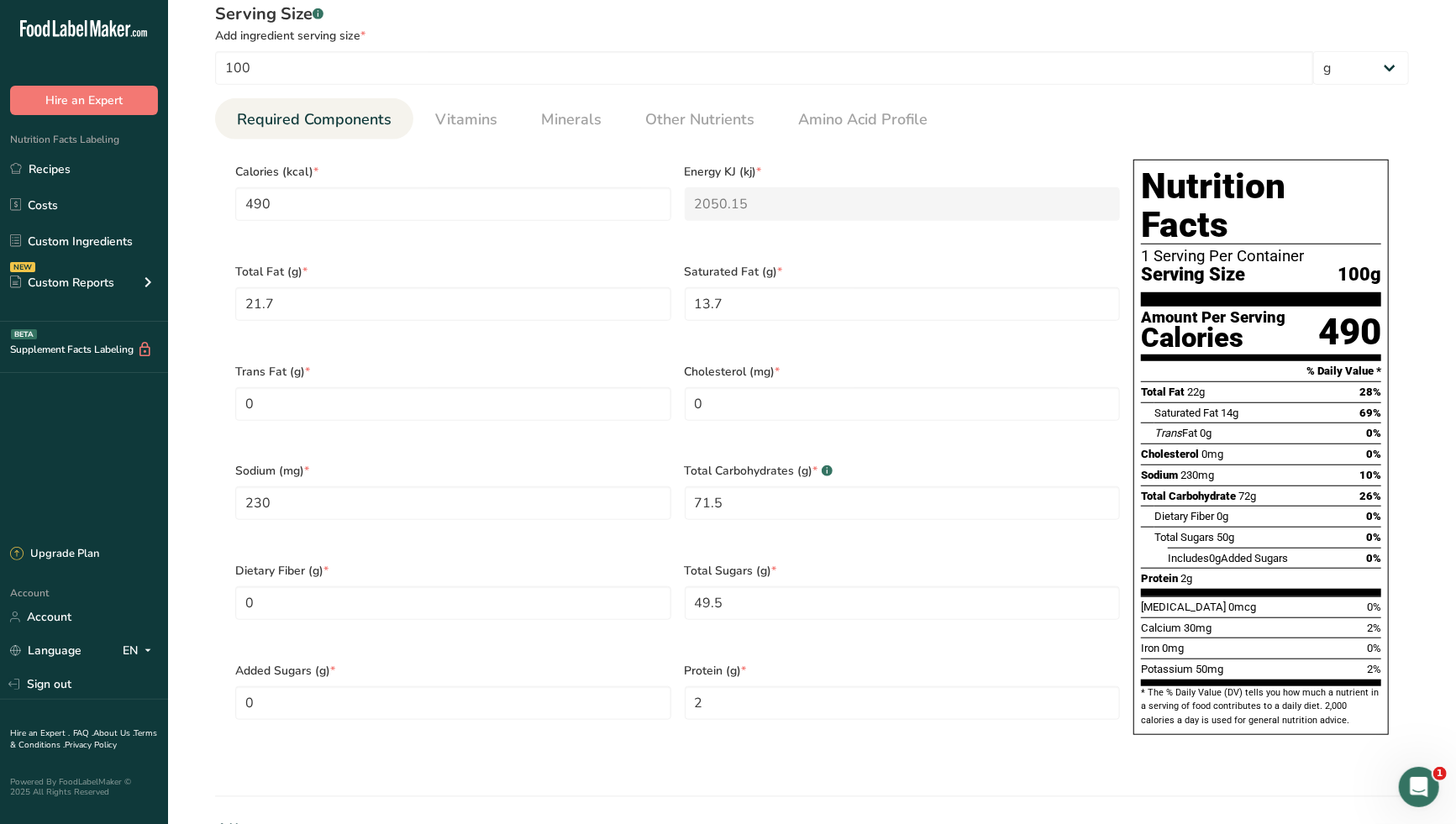
click at [552, 154] on div "Calories (kcal) * 490" at bounding box center [453, 203] width 449 height 100
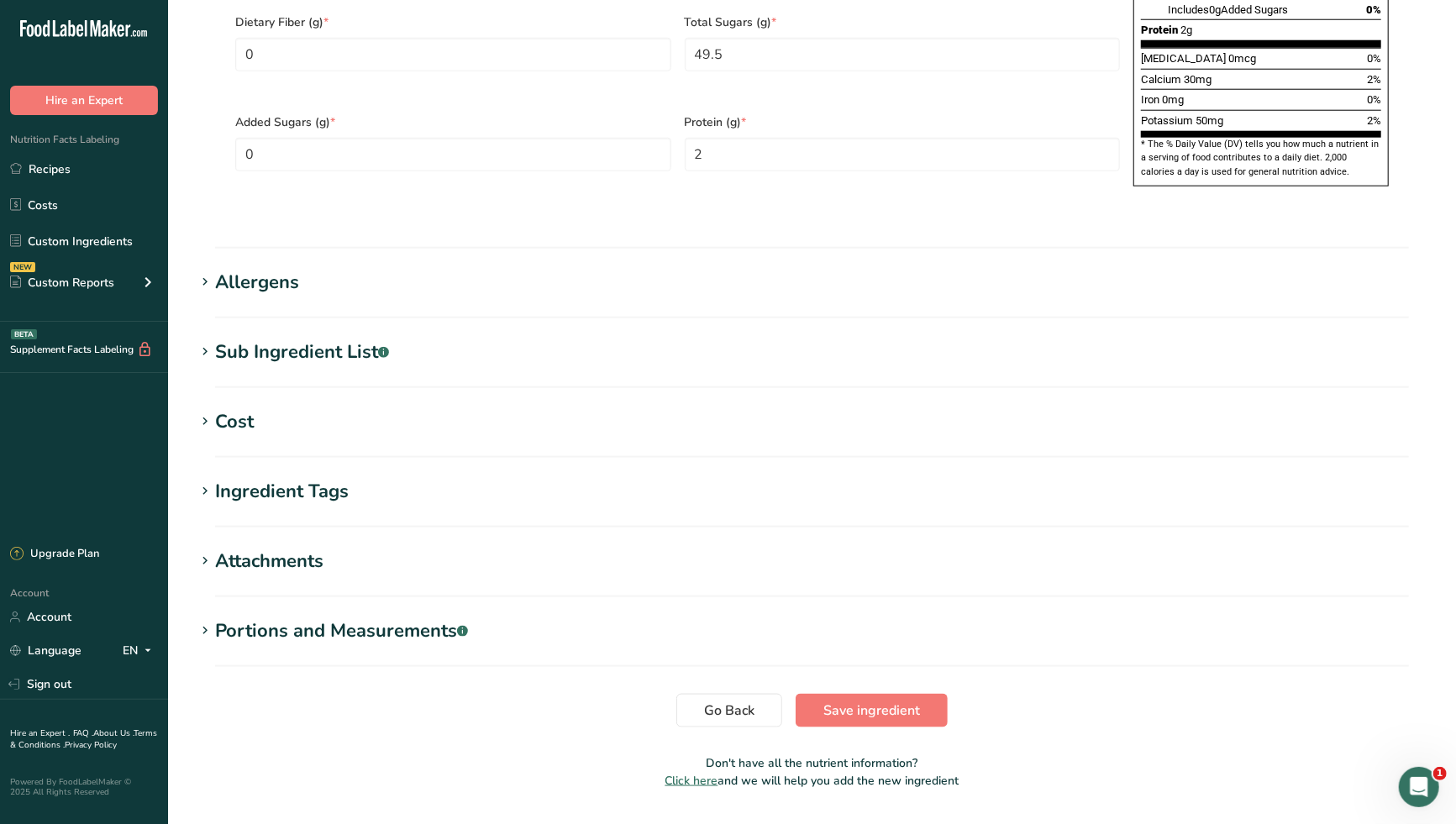
scroll to position [1207, 0]
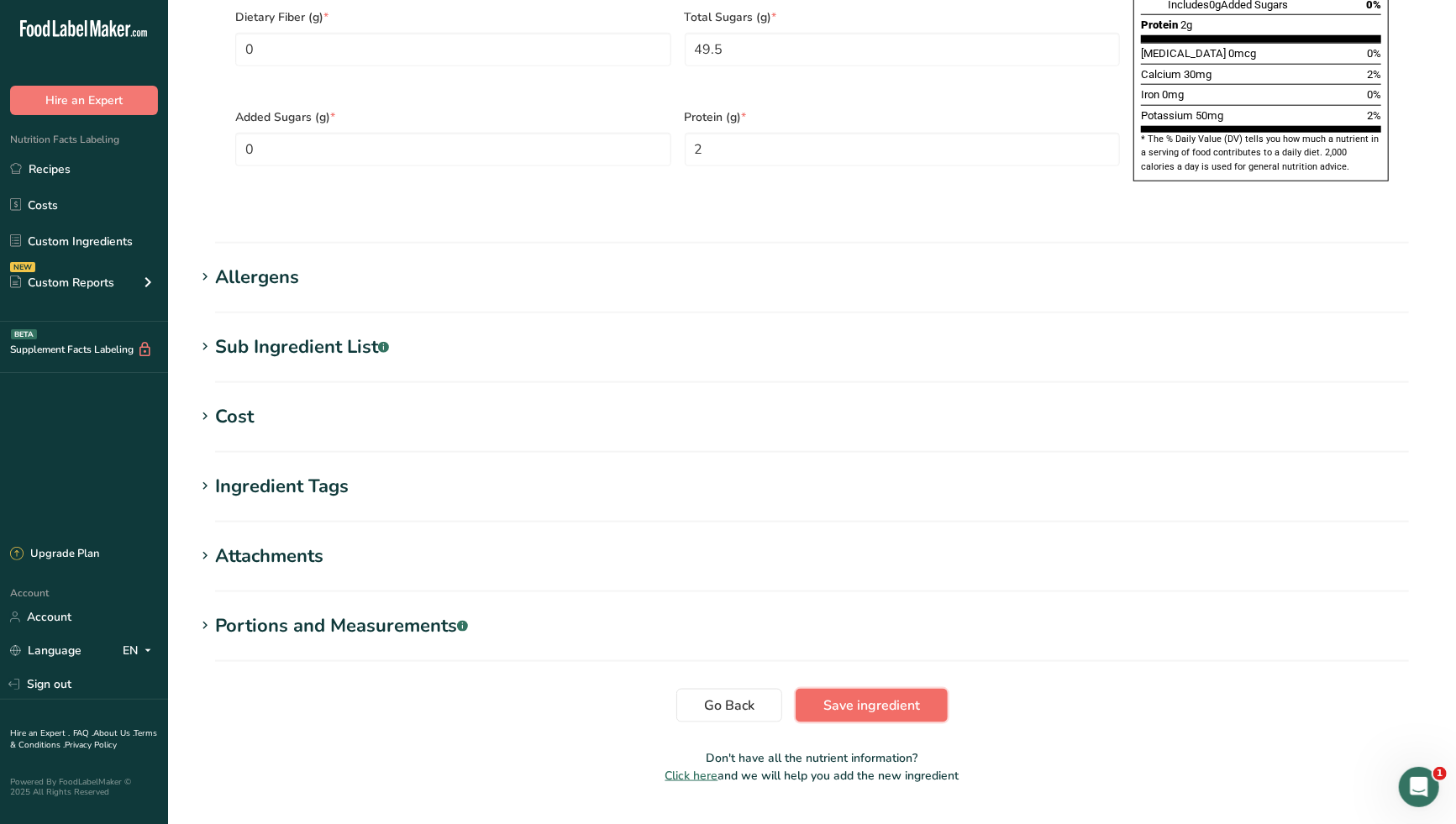
click at [850, 695] on span "Save ingredient" at bounding box center [871, 705] width 96 height 20
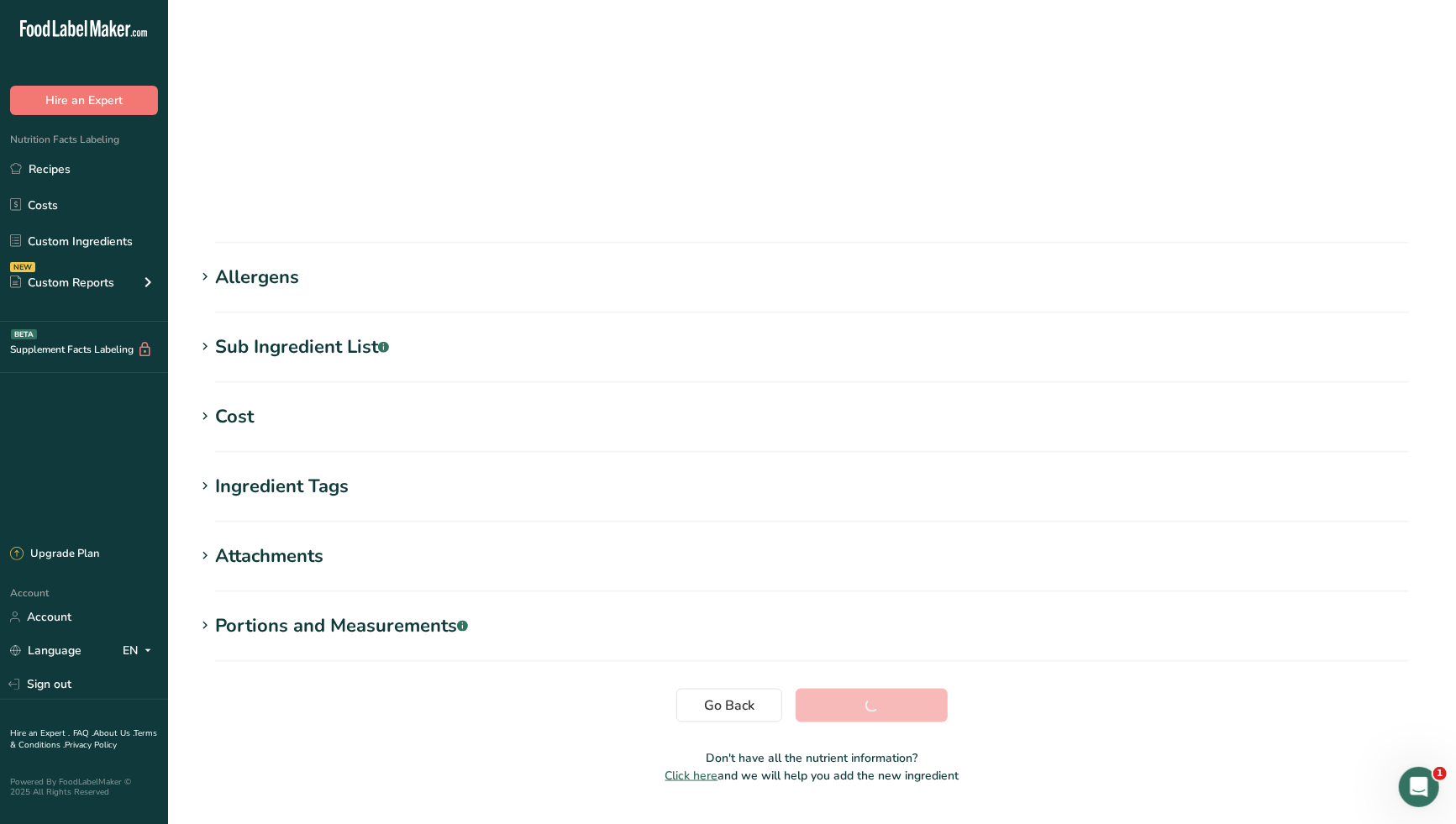
scroll to position [64, 0]
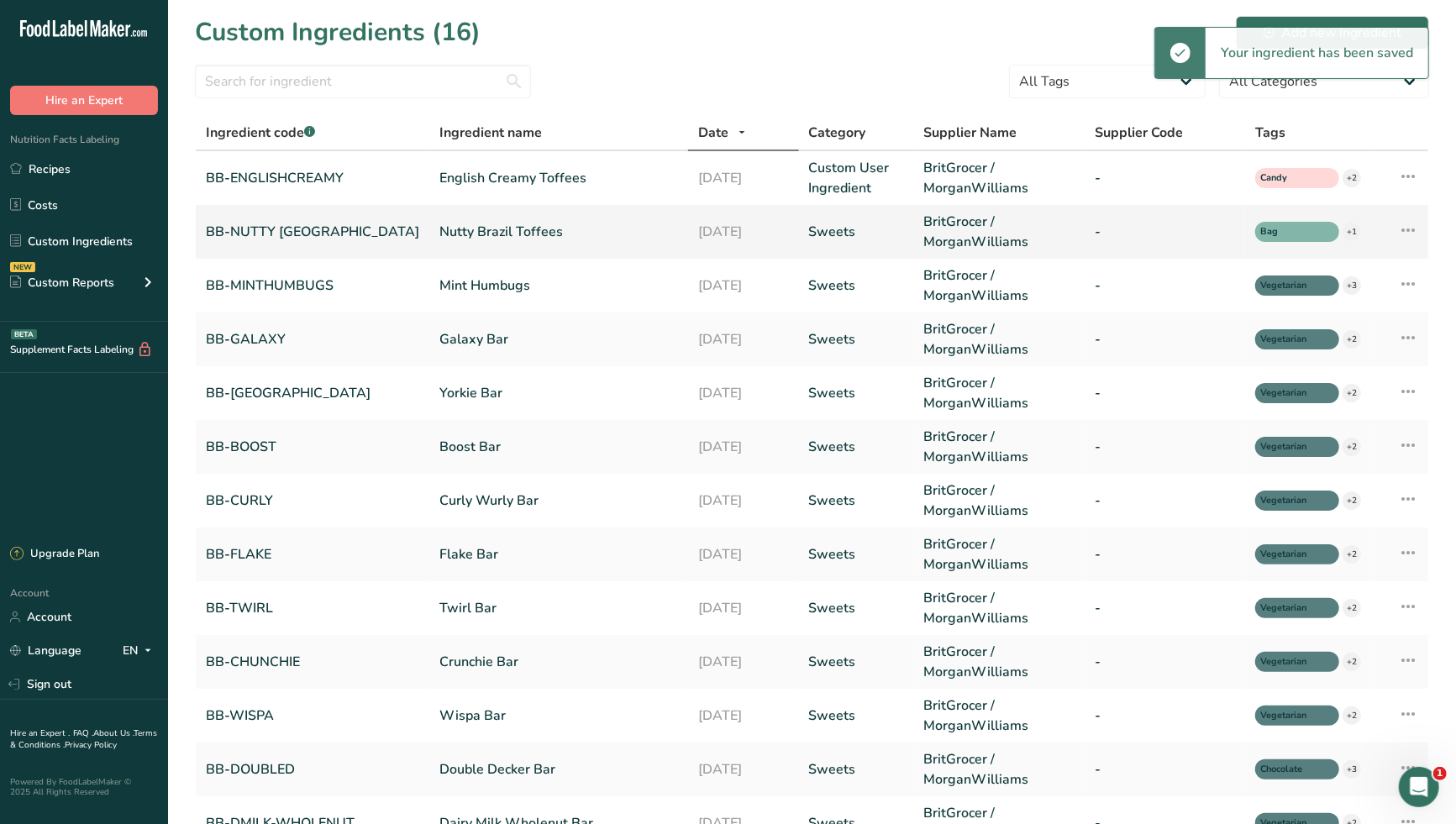
click at [440, 236] on link "Nutty Brazil Toffees" at bounding box center [559, 231] width 238 height 20
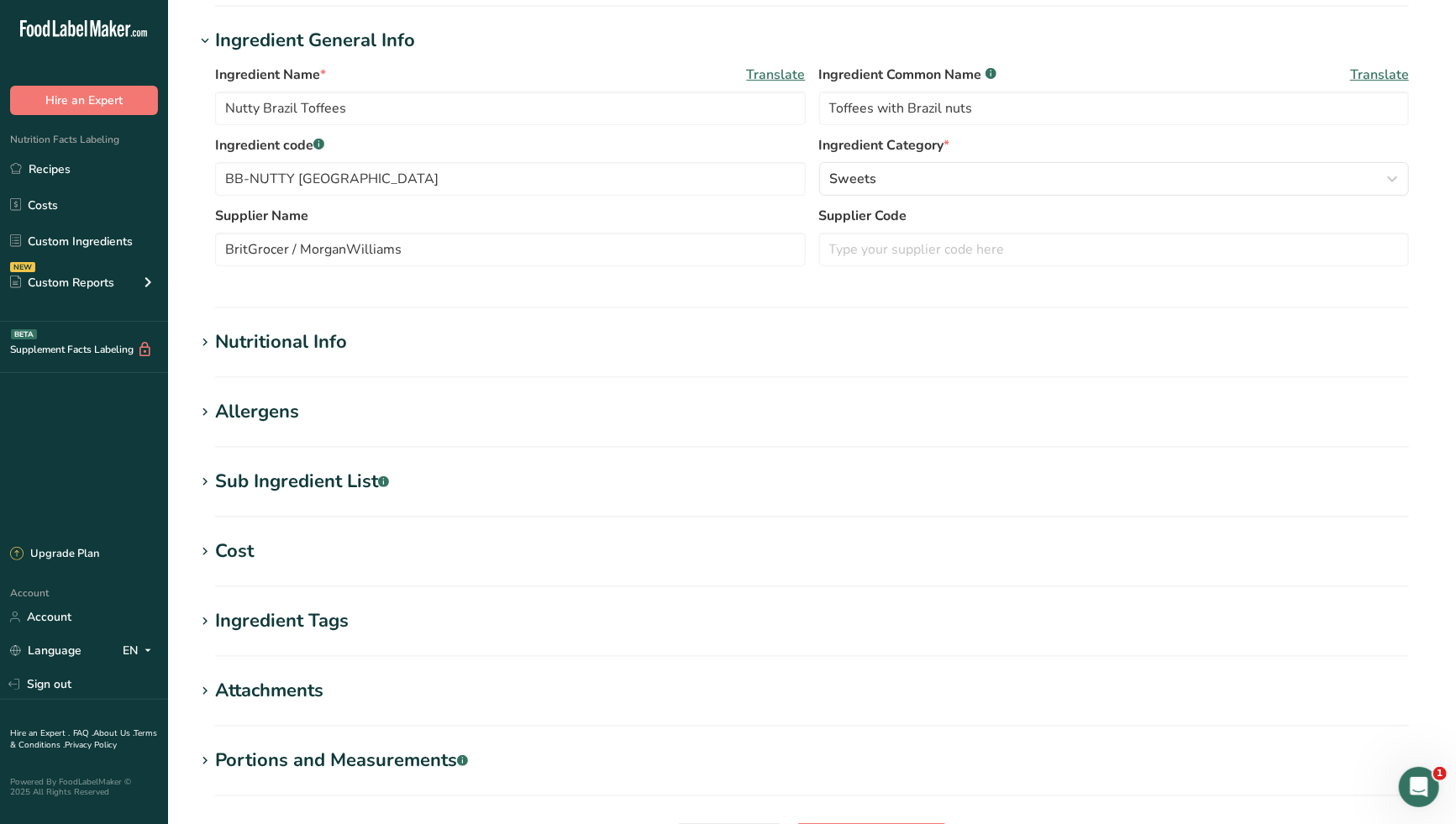
scroll to position [373, 0]
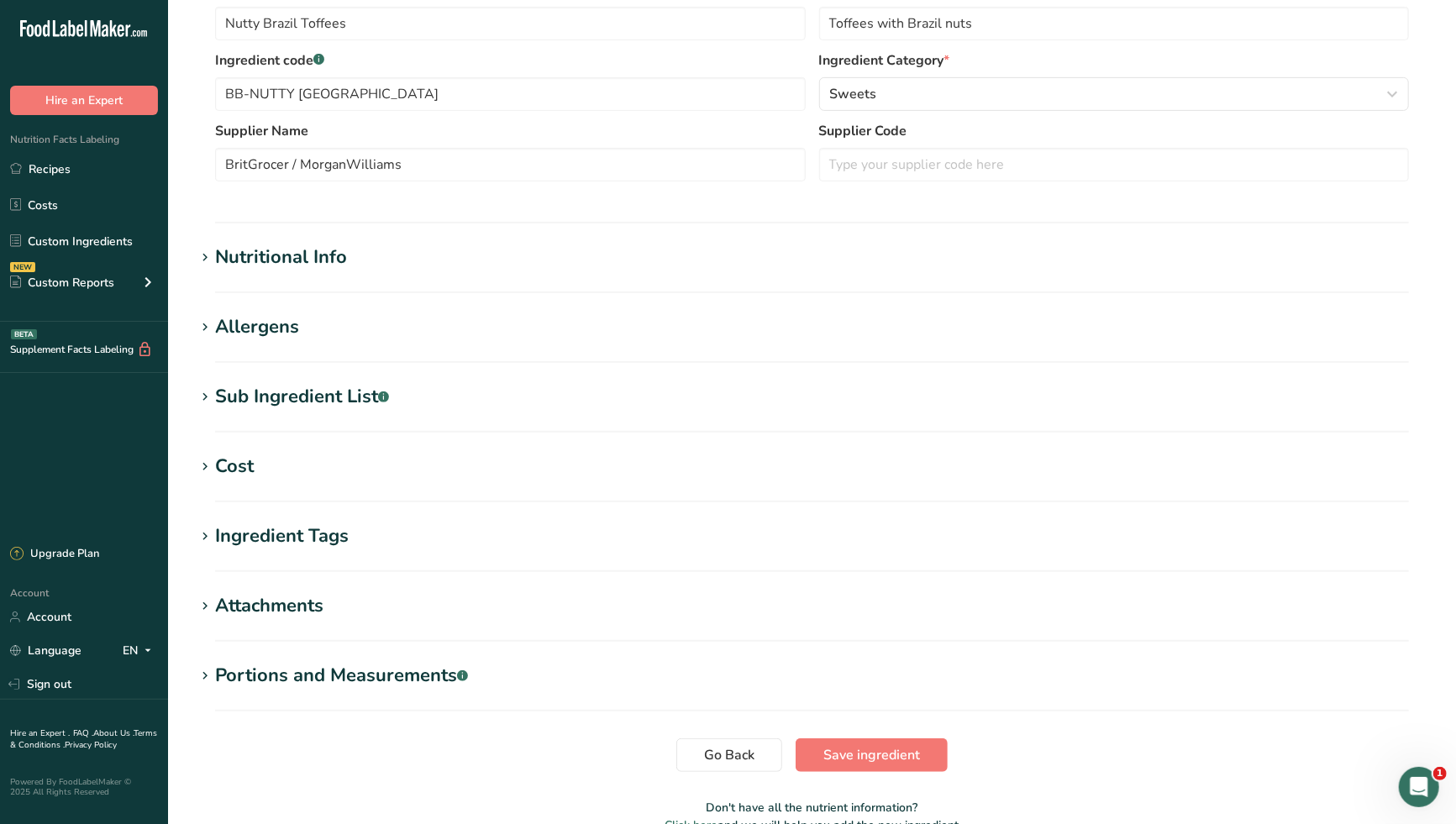
click at [297, 541] on div "Ingredient Tags" at bounding box center [282, 537] width 134 height 28
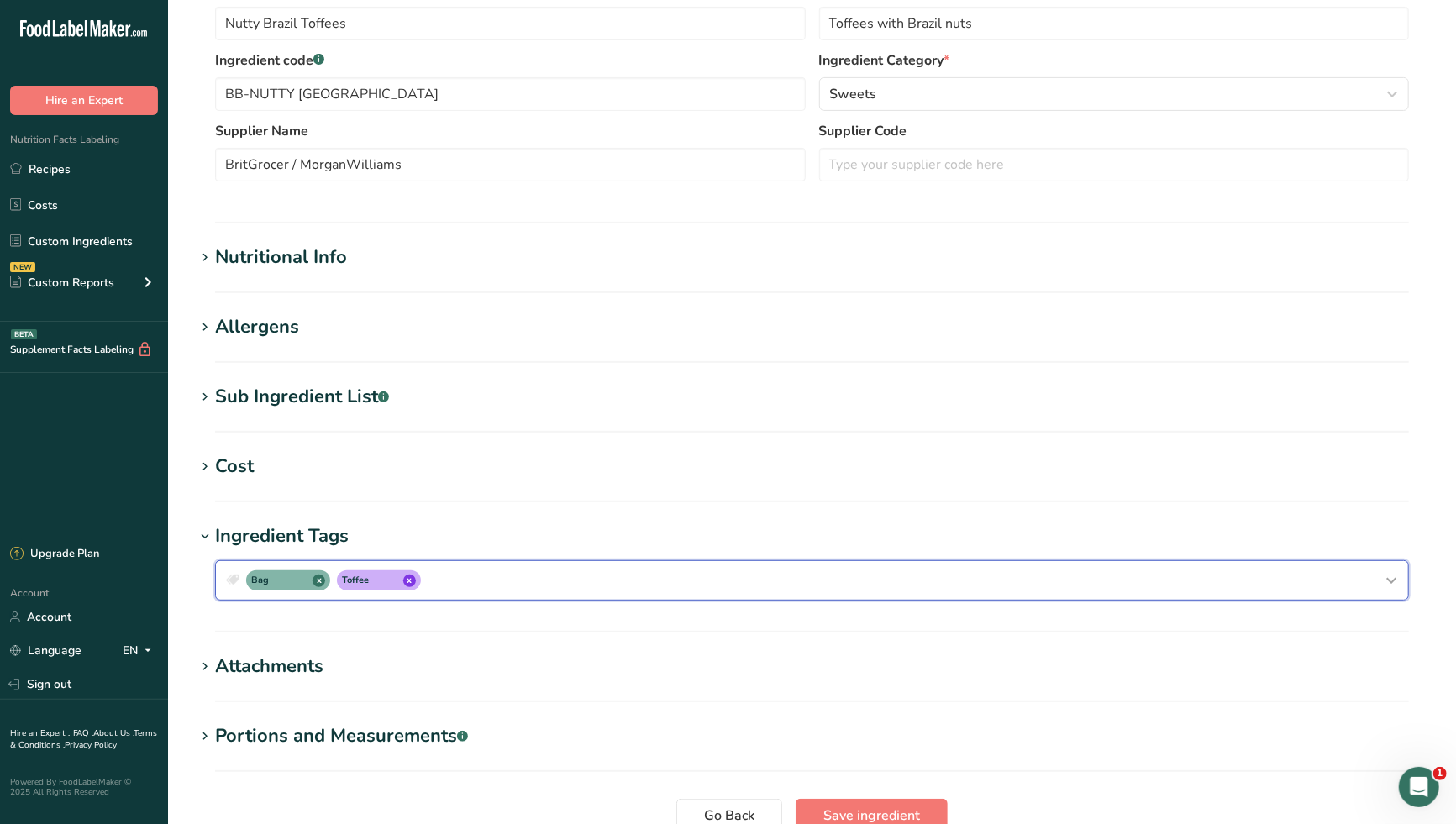
click at [480, 581] on div "Bag x Toffee x" at bounding box center [812, 581] width 1178 height 27
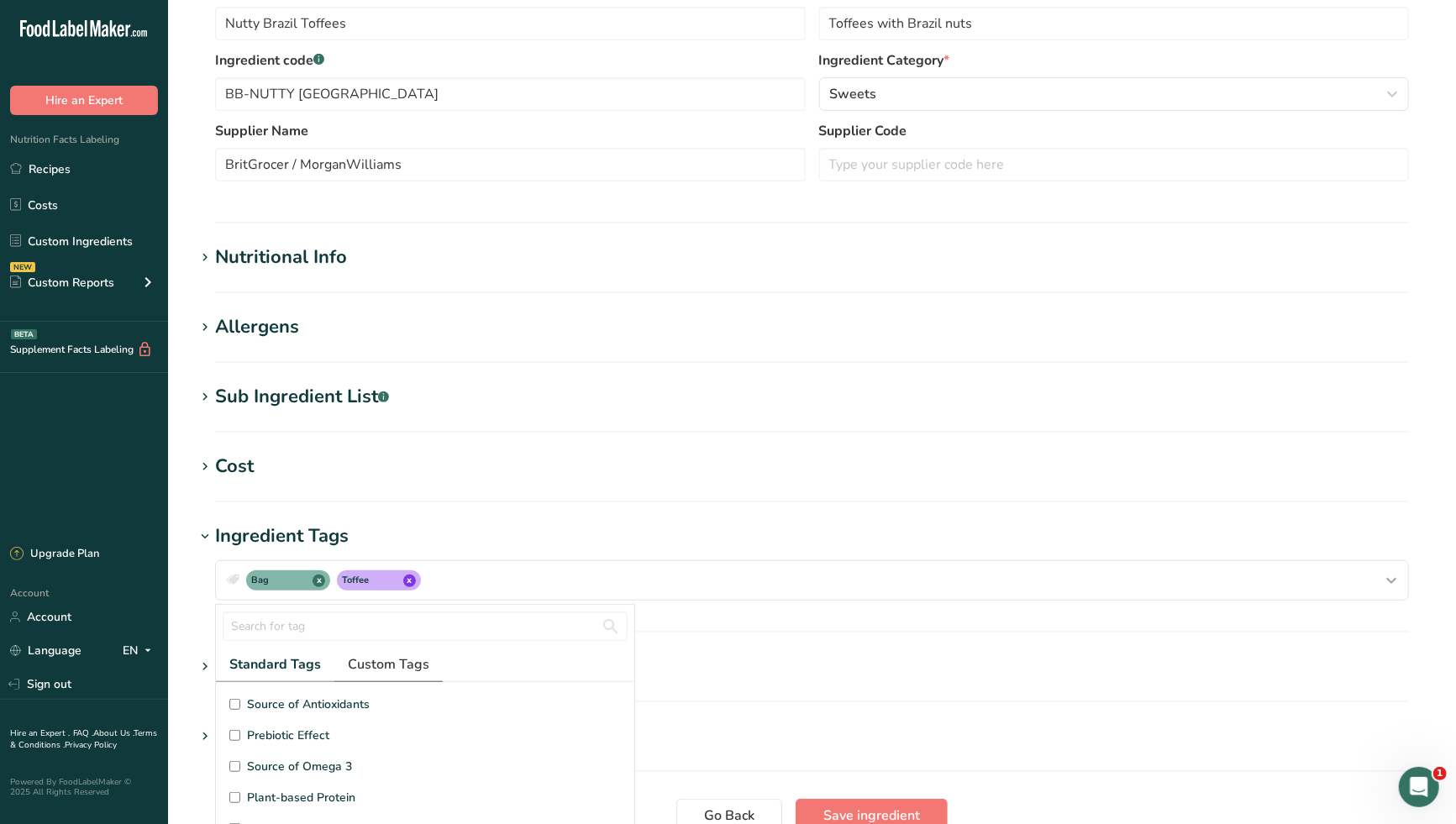
click at [407, 670] on span "Custom Tags" at bounding box center [388, 664] width 81 height 20
click at [232, 800] on input "Candy" at bounding box center [235, 801] width 11 height 11
click at [684, 550] on div "Bag x Toffee x Candy x Standard Tags Custom Tags Source of Antioxidants [MEDICA…" at bounding box center [812, 580] width 1234 height 60
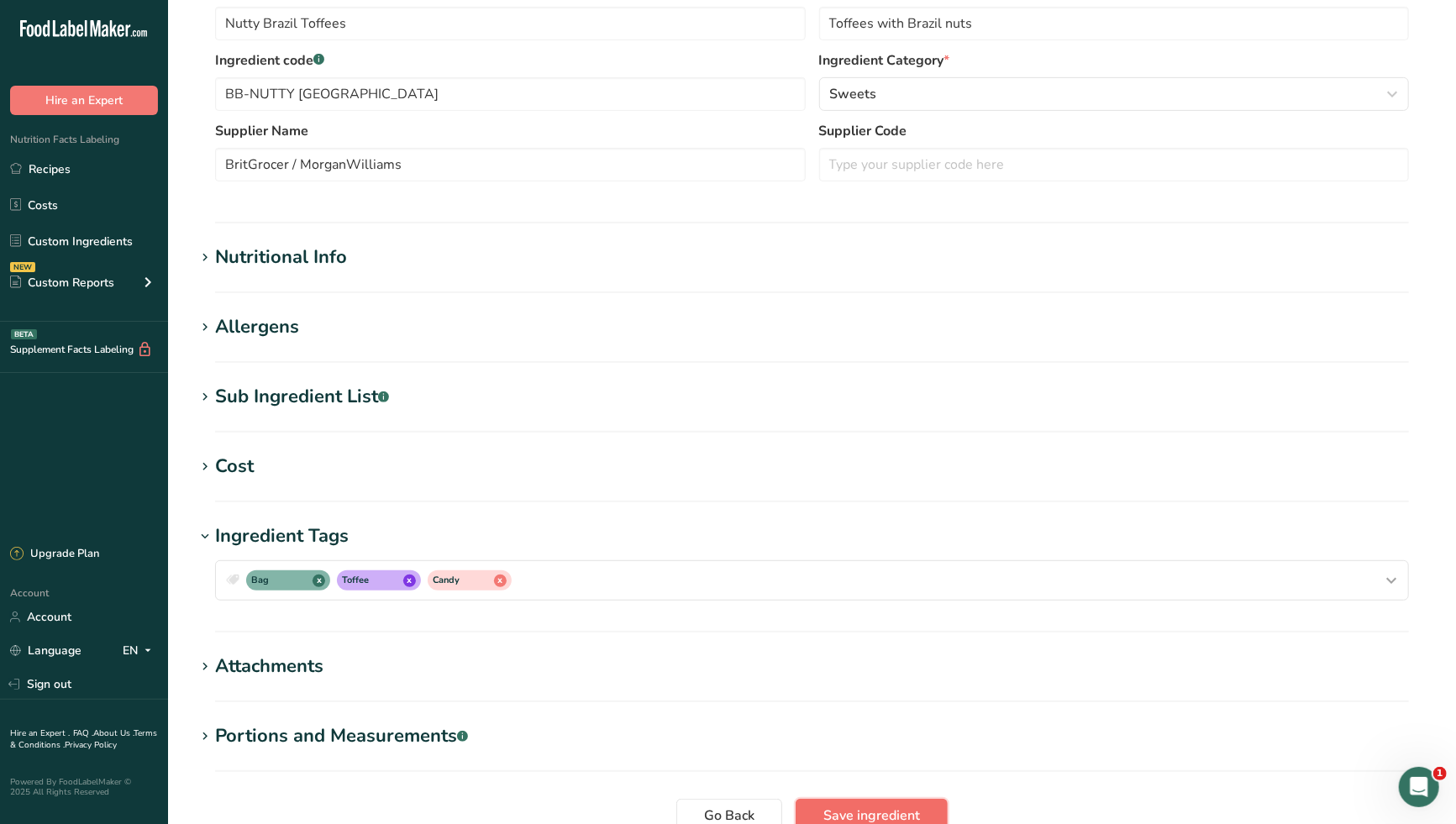
click at [871, 807] on span "Save ingredient" at bounding box center [871, 815] width 96 height 20
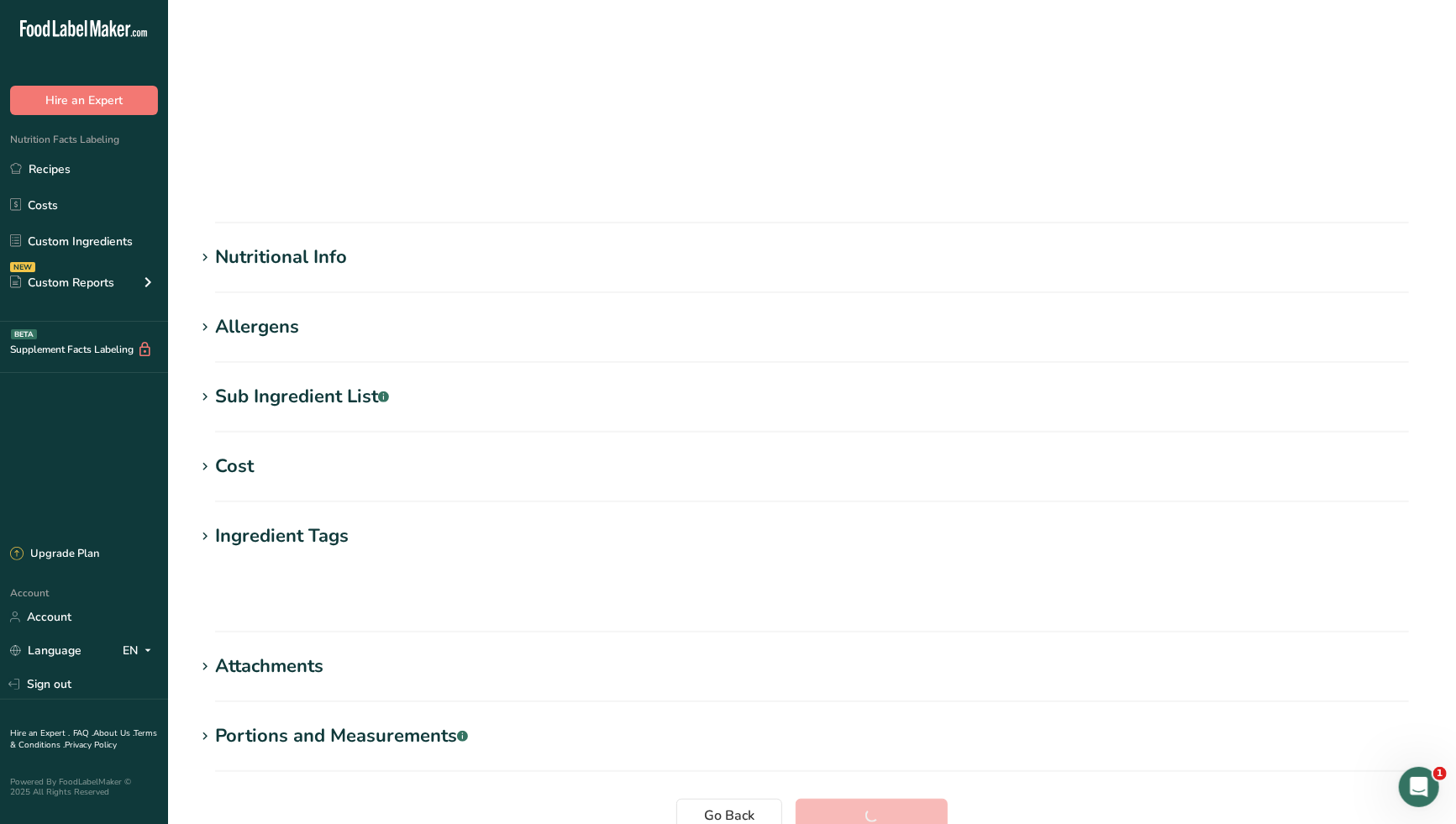
scroll to position [64, 0]
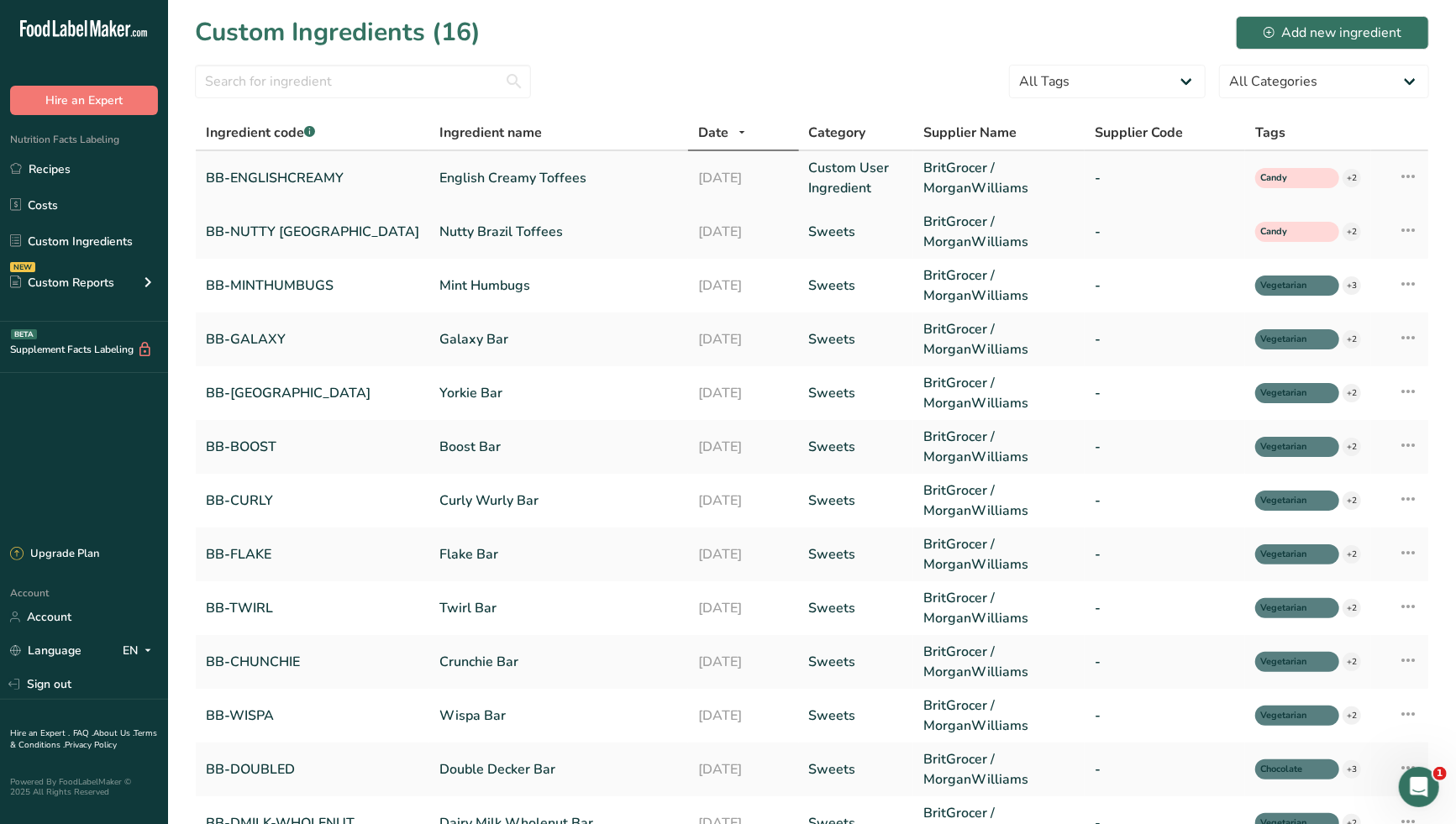
click at [809, 172] on link "Custom User Ingredient" at bounding box center [855, 178] width 94 height 40
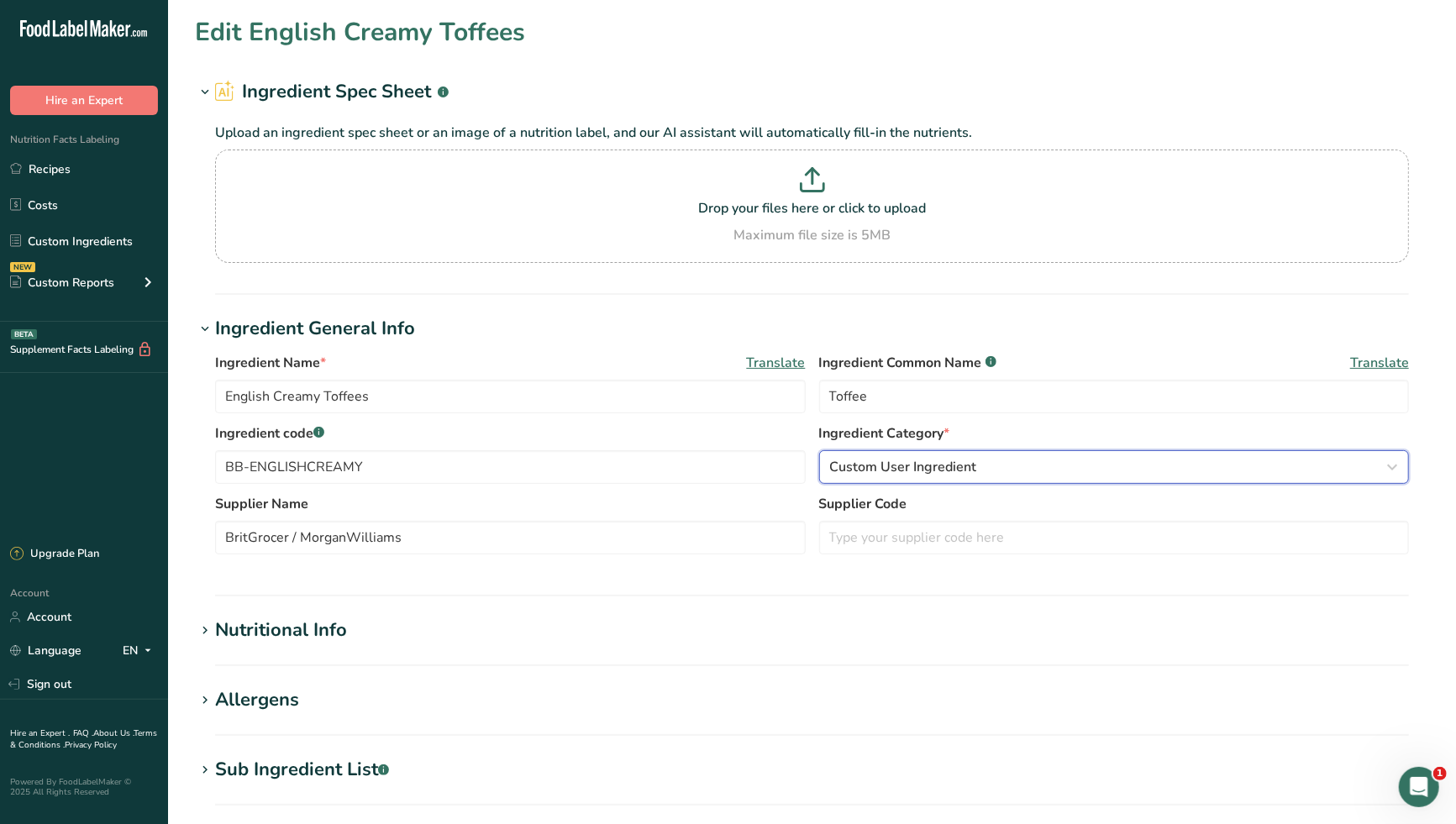
click at [877, 468] on span "Custom User Ingredient" at bounding box center [904, 467] width 147 height 20
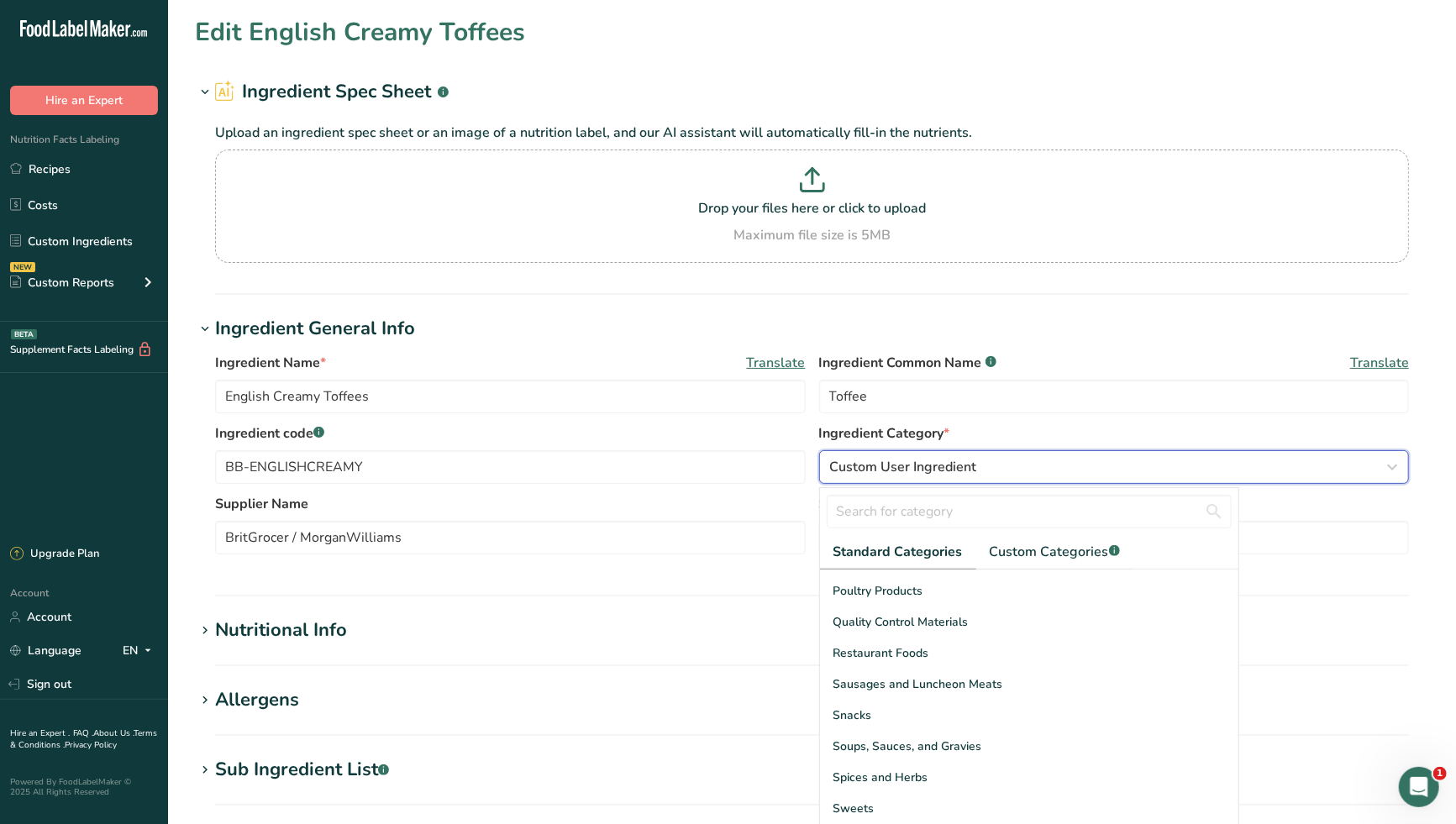
scroll to position [649, 0]
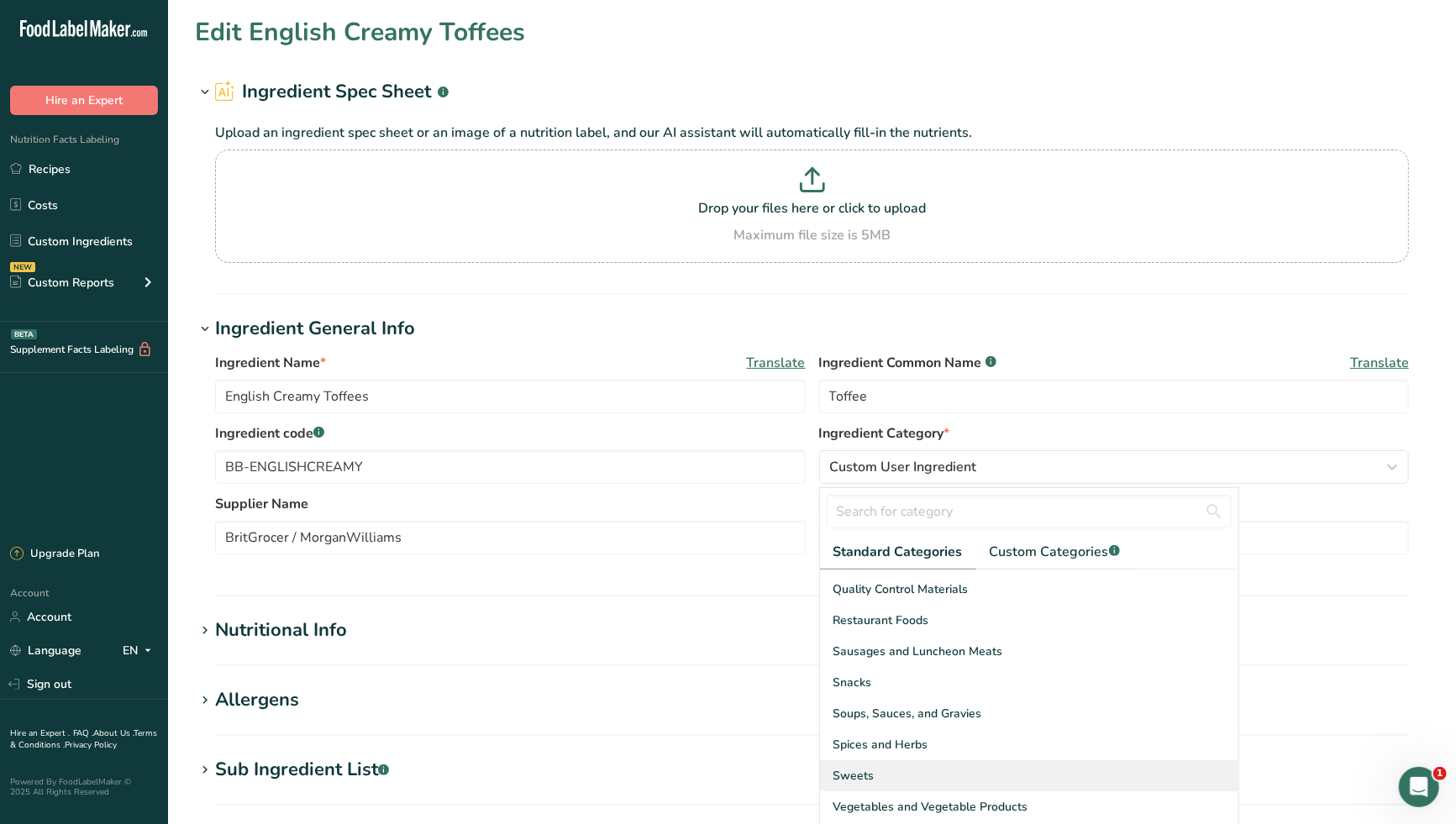
click at [858, 767] on span "Sweets" at bounding box center [854, 776] width 41 height 18
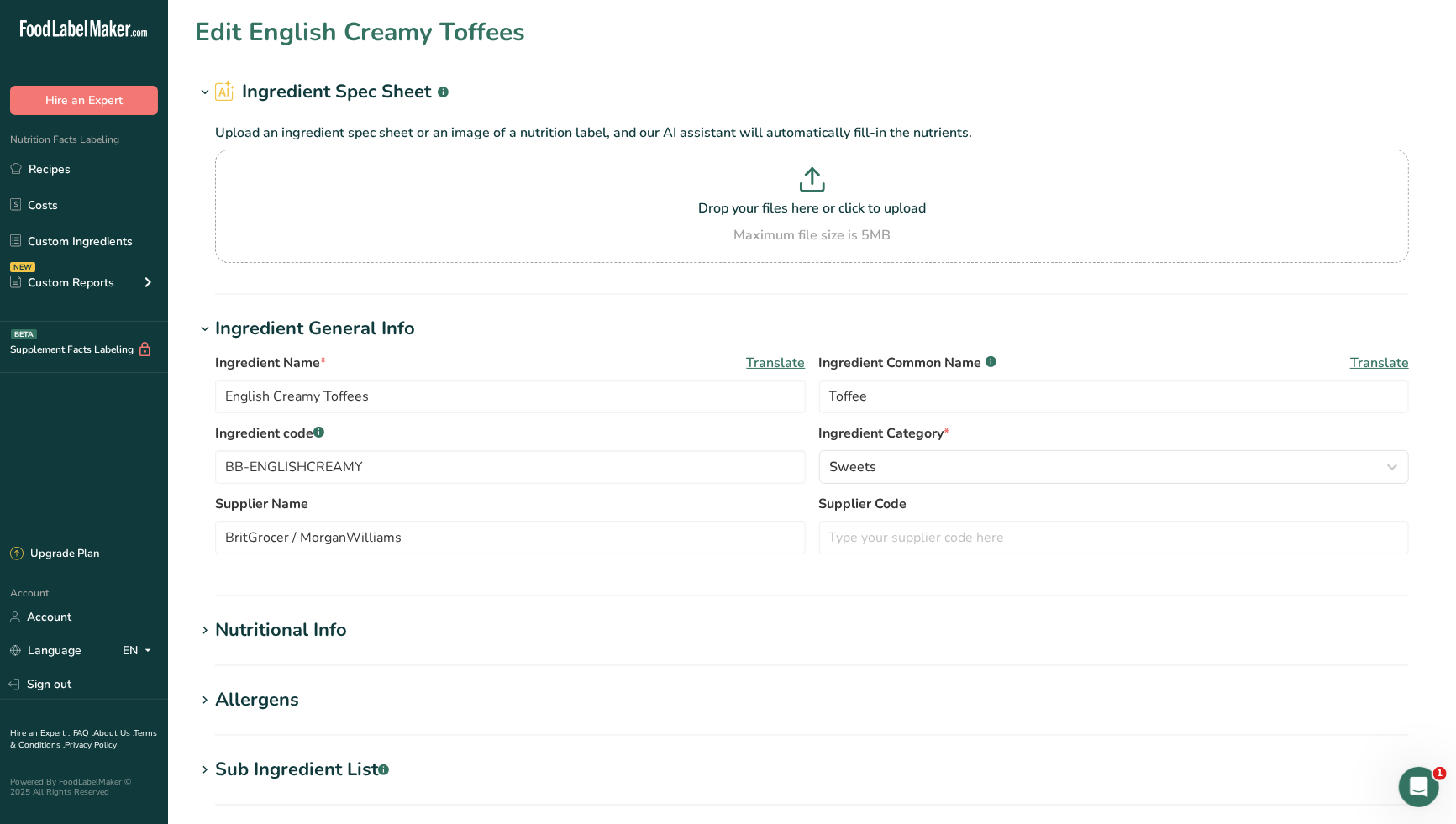
click at [810, 578] on section "Ingredient General Info Ingredient Name * Translate English Creamy Toffees Ingr…" at bounding box center [812, 455] width 1234 height 281
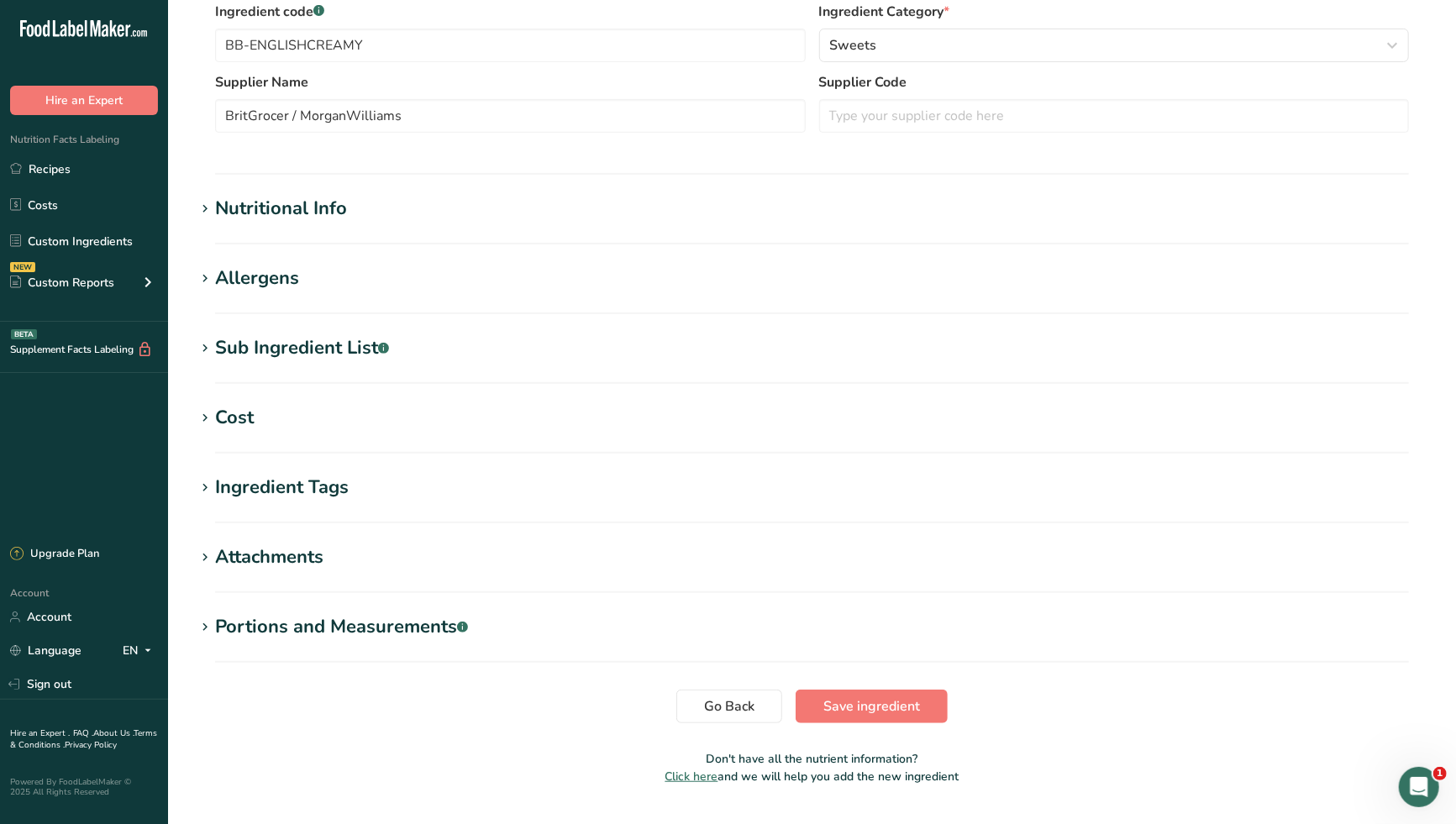
scroll to position [464, 0]
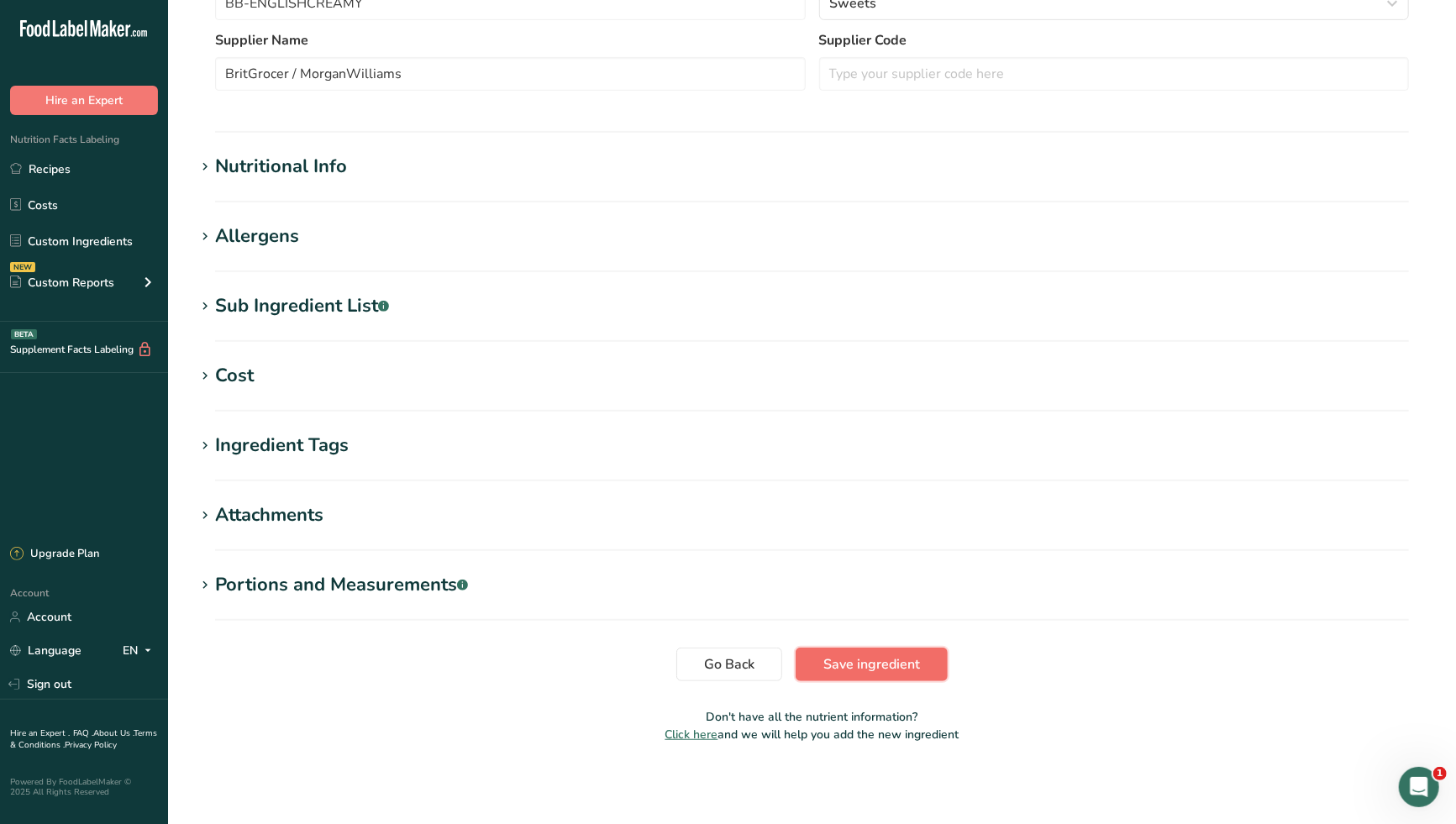
click at [862, 667] on span "Save ingredient" at bounding box center [871, 664] width 96 height 20
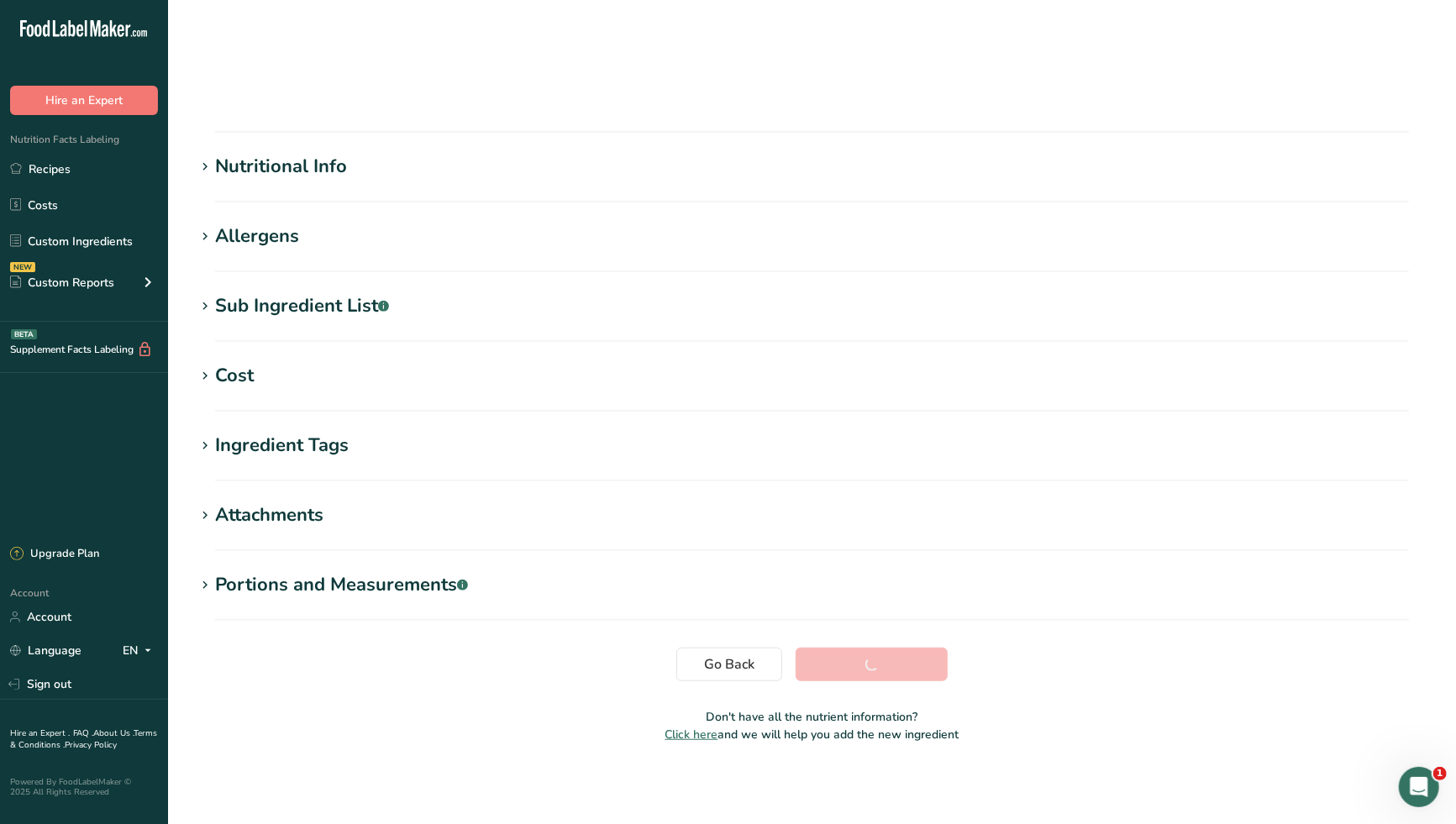
scroll to position [64, 0]
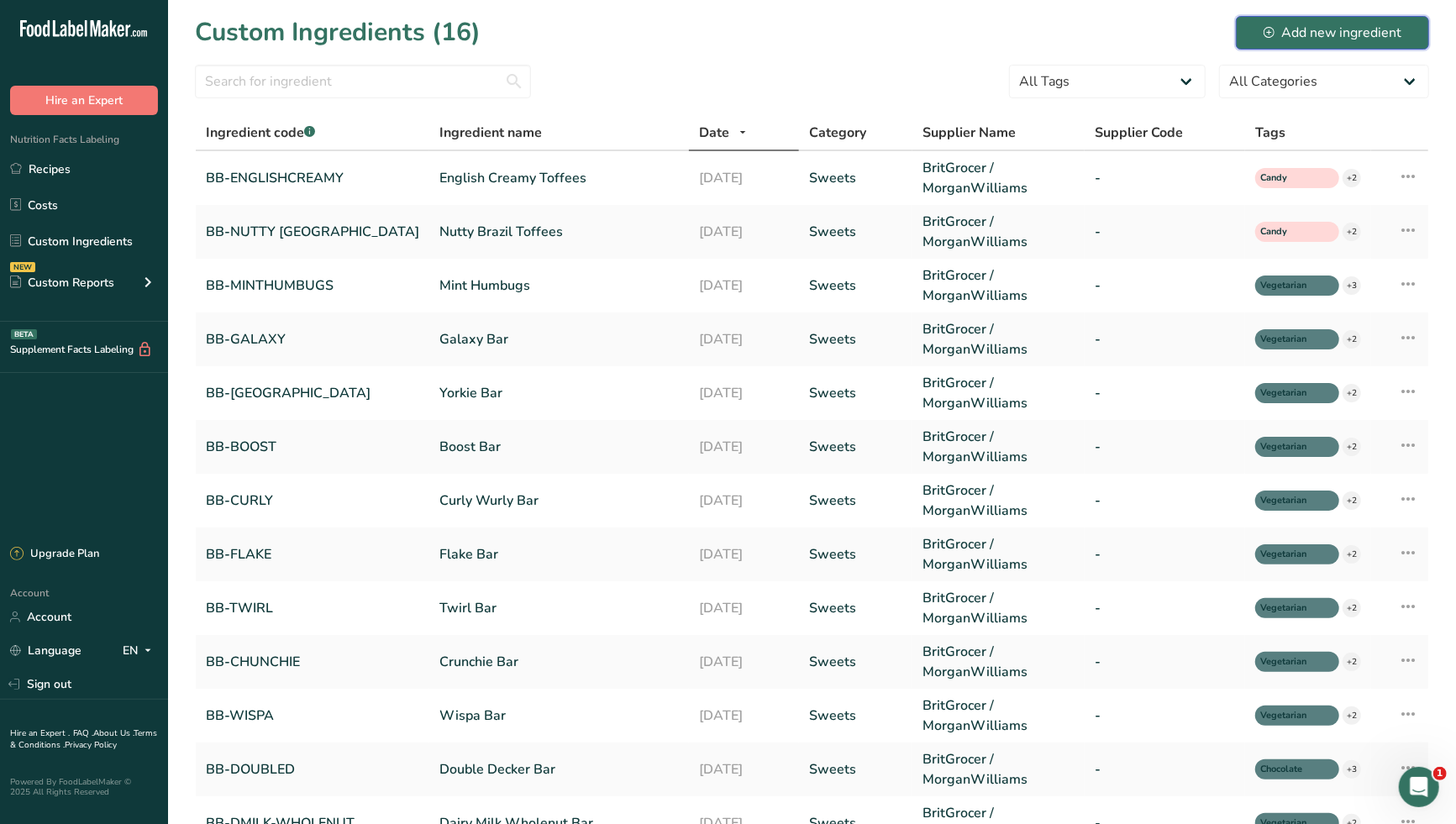
click at [1341, 34] on div "Add new ingredient" at bounding box center [1332, 32] width 137 height 20
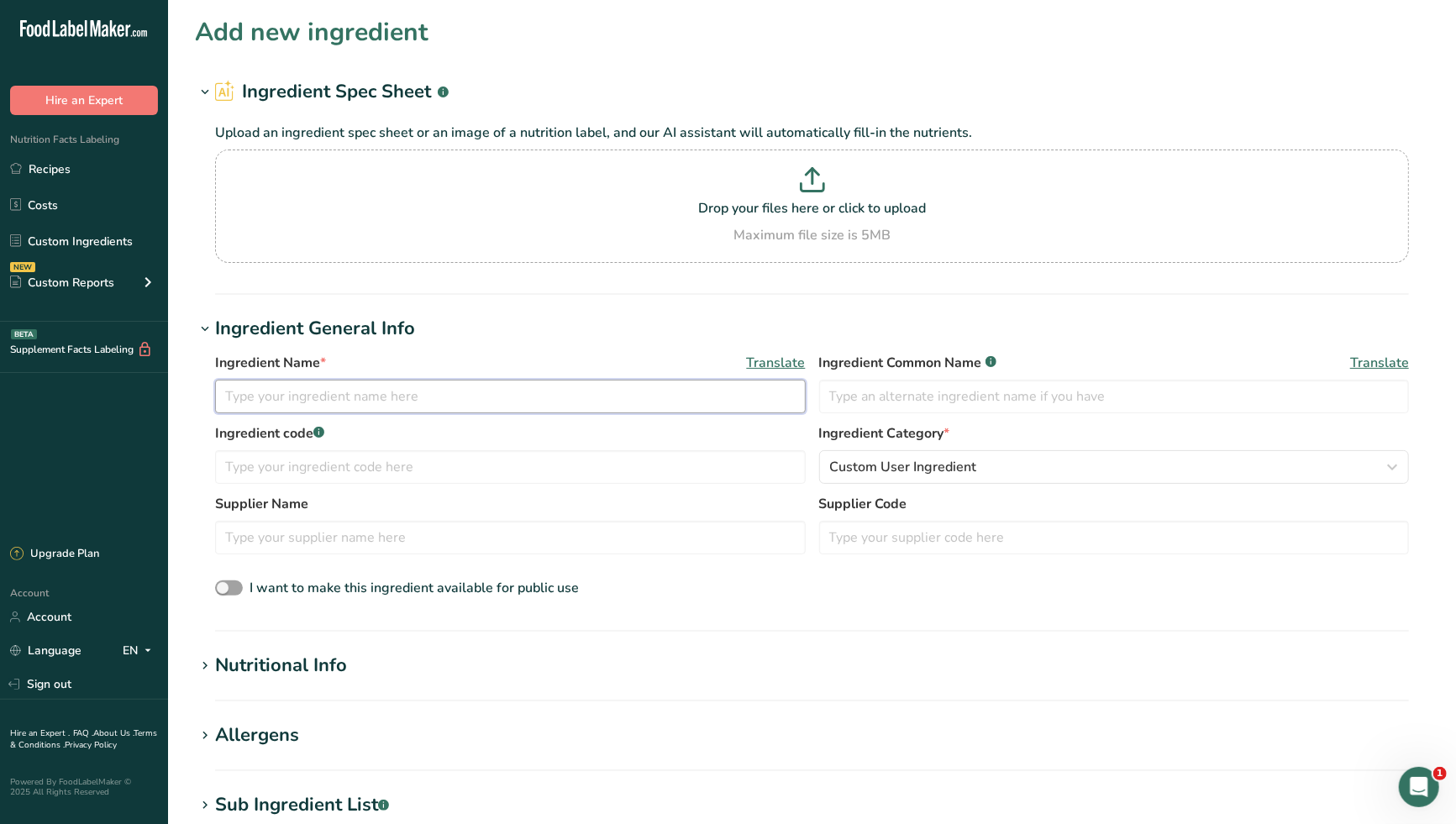
click at [421, 398] on input "text" at bounding box center [510, 397] width 590 height 33
click at [905, 402] on input "text" at bounding box center [1114, 397] width 590 height 33
click at [858, 398] on input "L" at bounding box center [1114, 397] width 590 height 33
click at [1373, 358] on span "Translate" at bounding box center [1379, 363] width 59 height 20
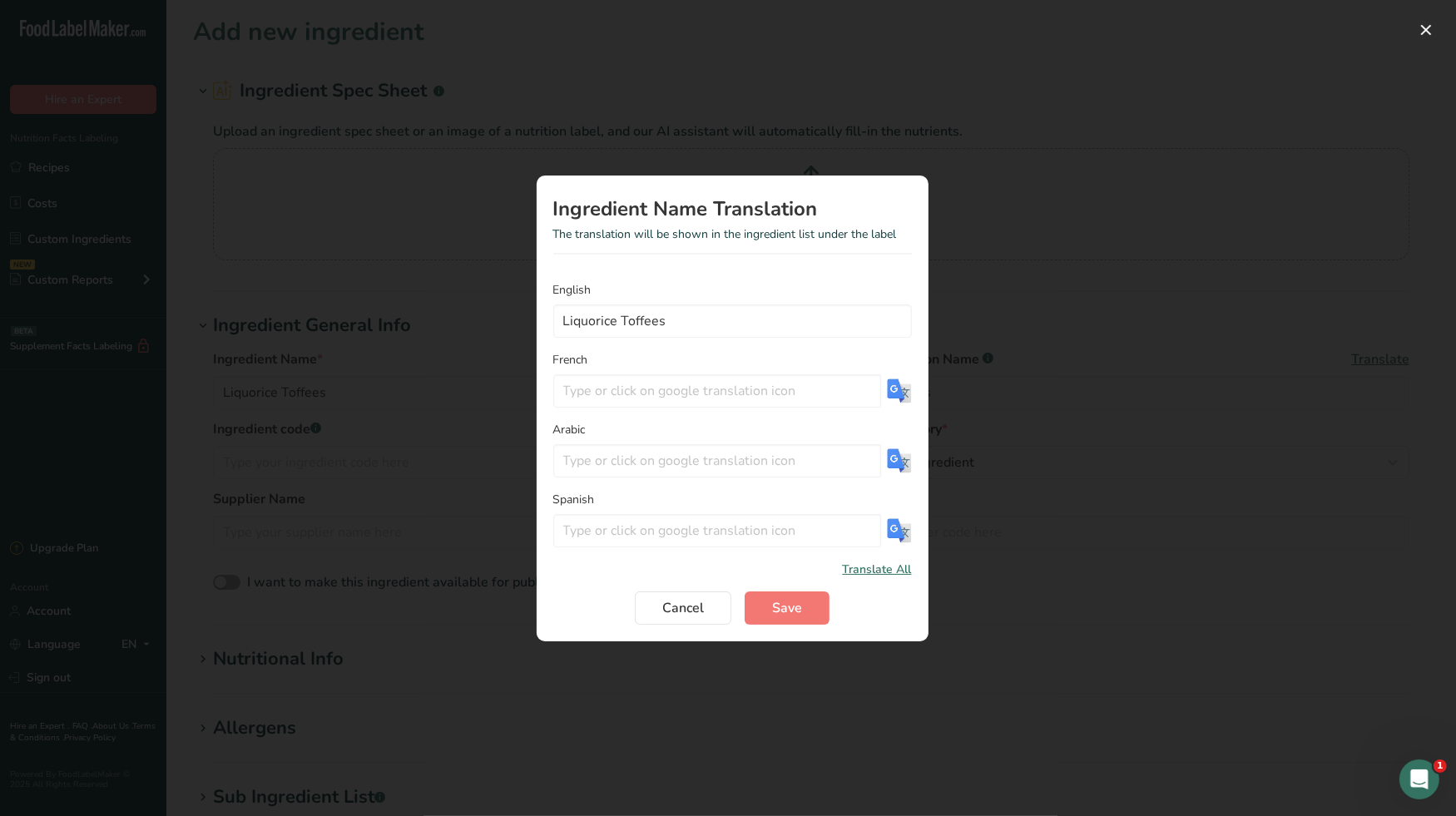
click at [899, 388] on img "Translation Modal" at bounding box center [899, 391] width 25 height 25
drag, startPoint x: 712, startPoint y: 397, endPoint x: 542, endPoint y: 397, distance: 170.0
click at [542, 397] on section "Ingredient Name Translation The translation will be shown in the ingredient lis…" at bounding box center [733, 408] width 392 height 466
click at [809, 604] on button "Save" at bounding box center [787, 608] width 85 height 33
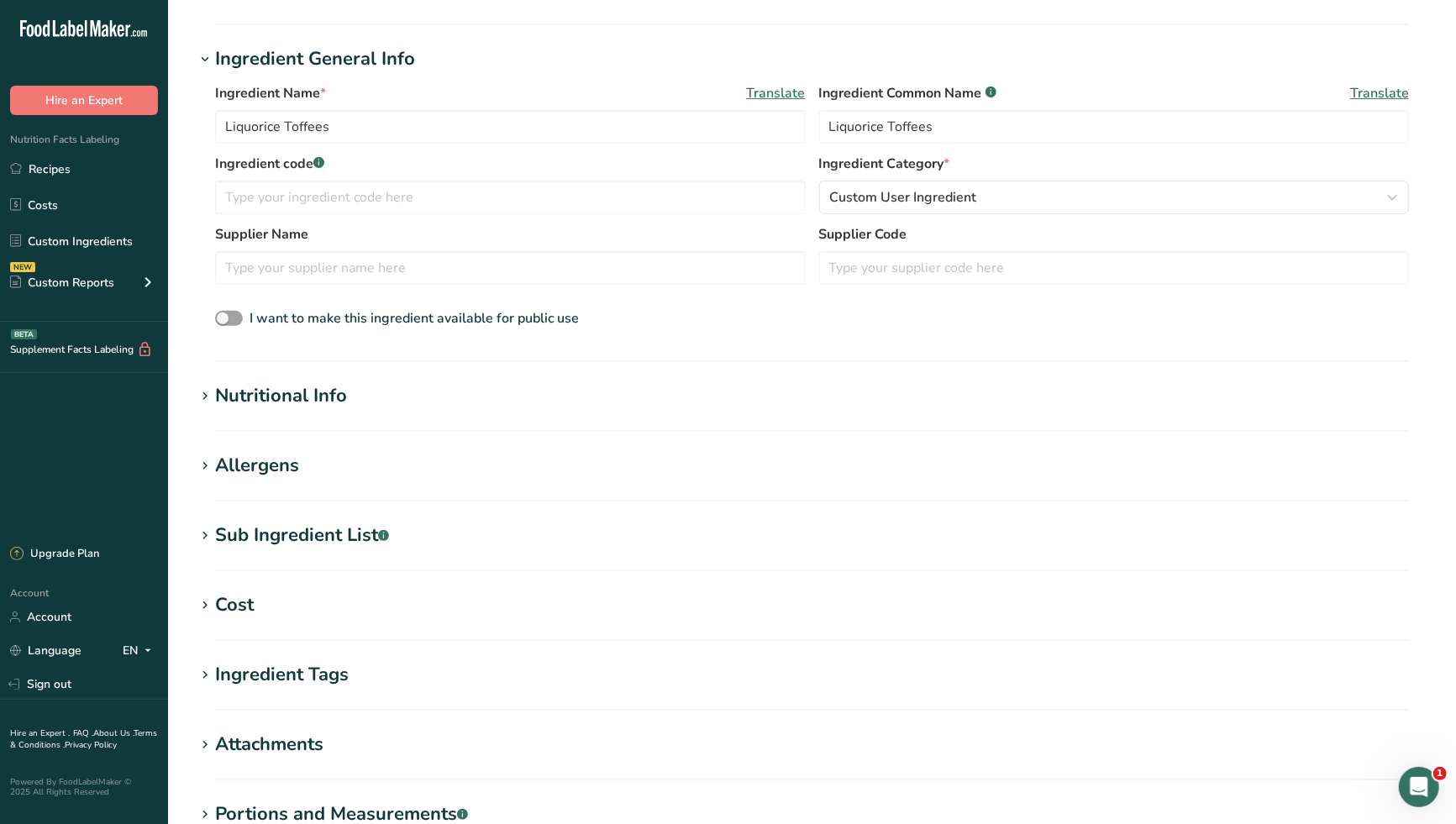
scroll to position [498, 0]
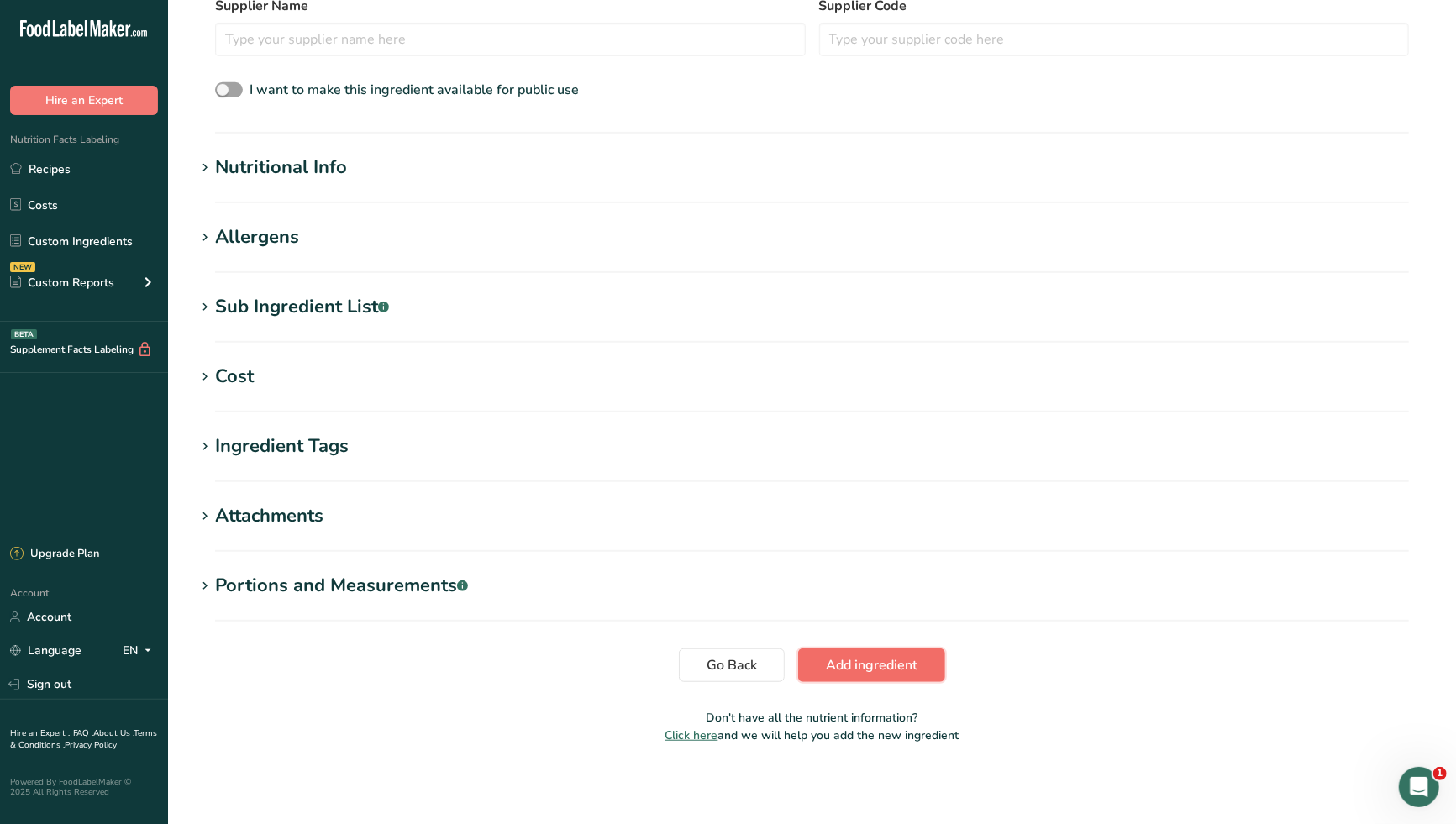
click at [879, 673] on span "Add ingredient" at bounding box center [871, 665] width 92 height 20
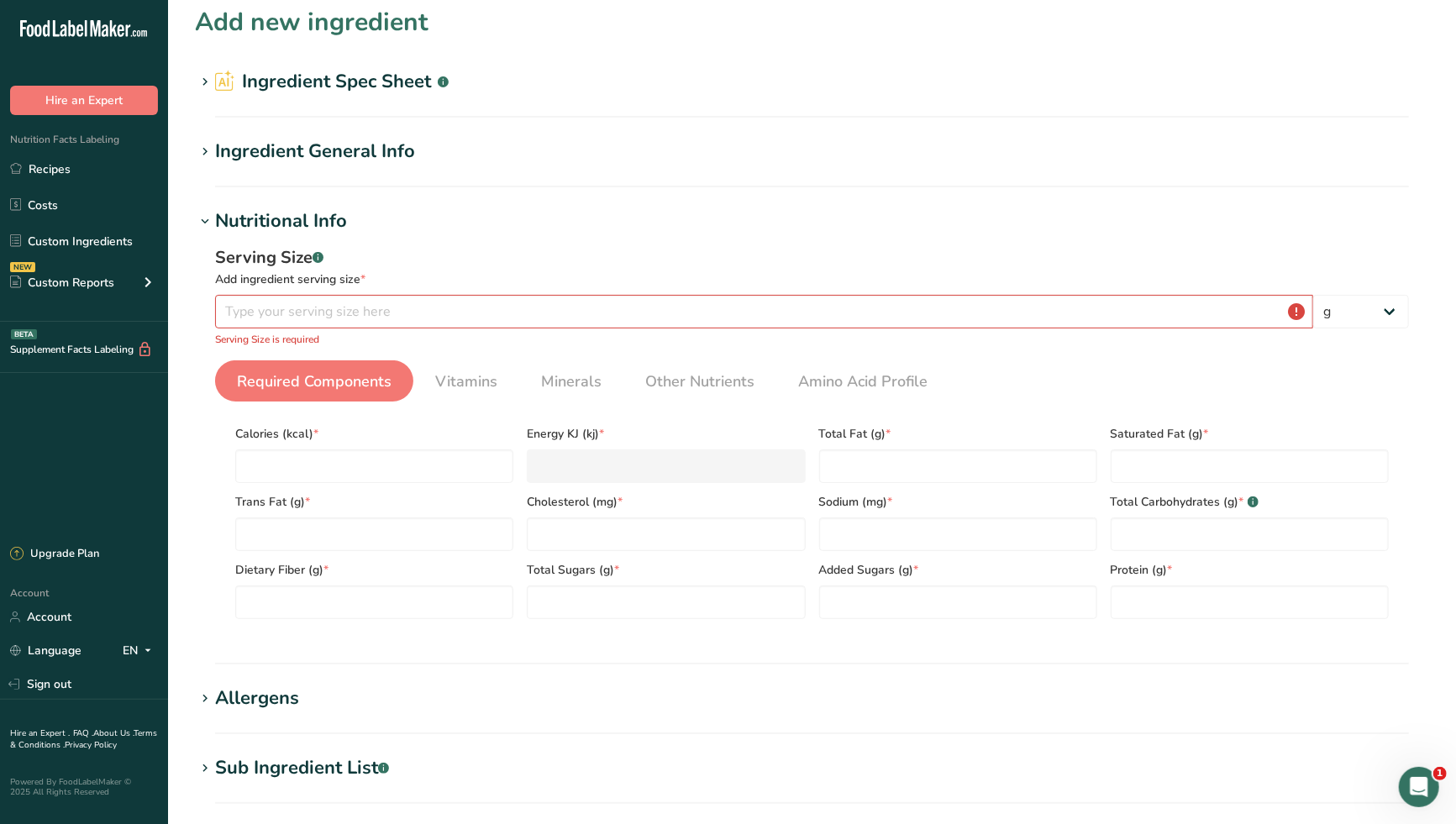
scroll to position [0, 0]
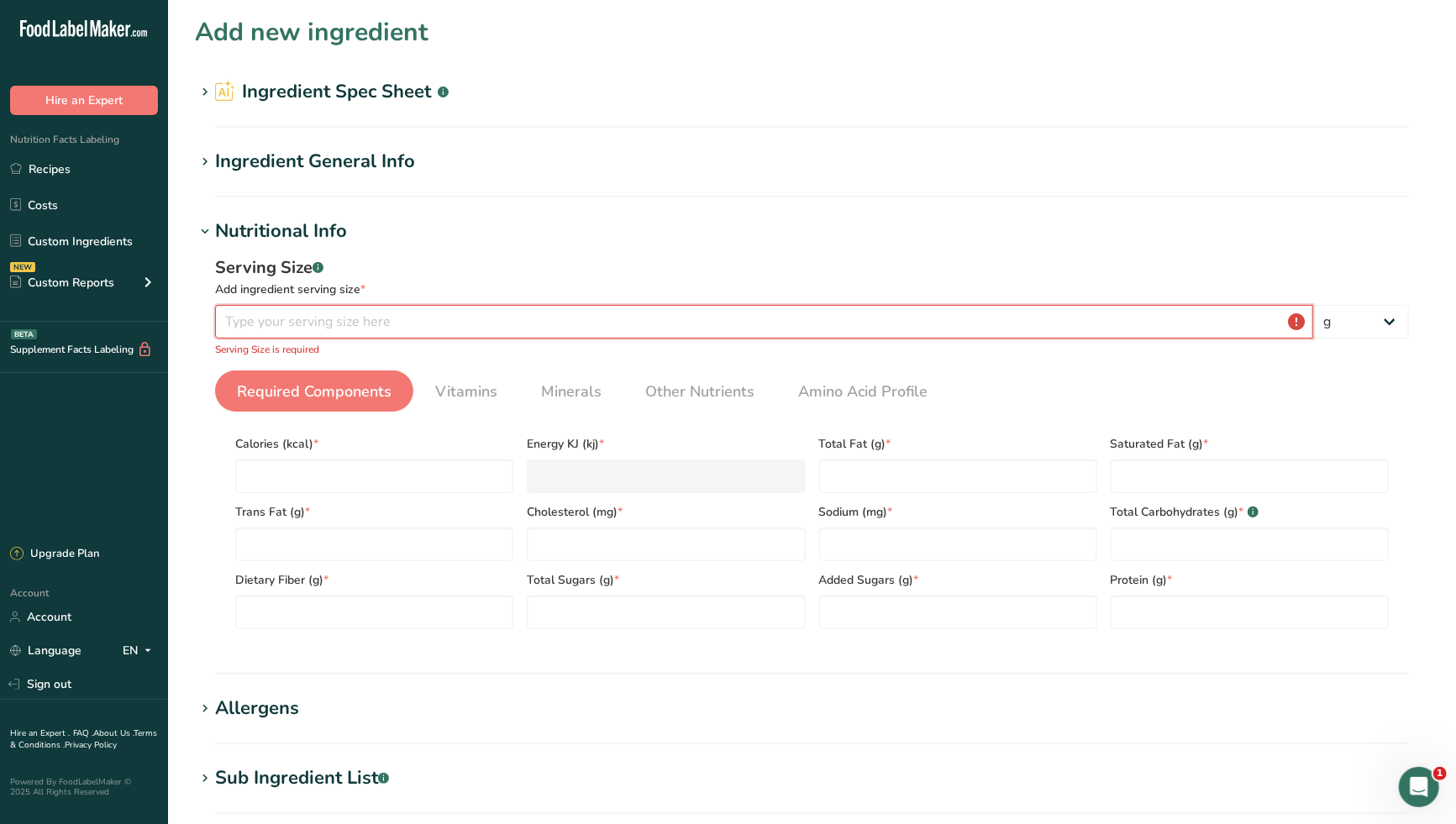
click at [301, 328] on input "number" at bounding box center [764, 321] width 1098 height 33
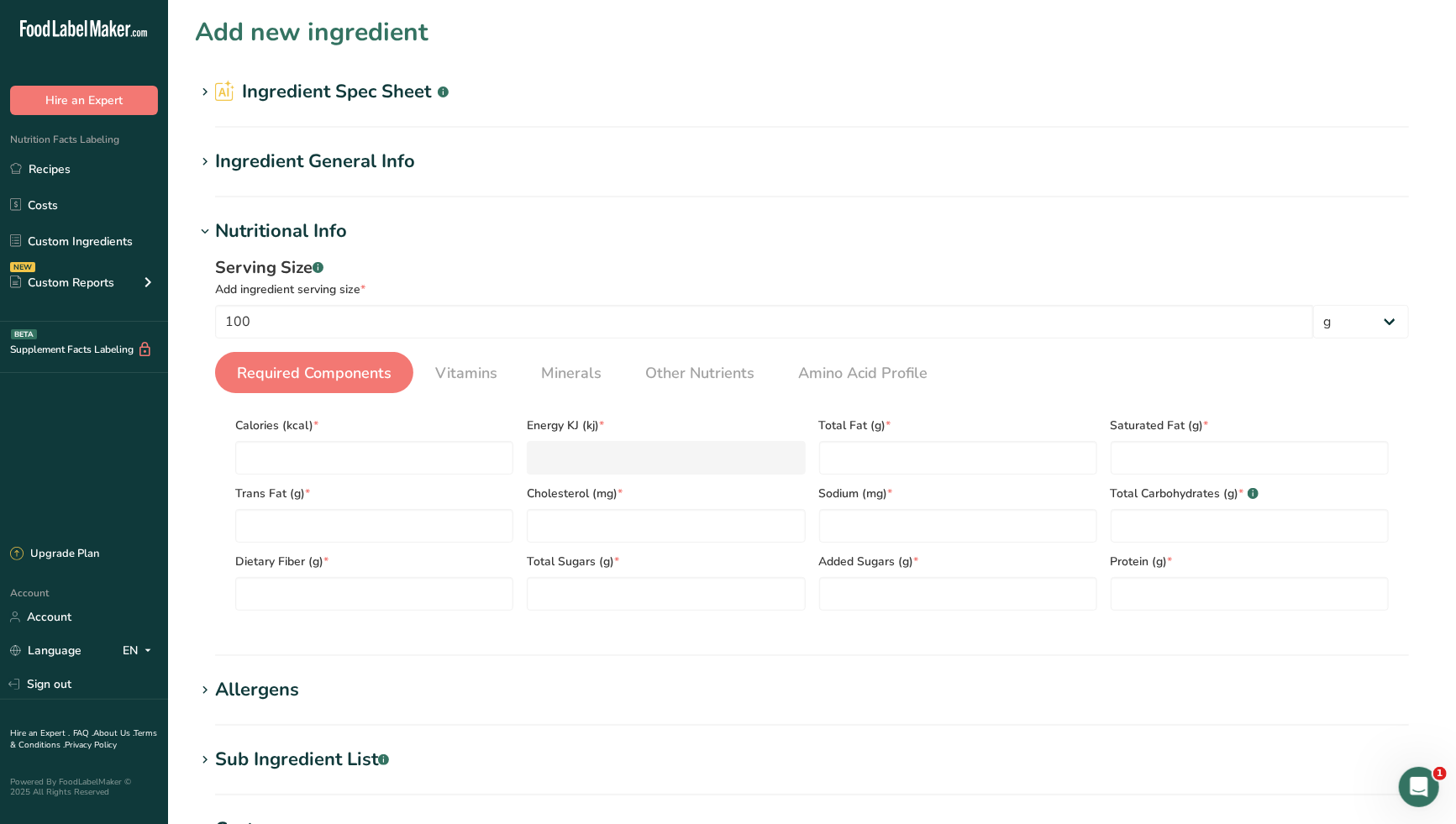
click at [548, 258] on div "Serving Size .a-a{fill:#347362;}.b-a{fill:#fff;}" at bounding box center [812, 268] width 1193 height 25
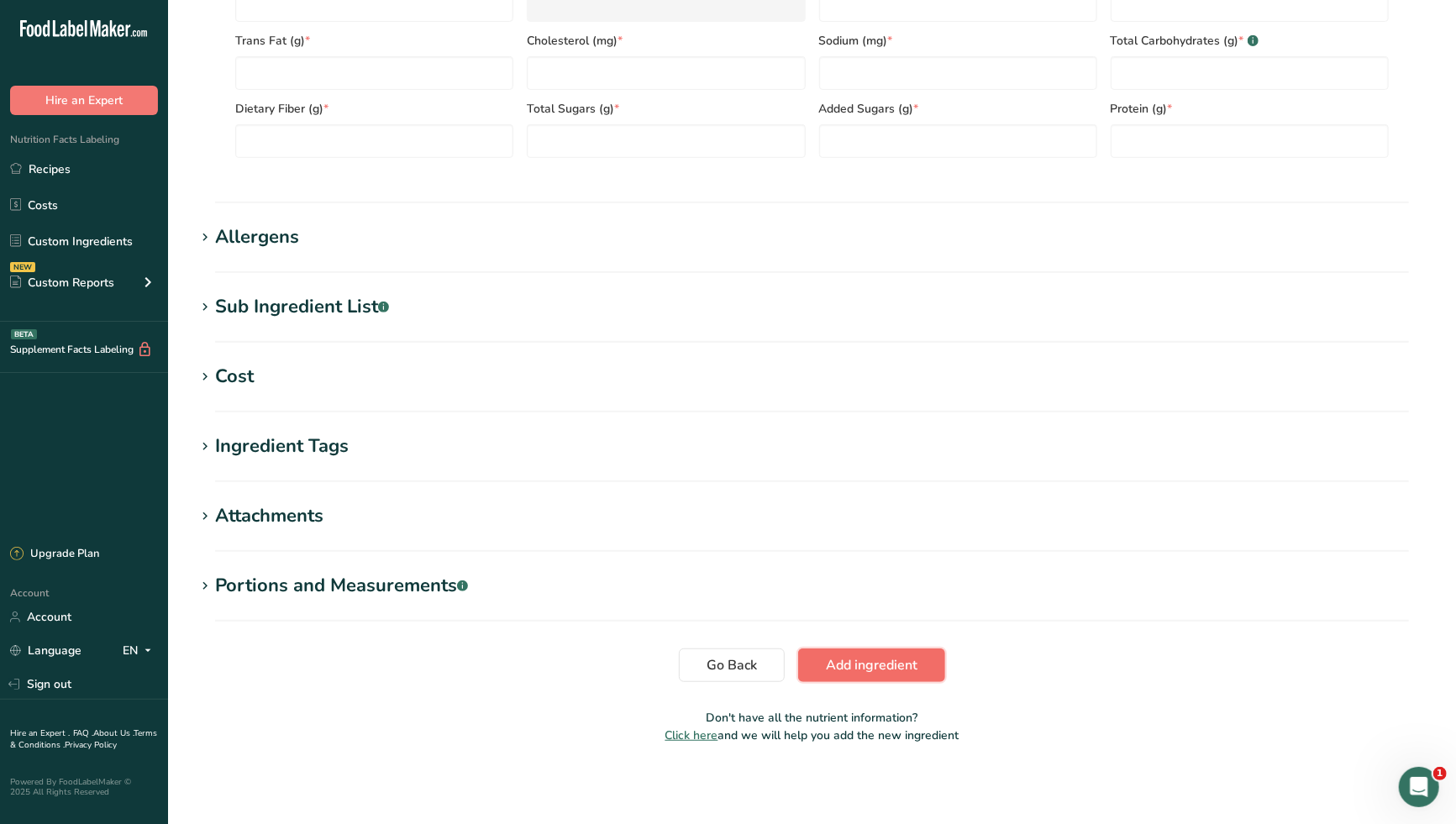
click at [876, 663] on span "Add ingredient" at bounding box center [871, 665] width 92 height 20
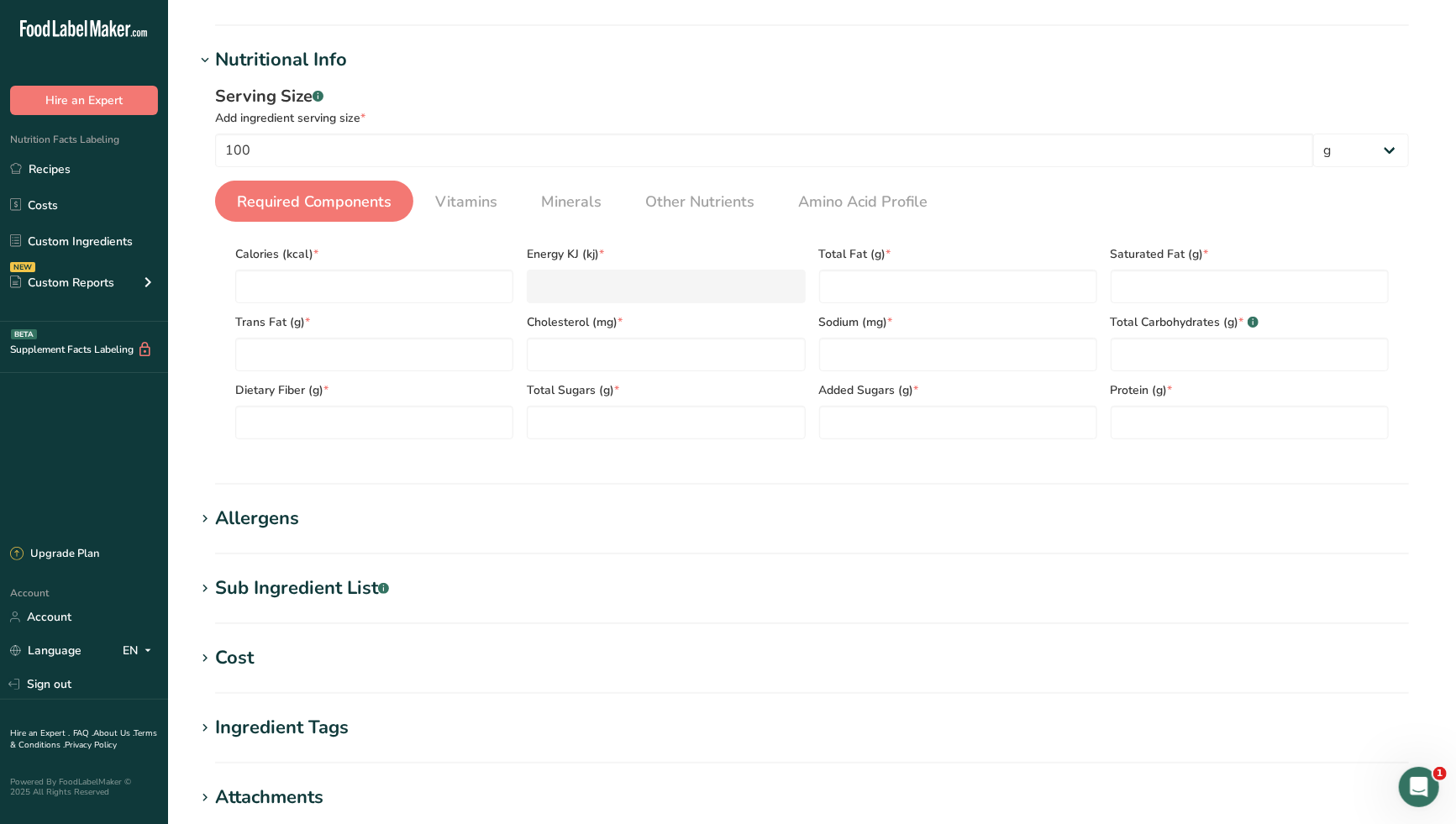
scroll to position [0, 0]
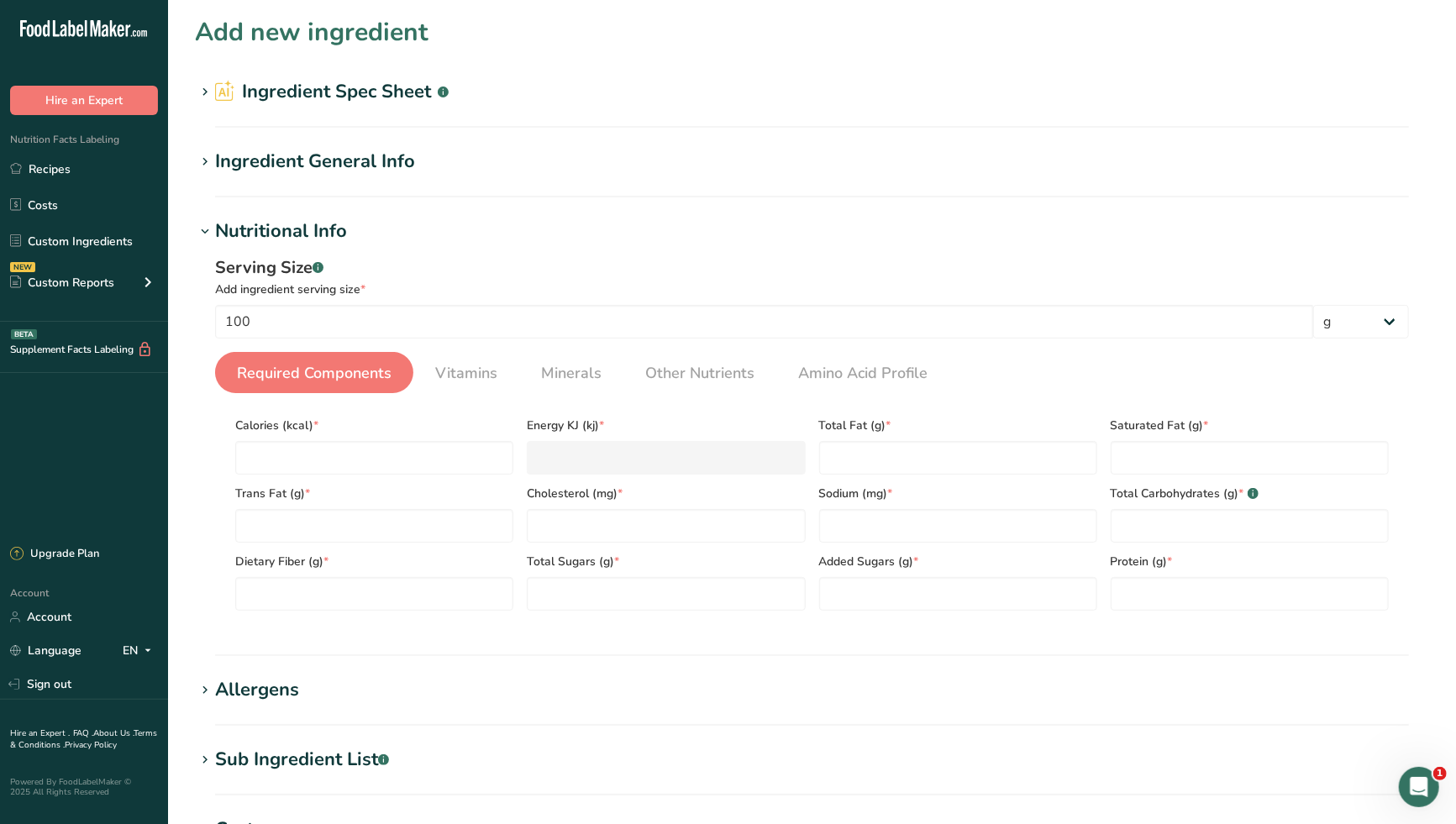
click at [207, 93] on icon at bounding box center [204, 92] width 15 height 24
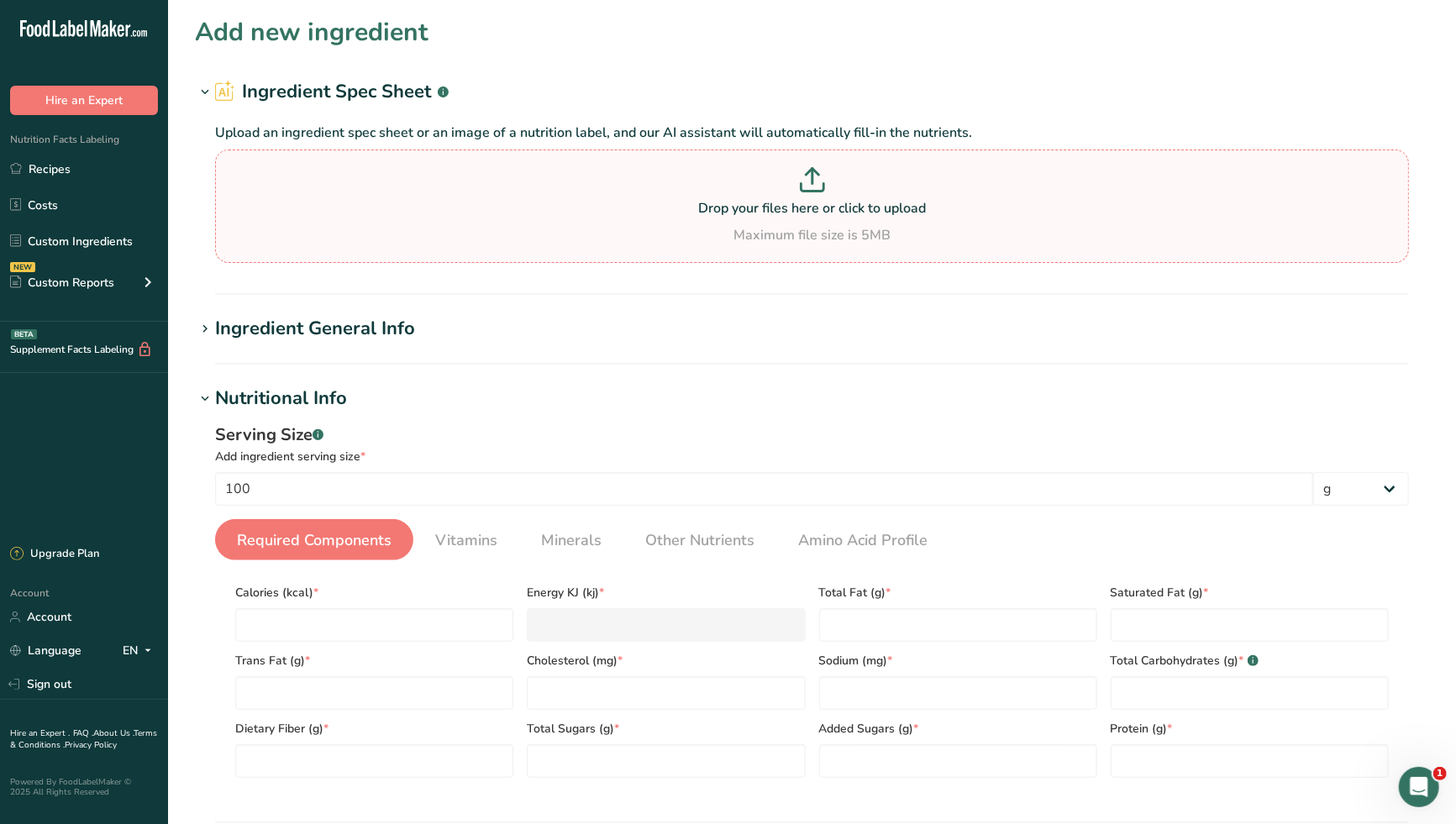
click at [811, 200] on p "Drop your files here or click to upload" at bounding box center [812, 208] width 1185 height 20
click at [811, 200] on input "Drop your files here or click to upload Maximum file size is 5MB" at bounding box center [812, 207] width 1193 height 114
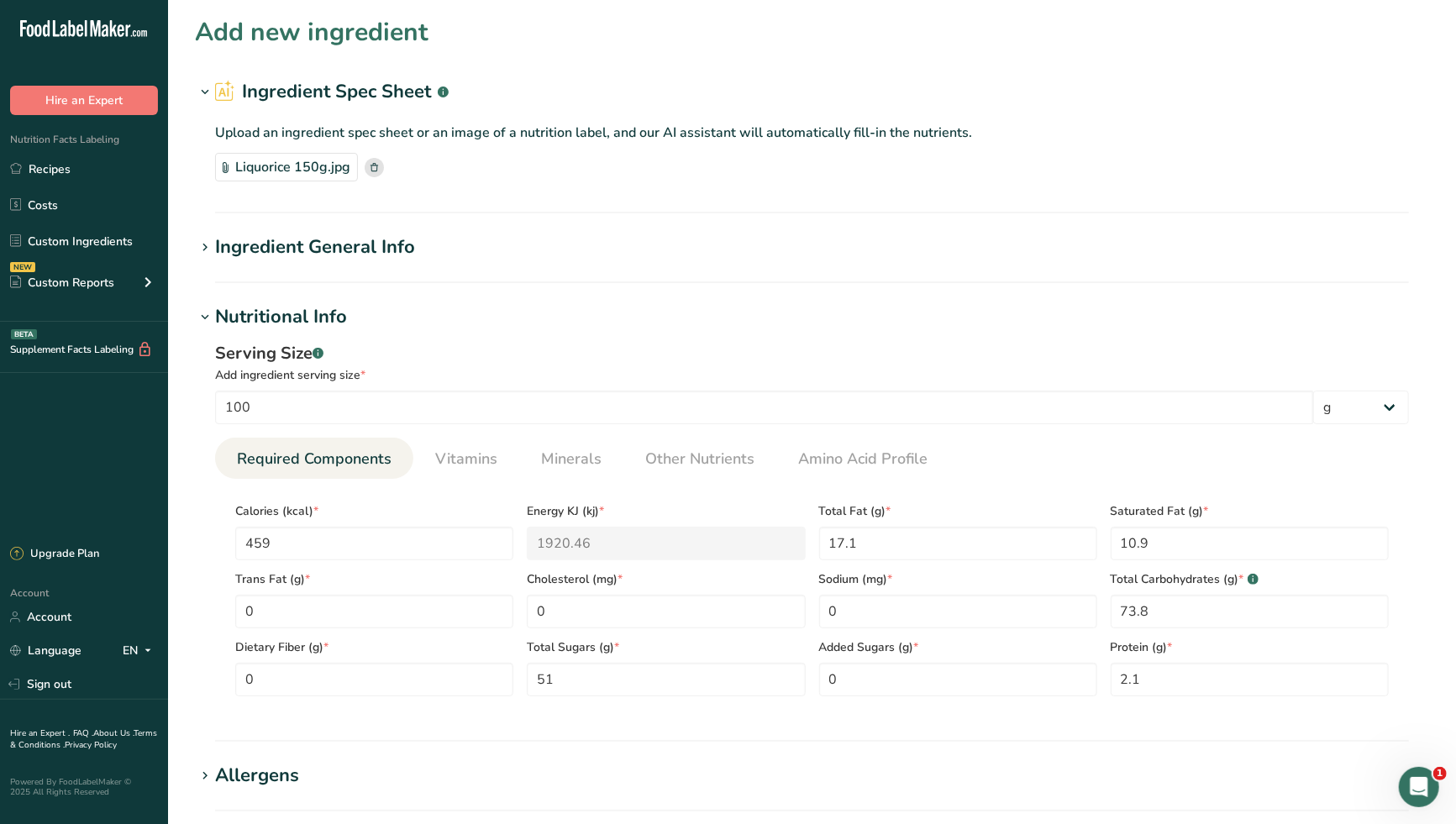
click at [201, 247] on icon at bounding box center [204, 248] width 15 height 24
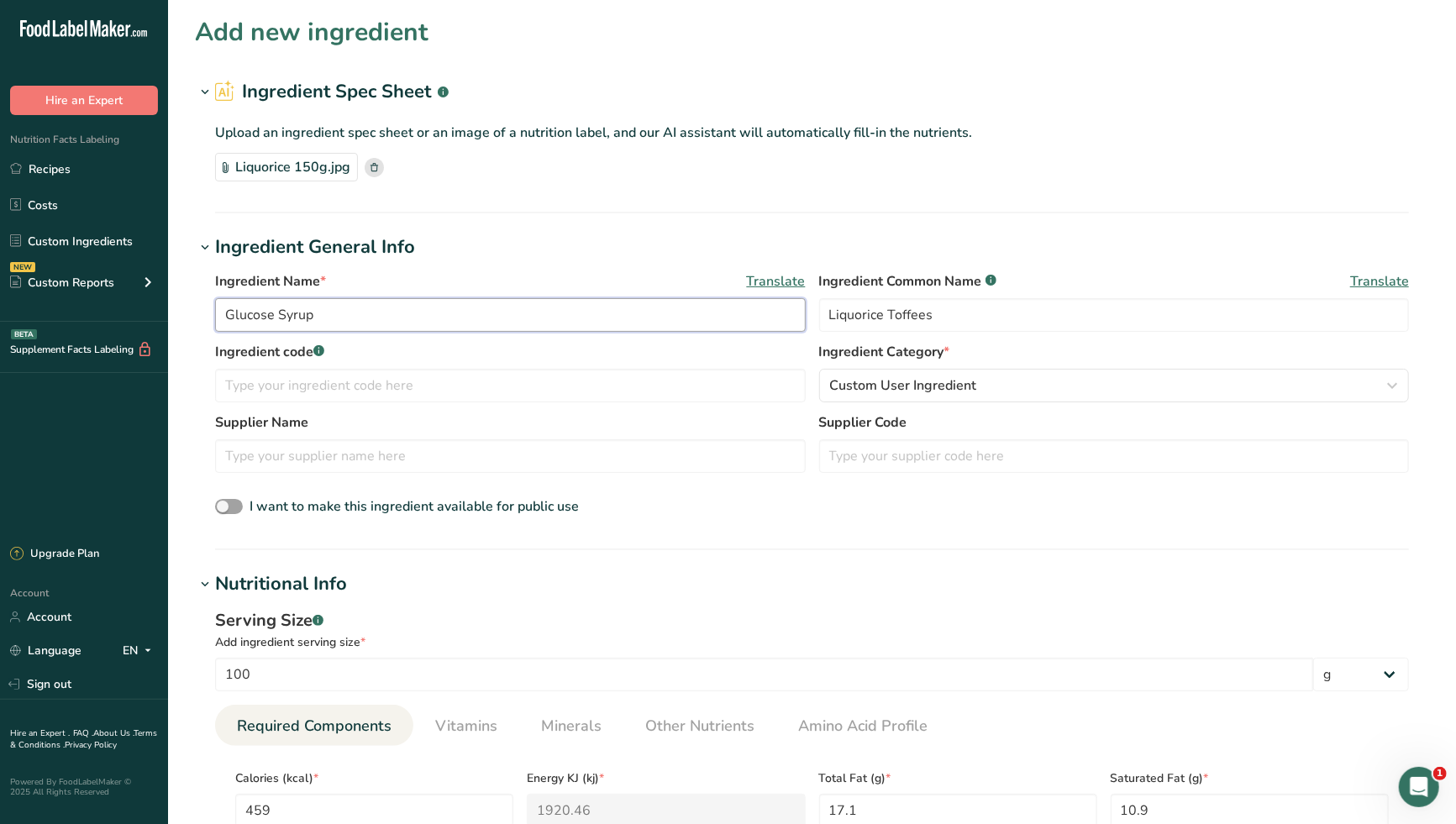
drag, startPoint x: 341, startPoint y: 317, endPoint x: 190, endPoint y: 320, distance: 151.0
click at [190, 320] on section "Add new ingredient Ingredient Spec Sheet .a-a{fill:#347362;}.b-a{fill:#fff;} Up…" at bounding box center [812, 788] width 1288 height 1577
click at [356, 393] on input "text" at bounding box center [510, 385] width 590 height 33
click at [327, 448] on input "text" at bounding box center [510, 456] width 590 height 33
click at [948, 391] on span "Custom User Ingredient" at bounding box center [904, 385] width 147 height 20
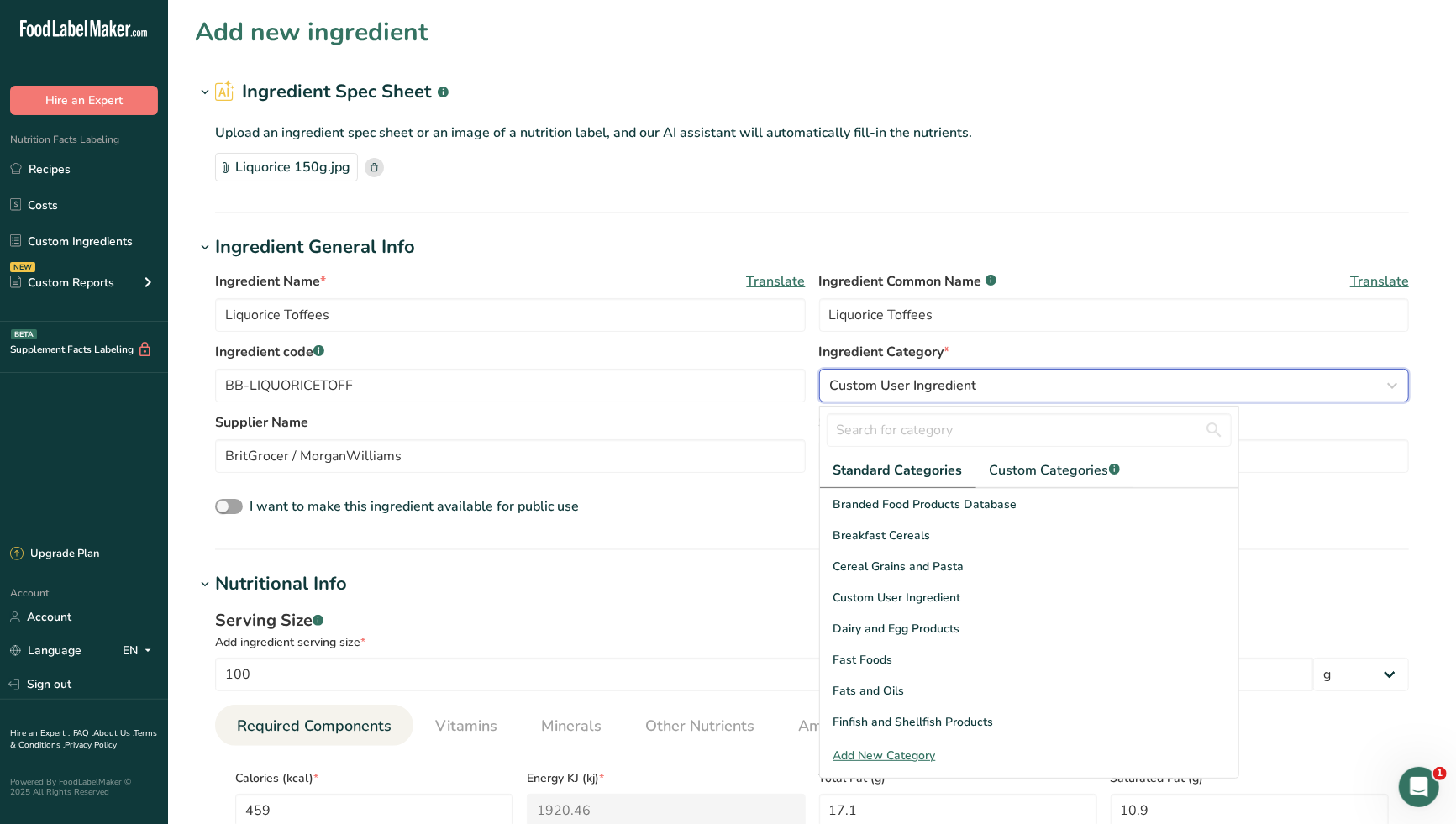
scroll to position [649, 0]
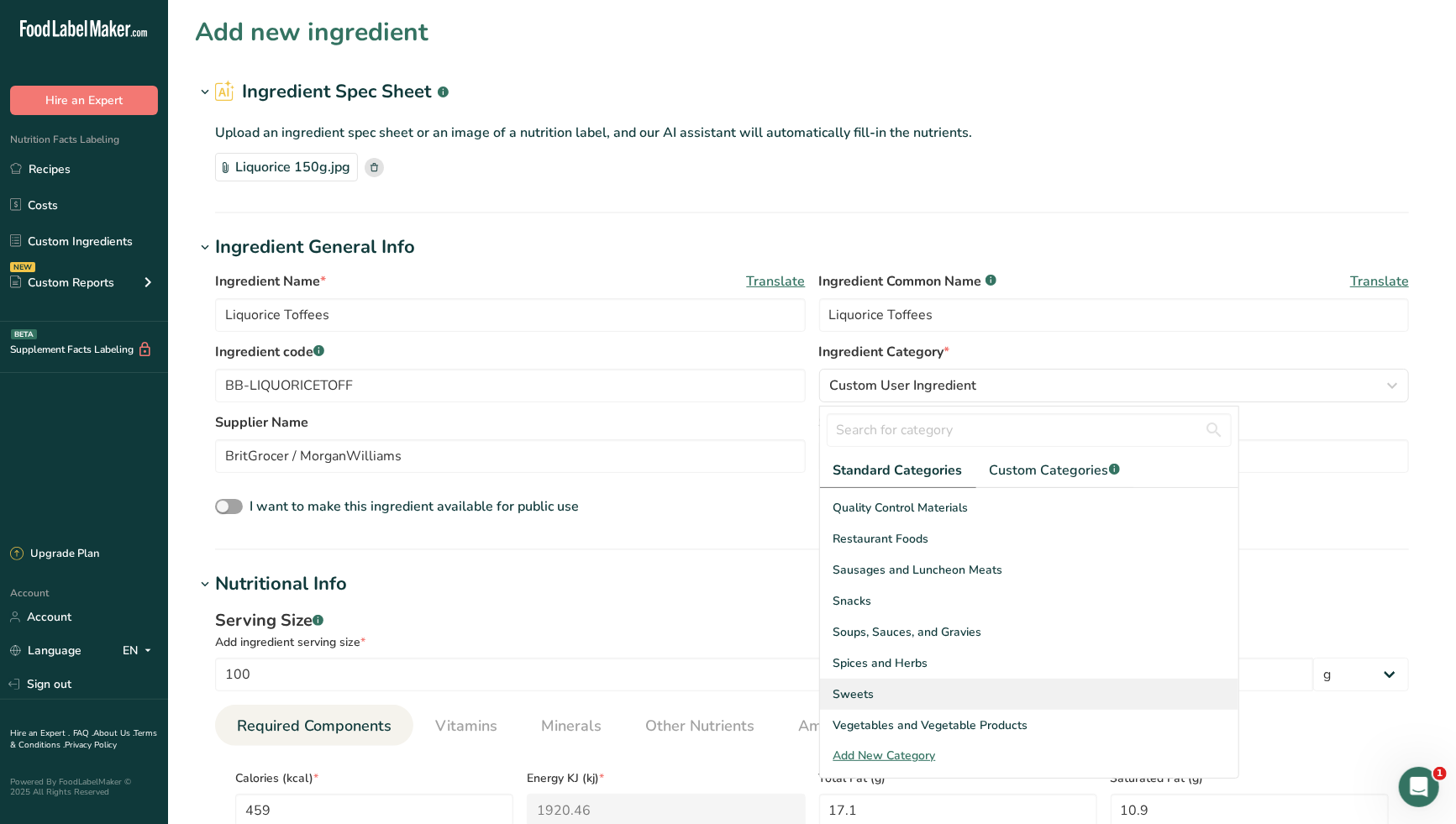
click at [880, 690] on div "Sweets" at bounding box center [1029, 694] width 419 height 31
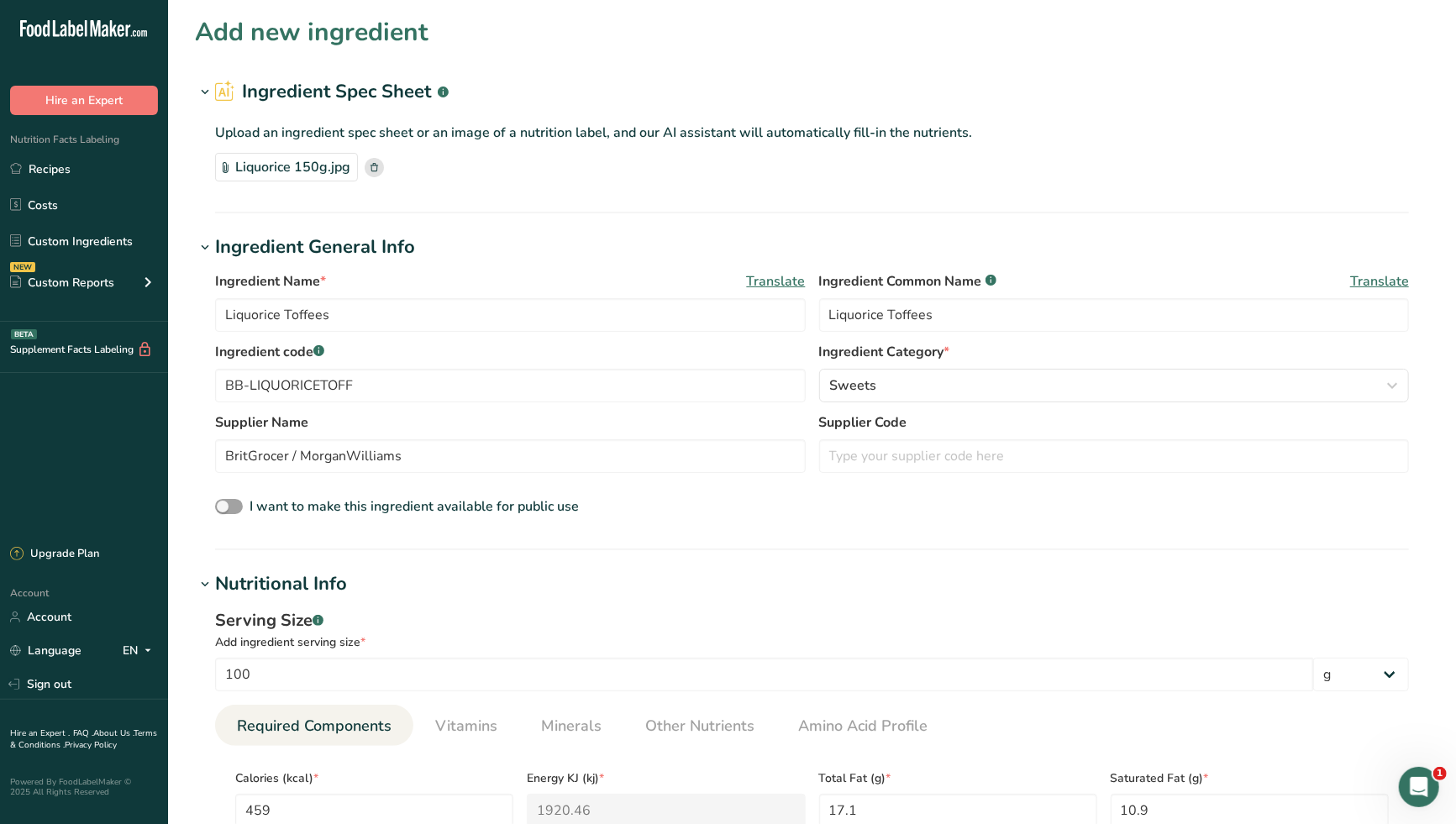
click at [789, 527] on div "Ingredient Name * Translate Liquorice Toffees Ingredient Common Name .a-a{fill:…" at bounding box center [812, 394] width 1234 height 267
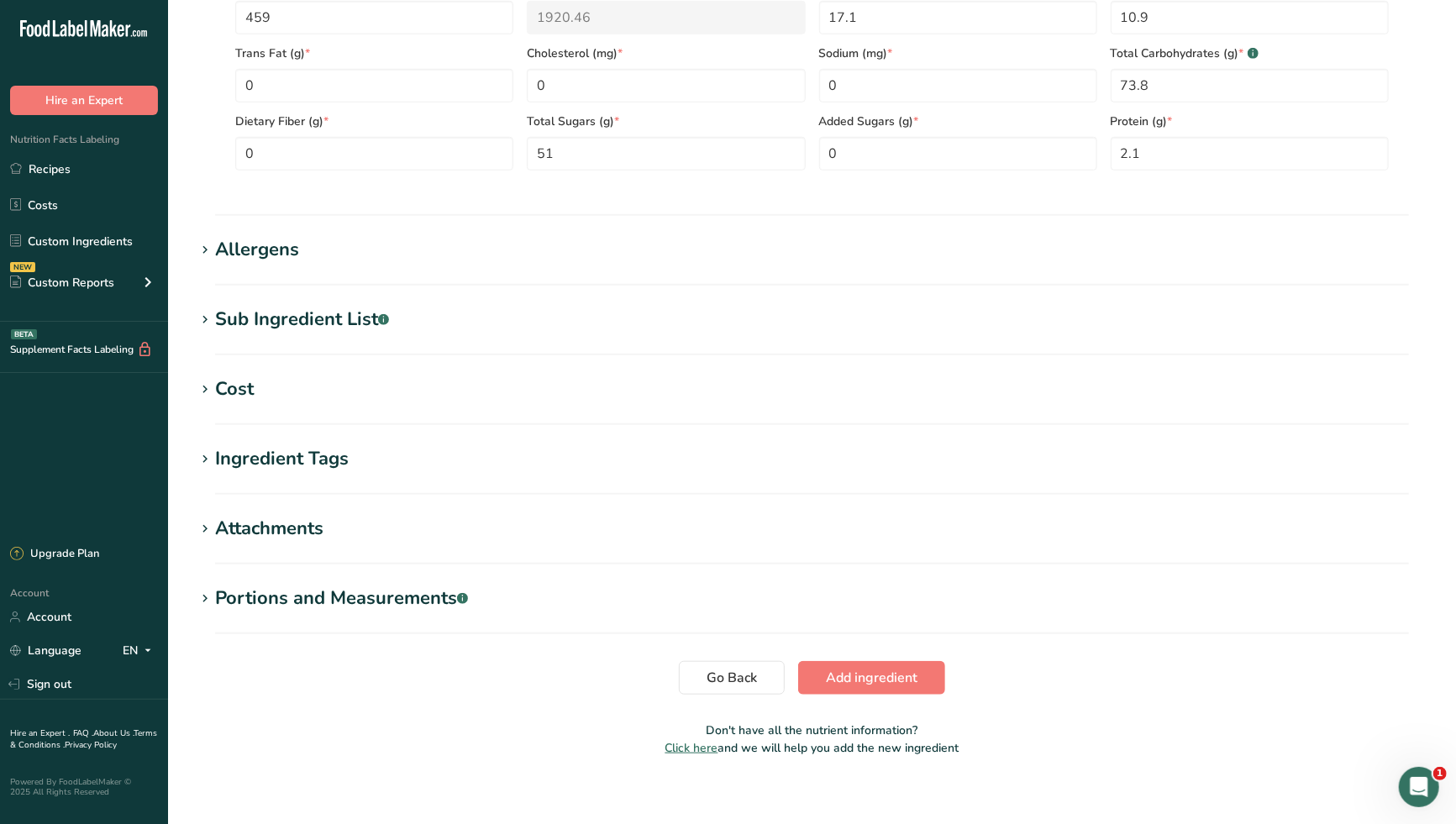
scroll to position [806, 0]
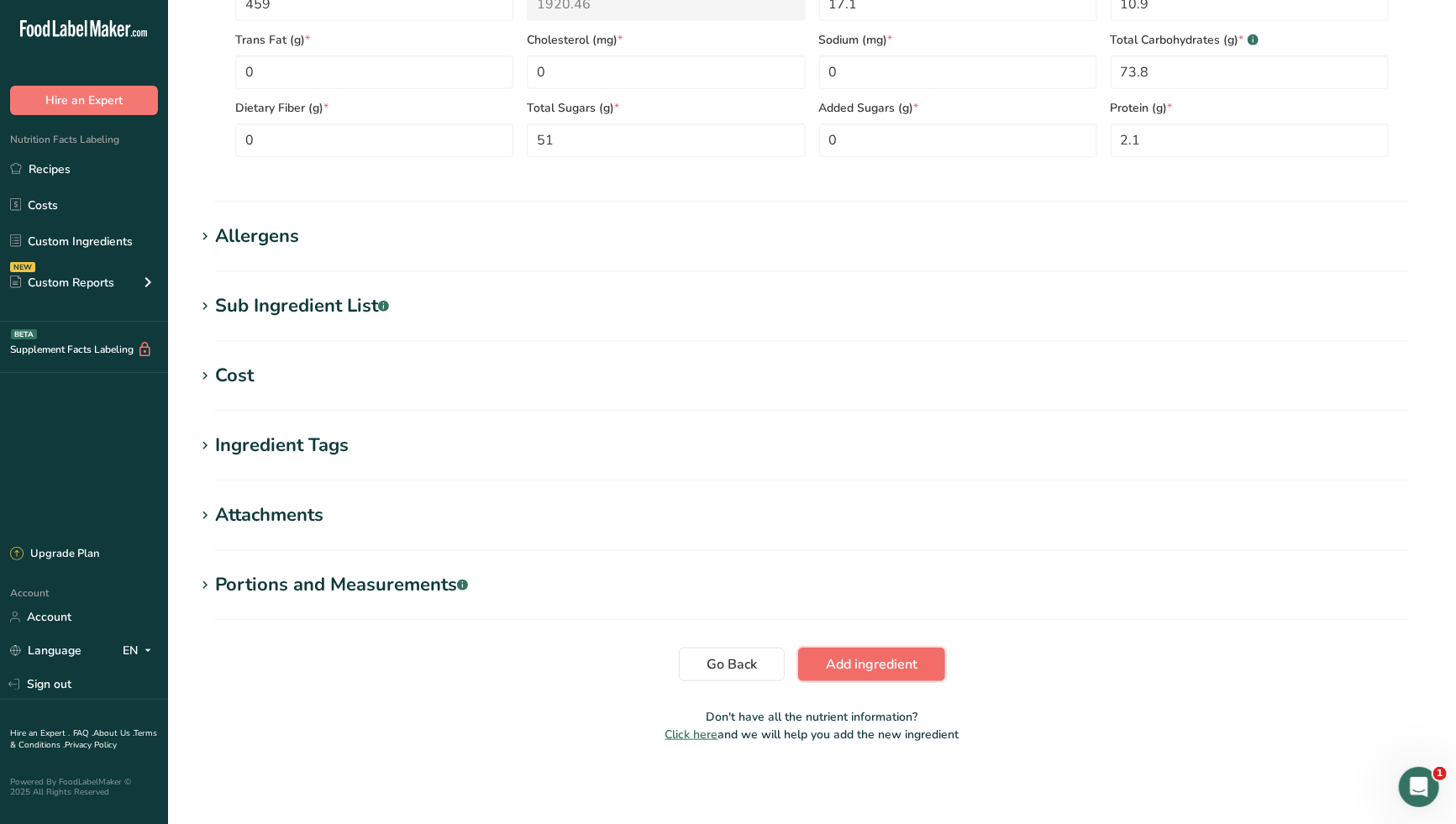
click at [867, 659] on span "Add ingredient" at bounding box center [871, 664] width 92 height 20
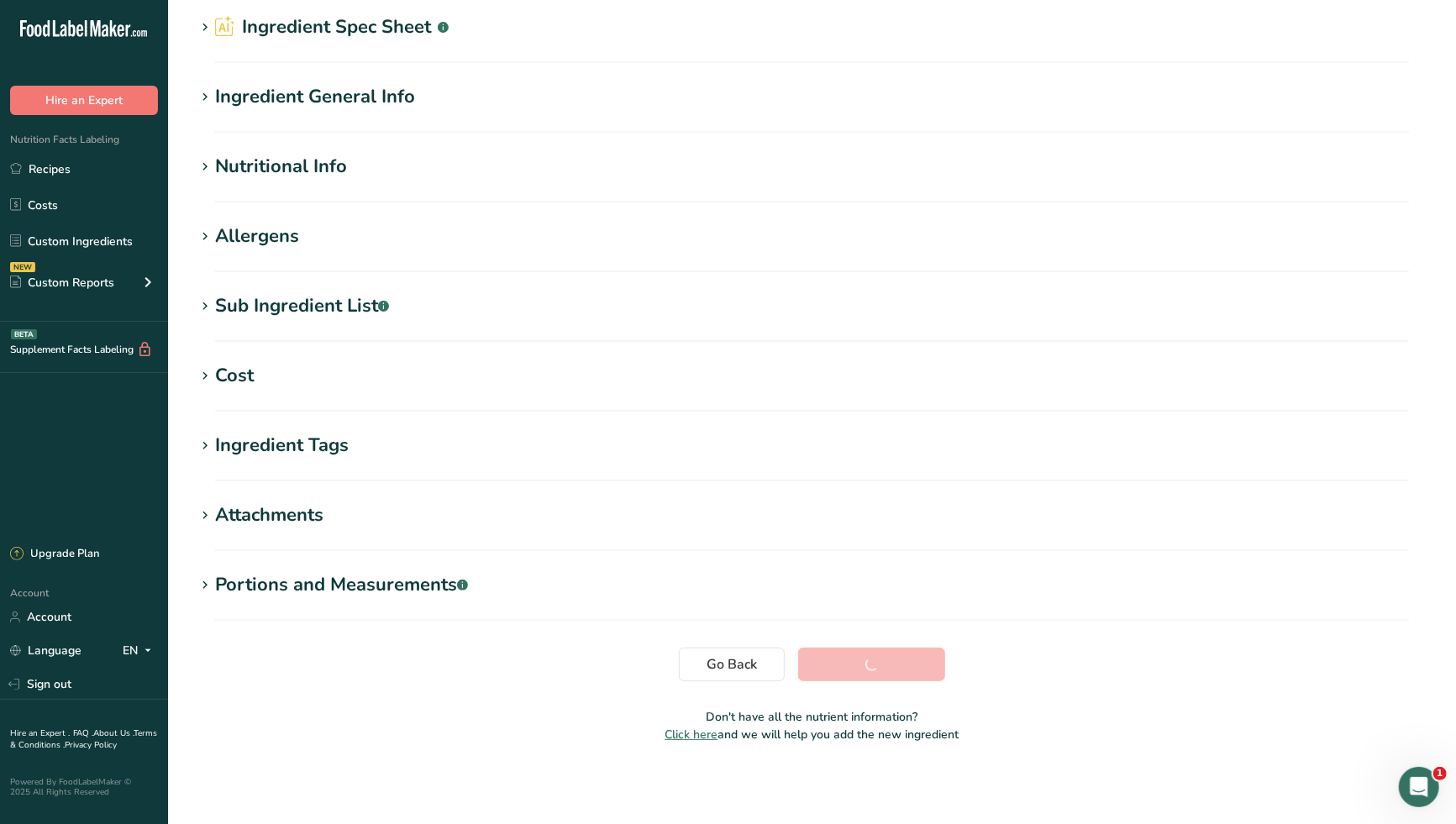
scroll to position [64, 0]
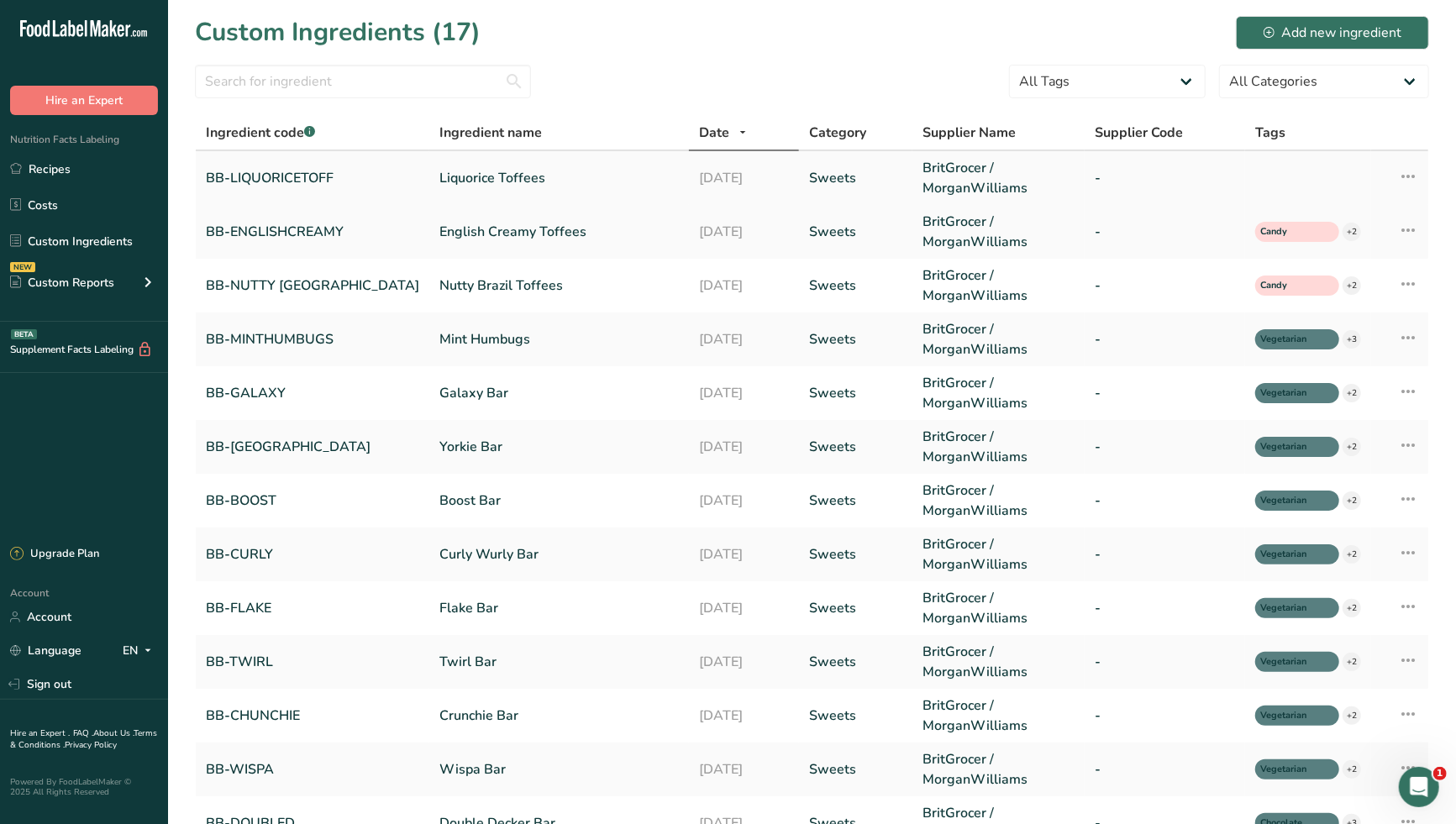
click at [545, 181] on link "Liquorice Toffees" at bounding box center [559, 178] width 239 height 20
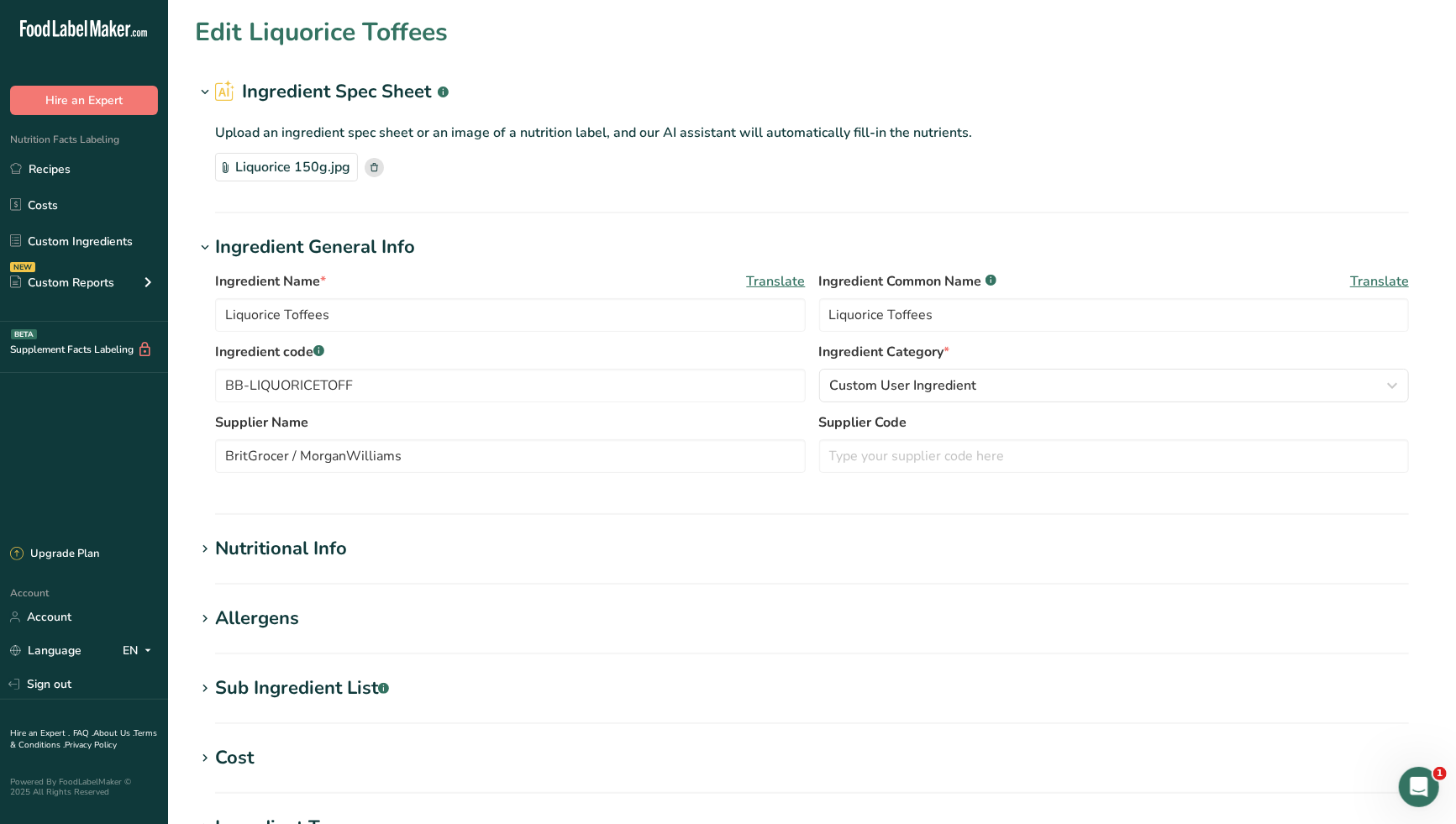
click at [1389, 280] on span "Translate" at bounding box center [1379, 281] width 59 height 20
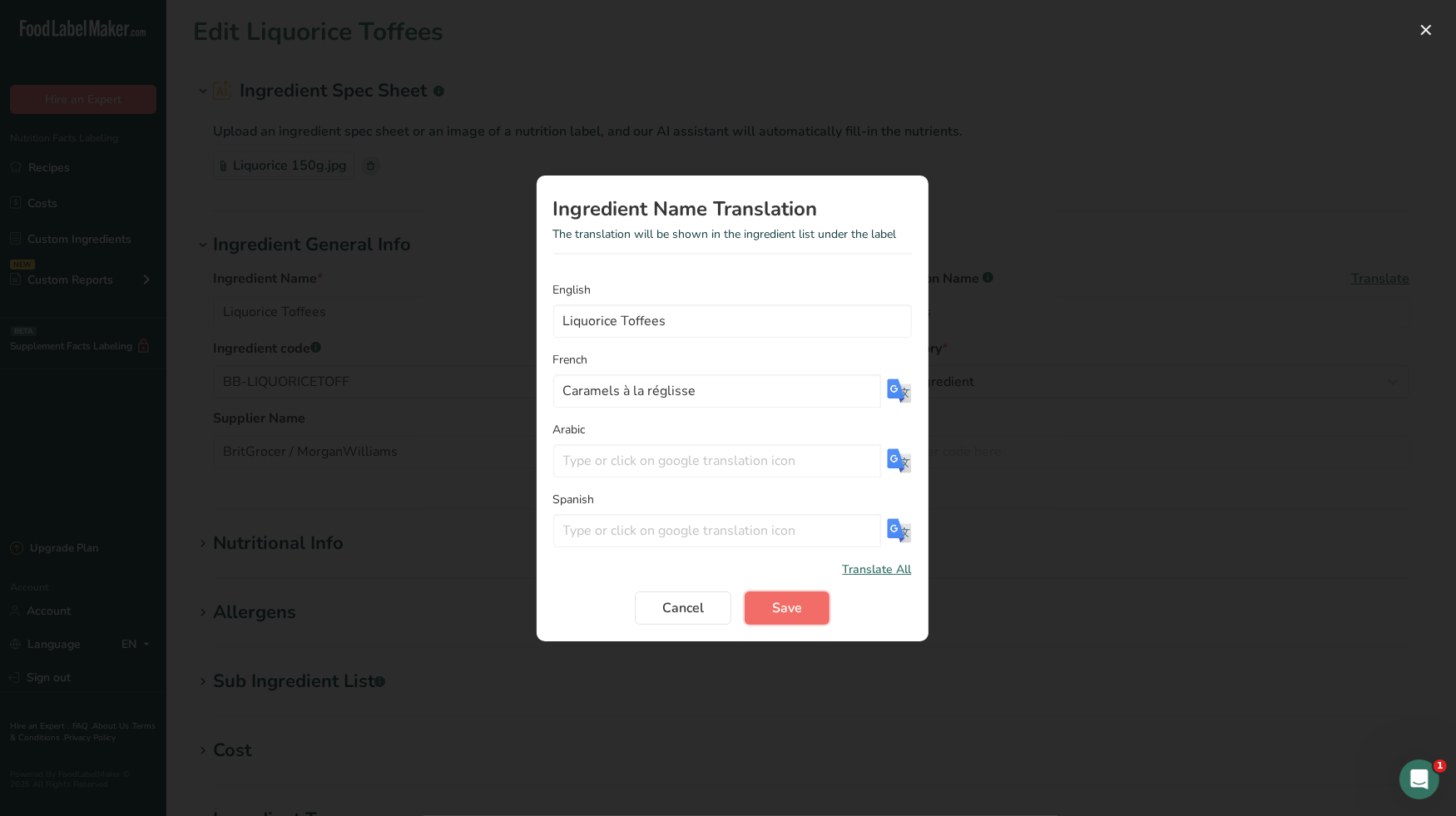
click at [780, 613] on span "Save" at bounding box center [787, 608] width 30 height 20
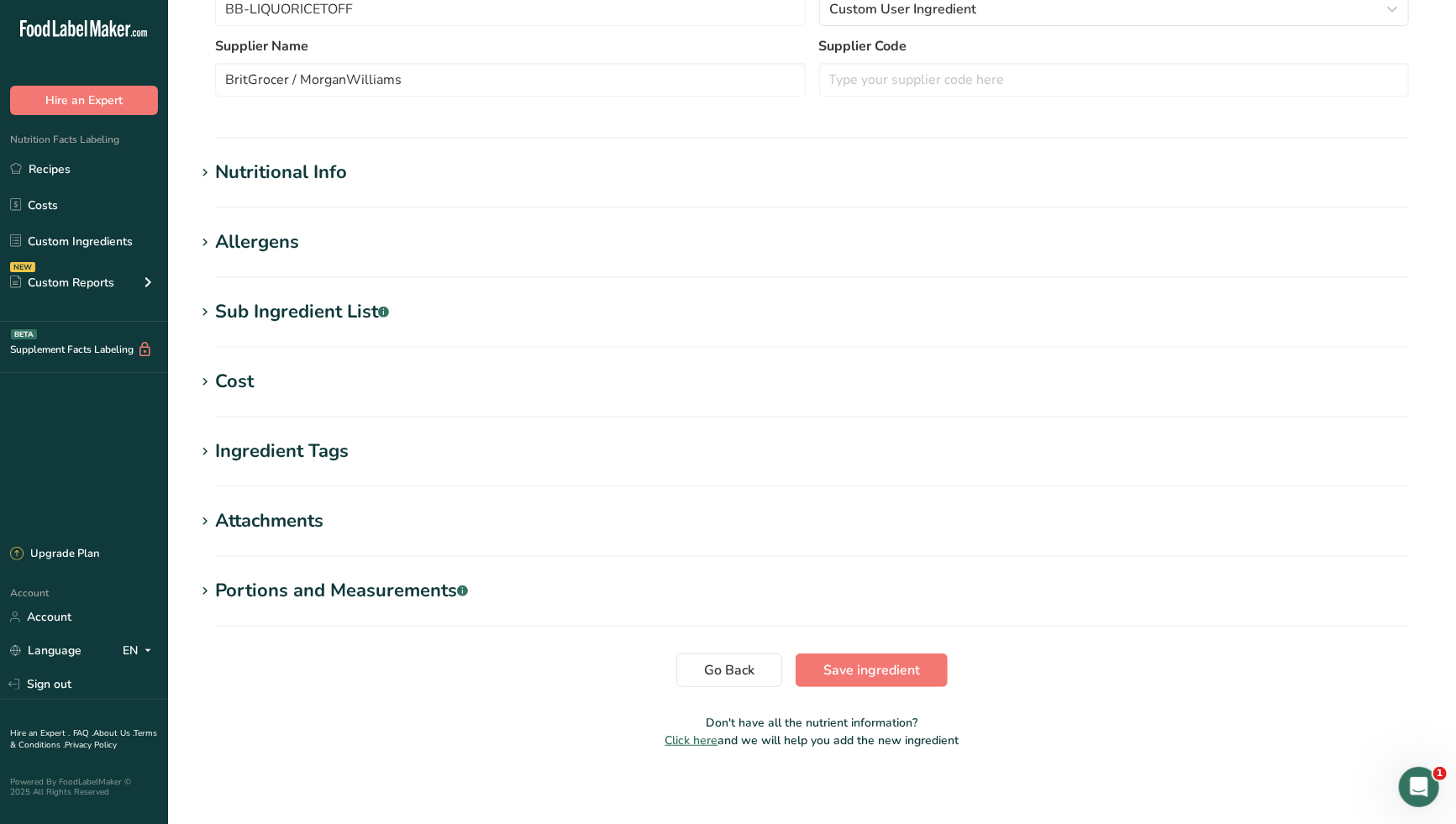
scroll to position [382, 0]
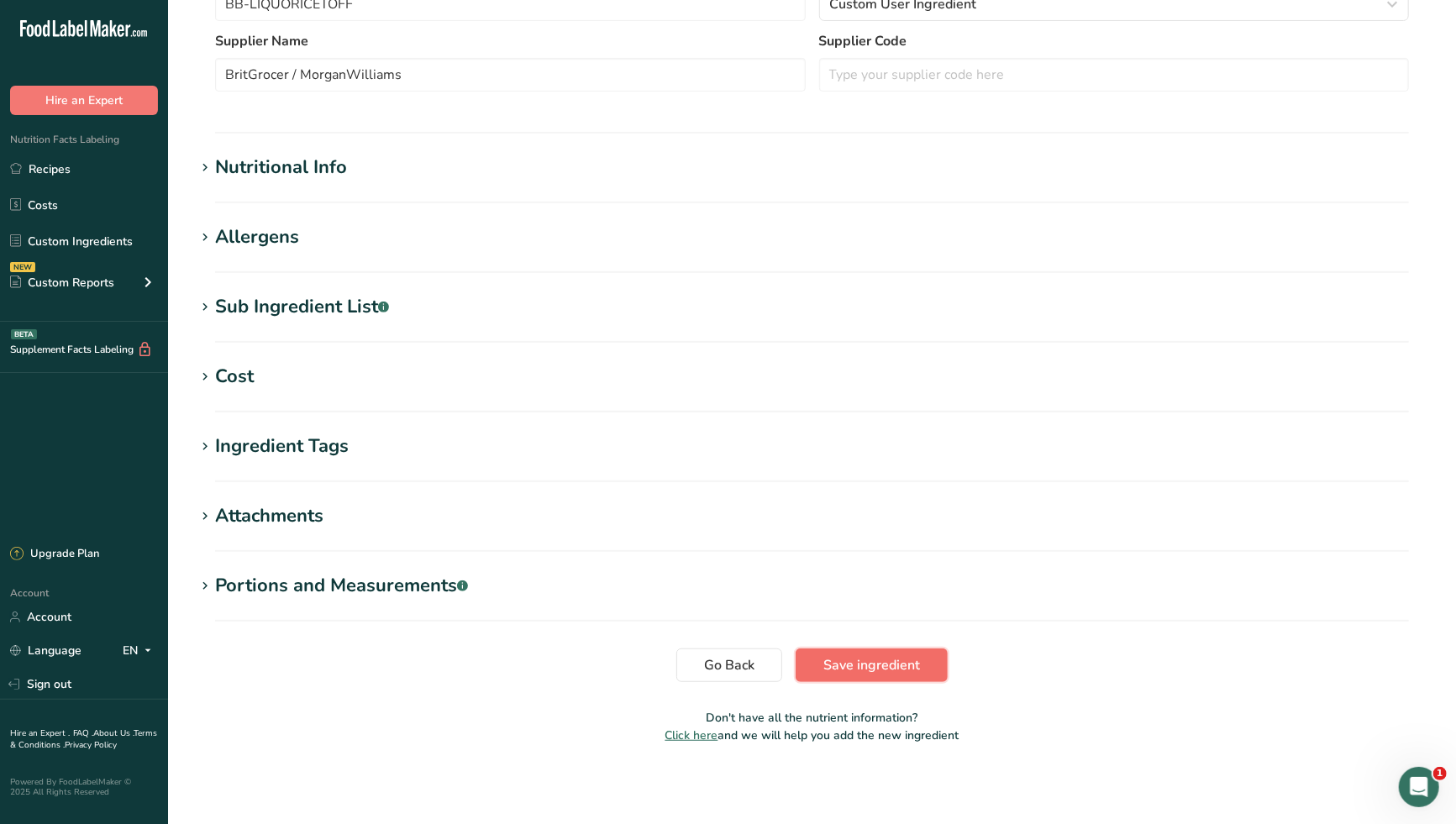
click at [846, 665] on span "Save ingredient" at bounding box center [871, 665] width 96 height 20
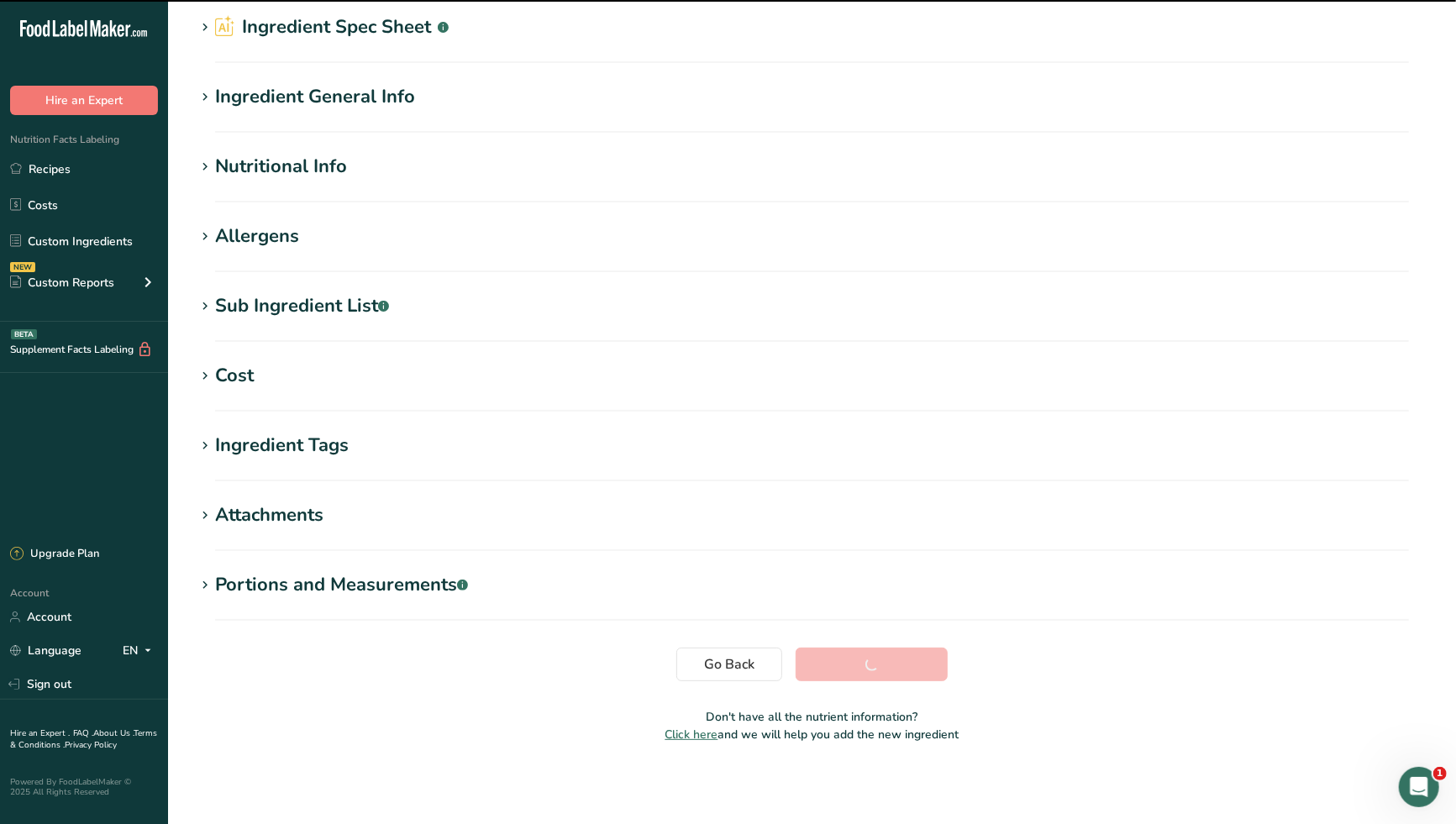
scroll to position [64, 0]
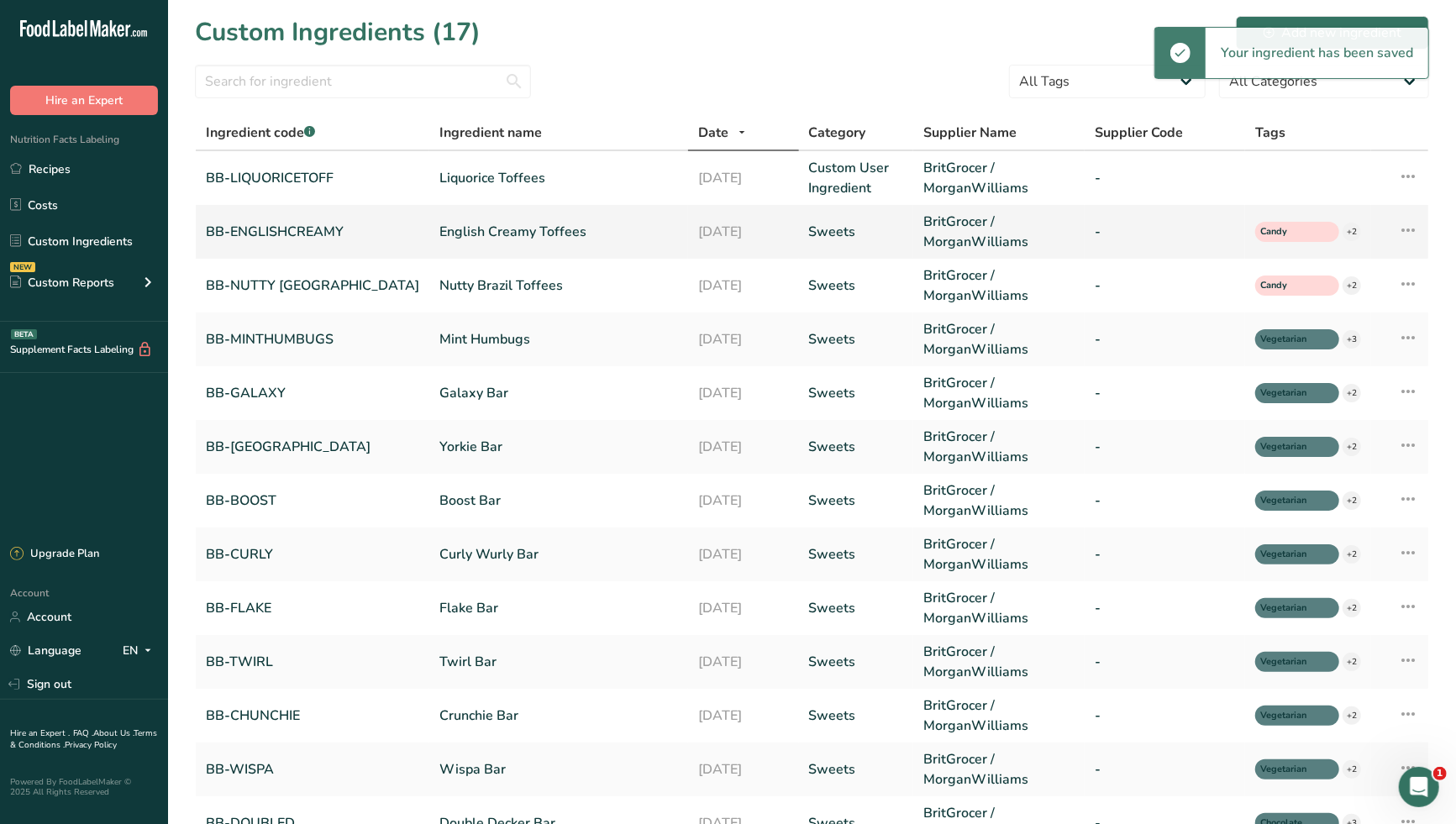
click at [468, 233] on link "English Creamy Toffees" at bounding box center [559, 231] width 238 height 20
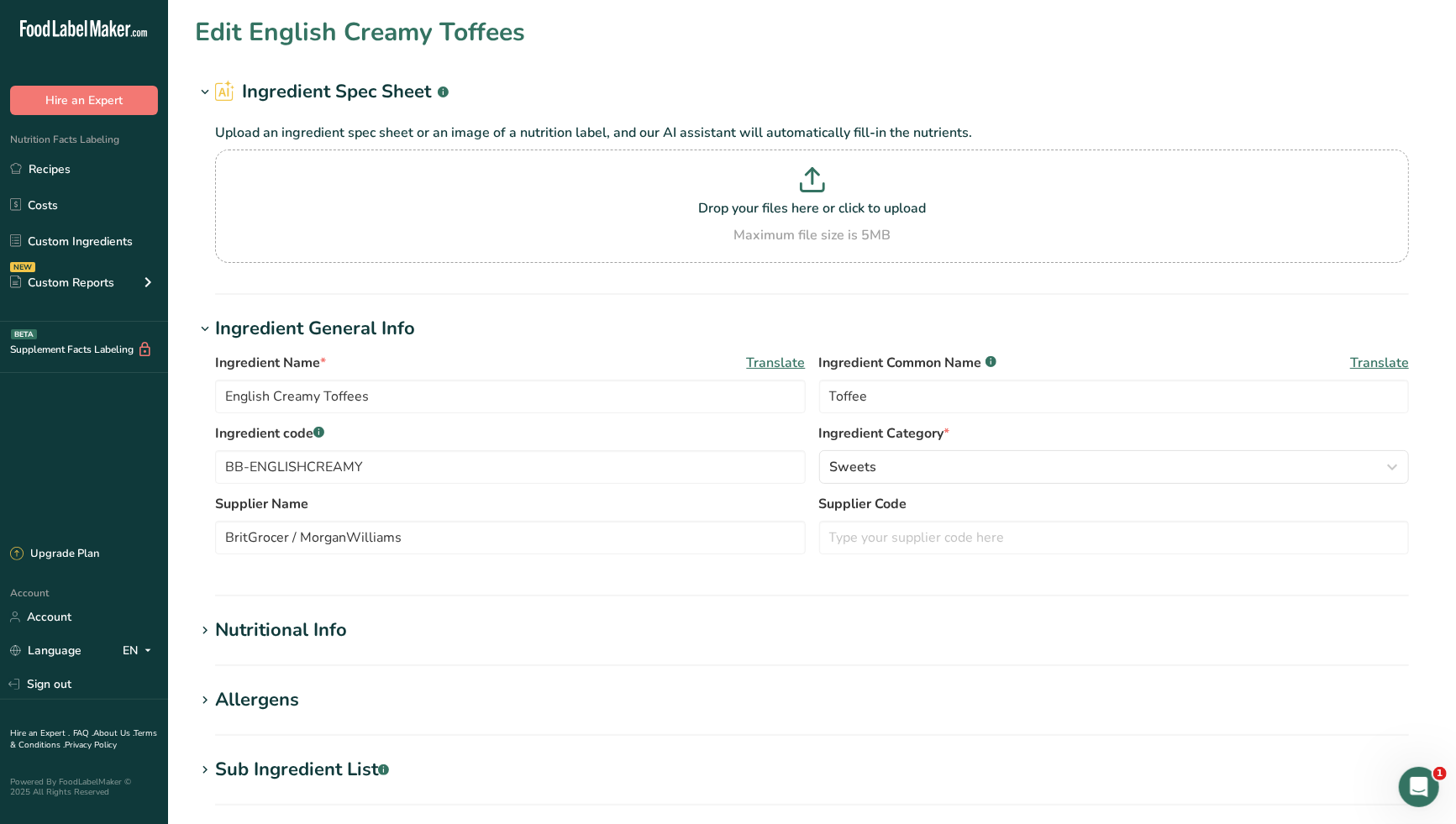
click at [1363, 362] on span "Translate" at bounding box center [1379, 363] width 59 height 20
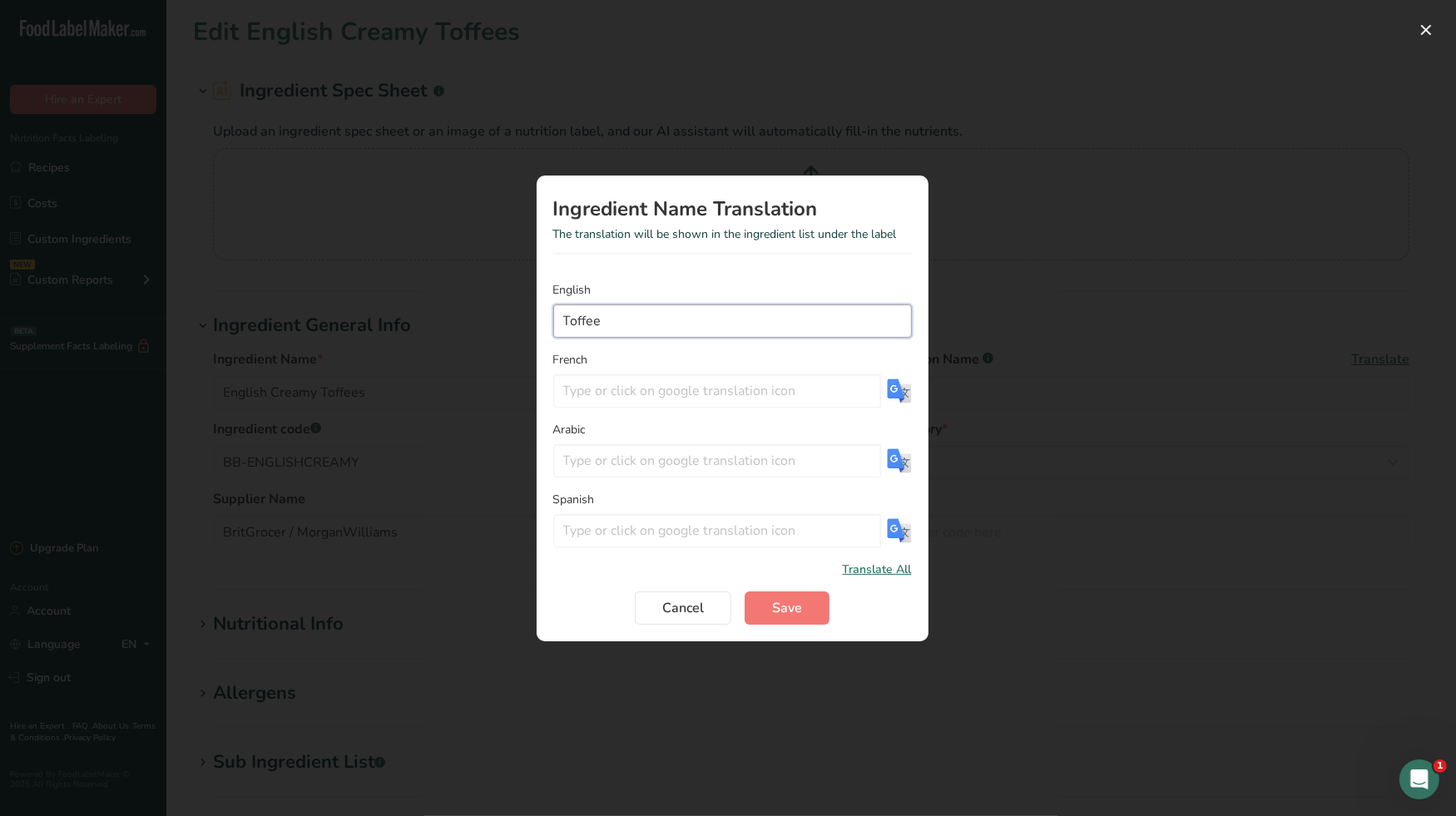
click at [622, 323] on input "Toffee" at bounding box center [732, 321] width 358 height 33
click at [894, 393] on img "Translation Modal" at bounding box center [899, 391] width 25 height 25
click at [789, 604] on span "Save" at bounding box center [787, 608] width 30 height 20
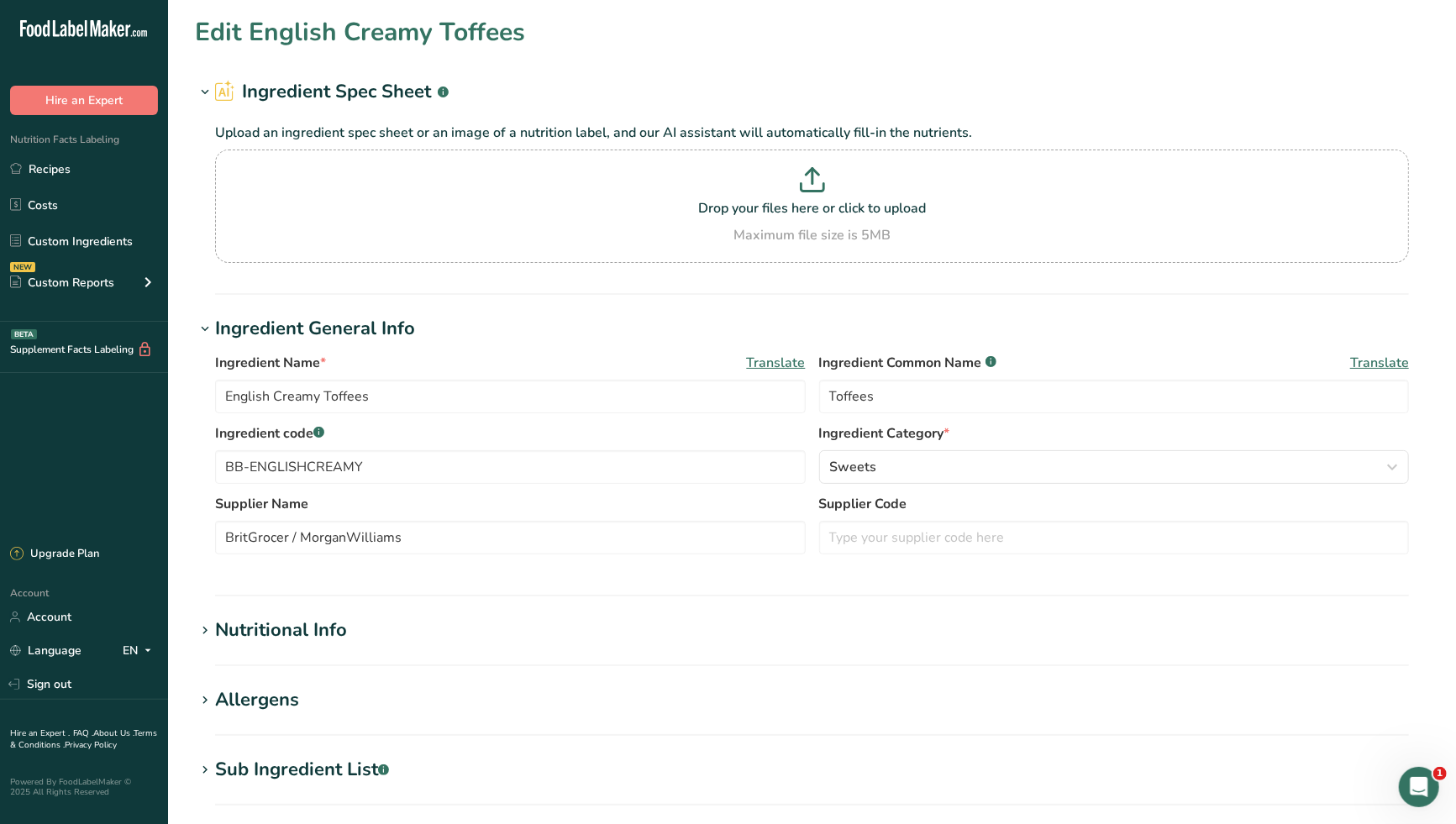
scroll to position [464, 0]
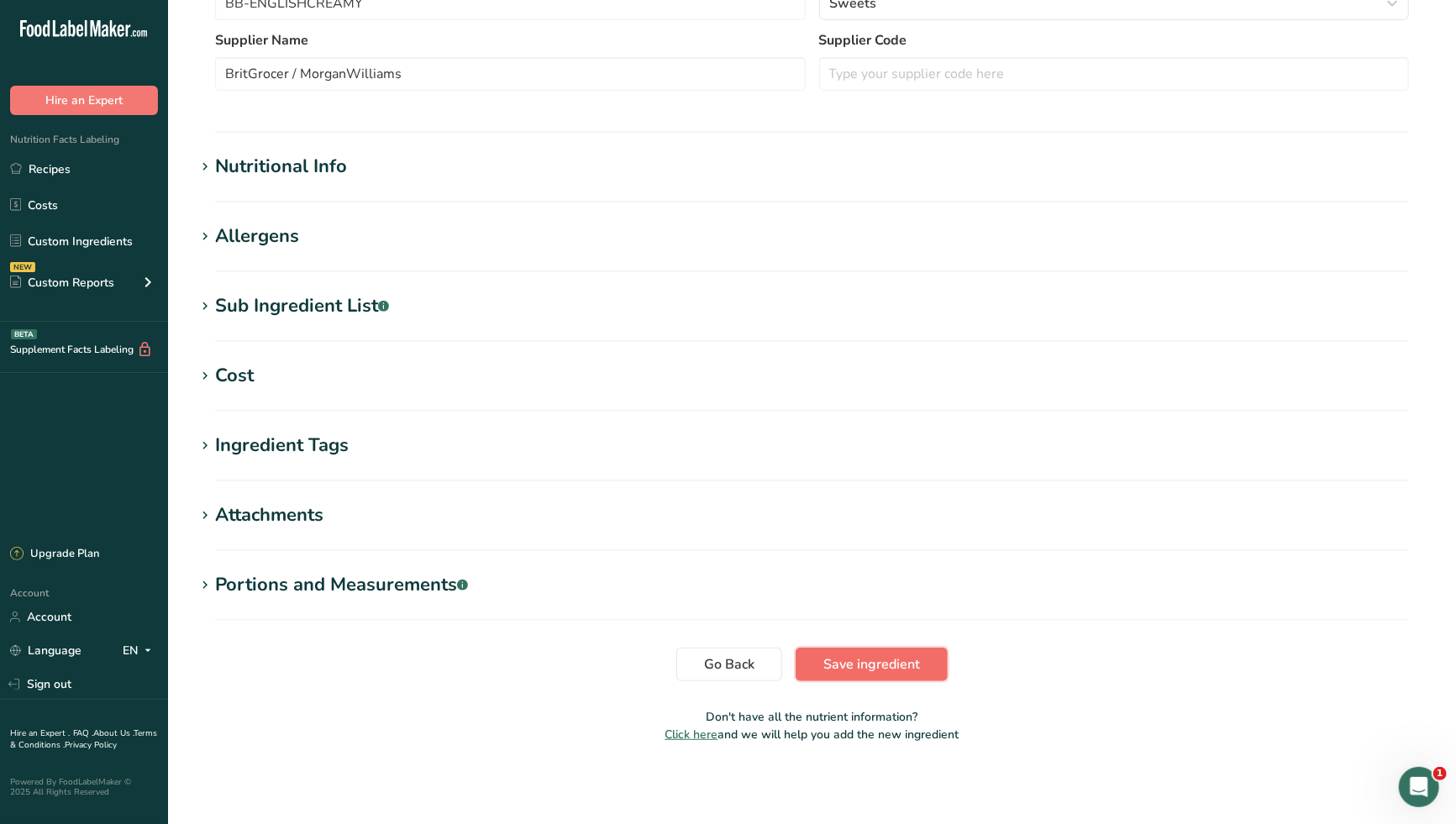
click at [858, 663] on span "Save ingredient" at bounding box center [871, 664] width 96 height 20
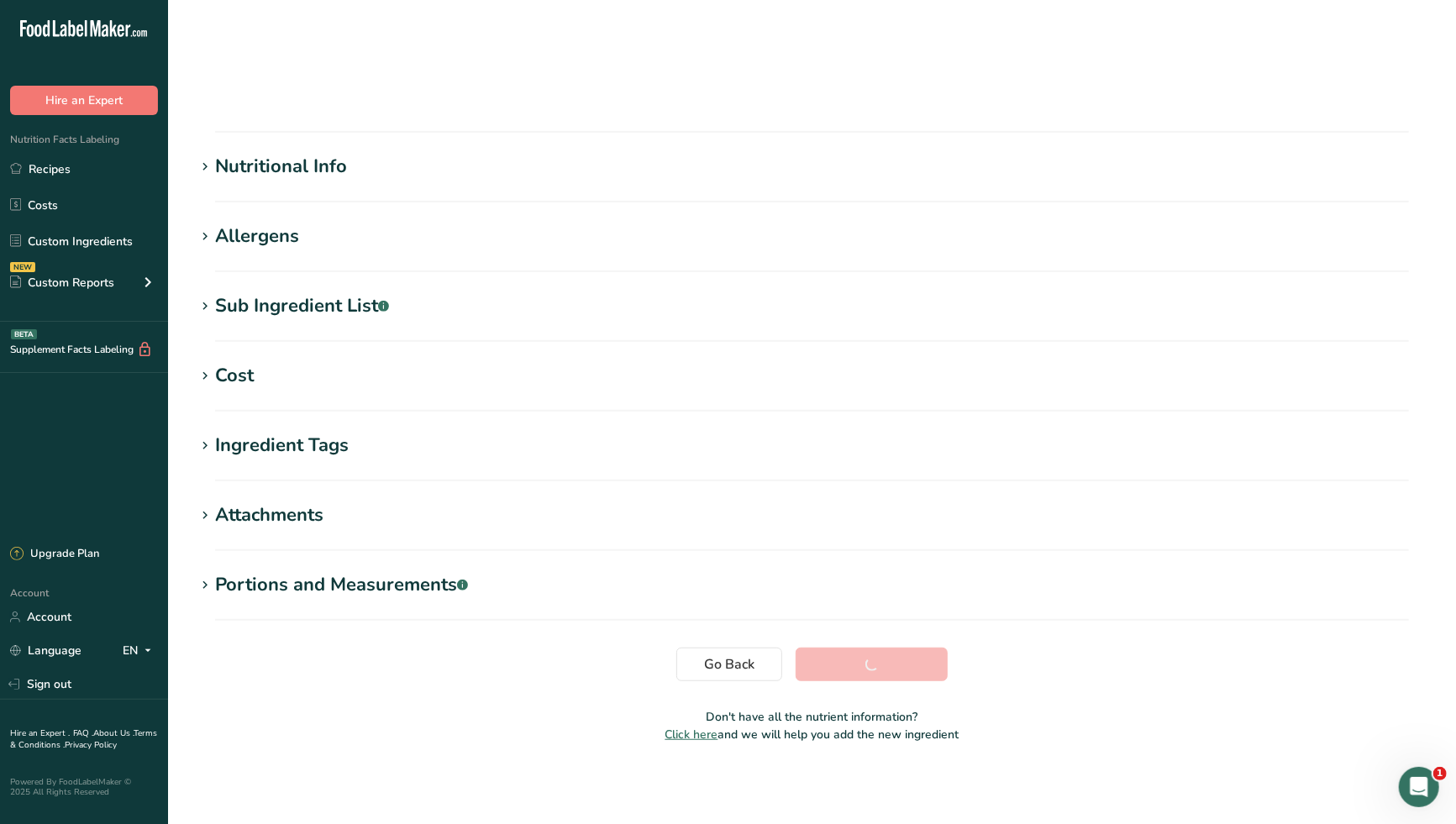
scroll to position [64, 0]
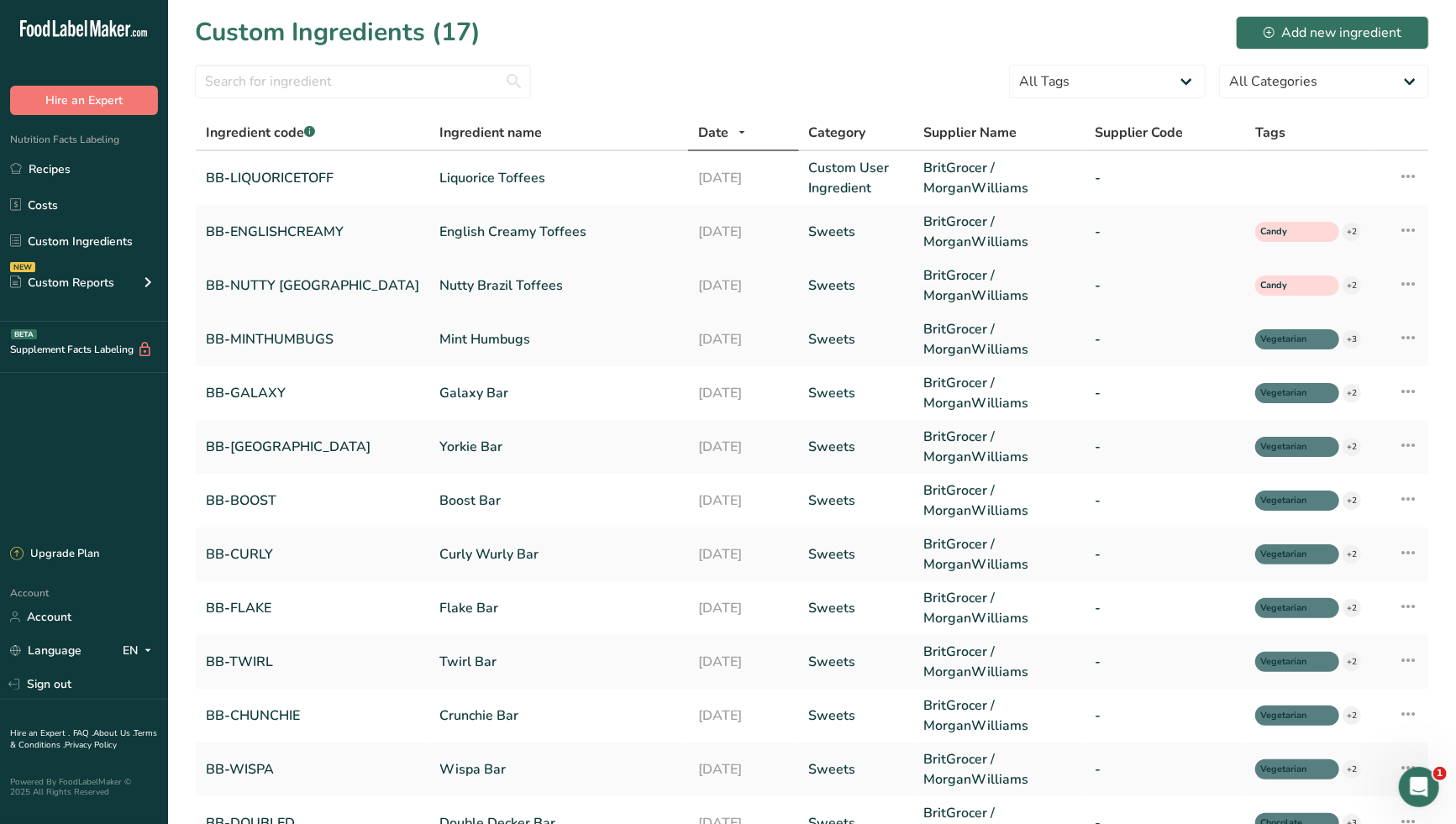
click at [453, 283] on link "Nutty Brazil Toffees" at bounding box center [559, 285] width 238 height 20
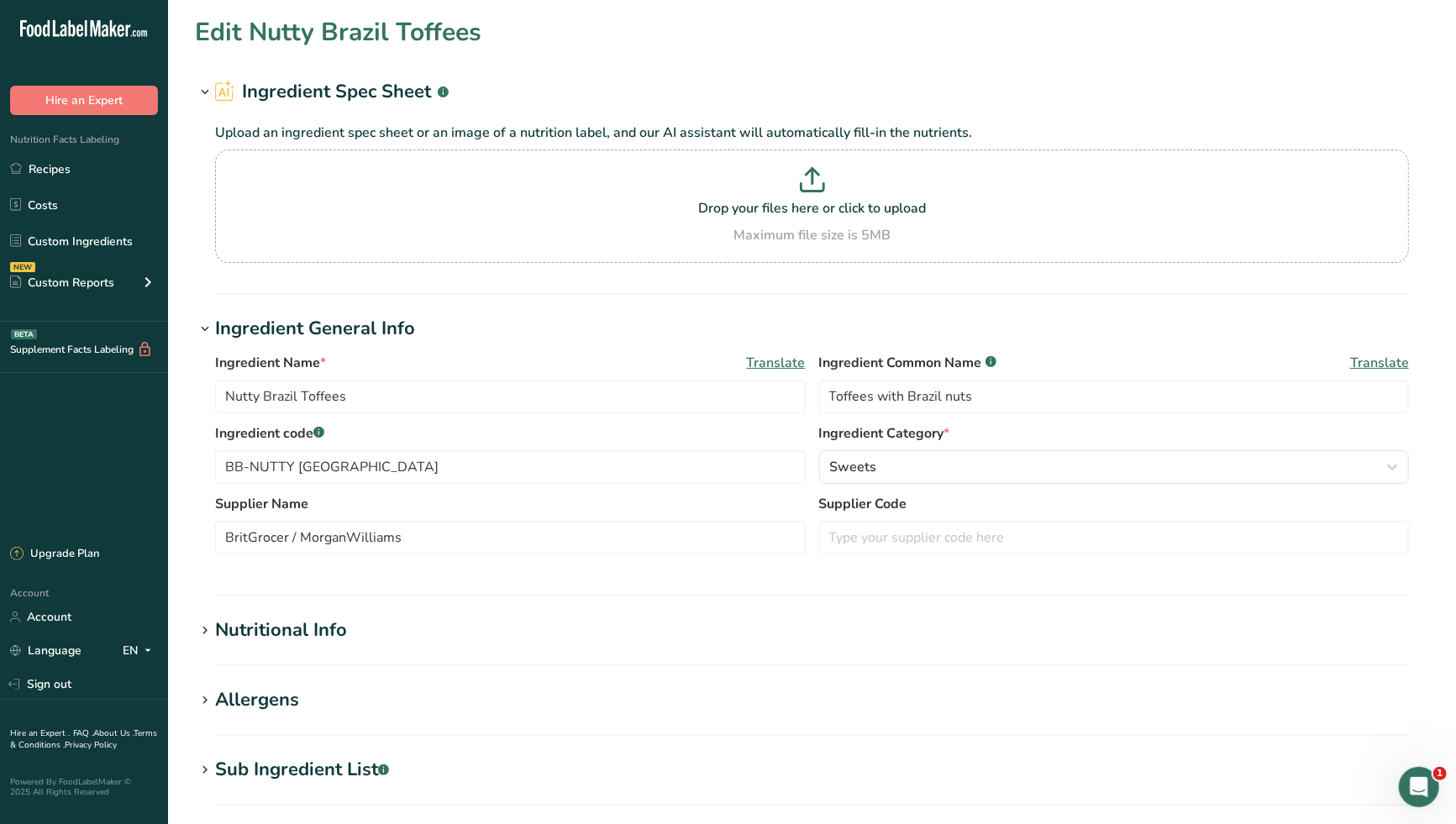
click at [1365, 361] on span "Translate" at bounding box center [1379, 363] width 59 height 20
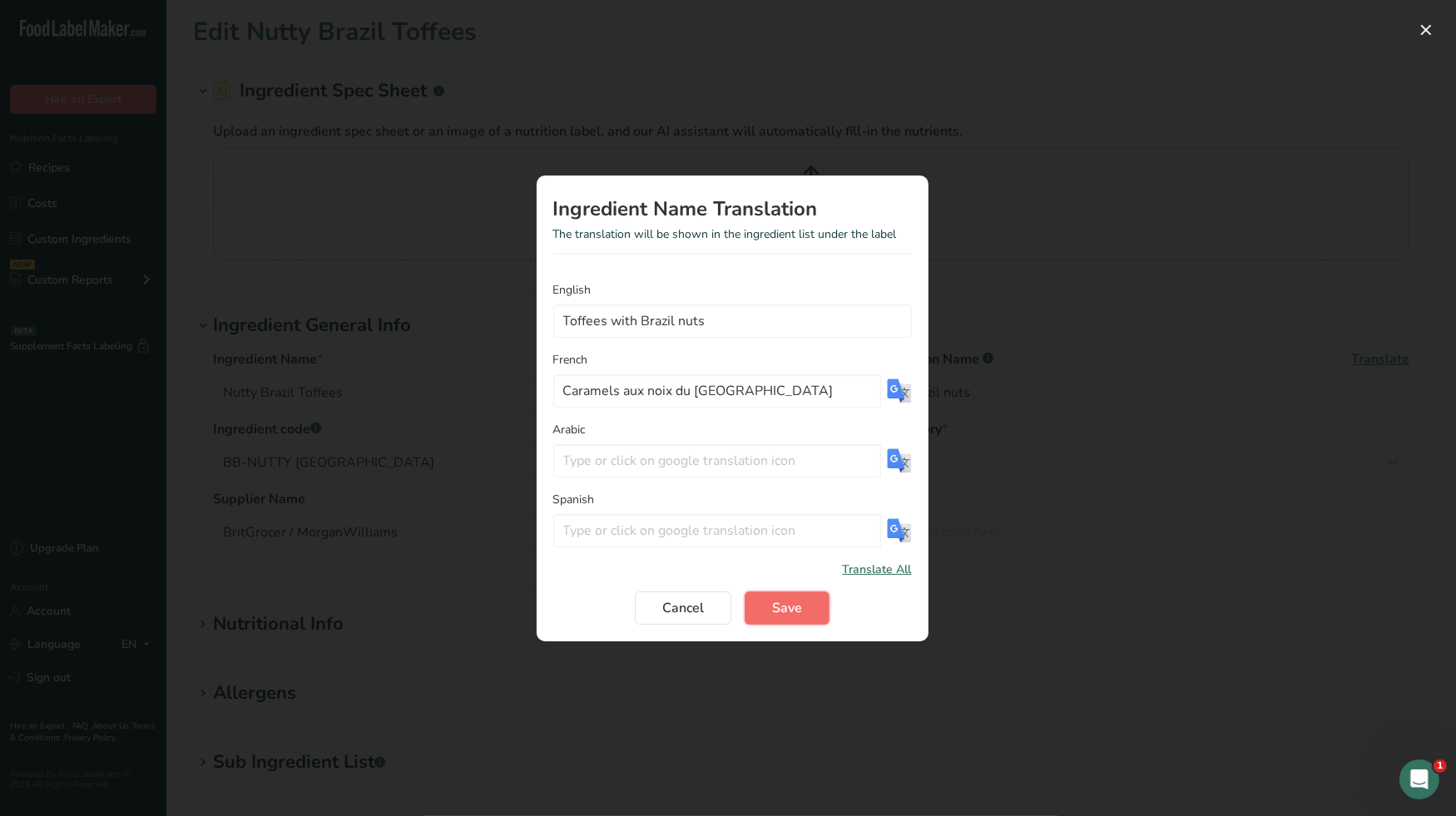
click at [778, 609] on span "Save" at bounding box center [787, 608] width 30 height 20
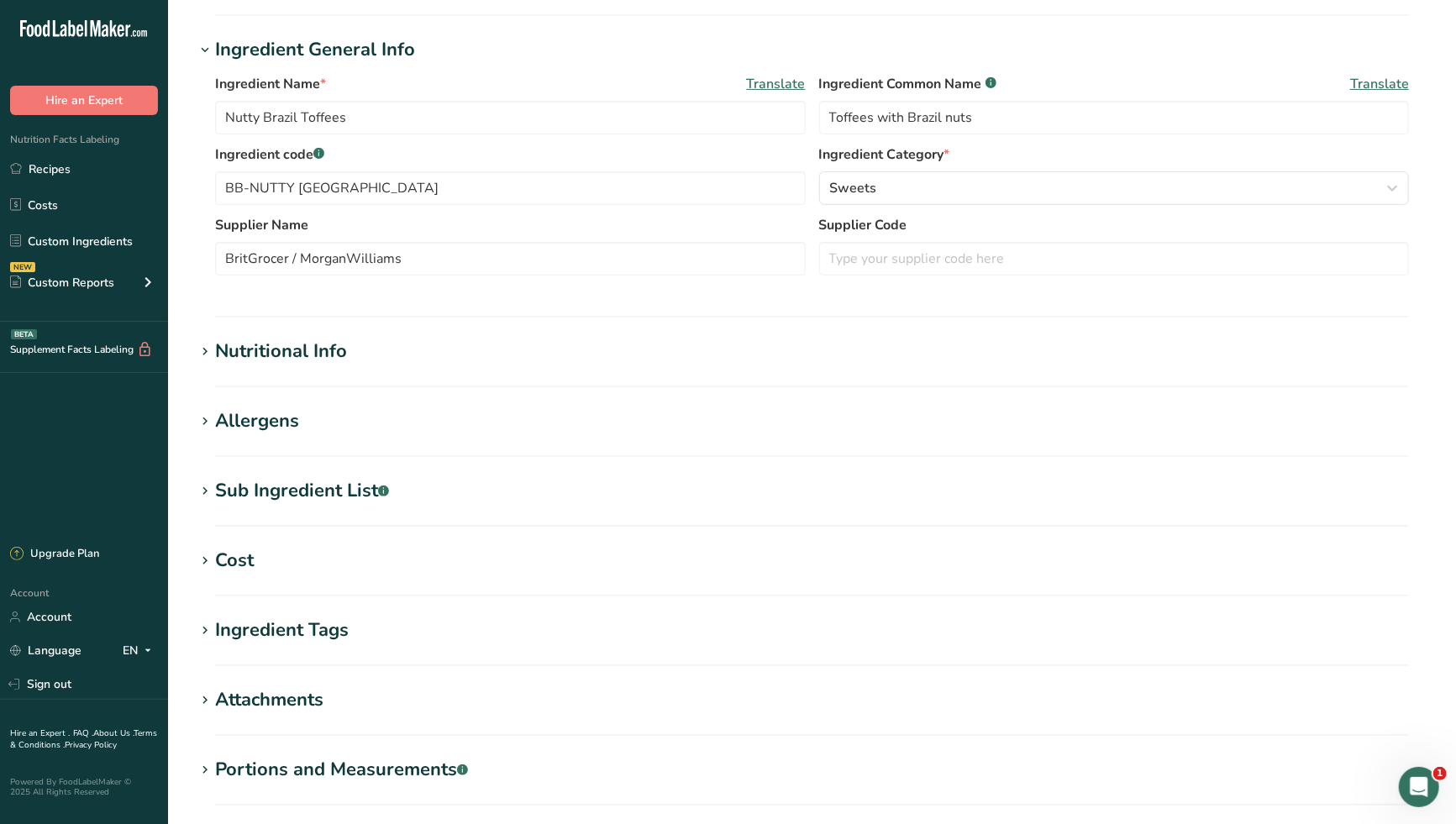
scroll to position [464, 0]
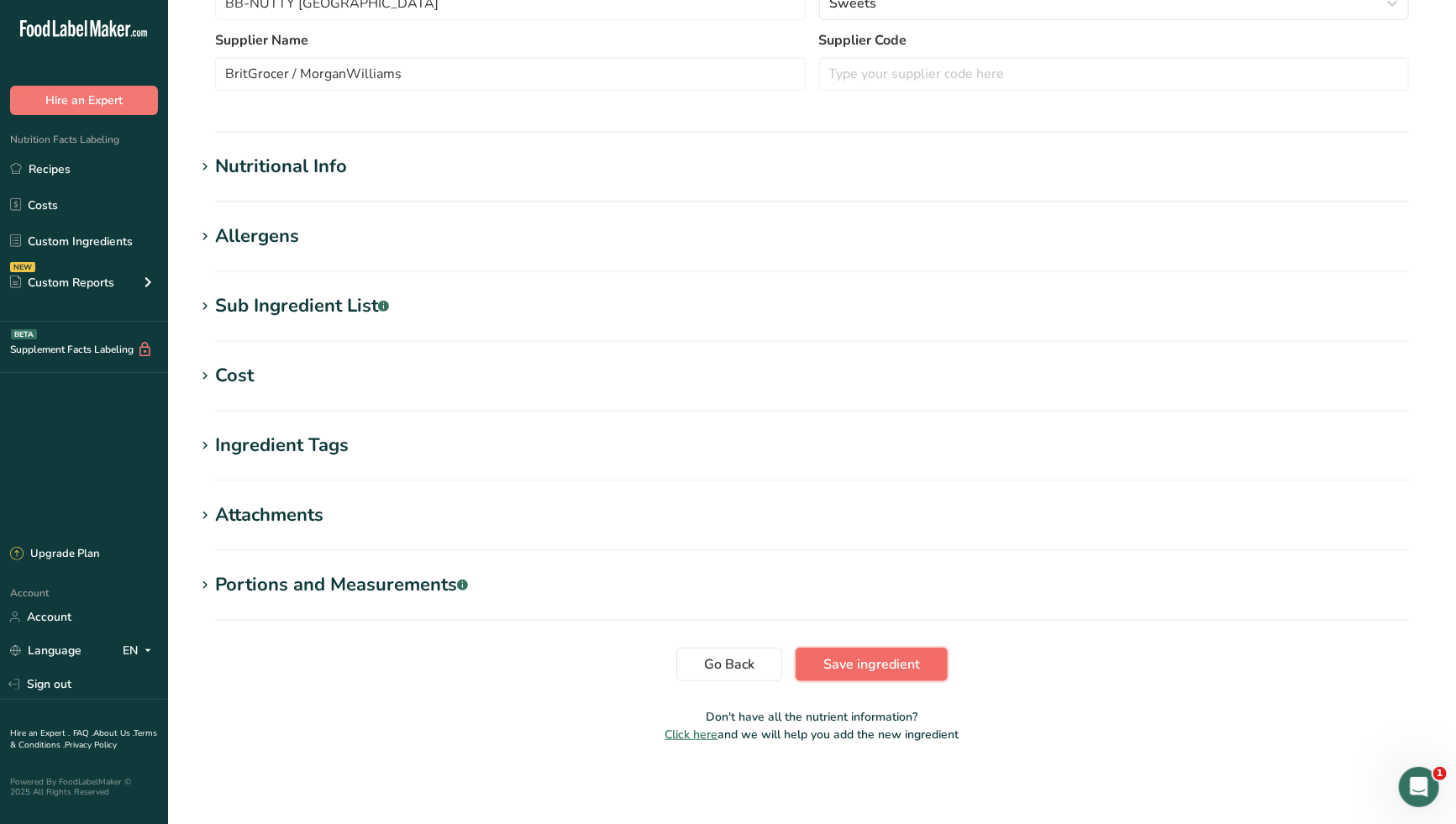
click at [850, 659] on span "Save ingredient" at bounding box center [871, 664] width 96 height 20
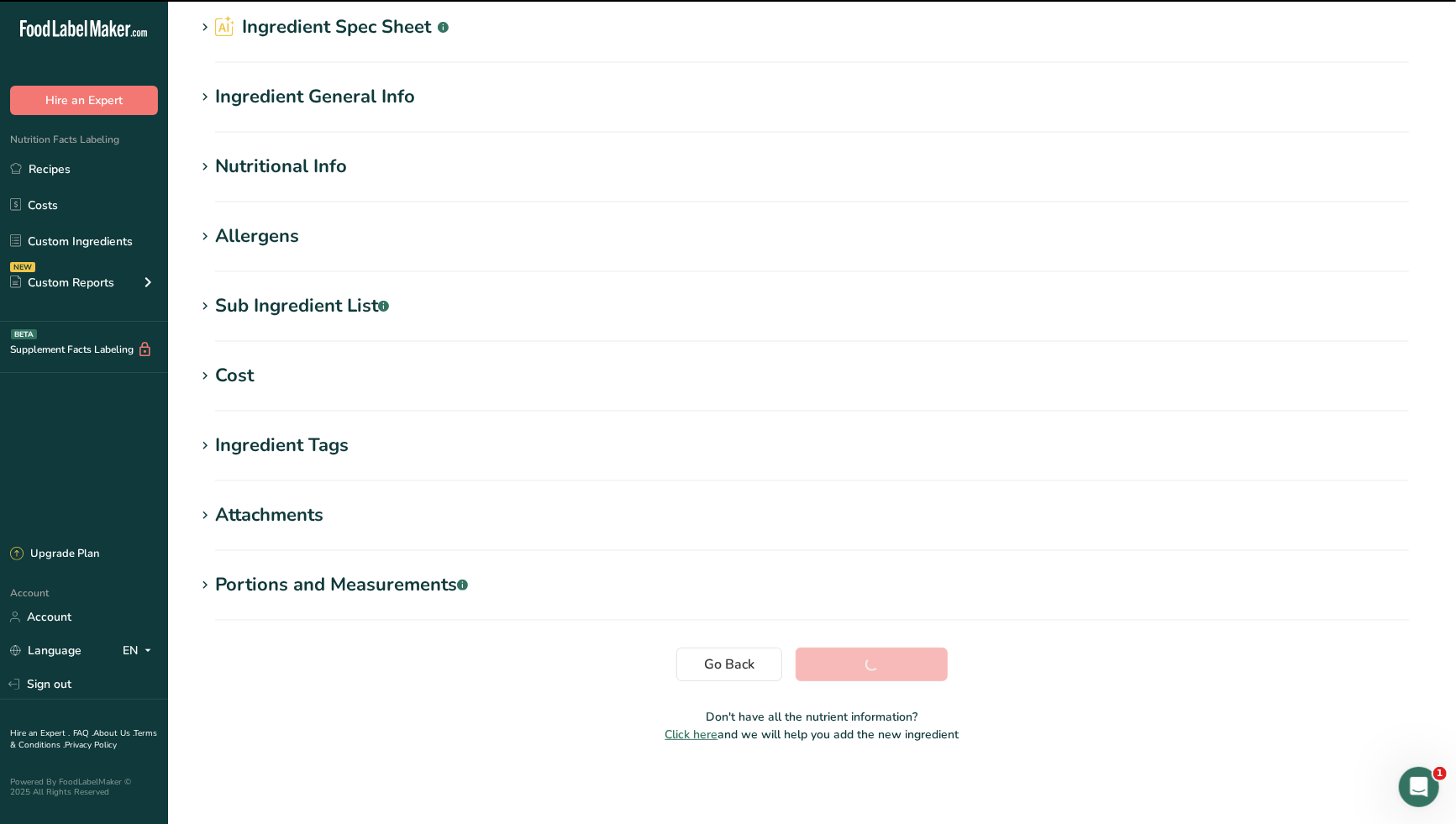
scroll to position [64, 0]
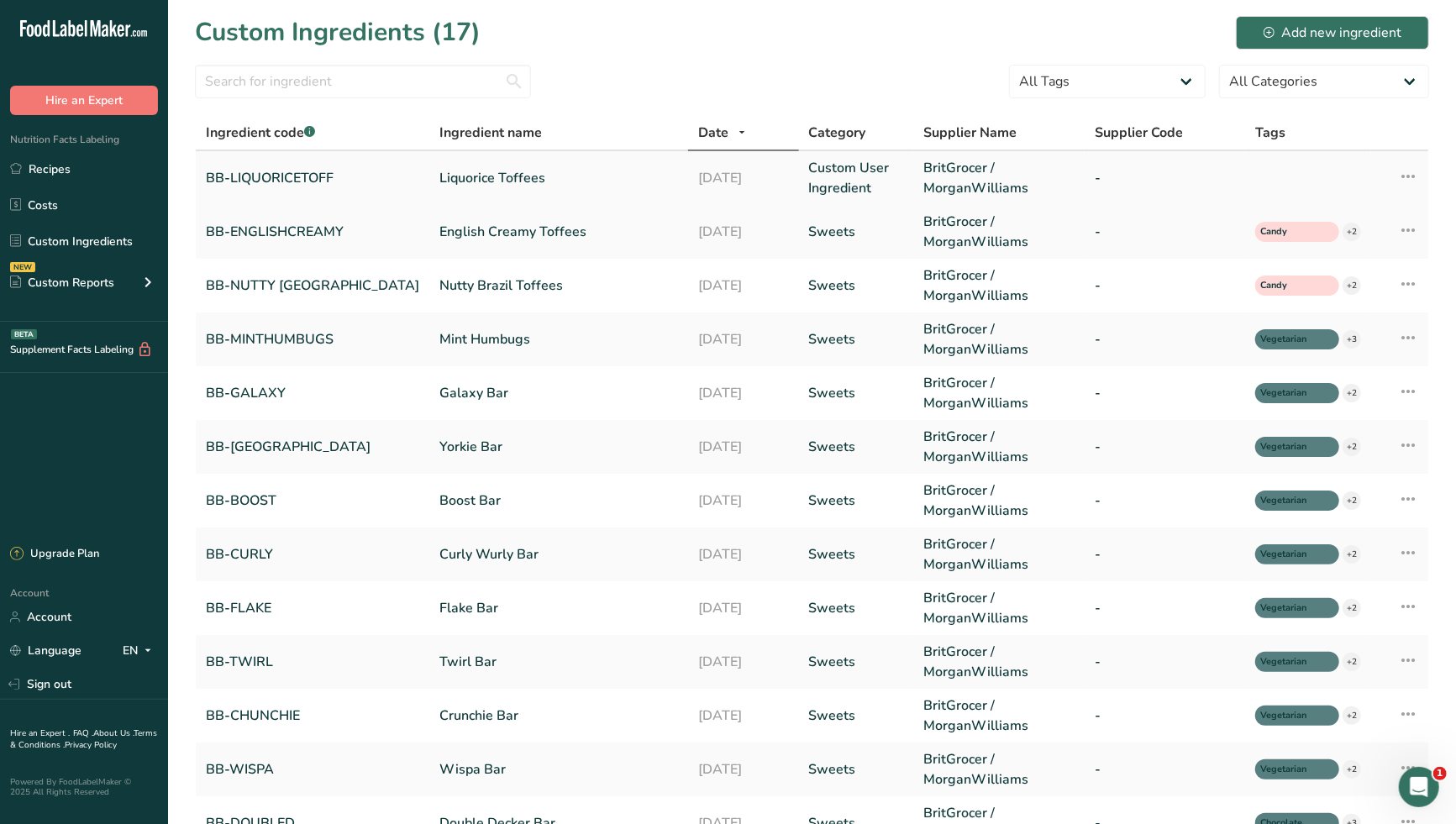
click at [467, 173] on link "Liquorice Toffees" at bounding box center [559, 178] width 238 height 20
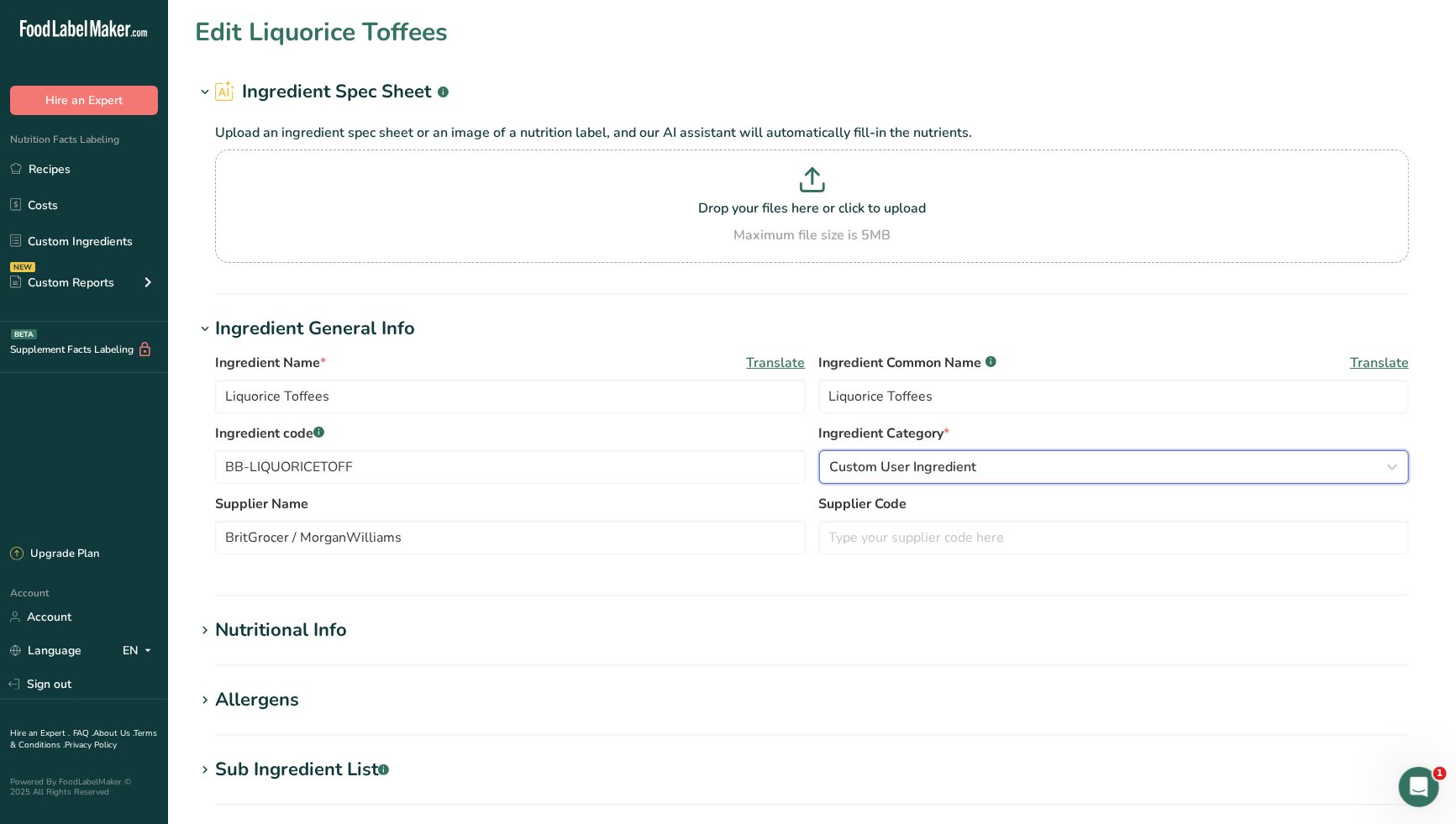
click at [937, 466] on span "Custom User Ingredient" at bounding box center [904, 467] width 147 height 20
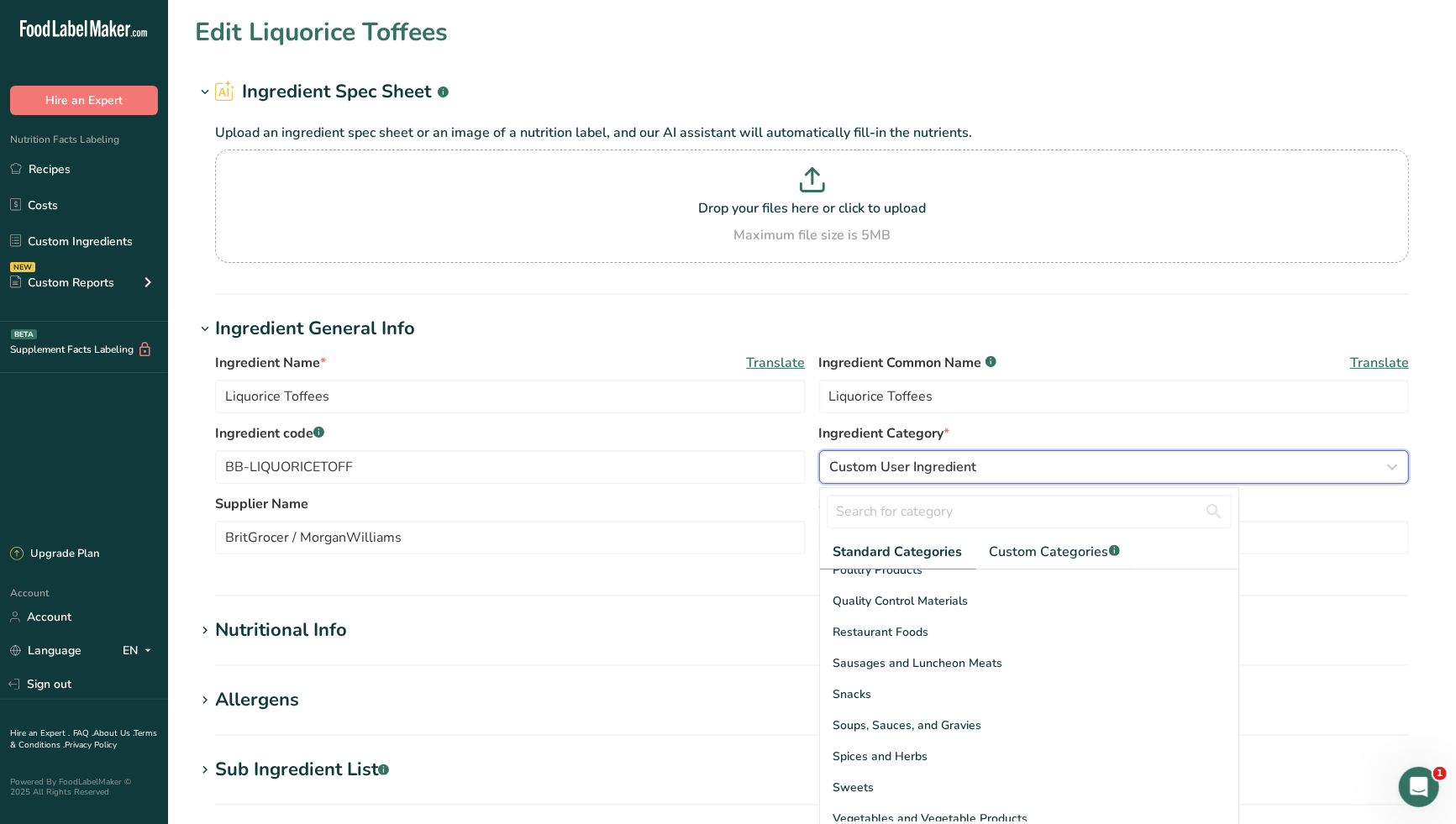
scroll to position [649, 0]
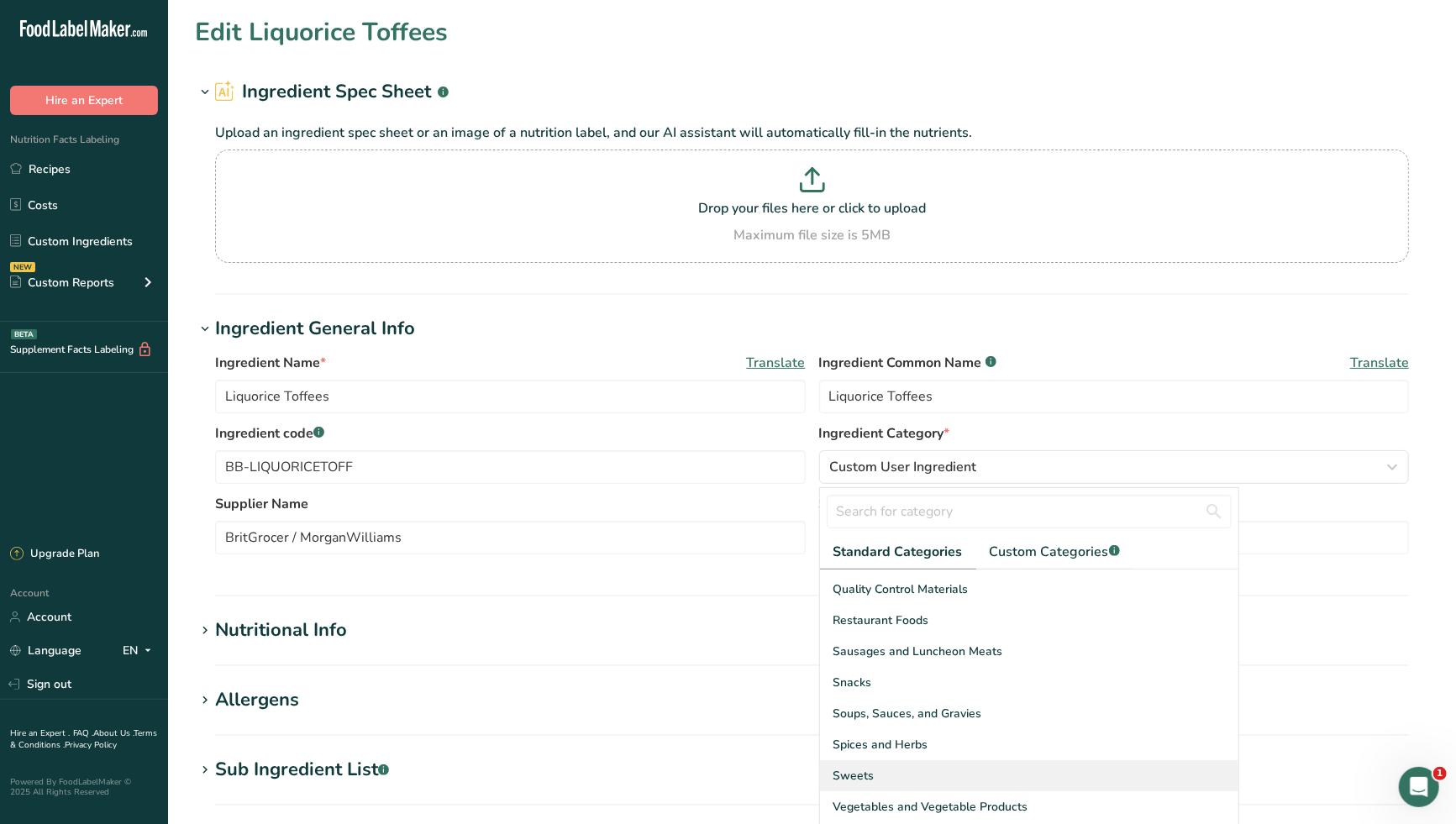
click at [924, 776] on div "Sweets" at bounding box center [1029, 775] width 419 height 31
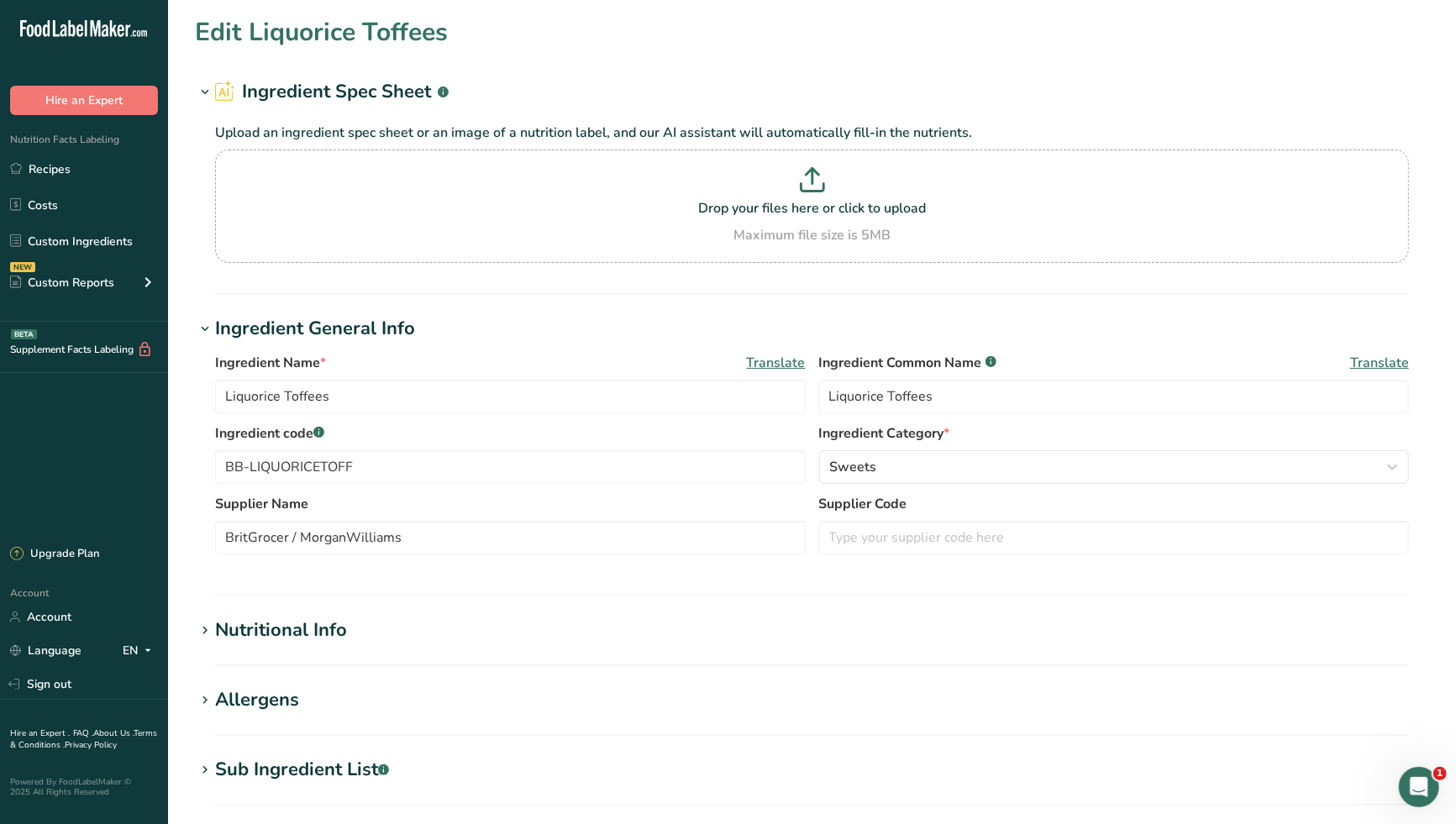
click at [791, 641] on h1 "Nutritional Info" at bounding box center [812, 630] width 1234 height 28
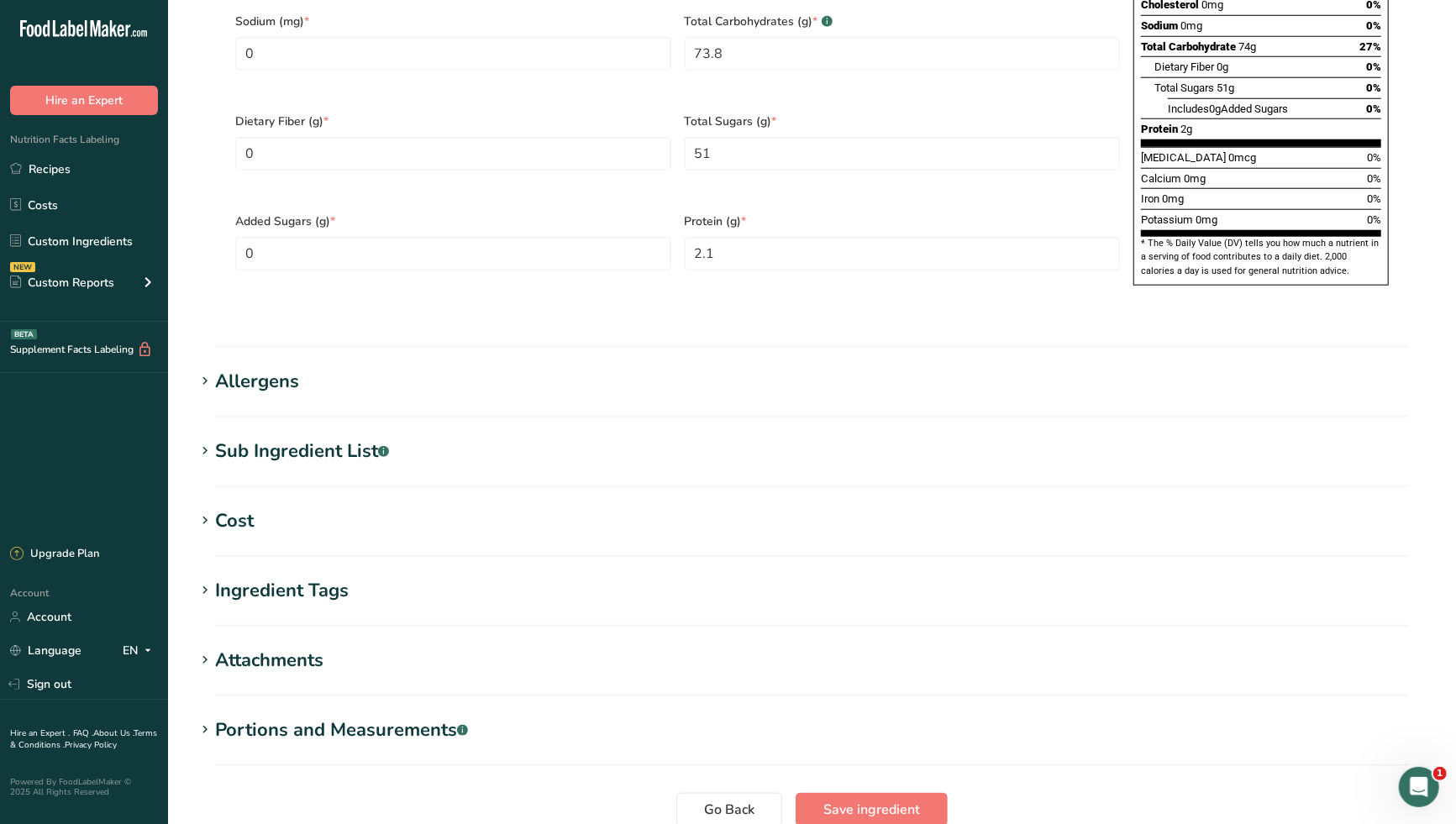
scroll to position [1207, 0]
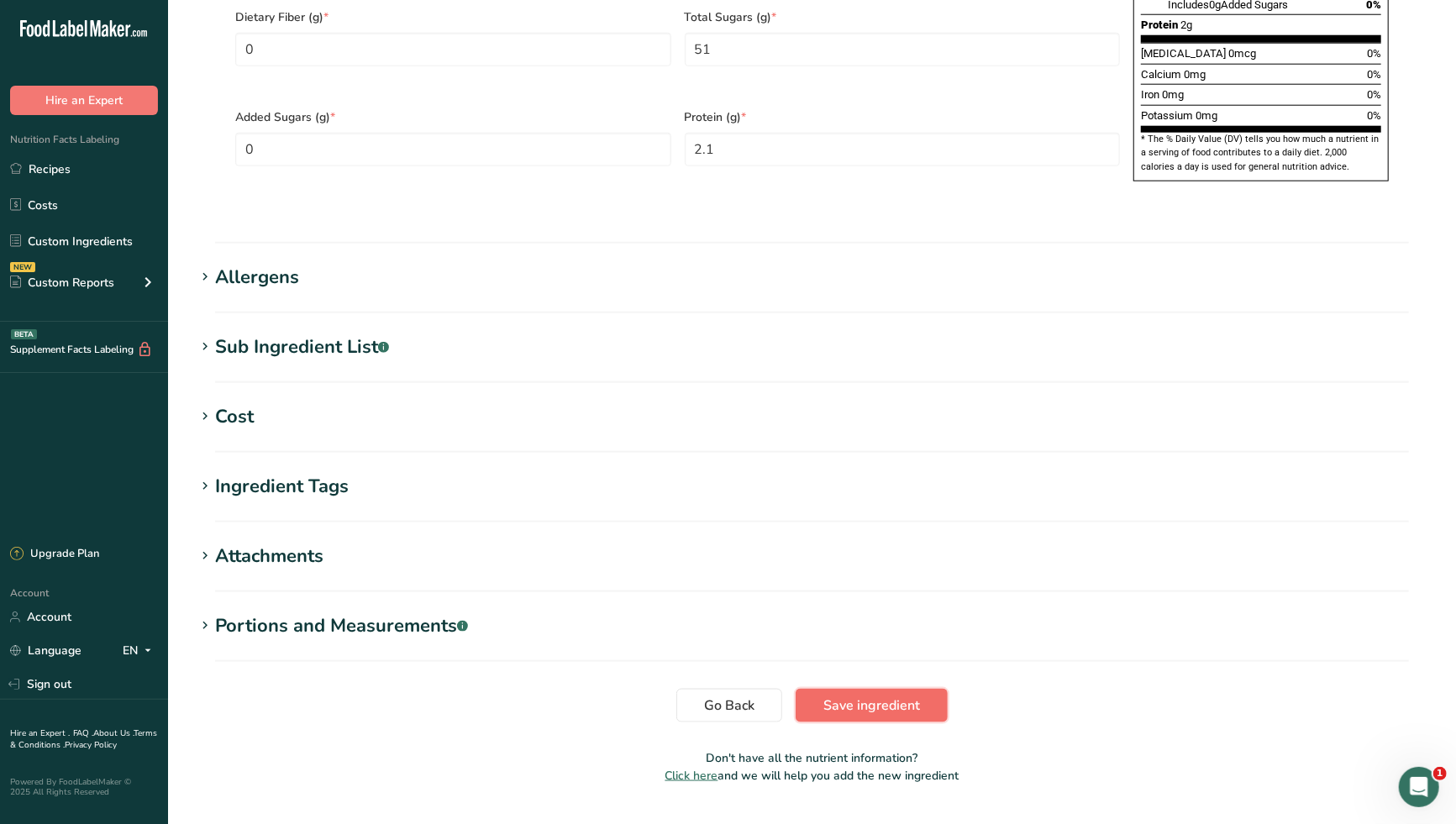
click at [890, 695] on span "Save ingredient" at bounding box center [871, 705] width 96 height 20
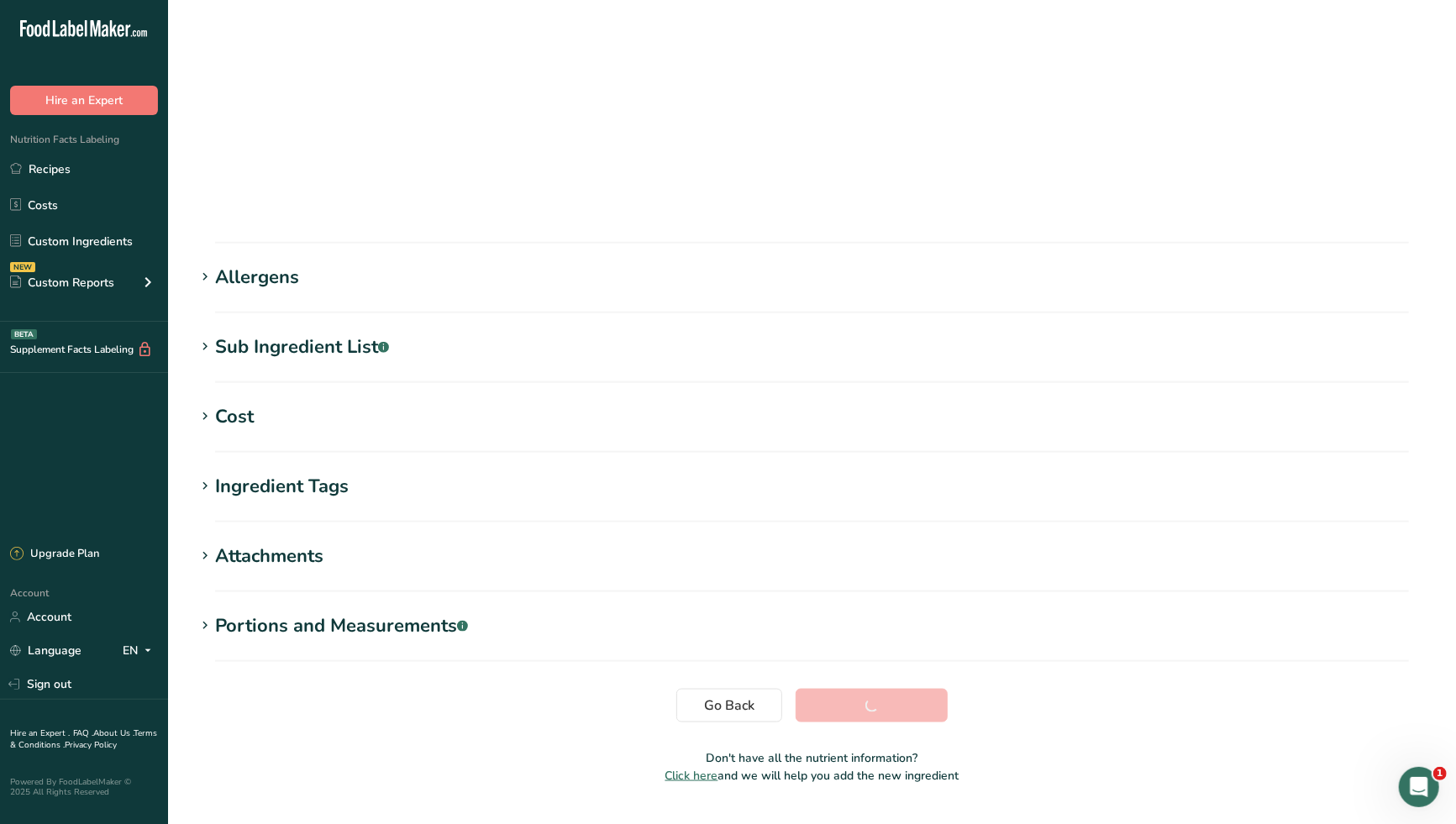
scroll to position [64, 0]
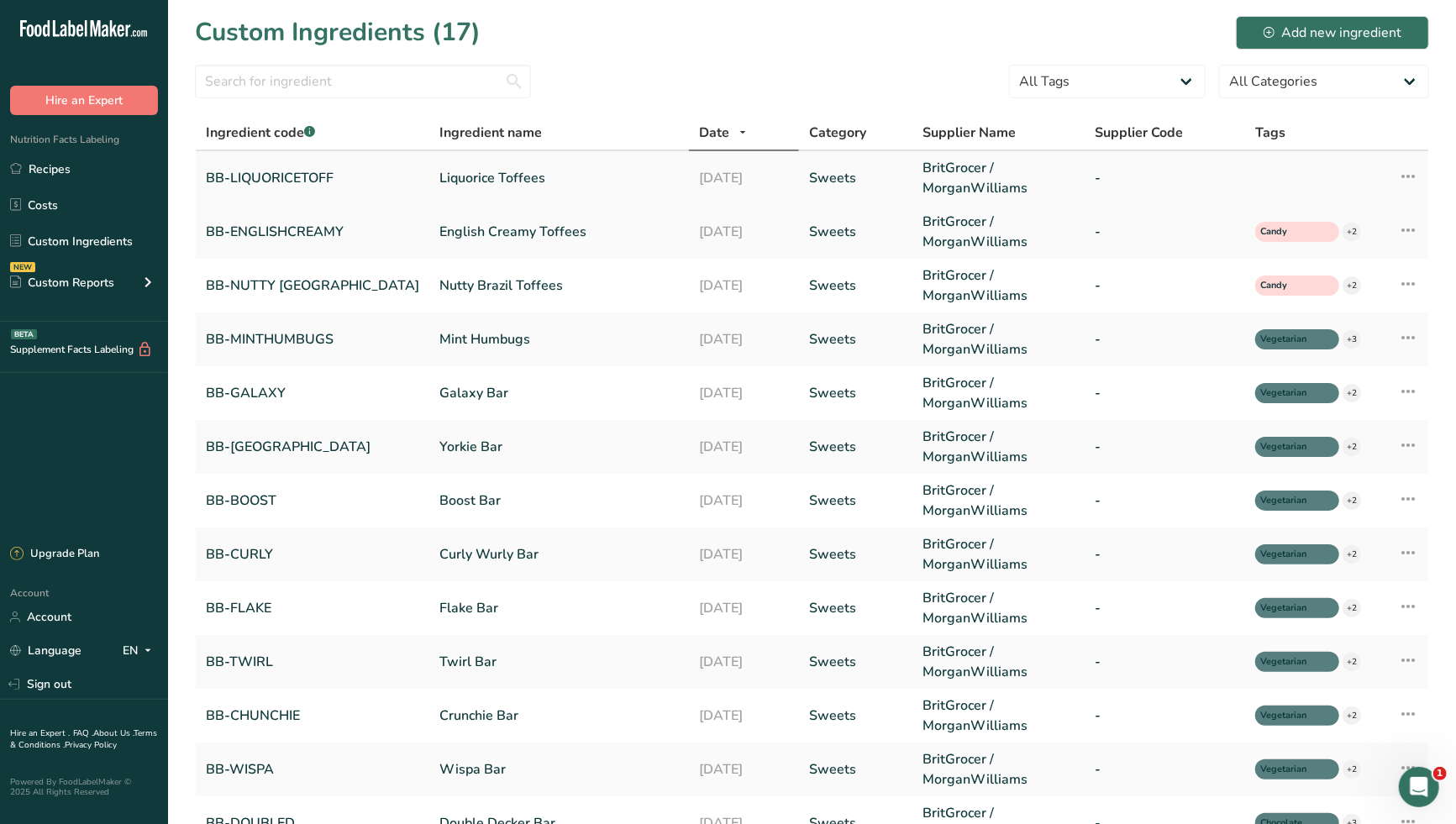
click at [461, 177] on link "Liquorice Toffees" at bounding box center [559, 178] width 239 height 20
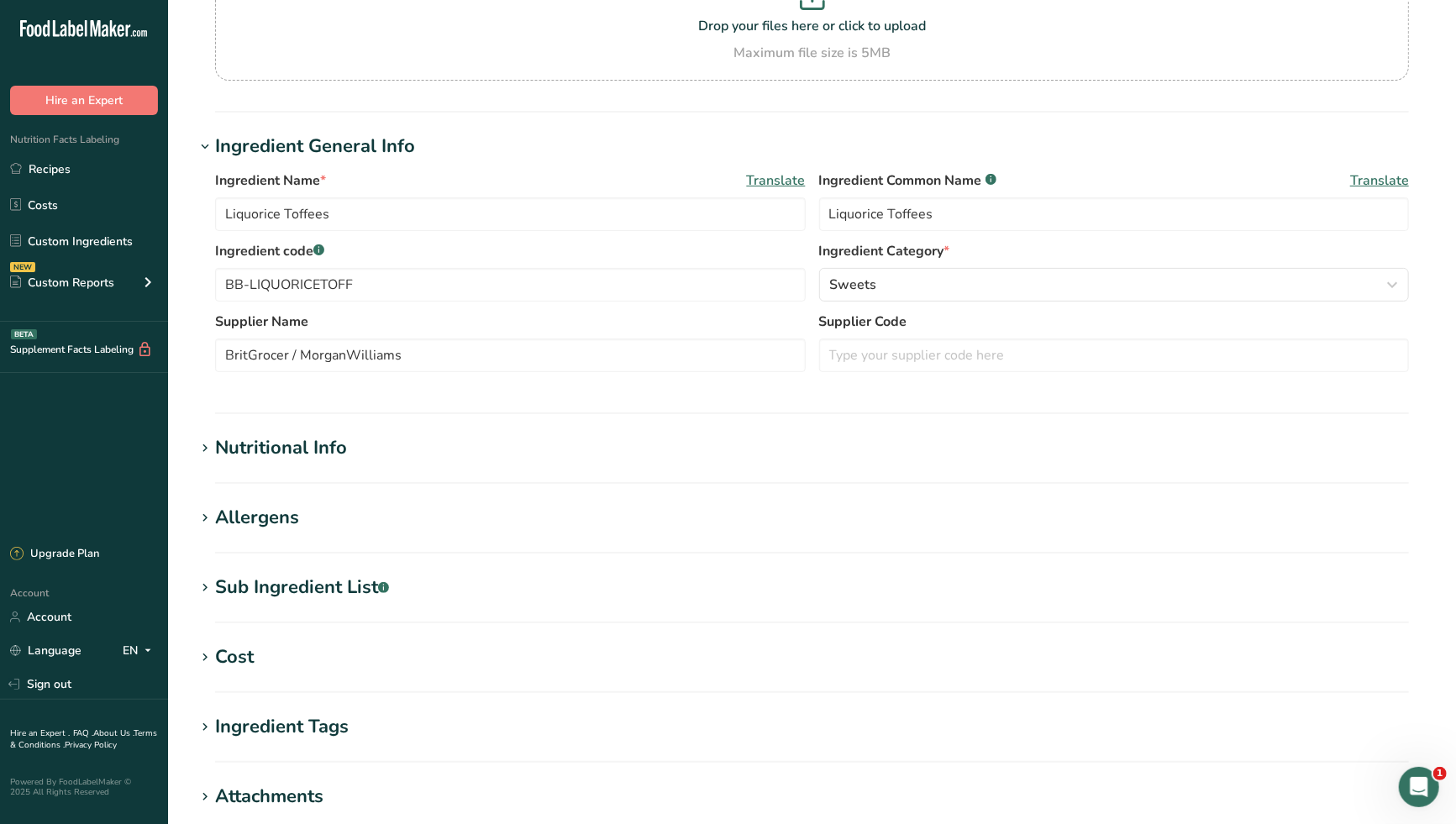
scroll to position [90, 0]
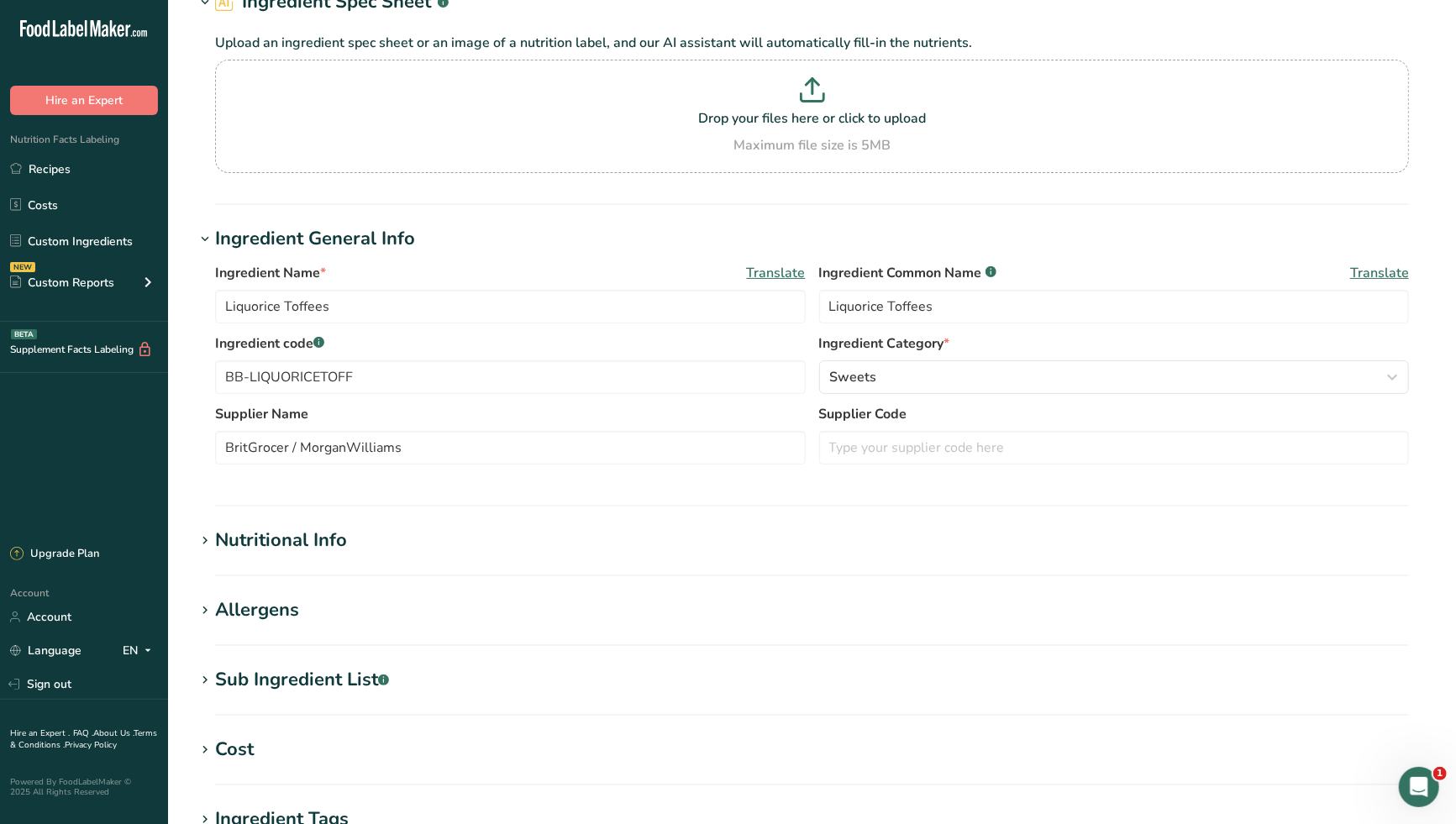
click at [330, 529] on div "Nutritional Info" at bounding box center [281, 541] width 132 height 28
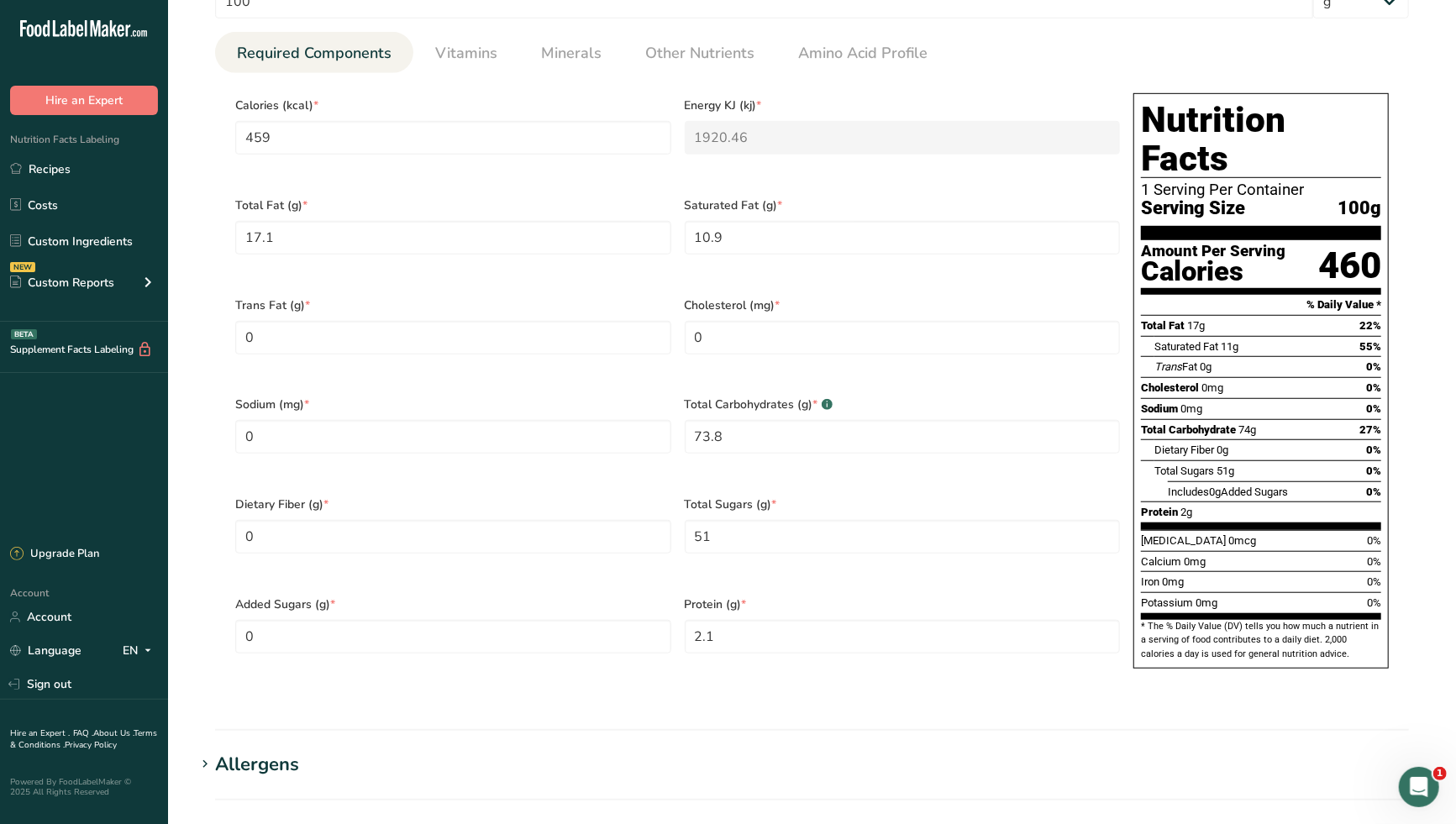
scroll to position [743, 0]
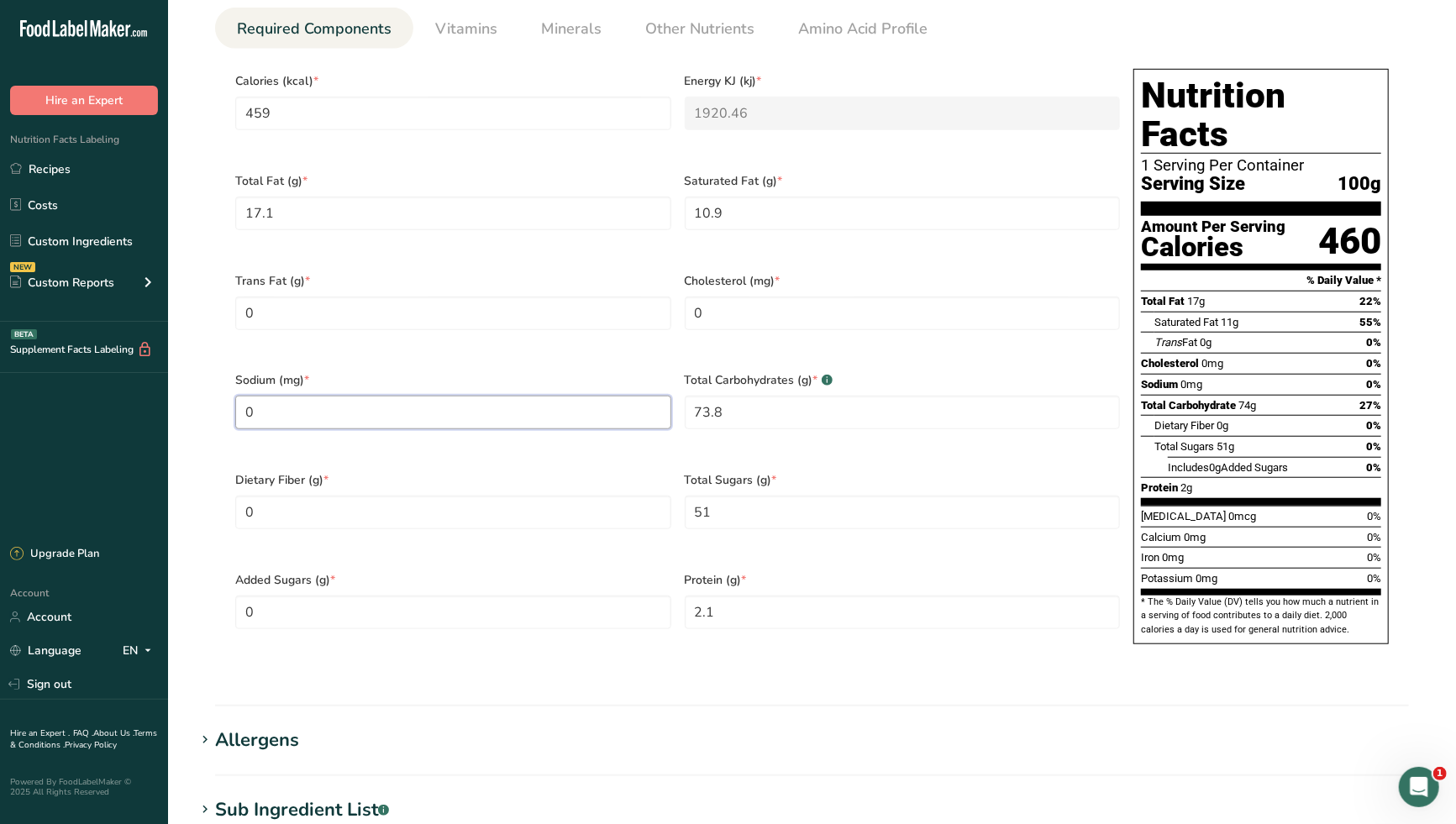
drag, startPoint x: 273, startPoint y: 394, endPoint x: 225, endPoint y: 398, distance: 48.2
click at [225, 398] on section "Calories (kcal) * 459 Energy KJ (kj) * 1920.46 Total Fat (g) * 17.1 Saturated F…" at bounding box center [812, 362] width 1193 height 626
click at [445, 335] on div "Trans Fat (g) * 0" at bounding box center [453, 312] width 449 height 100
click at [576, 31] on span "Minerals" at bounding box center [571, 29] width 60 height 23
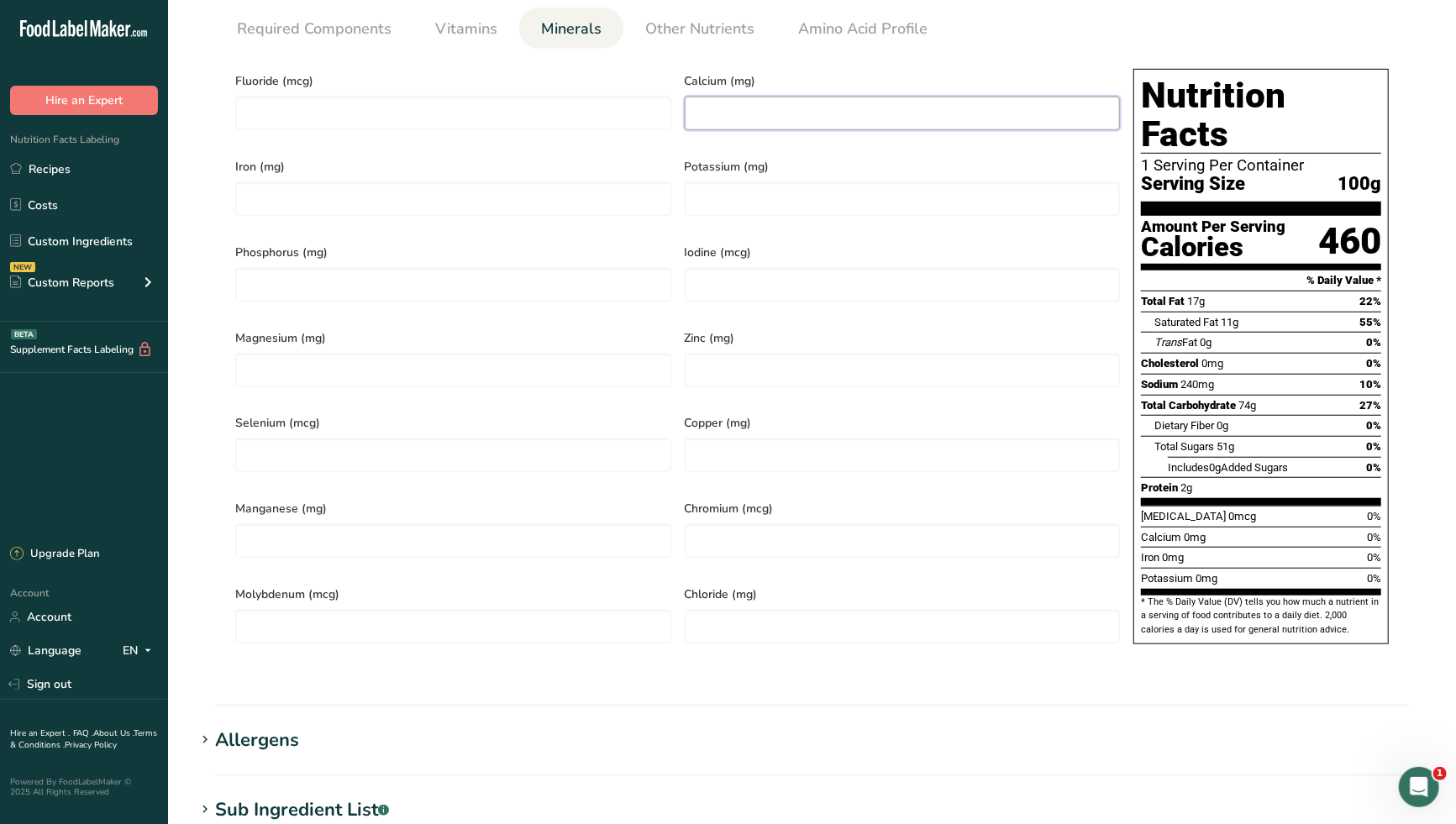
click at [739, 113] on input "number" at bounding box center [903, 113] width 436 height 33
click at [397, 192] on input "number" at bounding box center [454, 199] width 436 height 33
click at [834, 184] on input "number" at bounding box center [903, 199] width 436 height 33
click at [679, 630] on section "Calories (kcal) * 459 Energy KJ (kj) * 1920.46 Total Fat (g) * 17.1 Saturated F…" at bounding box center [812, 362] width 1193 height 626
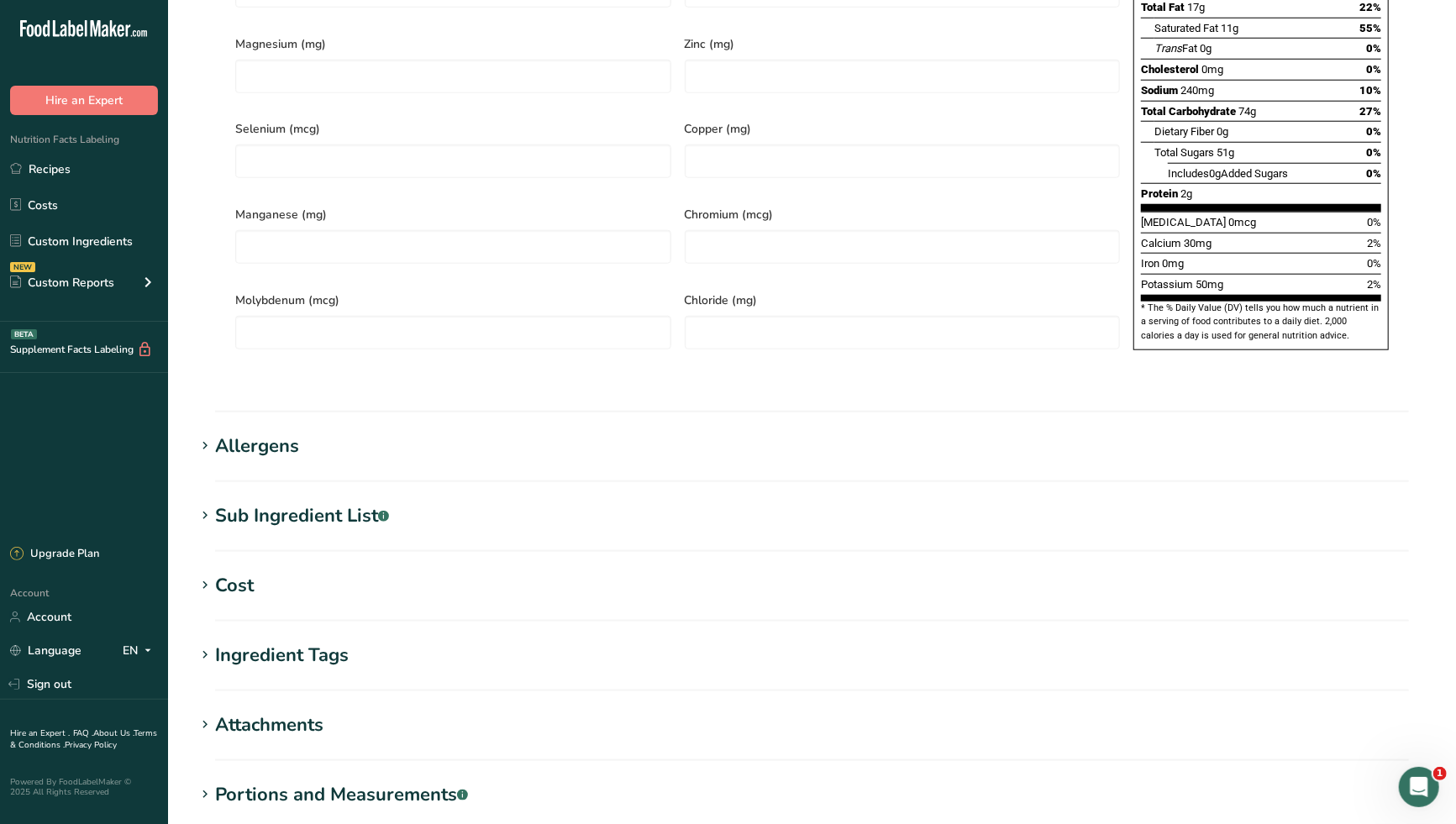
scroll to position [1116, 0]
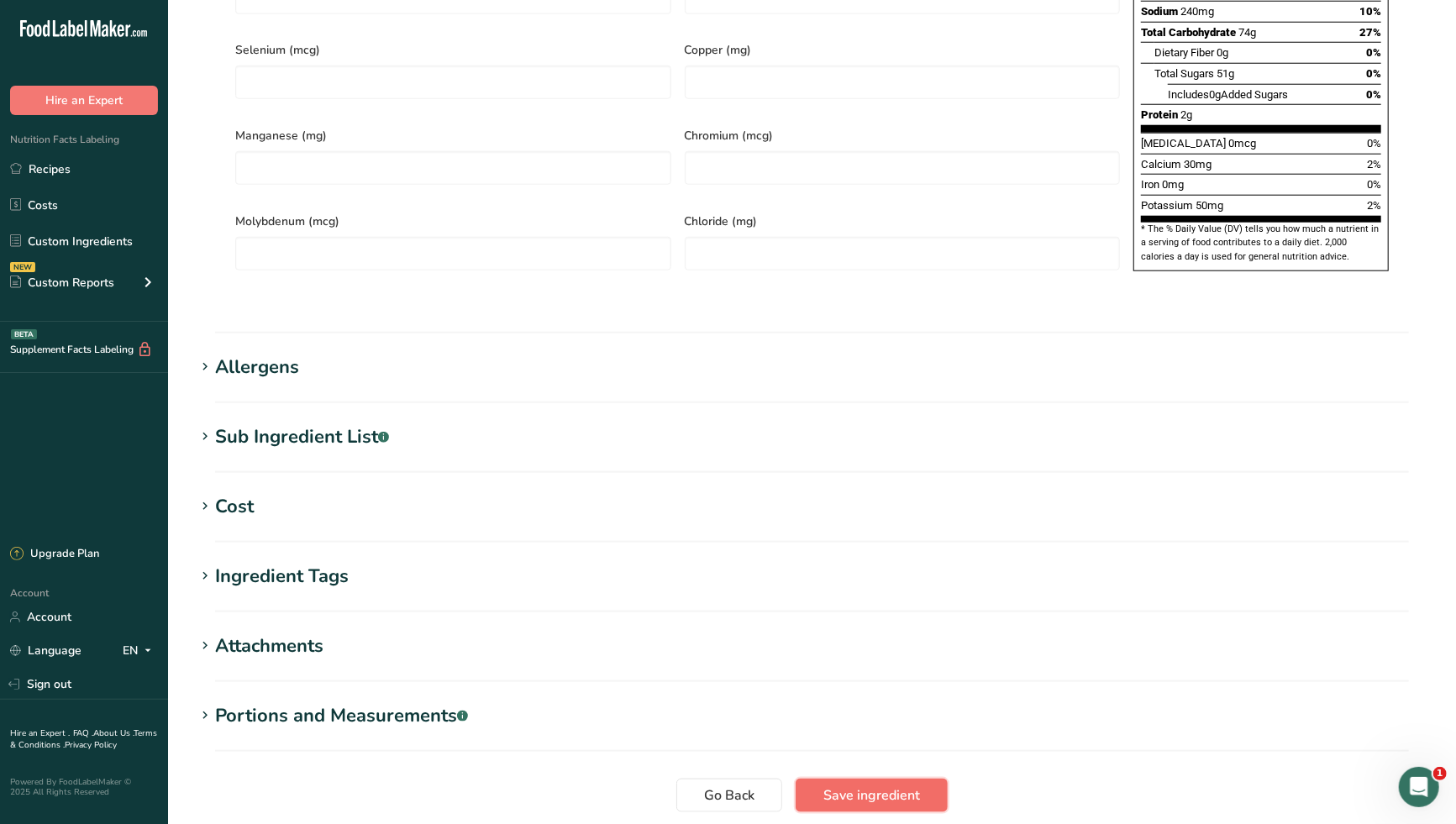
click at [915, 785] on span "Save ingredient" at bounding box center [871, 795] width 96 height 20
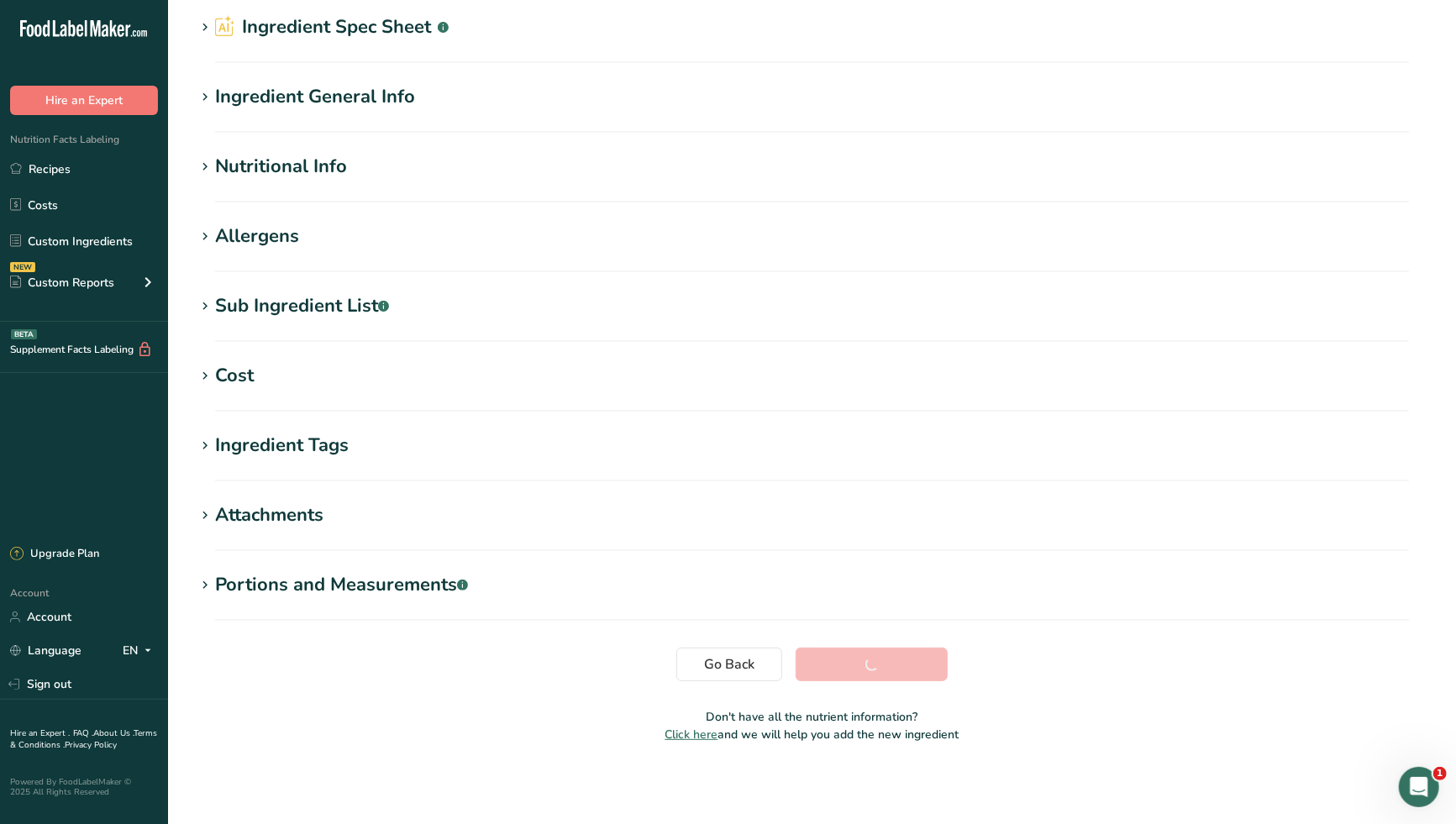
scroll to position [64, 0]
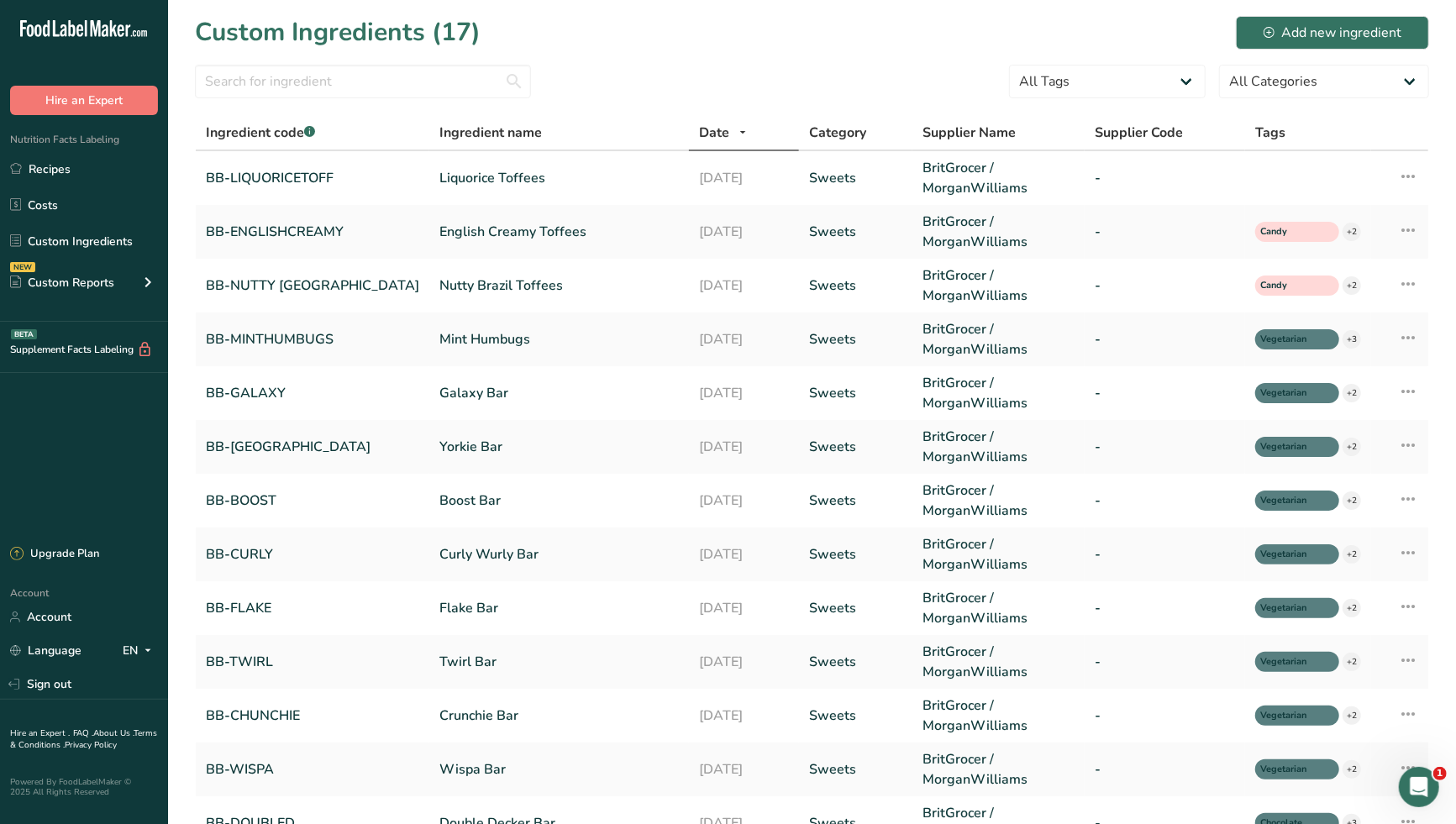
click at [646, 25] on div "Custom Ingredients (17) Add new ingredient" at bounding box center [812, 32] width 1234 height 38
click at [454, 288] on link "Nutty Brazil Toffees" at bounding box center [559, 285] width 239 height 20
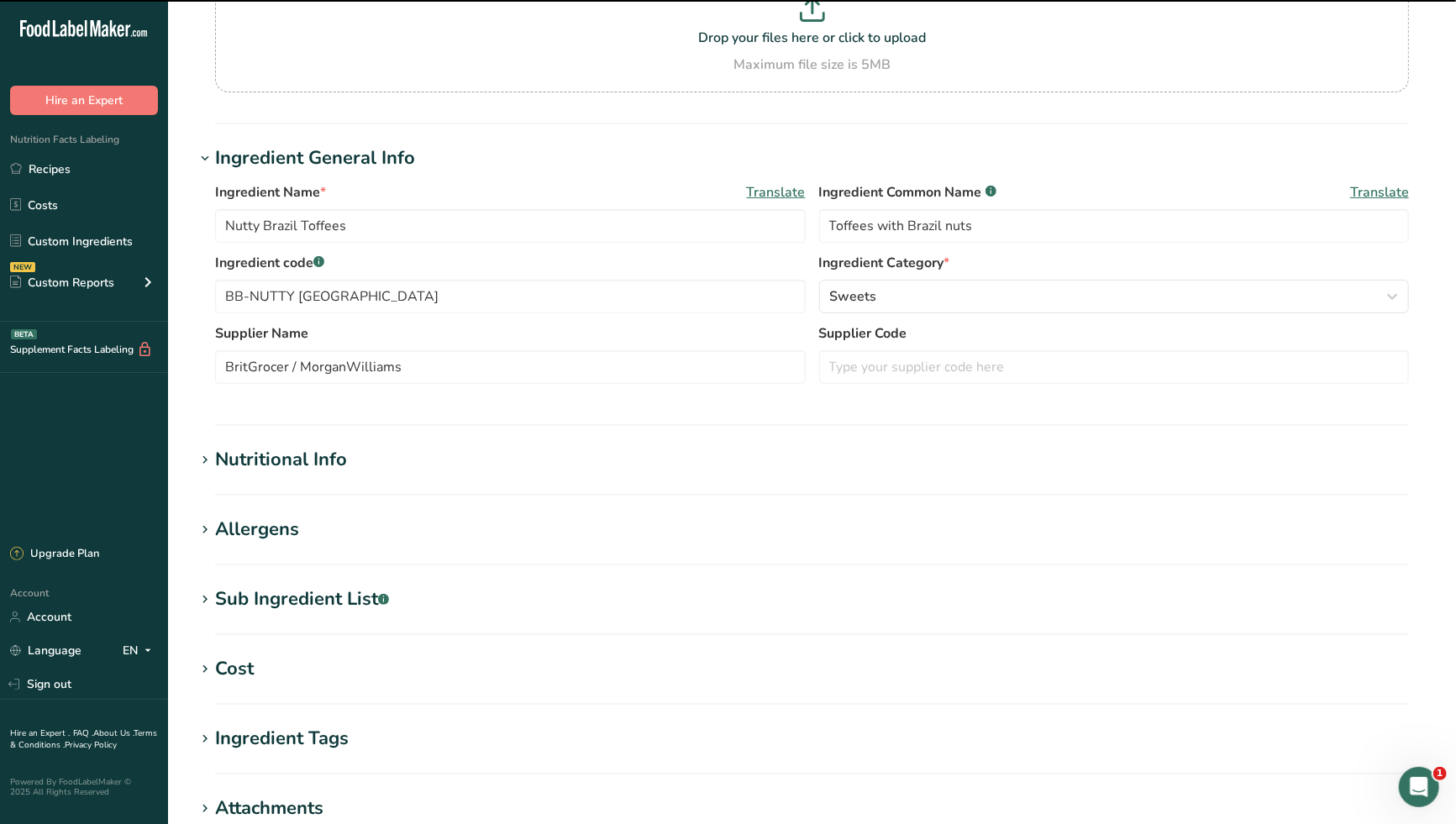
scroll to position [464, 0]
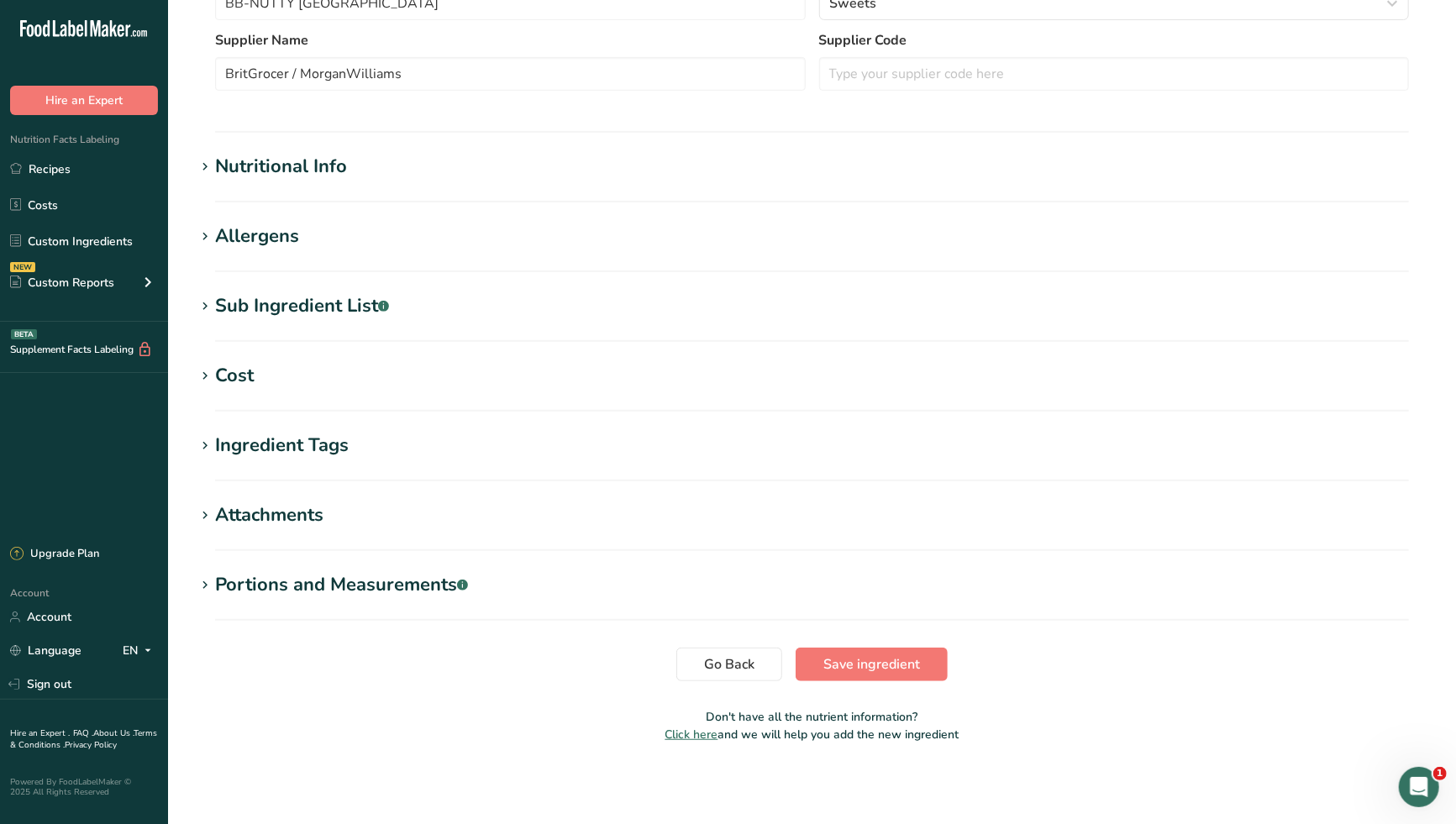
click at [305, 444] on div "Ingredient Tags" at bounding box center [282, 446] width 134 height 28
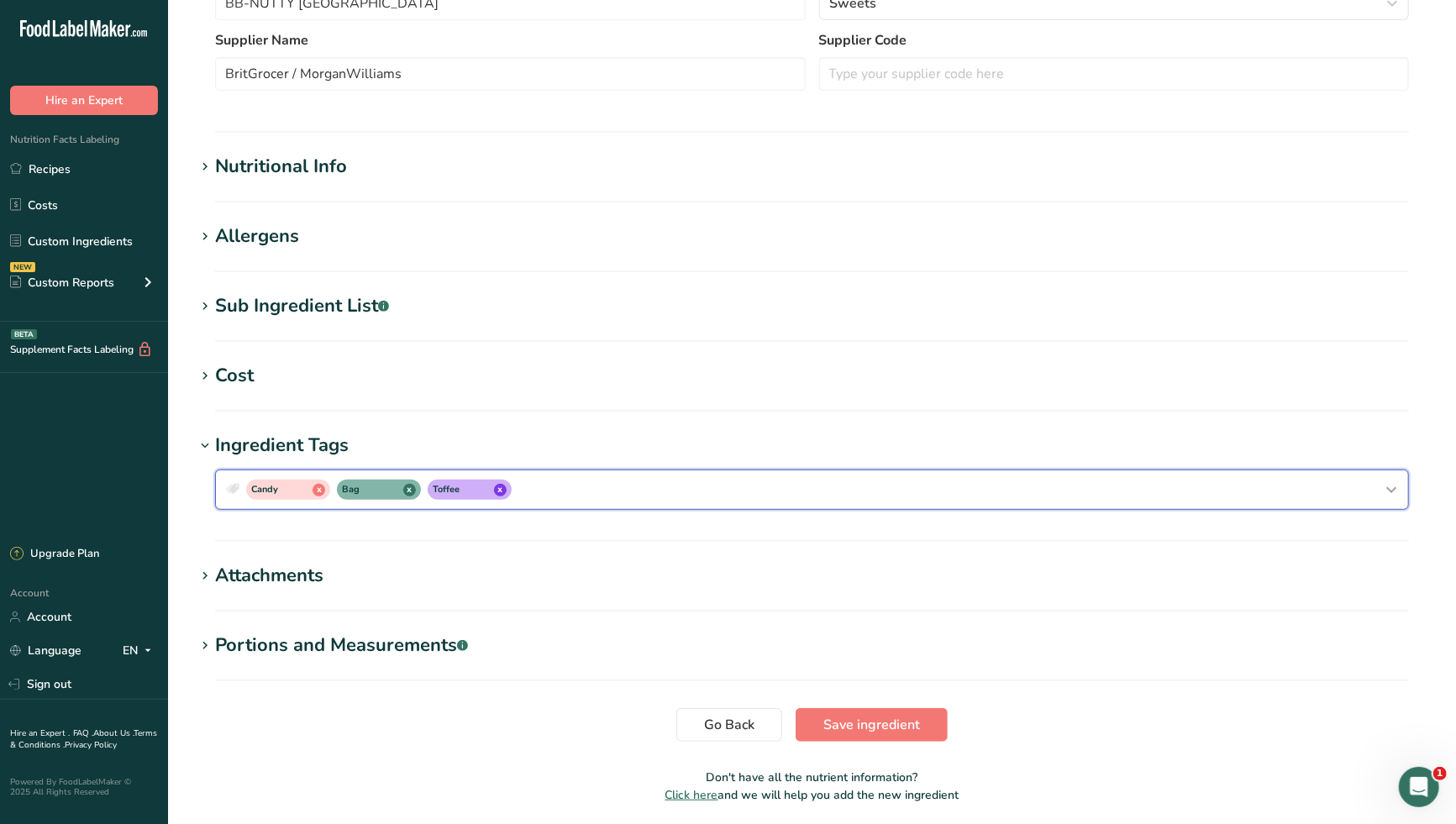
click at [551, 489] on div "Candy x Bag x Toffee x" at bounding box center [812, 489] width 1178 height 27
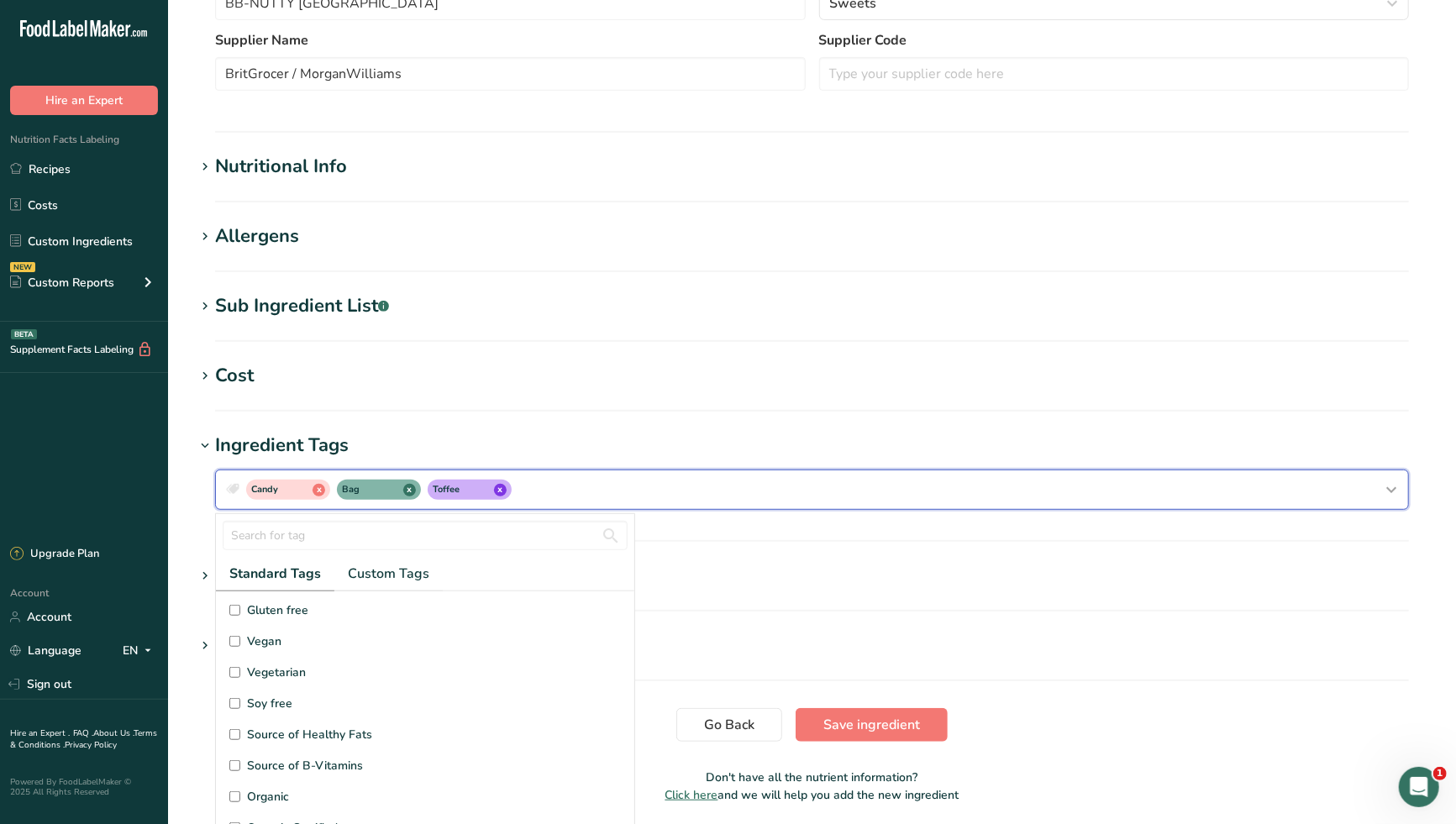
scroll to position [187, 0]
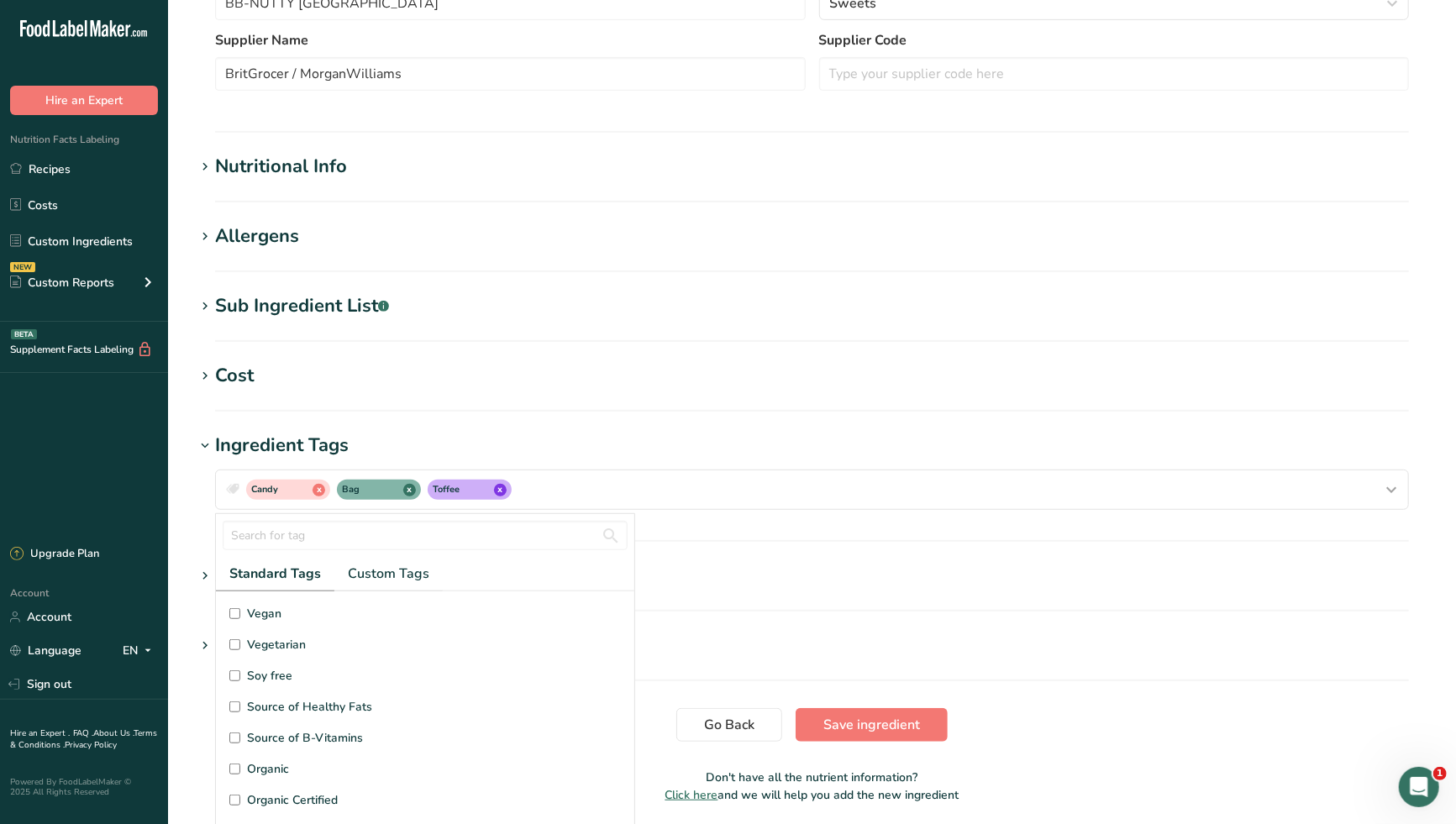
click at [279, 643] on span "Vegetarian" at bounding box center [276, 644] width 59 height 18
click at [240, 643] on input "Vegetarian" at bounding box center [235, 644] width 11 height 11
click at [883, 717] on span "Save ingredient" at bounding box center [871, 724] width 96 height 20
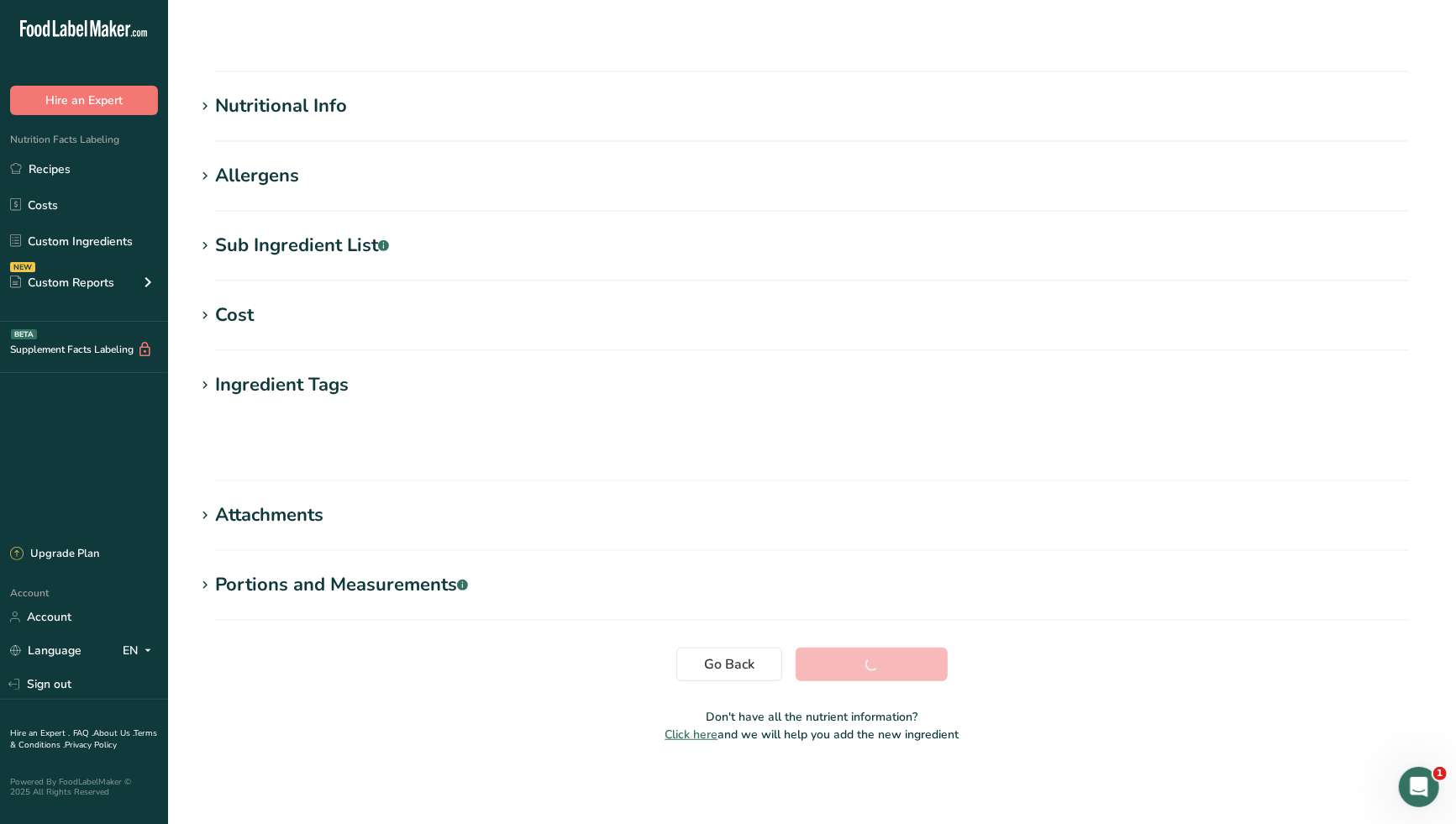
scroll to position [64, 0]
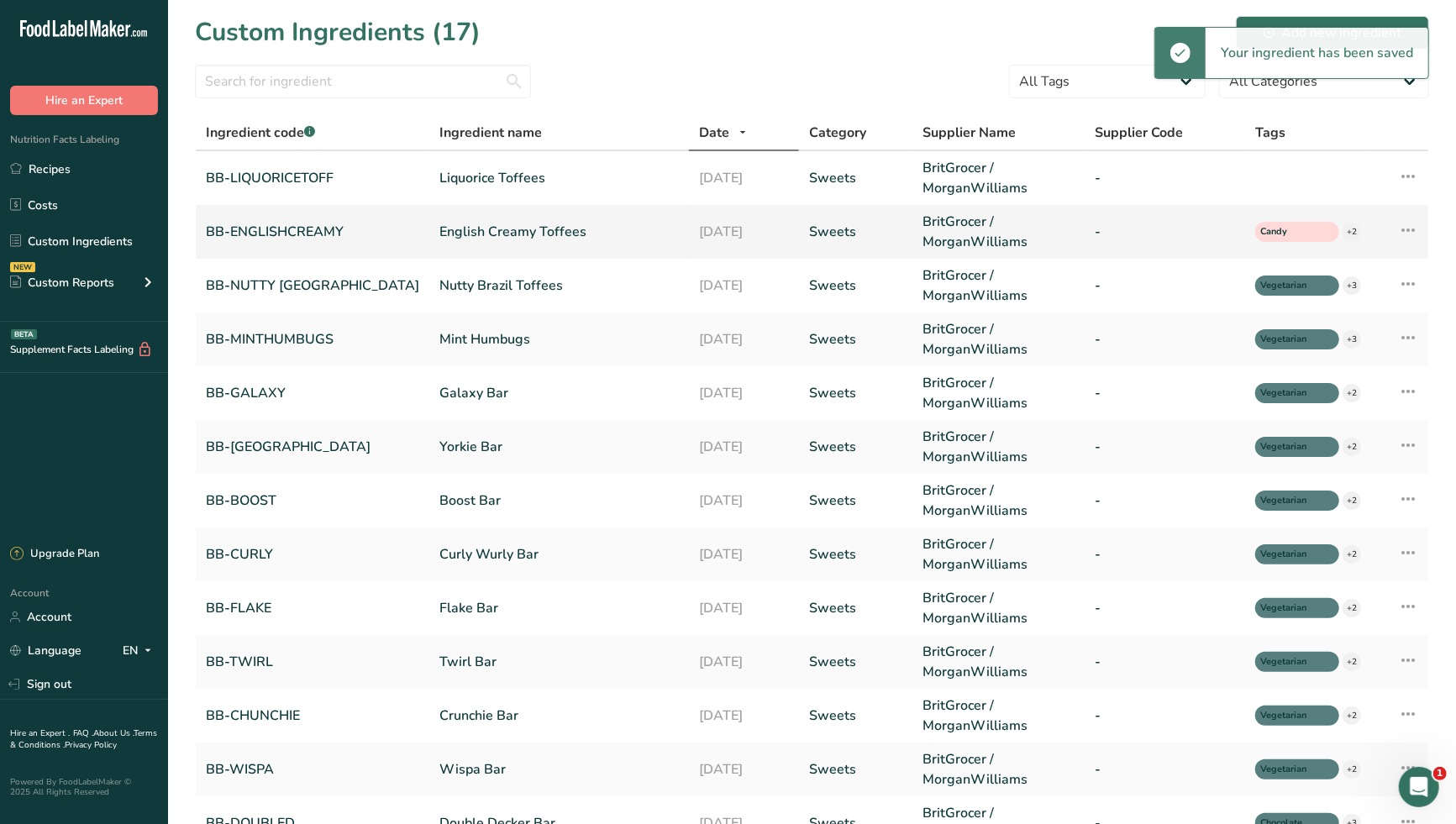
click at [440, 228] on link "English Creamy Toffees" at bounding box center [559, 231] width 239 height 20
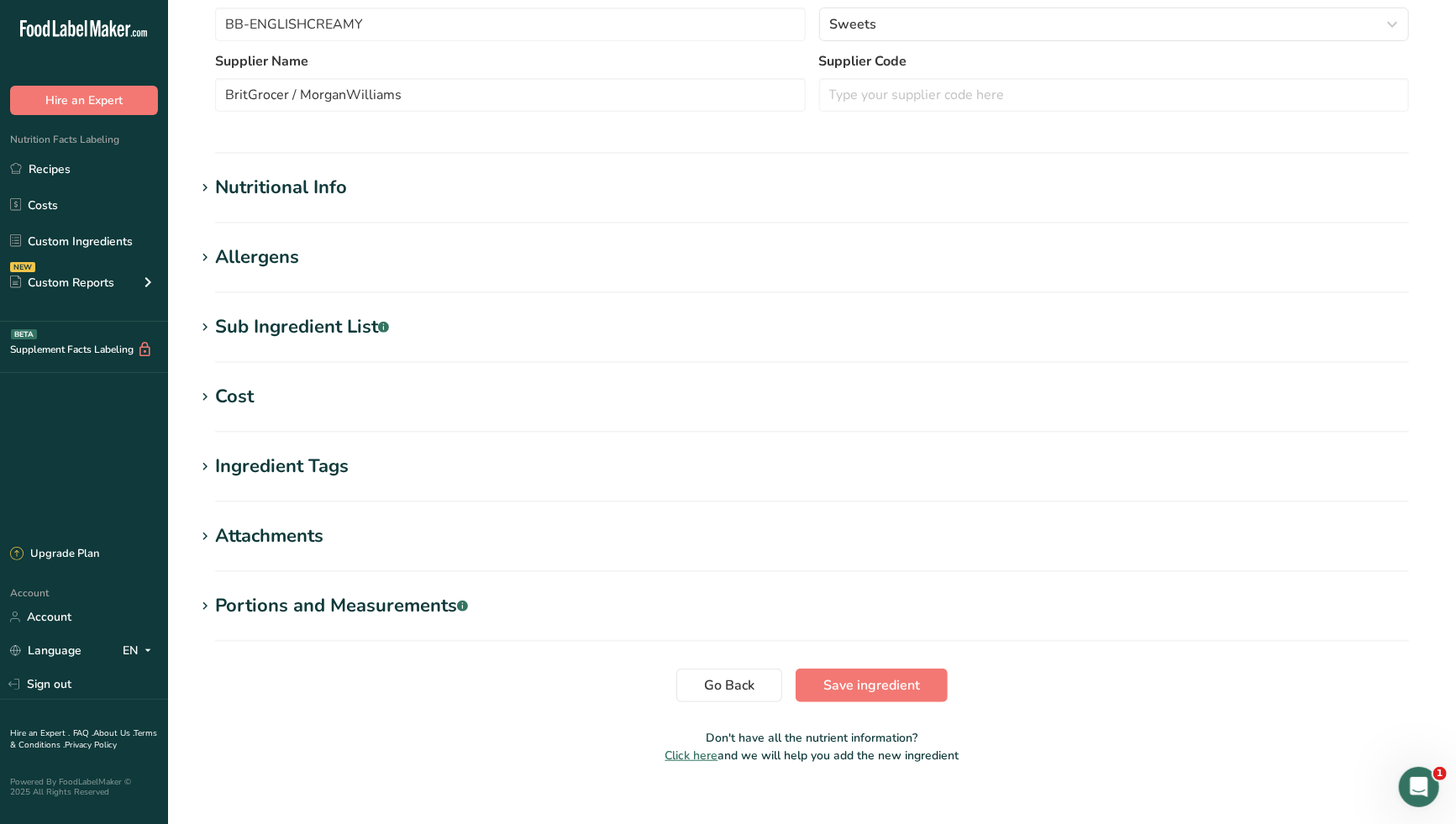
scroll to position [464, 0]
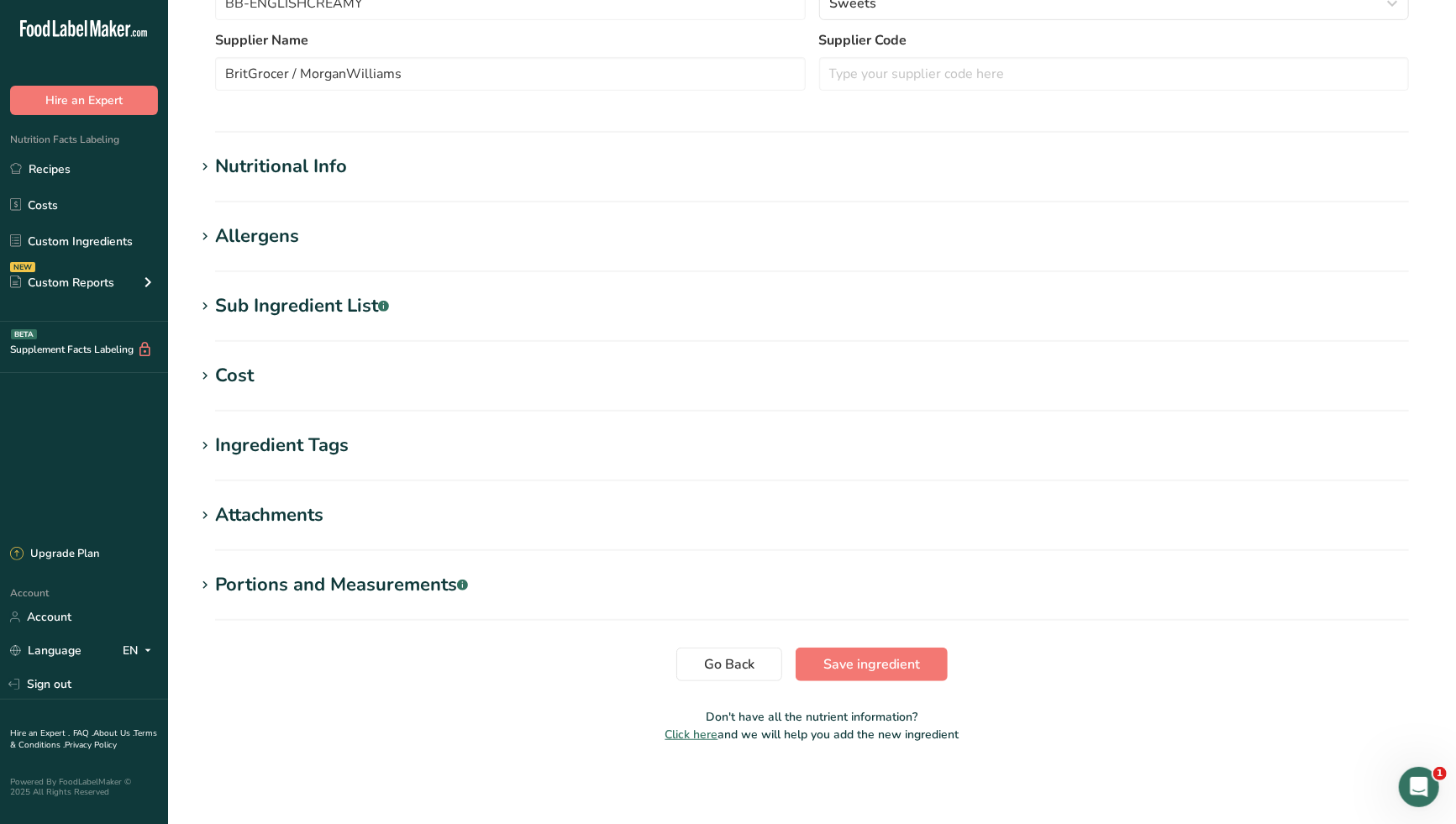
click at [328, 445] on div "Ingredient Tags" at bounding box center [282, 446] width 134 height 28
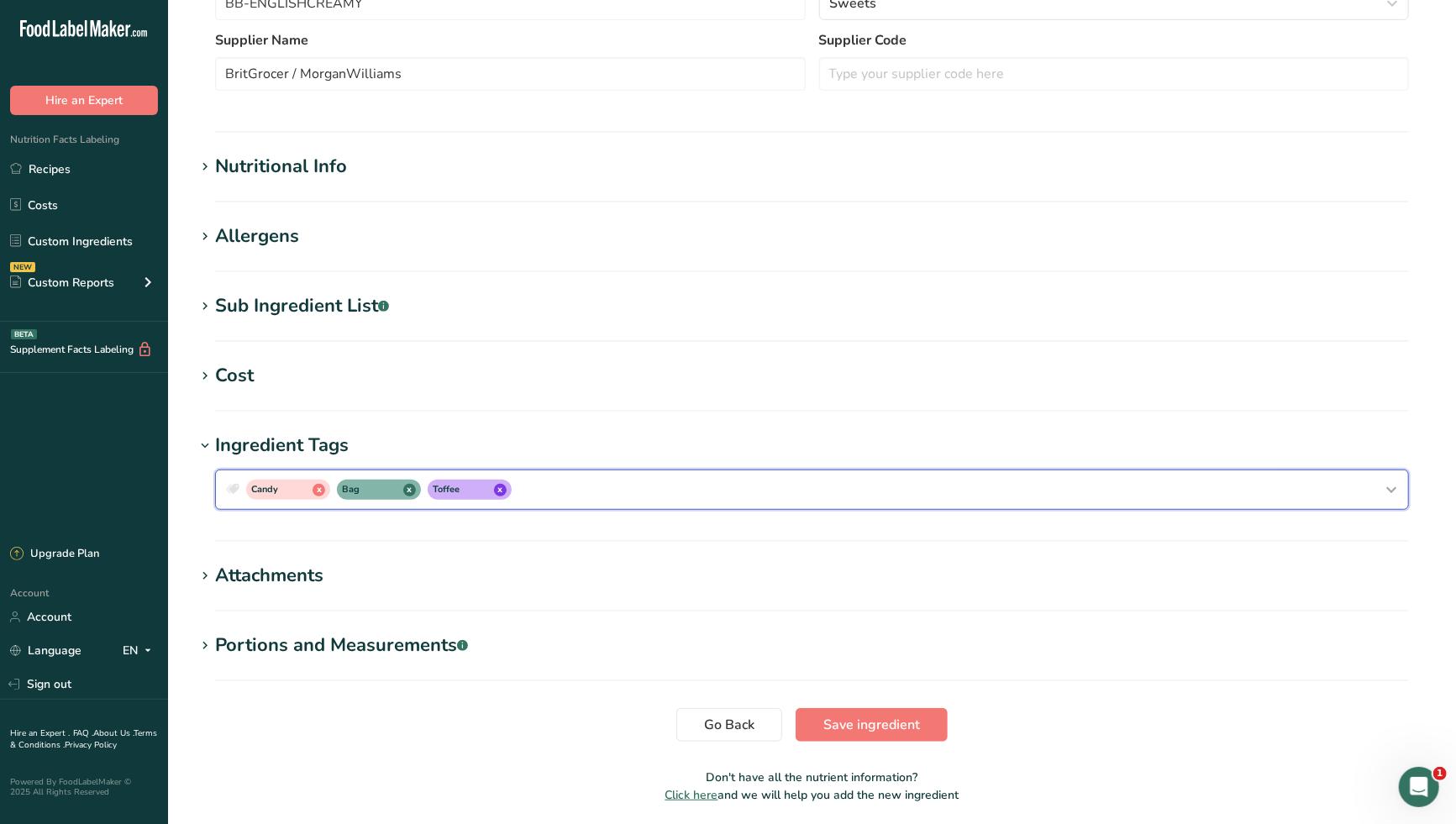
click at [567, 496] on div "Candy x Bag x Toffee x" at bounding box center [812, 489] width 1178 height 27
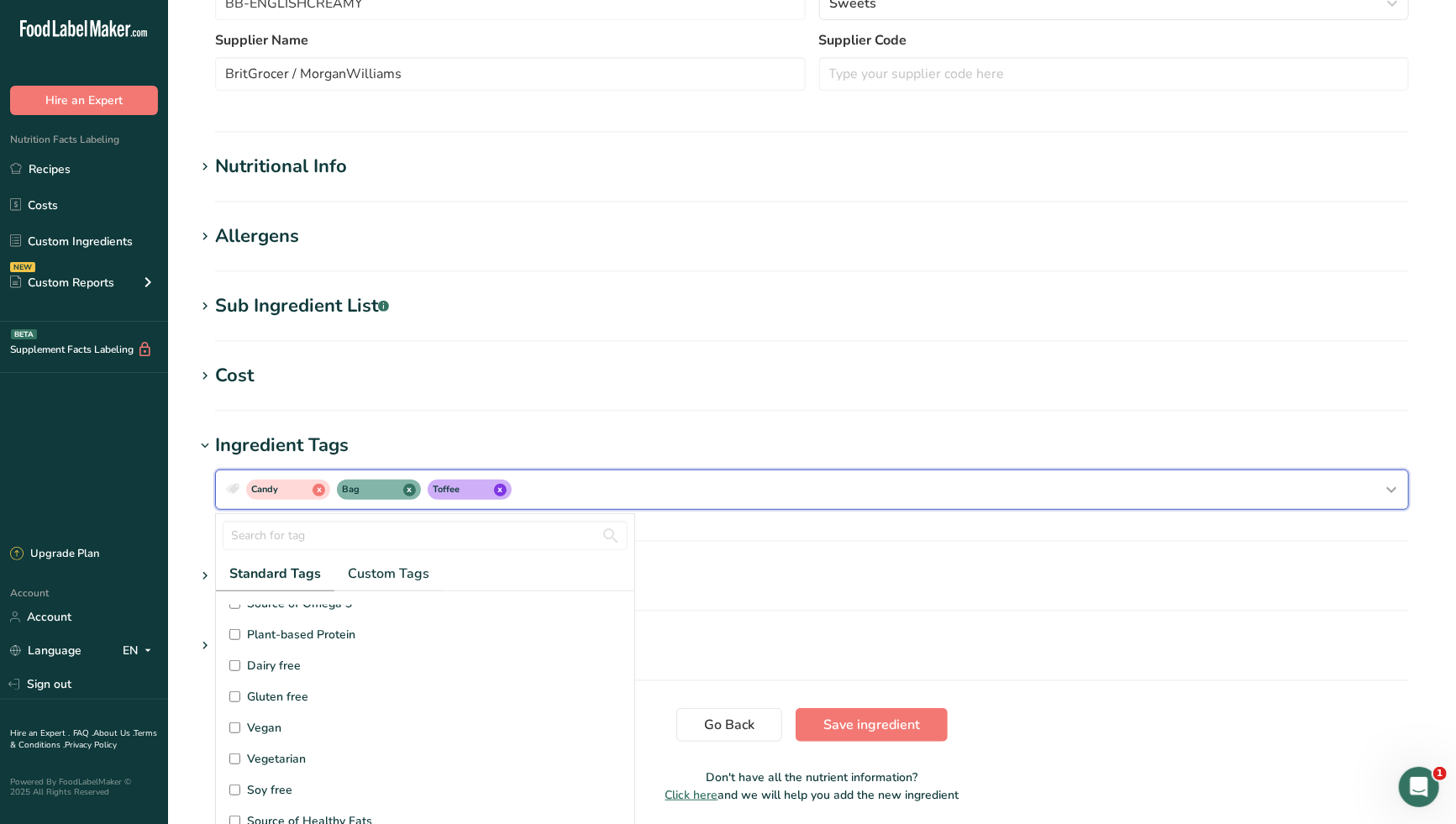
scroll to position [187, 0]
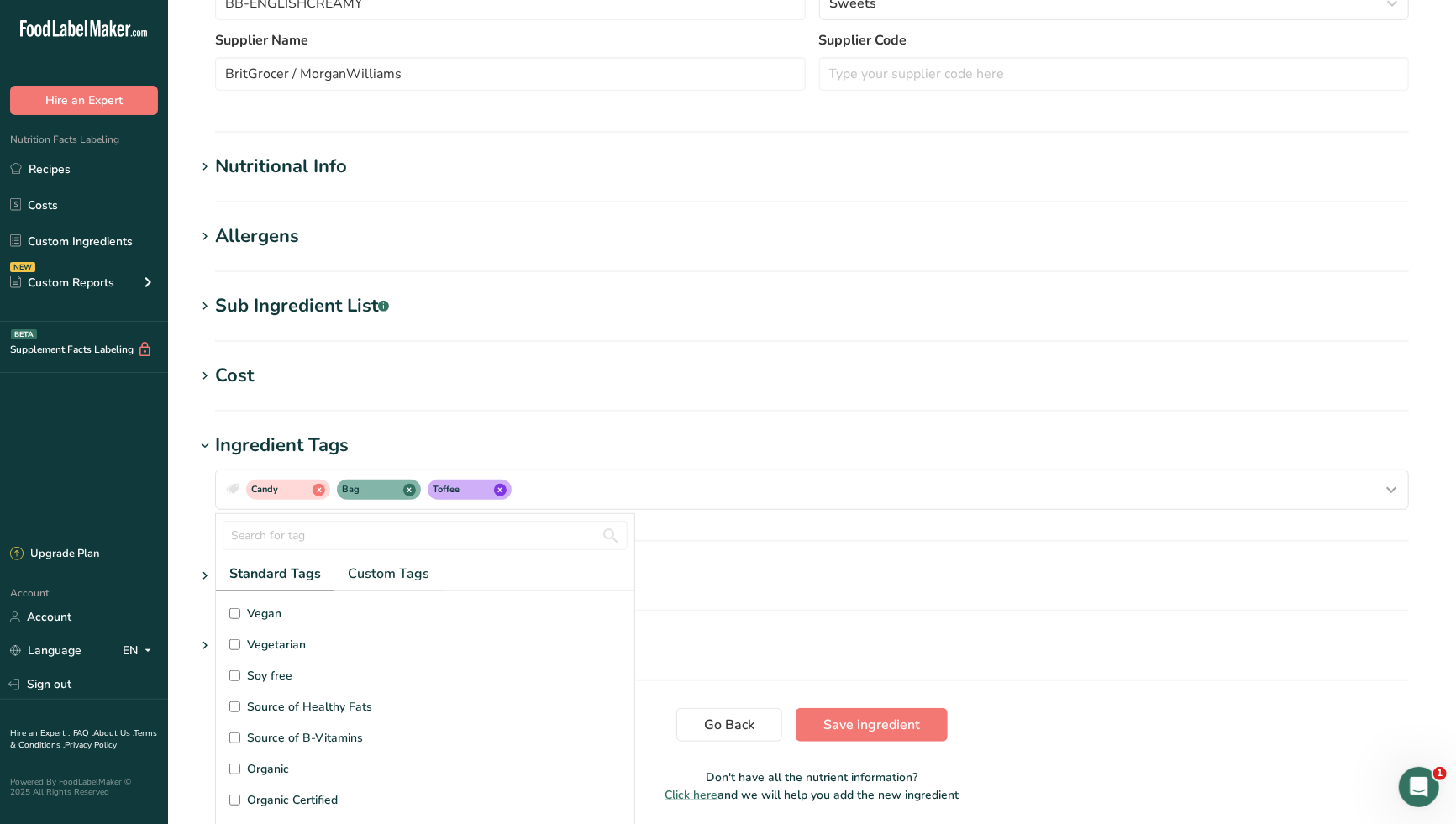
click at [288, 640] on span "Vegetarian" at bounding box center [276, 644] width 59 height 18
click at [240, 640] on input "Vegetarian" at bounding box center [235, 644] width 11 height 11
click at [876, 723] on span "Save ingredient" at bounding box center [871, 724] width 96 height 20
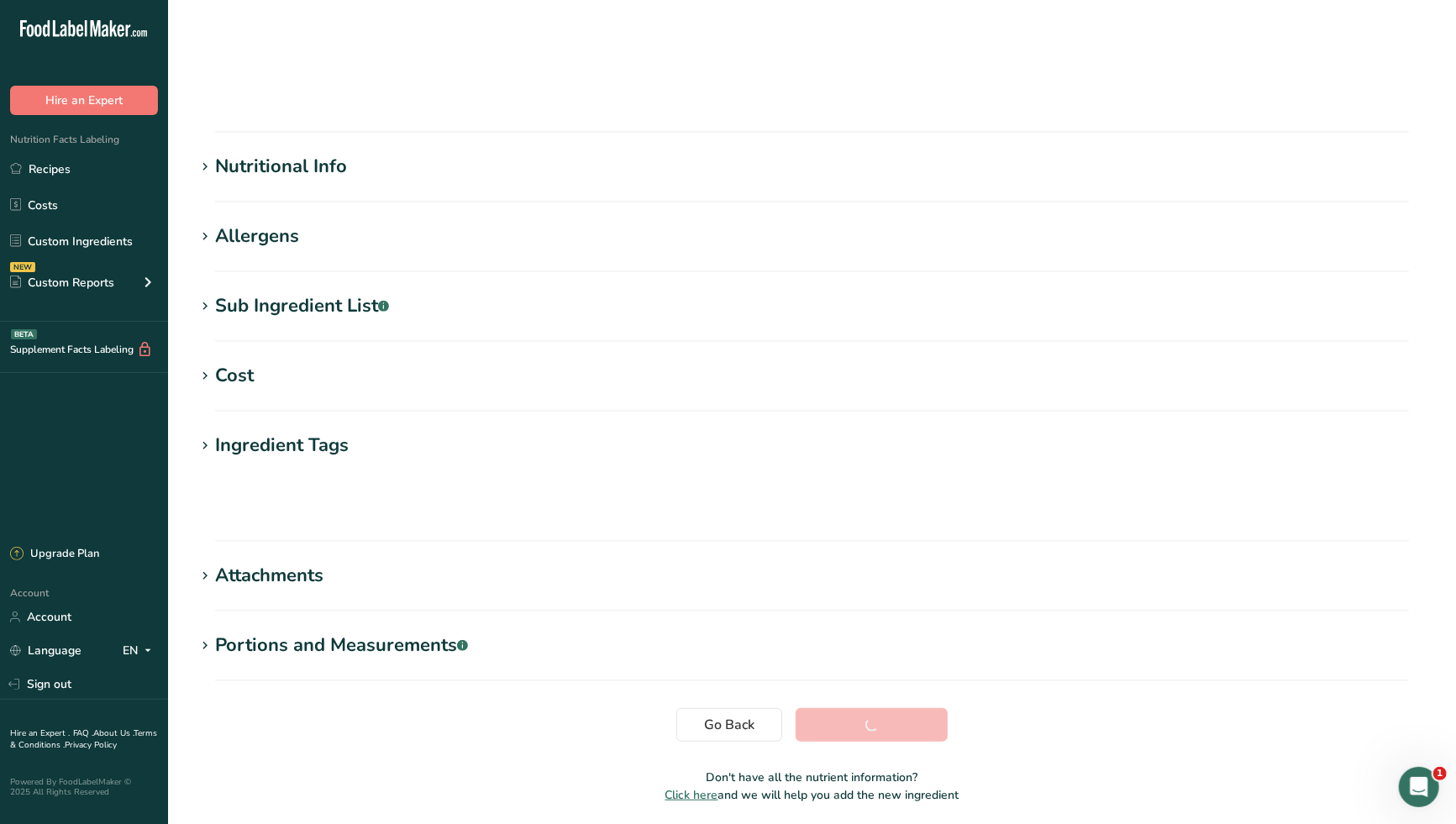
scroll to position [64, 0]
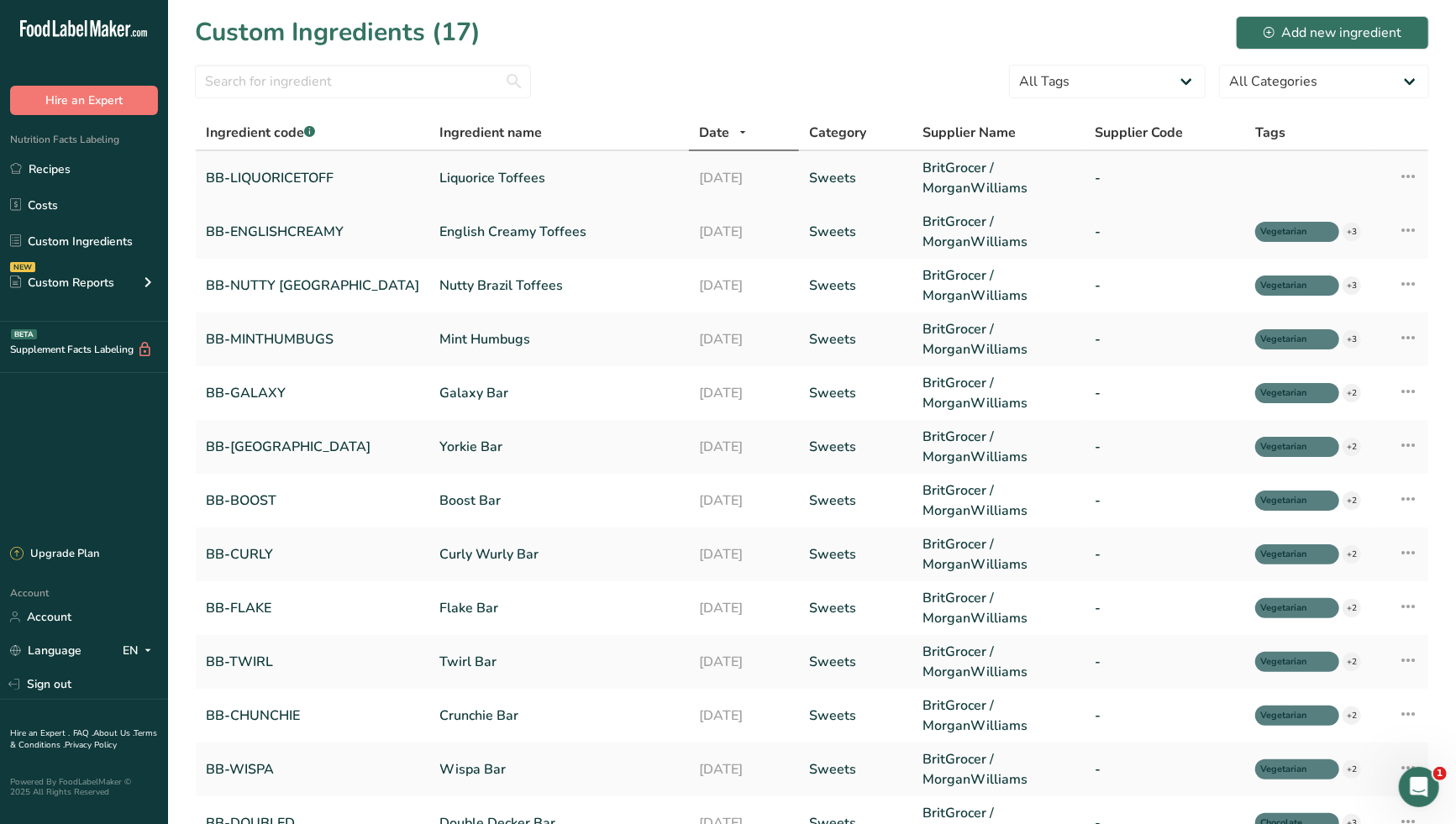
click at [456, 179] on link "Liquorice Toffees" at bounding box center [559, 178] width 239 height 20
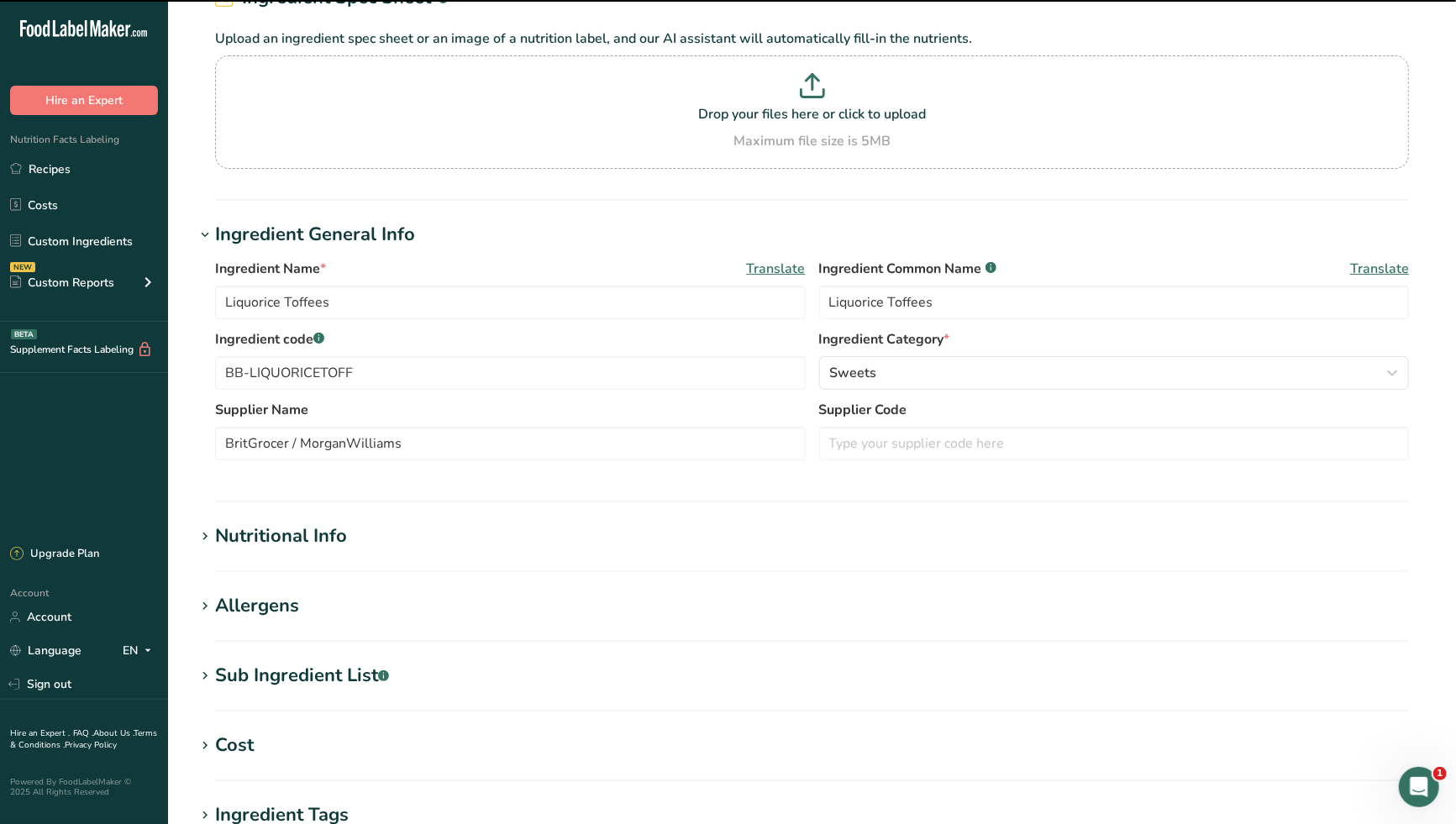
scroll to position [464, 0]
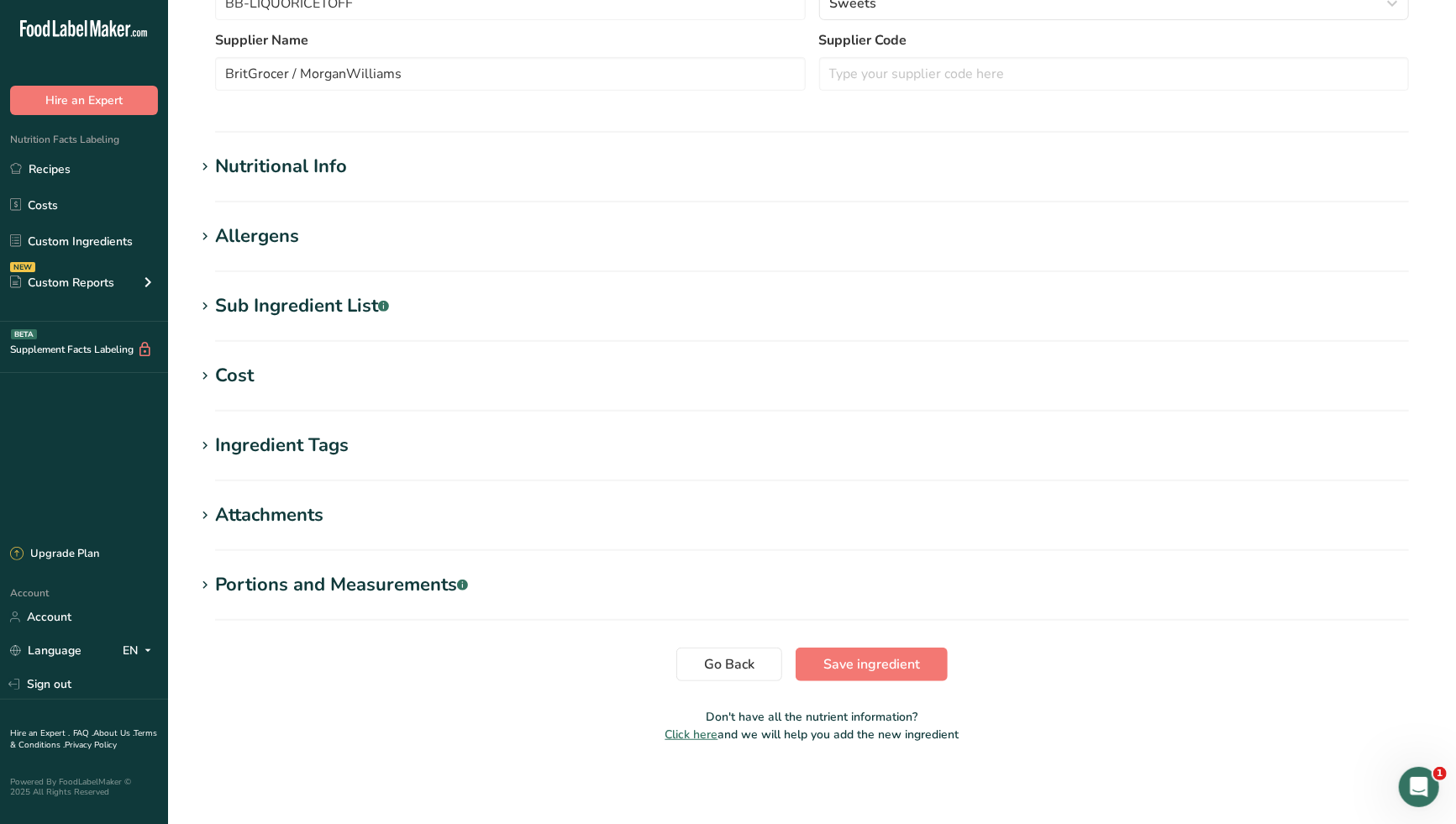
click at [430, 440] on h1 "Ingredient Tags" at bounding box center [812, 446] width 1234 height 28
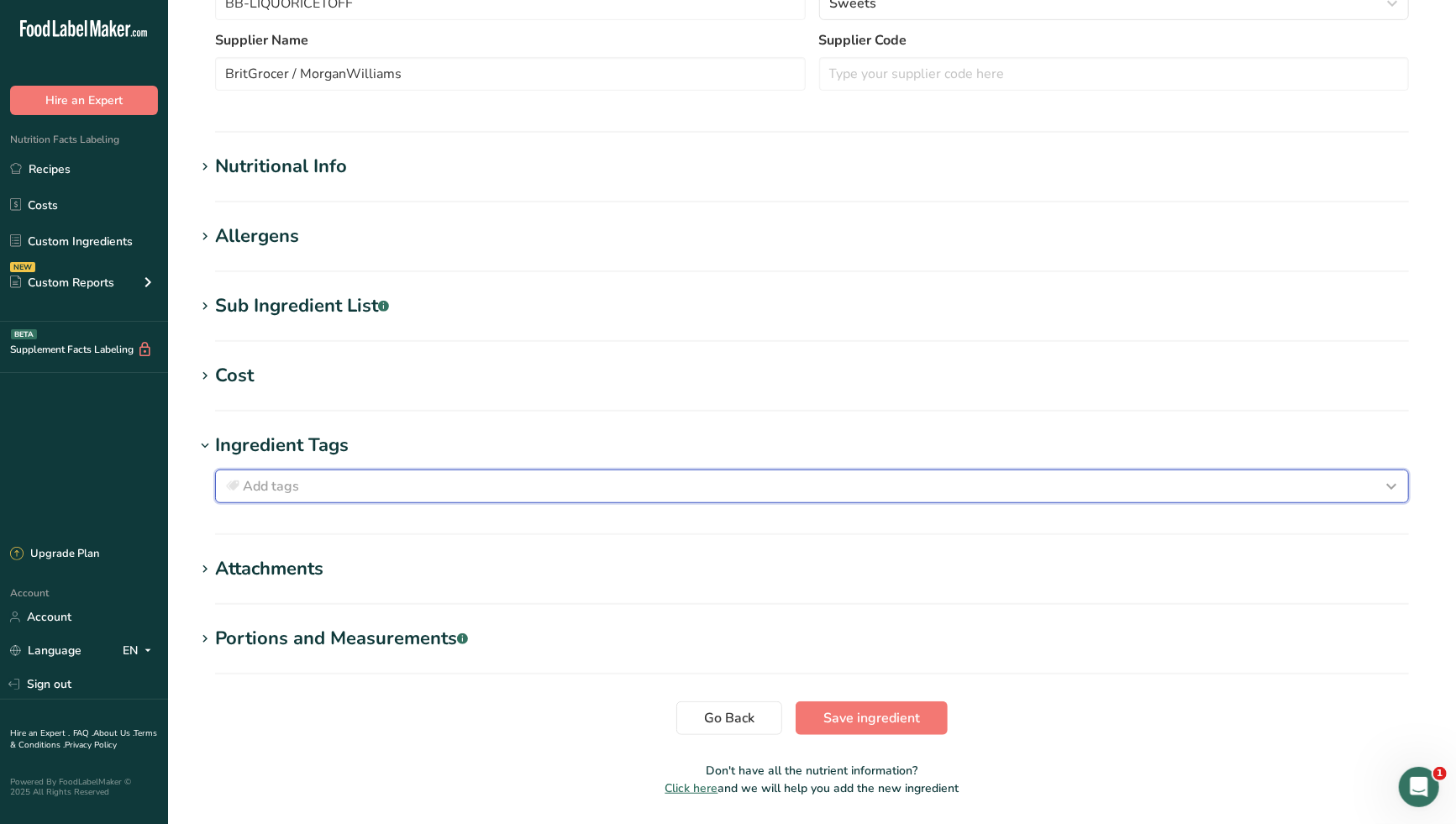
click at [377, 489] on div "Add tags" at bounding box center [812, 486] width 1178 height 20
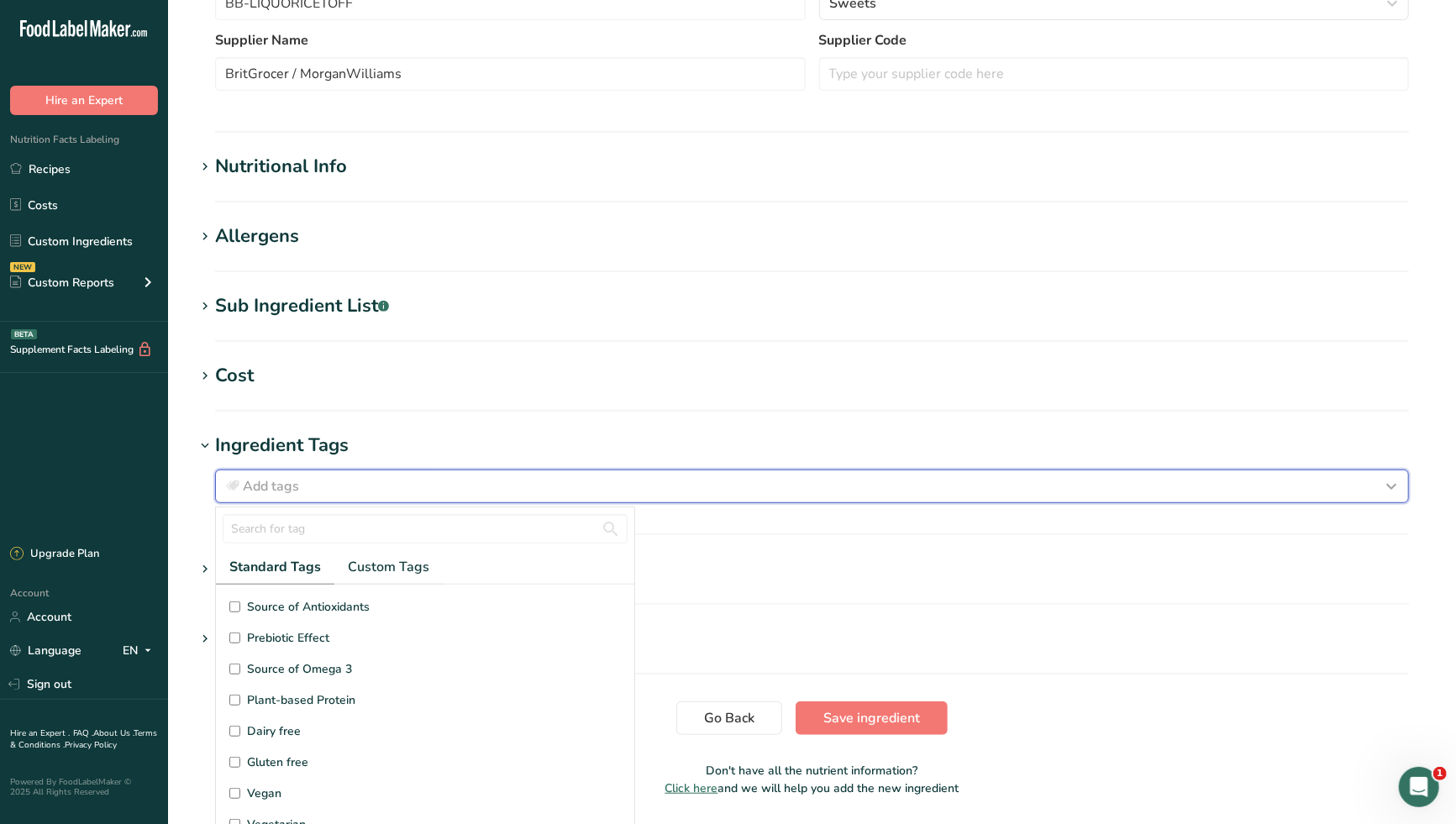
scroll to position [187, 0]
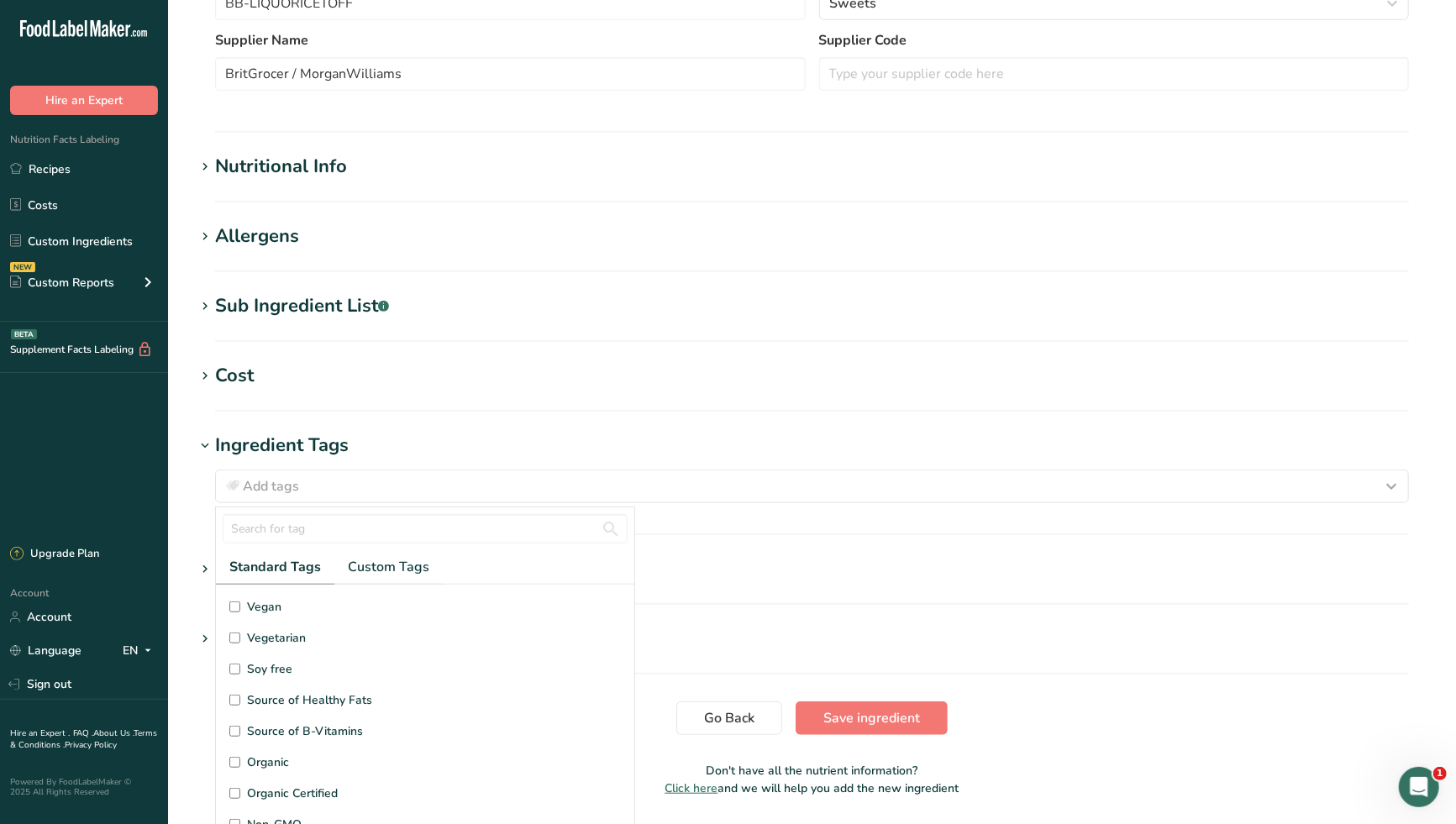
click at [231, 637] on input "Vegetarian" at bounding box center [235, 637] width 11 height 11
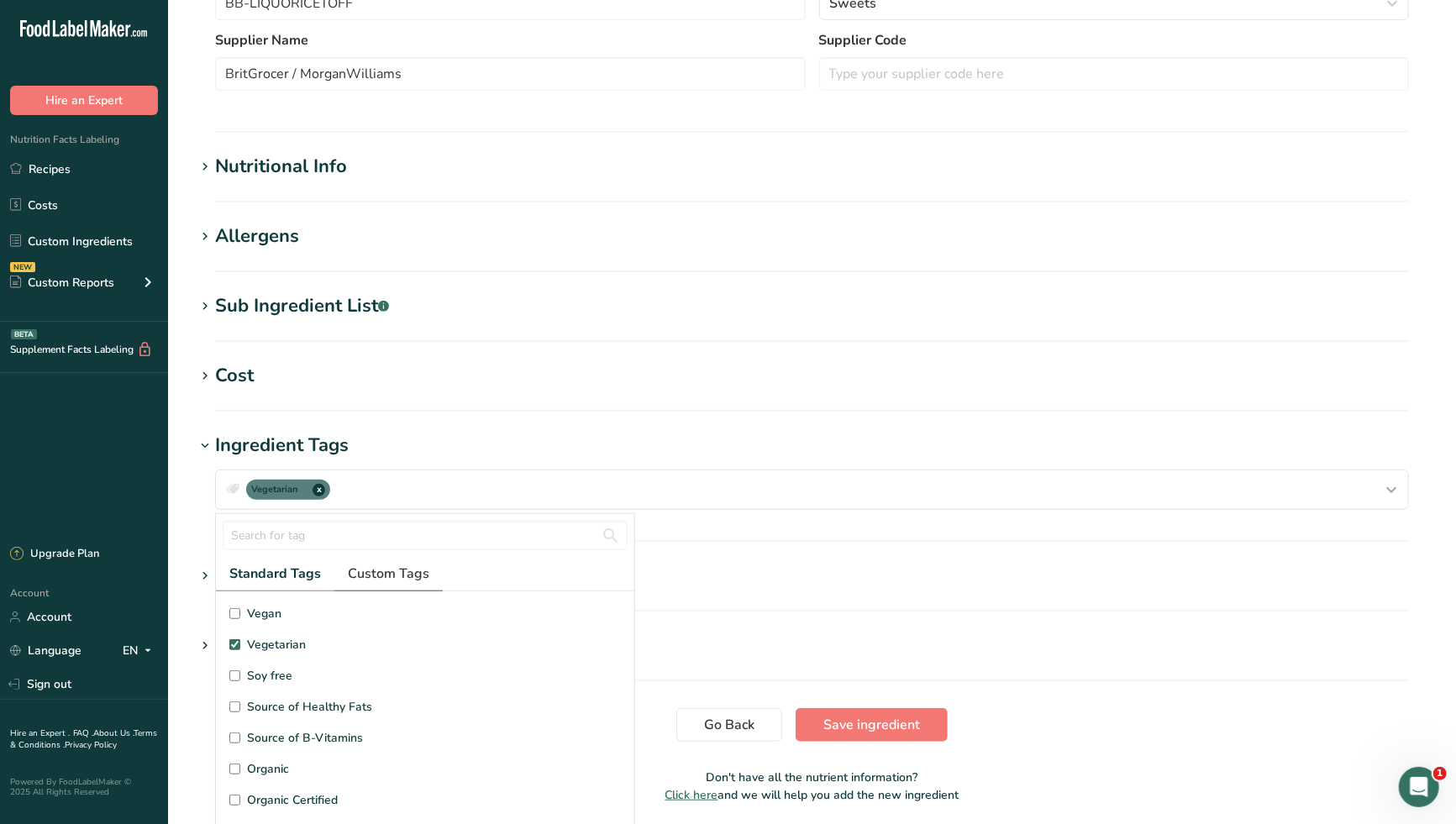
click at [383, 572] on span "Custom Tags" at bounding box center [388, 574] width 81 height 20
click at [236, 737] on input "Candy" at bounding box center [235, 738] width 11 height 11
click at [234, 799] on input "Bag" at bounding box center [235, 800] width 11 height 11
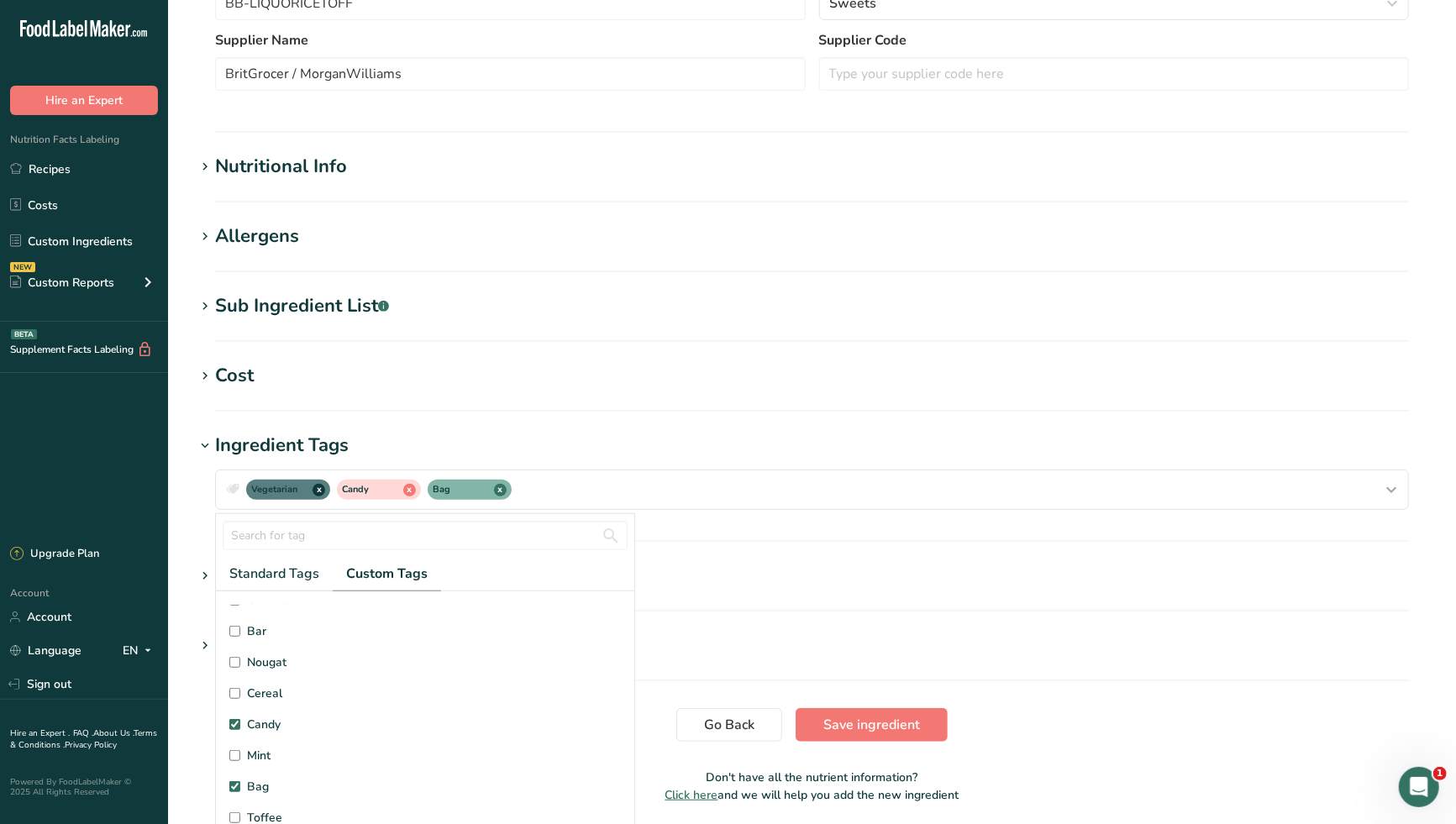
scroll to position [28, 0]
click at [233, 800] on input "Toffee" at bounding box center [235, 803] width 11 height 11
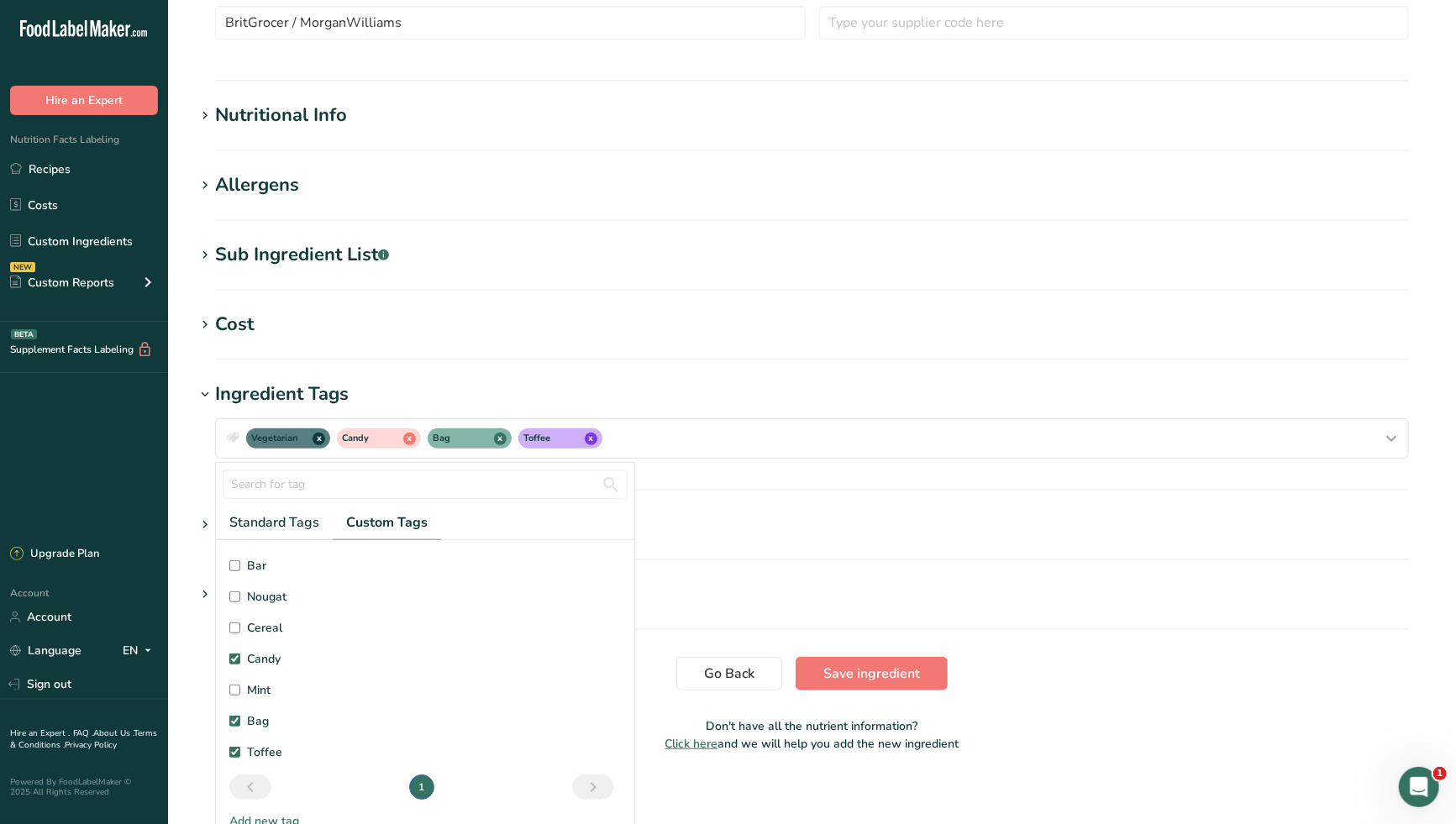
scroll to position [524, 0]
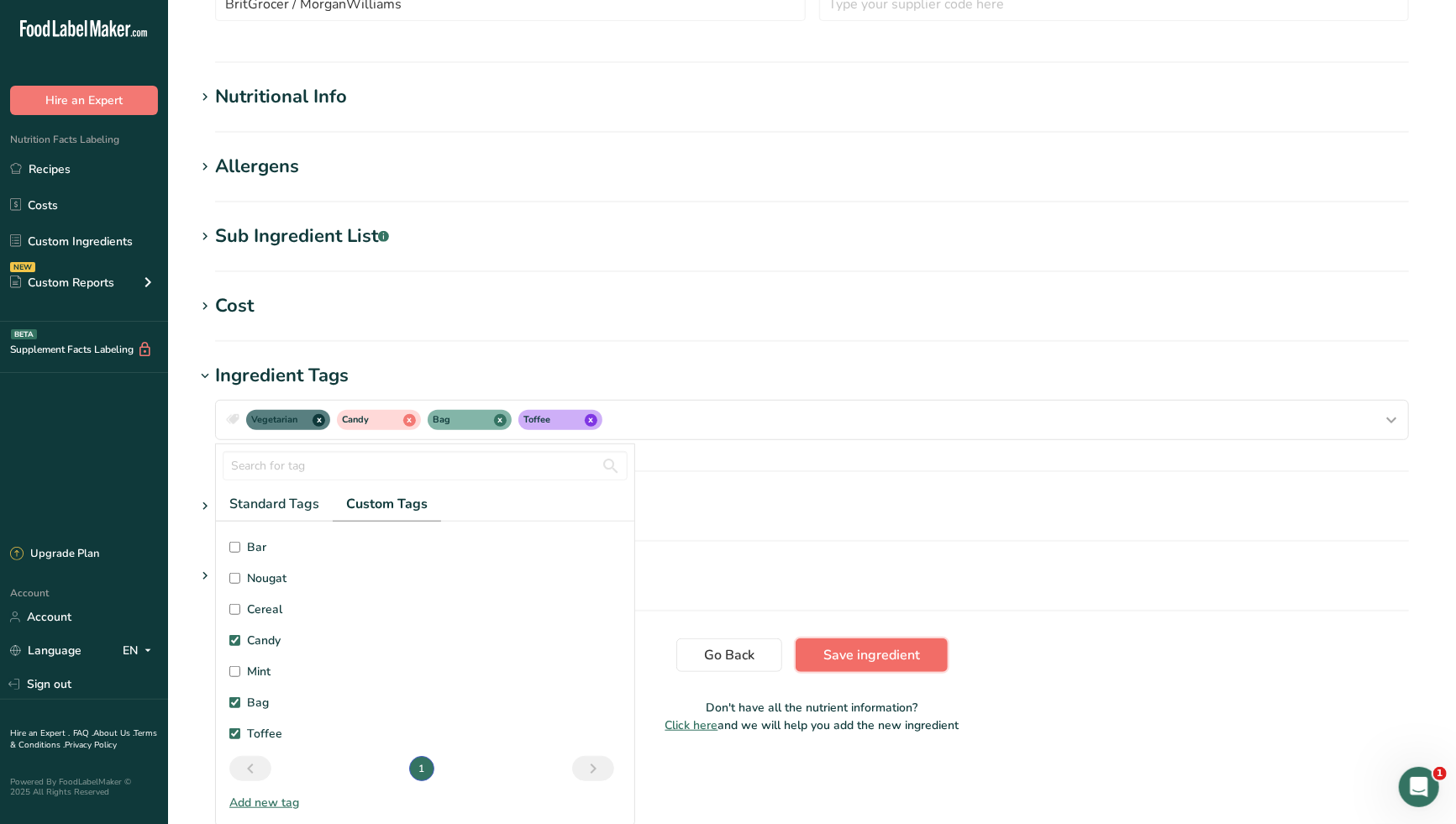
click at [881, 656] on span "Save ingredient" at bounding box center [871, 655] width 96 height 20
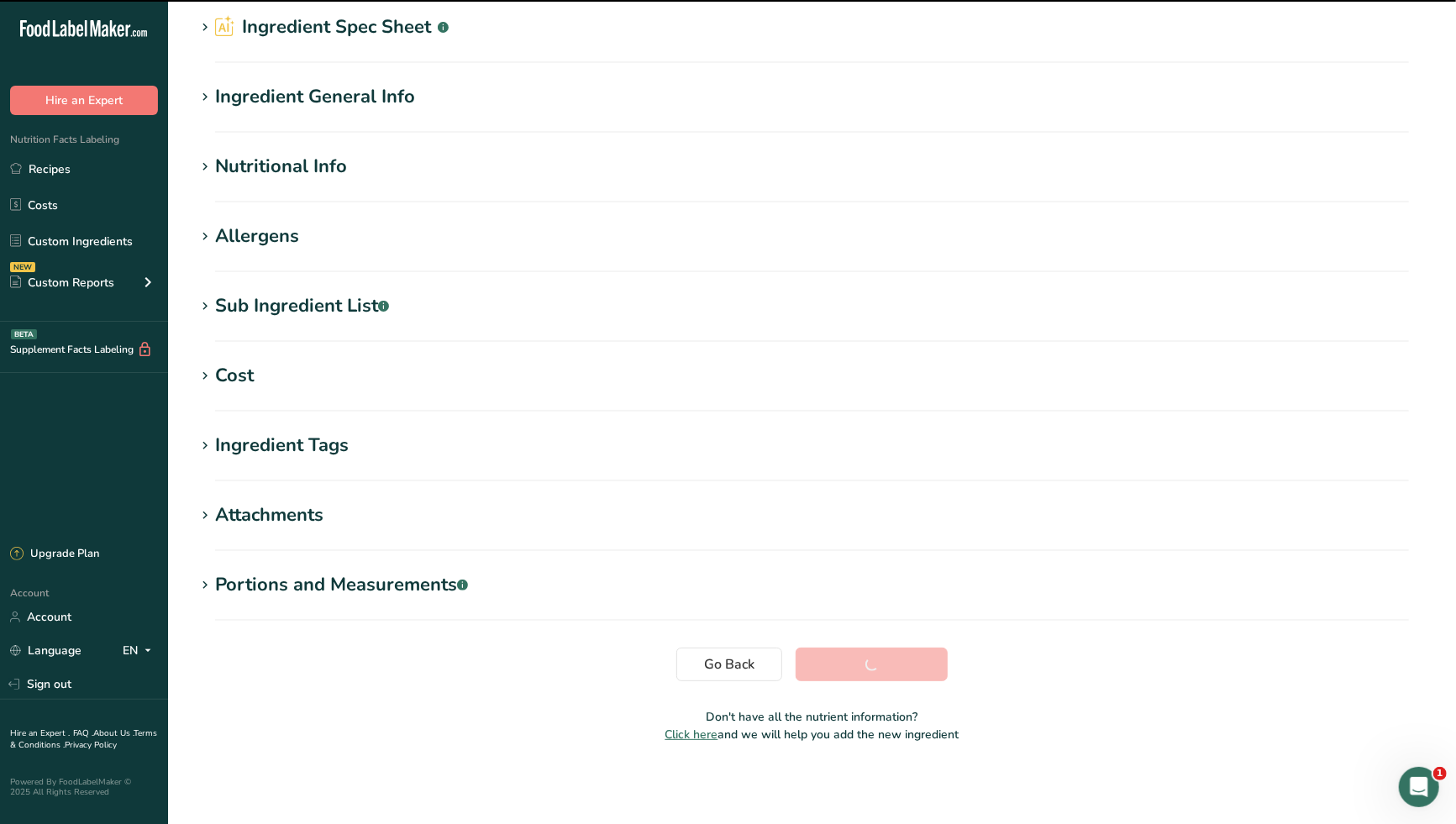
scroll to position [0, 0]
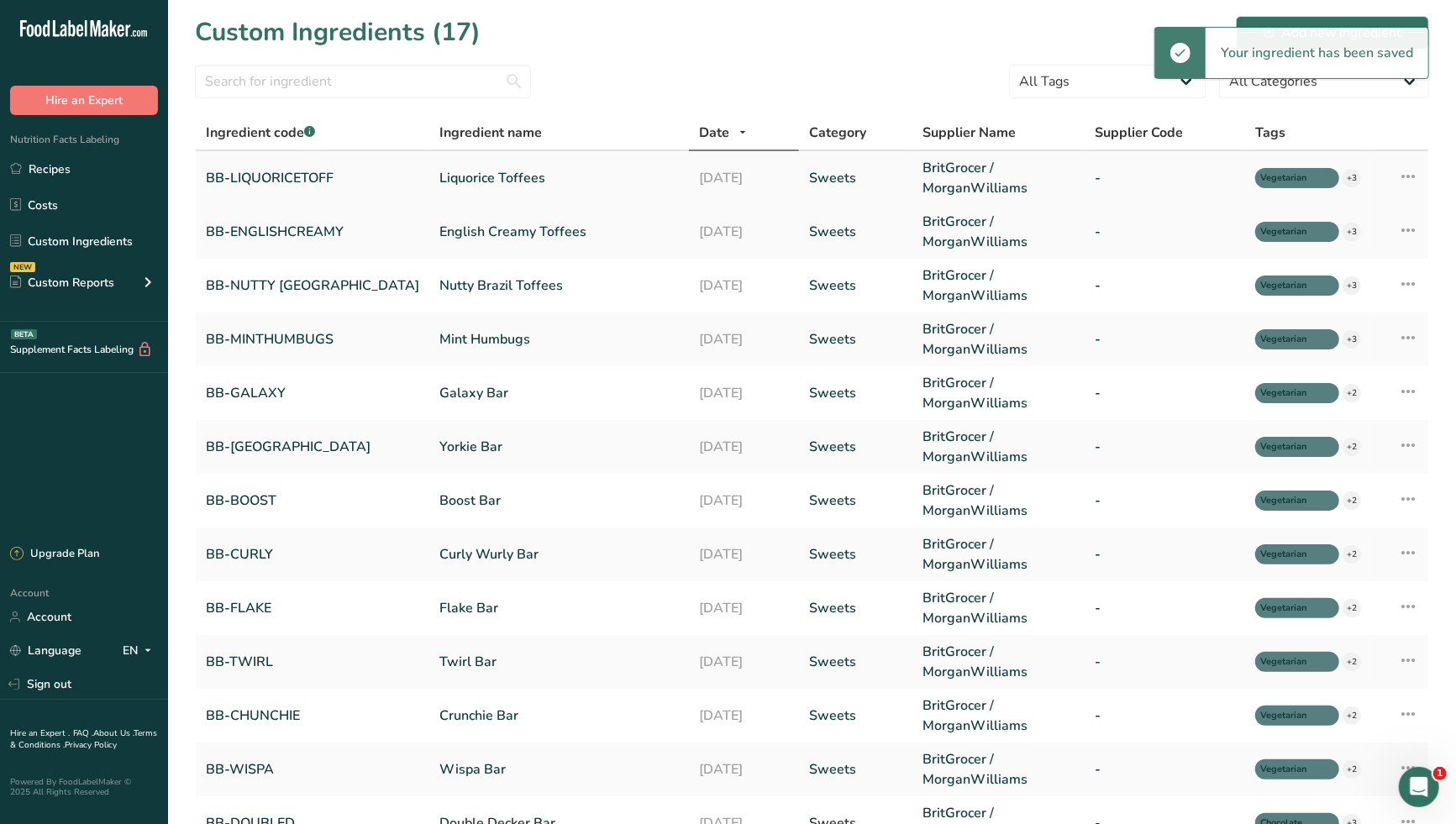
click at [449, 176] on link "Liquorice Toffees" at bounding box center [559, 178] width 239 height 20
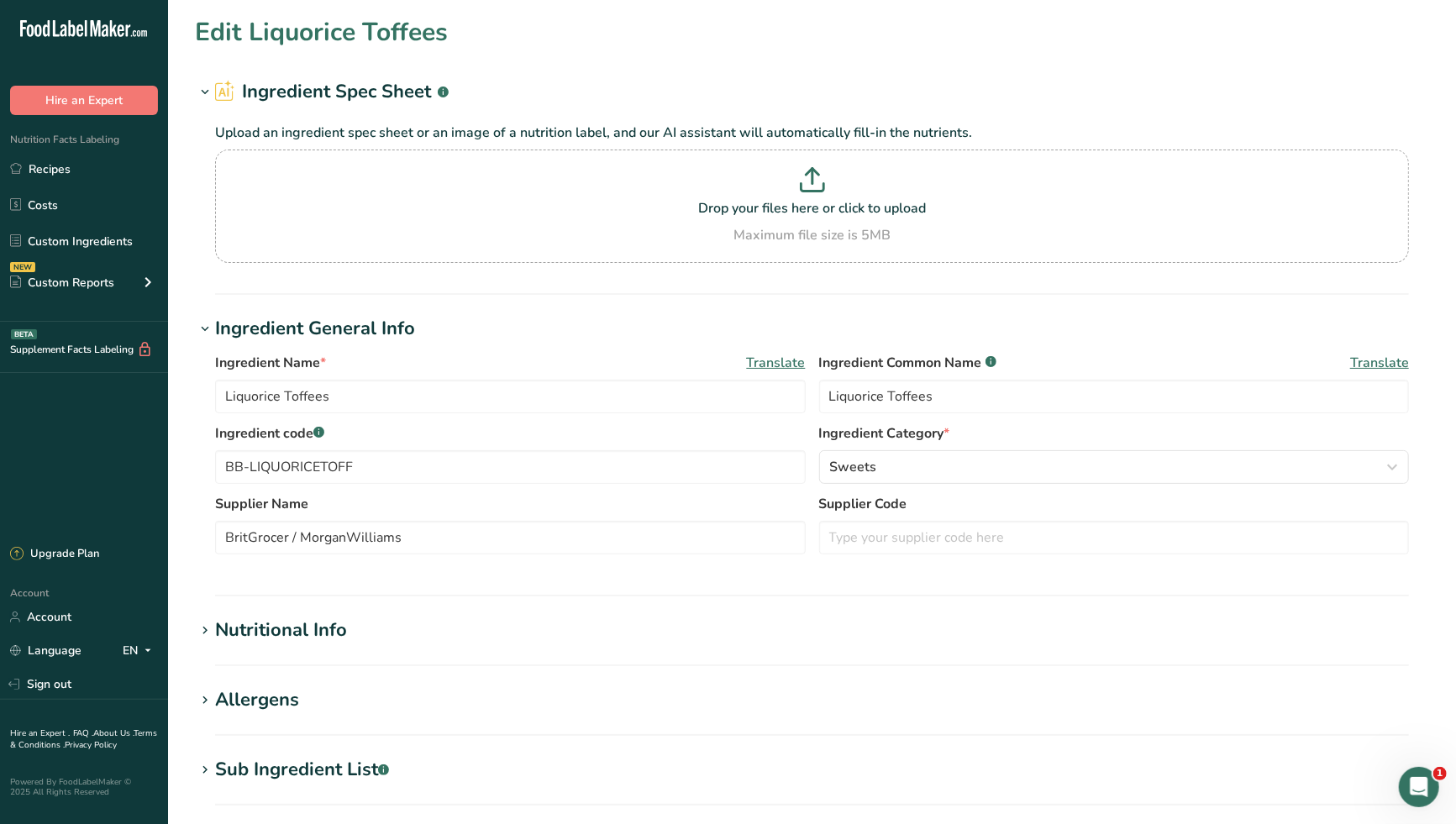
click at [649, 334] on h1 "Ingredient General Info" at bounding box center [812, 329] width 1234 height 28
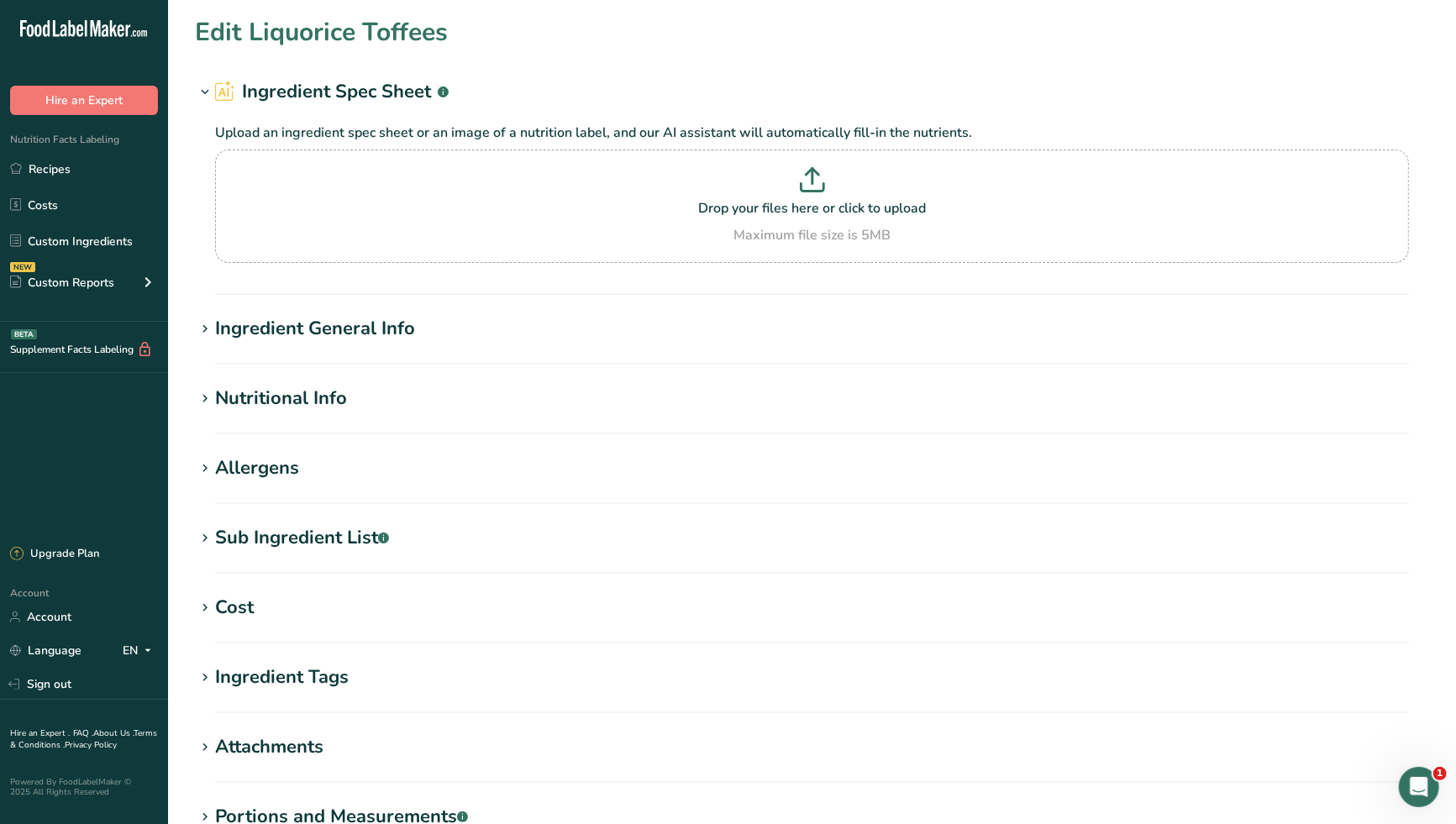
click at [355, 404] on h1 "Nutritional Info" at bounding box center [812, 398] width 1234 height 28
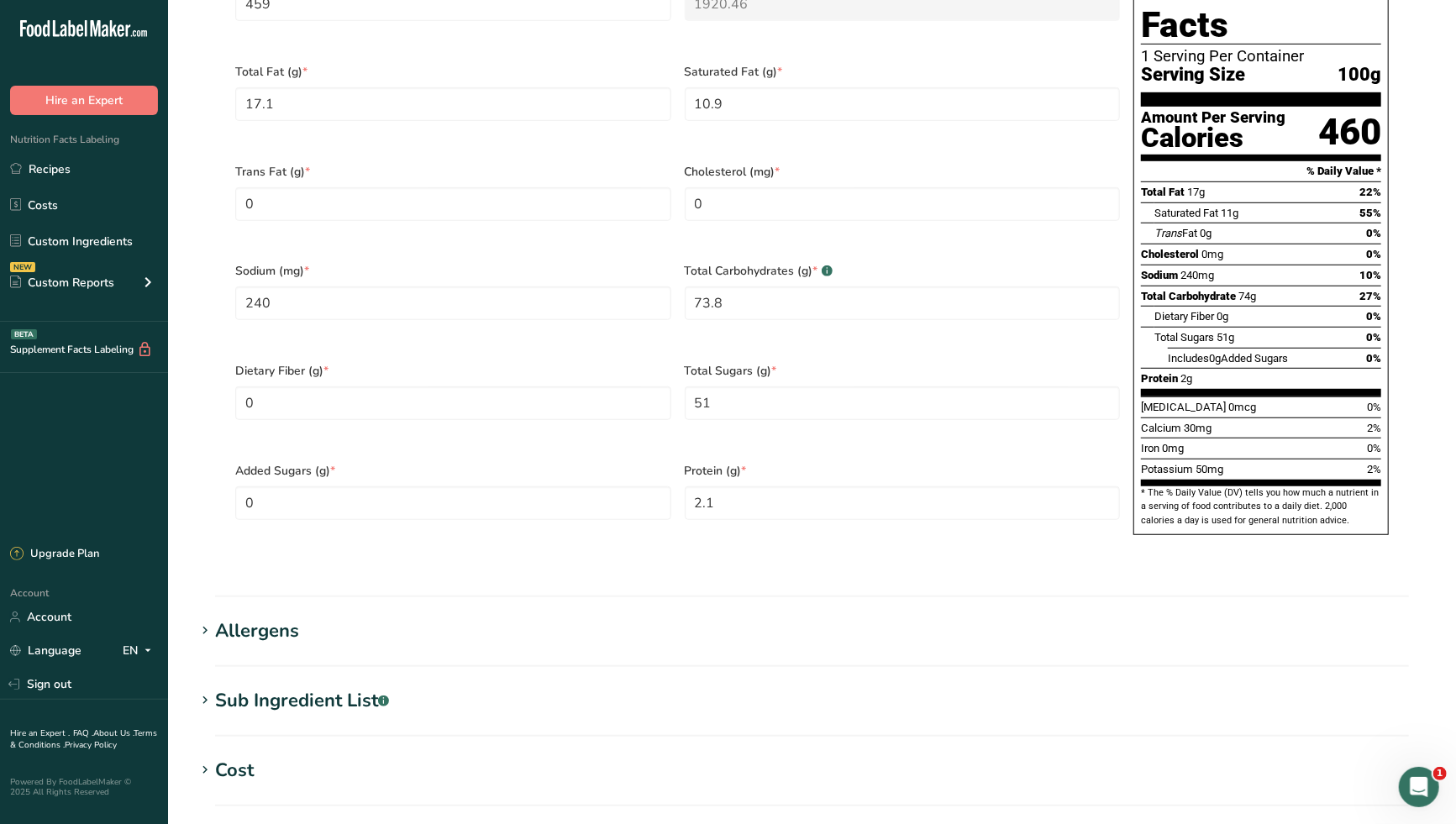
scroll to position [652, 0]
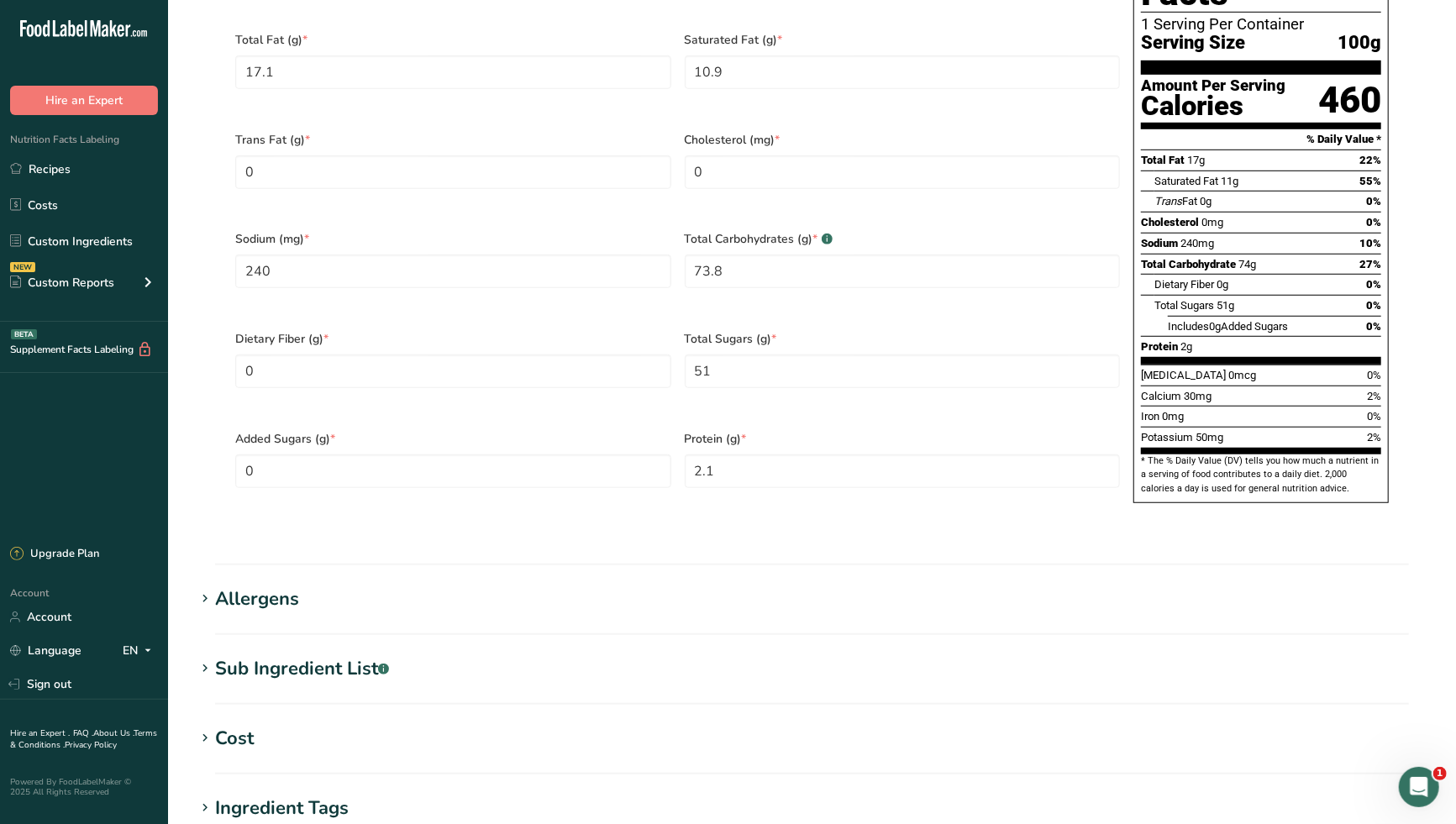
click at [323, 586] on h1 "Allergens" at bounding box center [812, 600] width 1234 height 28
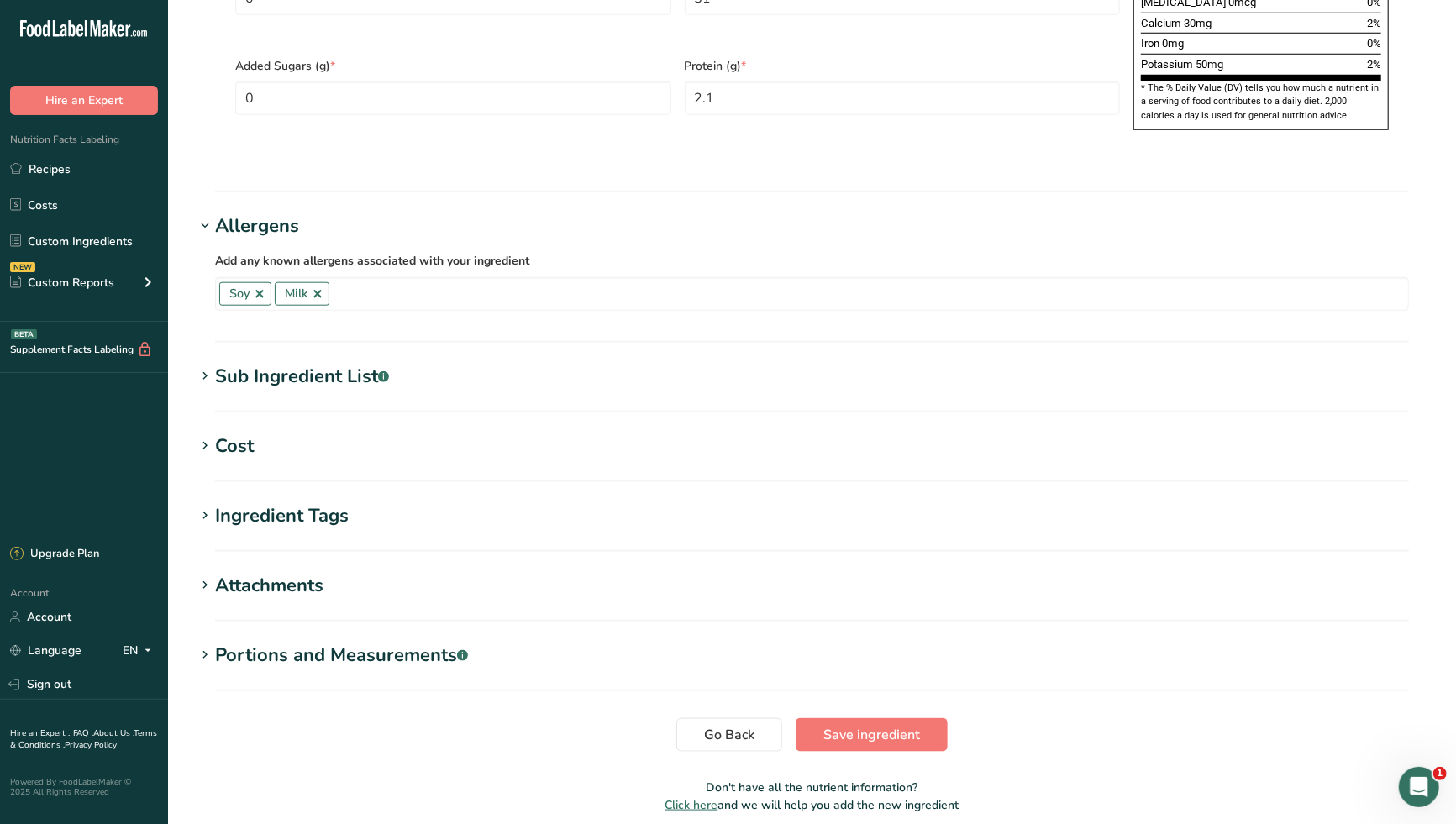
scroll to position [1026, 0]
click at [358, 362] on div "Sub Ingredient List .a-a{fill:#347362;}.b-a{fill:#fff;}" at bounding box center [302, 376] width 174 height 28
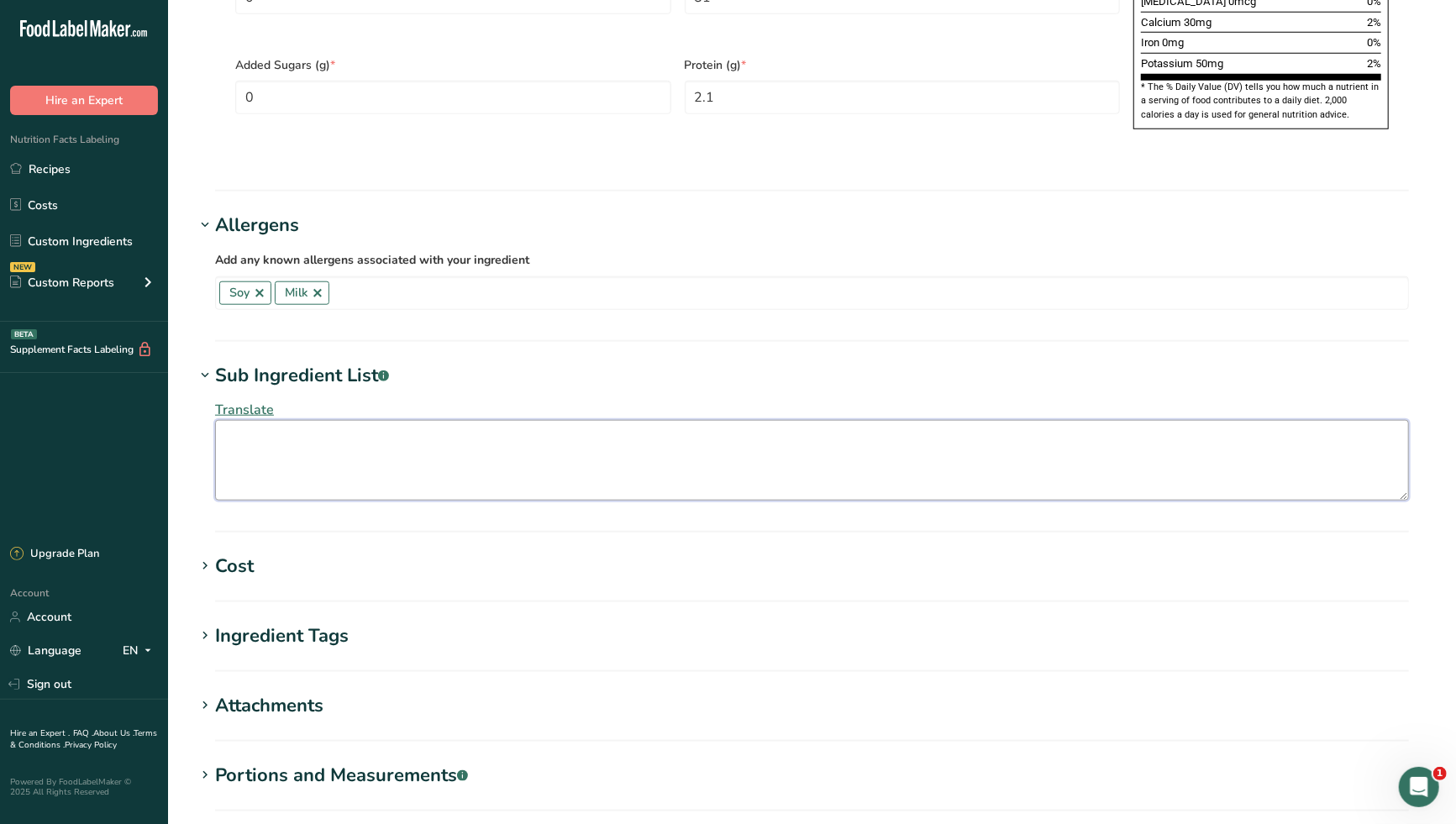
click at [362, 420] on textarea at bounding box center [812, 461] width 1193 height 81
paste textarea "Sugar/glucose-fructose, milk ingredients, vegetable oils (palm, palm kernel), b…"
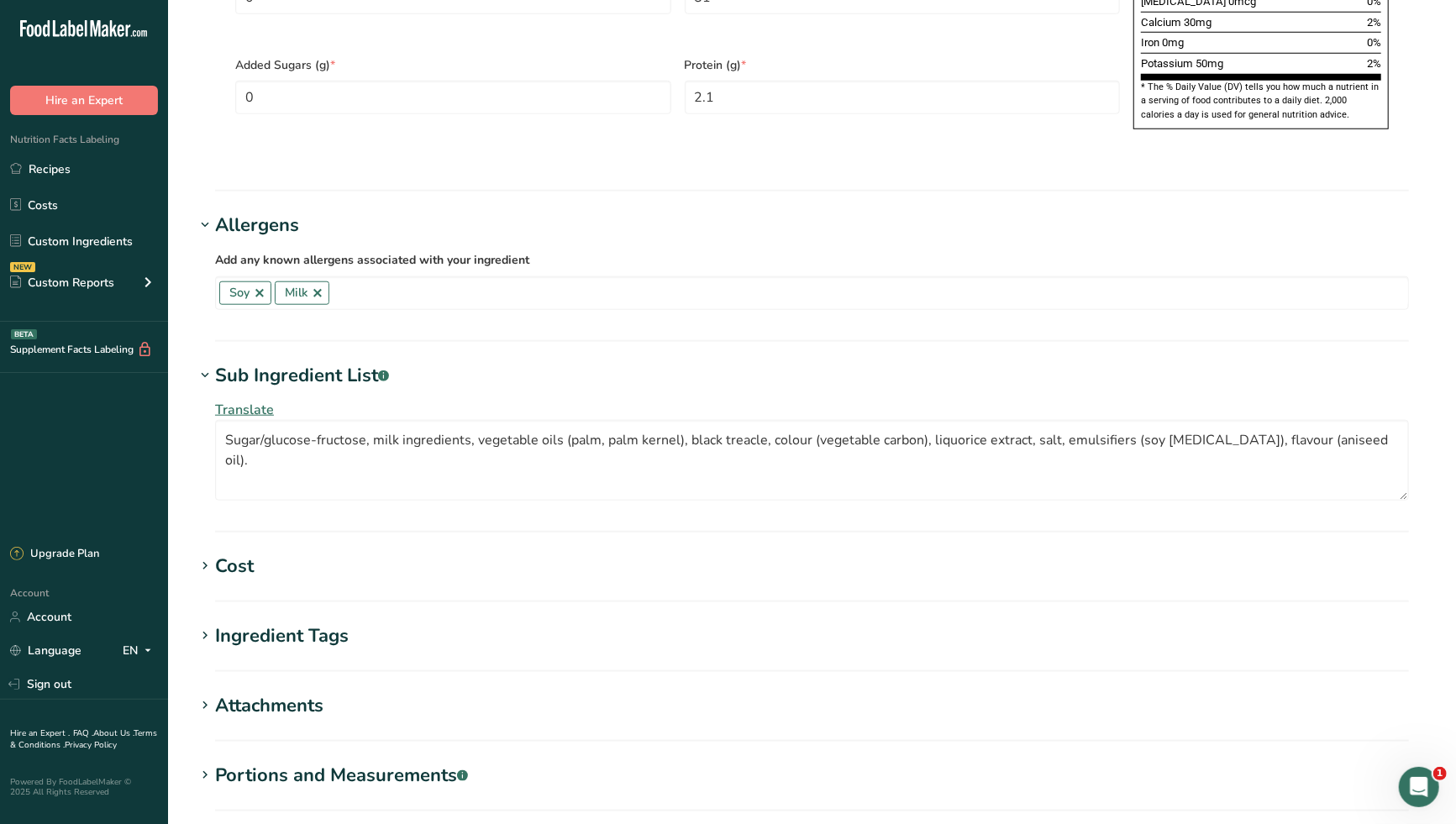
click at [249, 401] on span "Translate" at bounding box center [244, 410] width 59 height 18
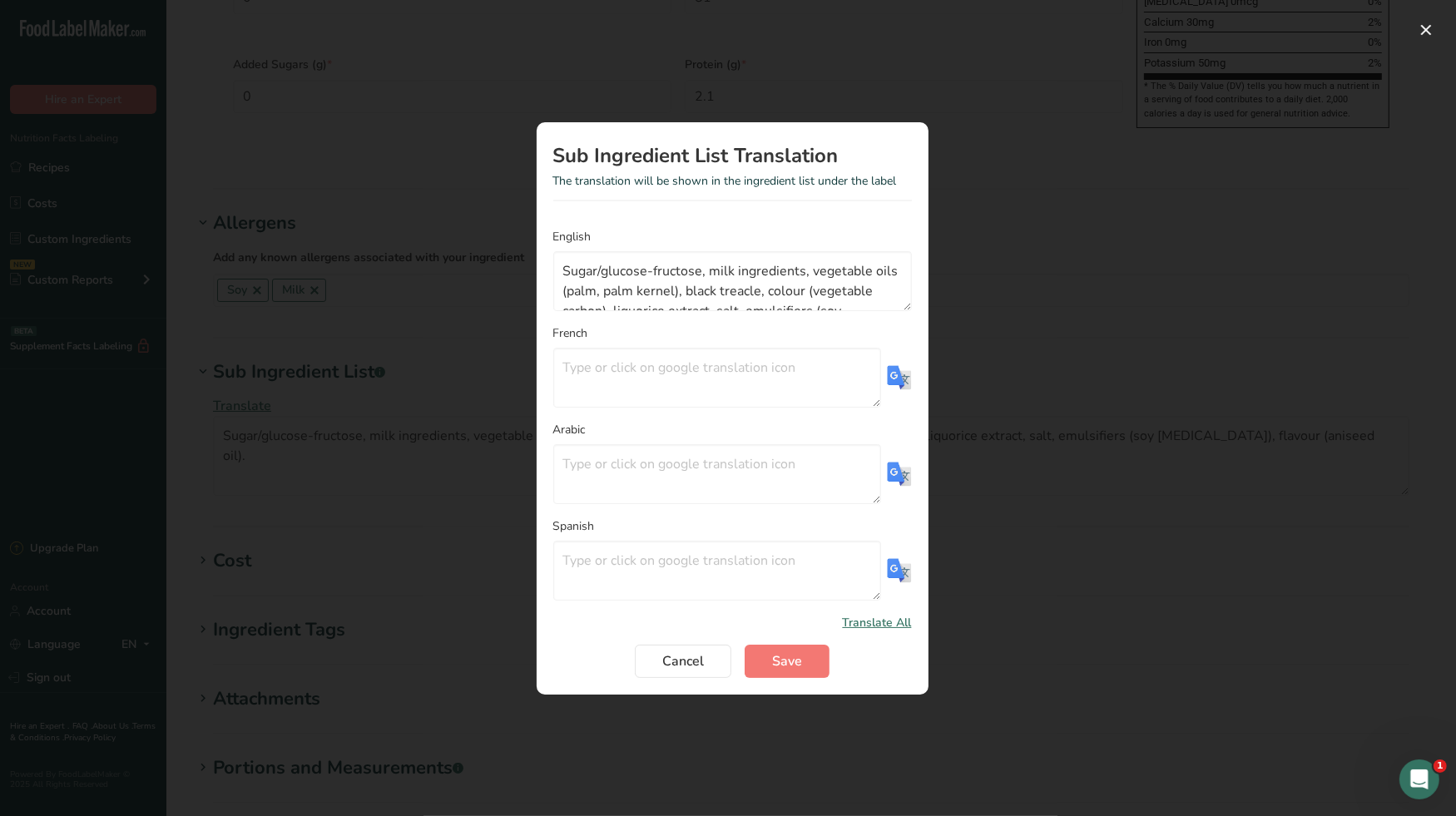
click at [893, 375] on img "Translation Modal" at bounding box center [899, 377] width 25 height 25
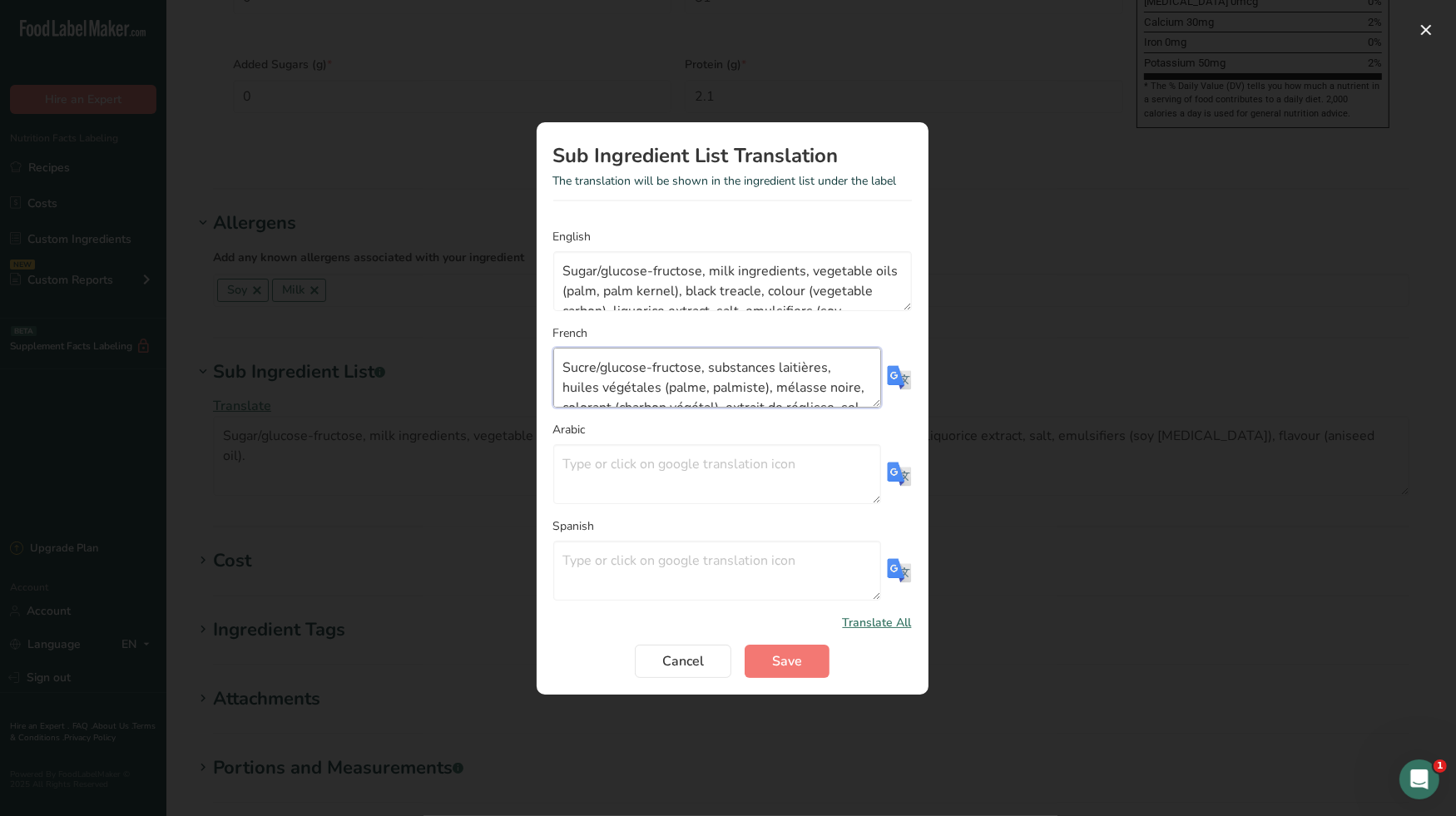
click at [816, 395] on textarea "Sucre/glucose-fructose, substances laitières, huiles végétales (palme, palmiste…" at bounding box center [717, 377] width 328 height 60
click at [800, 660] on span "Save" at bounding box center [787, 661] width 30 height 20
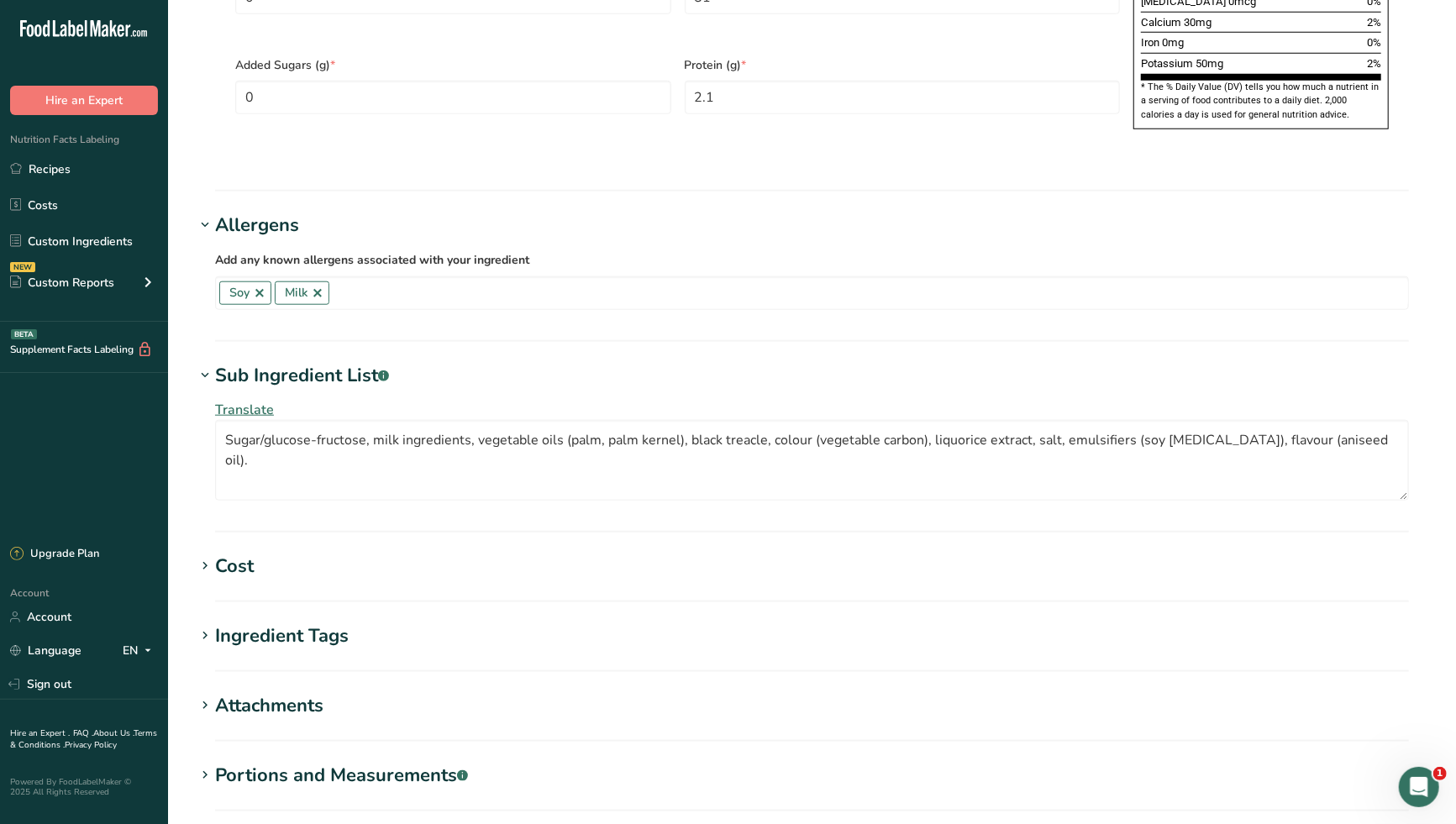
click at [339, 623] on div "Ingredient Tags" at bounding box center [282, 637] width 134 height 28
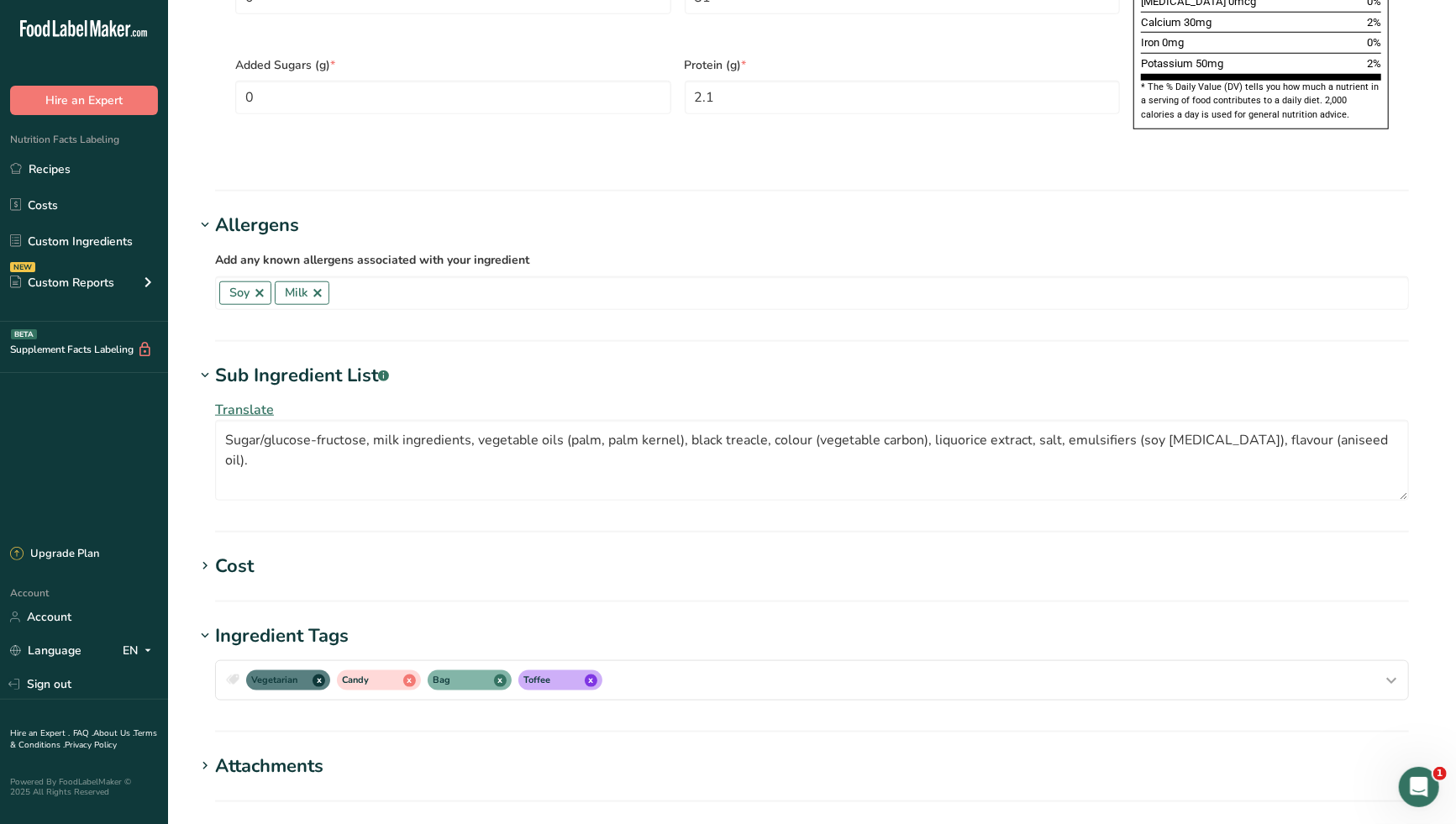
scroll to position [1213, 0]
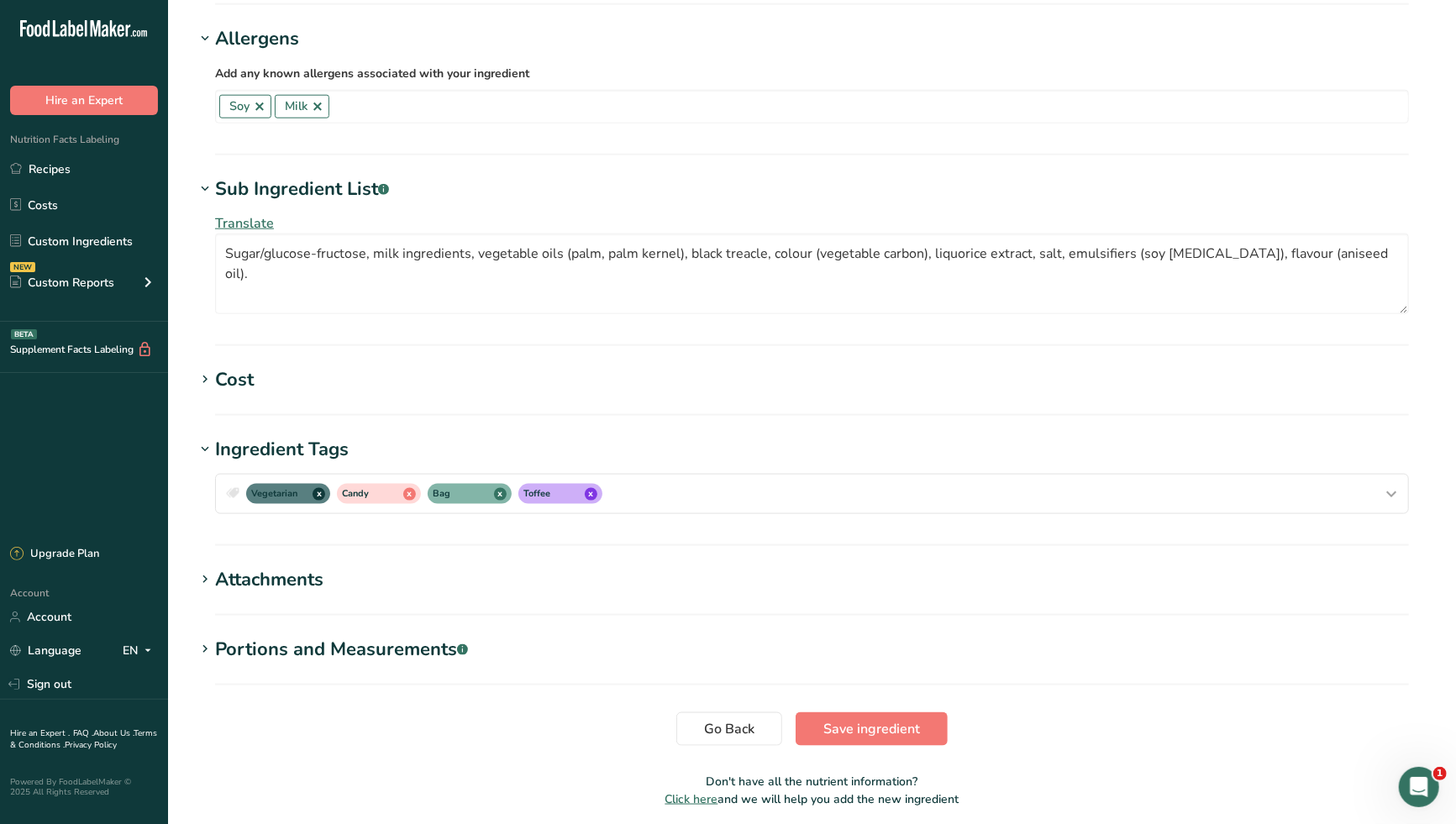
click at [337, 636] on div "Portions and Measurements .a-a{fill:#347362;}.b-a{fill:#fff;}" at bounding box center [341, 650] width 253 height 28
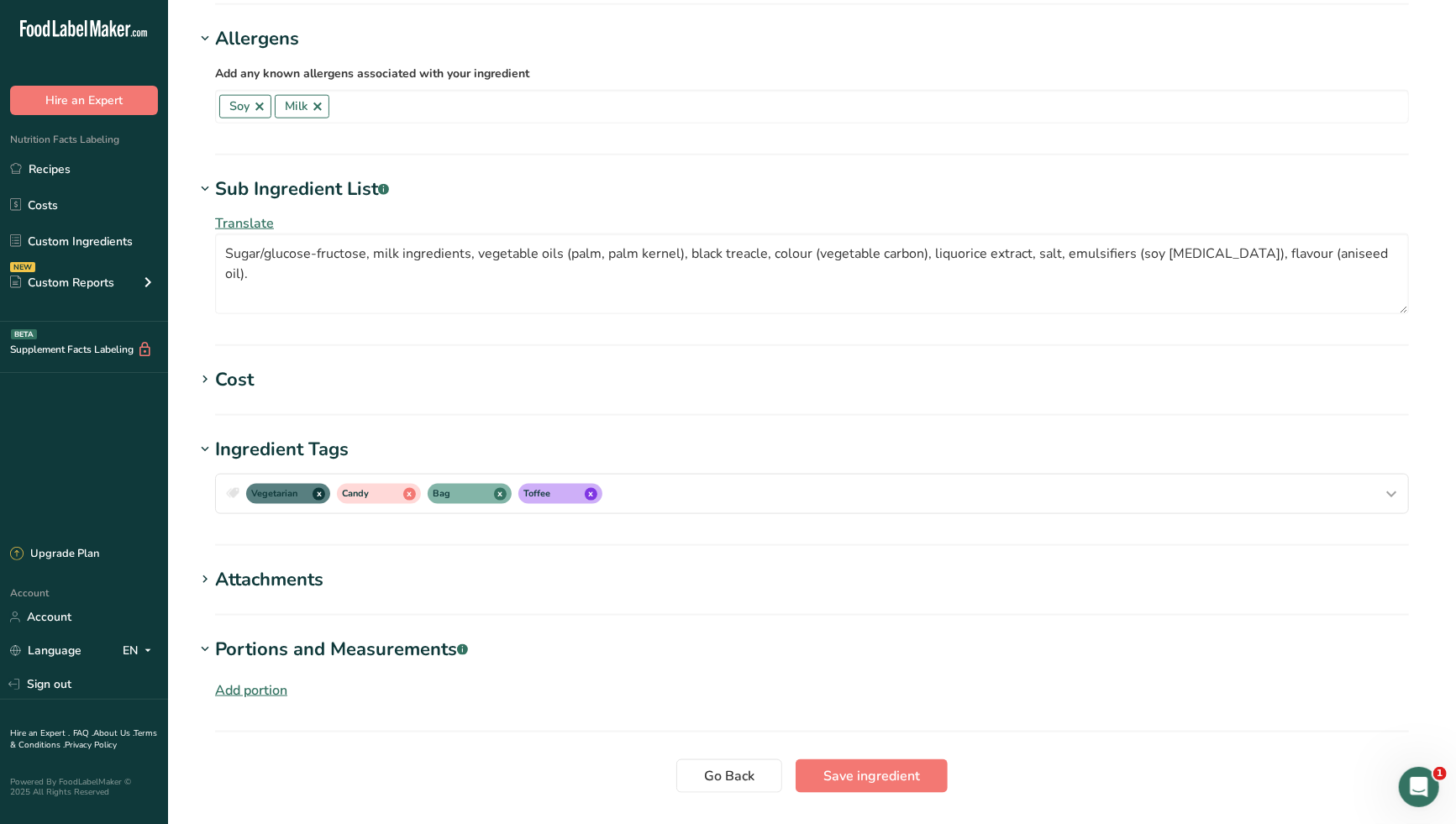
click at [270, 567] on div "Attachments" at bounding box center [270, 581] width 109 height 28
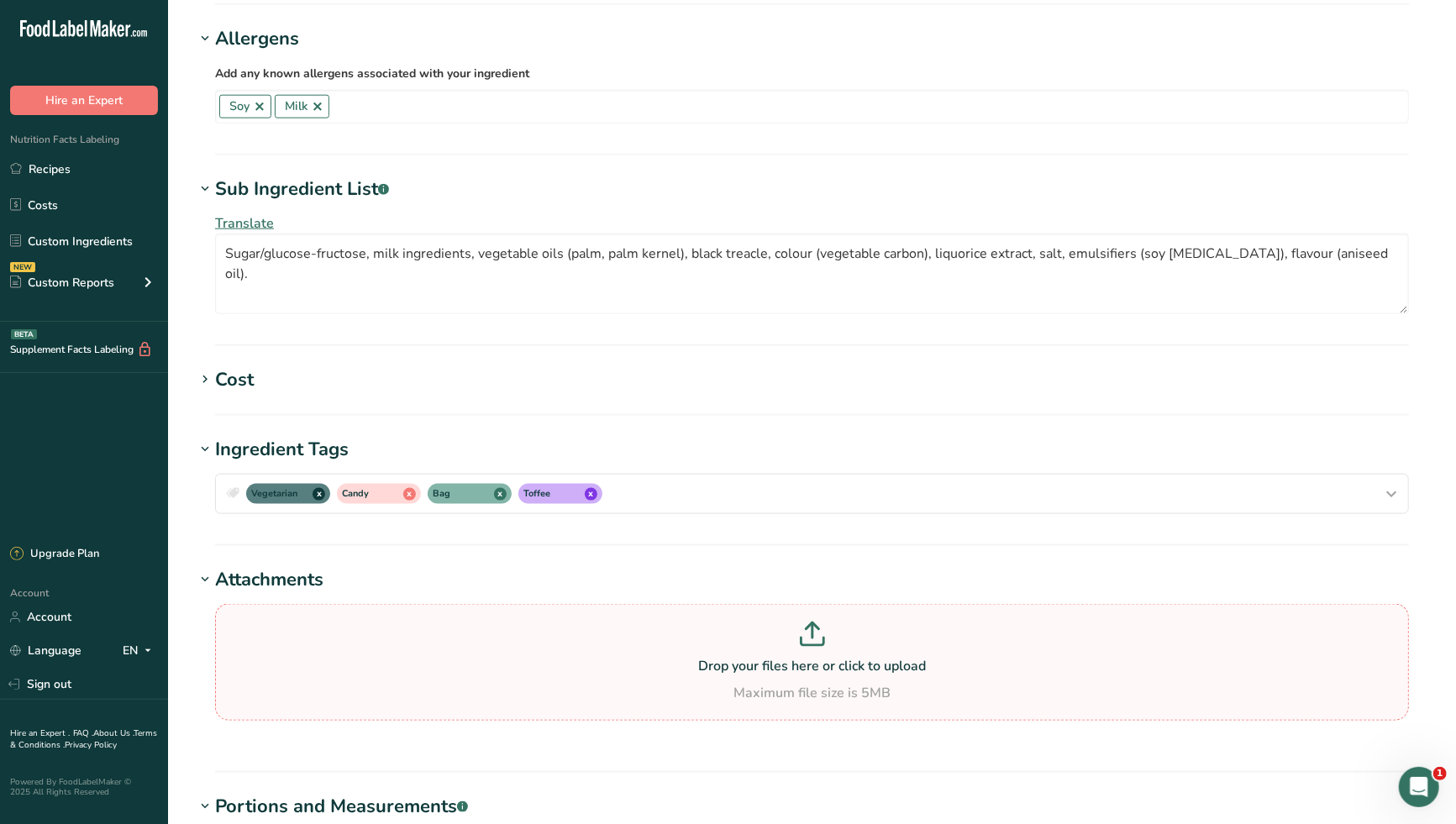
click at [798, 622] on p at bounding box center [812, 637] width 1185 height 31
click at [798, 604] on input "Drop your files here or click to upload Maximum file size is 5MB" at bounding box center [812, 662] width 1193 height 116
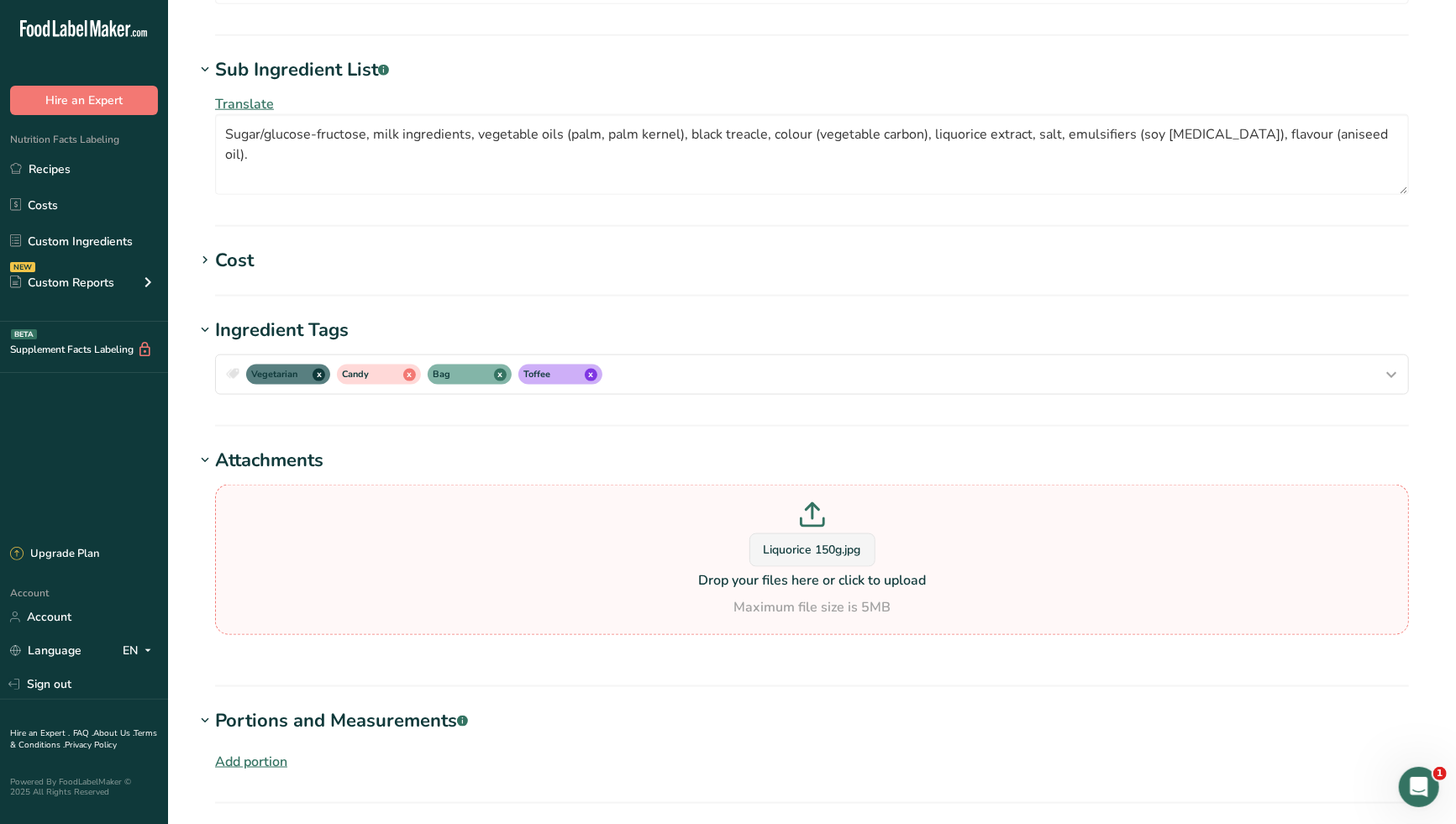
scroll to position [1474, 0]
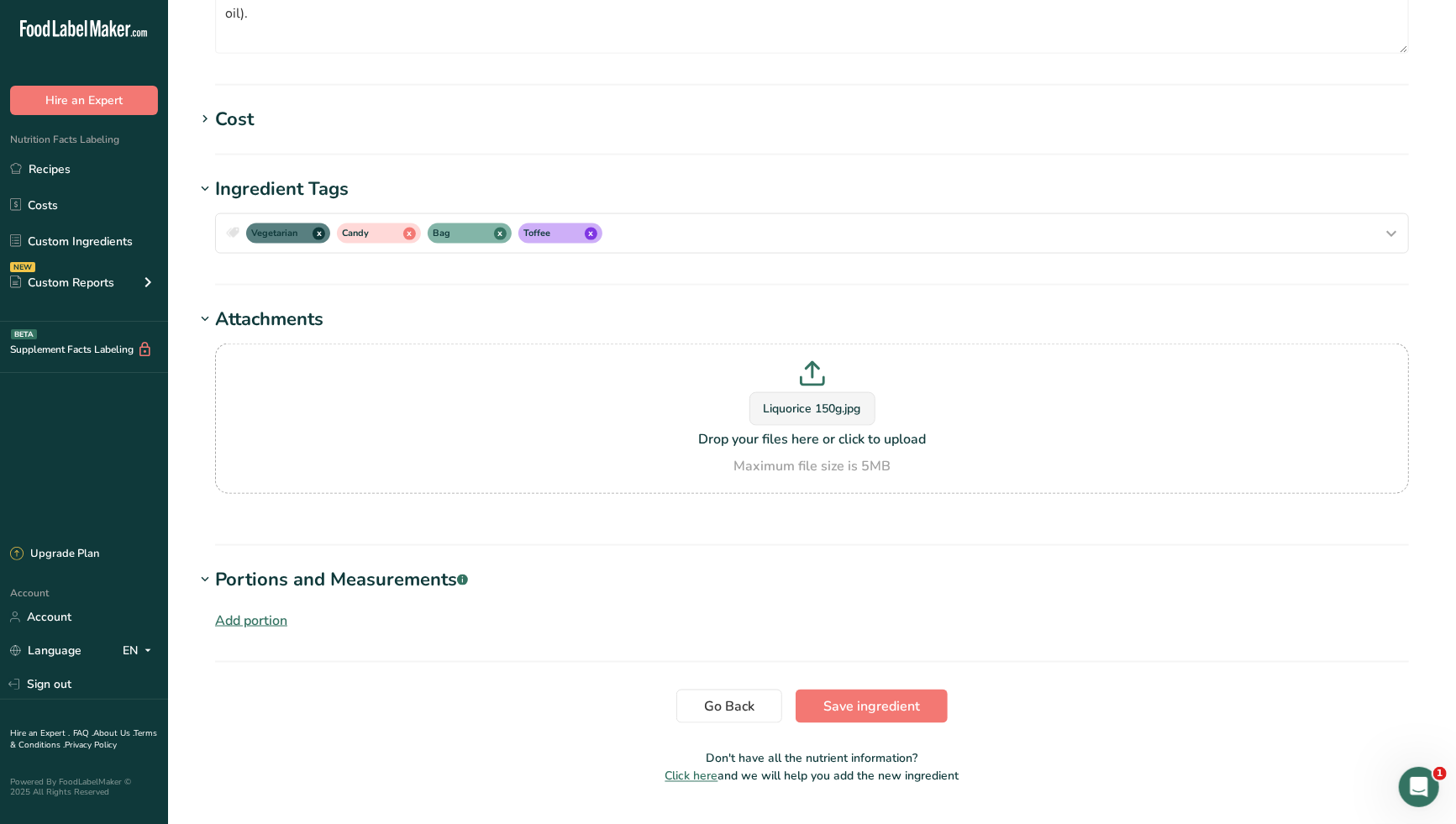
click at [264, 610] on div "Add portion" at bounding box center [251, 620] width 73 height 20
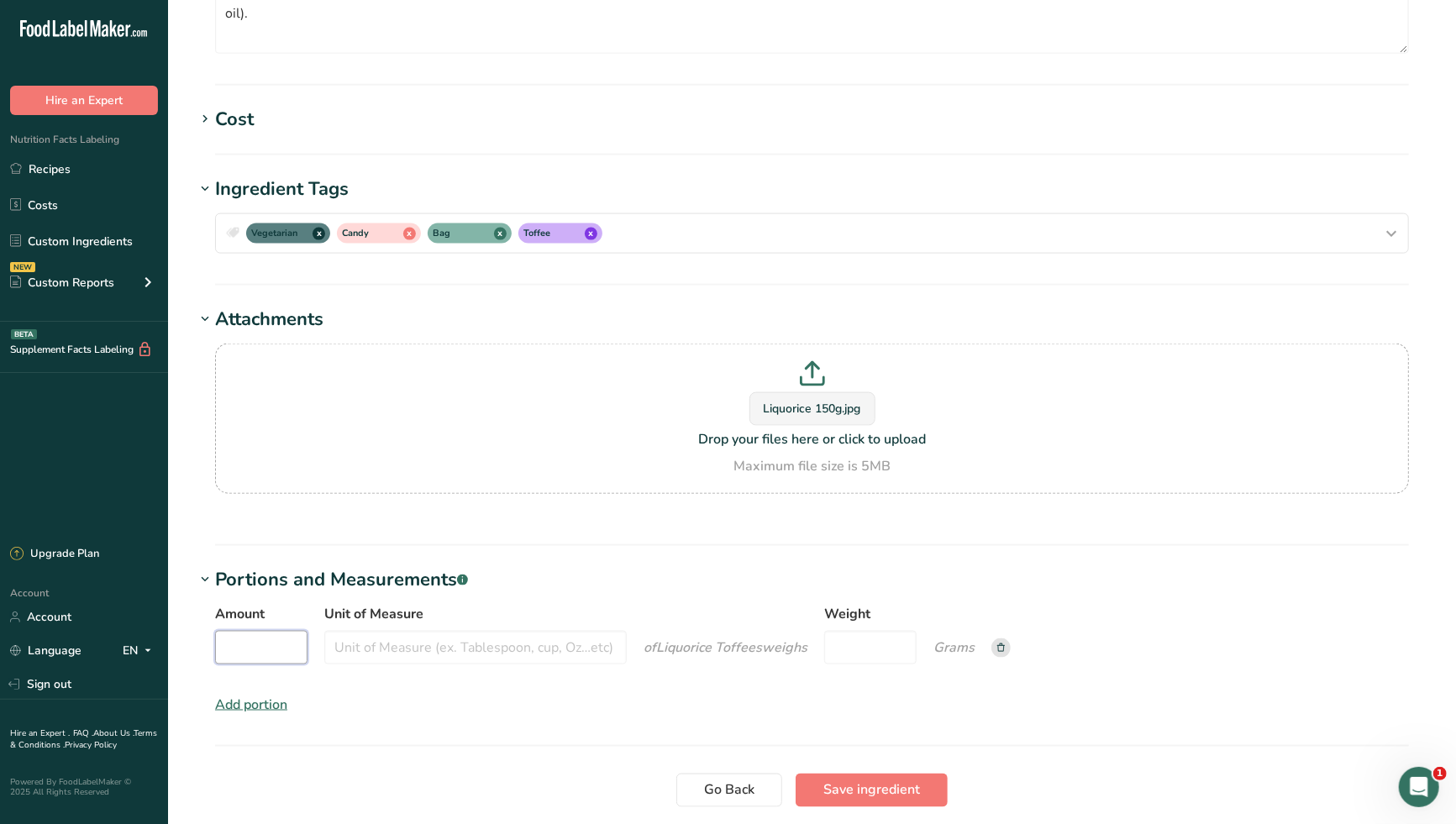
click at [262, 630] on input "Amount" at bounding box center [262, 647] width 93 height 33
click at [415, 630] on input "Unit of Measure" at bounding box center [475, 647] width 302 height 33
click at [866, 630] on input "Weight" at bounding box center [870, 647] width 93 height 33
click at [655, 655] on div "Amount 1 Unit of Measure Bag of Liquorice Toffees weigh s Weight 150 Grams Add …" at bounding box center [812, 659] width 1234 height 131
click at [874, 780] on span "Save ingredient" at bounding box center [871, 790] width 96 height 20
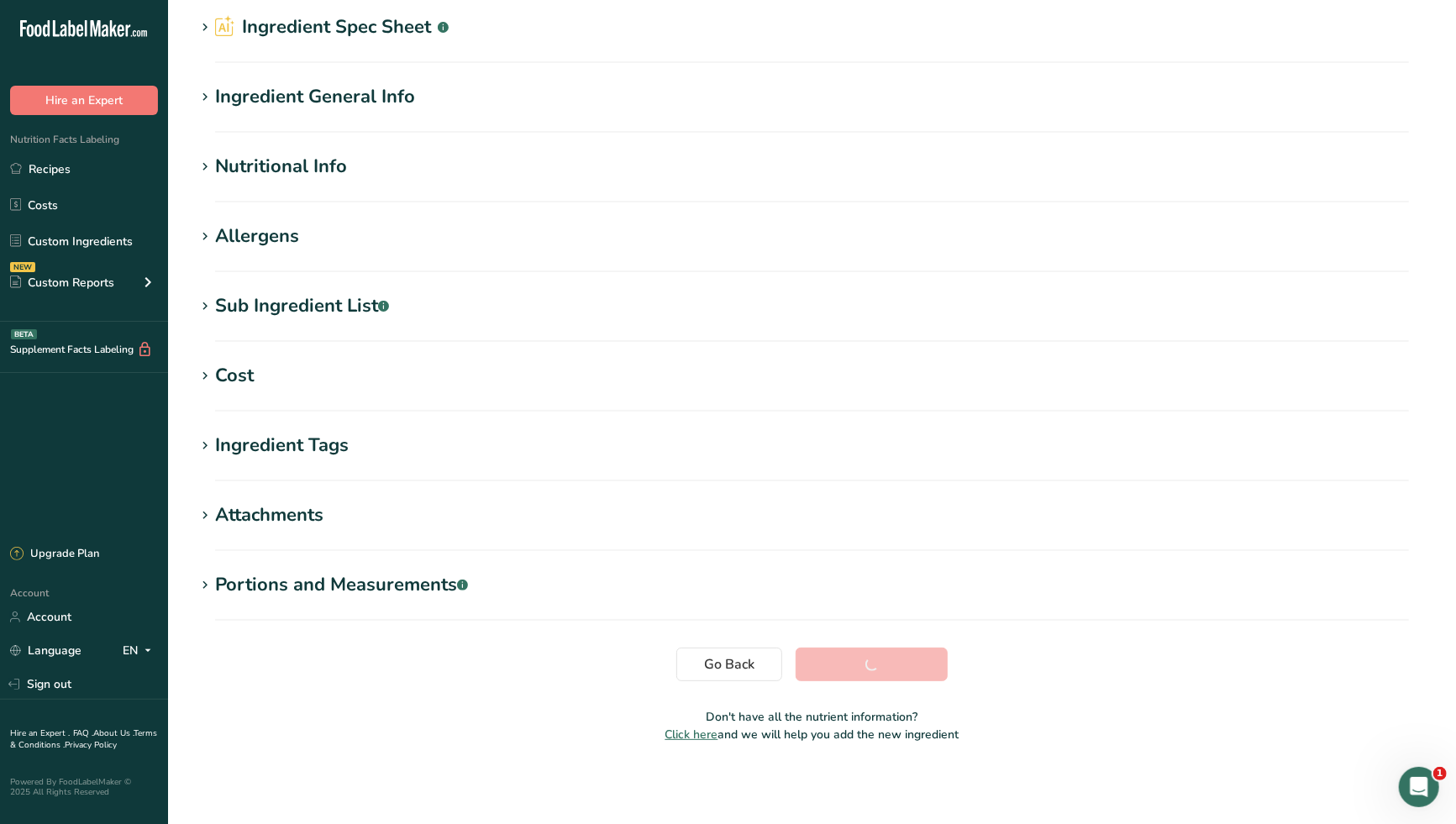
scroll to position [64, 0]
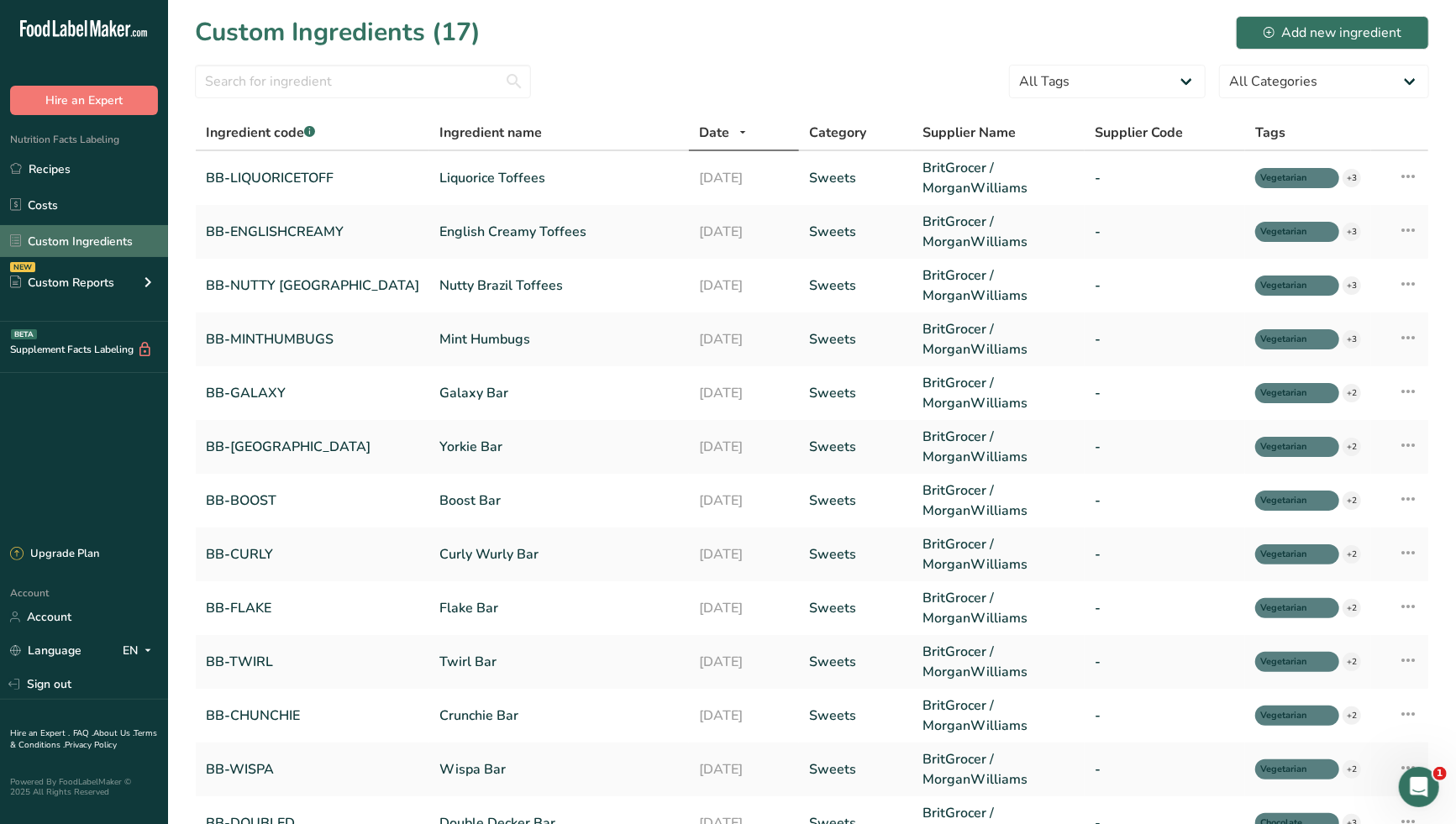
click at [84, 242] on link "Custom Ingredients" at bounding box center [84, 241] width 168 height 32
click at [70, 173] on link "Recipes" at bounding box center [84, 169] width 168 height 32
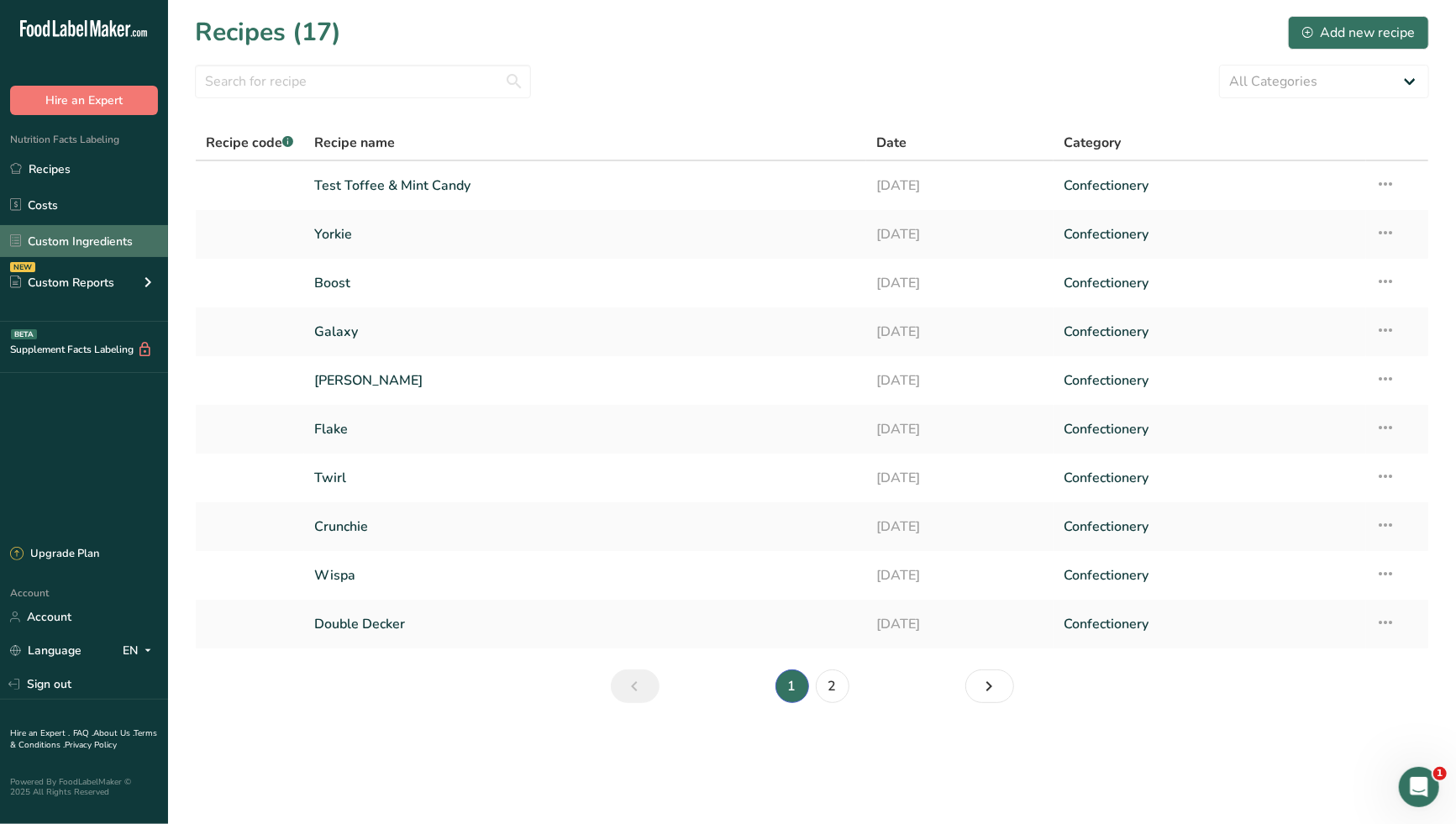
click at [97, 236] on link "Custom Ingredients" at bounding box center [84, 241] width 168 height 32
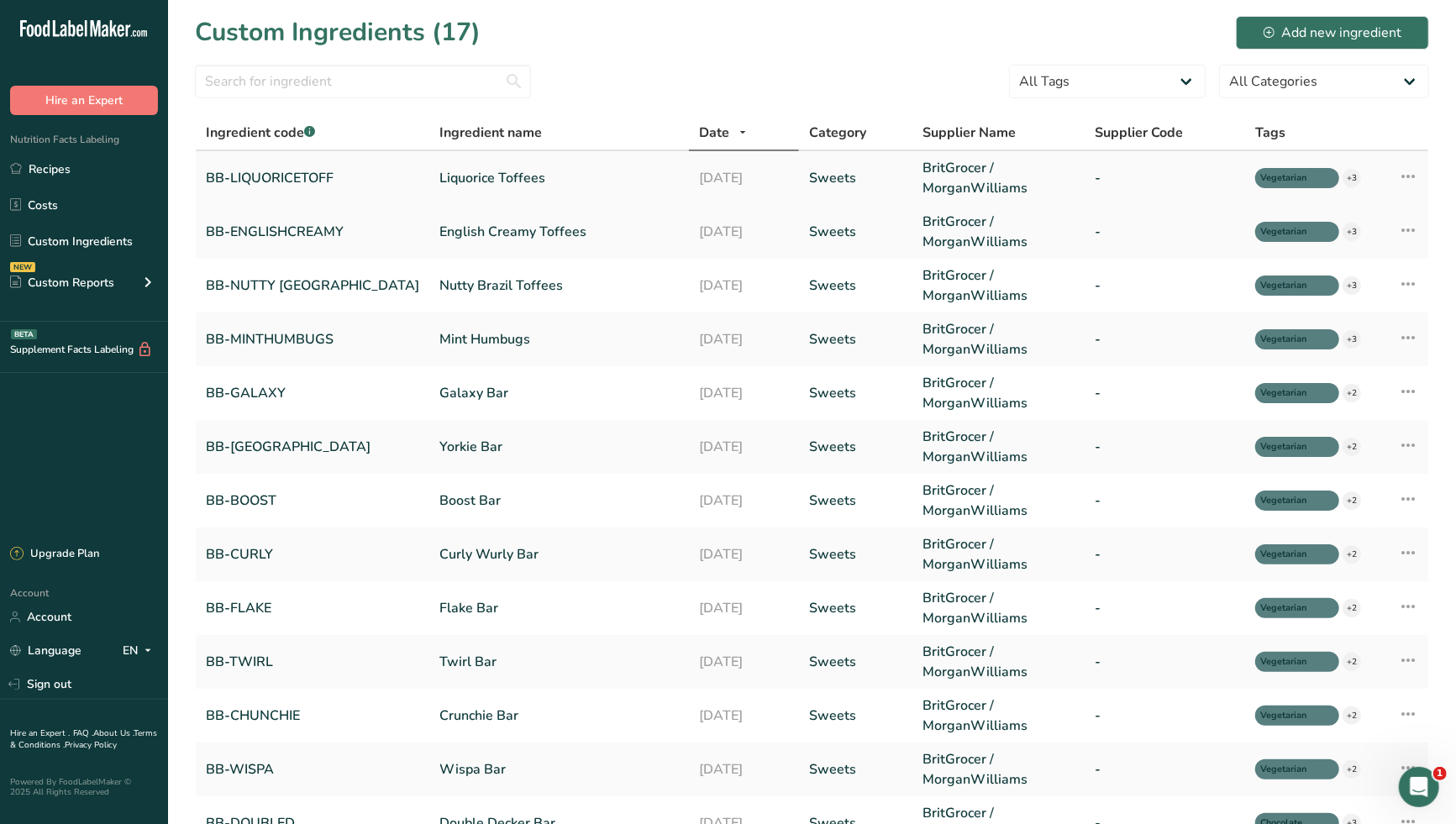
click at [440, 179] on link "Liquorice Toffees" at bounding box center [559, 178] width 239 height 20
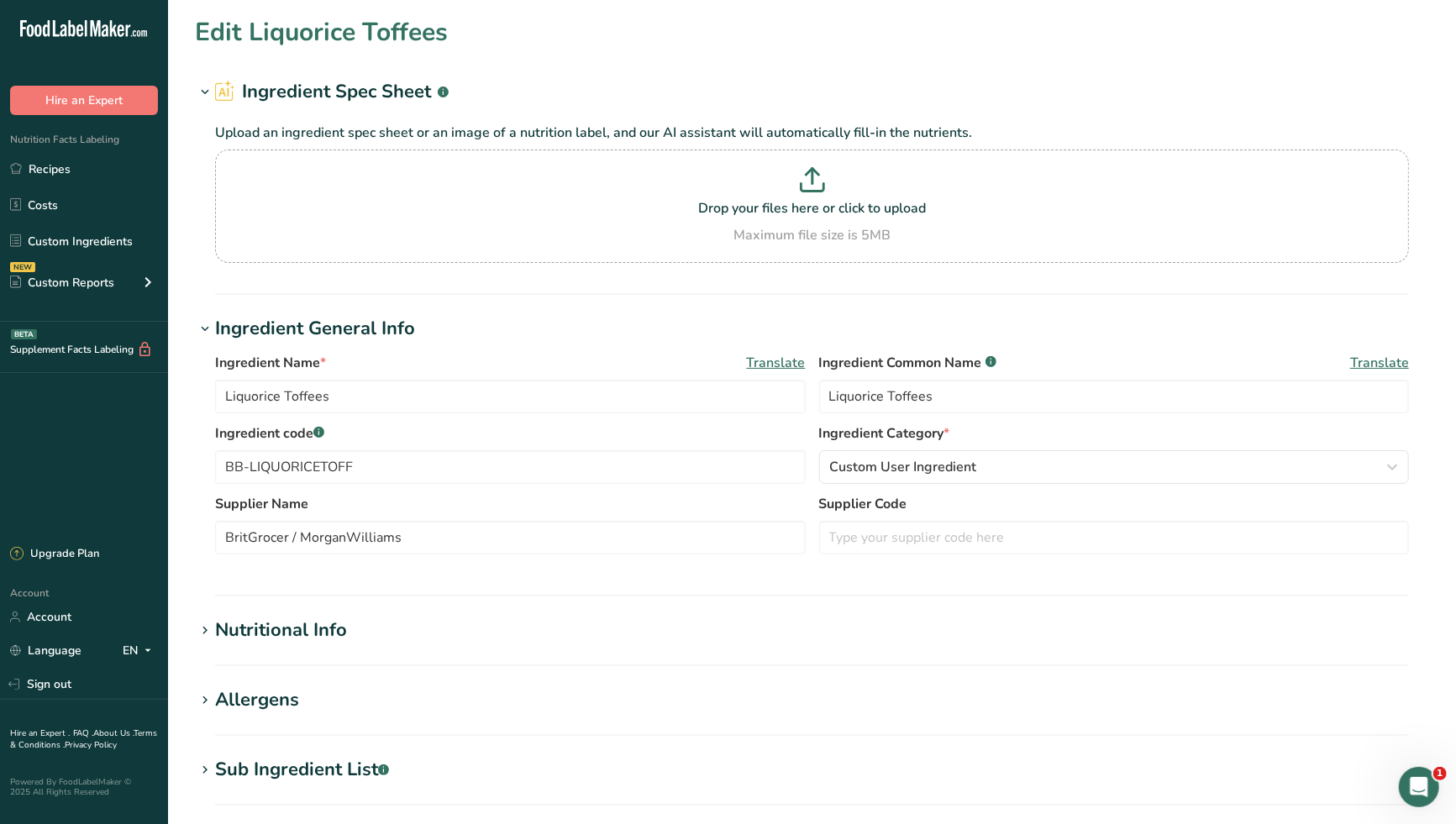
click at [341, 637] on div "Nutritional Info" at bounding box center [281, 630] width 132 height 28
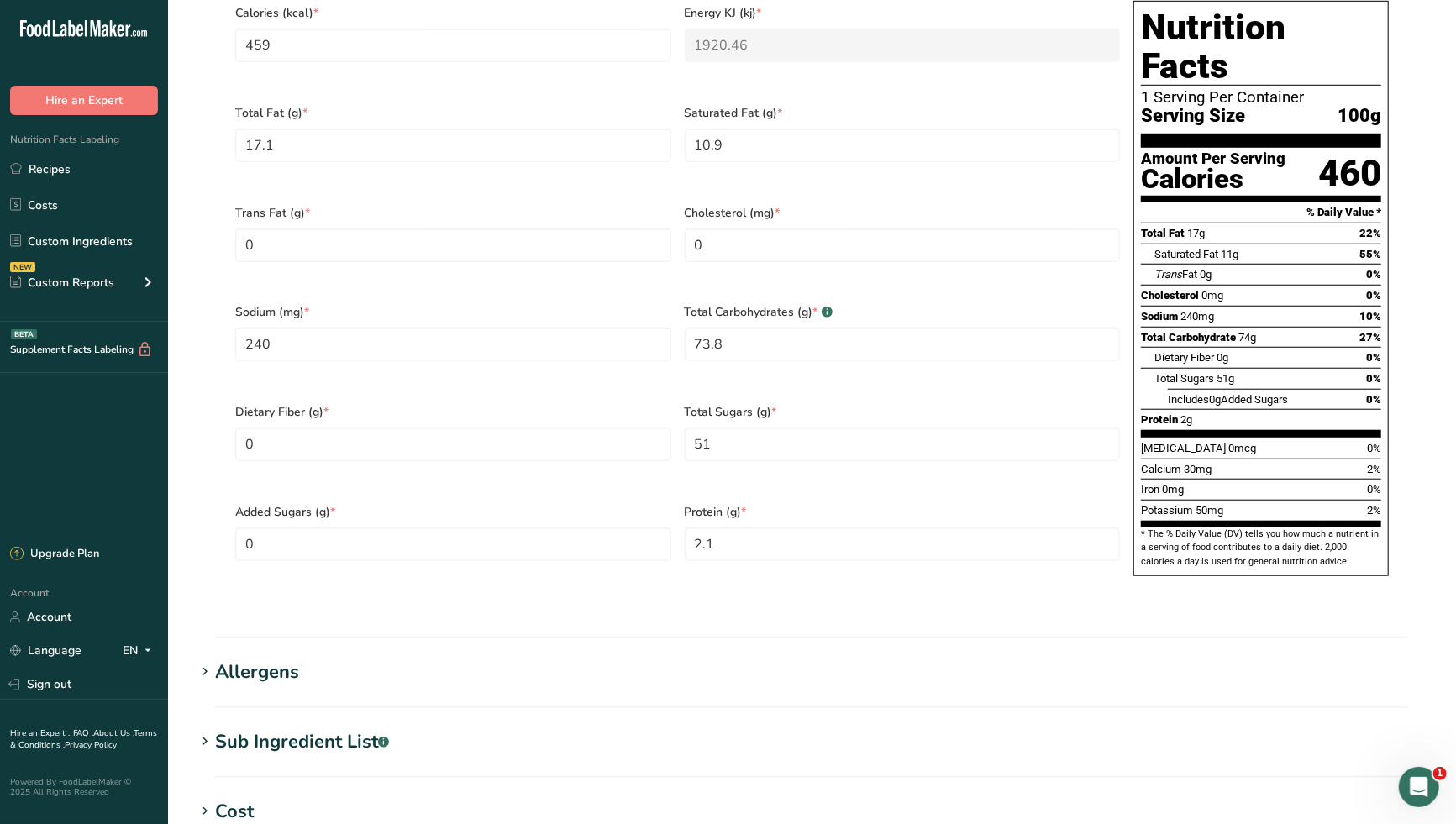
scroll to position [933, 0]
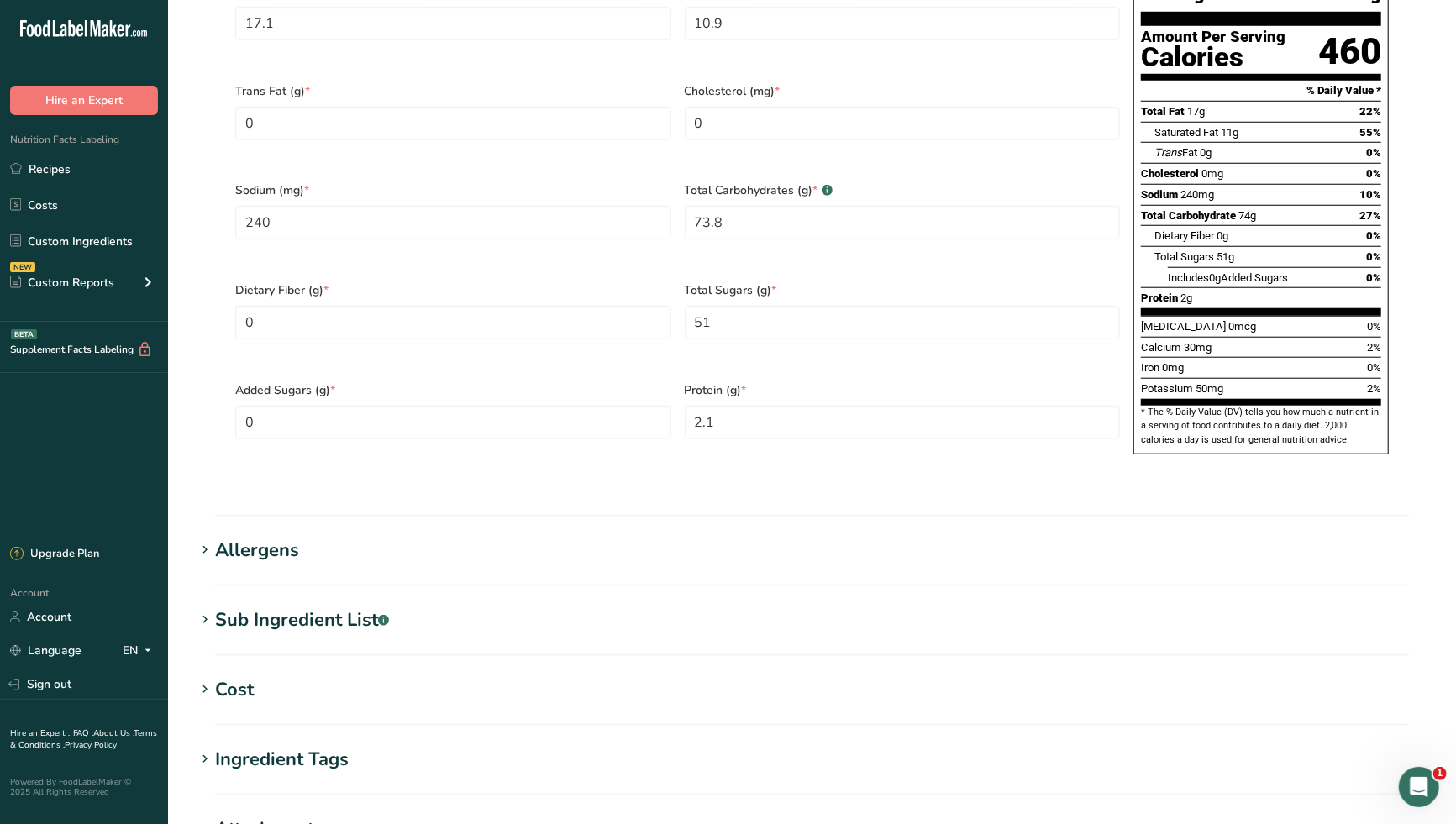
click at [316, 537] on h1 "Allergens" at bounding box center [812, 551] width 1234 height 28
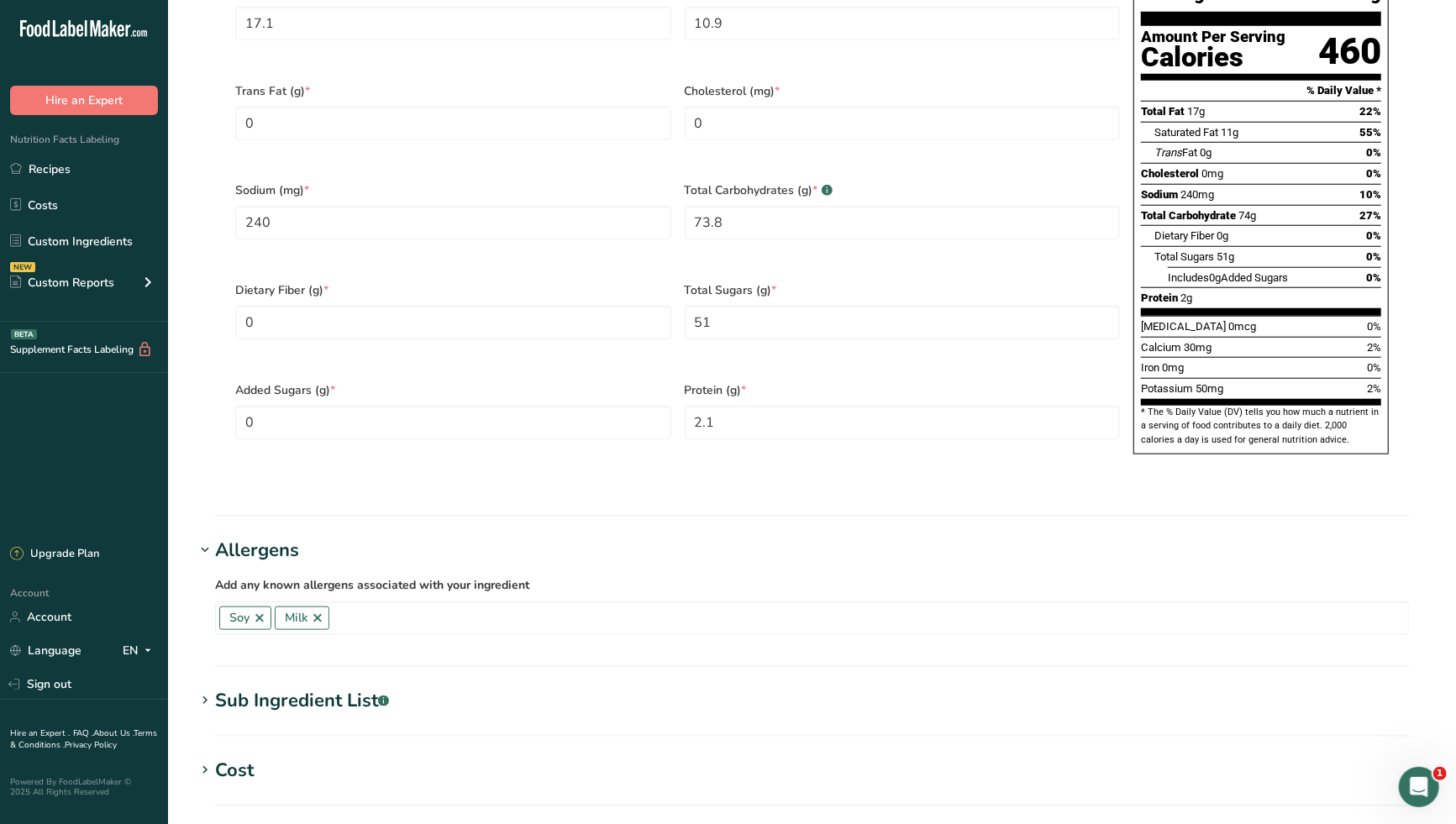
click at [337, 687] on div "Sub Ingredient List .a-a{fill:#347362;}.b-a{fill:#fff;}" at bounding box center [302, 701] width 174 height 28
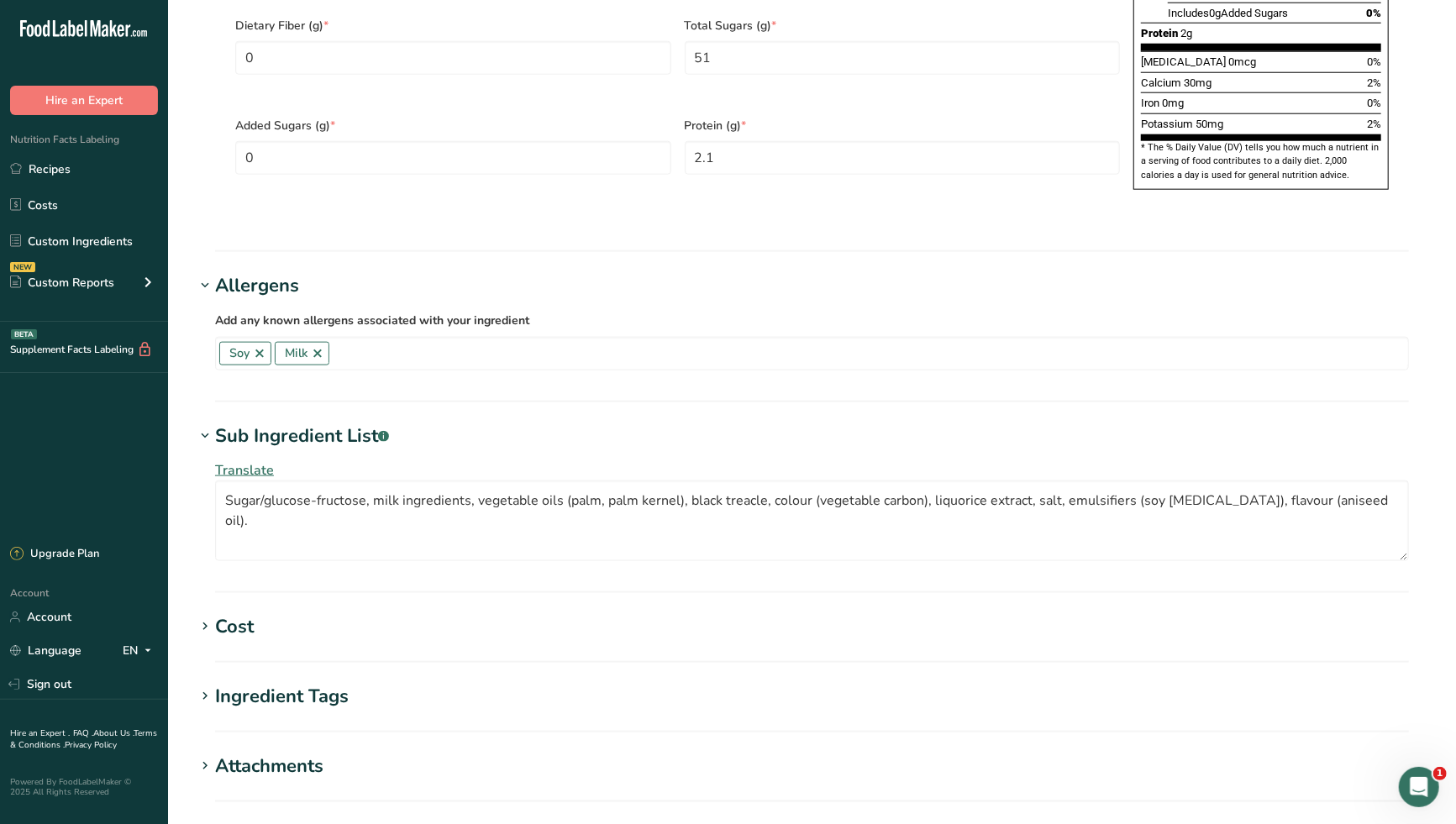
scroll to position [1213, 0]
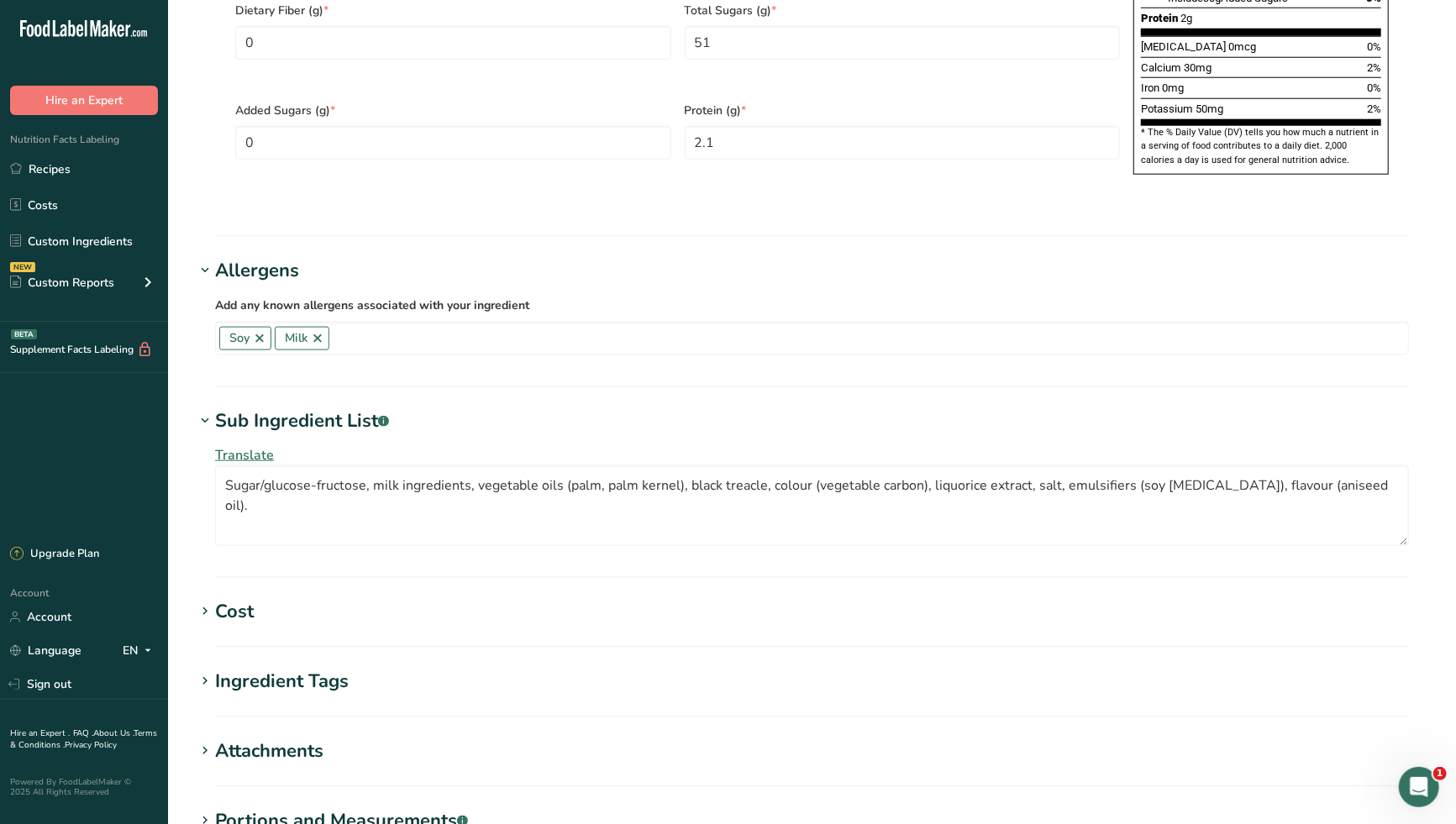
click at [253, 446] on span "Translate" at bounding box center [244, 454] width 59 height 18
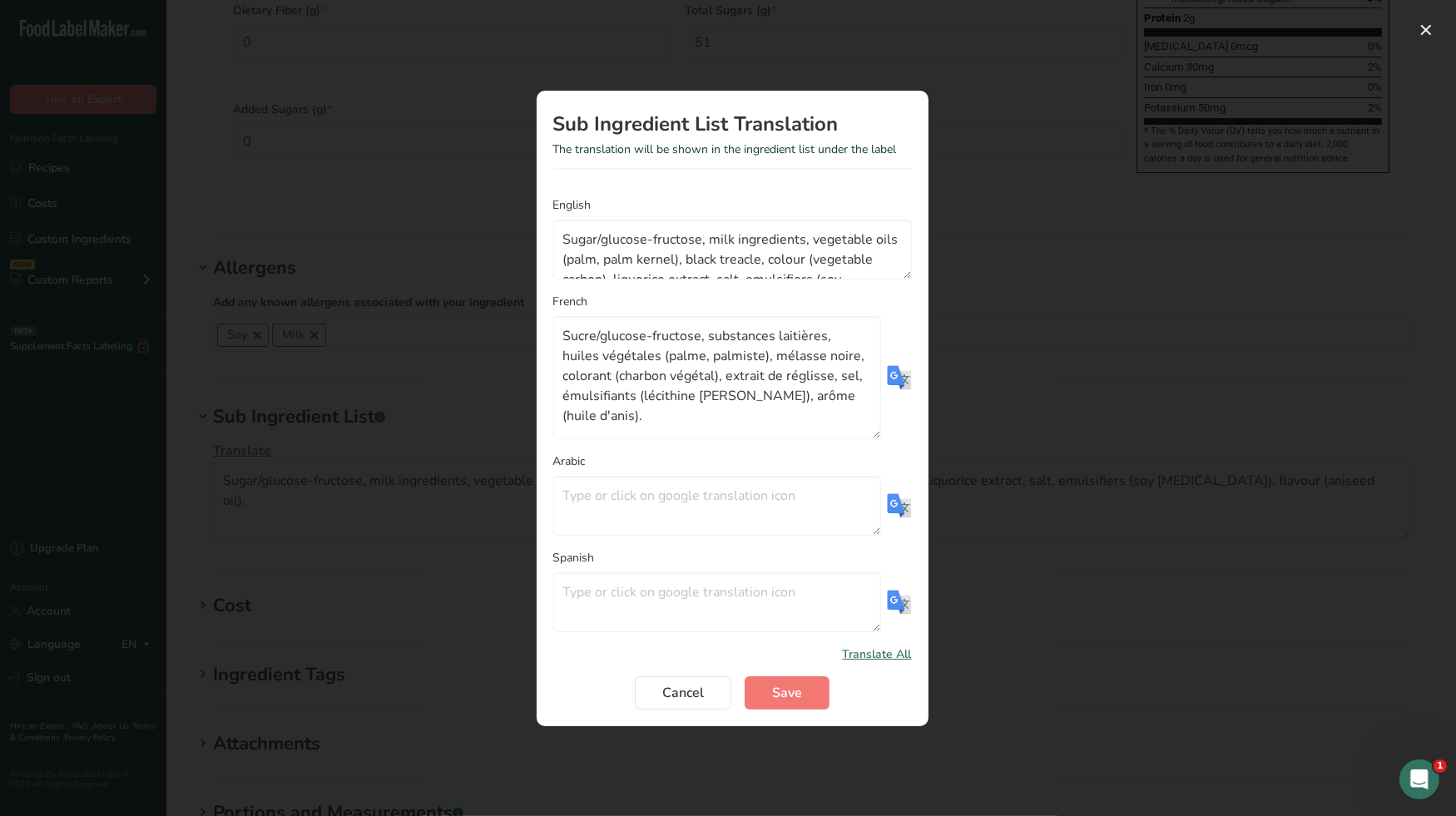
drag, startPoint x: 871, startPoint y: 400, endPoint x: 872, endPoint y: 464, distance: 64.0
click at [872, 464] on form "English Sugar/glucose-fructose, milk ingredients, vegetable oils (palm, palm ke…" at bounding box center [732, 453] width 358 height 513
click at [787, 690] on span "Save" at bounding box center [787, 693] width 30 height 20
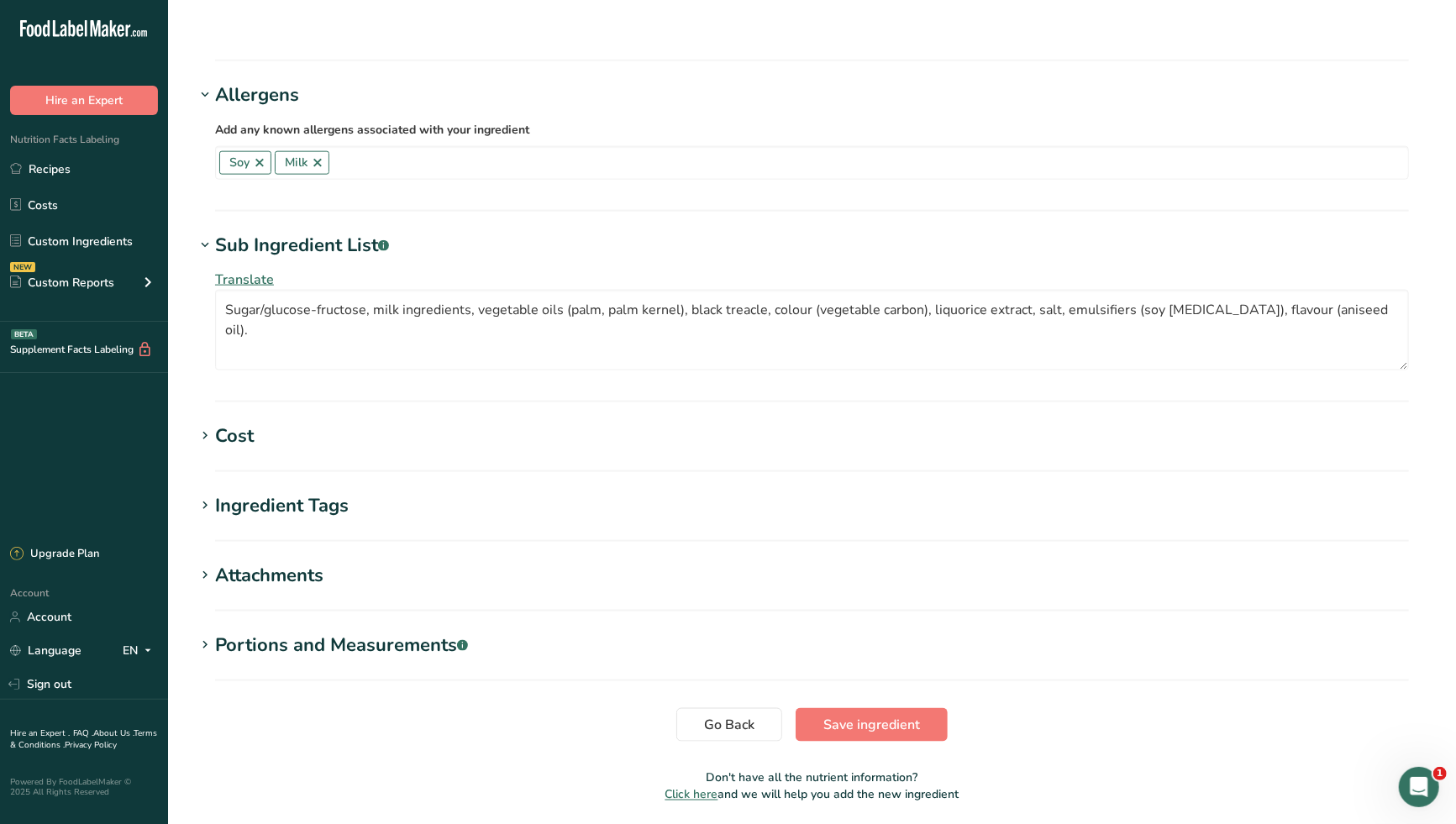
scroll to position [1399, 0]
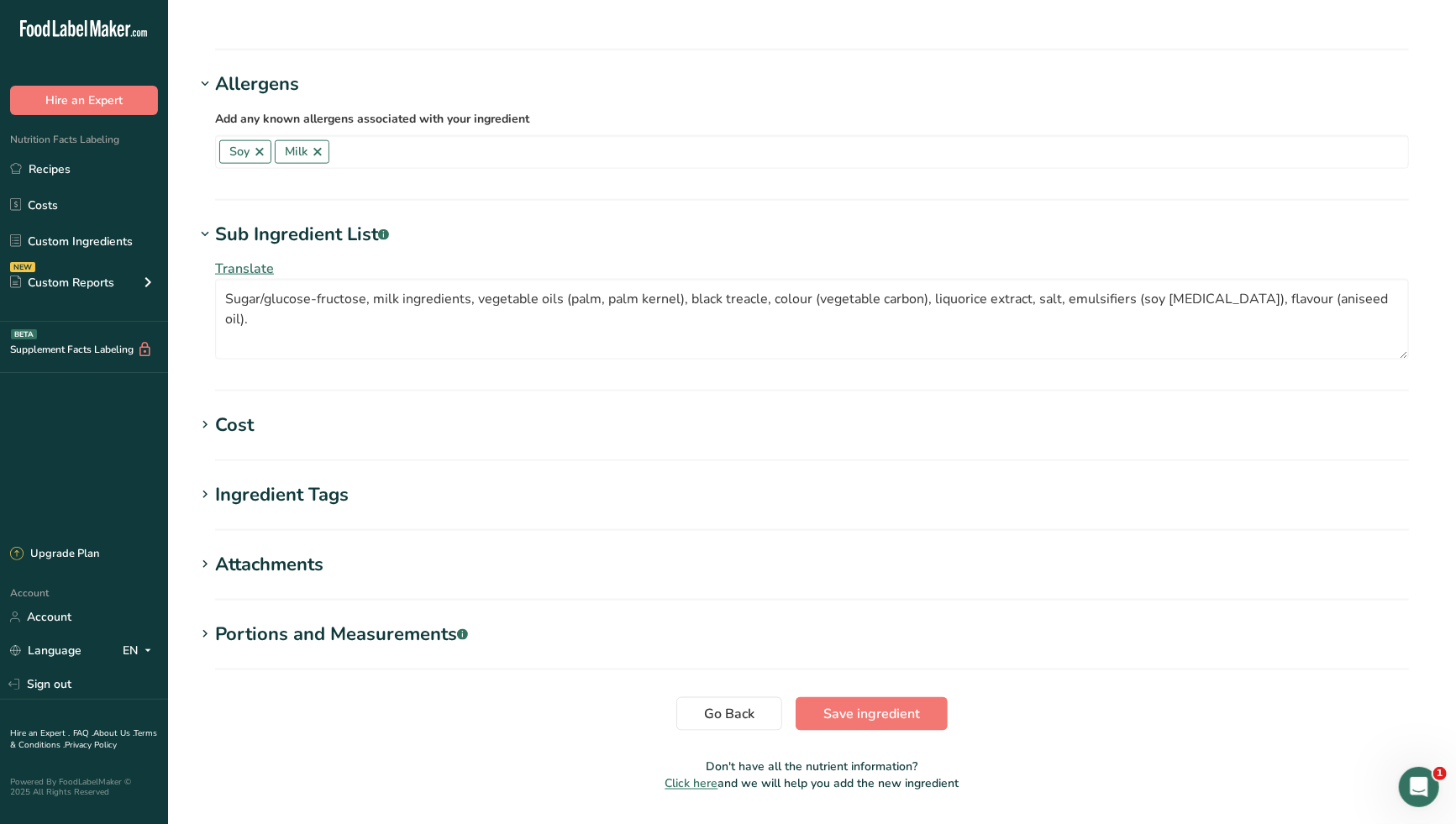
click at [341, 482] on div "Ingredient Tags" at bounding box center [282, 496] width 134 height 28
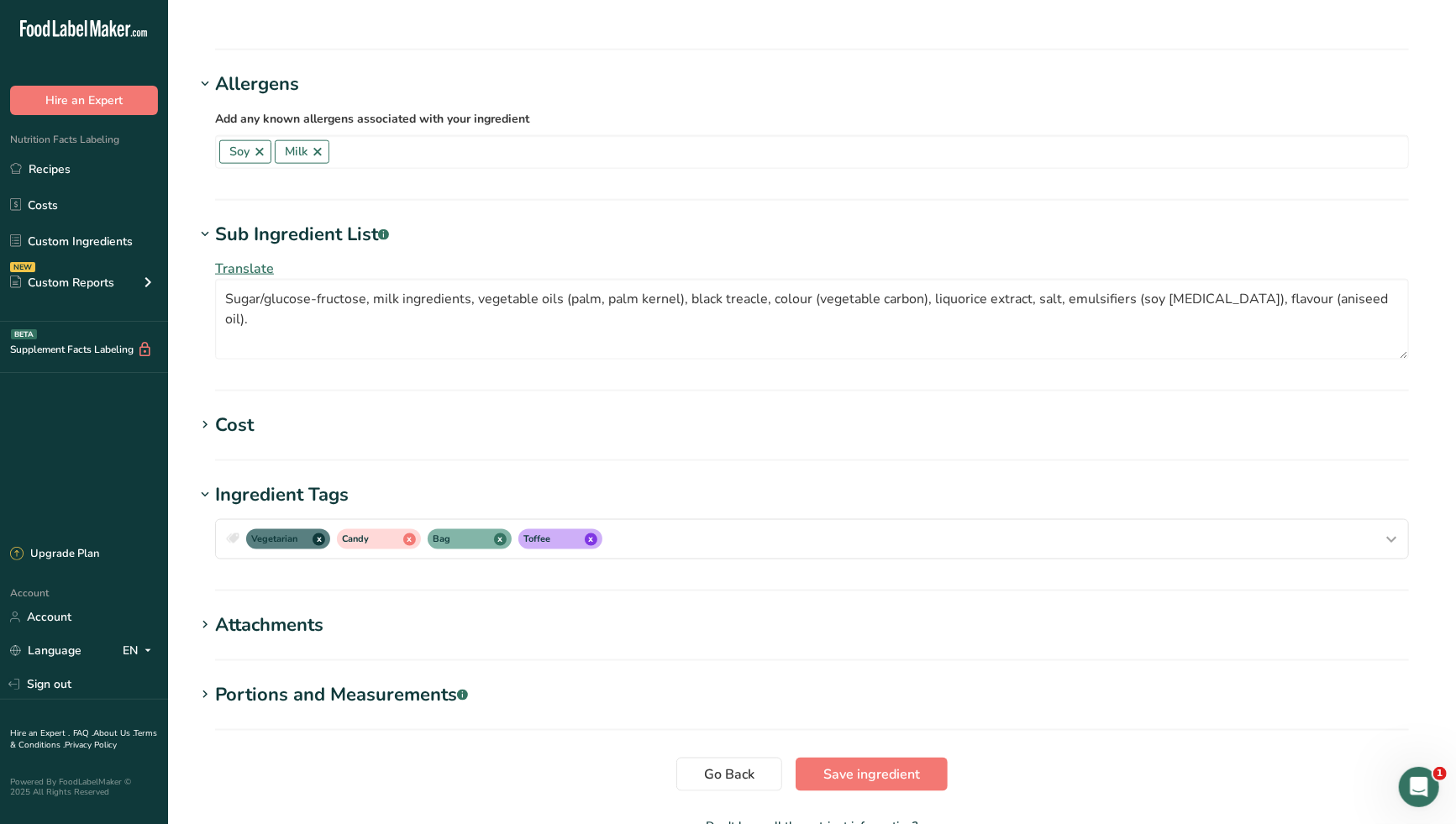
click at [309, 611] on div "Attachments" at bounding box center [270, 625] width 109 height 28
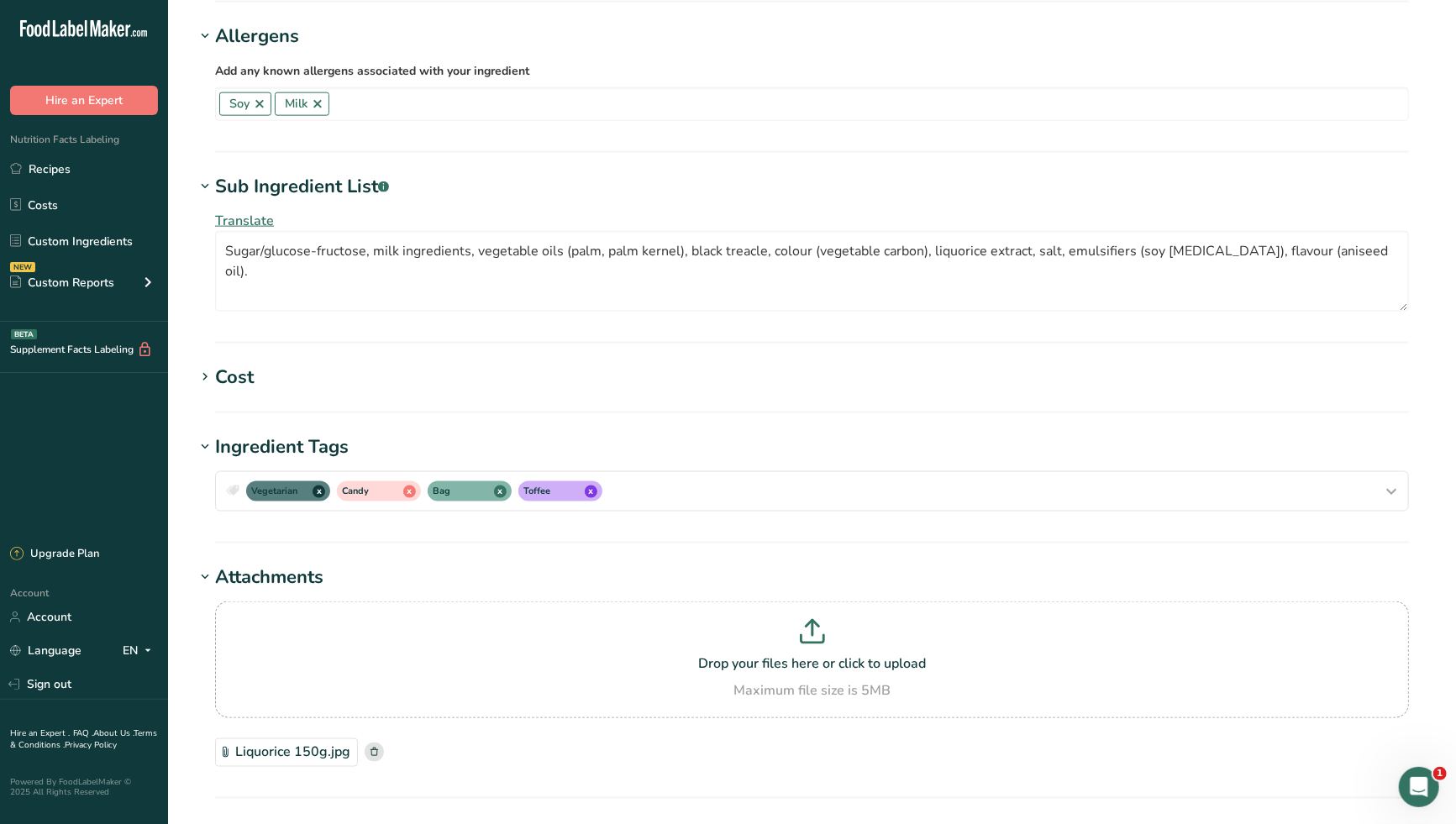
scroll to position [1493, 0]
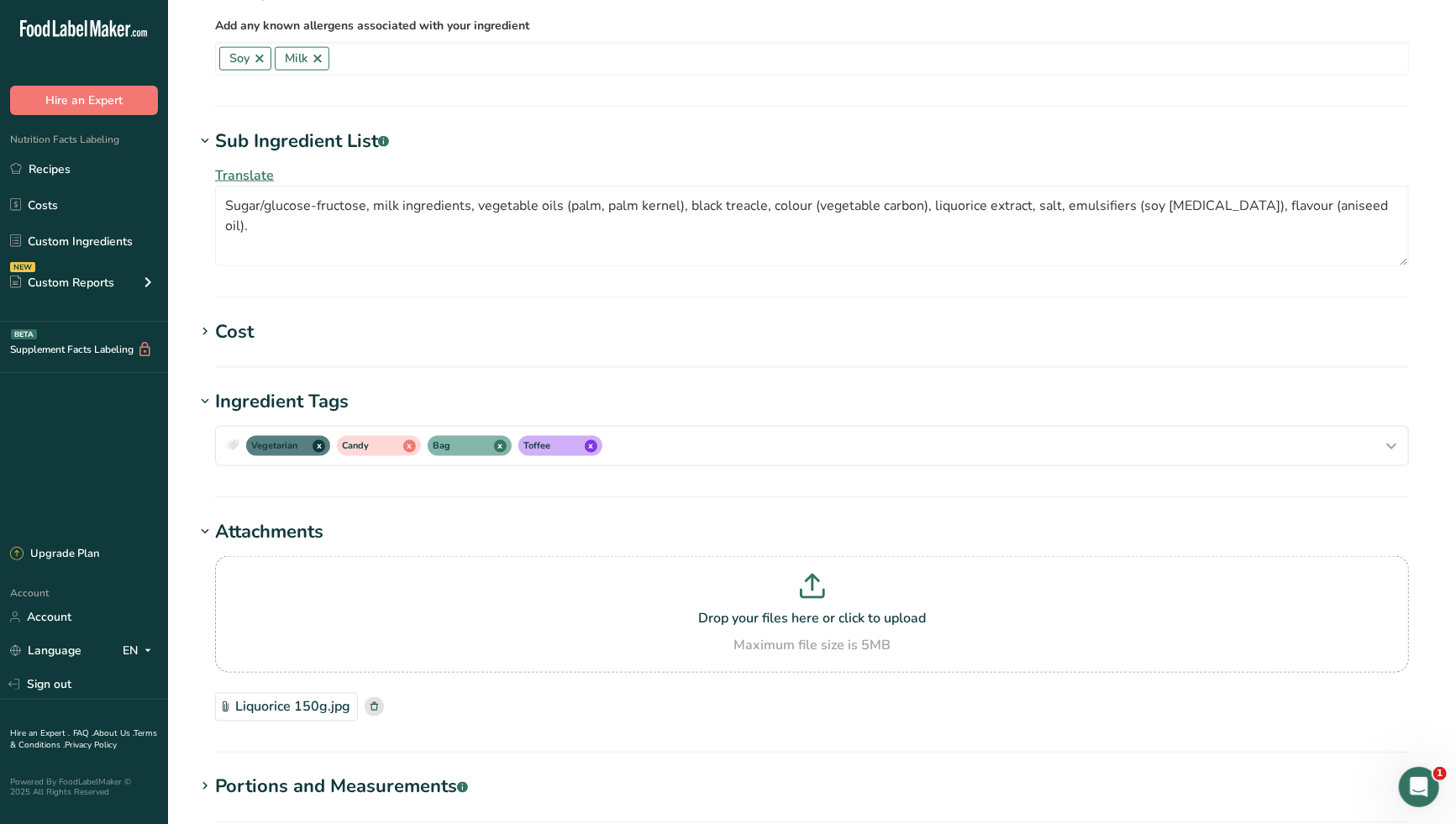
click at [362, 774] on div "Portions and Measurements .a-a{fill:#347362;}.b-a{fill:#fff;}" at bounding box center [341, 788] width 253 height 28
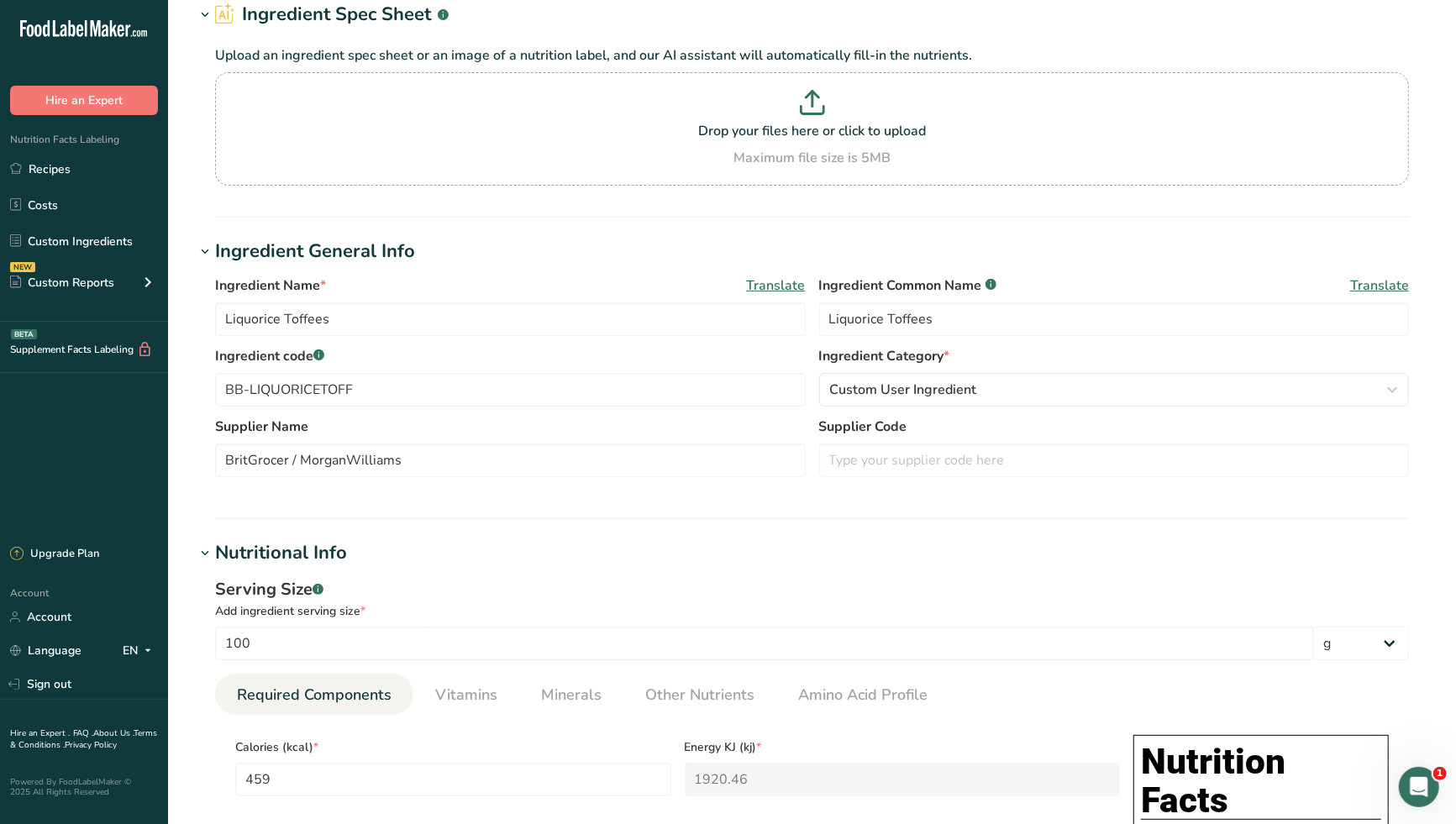
scroll to position [197, 0]
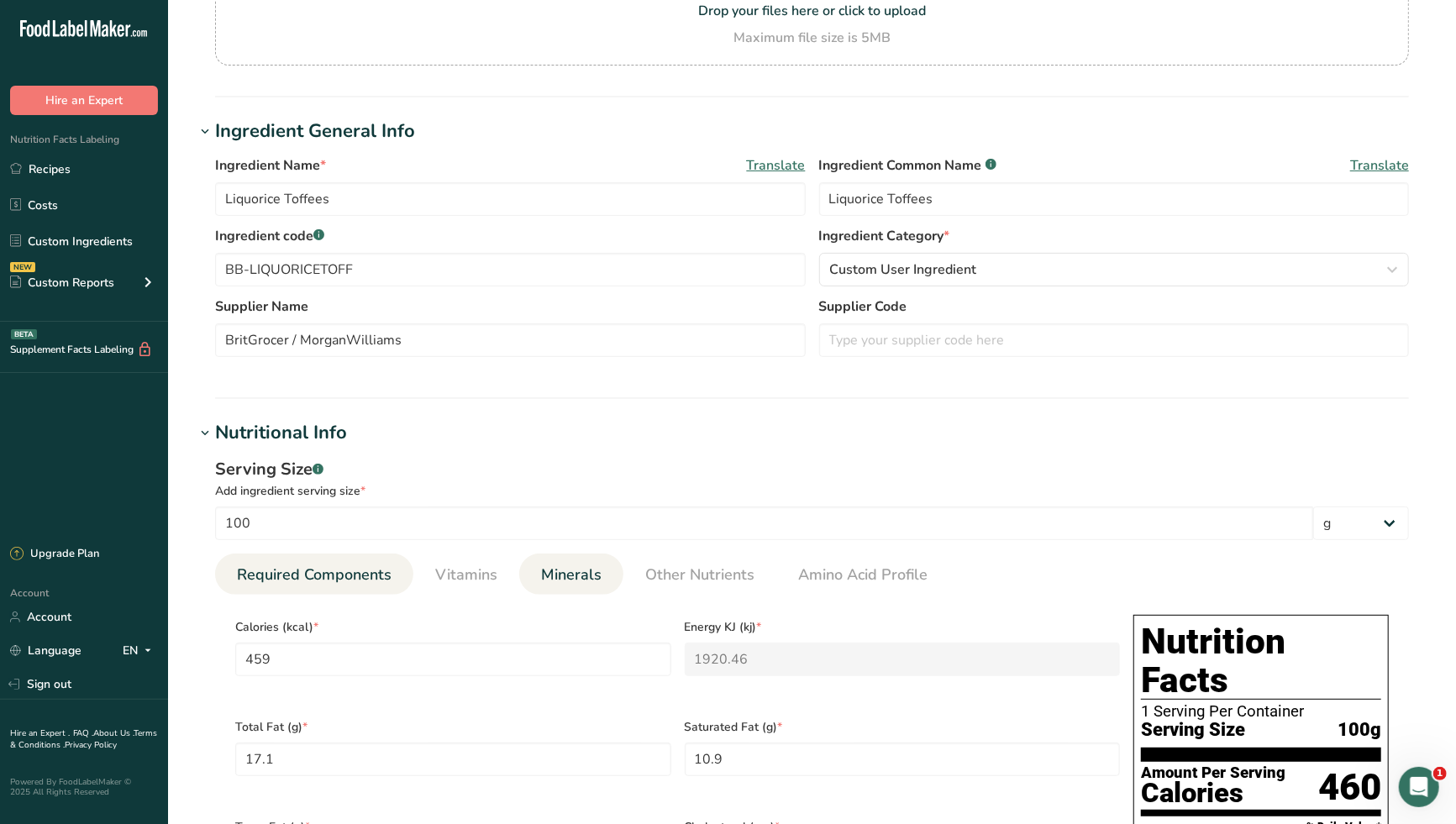
click at [579, 579] on span "Minerals" at bounding box center [571, 575] width 60 height 23
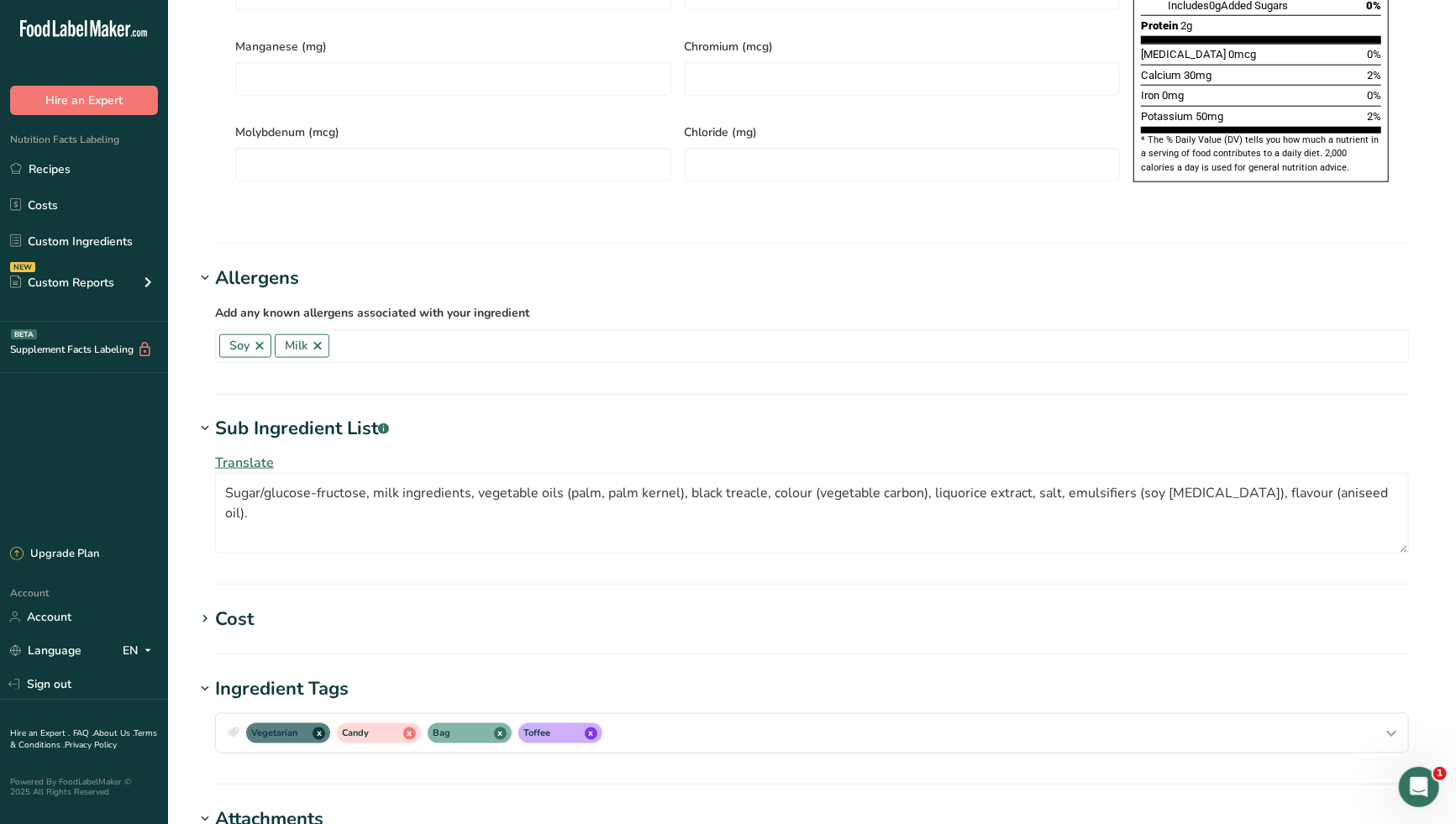
scroll to position [1691, 0]
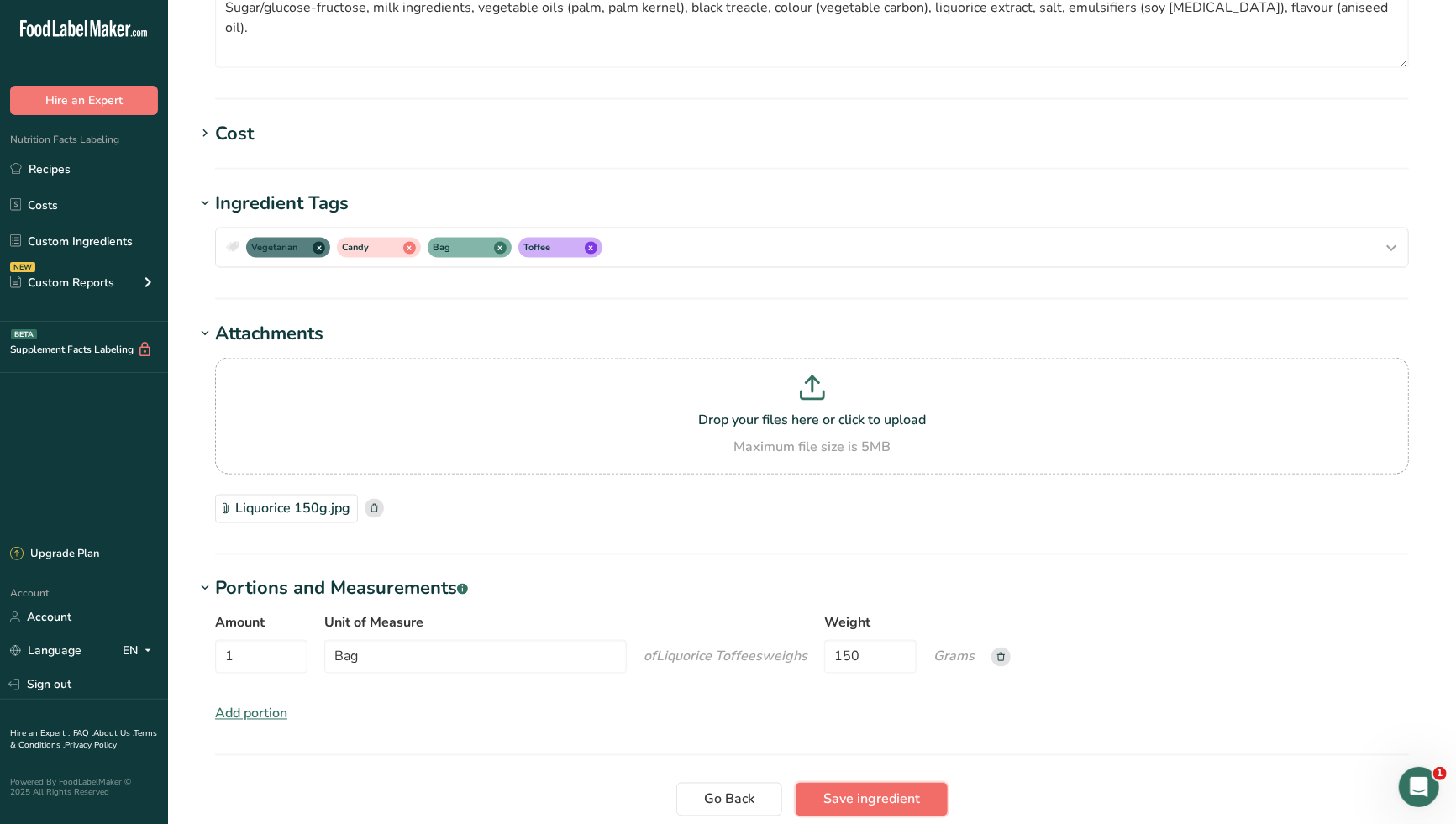
click at [867, 790] on span "Save ingredient" at bounding box center [871, 799] width 96 height 20
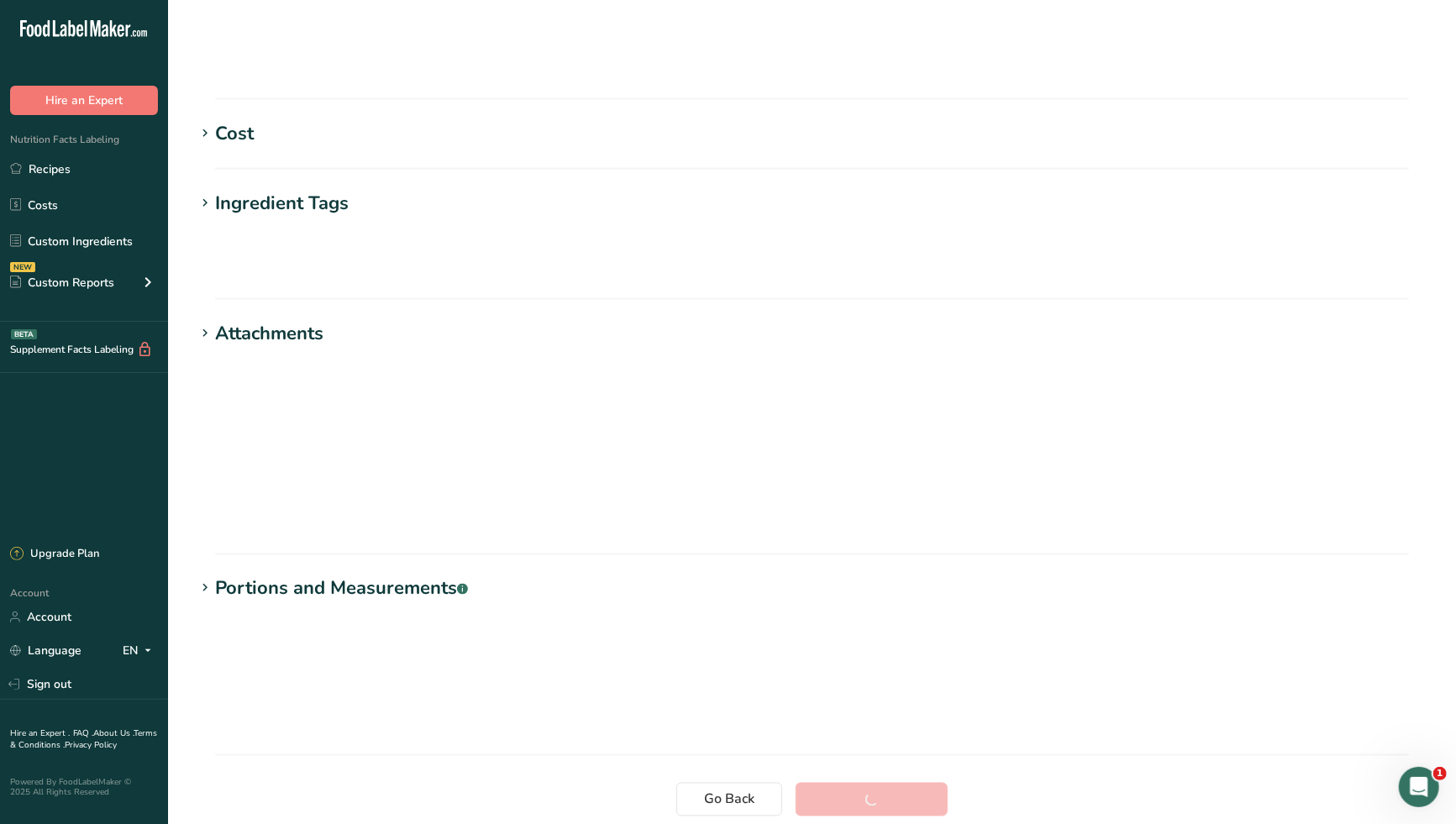
scroll to position [64, 0]
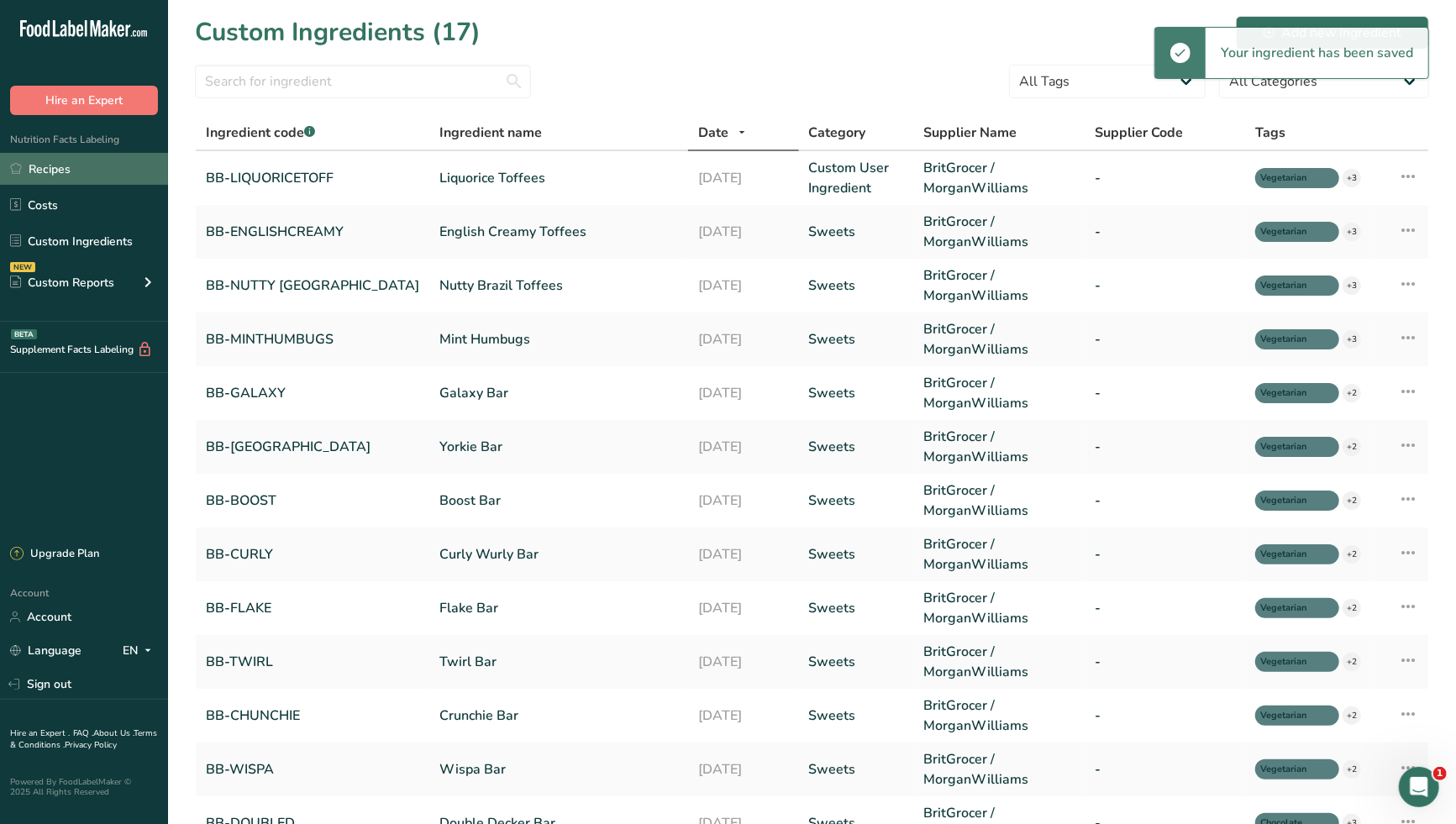
click at [65, 166] on link "Recipes" at bounding box center [84, 169] width 168 height 32
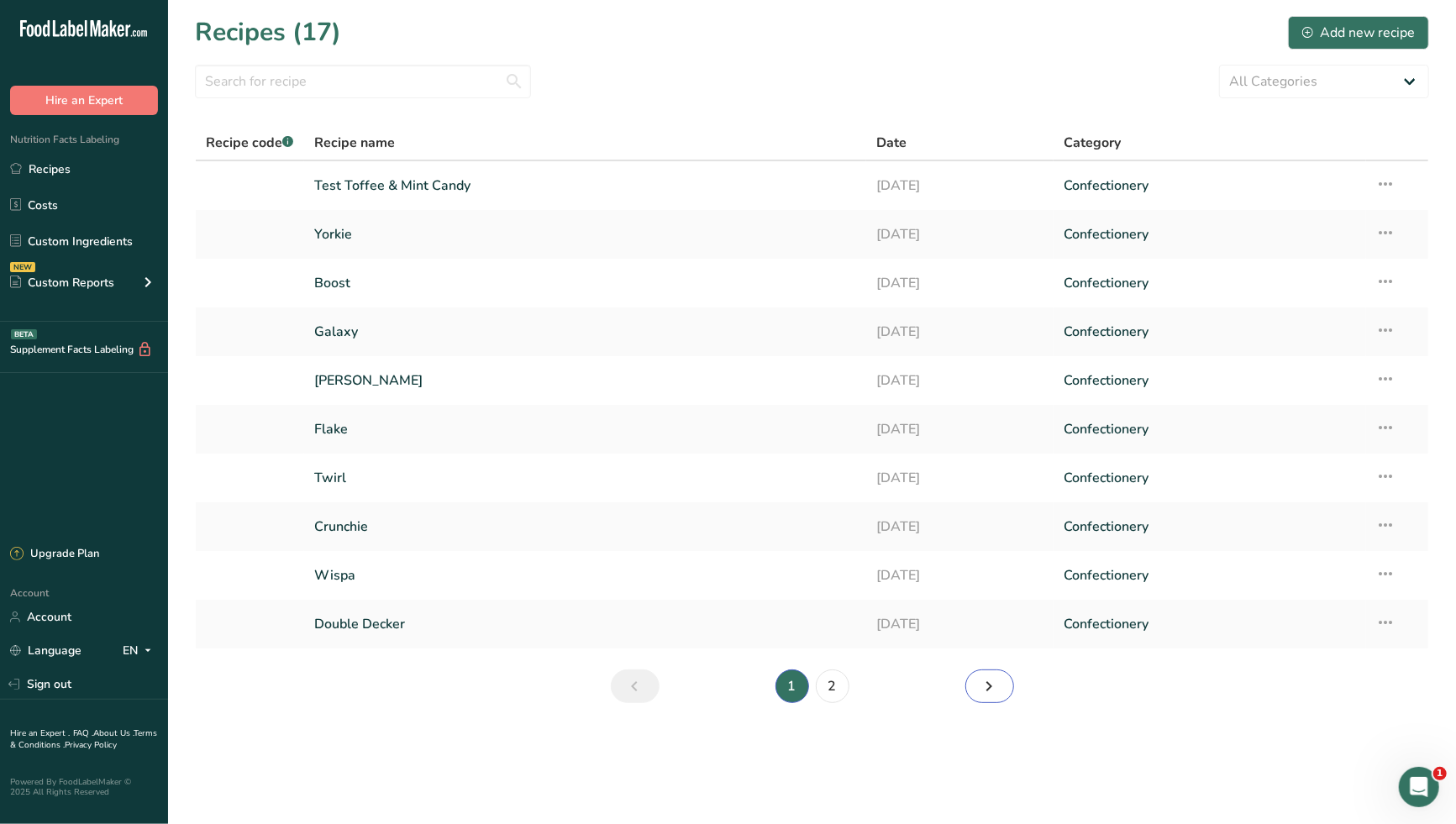
click at [986, 687] on icon "Next page" at bounding box center [989, 687] width 20 height 31
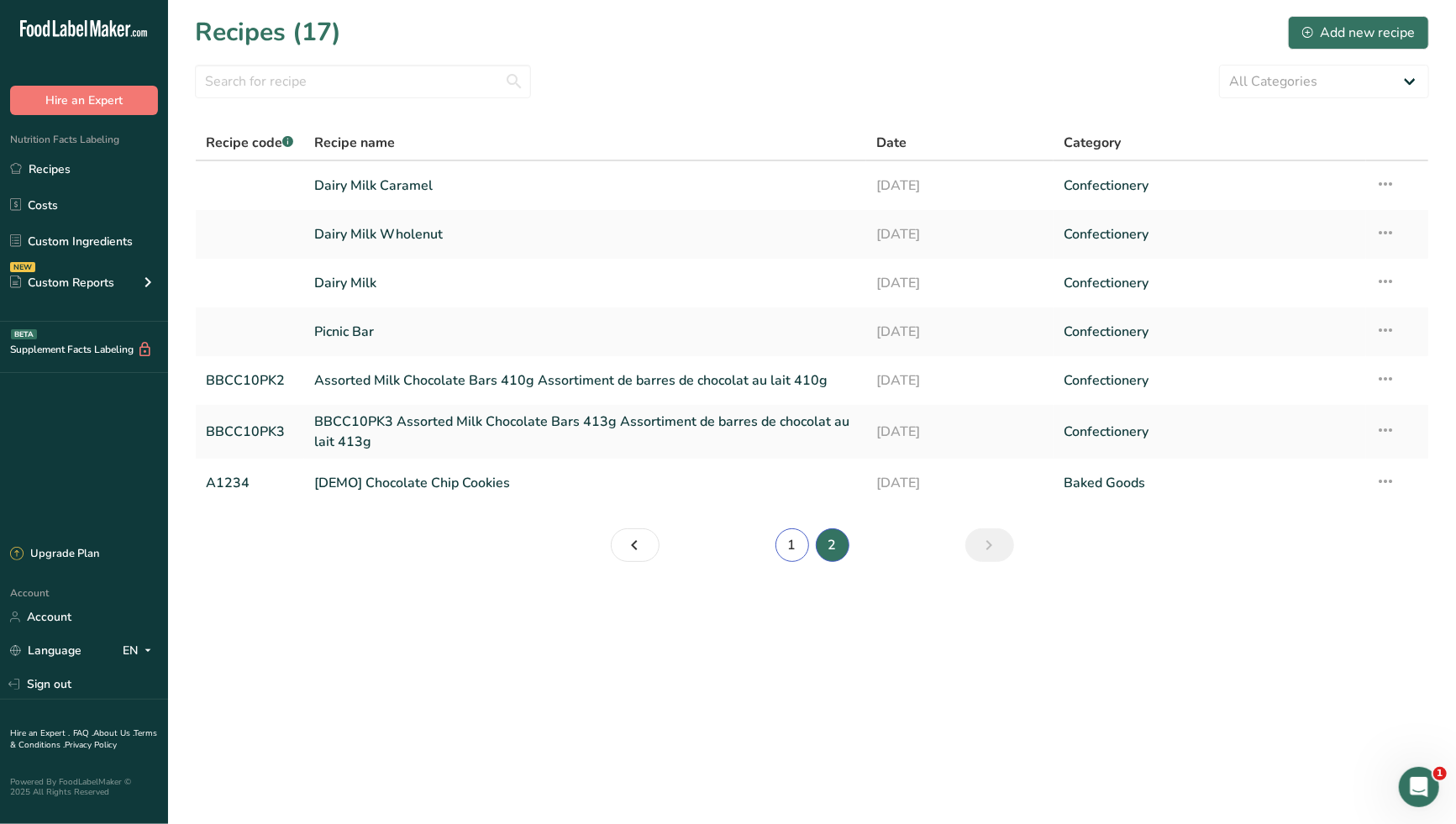
click at [785, 548] on link "1" at bounding box center [791, 545] width 33 height 33
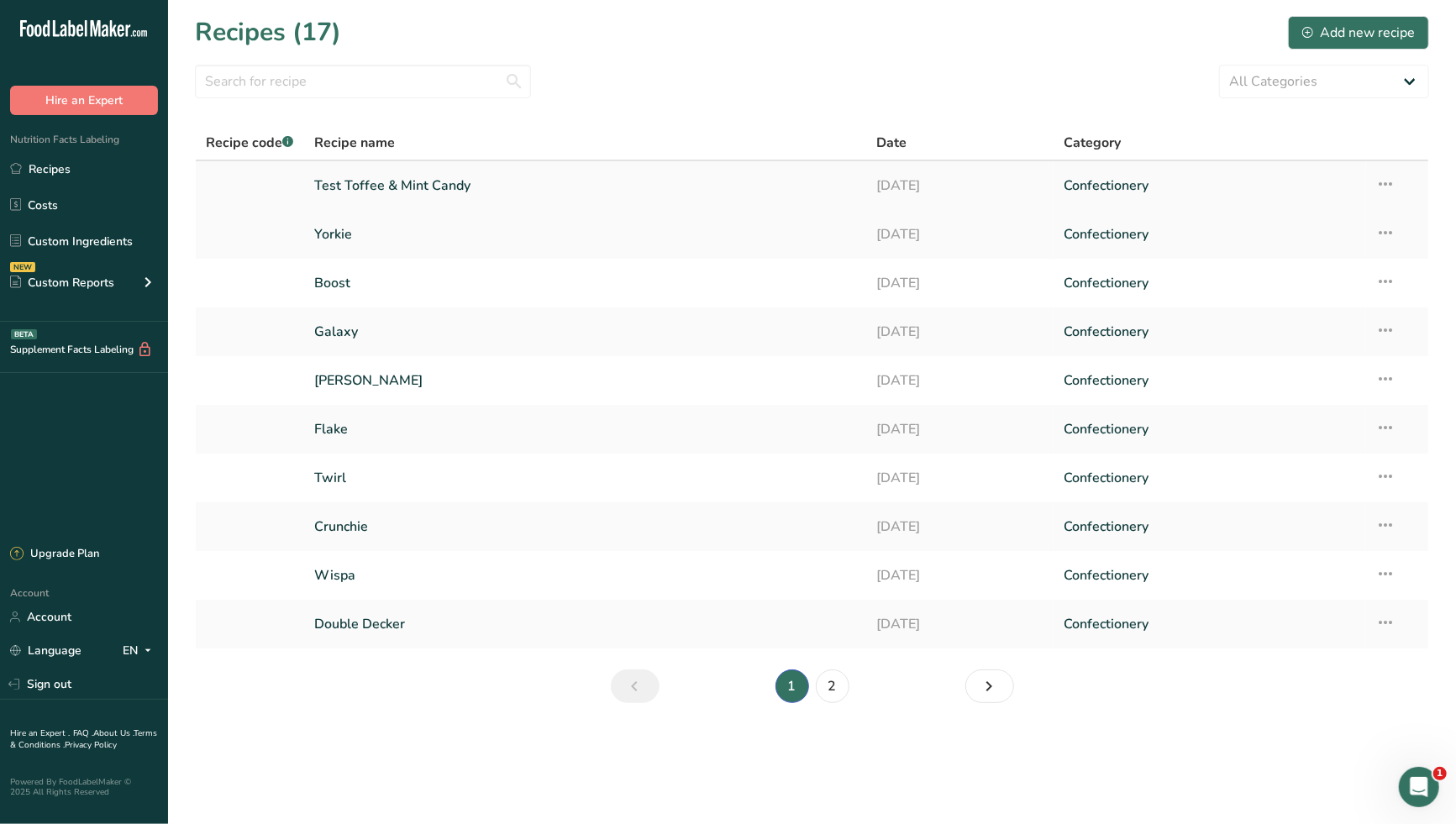
click at [448, 183] on link "Test Toffee & Mint Candy" at bounding box center [585, 186] width 542 height 35
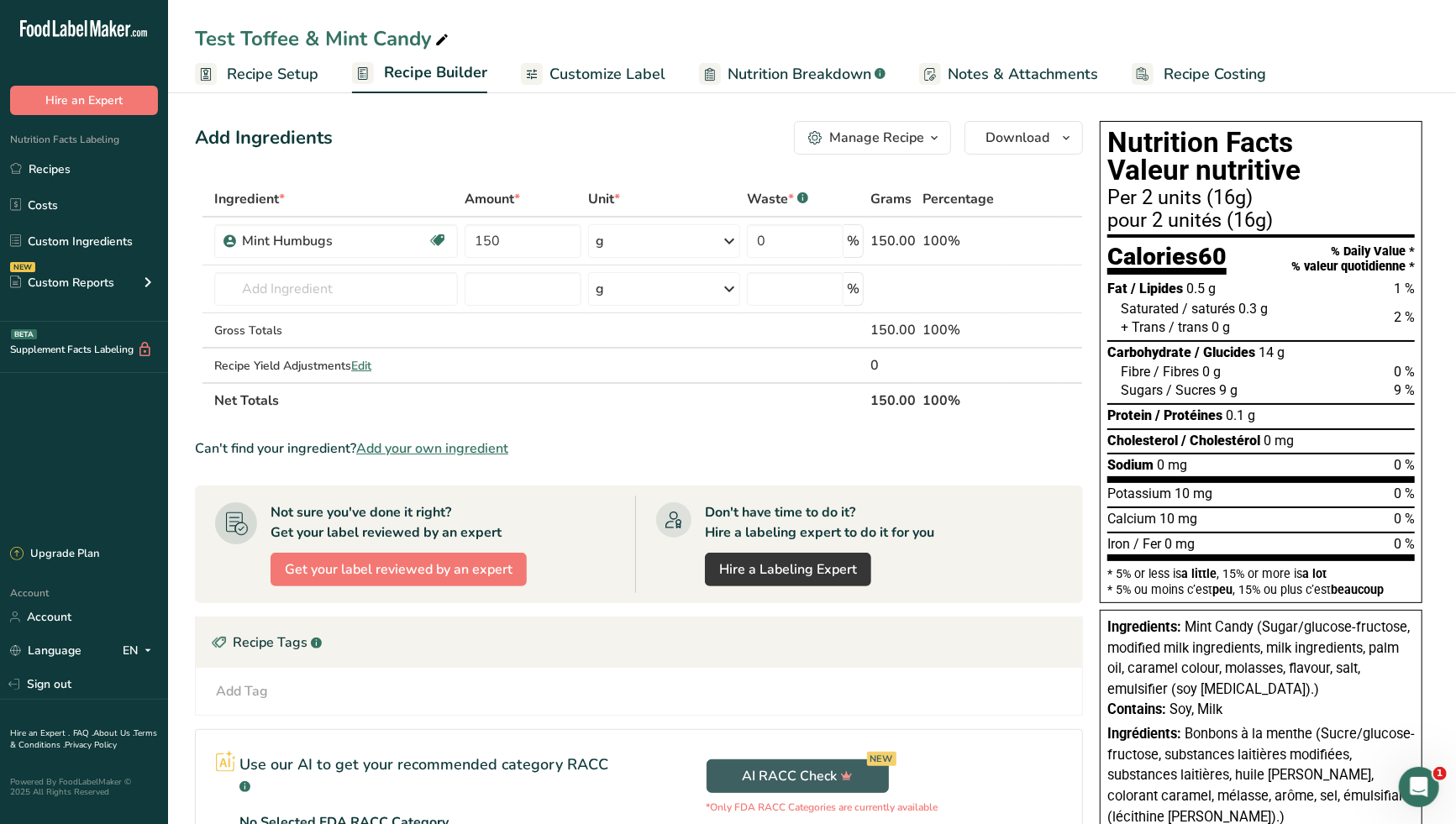
click at [262, 75] on span "Recipe Setup" at bounding box center [272, 74] width 92 height 23
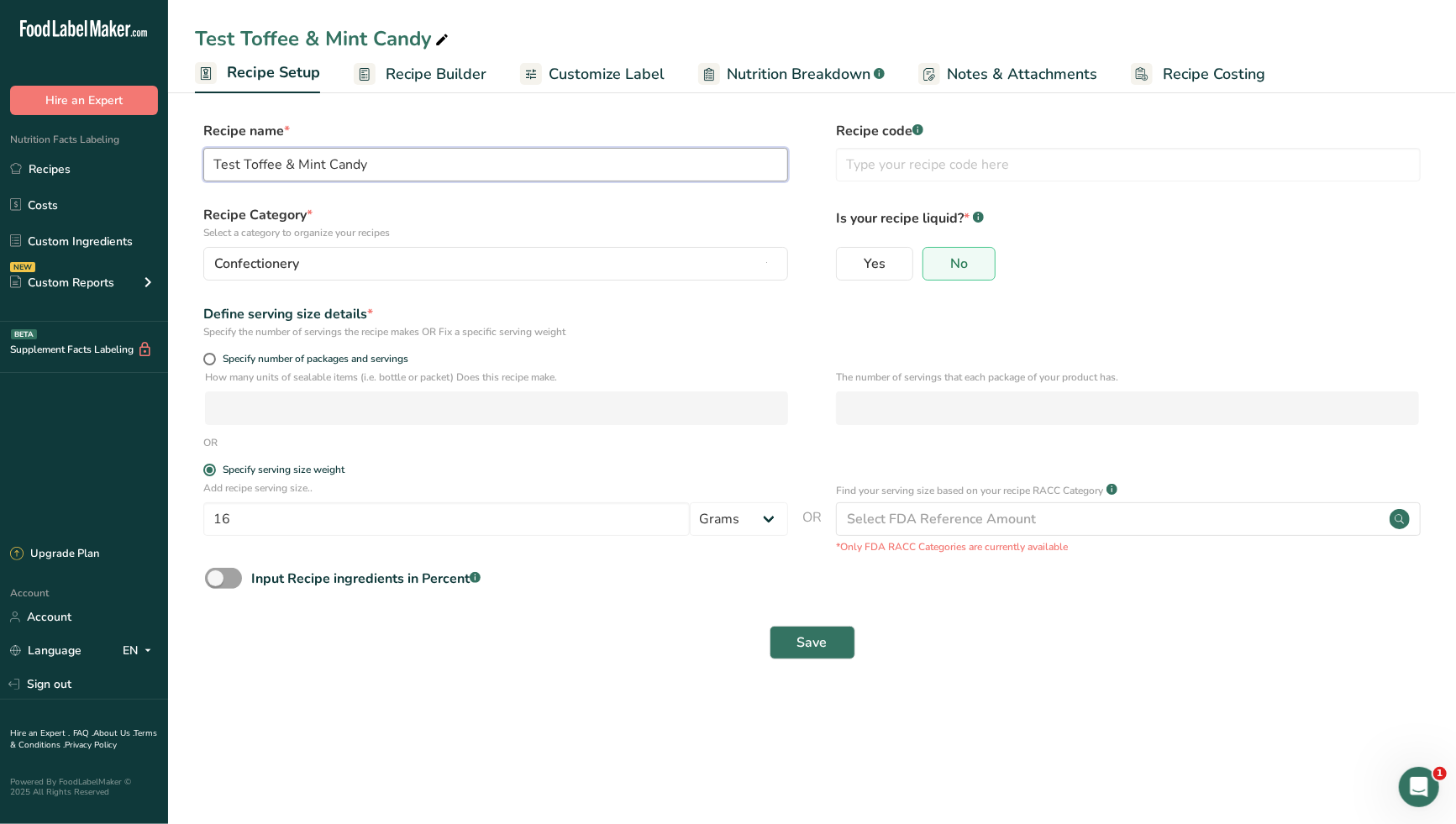
click at [243, 163] on input "Test Toffee & Mint Candy" at bounding box center [496, 165] width 585 height 33
click at [356, 164] on input "Toffee & Mint Candy" at bounding box center [496, 165] width 585 height 33
click at [914, 160] on input "text" at bounding box center [1129, 165] width 585 height 33
click at [874, 168] on input "text" at bounding box center [1129, 165] width 585 height 33
paste input "BB2TFMT4PK"
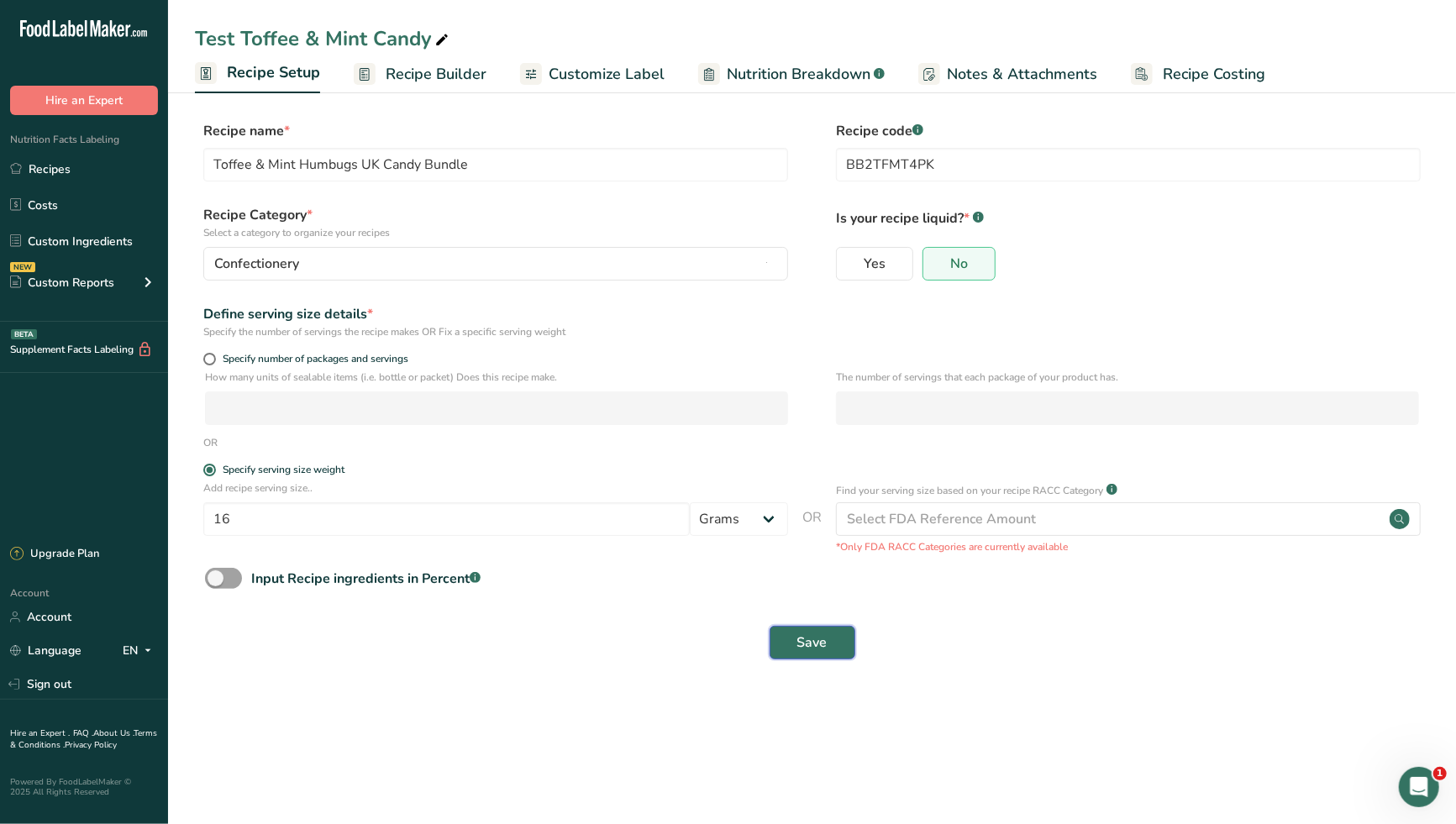
click at [812, 641] on span "Save" at bounding box center [812, 642] width 31 height 20
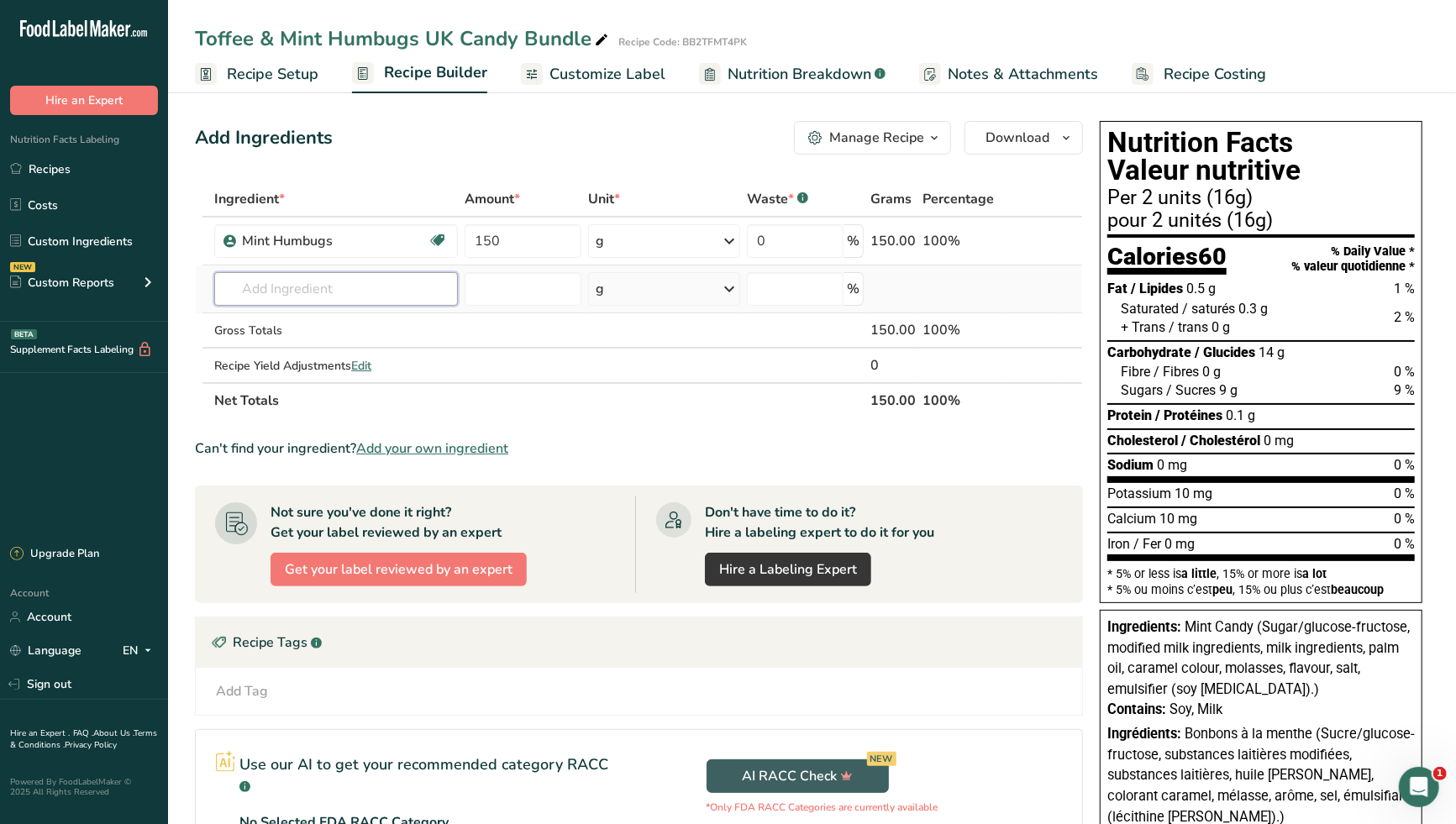
click at [282, 292] on input "text" at bounding box center [336, 289] width 243 height 33
click at [316, 320] on span "BB-ENGLISHCREAMY" at bounding box center [300, 323] width 119 height 16
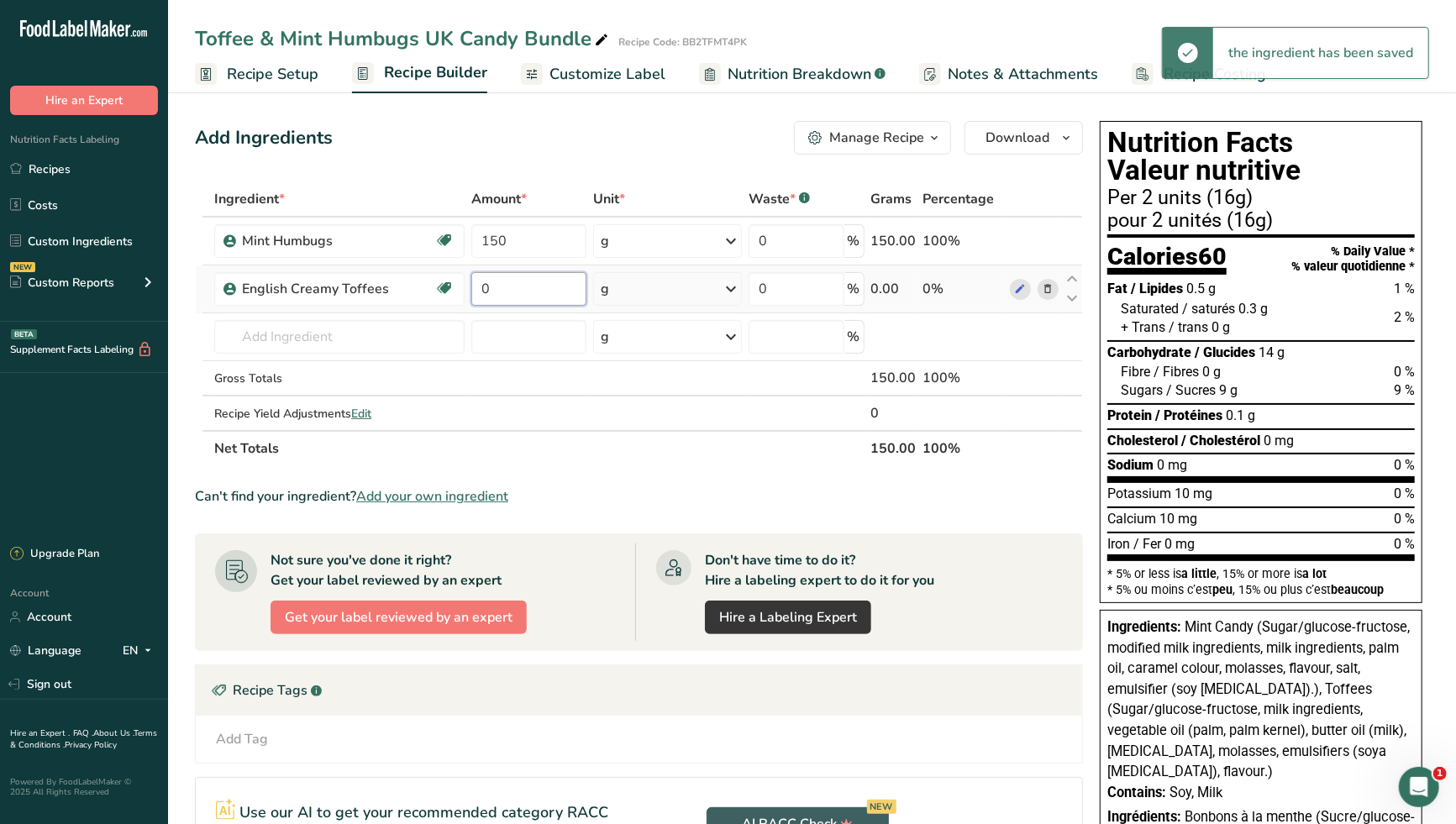
drag, startPoint x: 503, startPoint y: 282, endPoint x: 469, endPoint y: 285, distance: 34.1
click at [469, 285] on td "0" at bounding box center [528, 289] width 122 height 48
click at [364, 340] on div "Ingredient * Amount * Unit * Waste * .a-a{fill:#347362;}.b-a{fill:#fff;} Grams …" at bounding box center [639, 323] width 888 height 285
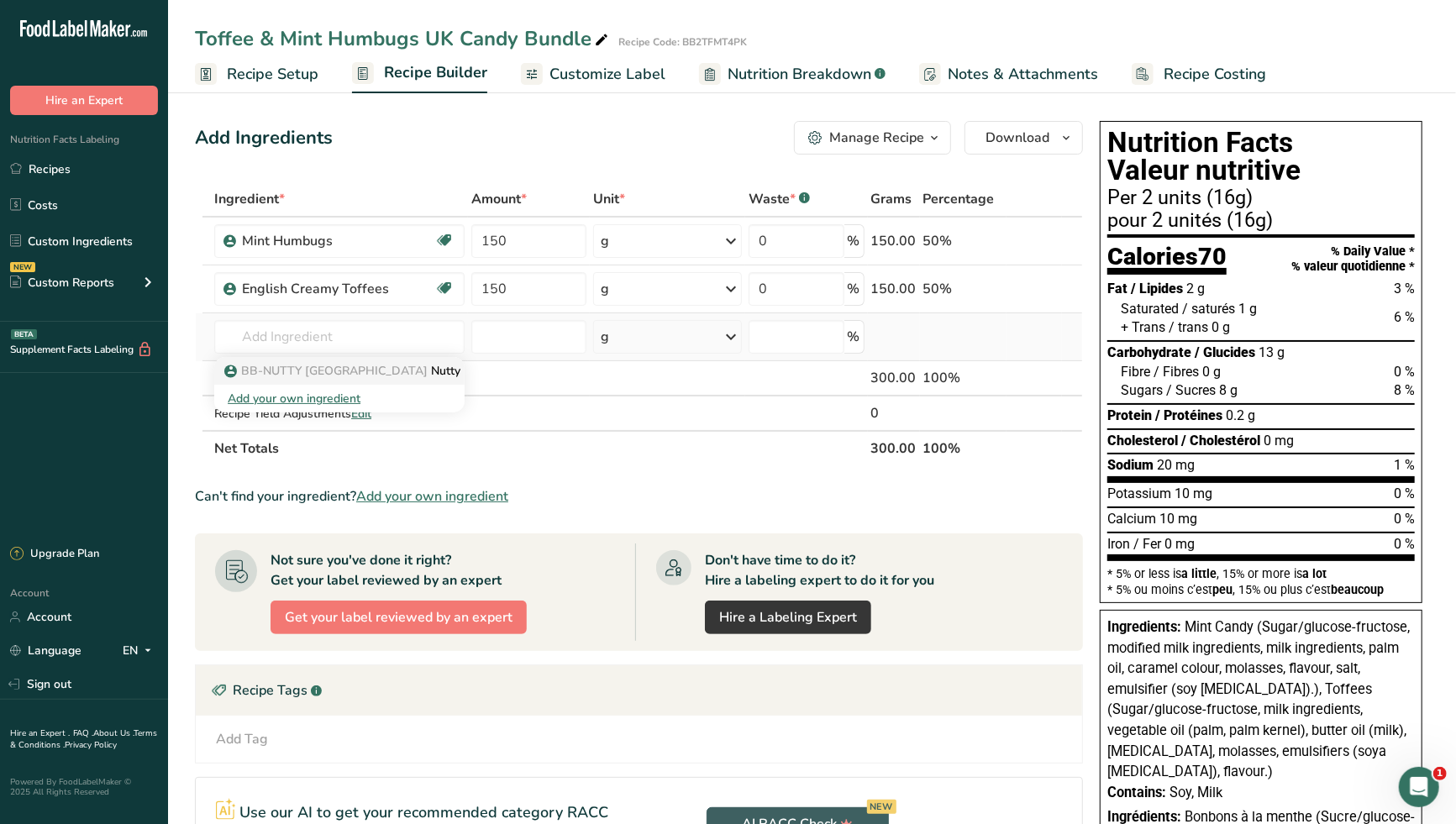
click at [383, 366] on p "BB-NUTTY [GEOGRAPHIC_DATA] Nutty Brazil Toffees" at bounding box center [383, 370] width 312 height 18
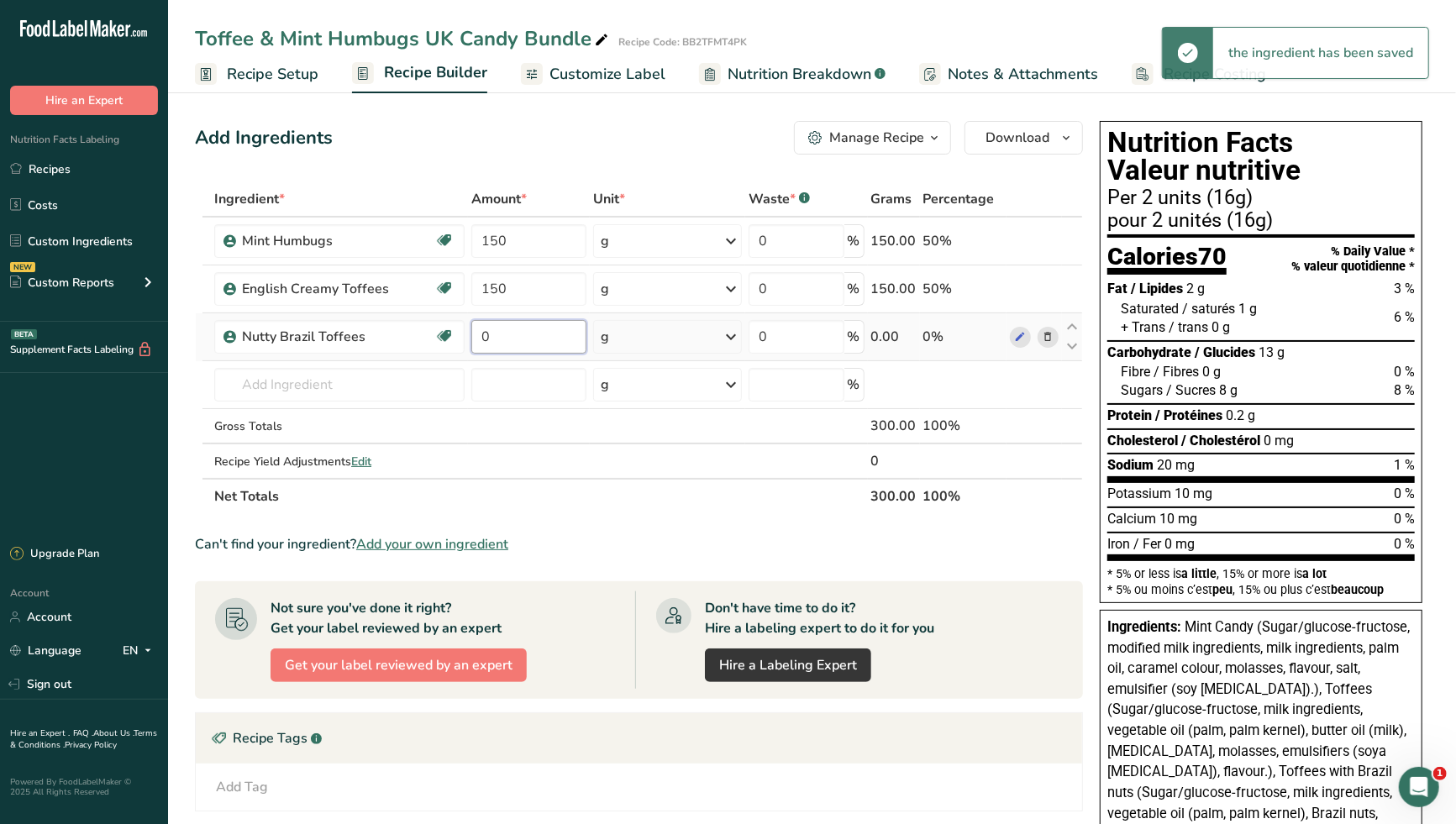
drag, startPoint x: 513, startPoint y: 339, endPoint x: 470, endPoint y: 342, distance: 43.1
click at [470, 342] on td "0" at bounding box center [528, 337] width 122 height 48
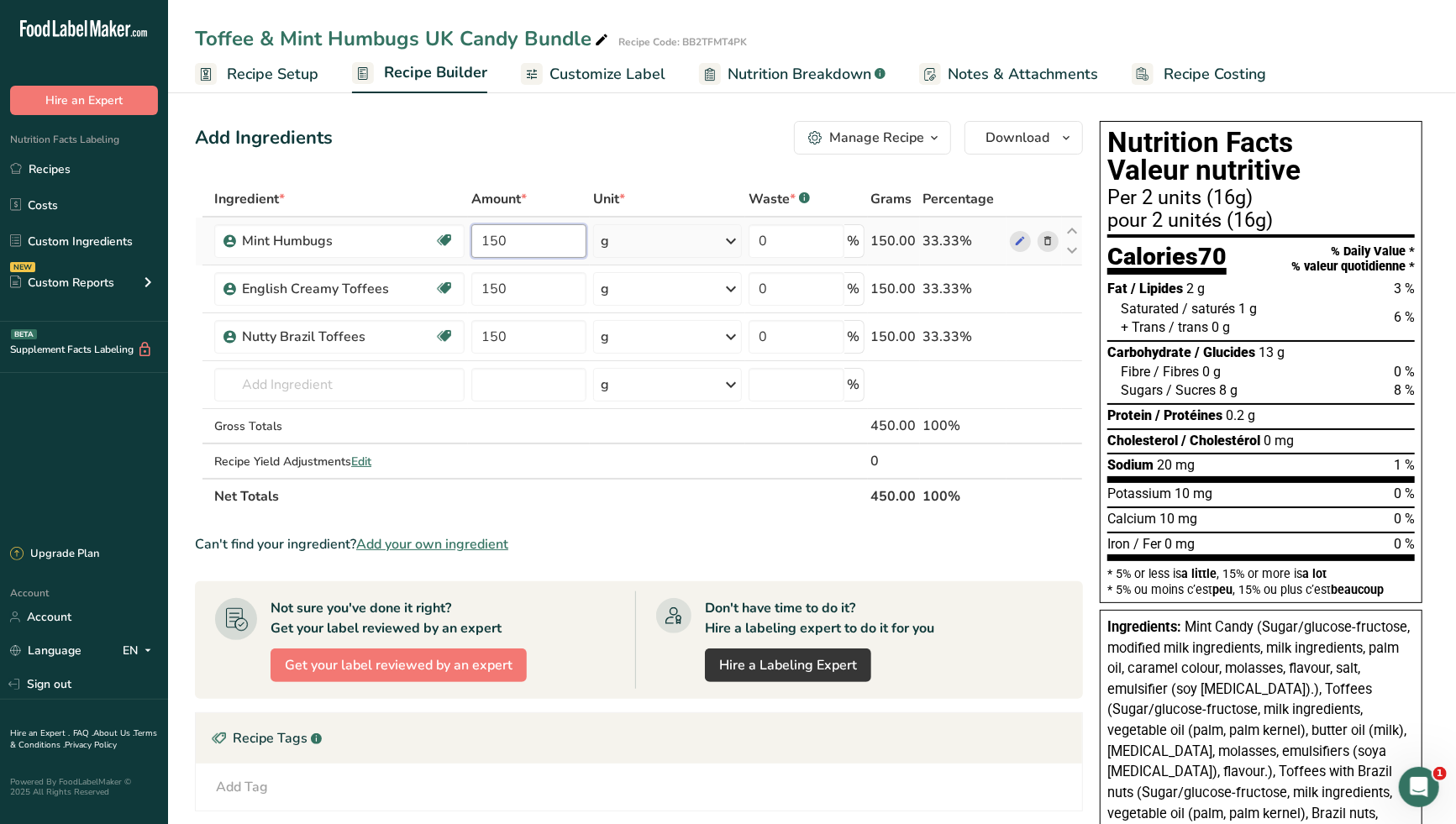
click at [516, 242] on div "Ingredient * Amount * Unit * Waste * .a-a{fill:#347362;}.b-a{fill:#fff;} Grams …" at bounding box center [639, 348] width 888 height 333
drag, startPoint x: 513, startPoint y: 241, endPoint x: 470, endPoint y: 245, distance: 43.2
click at [471, 245] on input "150" at bounding box center [528, 241] width 115 height 33
click at [431, 170] on div "Add Ingredients Manage Recipe Delete Recipe Duplicate Recipe Scale Recipe Save …" at bounding box center [644, 759] width 898 height 1291
click at [316, 391] on input "text" at bounding box center [340, 384] width 250 height 33
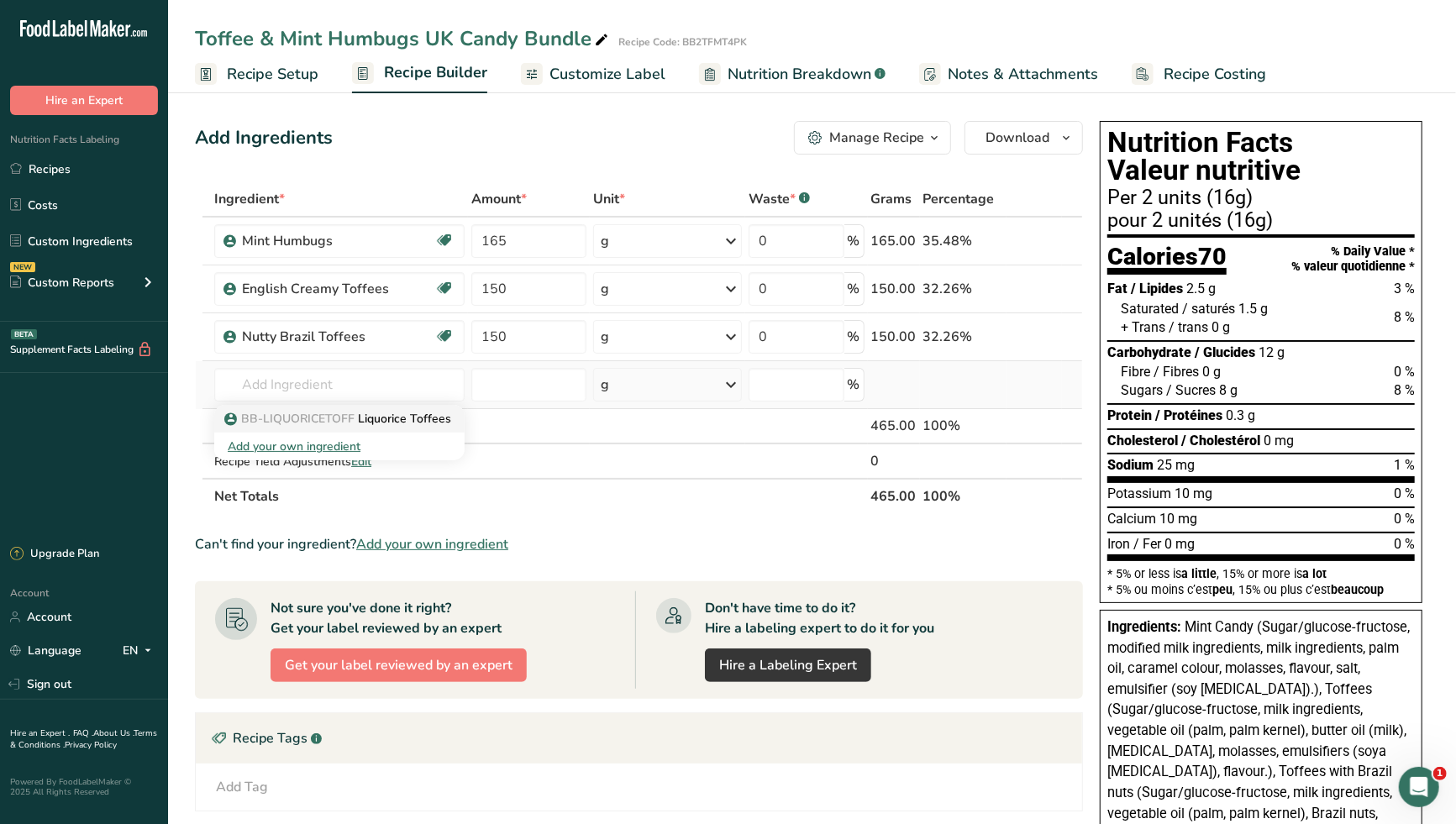
click at [345, 417] on span "BB-LIQUORICETOFF" at bounding box center [298, 419] width 114 height 16
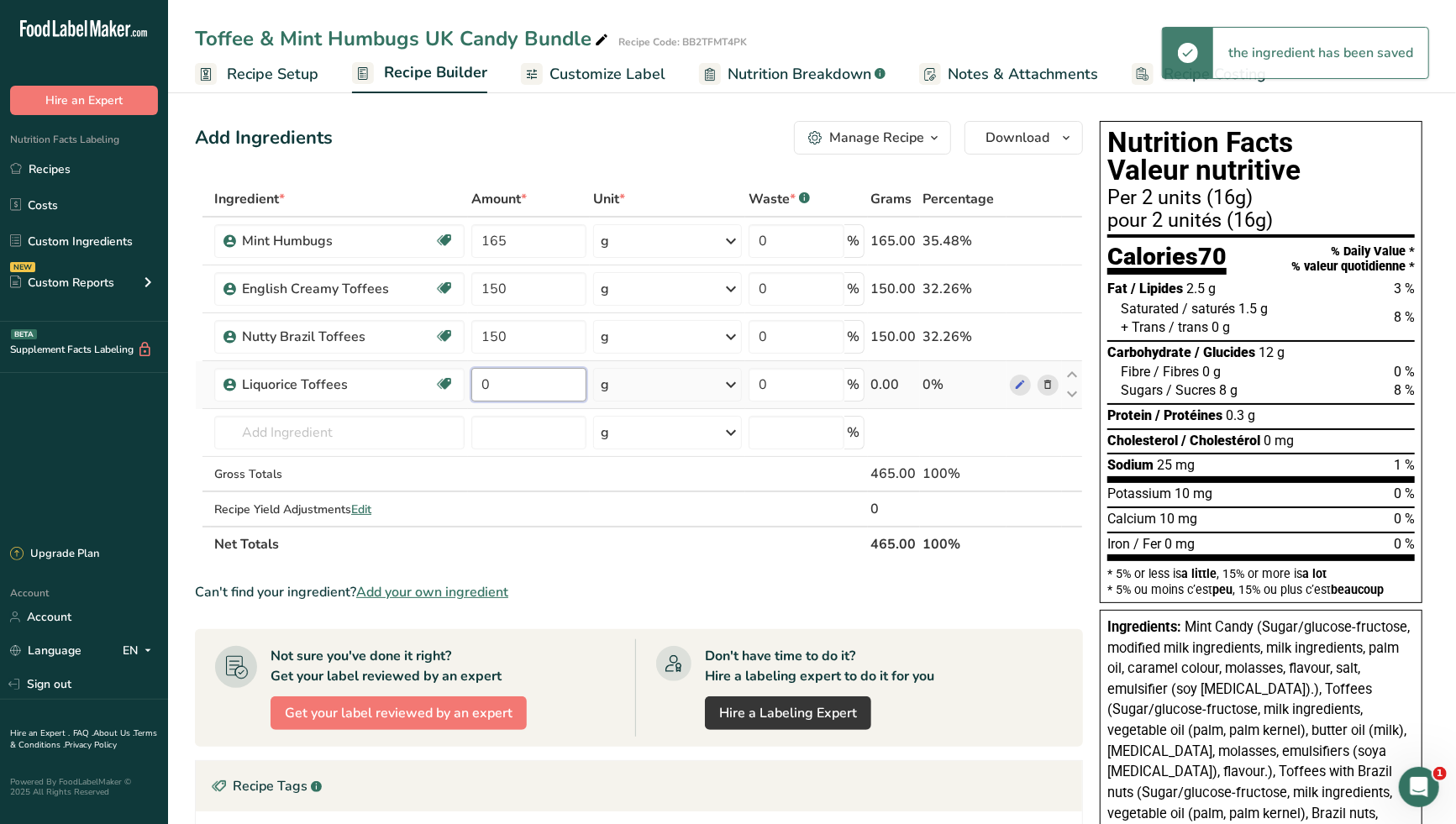
drag, startPoint x: 504, startPoint y: 385, endPoint x: 472, endPoint y: 386, distance: 32.0
click at [472, 386] on input "0" at bounding box center [528, 384] width 115 height 33
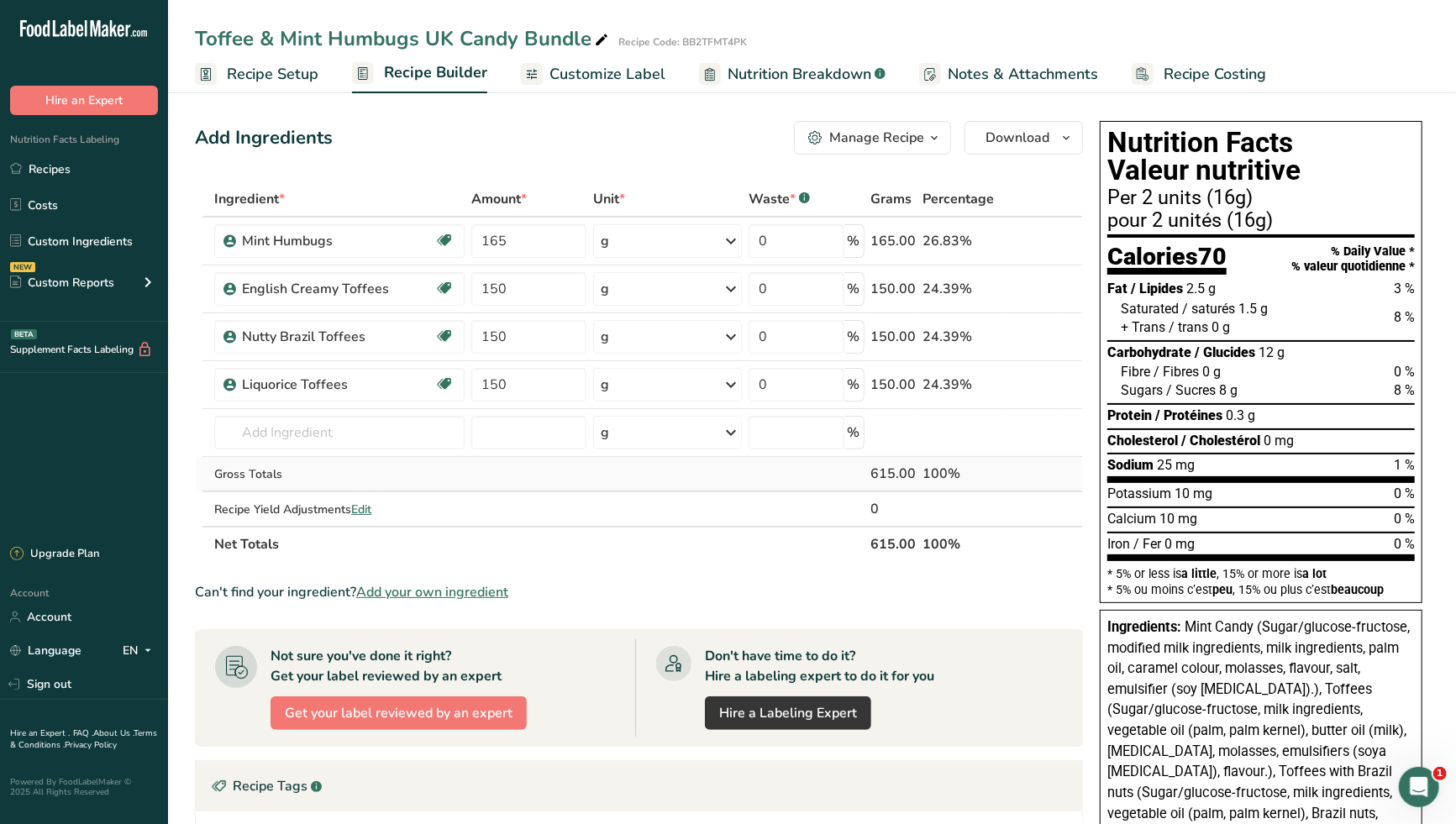
click at [558, 479] on div "Ingredient * Amount * Unit * Waste * .a-a{fill:#347362;}.b-a{fill:#fff;} Grams …" at bounding box center [639, 371] width 888 height 381
click at [588, 77] on span "Customize Label" at bounding box center [607, 74] width 116 height 23
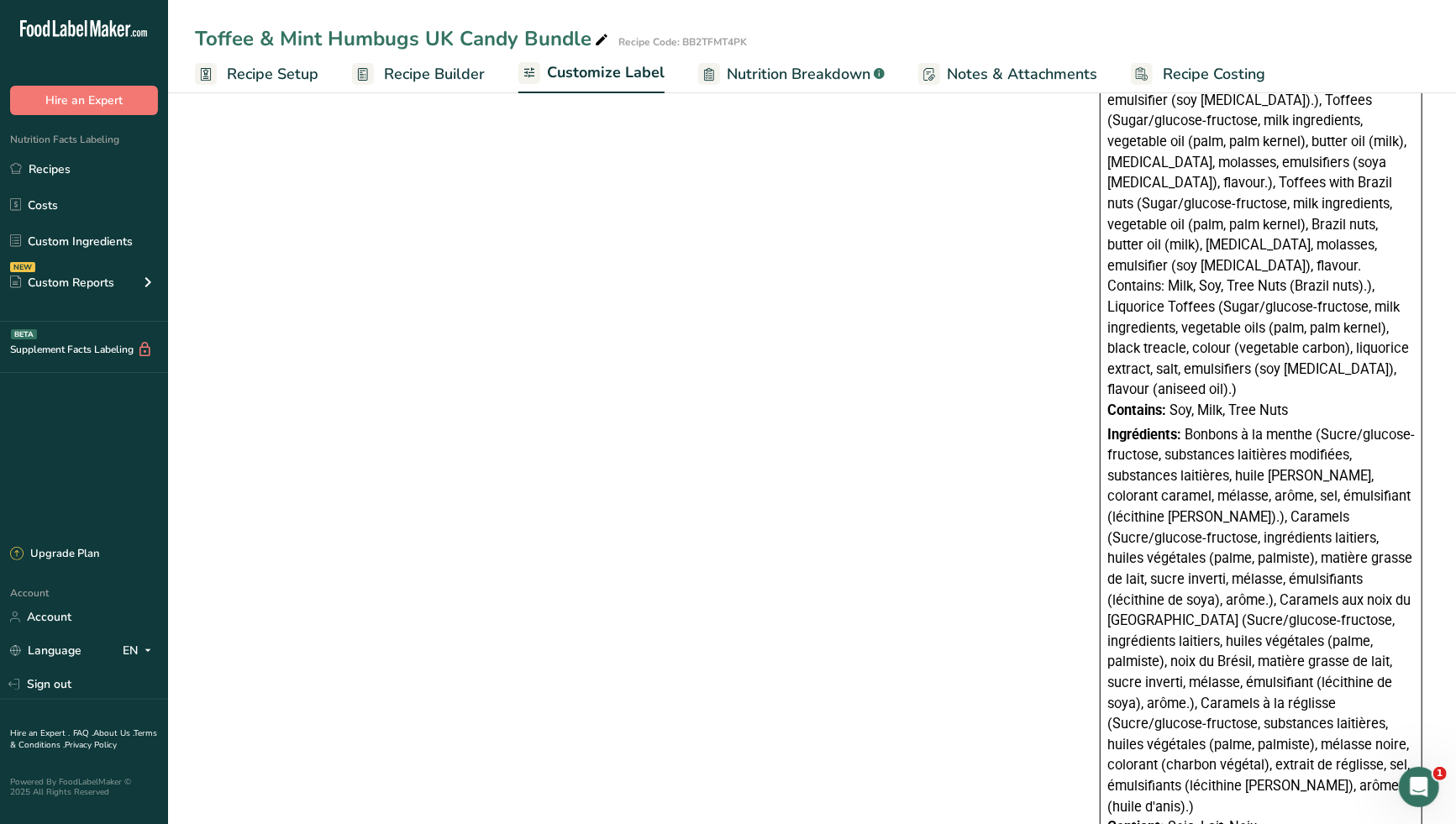
scroll to position [714, 0]
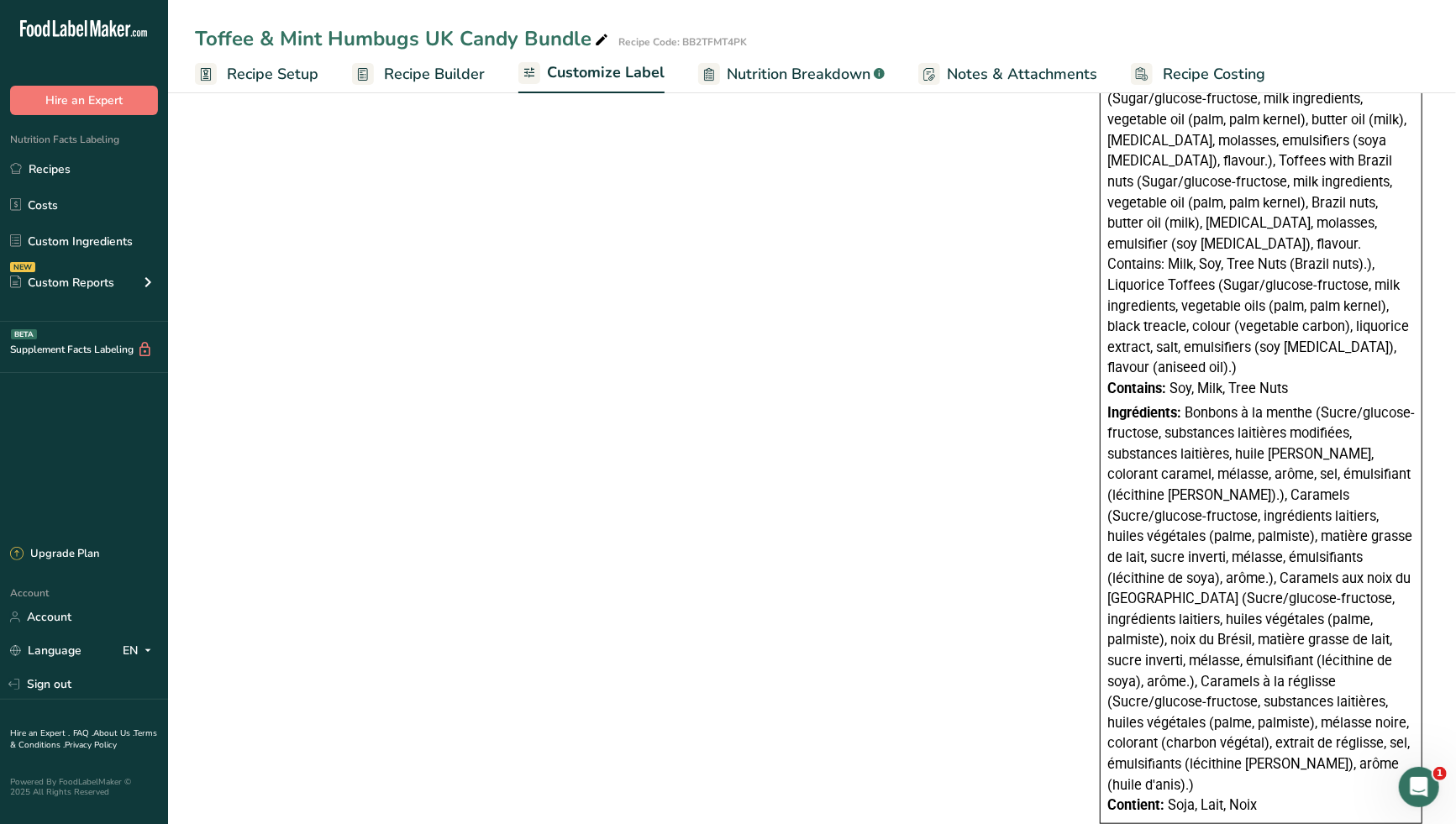
click at [971, 475] on div "Choose your label style Canadian Standard label USA (FDA) Standard FDA label Ta…" at bounding box center [812, 167] width 1234 height 1348
click at [596, 74] on span "Customize Label" at bounding box center [606, 73] width 117 height 23
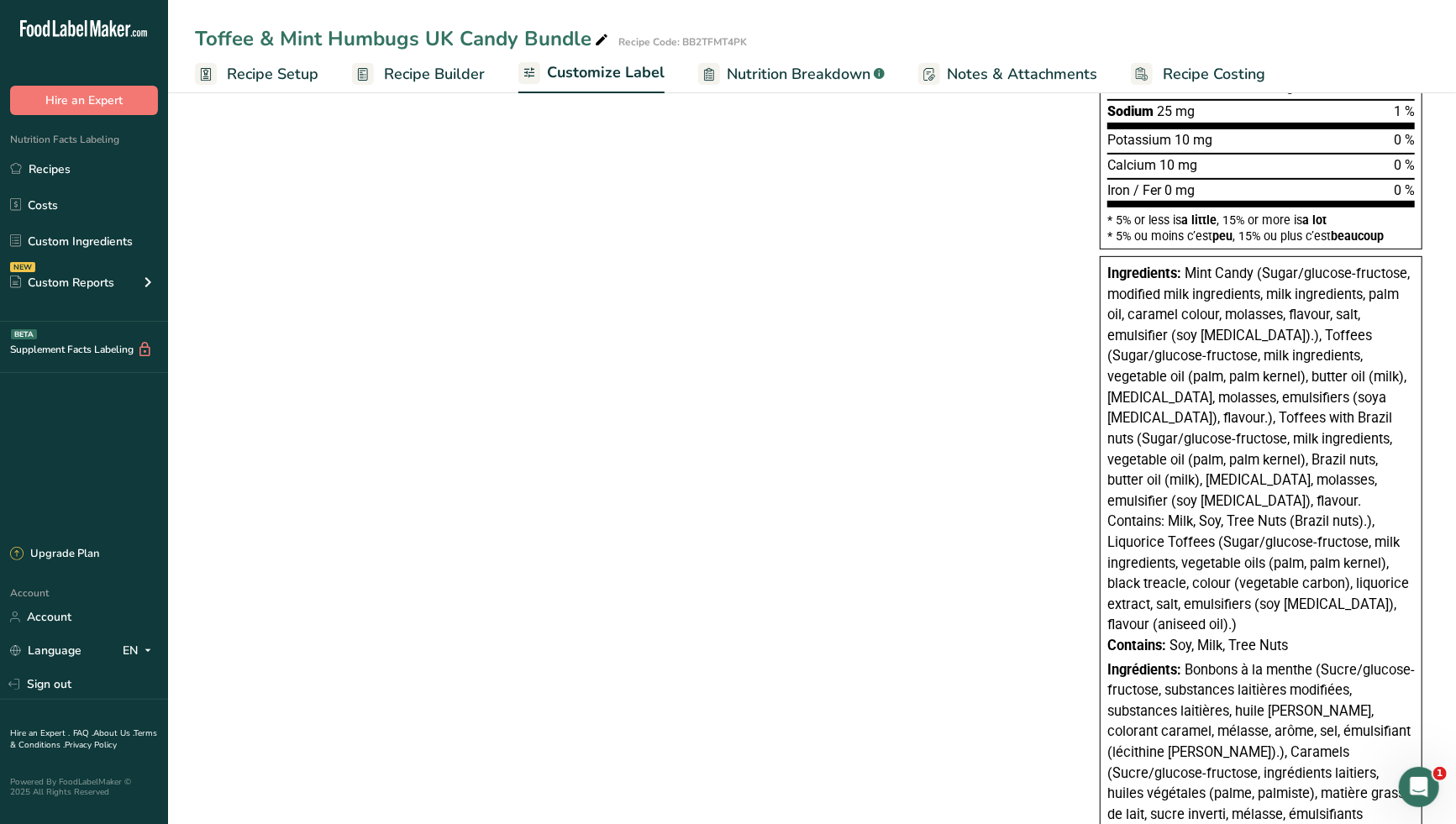
scroll to position [0, 0]
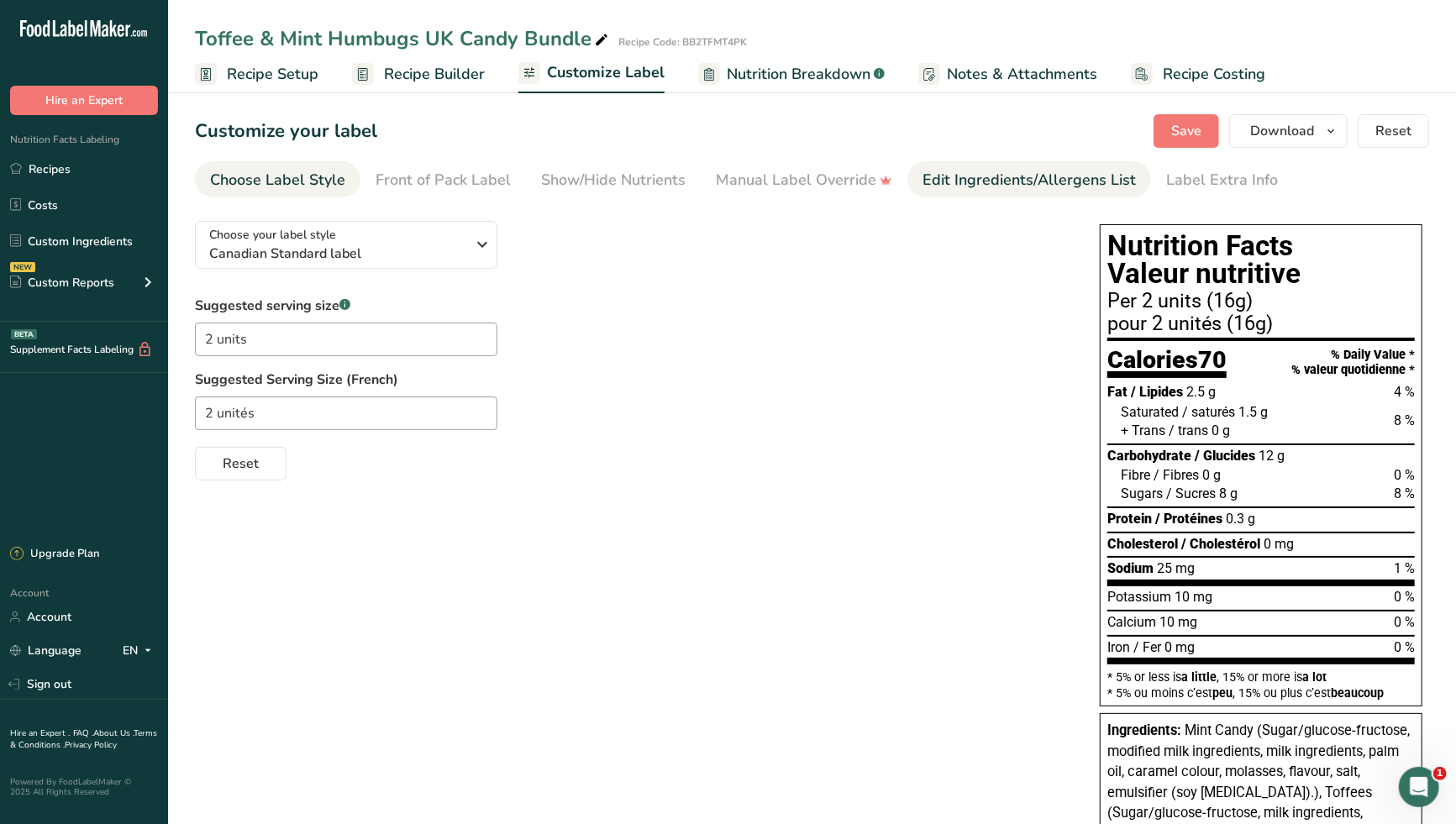
click at [1009, 180] on div "Edit Ingredients/Allergens List" at bounding box center [1029, 180] width 214 height 23
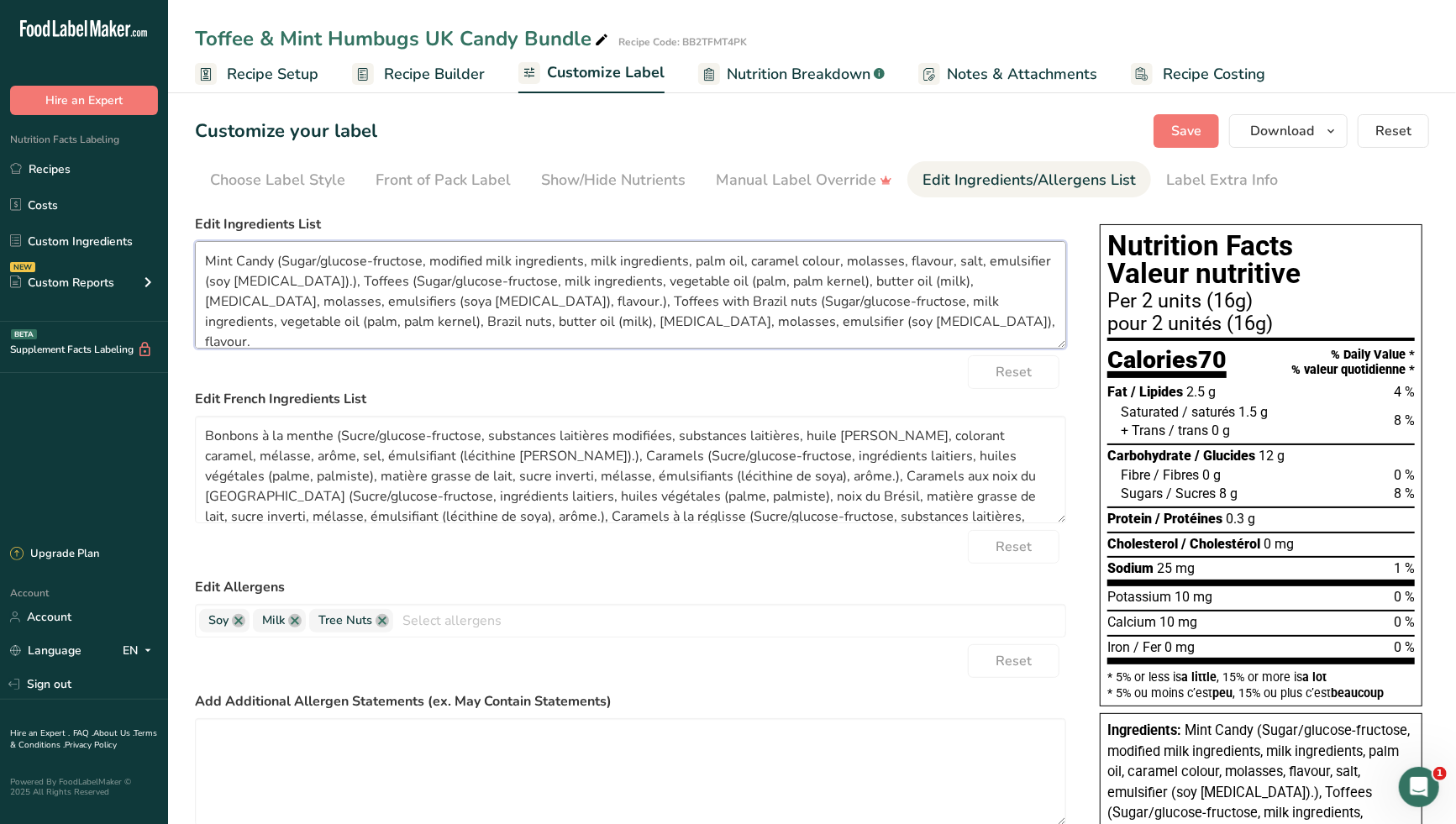
click at [651, 317] on textarea "Mint Candy (Sugar/glucose-fructose, modified milk ingredients, milk ingredients…" at bounding box center [630, 294] width 871 height 108
drag, startPoint x: 861, startPoint y: 327, endPoint x: 153, endPoint y: 216, distance: 716.6
click at [153, 216] on div ".a-20{fill:#fff;} Hire an Expert Nutrition Facts Labeling Recipes Costs Custom …" at bounding box center [728, 791] width 1456 height 1581
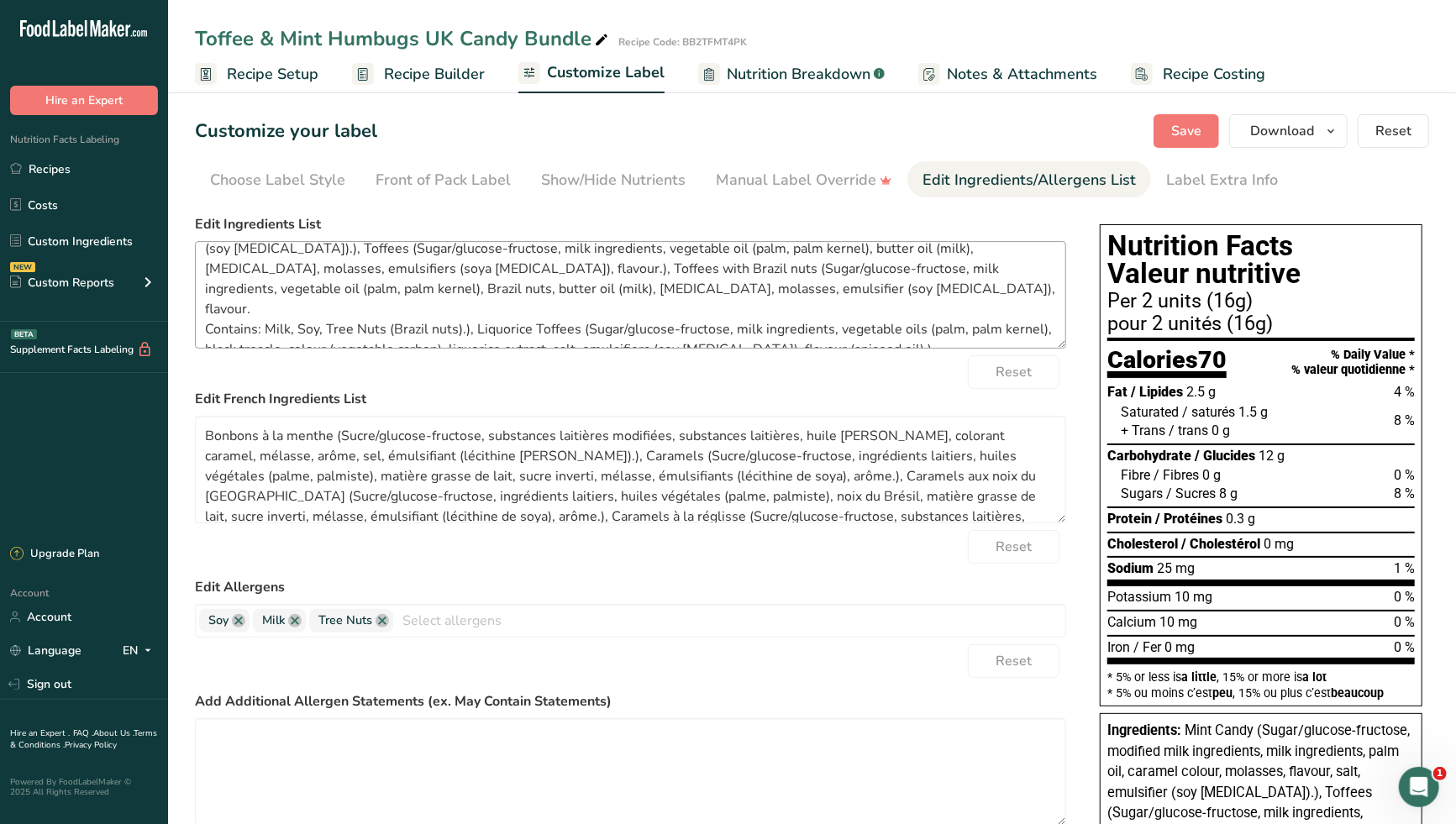
scroll to position [33, 0]
click at [582, 316] on textarea "Mint Candy (Sugar/glucose-fructose, modified milk ingredients, milk ingredients…" at bounding box center [630, 294] width 871 height 108
paste textarea "Sugar/glucose-fructose, [MEDICAL_DATA], milk ingredients, modified milk ingredi…"
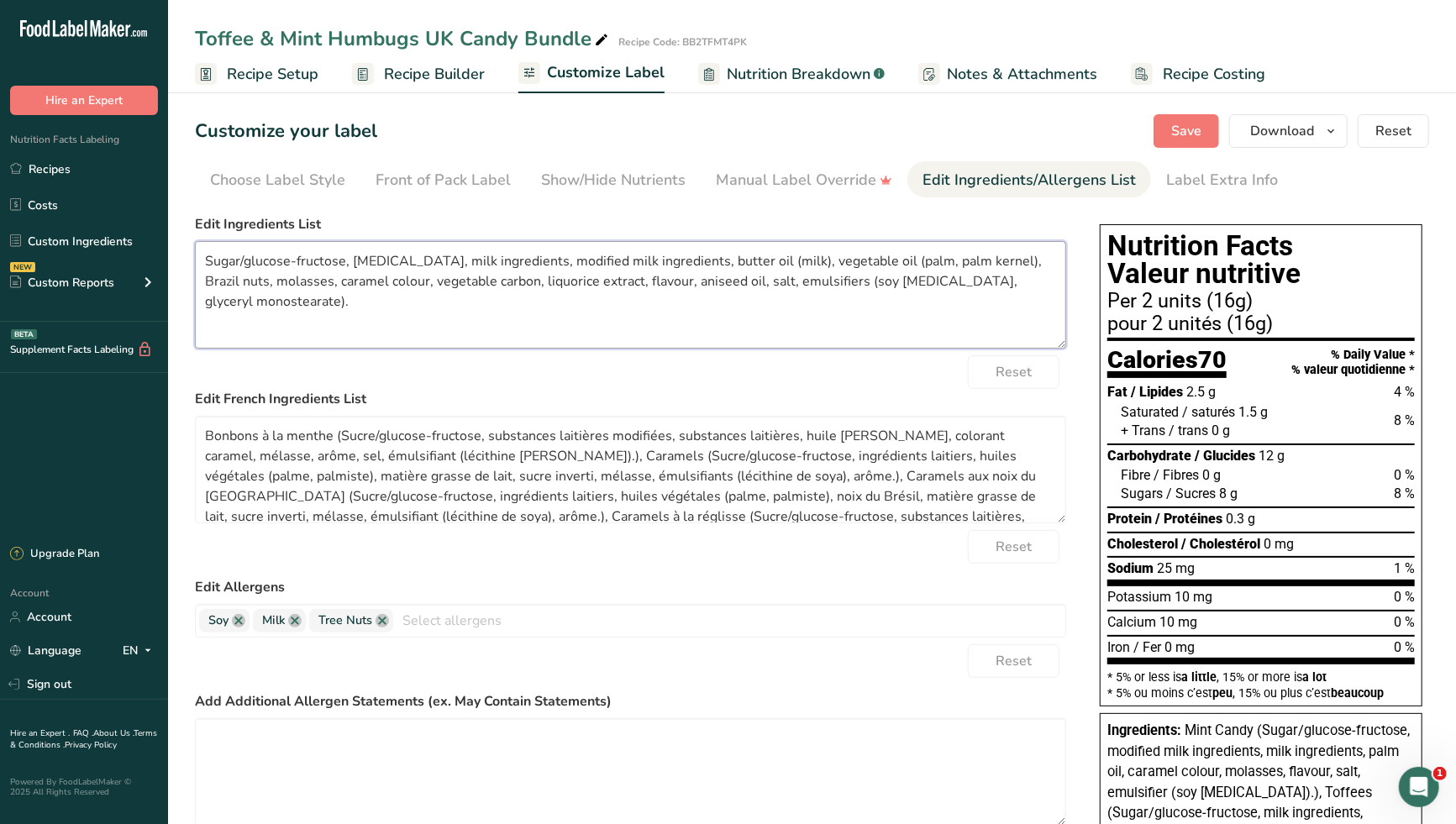
scroll to position [0, 0]
click at [630, 516] on textarea "Bonbons à la menthe (Sucre/glucose-fructose, substances laitières modifiées, su…" at bounding box center [630, 469] width 871 height 108
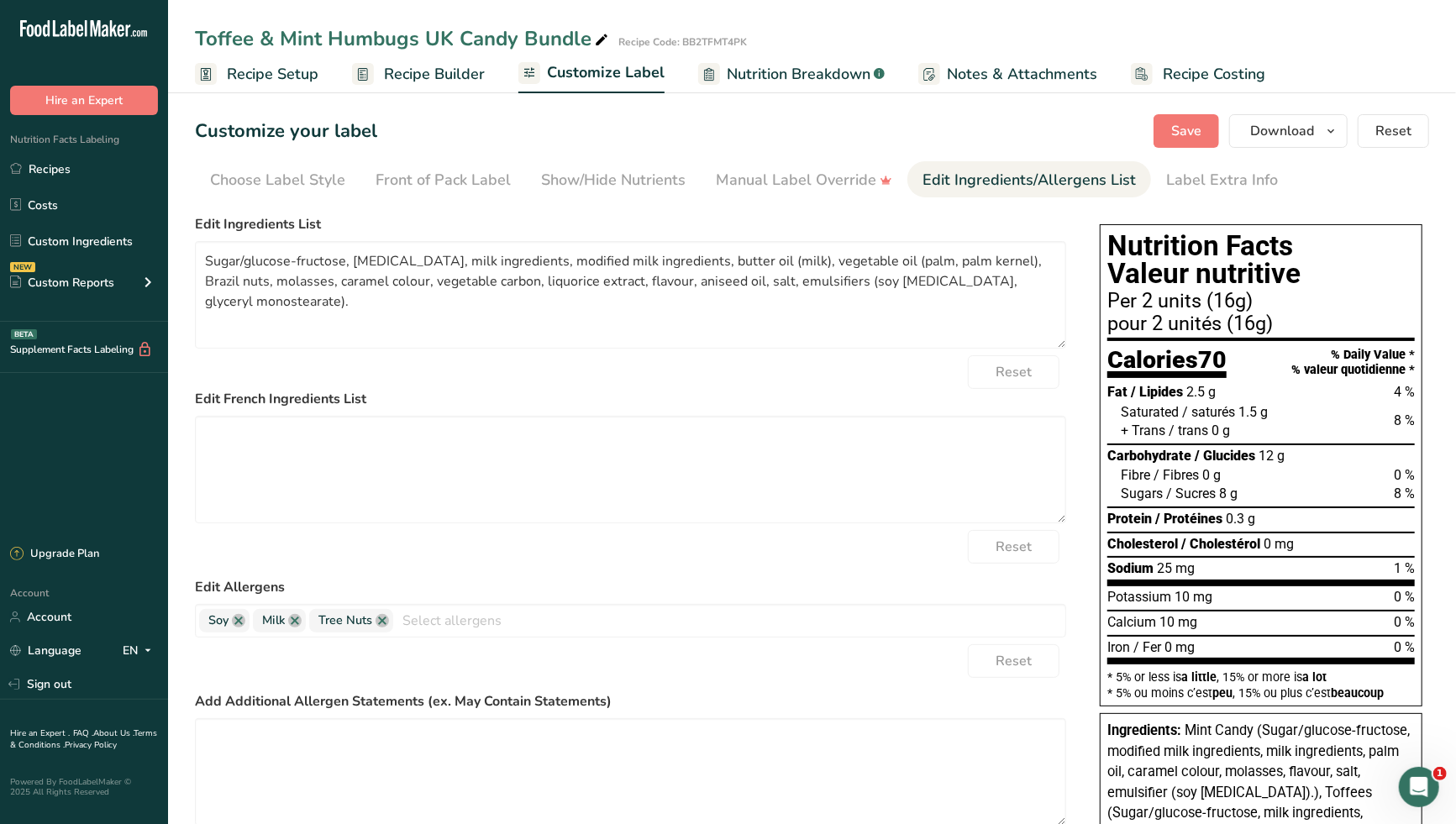
click at [841, 388] on div "Reset" at bounding box center [630, 372] width 871 height 33
click at [1186, 130] on span "Save" at bounding box center [1185, 130] width 31 height 20
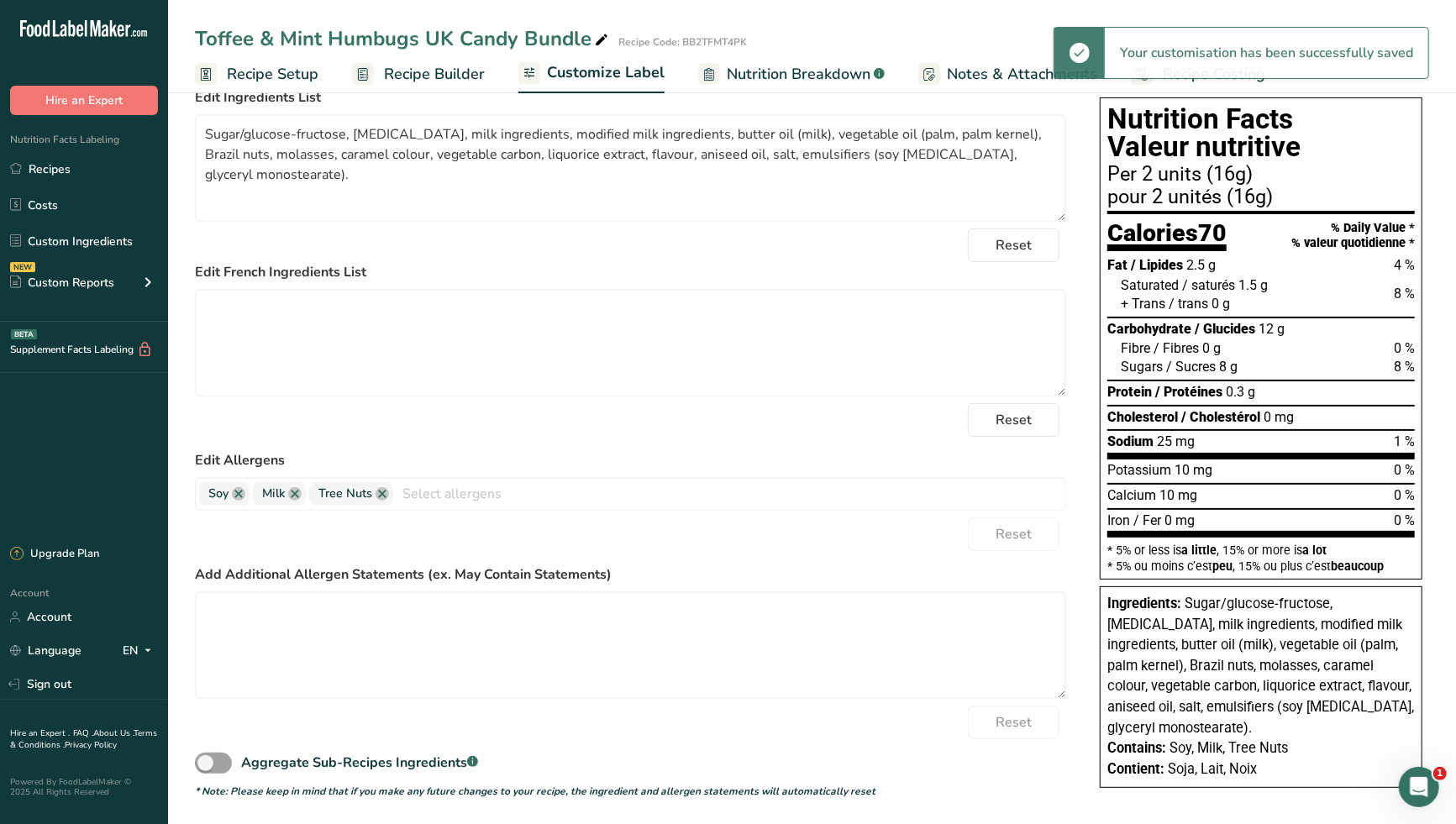
scroll to position [128, 0]
click at [366, 313] on textarea at bounding box center [630, 342] width 871 height 108
paste textarea "Sucre/glucose-fructose, sucre inverti, ingrédients laitiers, substances laitièr…"
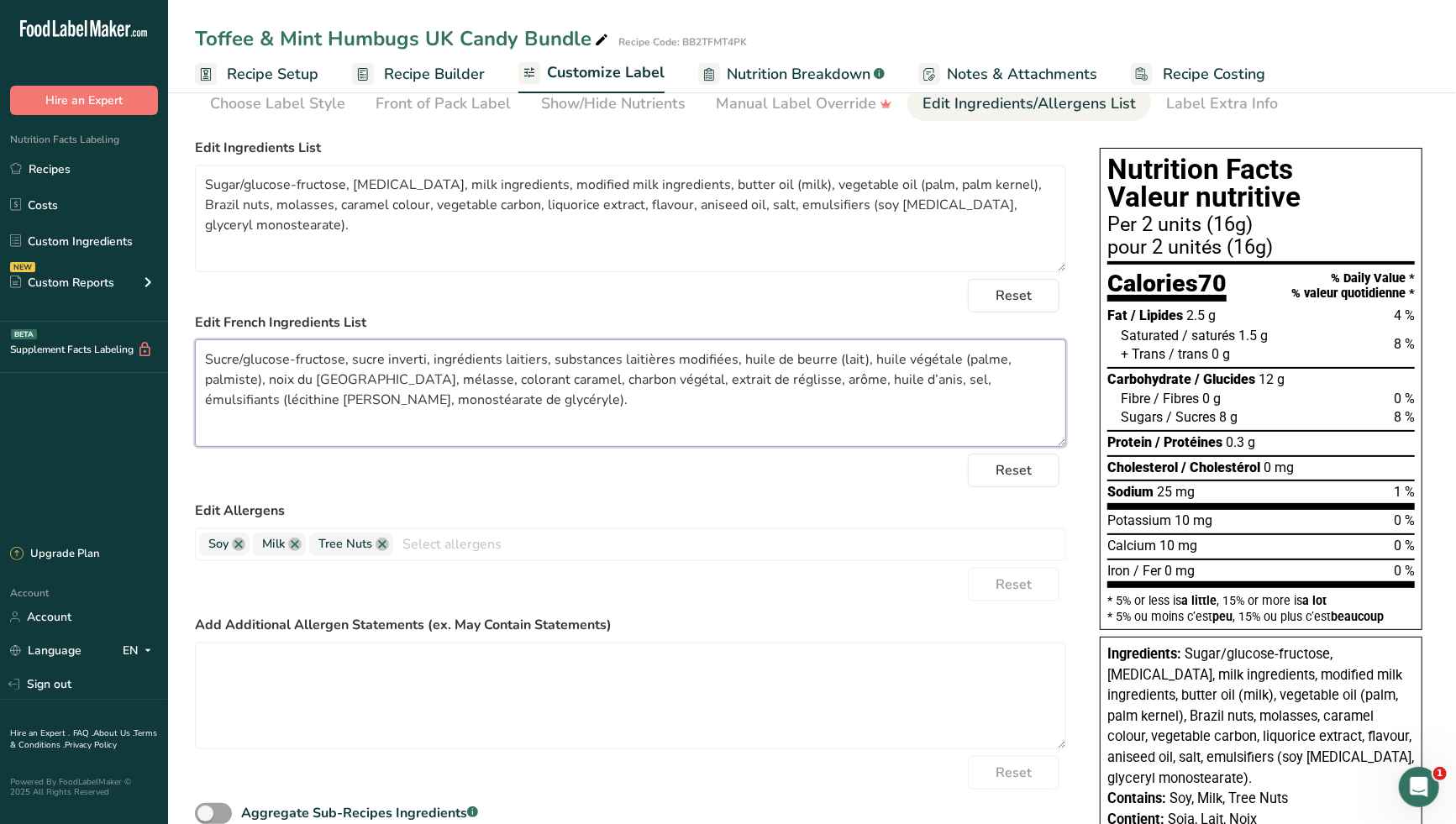
scroll to position [0, 0]
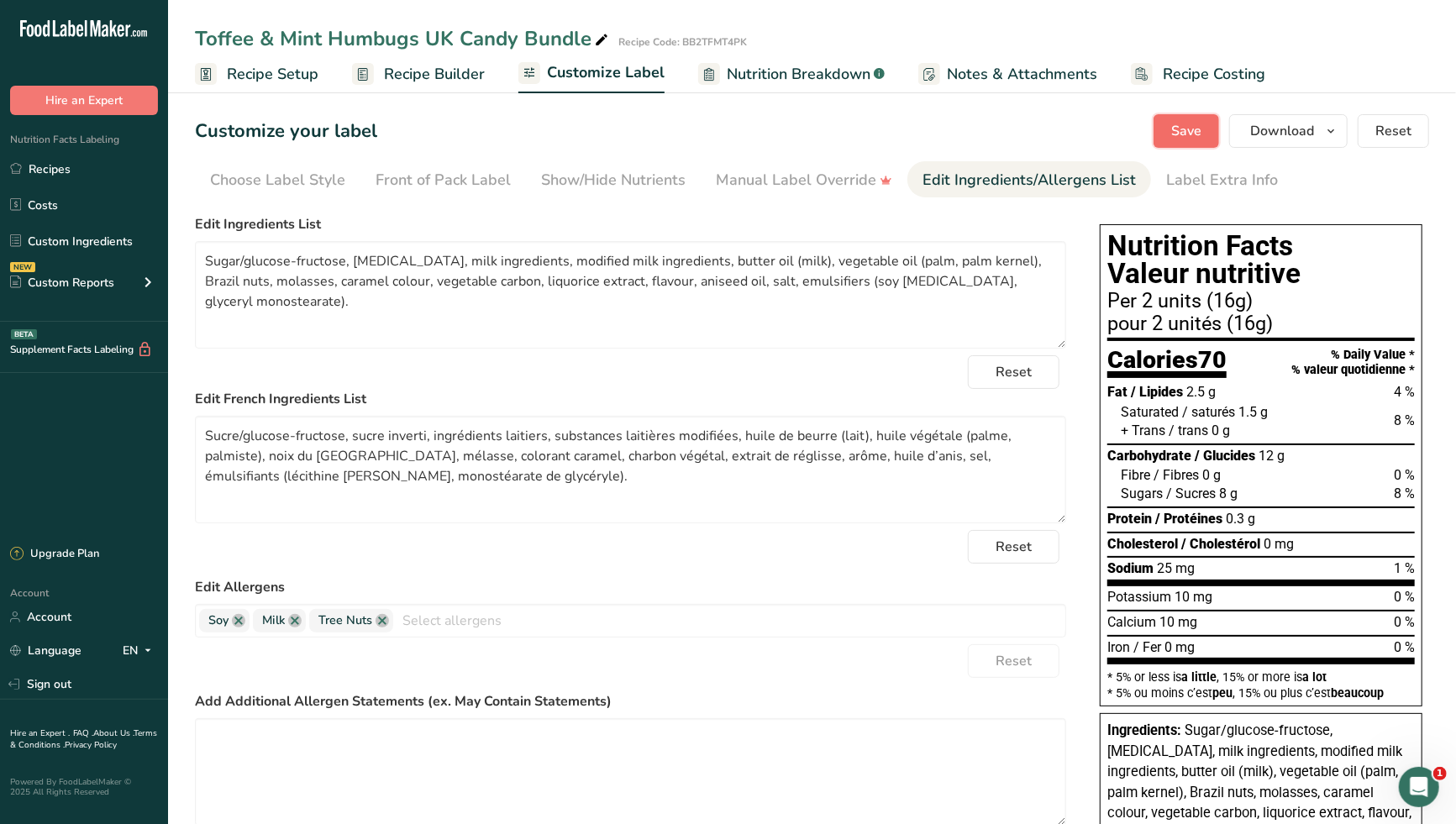
click at [1188, 135] on span "Save" at bounding box center [1185, 130] width 31 height 20
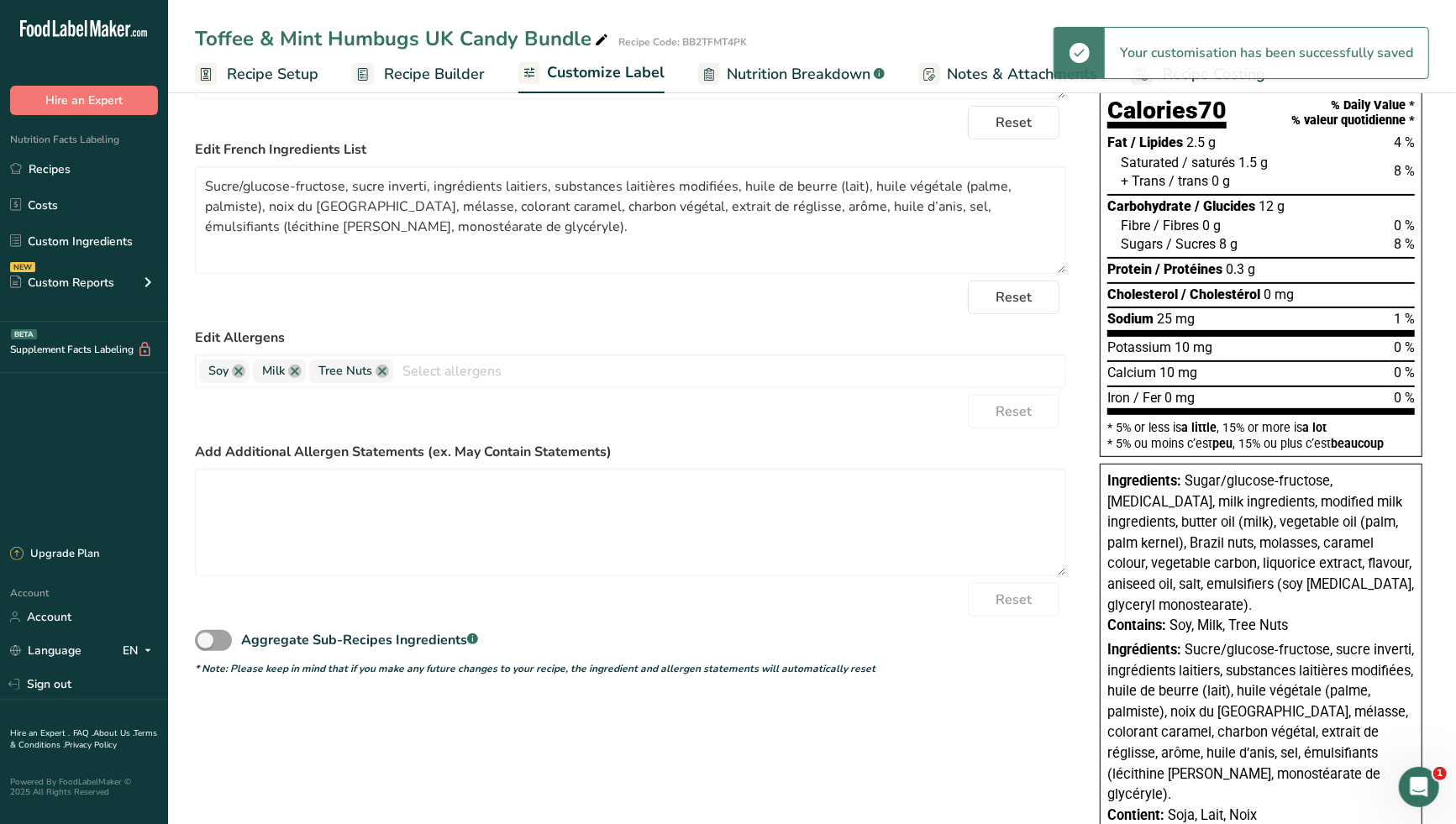
scroll to position [258, 0]
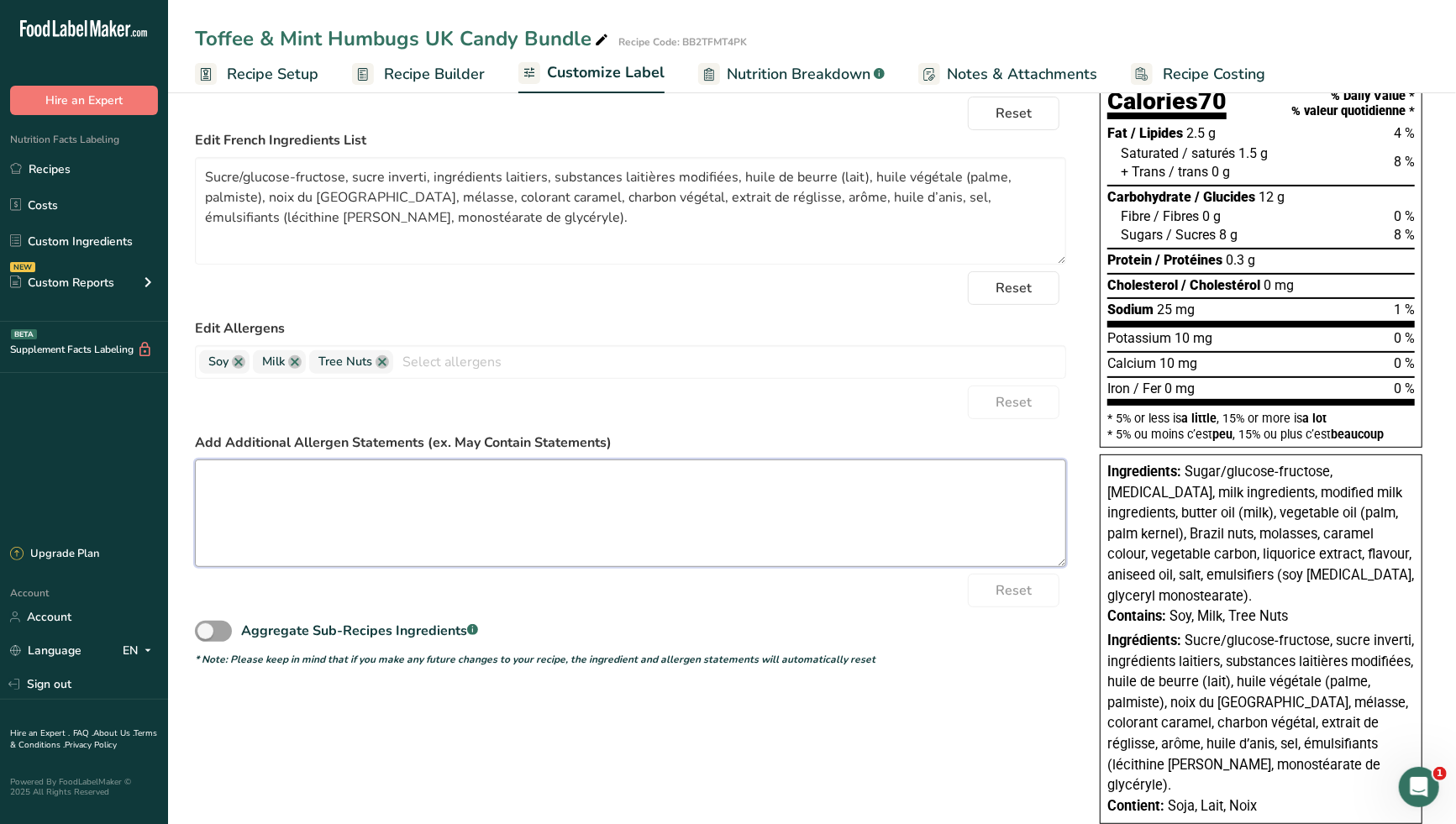
click at [486, 496] on textarea at bounding box center [630, 513] width 871 height 108
click at [520, 523] on textarea "Peanuts, Other Tree Nuts" at bounding box center [630, 513] width 871 height 108
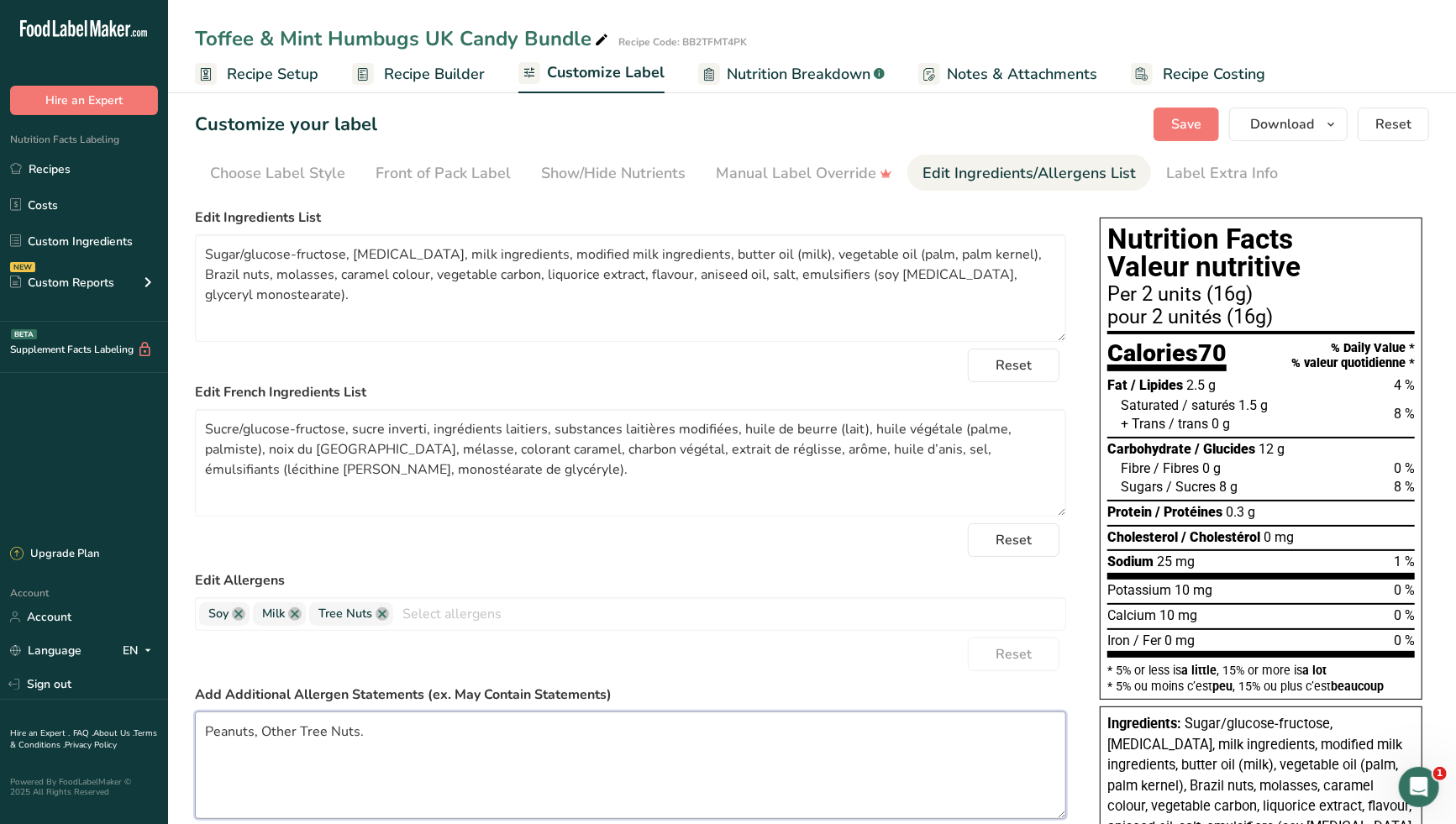
scroll to position [0, 0]
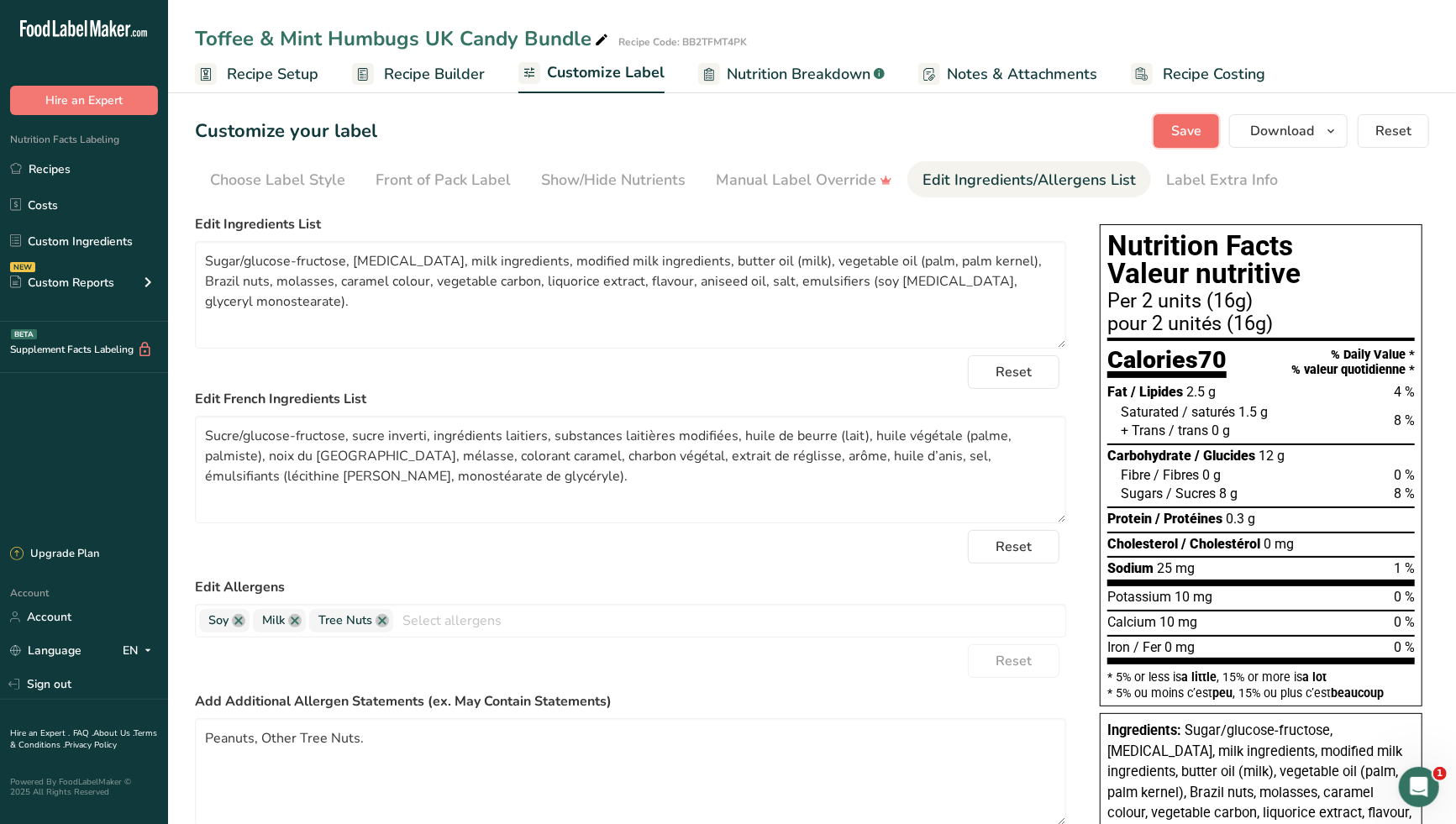
click at [1195, 139] on span "Save" at bounding box center [1185, 130] width 31 height 20
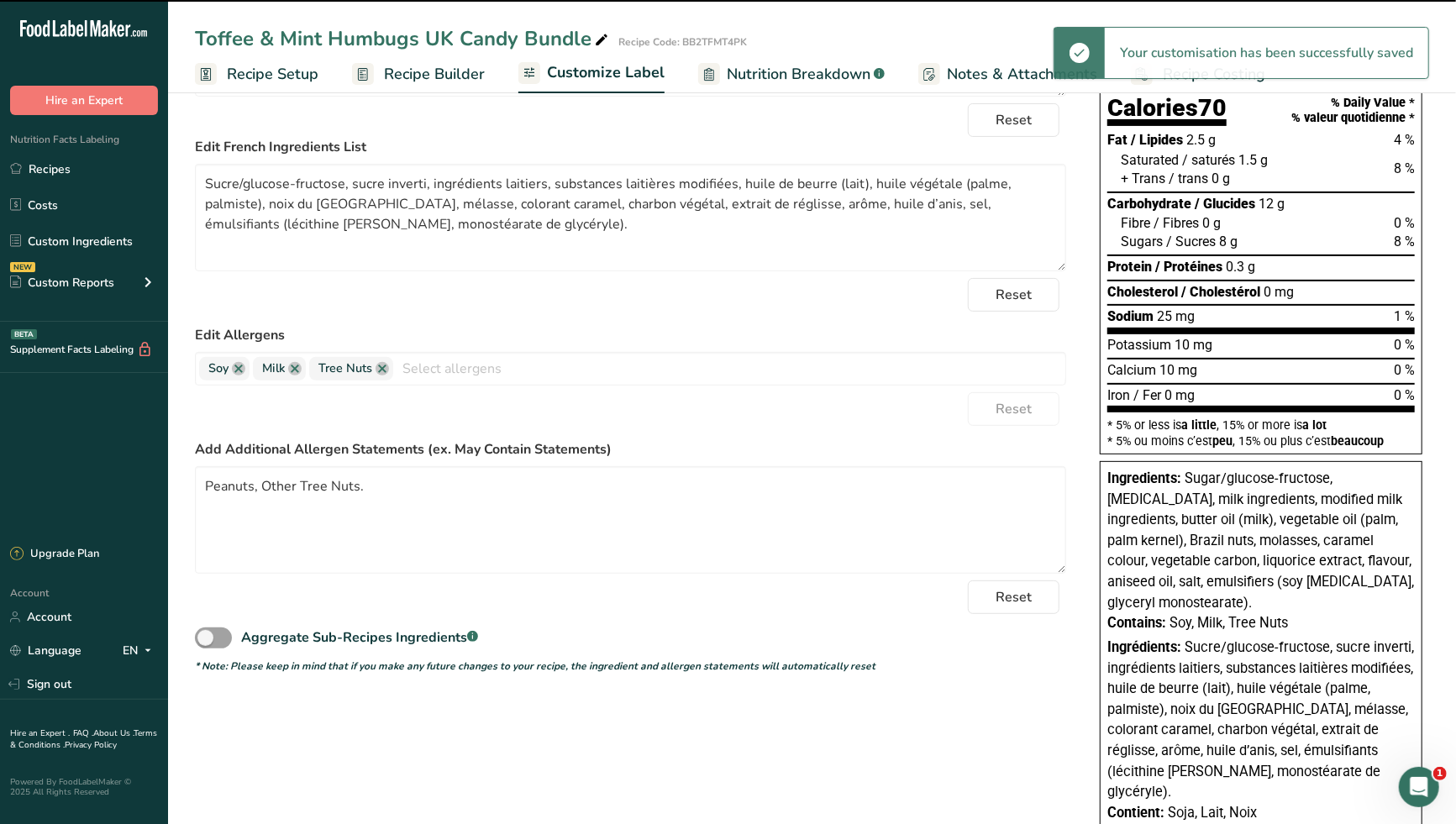
scroll to position [279, 0]
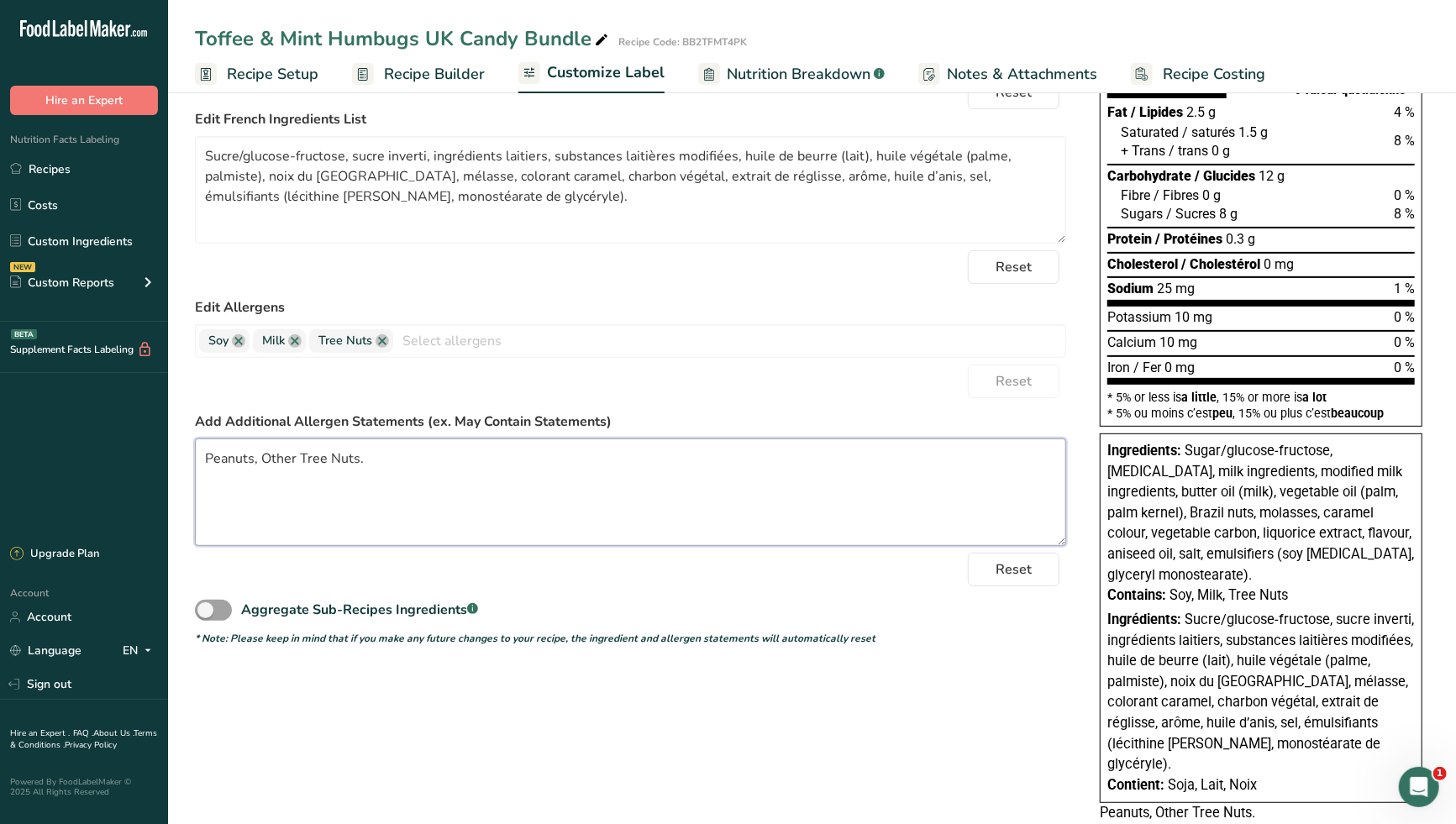
click at [202, 458] on textarea "Peanuts, Other Tree Nuts." at bounding box center [630, 492] width 871 height 108
click at [578, 494] on textarea "May Contain: Peanuts, Other Tree Nuts." at bounding box center [630, 492] width 871 height 108
paste textarea "Peut contenir : Arachides, autres noix."
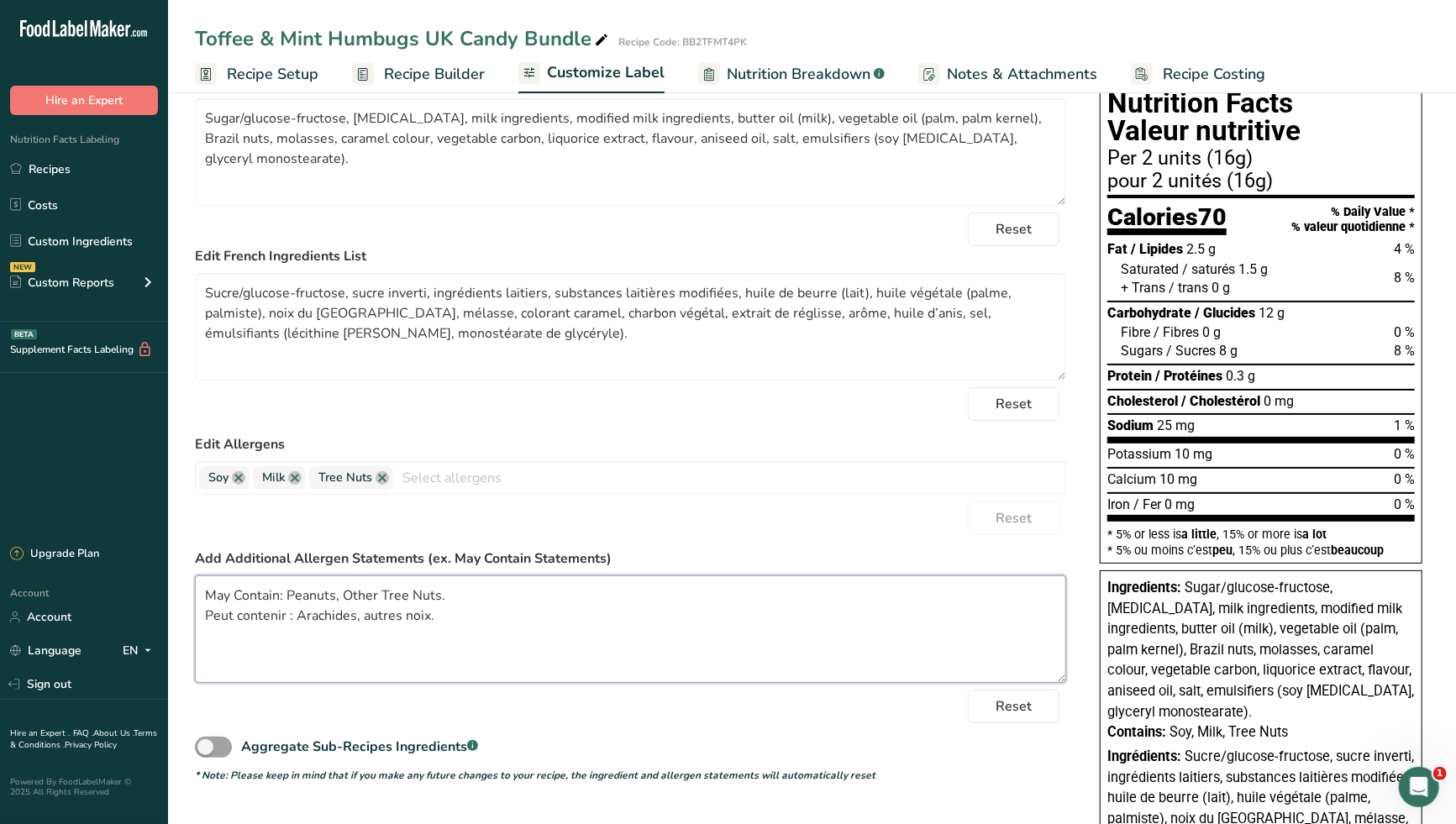
scroll to position [0, 0]
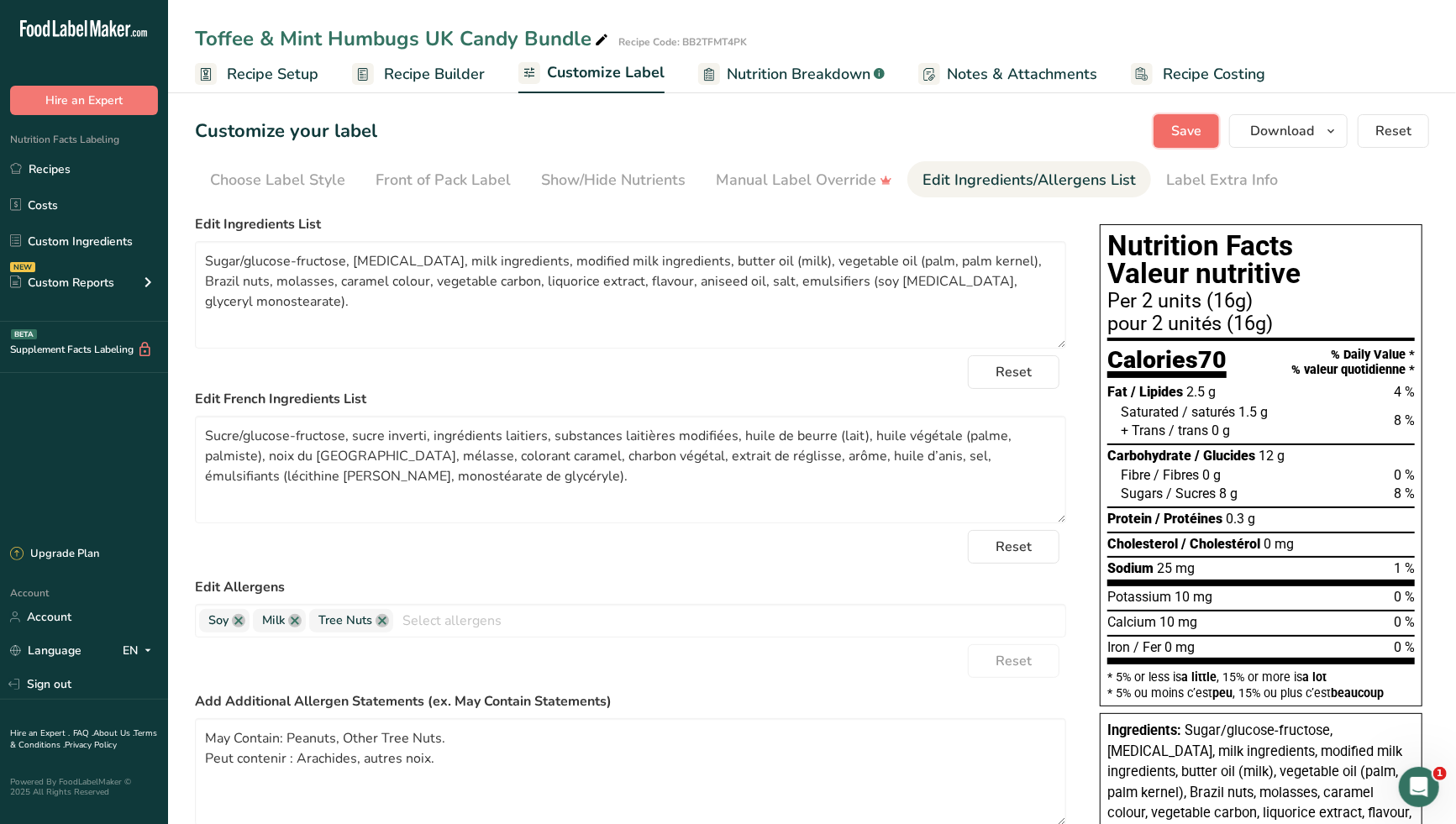
click at [1189, 130] on span "Save" at bounding box center [1185, 130] width 31 height 20
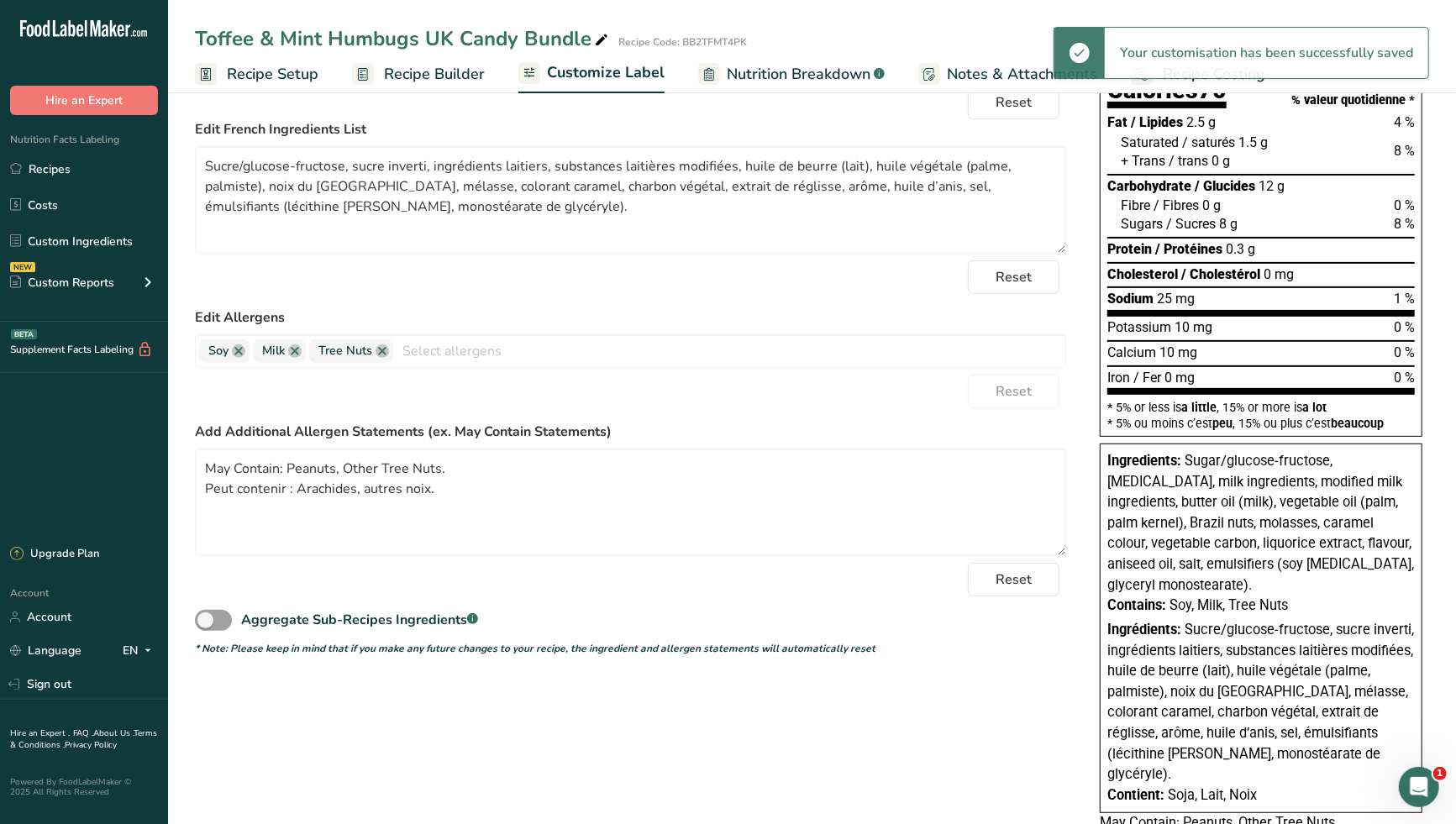
scroll to position [300, 0]
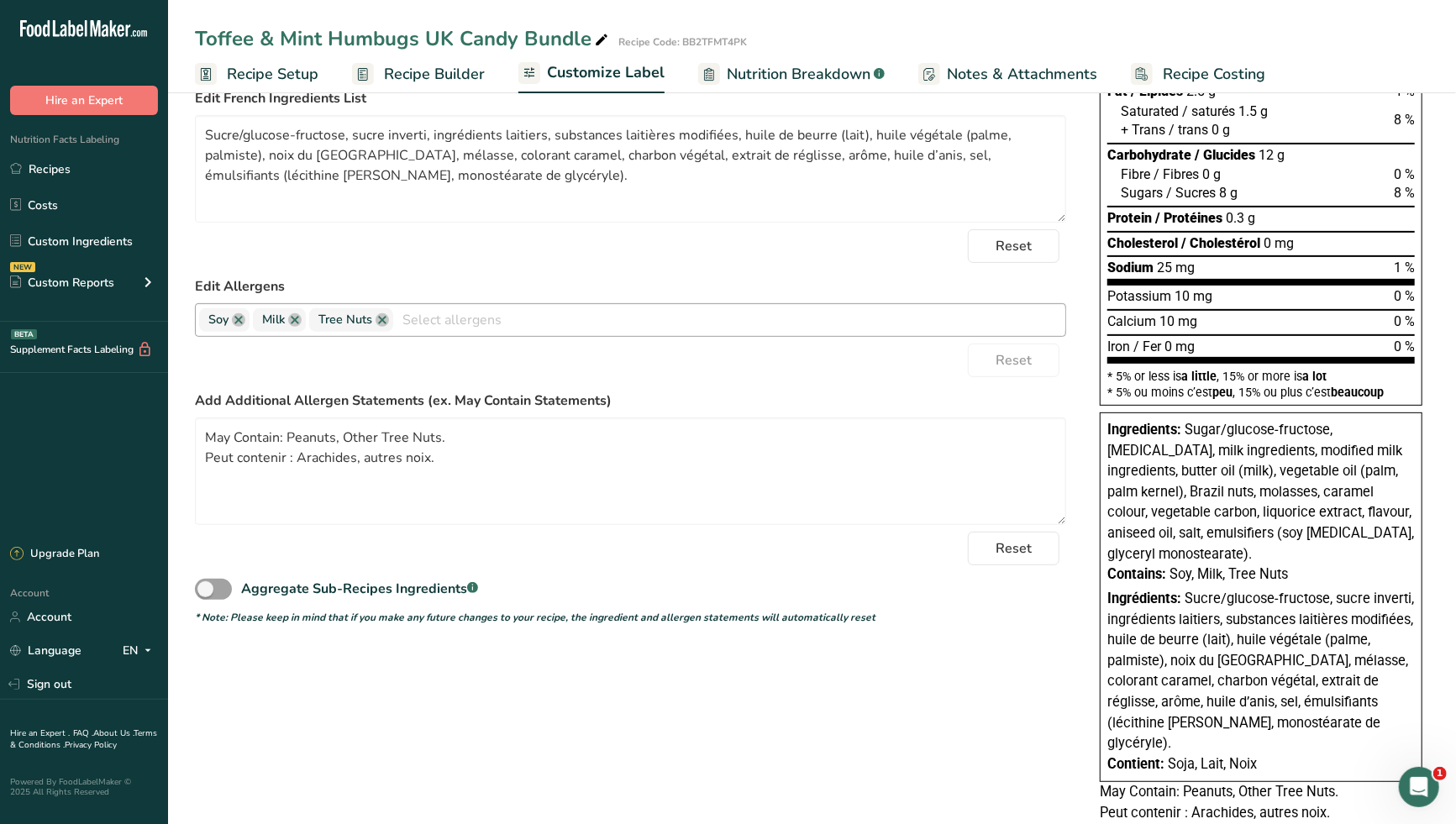
click at [517, 316] on input "text" at bounding box center [728, 320] width 672 height 26
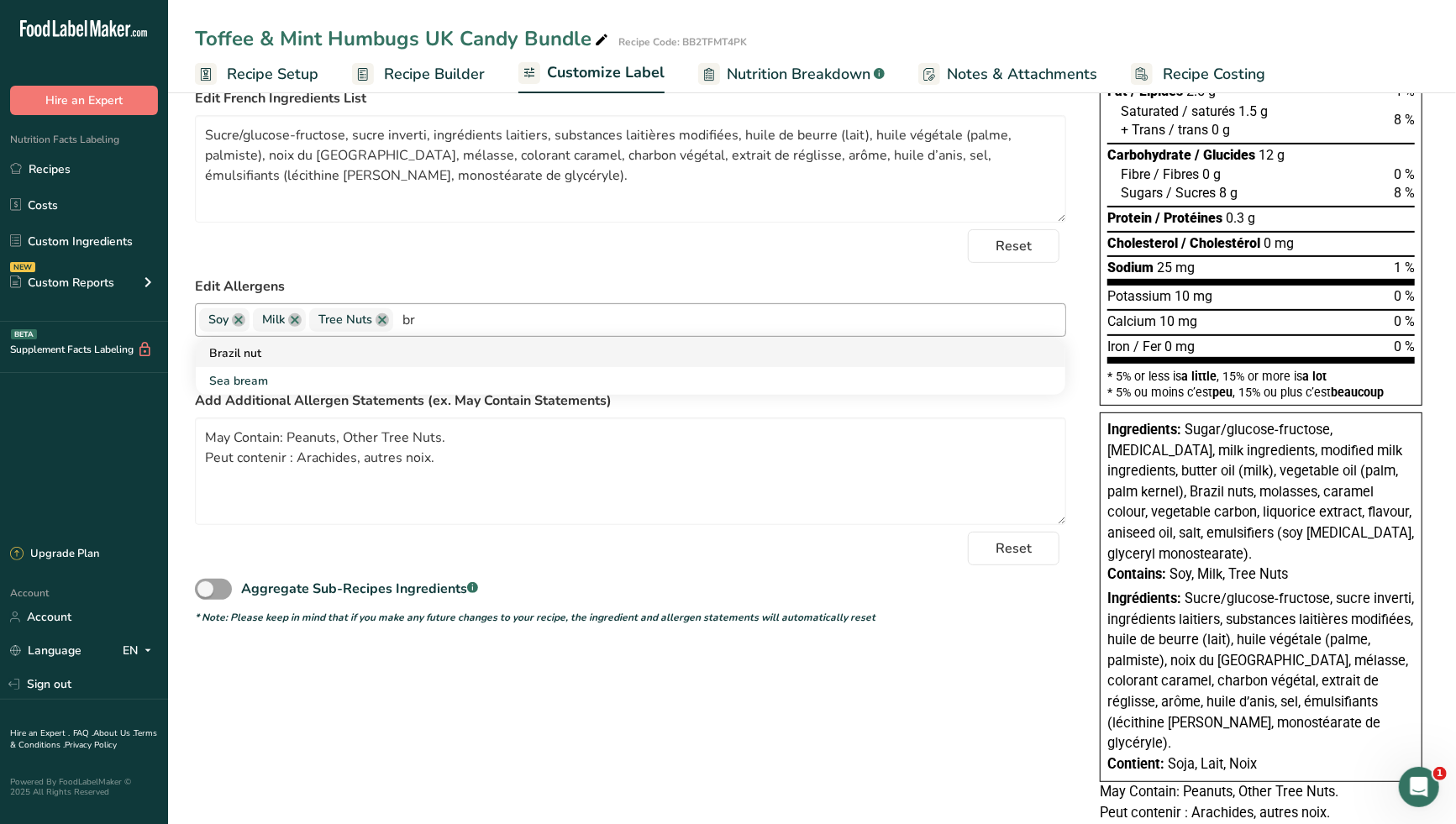
click at [332, 350] on link "Brazil nut" at bounding box center [630, 354] width 869 height 28
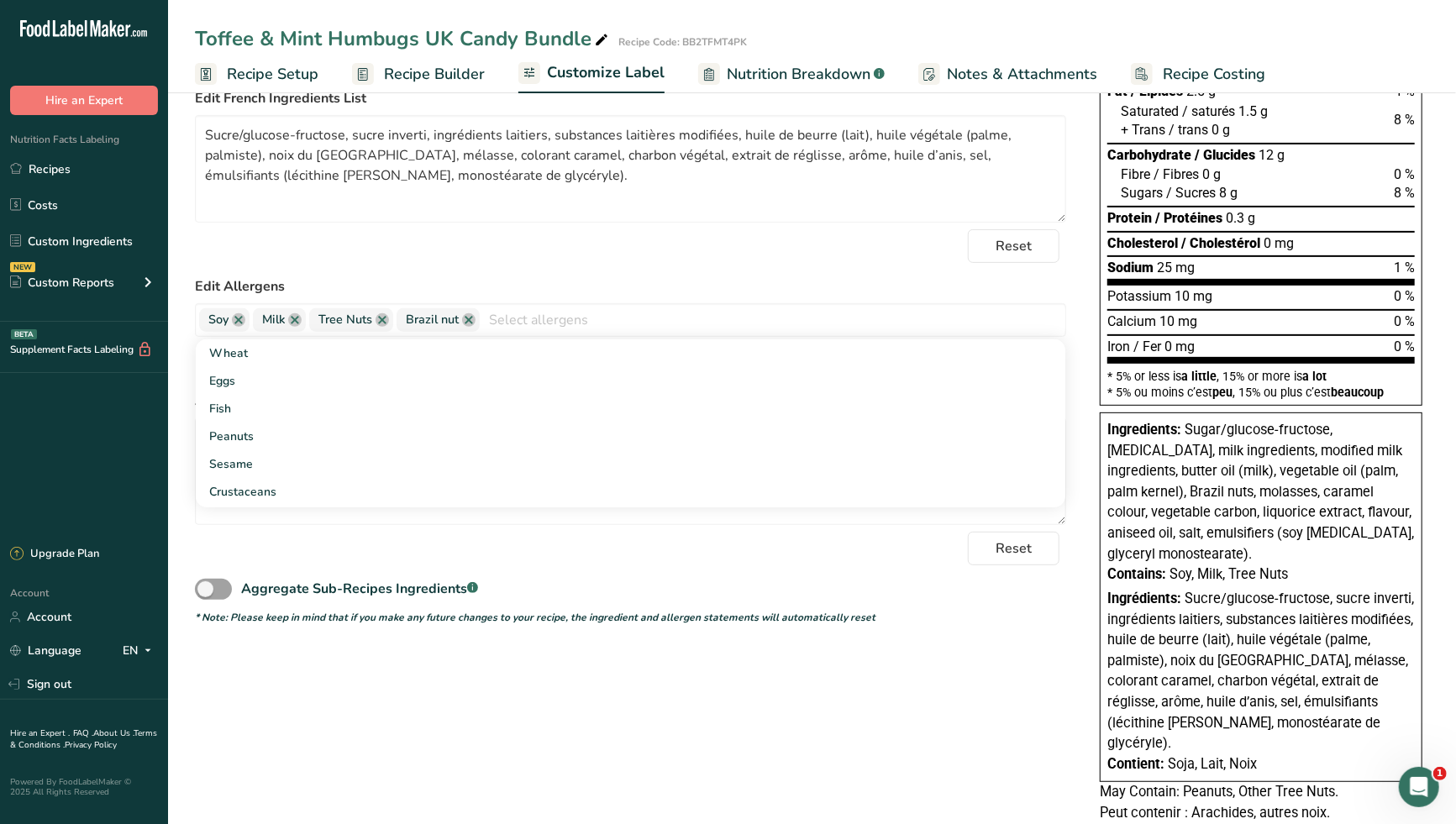
click at [510, 255] on div "Reset" at bounding box center [630, 246] width 871 height 33
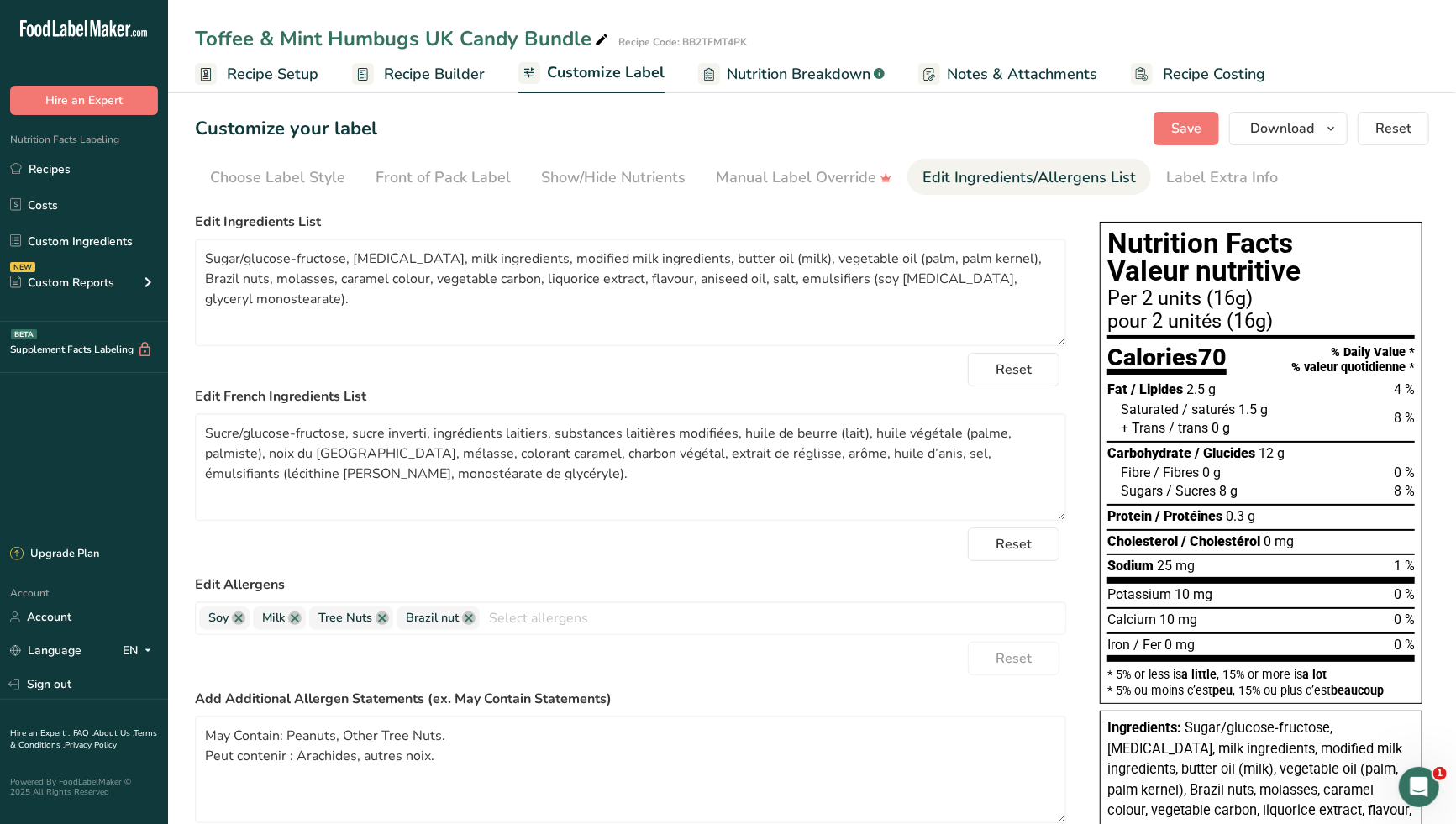
scroll to position [0, 0]
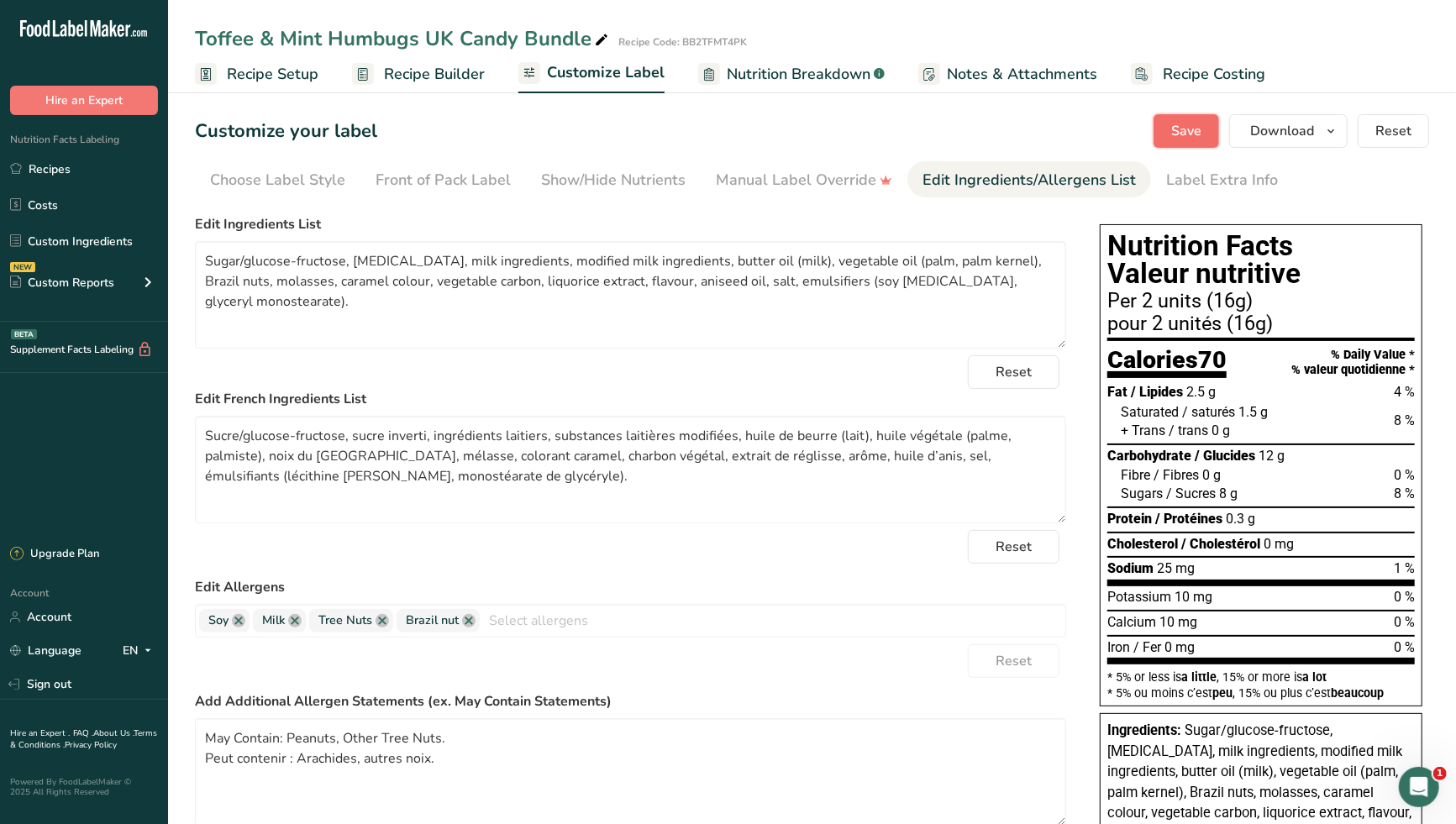
click at [1185, 129] on span "Save" at bounding box center [1185, 130] width 31 height 20
click at [1207, 180] on div "Label Extra Info" at bounding box center [1222, 180] width 112 height 23
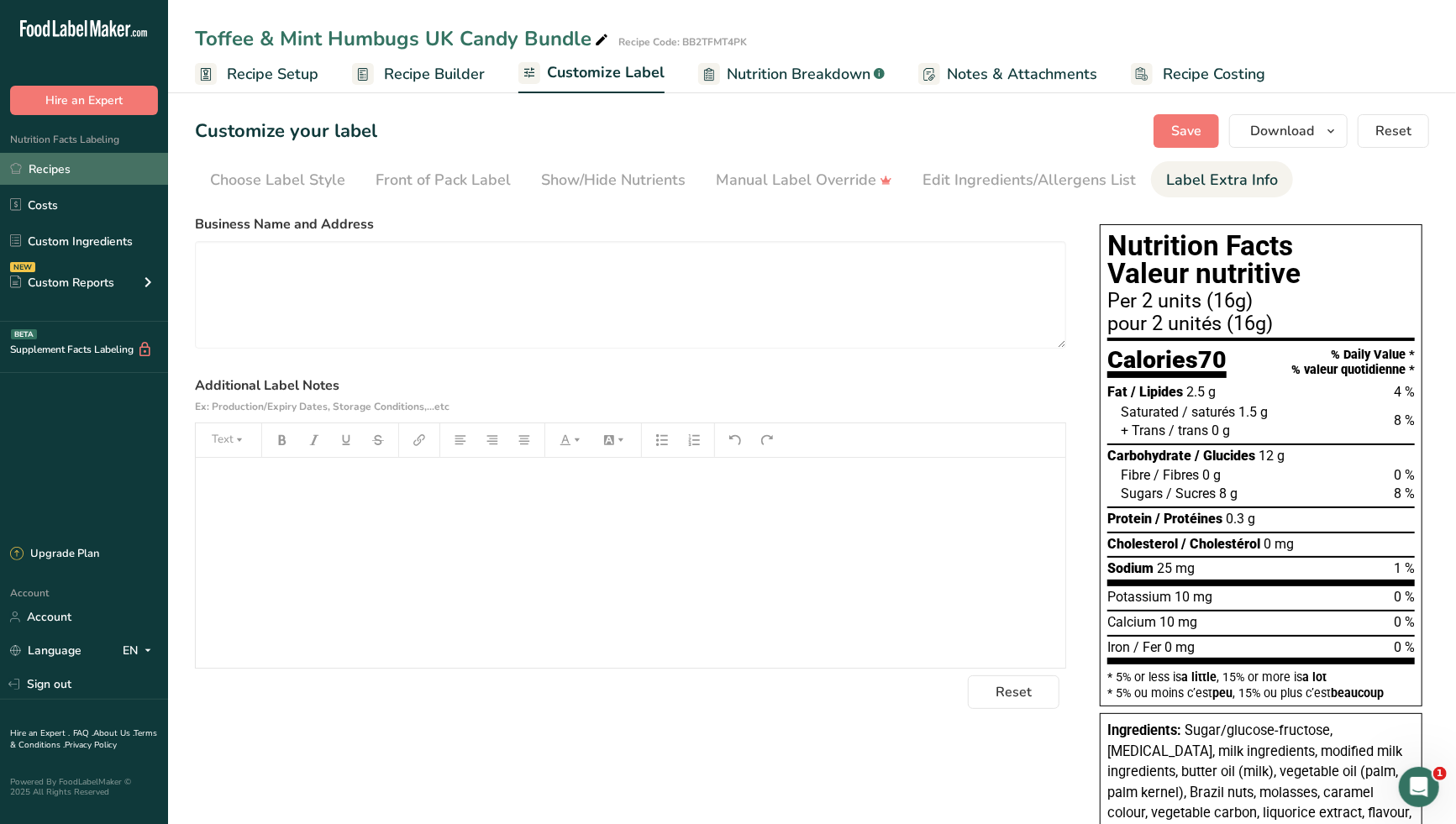
click at [63, 167] on link "Recipes" at bounding box center [84, 169] width 168 height 32
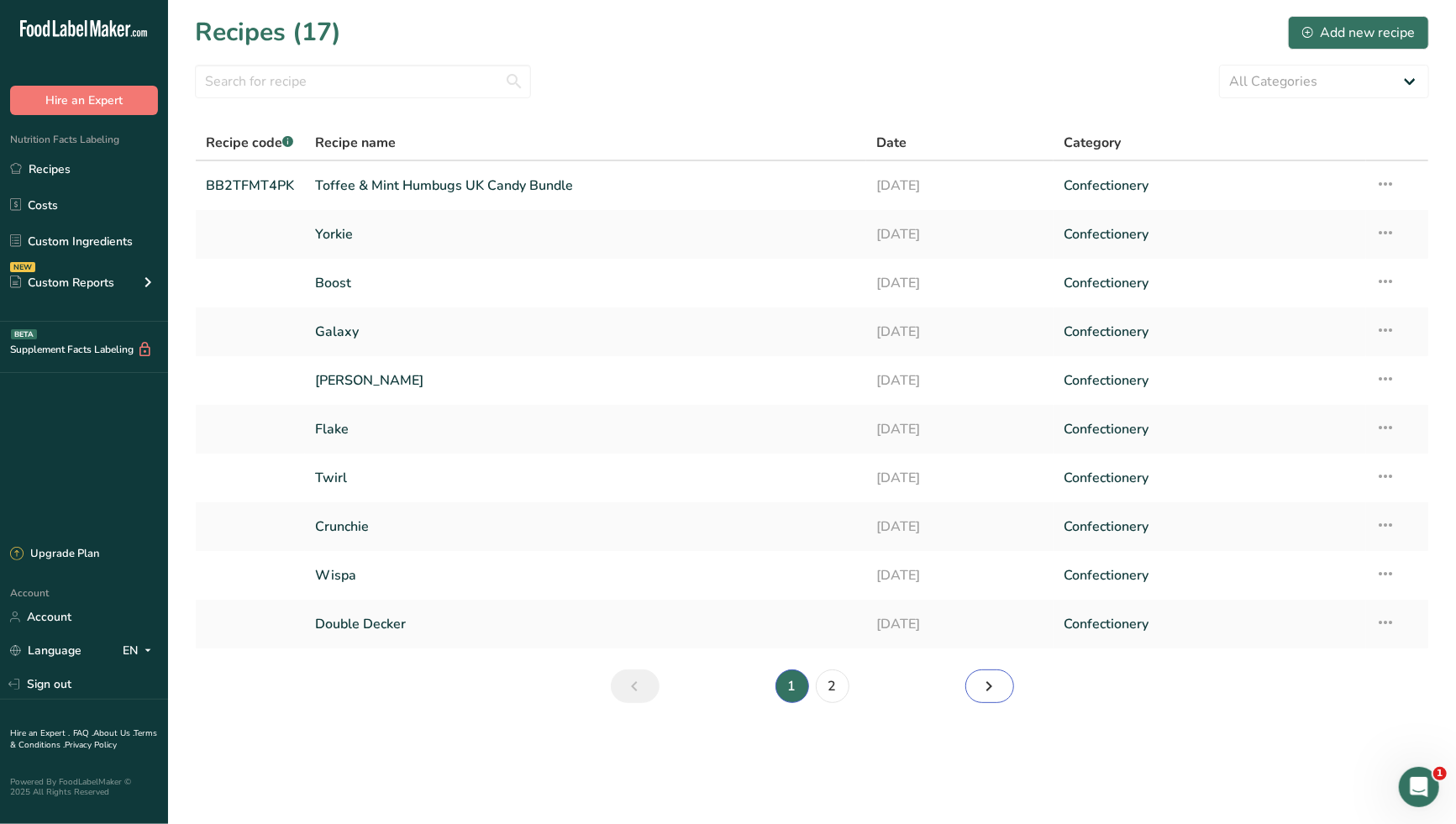
click at [1002, 690] on link "Next page" at bounding box center [989, 687] width 49 height 33
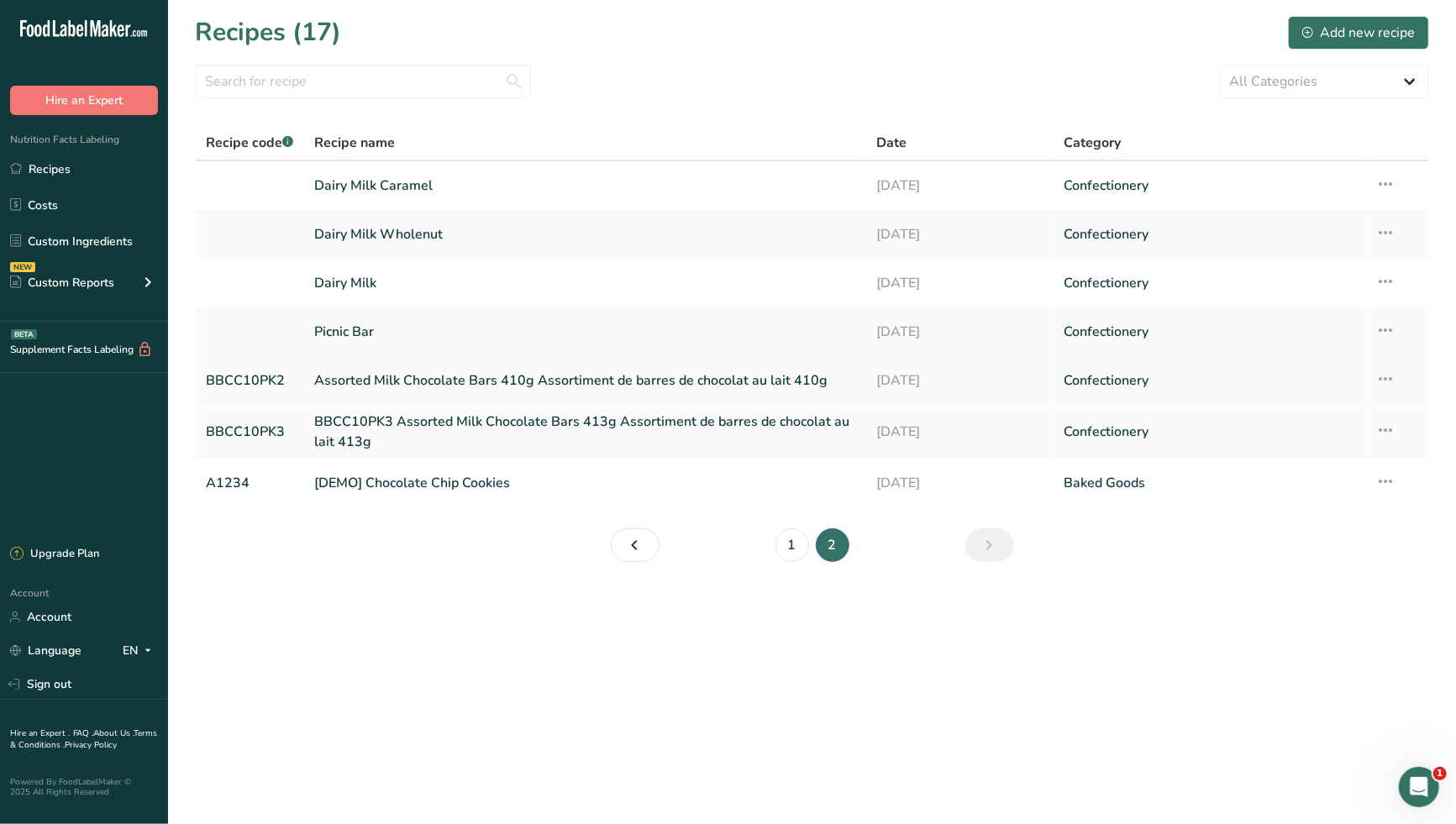
click at [482, 377] on link "Assorted Milk Chocolate Bars 410g Assortiment de barres de chocolat au lait 410g" at bounding box center [585, 380] width 542 height 35
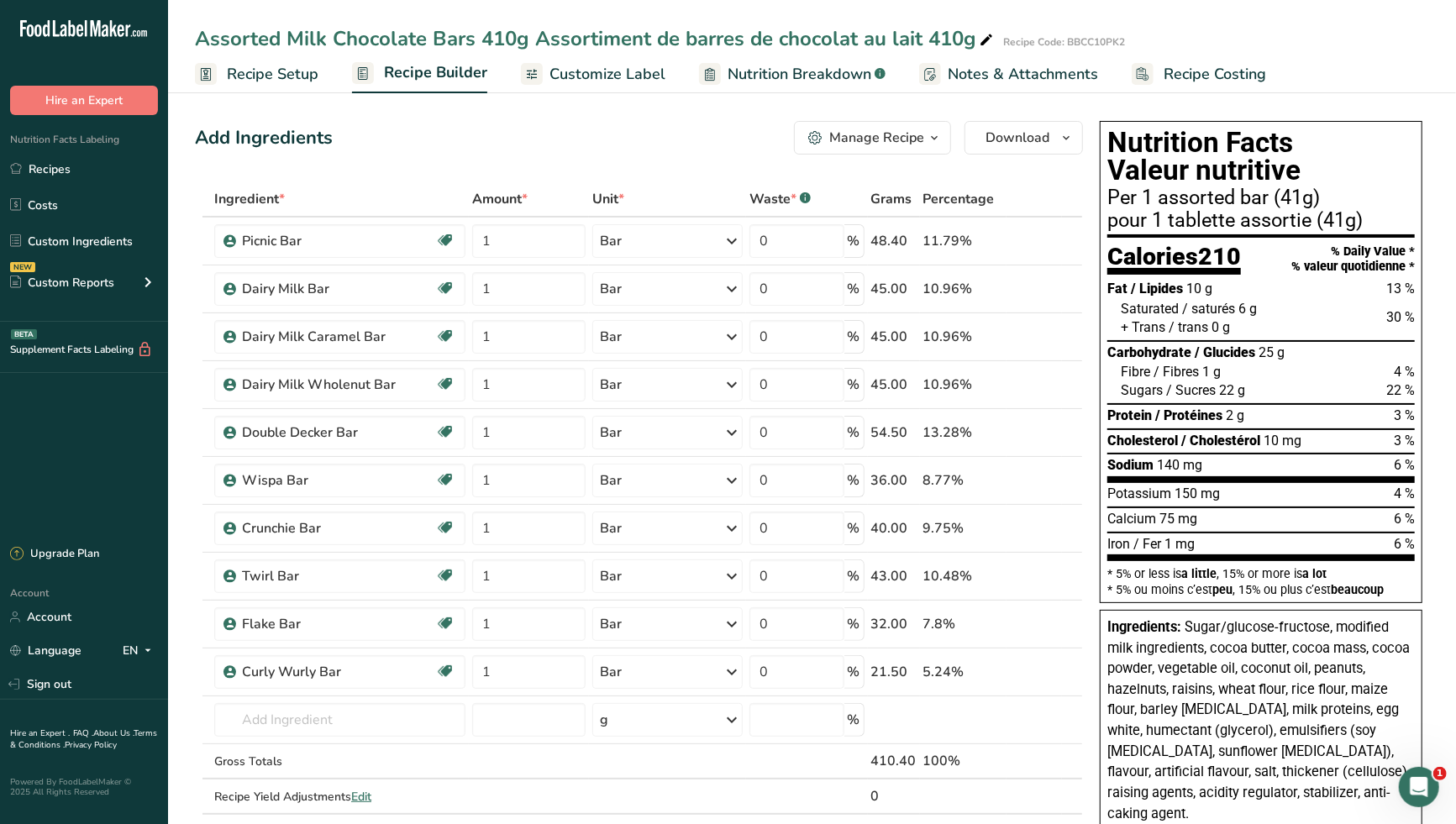
click at [630, 69] on span "Customize Label" at bounding box center [607, 74] width 116 height 23
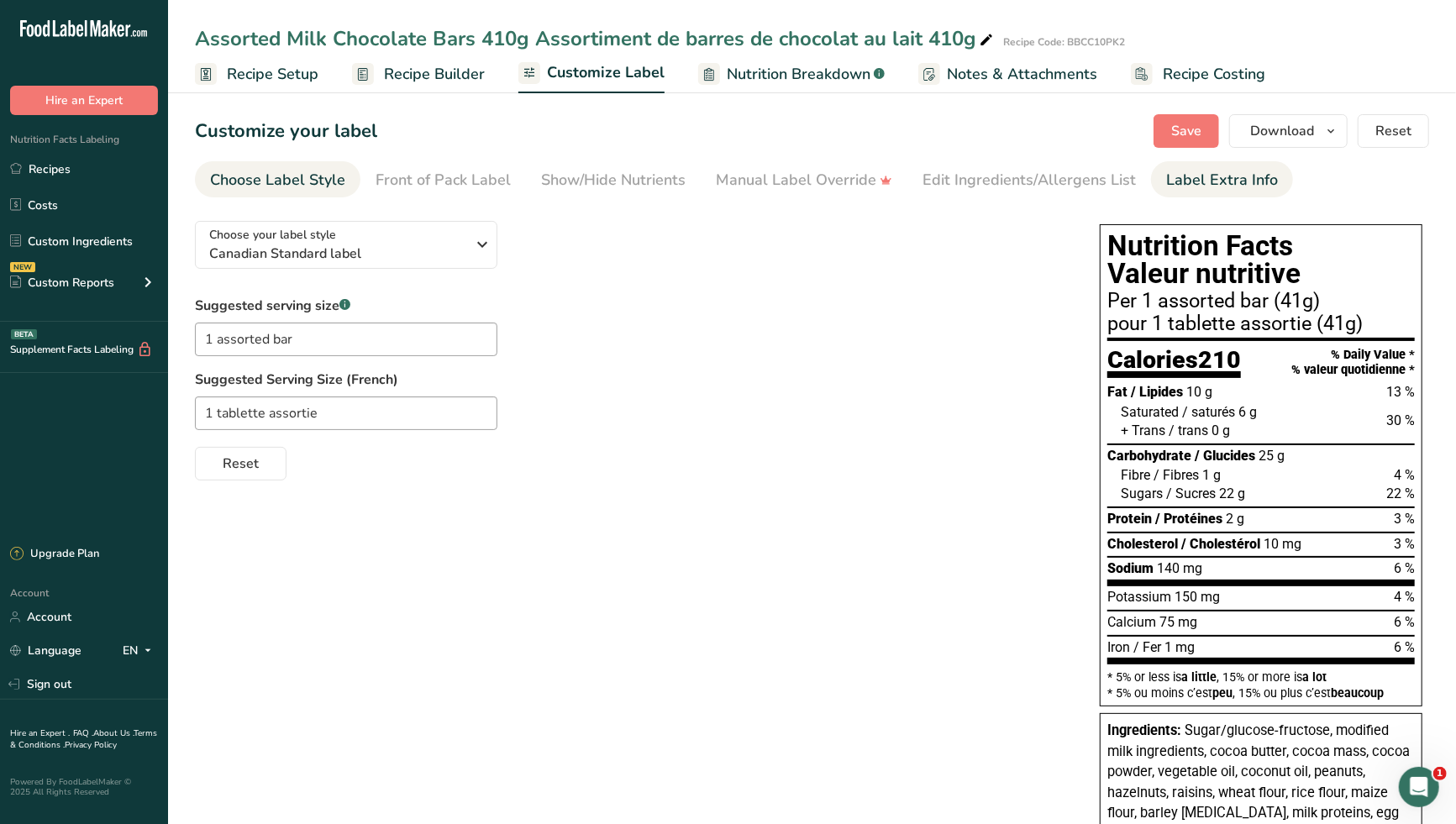
click at [1199, 178] on div "Label Extra Info" at bounding box center [1222, 180] width 112 height 23
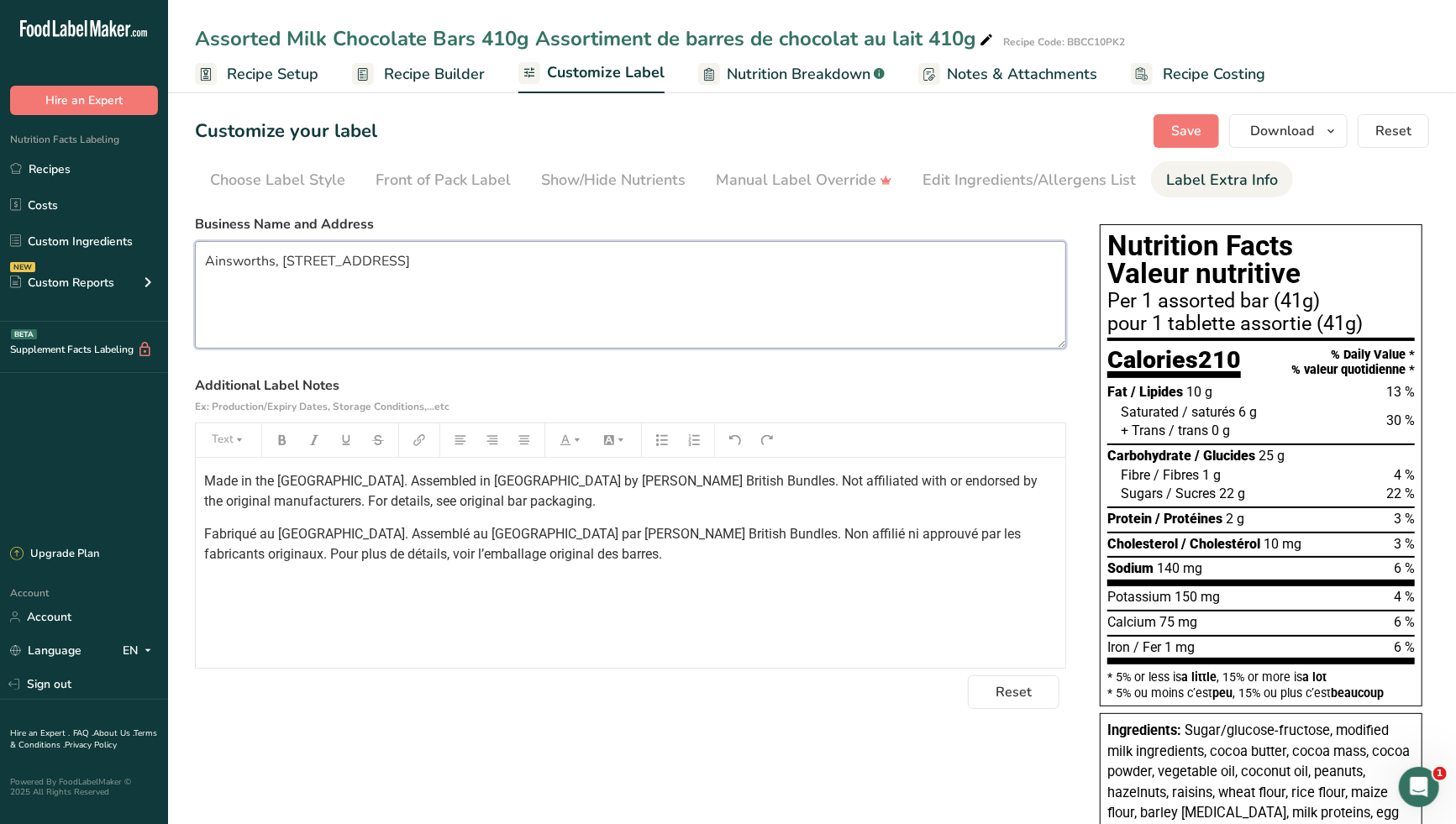
drag, startPoint x: 693, startPoint y: 263, endPoint x: 195, endPoint y: 252, distance: 498.1
click at [195, 252] on textarea "Ainsworths, [STREET_ADDRESS]" at bounding box center [630, 294] width 871 height 108
click at [546, 575] on div "Made in the [GEOGRAPHIC_DATA]. Assembled in [GEOGRAPHIC_DATA] by [PERSON_NAME] …" at bounding box center [630, 563] width 869 height 210
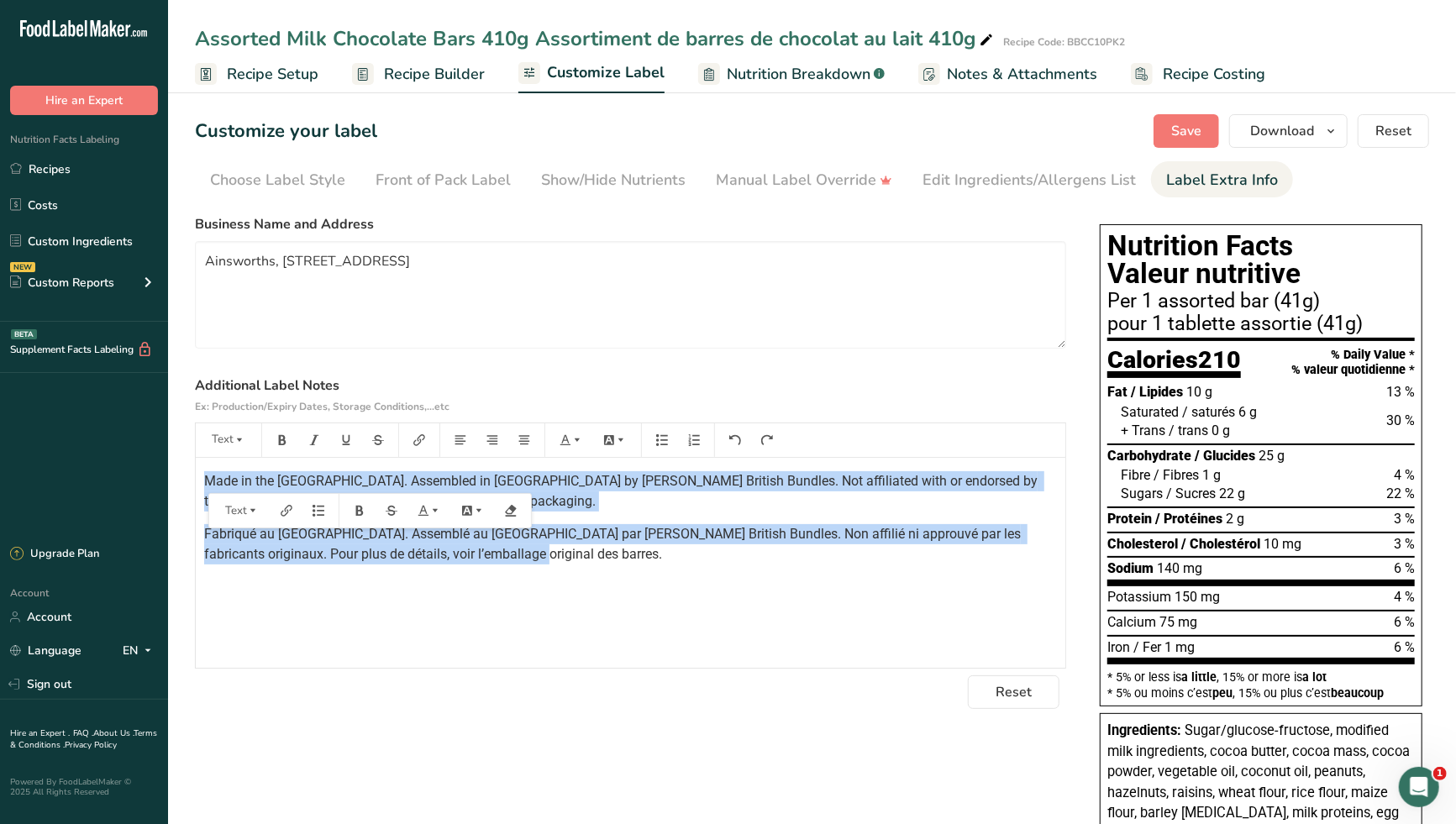
drag, startPoint x: 488, startPoint y: 557, endPoint x: 180, endPoint y: 482, distance: 317.0
click at [180, 482] on section "Customize your label Save Download Choose what to show on your downloaded label…" at bounding box center [812, 821] width 1288 height 1468
copy div "Made in the [GEOGRAPHIC_DATA]. Assembled in [GEOGRAPHIC_DATA] by [PERSON_NAME] …"
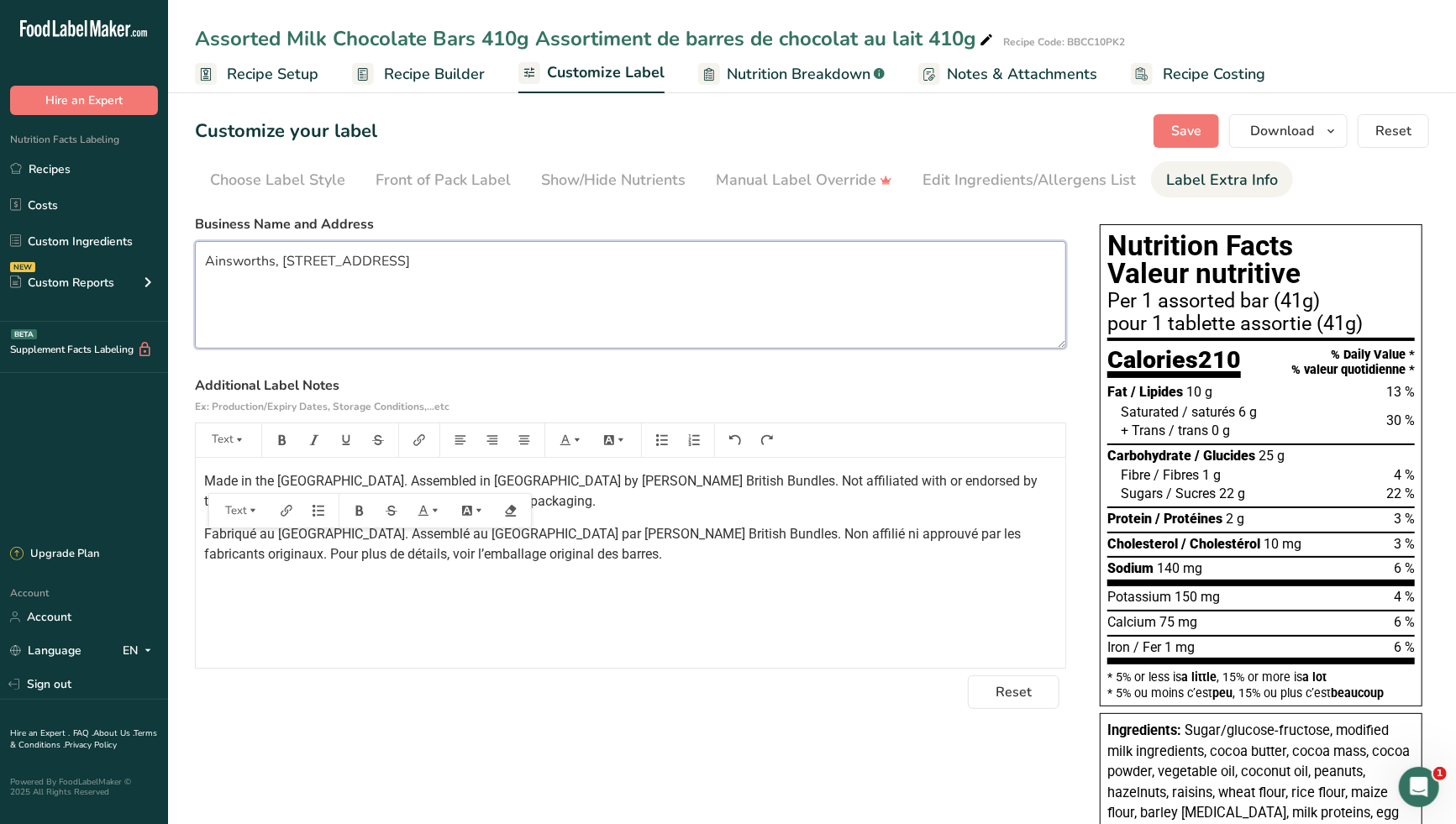
click at [711, 319] on textarea "Ainsworths, [STREET_ADDRESS]" at bounding box center [630, 294] width 871 height 108
click at [54, 164] on link "Recipes" at bounding box center [84, 169] width 168 height 32
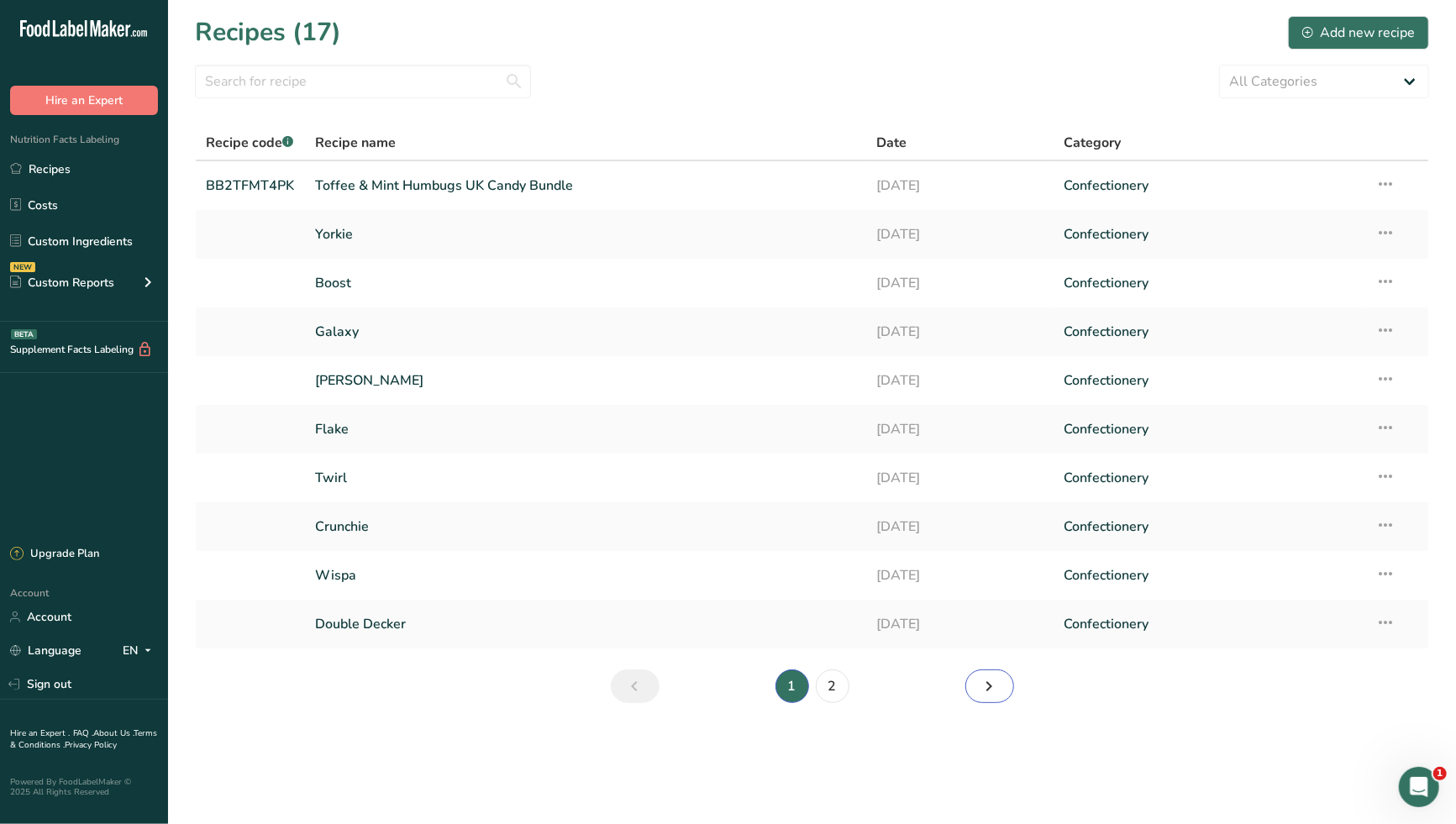
click at [994, 693] on icon "Next page" at bounding box center [989, 687] width 20 height 31
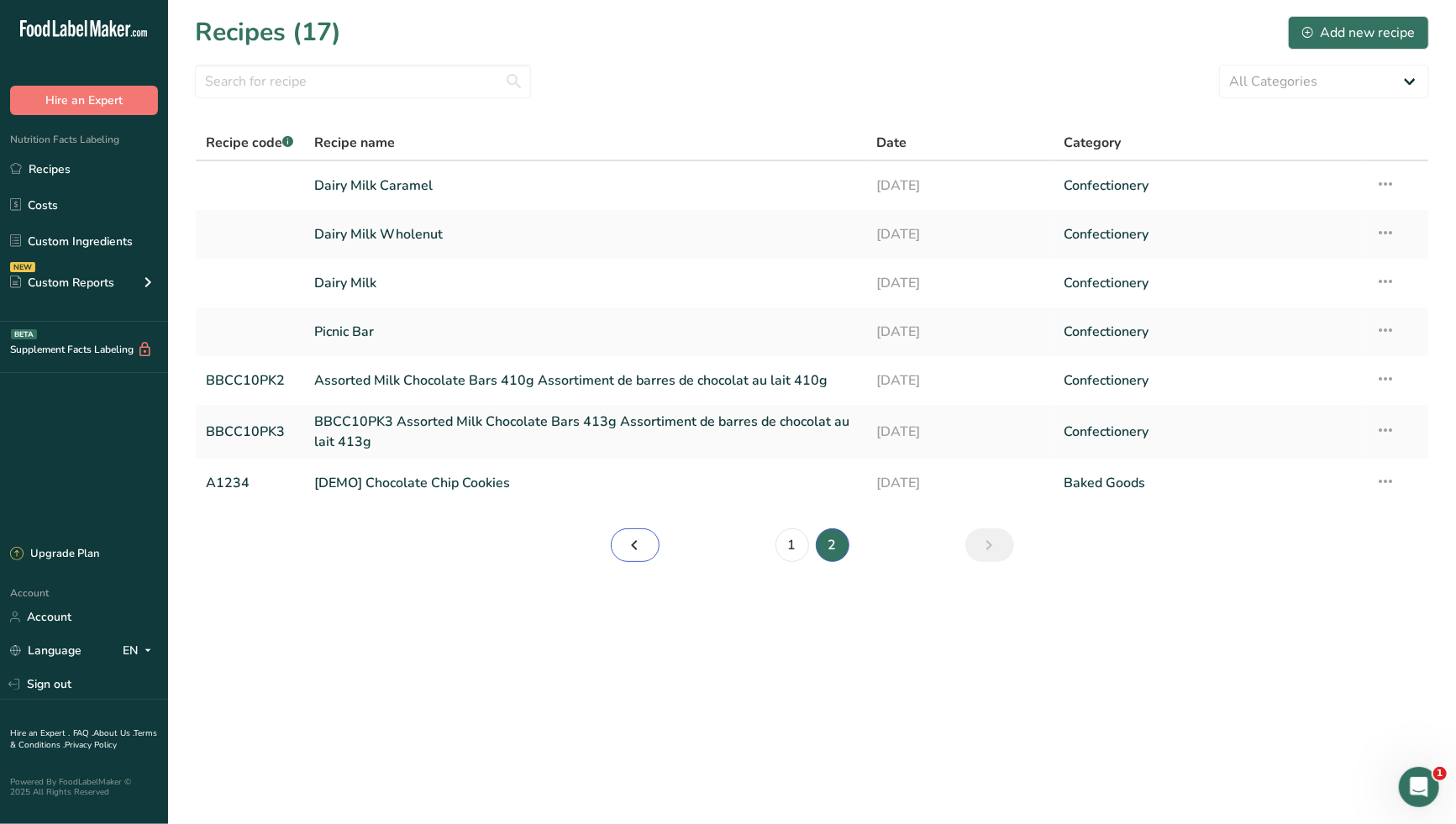
click at [638, 546] on icon "Page 1." at bounding box center [635, 545] width 20 height 31
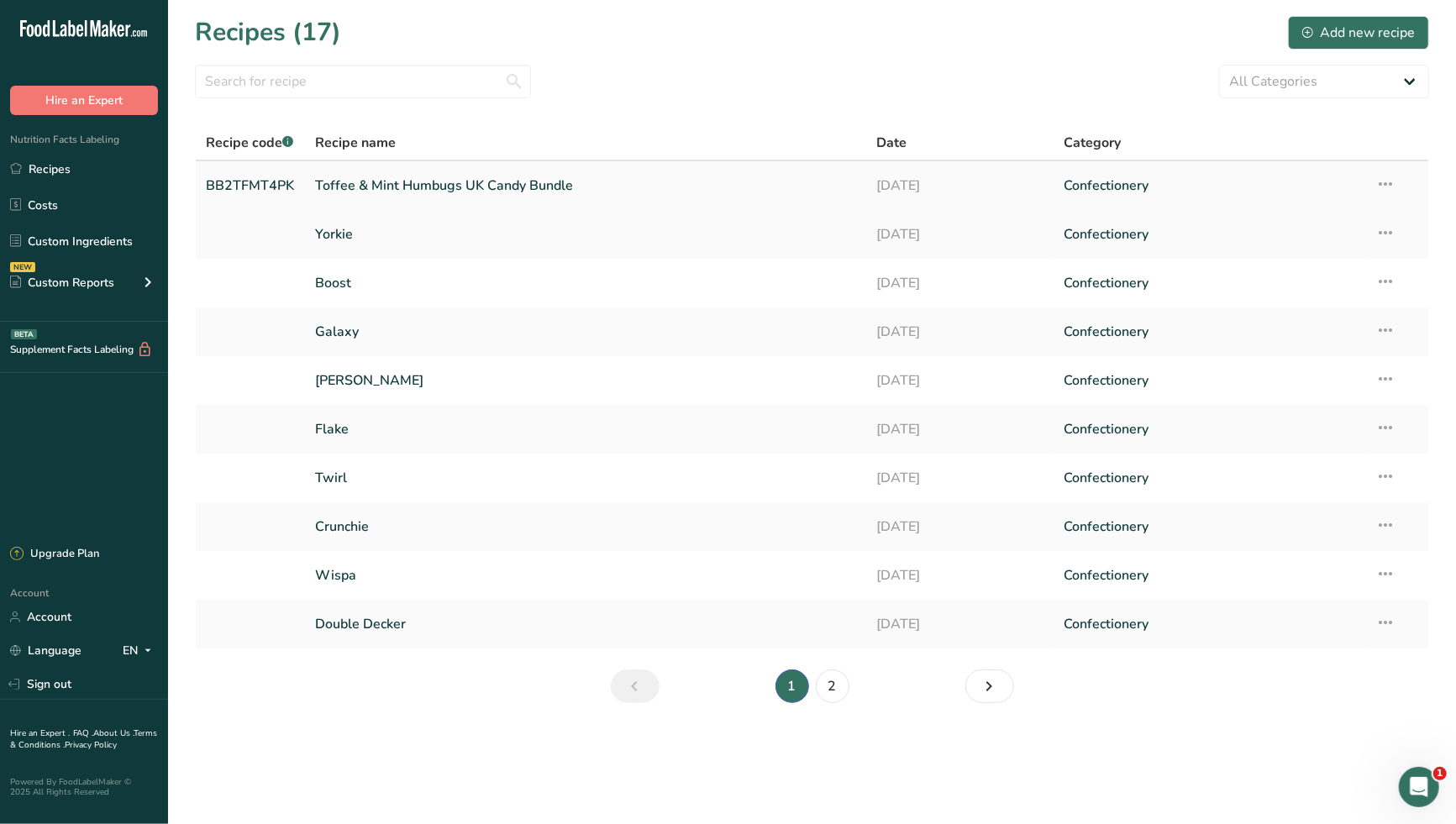
click at [413, 176] on link "Toffee & Mint Humbugs UK Candy Bundle" at bounding box center [586, 186] width 542 height 35
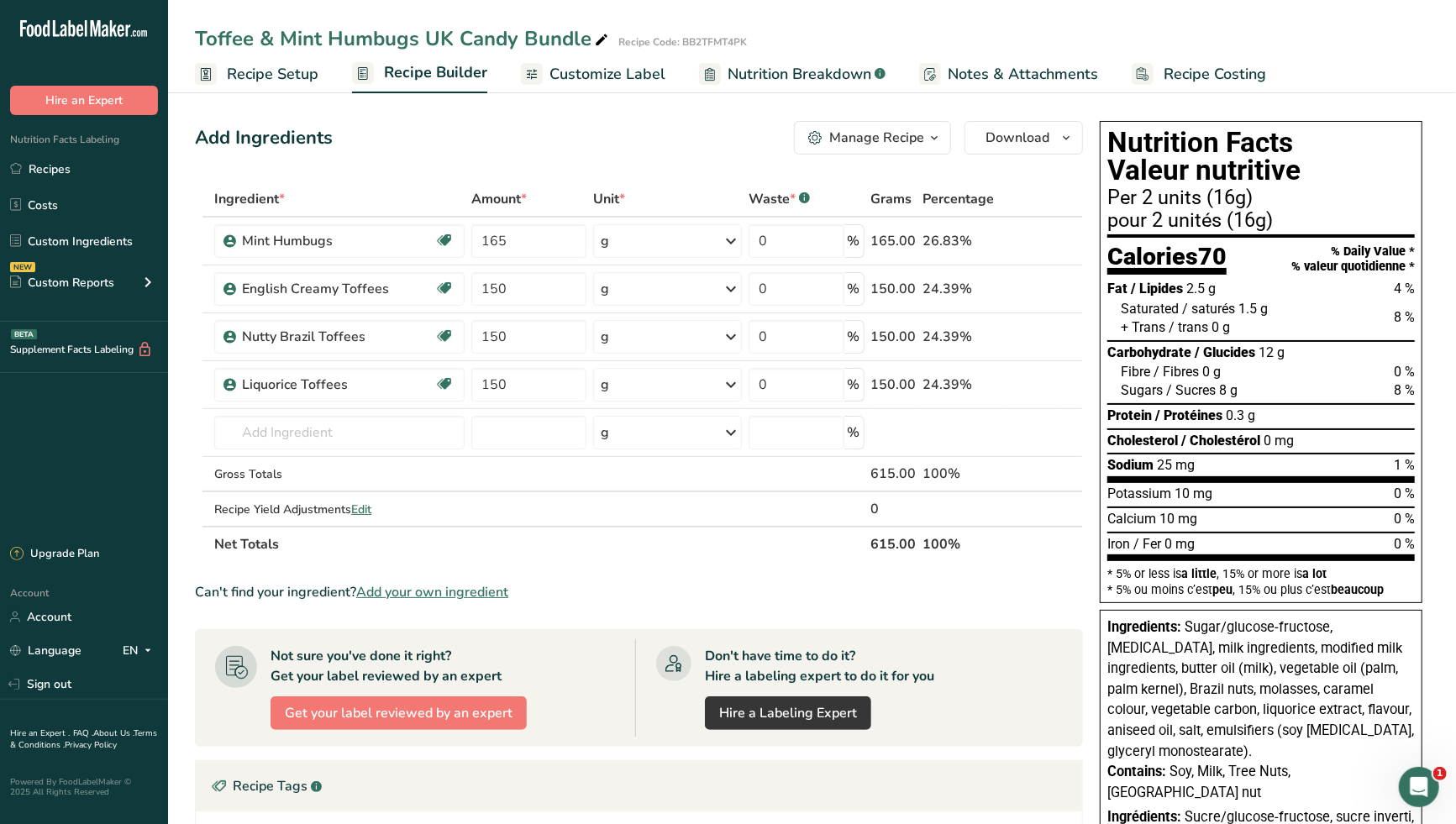
click at [586, 73] on span "Customize Label" at bounding box center [607, 74] width 116 height 23
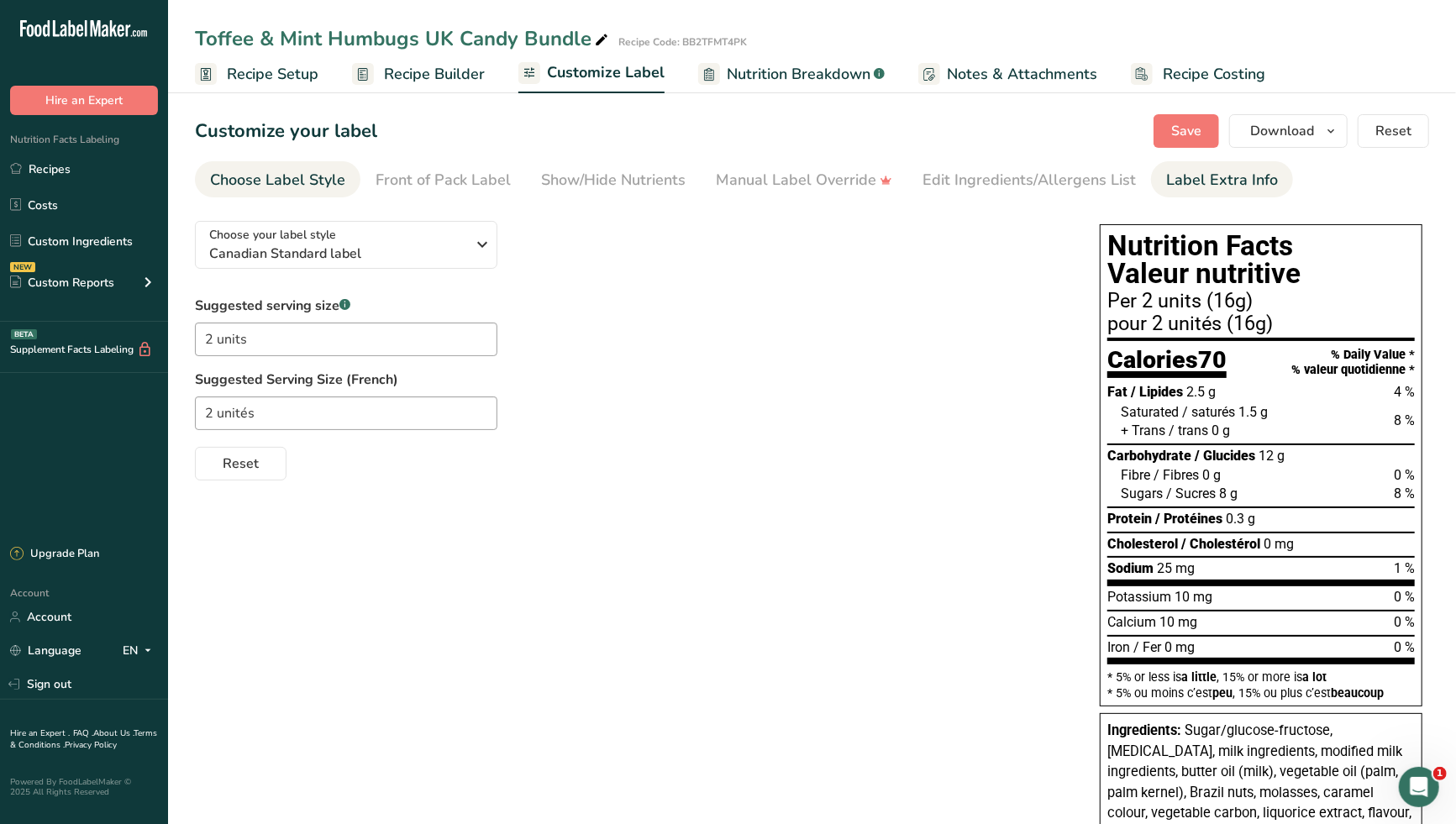
click at [1213, 173] on div "Label Extra Info" at bounding box center [1222, 180] width 112 height 23
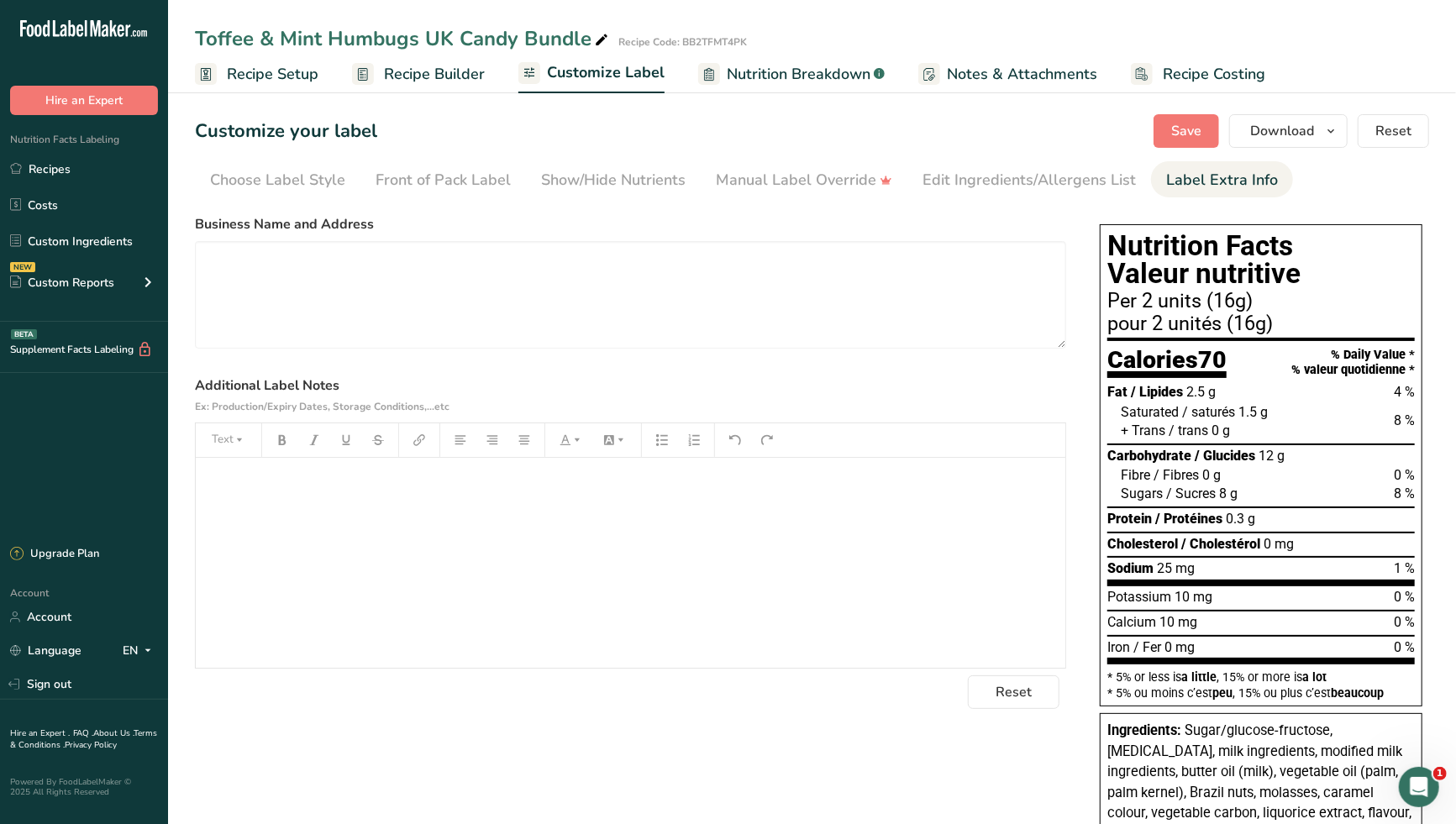
click at [372, 497] on div "﻿" at bounding box center [630, 563] width 869 height 210
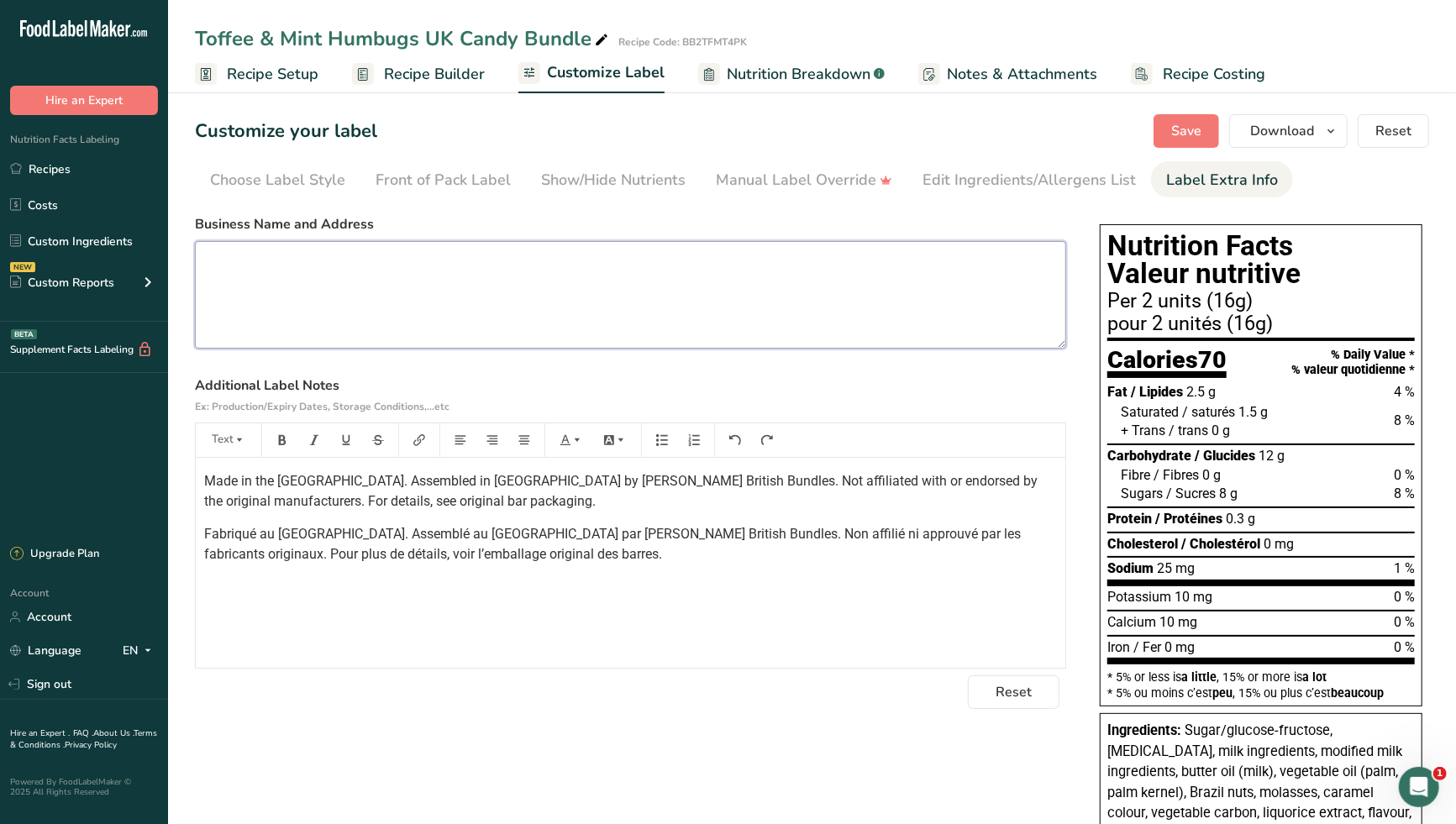
click at [498, 257] on textarea at bounding box center [630, 294] width 871 height 108
paste textarea "Ainsworths, [STREET_ADDRESS]"
click at [1189, 130] on span "Save" at bounding box center [1185, 130] width 31 height 20
click at [609, 180] on div "Show/Hide Nutrients" at bounding box center [613, 180] width 144 height 23
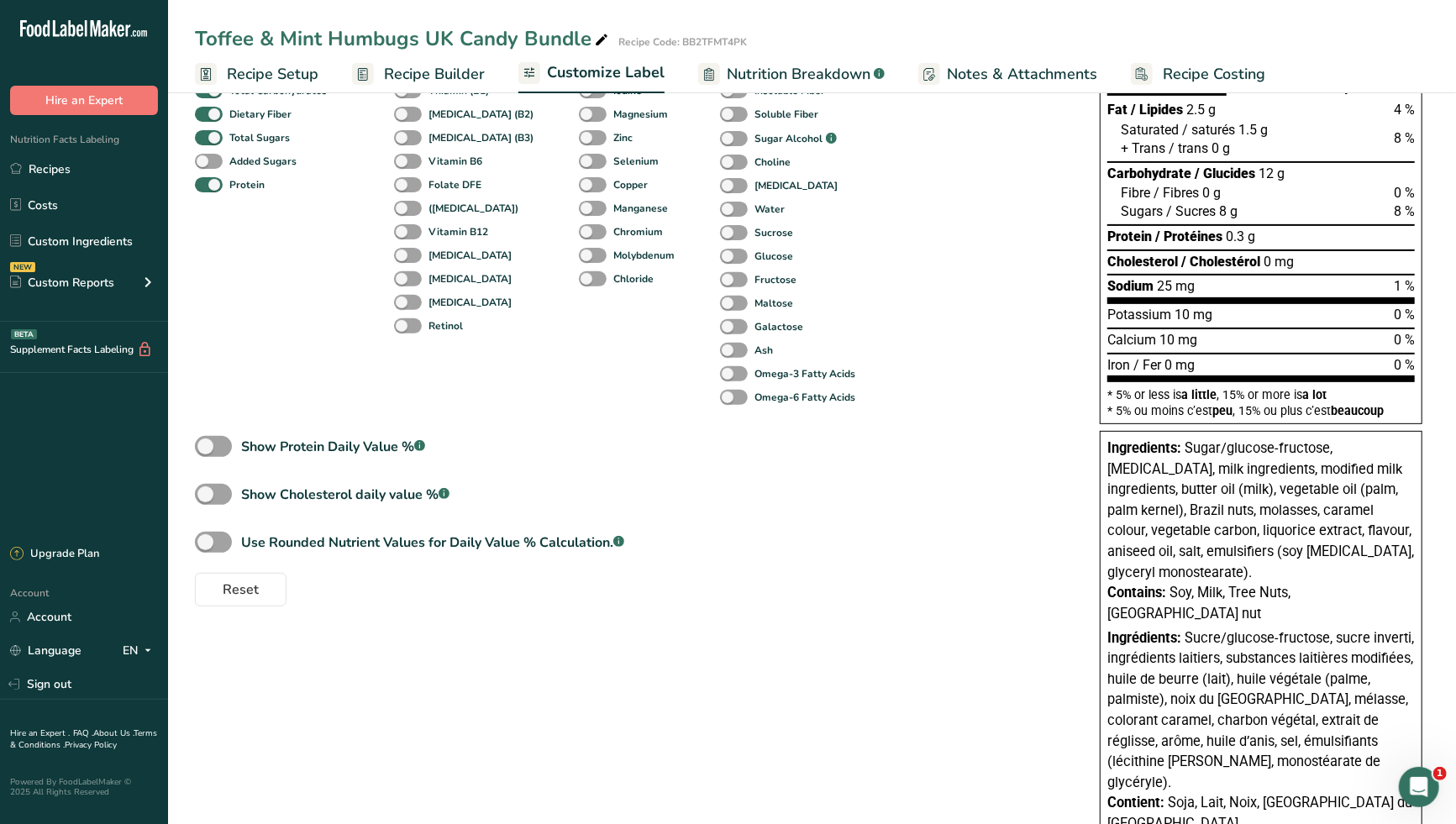
scroll to position [264, 0]
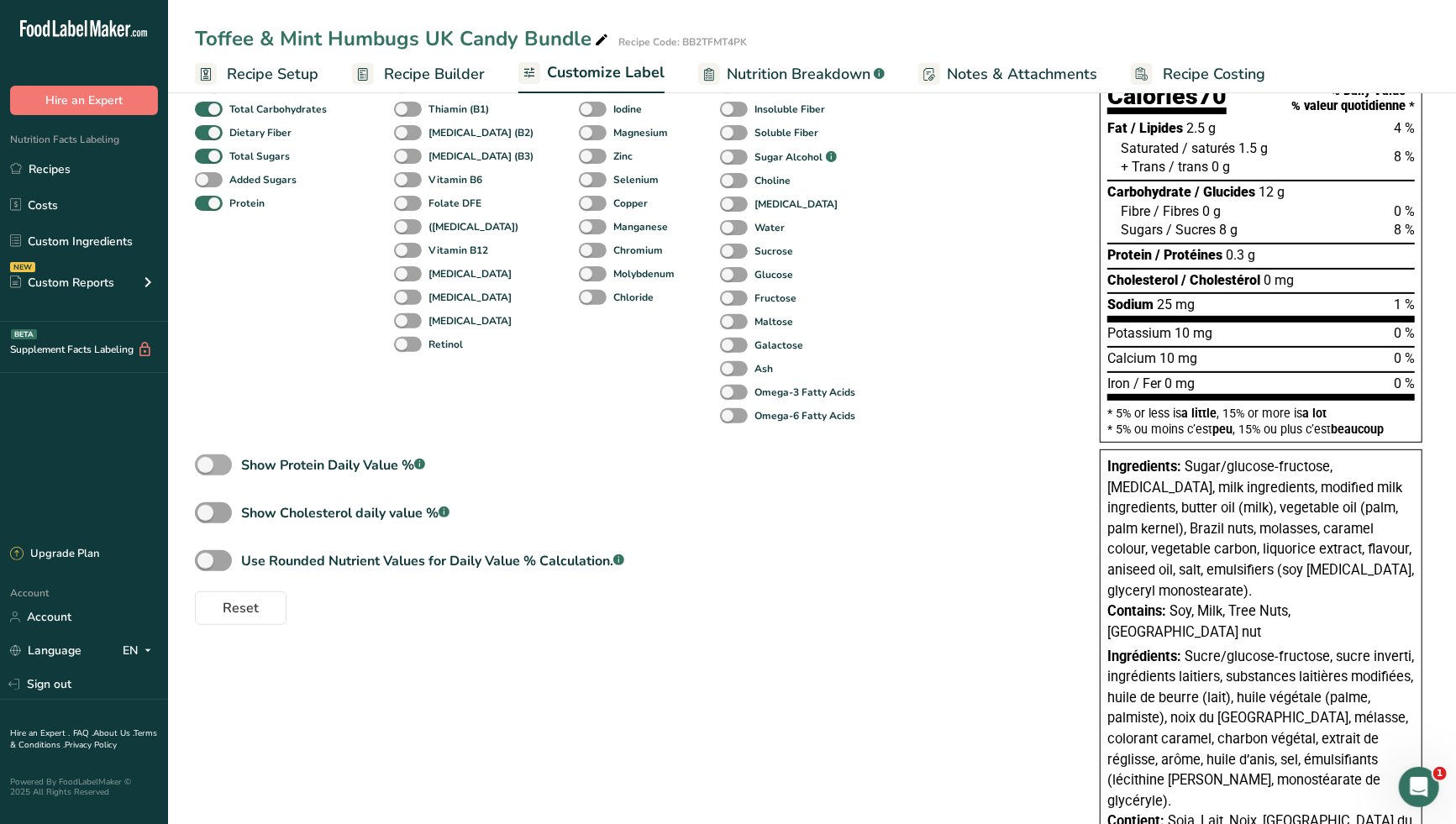
click at [208, 460] on span at bounding box center [214, 465] width 37 height 21
click at [206, 460] on input "Show Protein Daily Value % .a-a{fill:#347362;}.b-a{fill:#fff;}" at bounding box center [200, 465] width 11 height 11
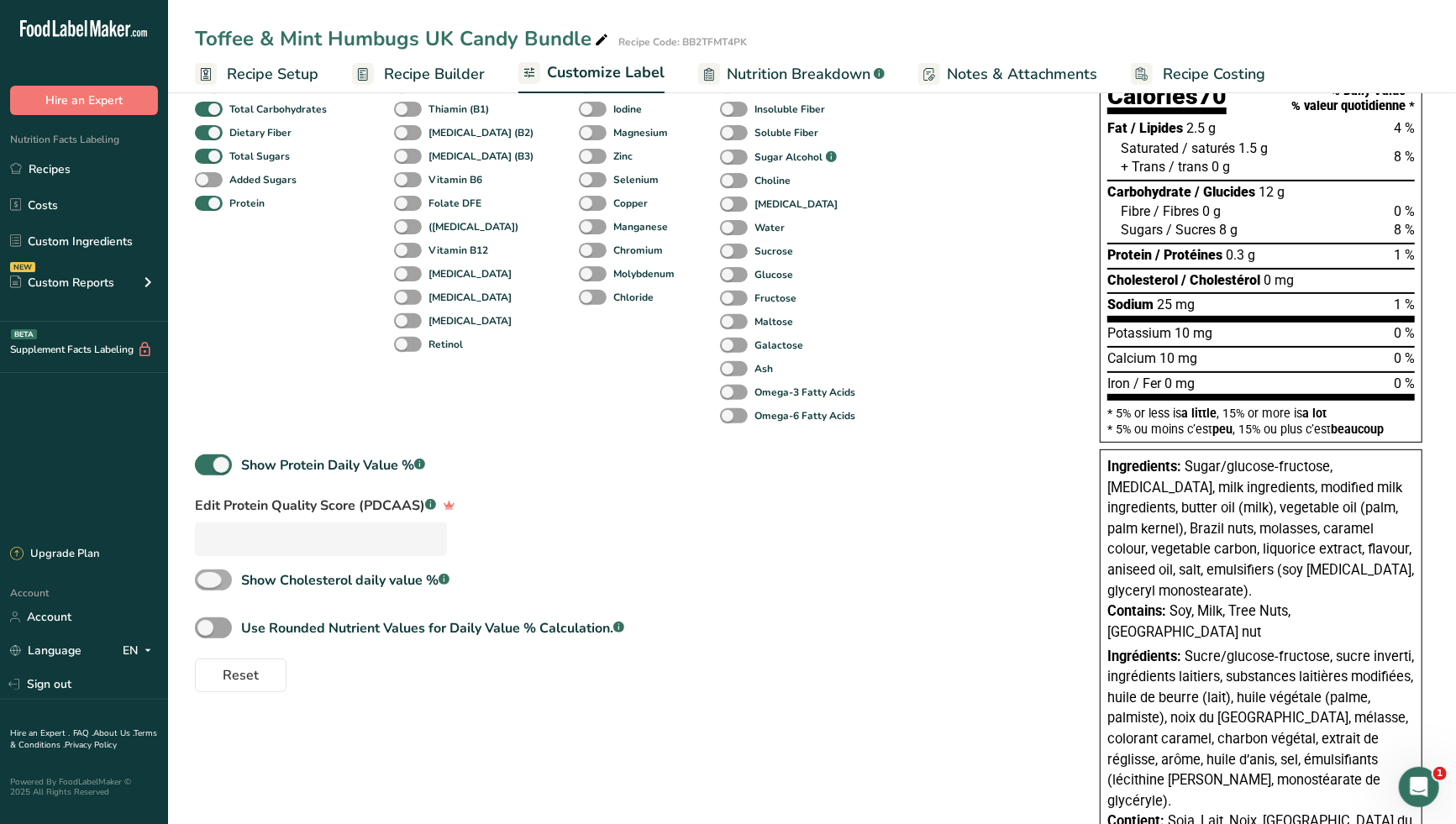
click at [208, 583] on span at bounding box center [214, 580] width 37 height 21
click at [206, 583] on input "Show [MEDICAL_DATA] daily value % .a-a{fill:#347362;}.b-a{fill:#fff;}" at bounding box center [200, 580] width 11 height 11
click at [213, 580] on span at bounding box center [214, 580] width 37 height 21
click at [206, 580] on input "Show [MEDICAL_DATA] daily value % .a-a{fill:#347362;}.b-a{fill:#fff;}" at bounding box center [200, 580] width 11 height 11
click at [207, 627] on span at bounding box center [214, 628] width 37 height 21
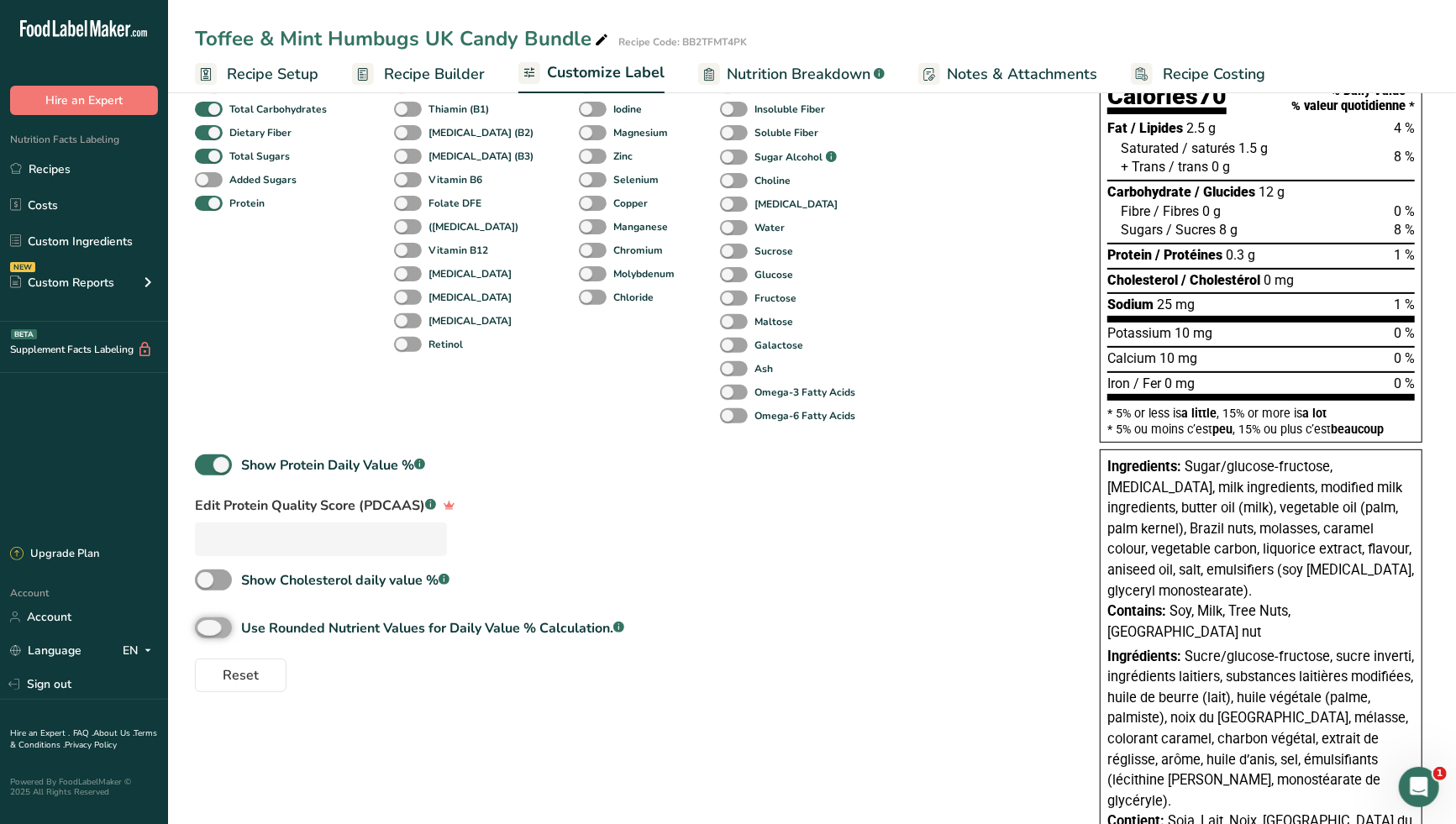
click at [206, 627] on input "Use Rounded Nutrient Values for Daily Value % Calculation. .a-a{fill:#347362;}.…" at bounding box center [200, 628] width 11 height 11
click at [208, 582] on span at bounding box center [214, 580] width 37 height 21
click at [206, 582] on input "Show [MEDICAL_DATA] daily value % .a-a{fill:#347362;}.b-a{fill:#fff;}" at bounding box center [200, 580] width 11 height 11
click at [208, 582] on span at bounding box center [214, 580] width 37 height 21
click at [206, 582] on input "Show [MEDICAL_DATA] daily value % .a-a{fill:#347362;}.b-a{fill:#fff;}" at bounding box center [200, 580] width 11 height 11
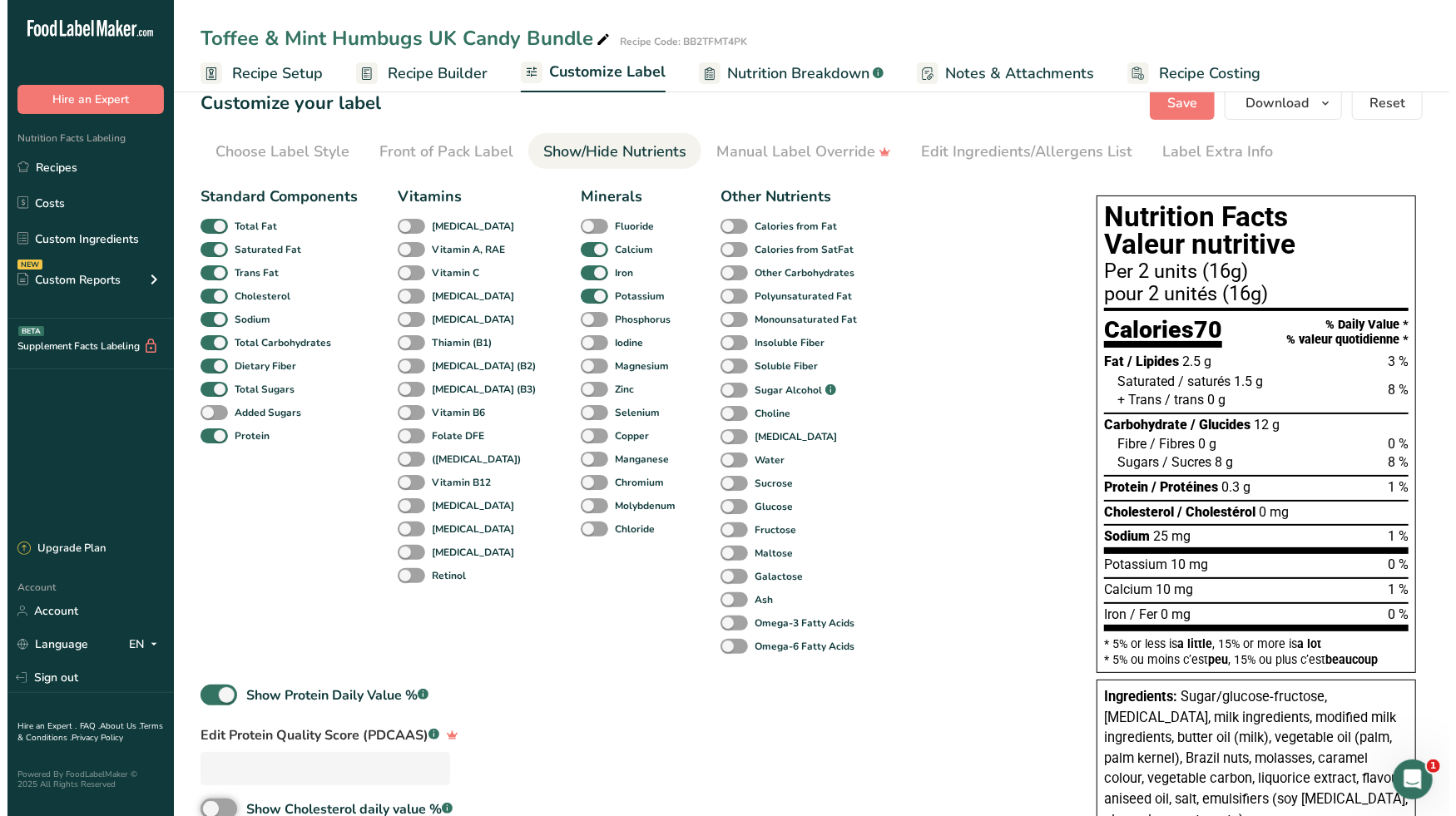
scroll to position [0, 0]
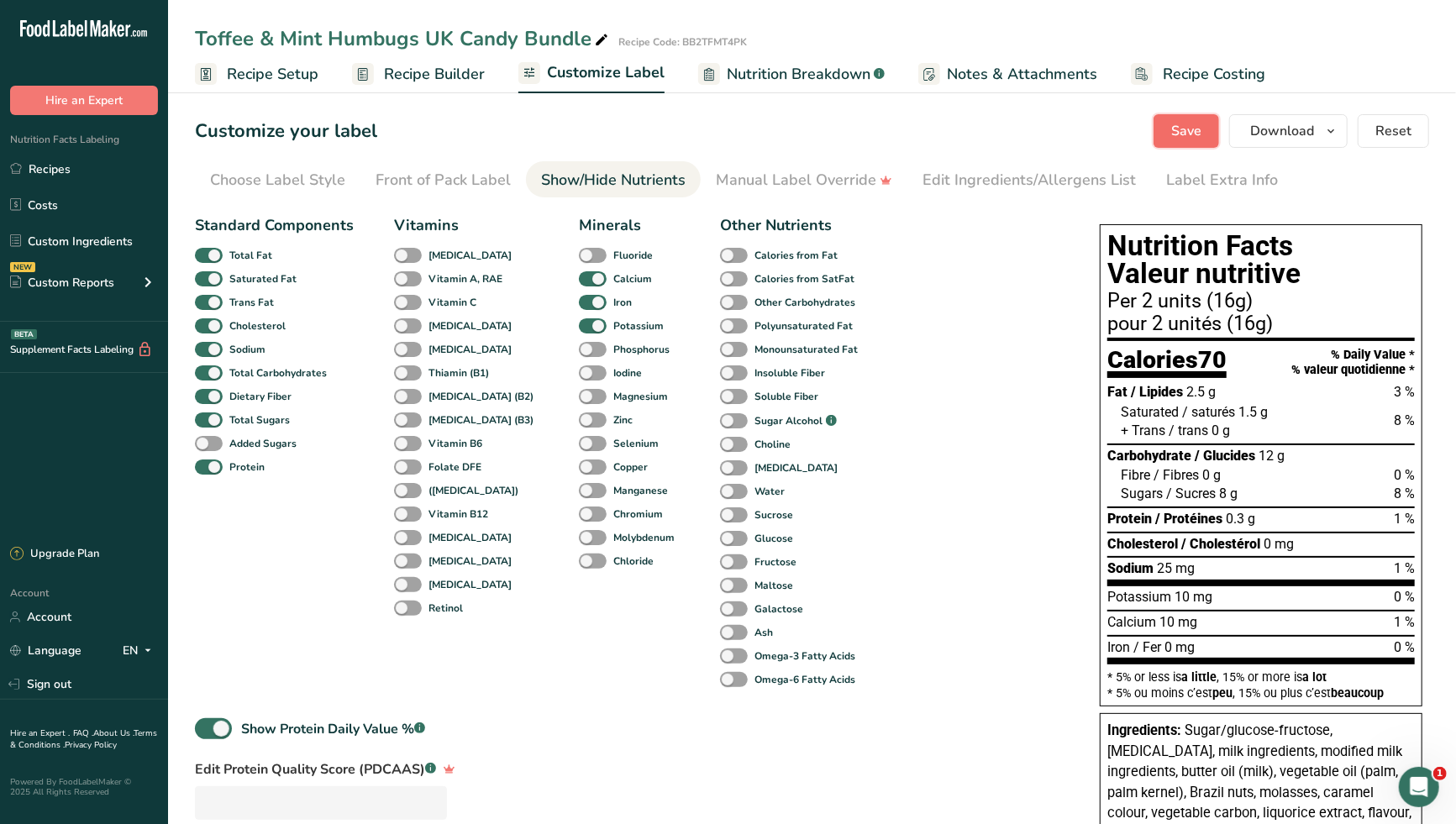
click at [1183, 133] on span "Save" at bounding box center [1185, 130] width 31 height 20
click at [430, 175] on div "Front of Pack Label" at bounding box center [443, 180] width 135 height 23
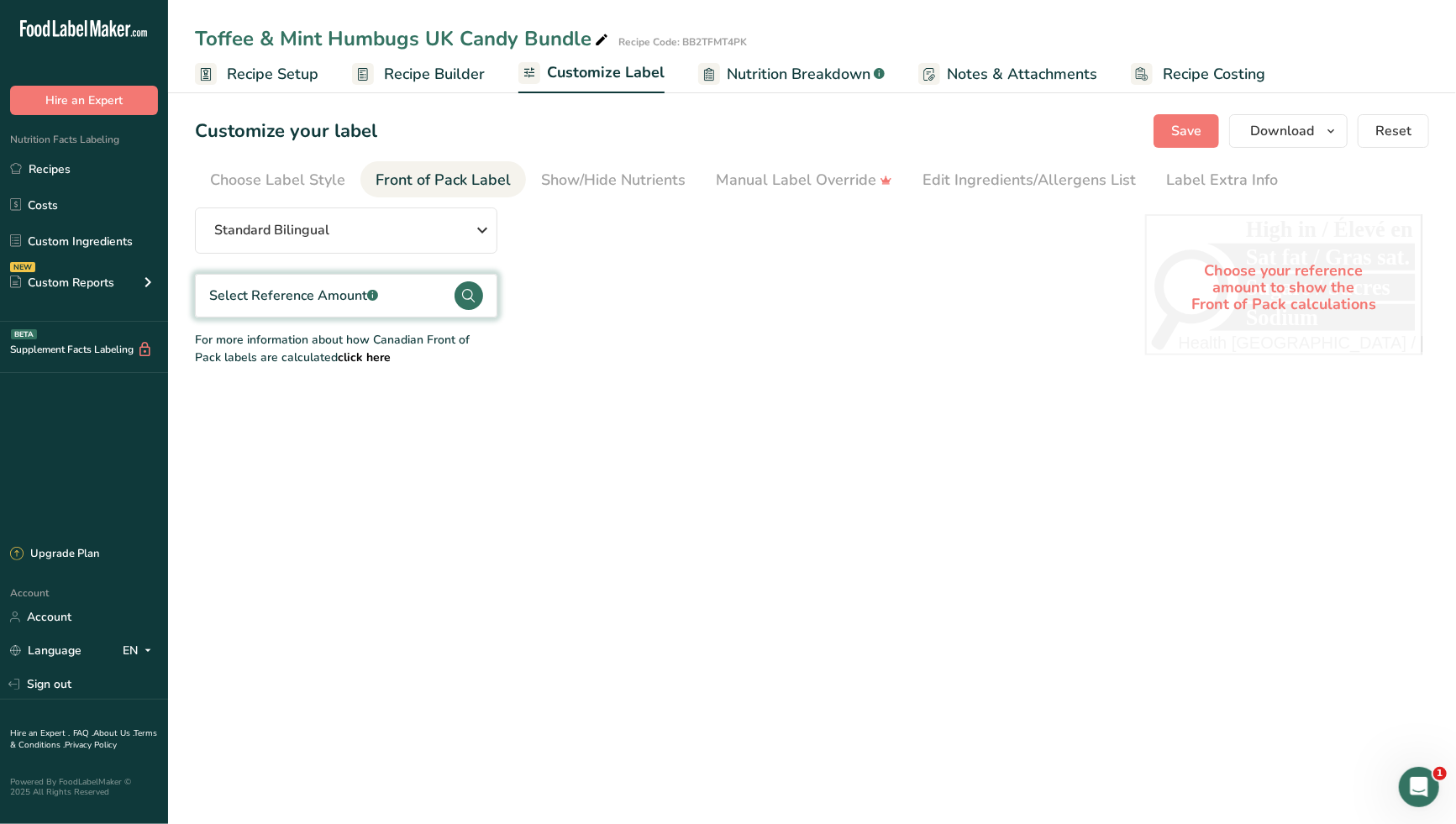
click at [380, 294] on div "Select Reference Amount .a-a{fill:#347362;}.b-a{fill:#fff;}" at bounding box center [346, 296] width 302 height 44
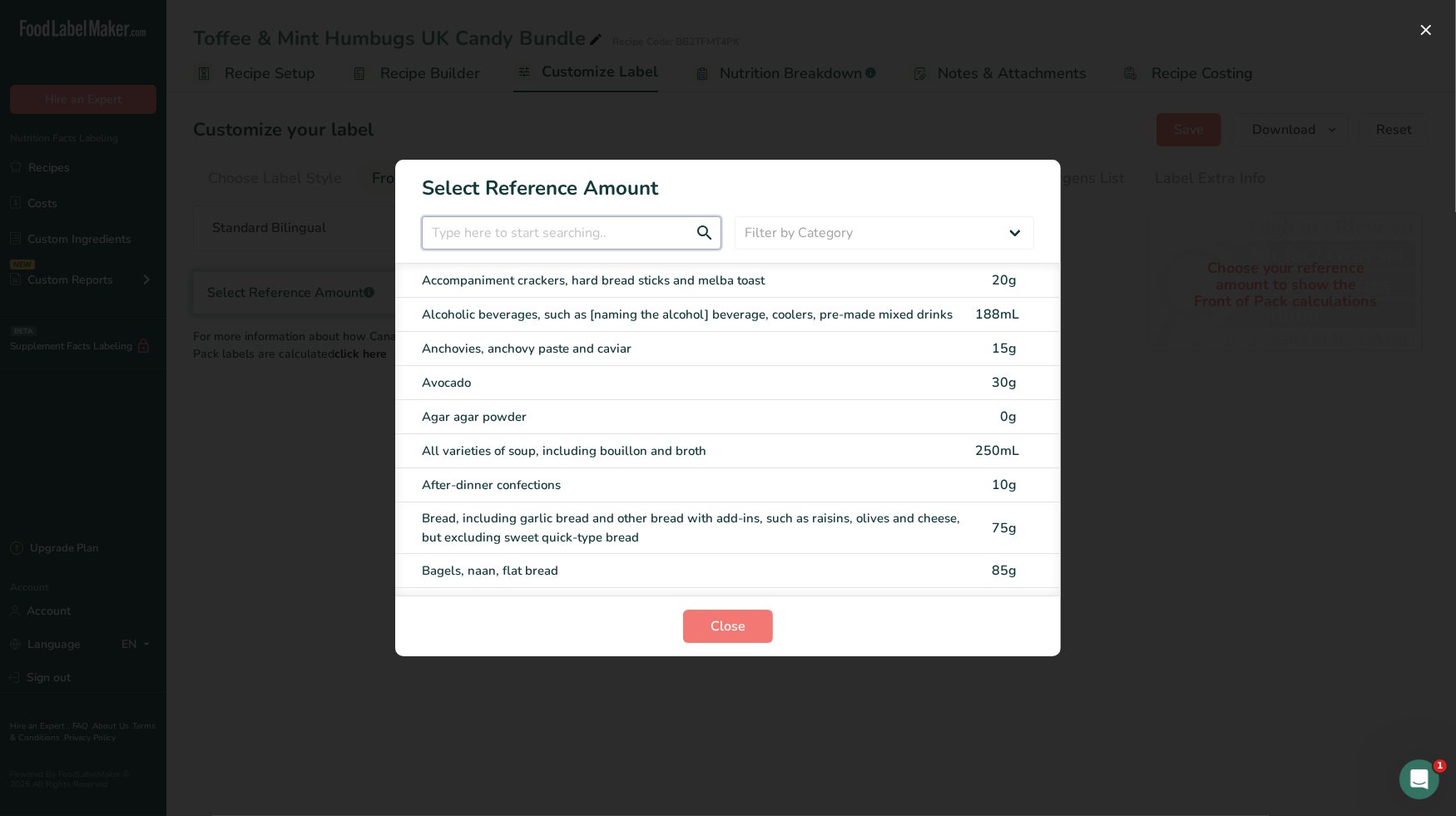
click at [531, 231] on input "FOP Category Selection Modal" at bounding box center [571, 232] width 299 height 33
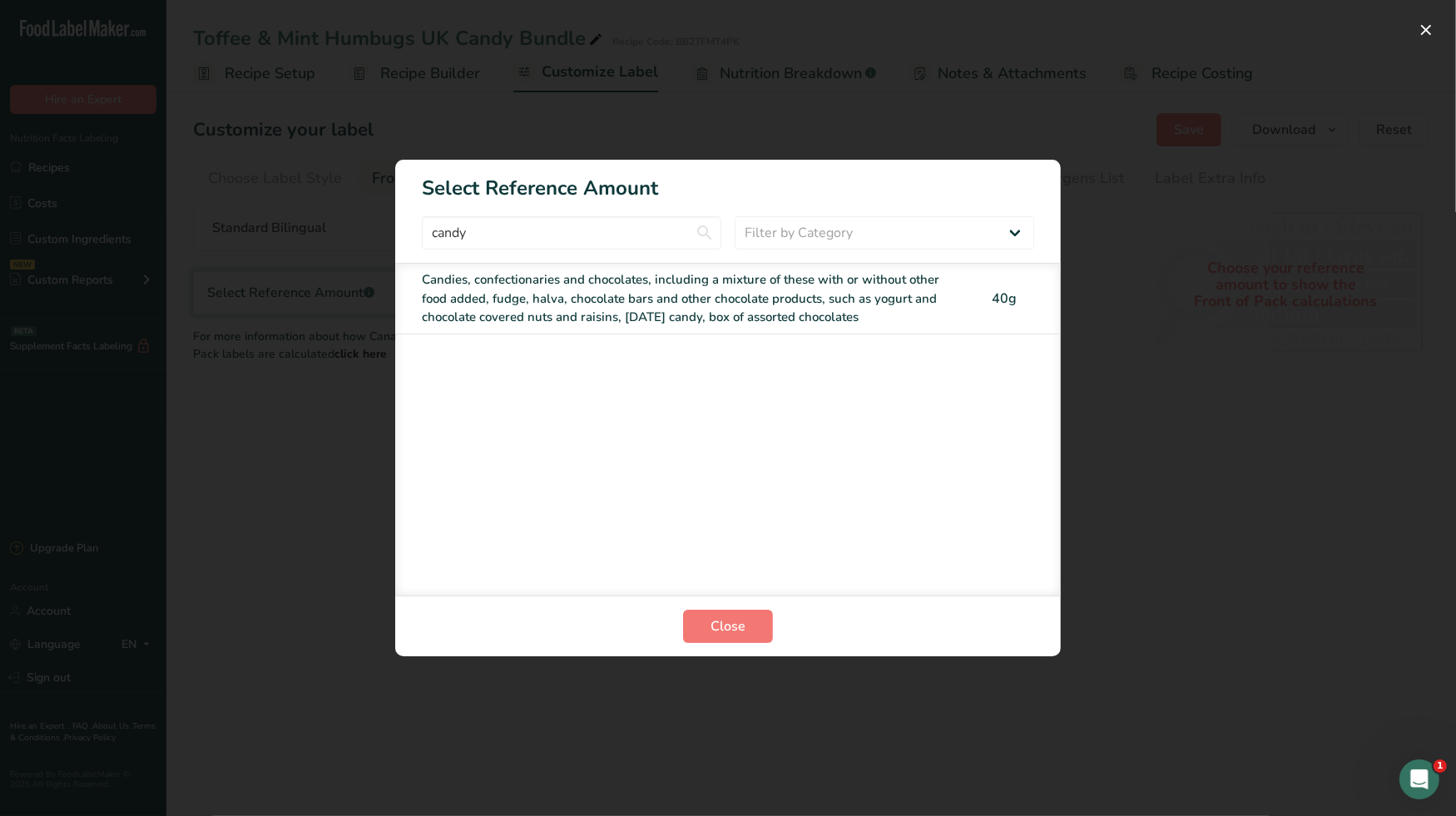
click at [531, 295] on div "Candies, confectionaries and chocolates, including a mixture of these with or w…" at bounding box center [693, 298] width 543 height 56
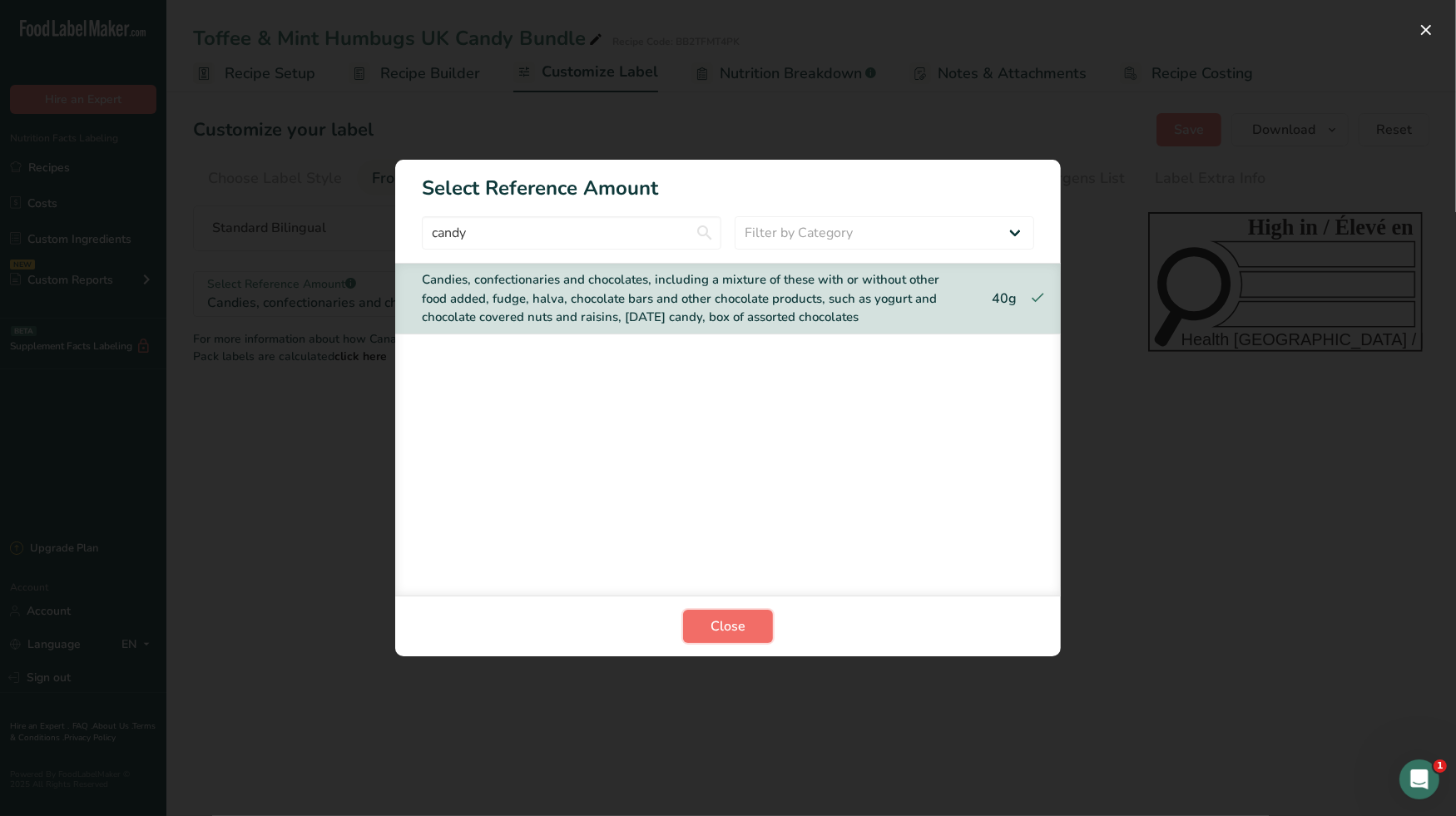
click at [741, 625] on span "Close" at bounding box center [728, 626] width 35 height 20
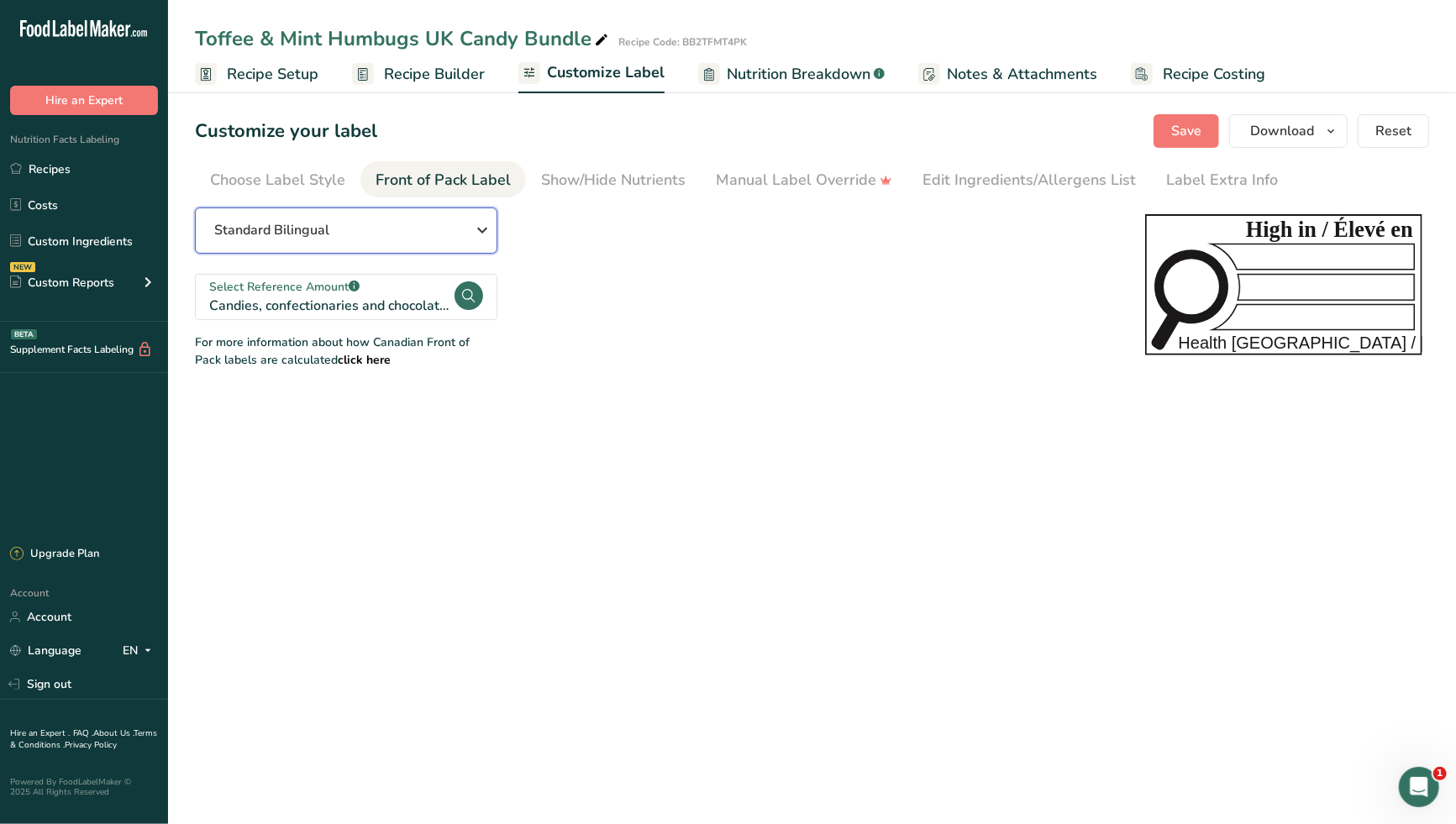
click at [481, 227] on icon "button" at bounding box center [482, 230] width 20 height 31
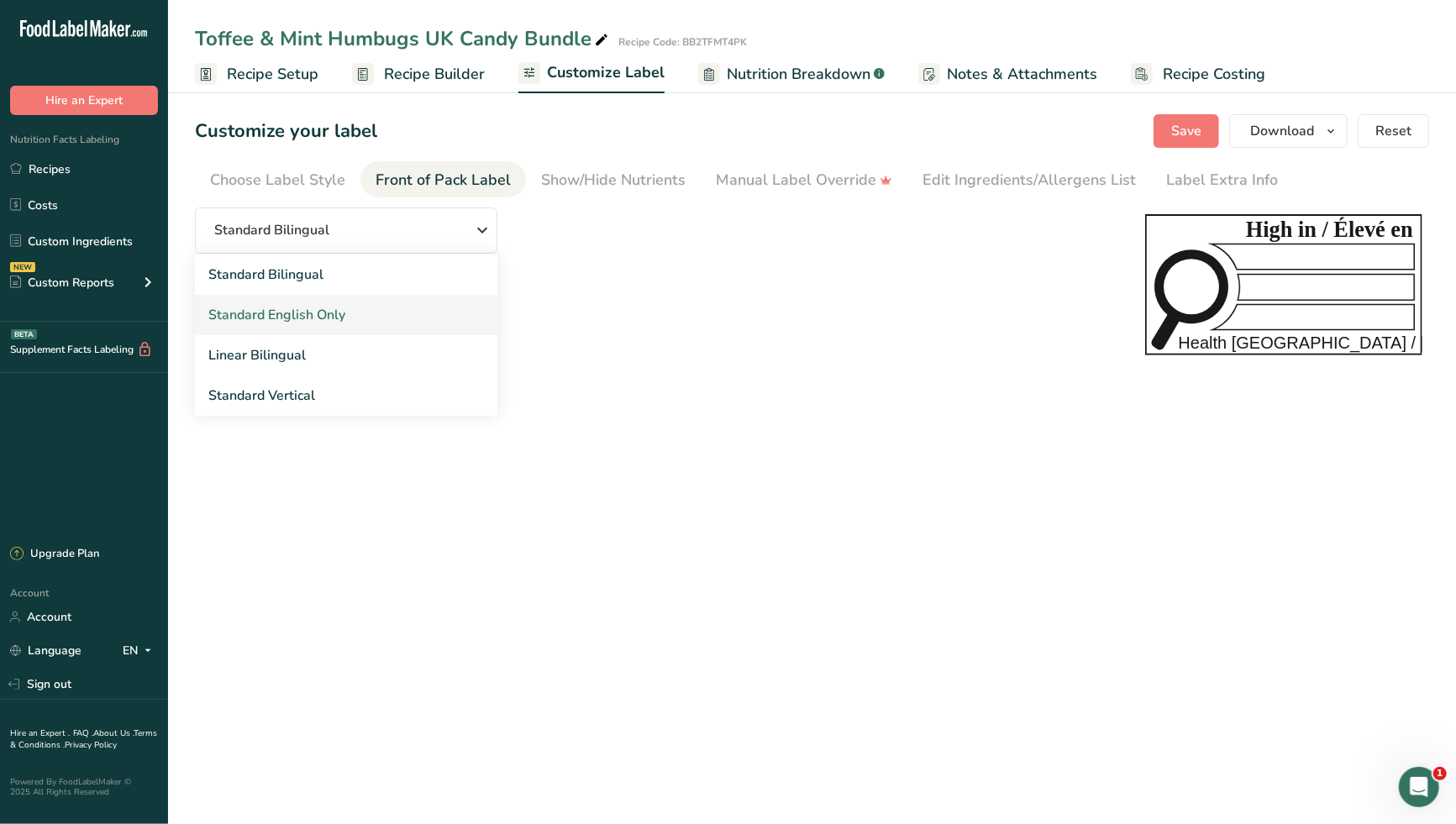
click at [330, 313] on link "Standard English Only" at bounding box center [346, 315] width 302 height 40
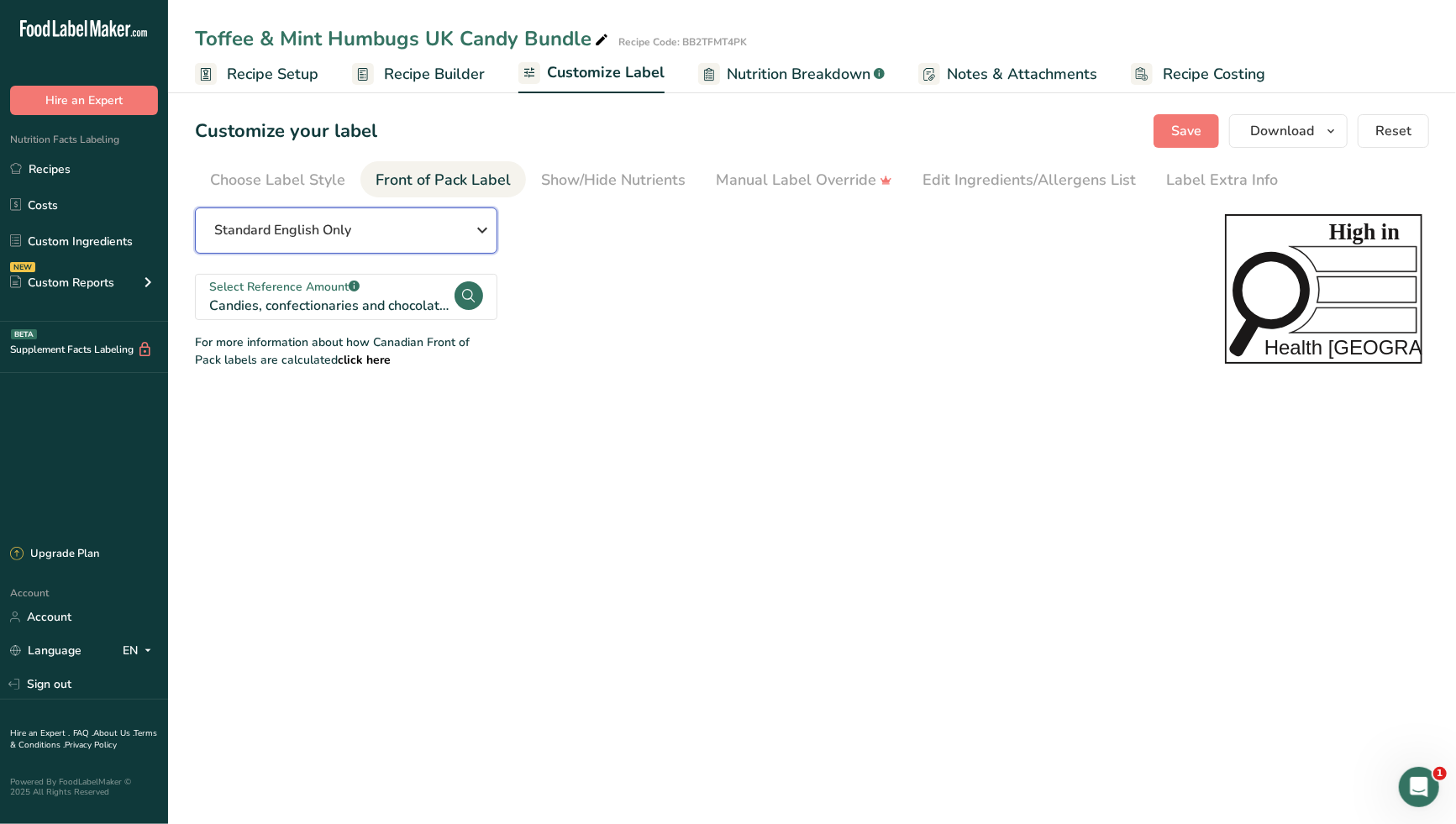
click at [475, 229] on icon "button" at bounding box center [482, 230] width 20 height 31
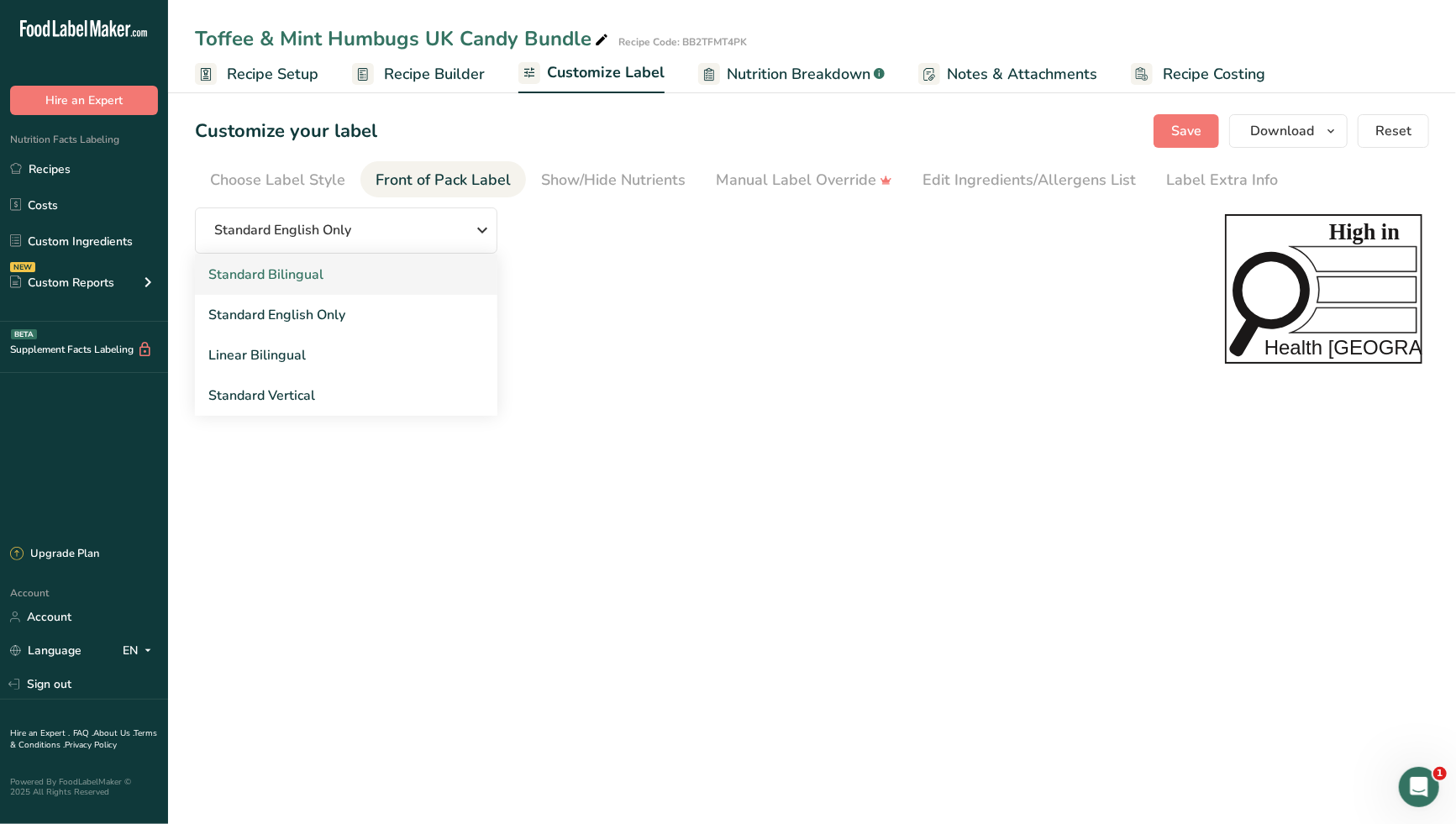
click at [365, 280] on link "Standard Bilingual" at bounding box center [346, 275] width 302 height 40
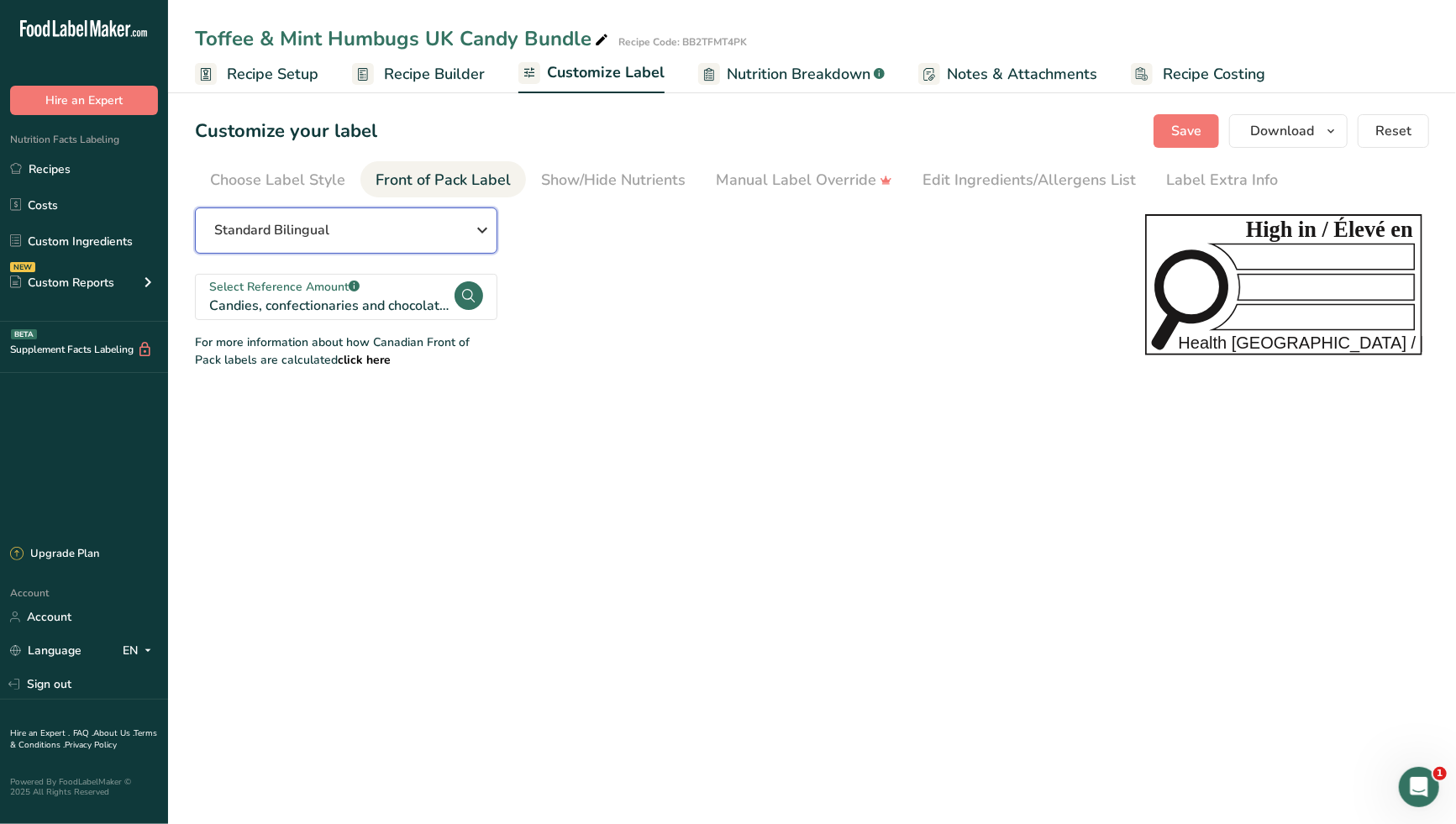
click at [479, 227] on icon "button" at bounding box center [482, 230] width 20 height 31
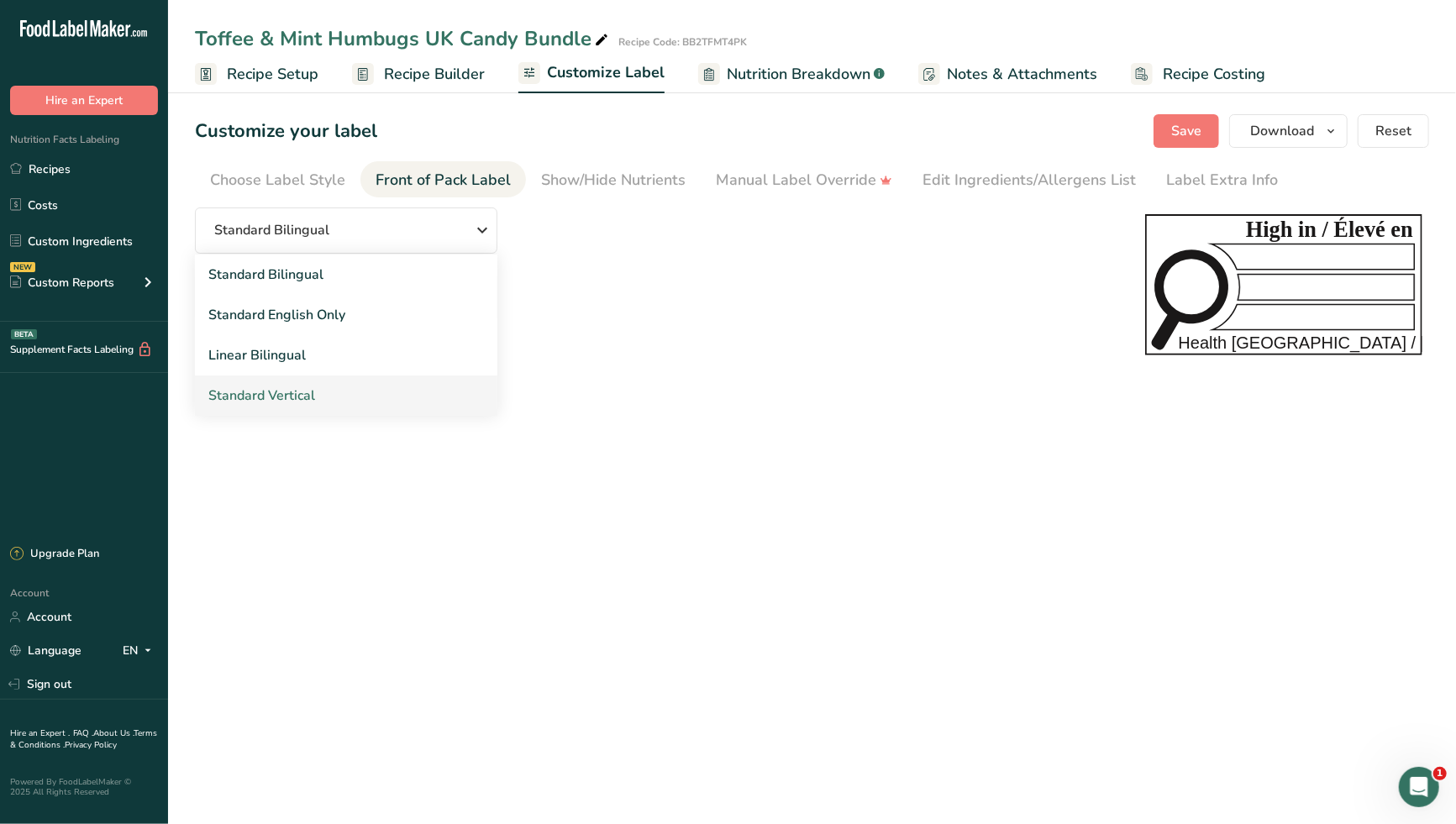
click at [345, 397] on link "Standard Vertical" at bounding box center [346, 396] width 302 height 40
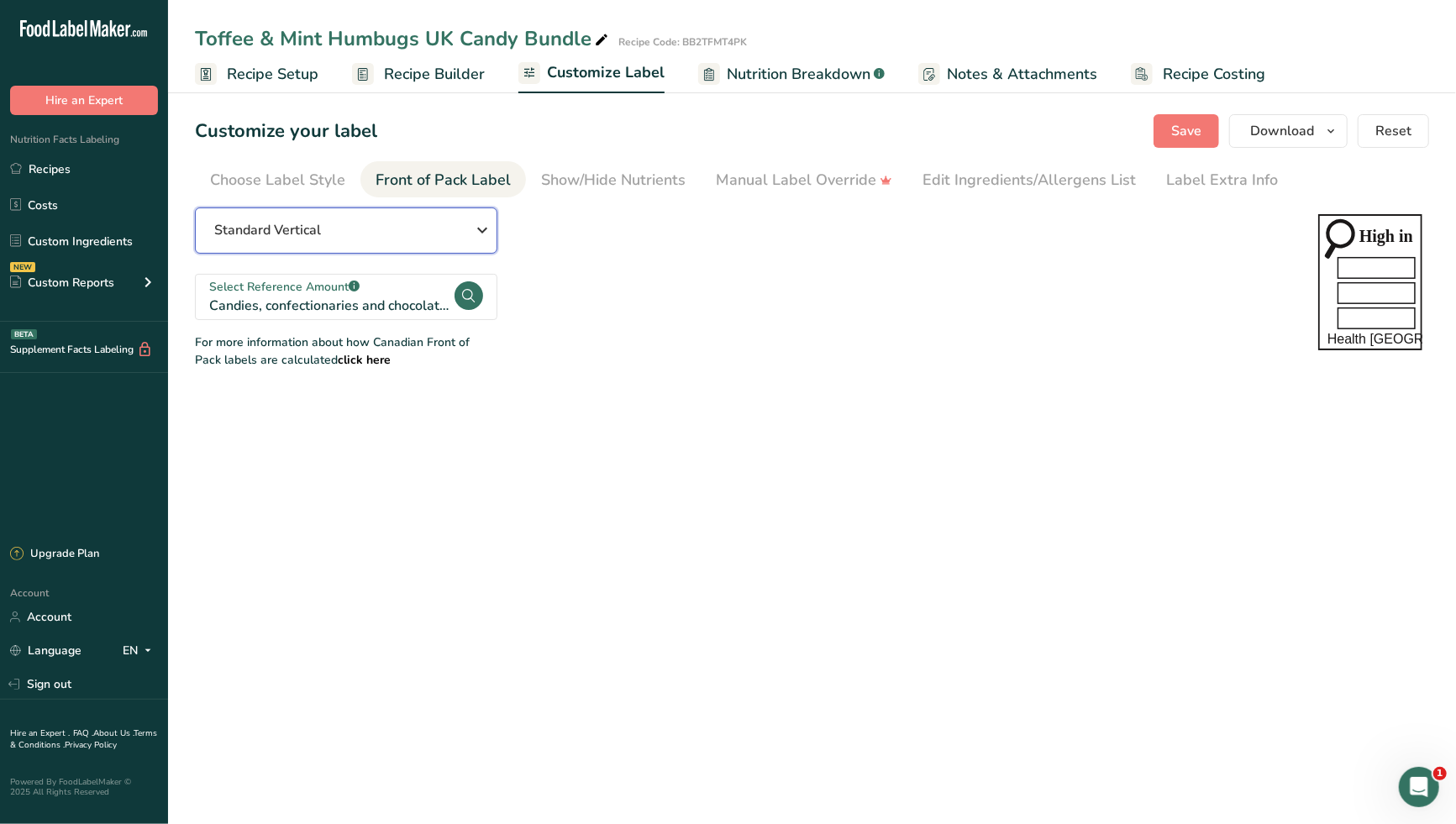
click at [475, 220] on icon "button" at bounding box center [482, 230] width 20 height 31
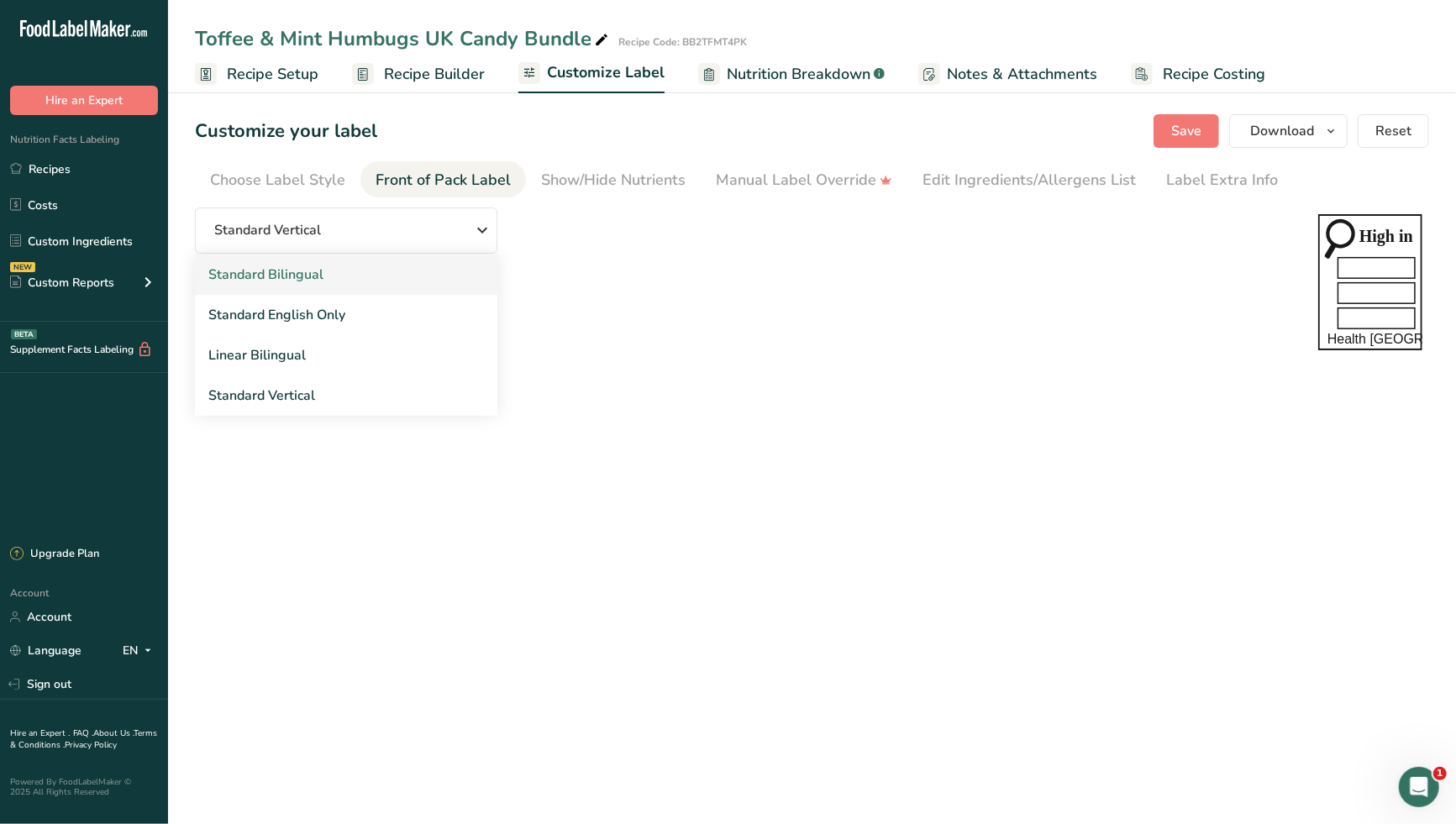
click at [373, 278] on link "Standard Bilingual" at bounding box center [346, 275] width 302 height 40
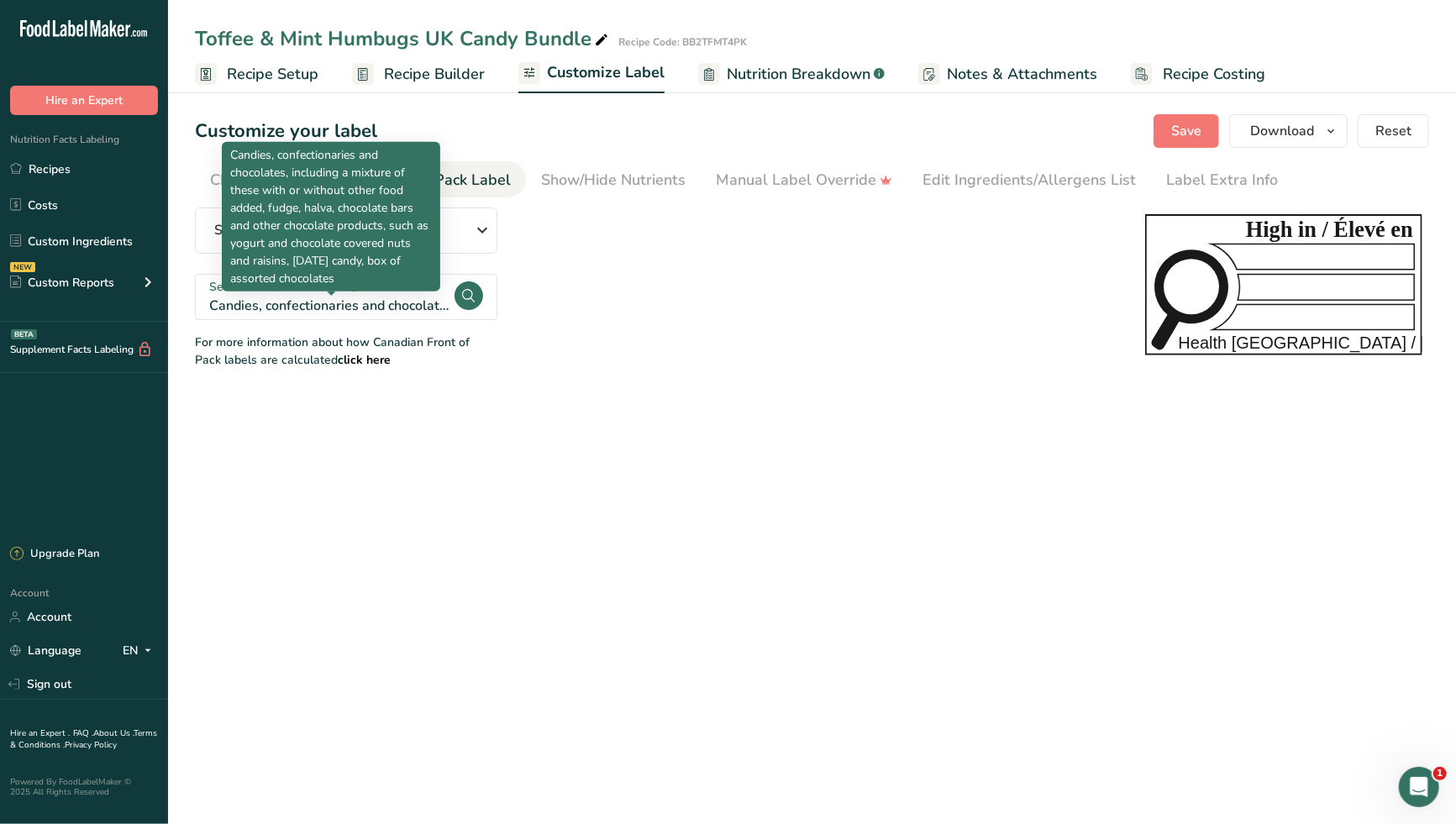
click at [423, 300] on div "Candies, confectionaries and chocolates, including a mixture of these with or w…" at bounding box center [331, 306] width 243 height 20
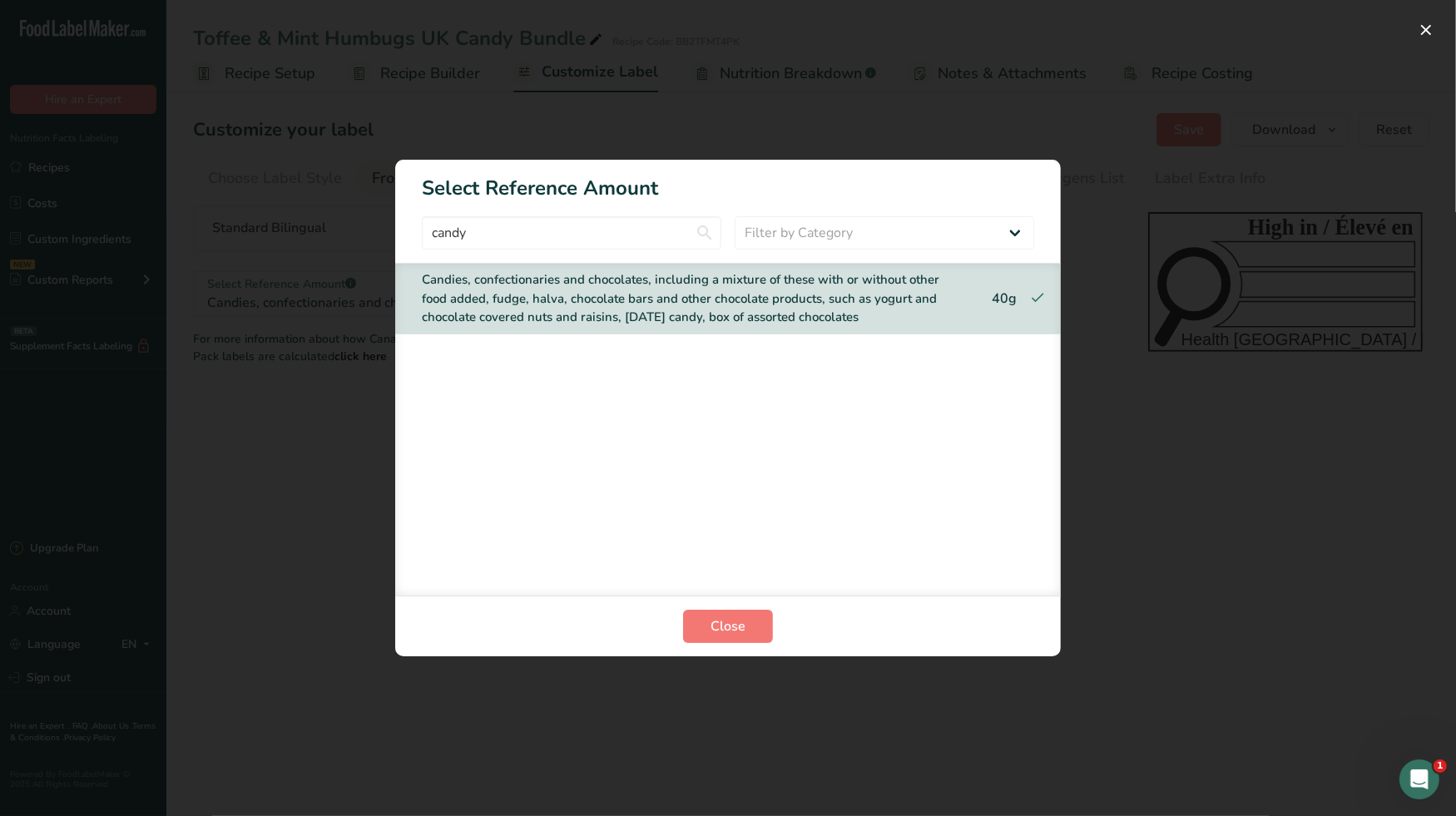
click at [812, 295] on div "Candies, confectionaries and chocolates, including a mixture of these with or w…" at bounding box center [693, 298] width 543 height 56
click at [653, 235] on input "candy" at bounding box center [571, 232] width 299 height 33
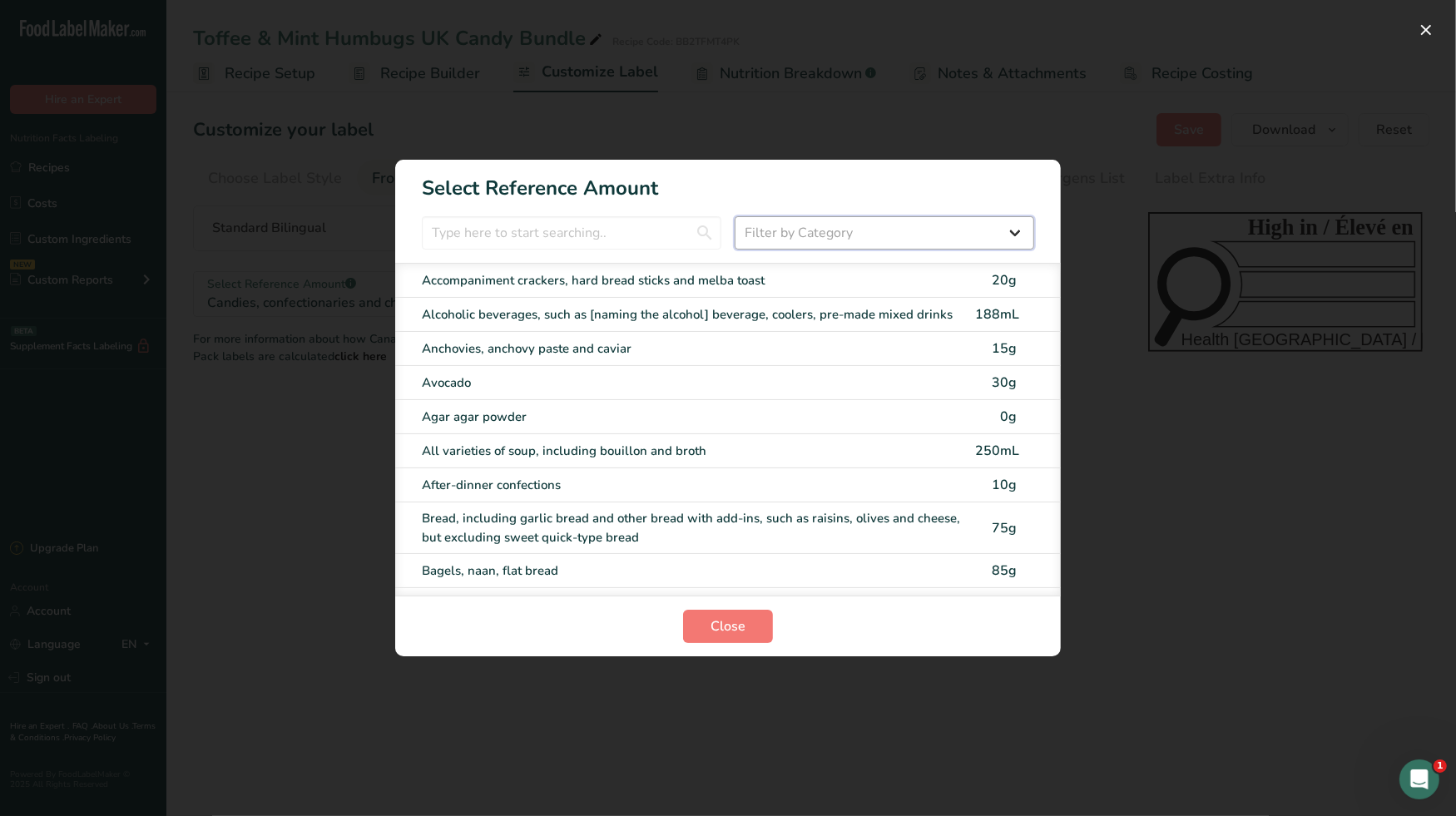
click at [798, 230] on select "Filter by Category All Bakery products and substitutes [GEOGRAPHIC_DATA] Cereal…" at bounding box center [884, 232] width 299 height 33
click at [735, 216] on select "Filter by Category All Bakery products and substitutes [GEOGRAPHIC_DATA] Cereal…" at bounding box center [884, 232] width 299 height 33
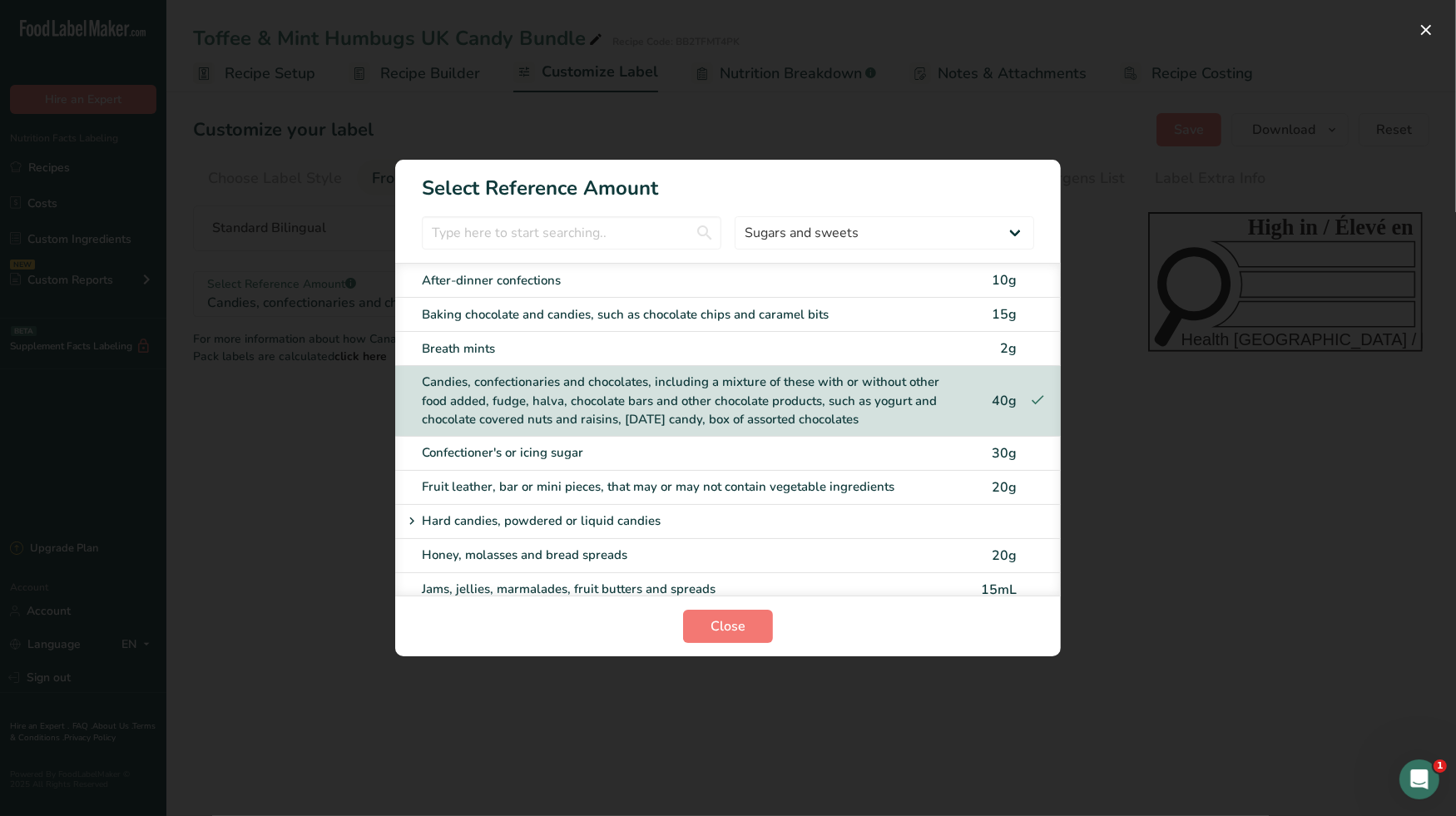
click at [752, 398] on div "Candies, confectionaries and chocolates, including a mixture of these with or w…" at bounding box center [693, 401] width 543 height 56
click at [721, 624] on span "Close" at bounding box center [728, 626] width 35 height 20
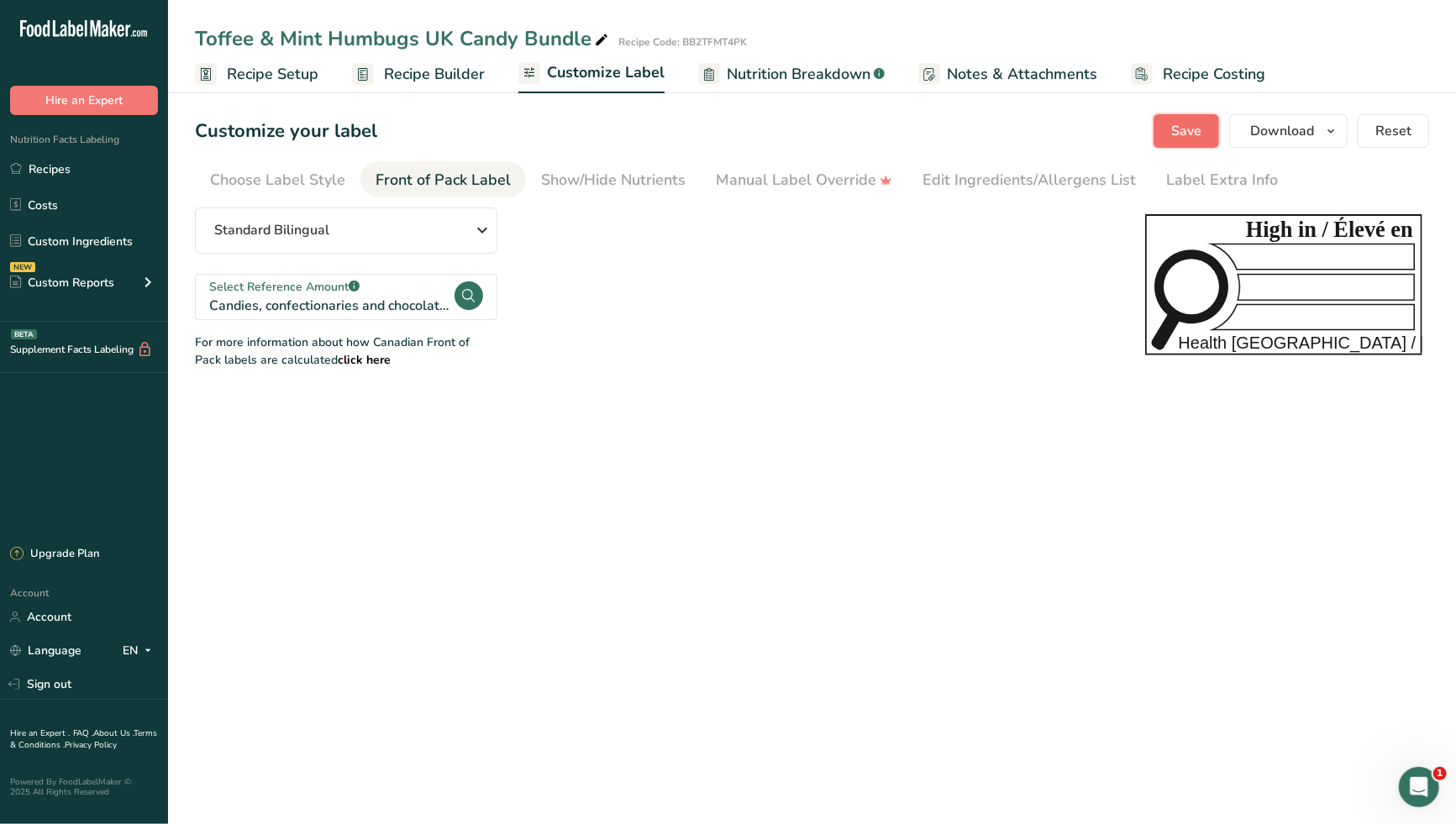
click at [1168, 134] on button "Save" at bounding box center [1185, 130] width 66 height 33
